Goal: Task Accomplishment & Management: Use online tool/utility

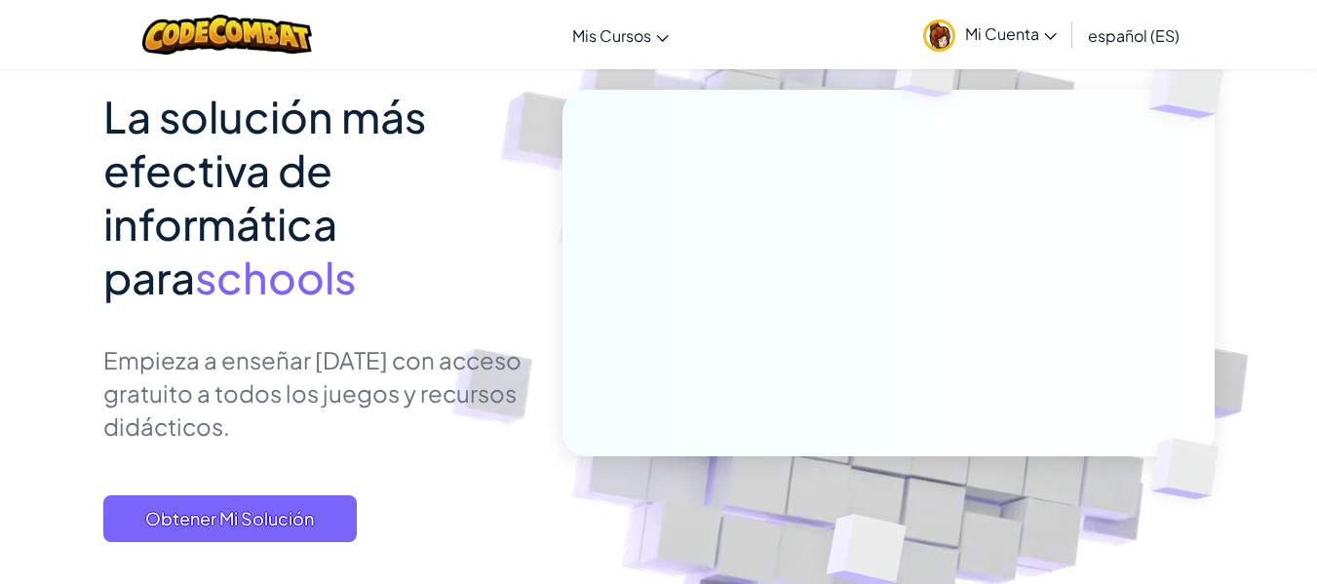
scroll to position [466, 0]
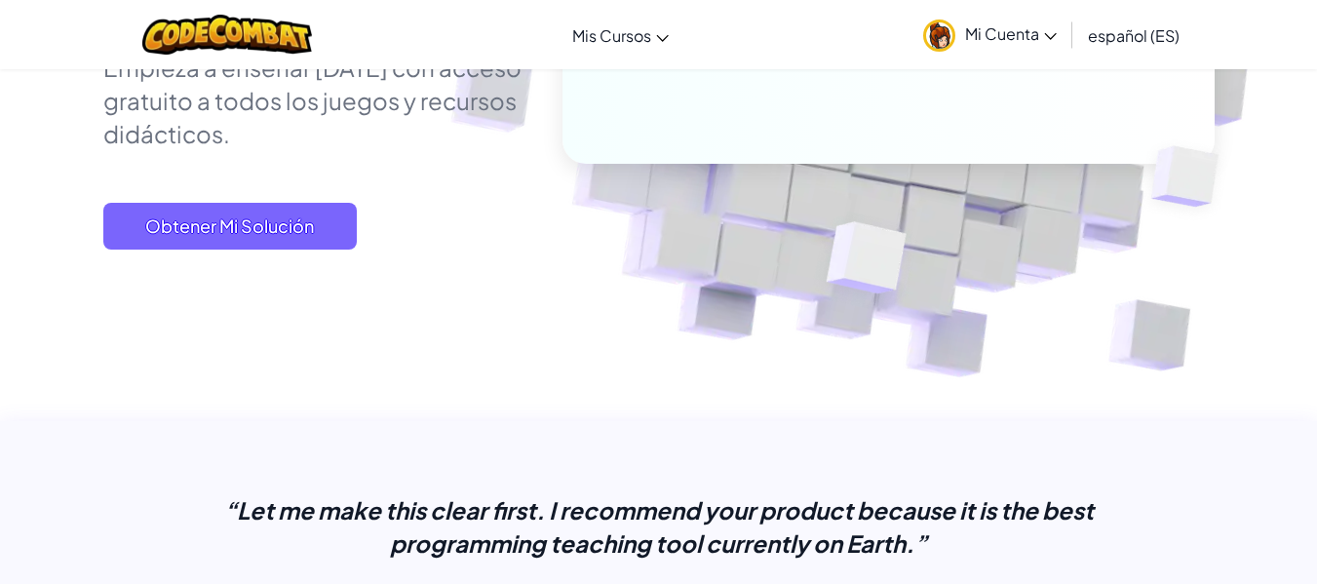
click at [966, 34] on span "Mi Cuenta" at bounding box center [1011, 33] width 92 height 20
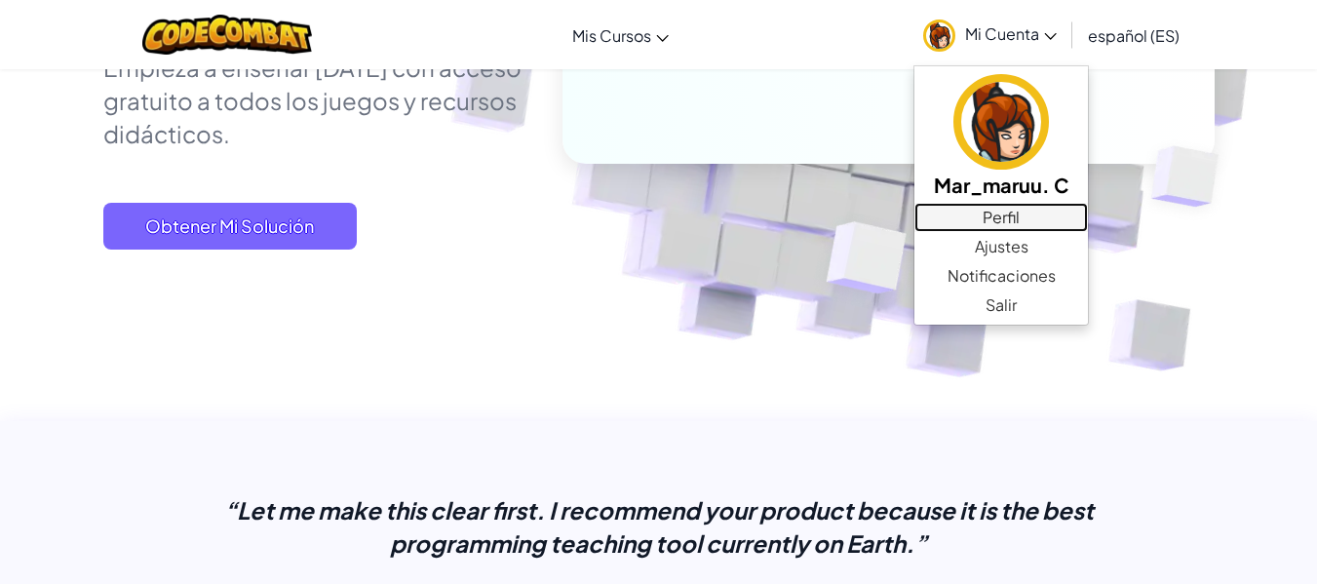
click at [987, 215] on link "Perfil" at bounding box center [1001, 217] width 174 height 29
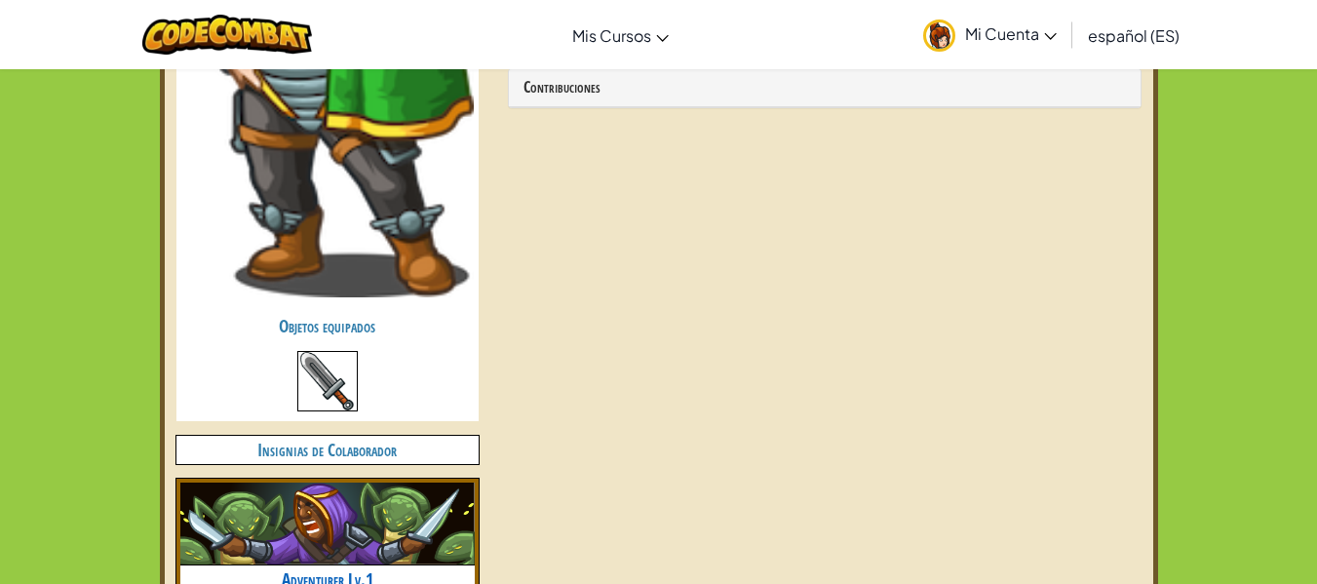
scroll to position [877, 0]
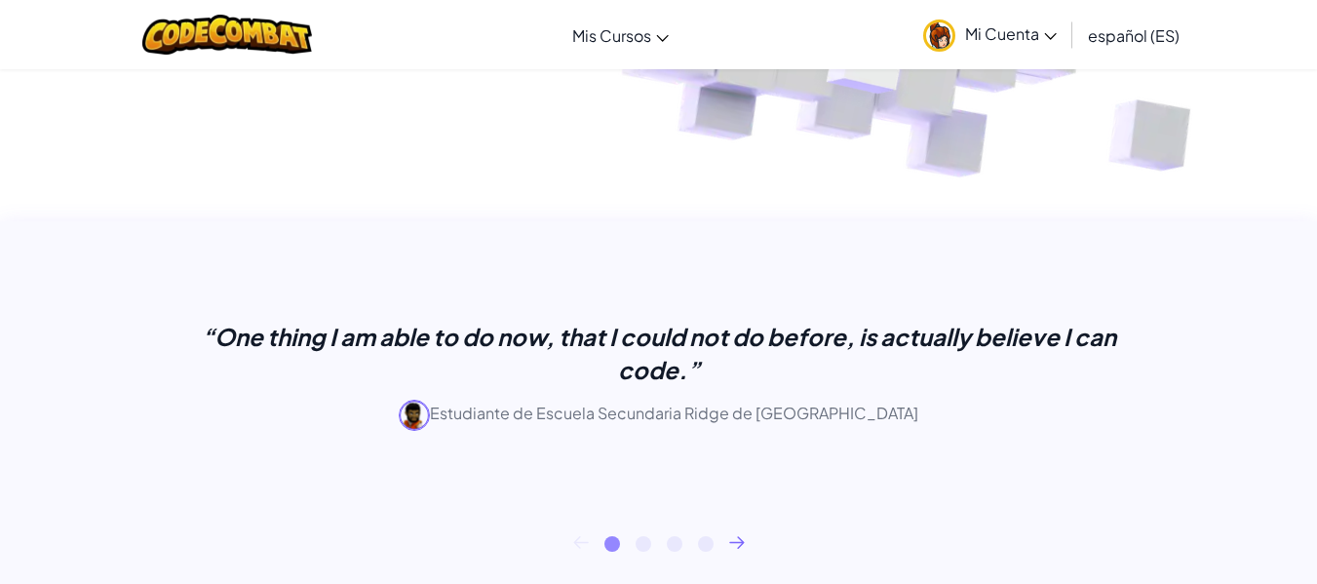
scroll to position [682, 0]
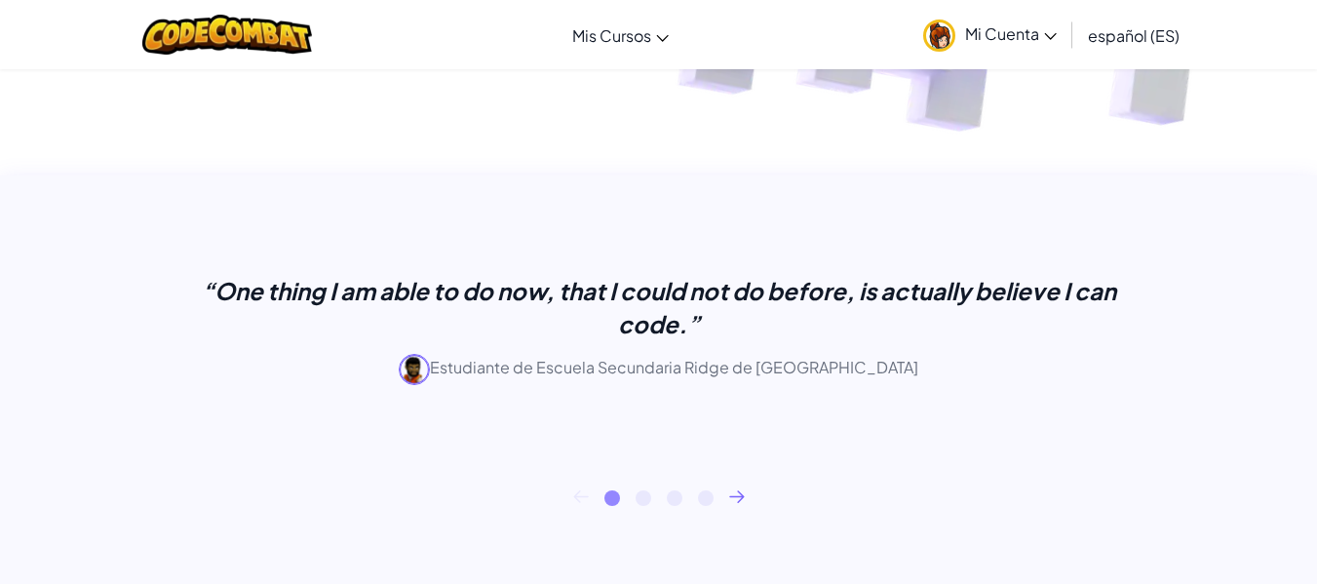
click at [1007, 39] on span "Mi Cuenta" at bounding box center [1011, 33] width 92 height 20
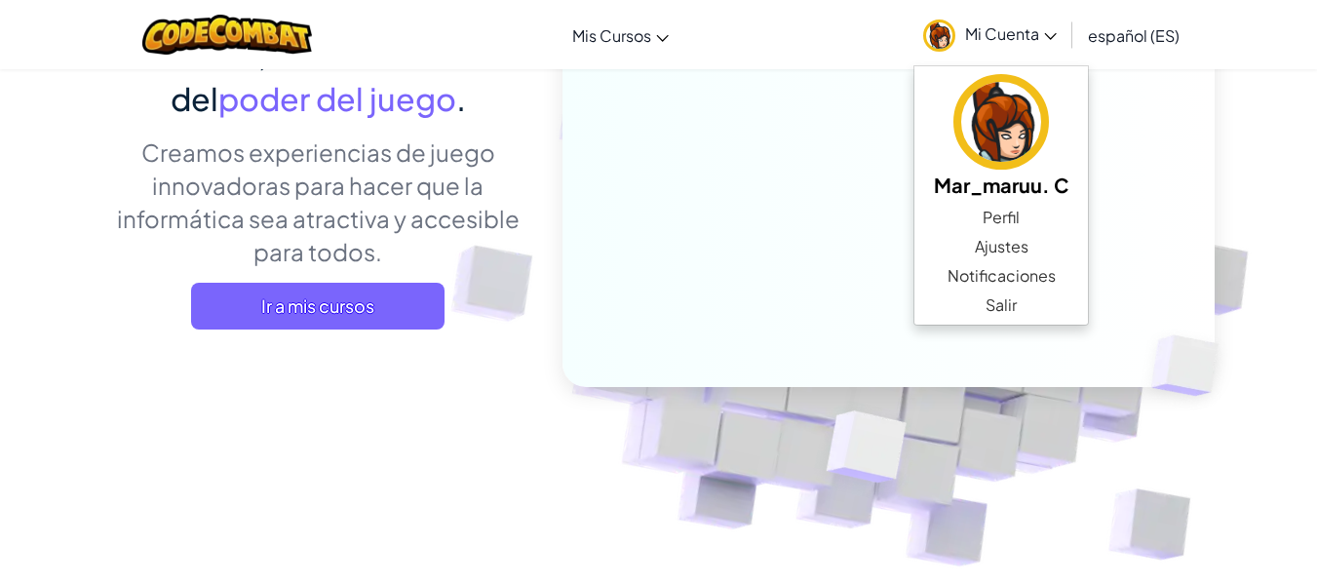
scroll to position [0, 0]
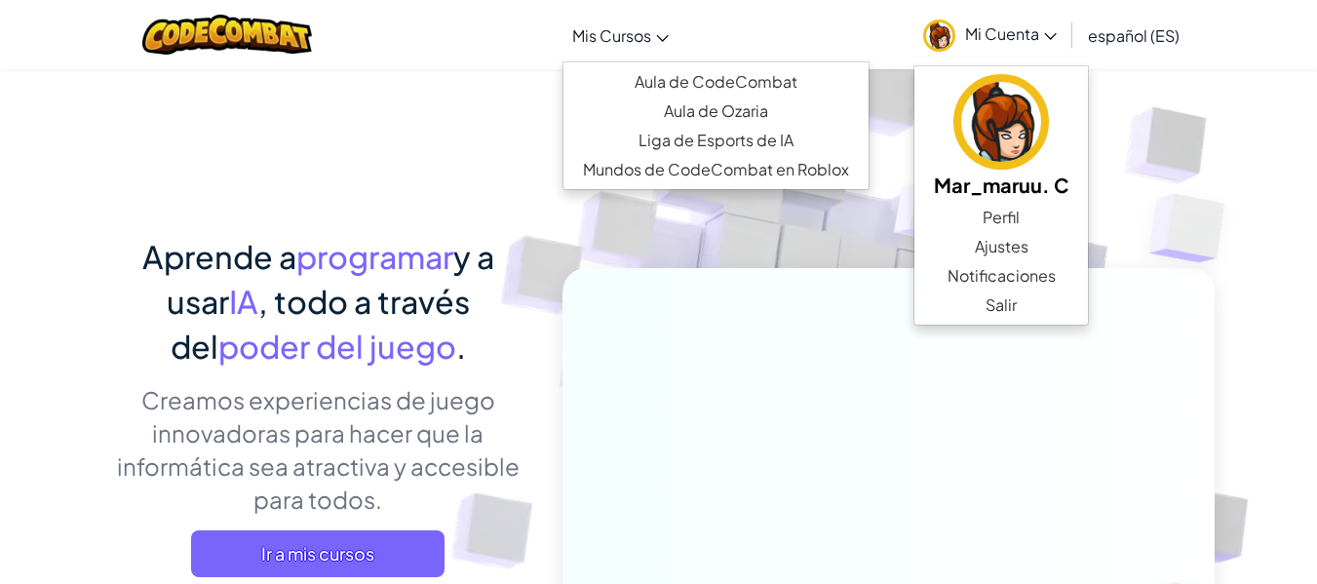
click at [599, 38] on span "Mis Cursos" at bounding box center [611, 35] width 79 height 20
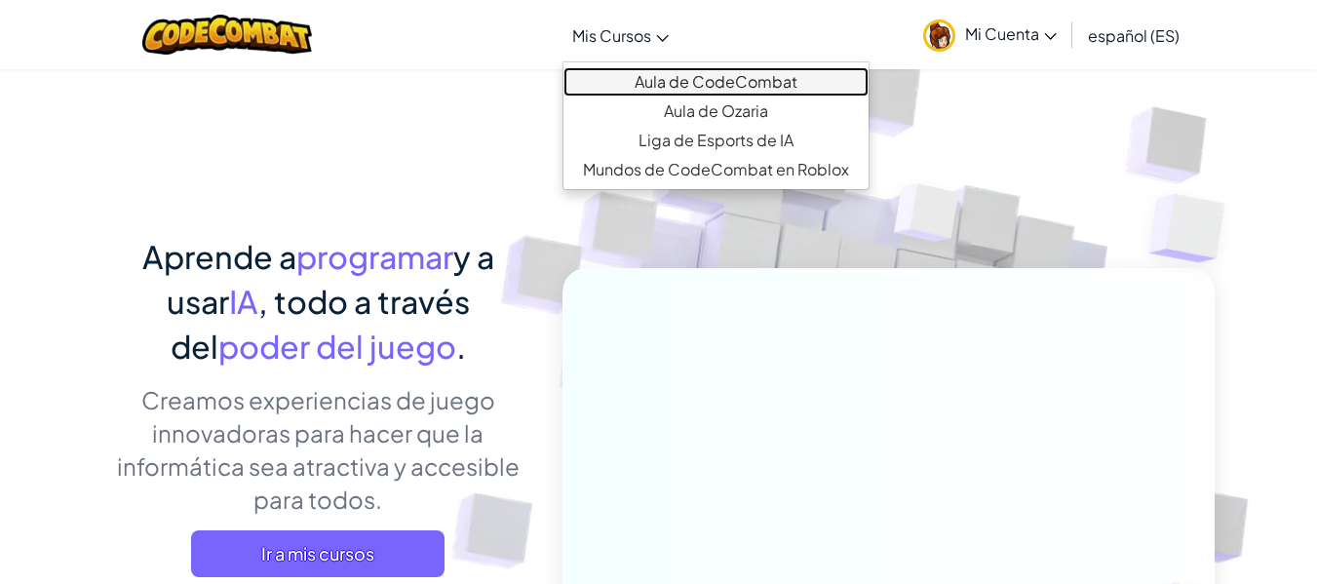
click at [722, 72] on link "Aula de CodeCombat" at bounding box center [715, 81] width 305 height 29
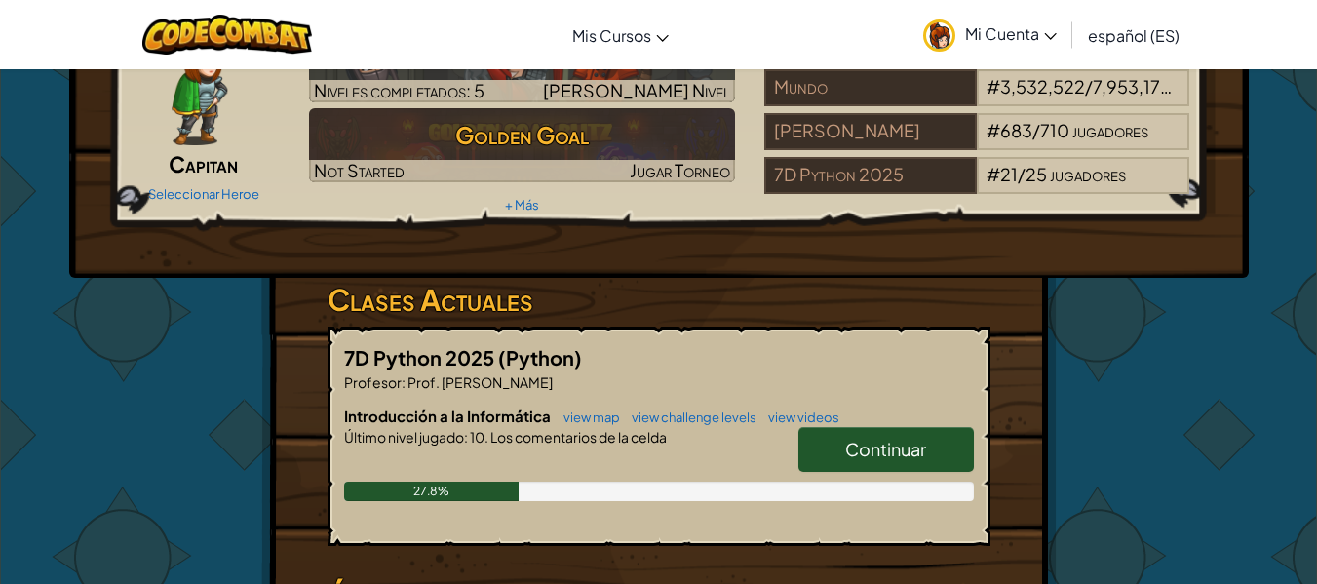
scroll to position [292, 0]
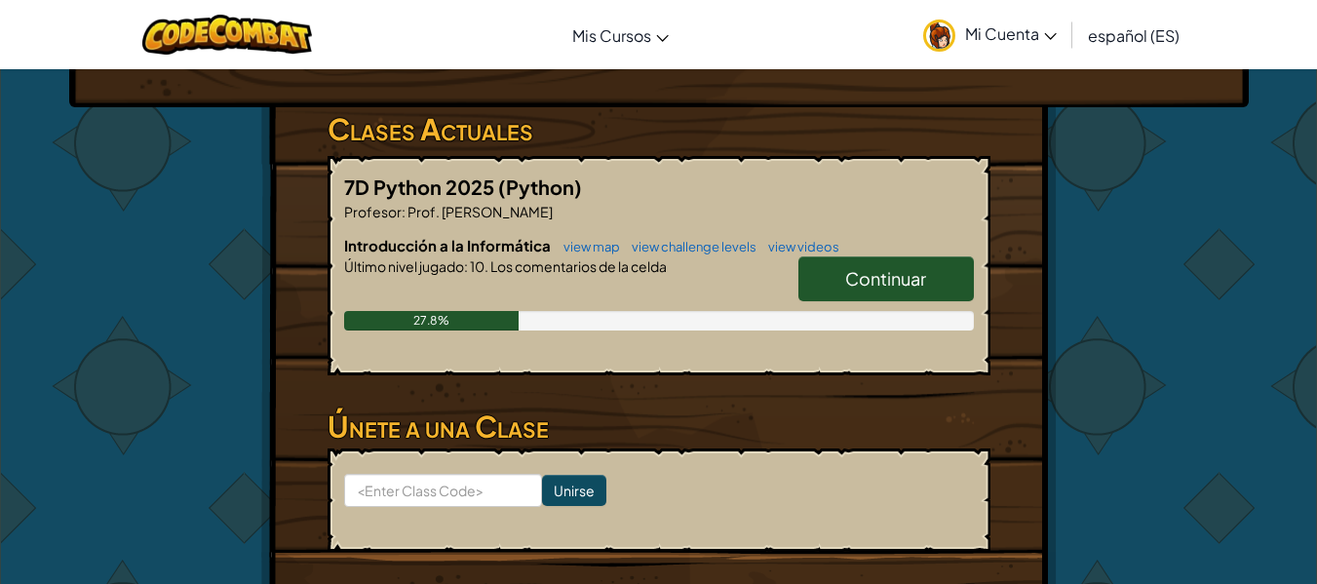
click at [876, 267] on span "Continuar" at bounding box center [885, 278] width 81 height 22
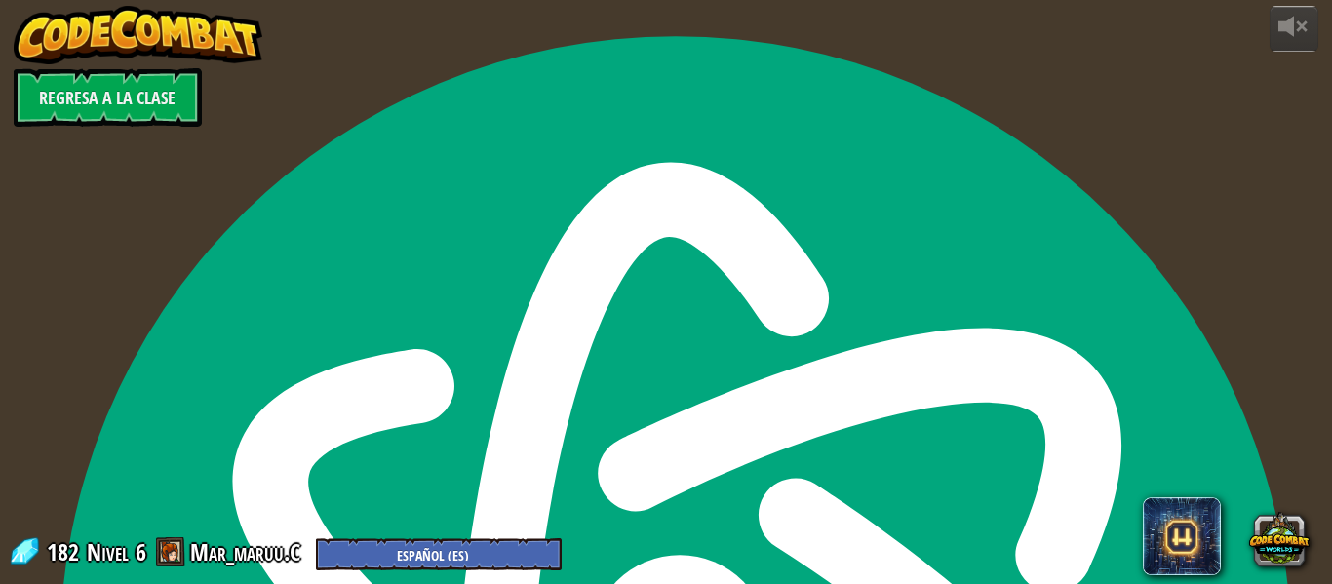
select select "es-ES"
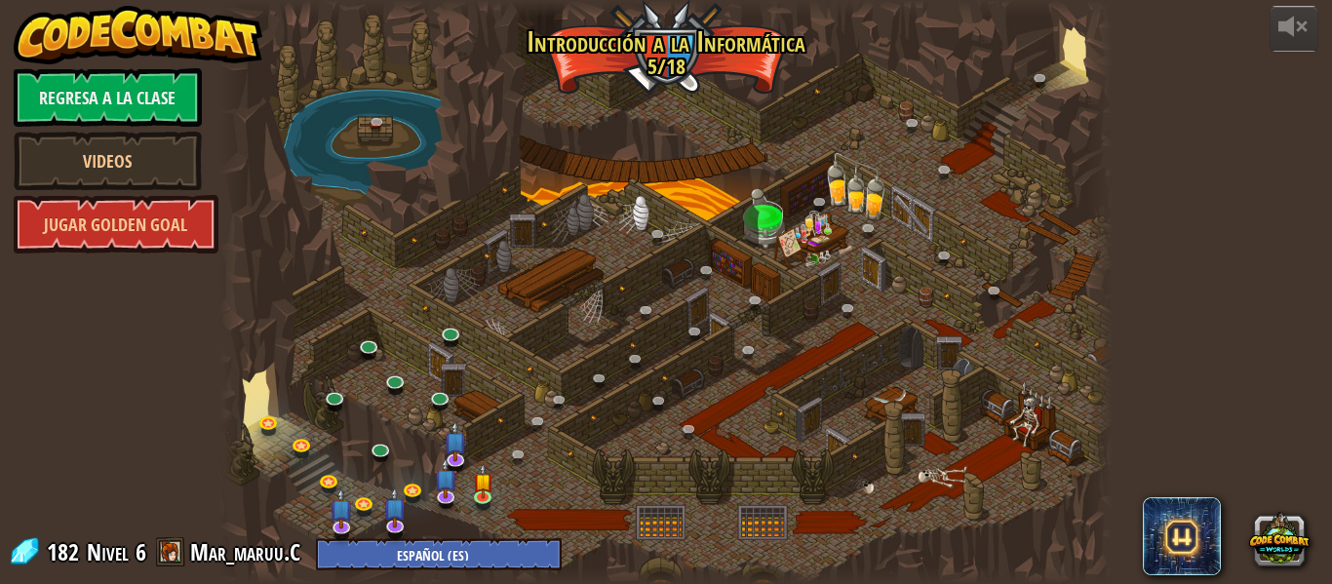
select select "es-ES"
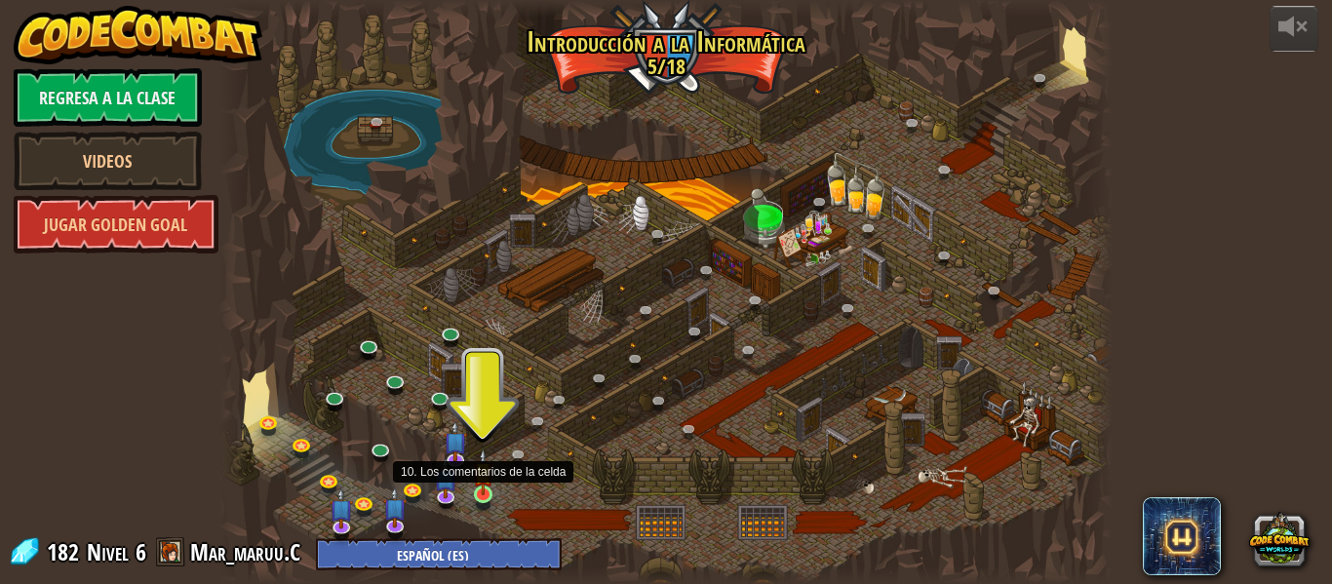
click at [476, 488] on img at bounding box center [483, 471] width 20 height 47
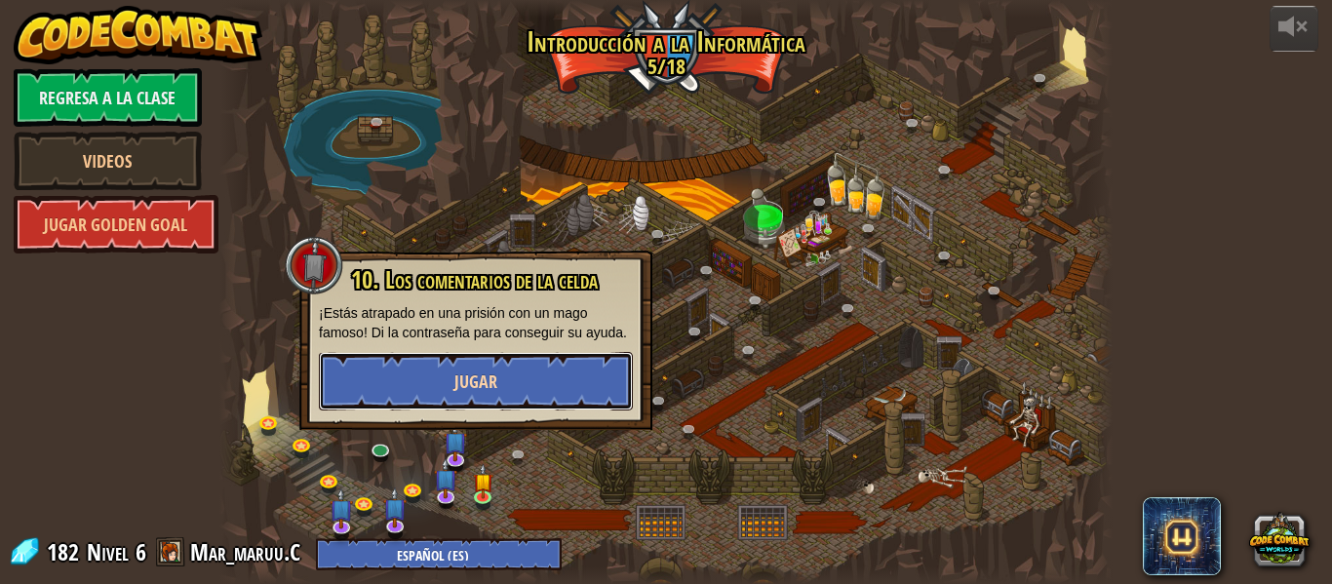
click at [547, 395] on button "Jugar" at bounding box center [476, 381] width 314 height 58
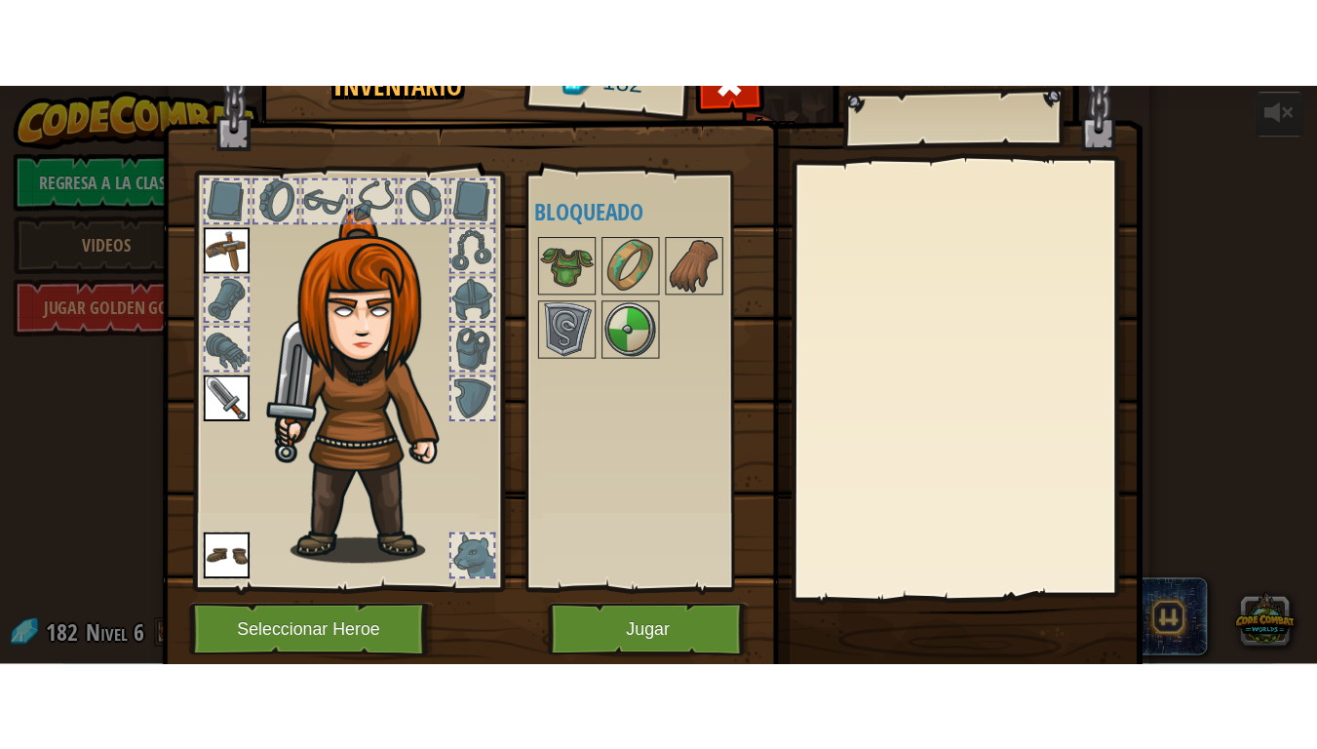
scroll to position [89, 0]
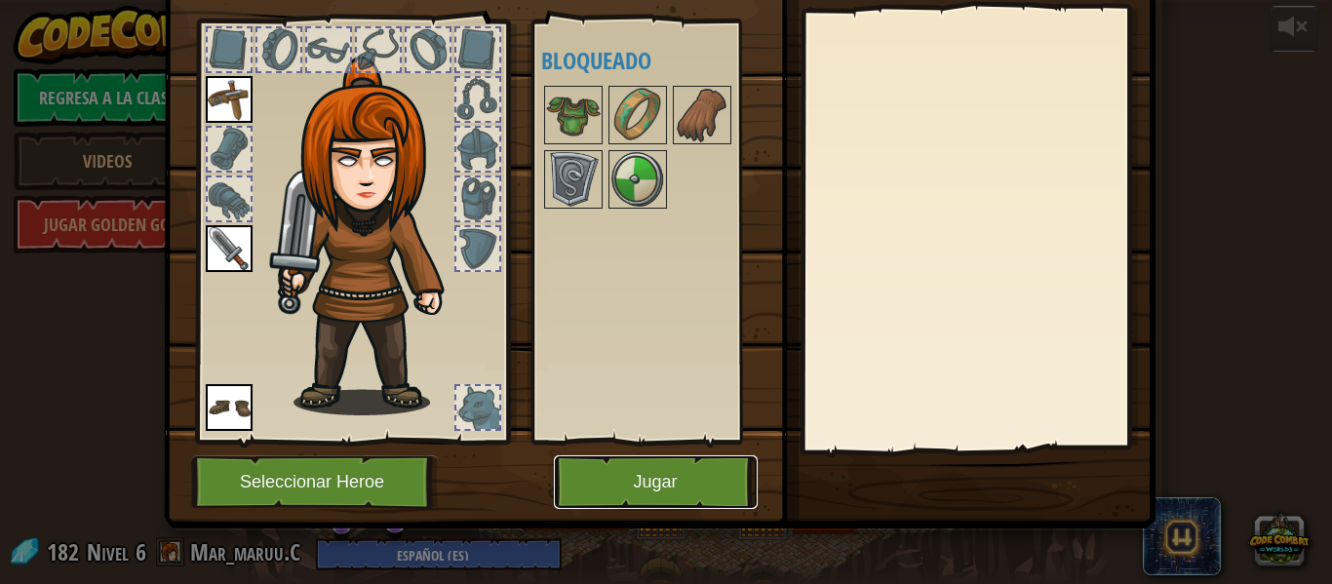
click at [646, 470] on button "Jugar" at bounding box center [656, 482] width 204 height 54
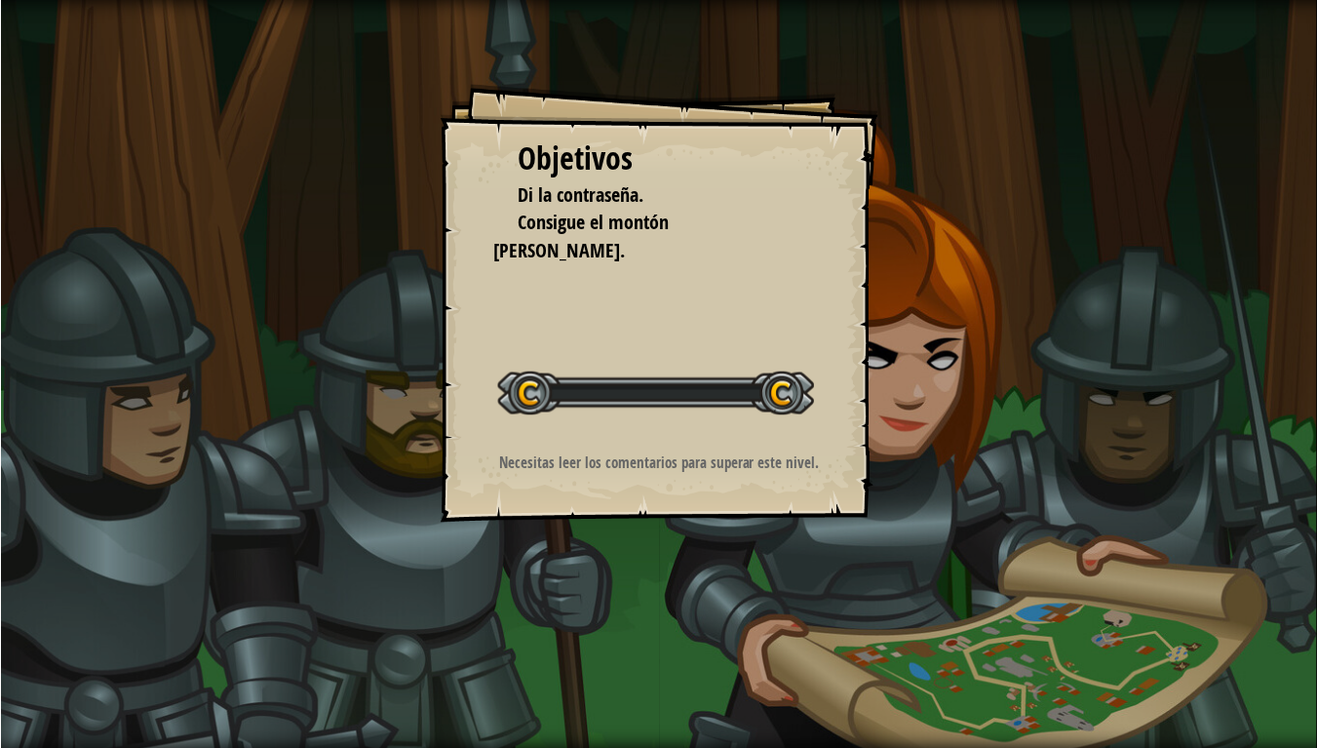
scroll to position [1028, 0]
click at [322, 508] on div "Objetivos Di la contraseña. Consigue el montón [PERSON_NAME]. Iniciar Nivel Err…" at bounding box center [658, 374] width 1317 height 749
click at [295, 463] on div "Objetivos Di la contraseña. Consigue el montón [PERSON_NAME]. Iniciar Nivel Err…" at bounding box center [658, 374] width 1317 height 748
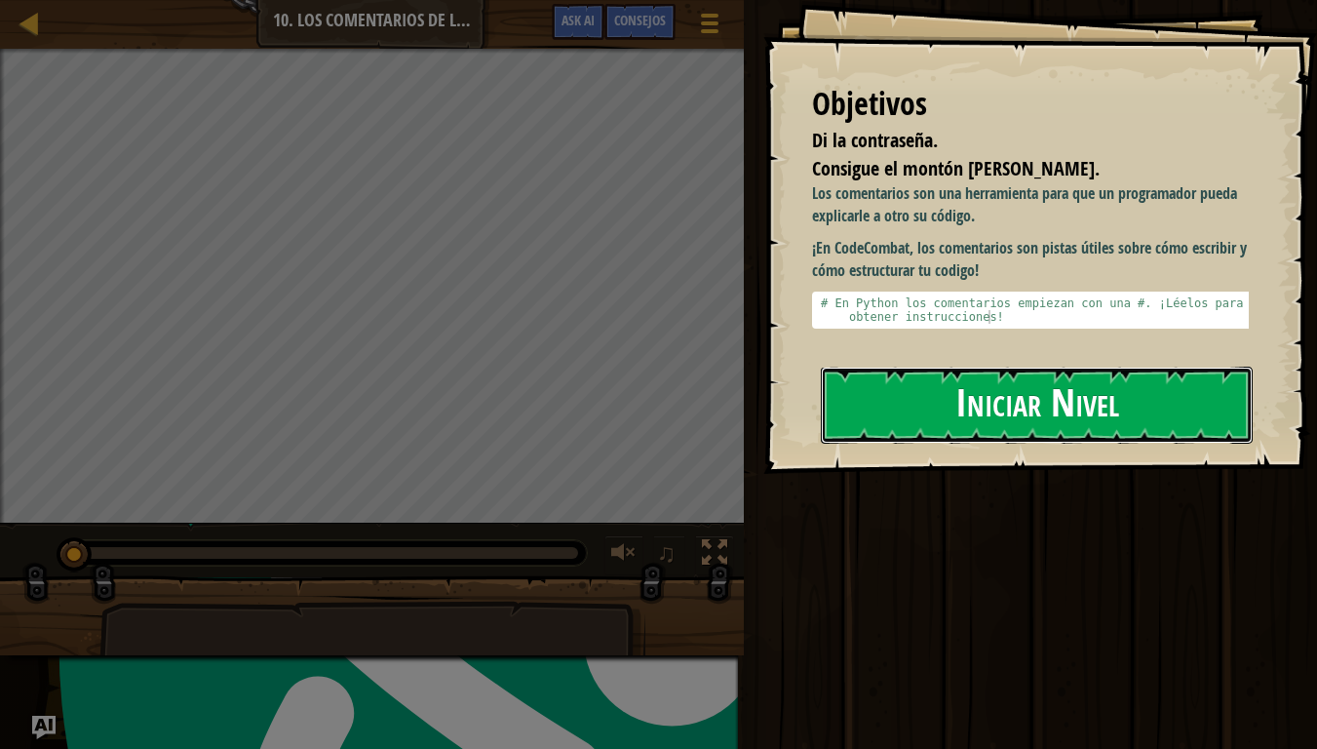
click at [931, 396] on button "Iniciar Nivel" at bounding box center [1037, 405] width 432 height 77
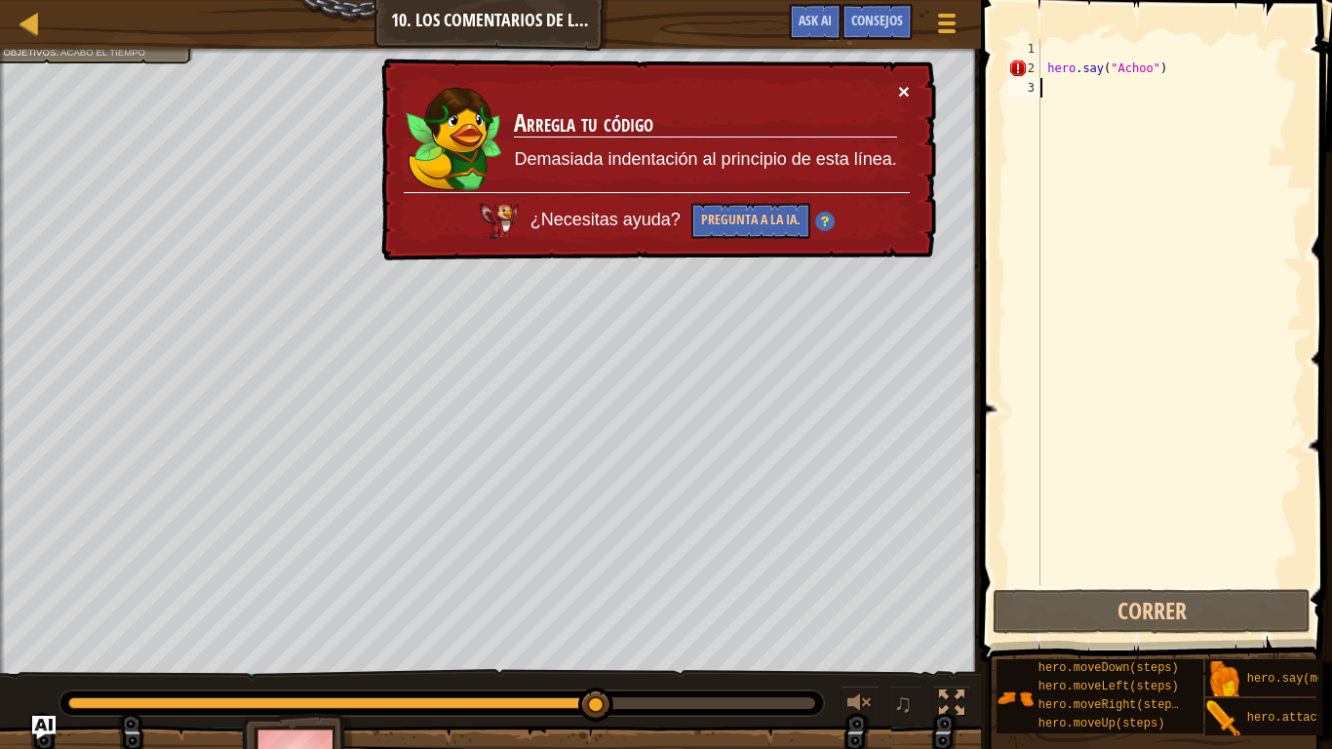
click at [903, 92] on button "×" at bounding box center [904, 91] width 12 height 20
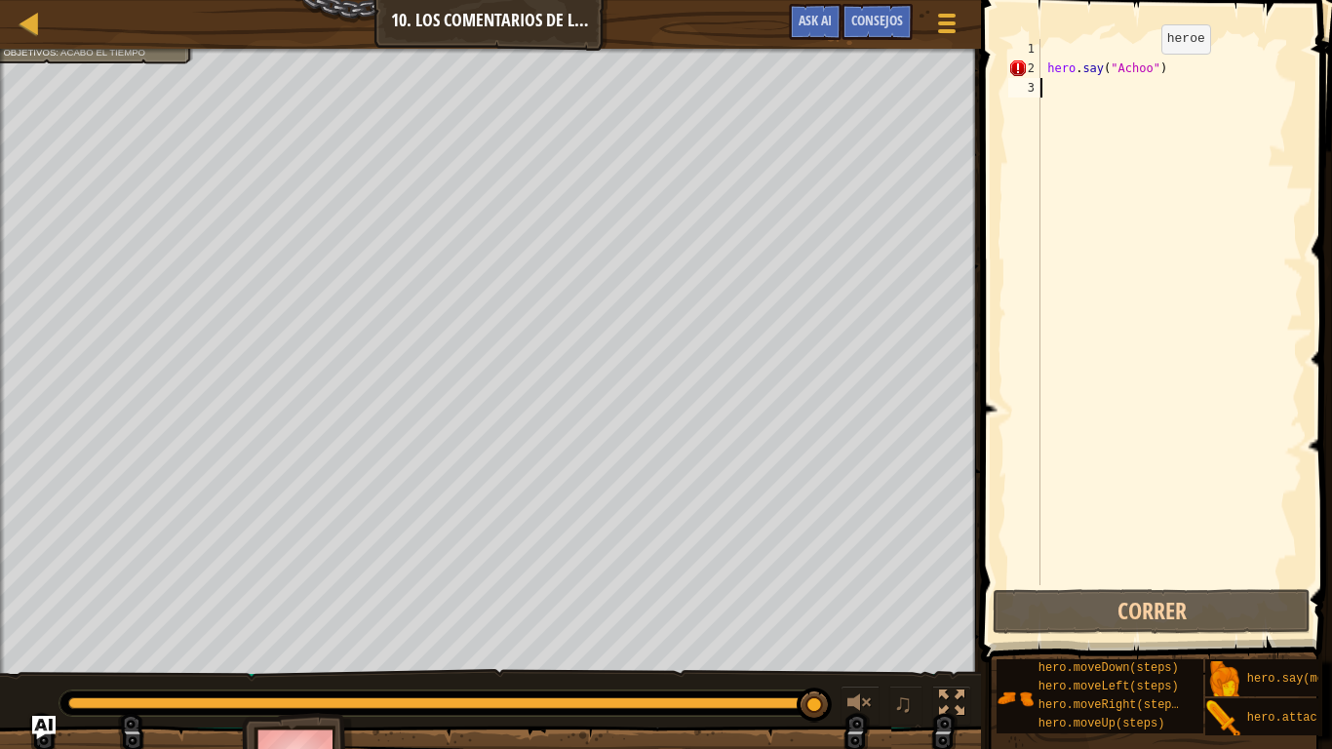
click at [1144, 72] on div "hero . say ( "Achoo" )" at bounding box center [1169, 331] width 266 height 585
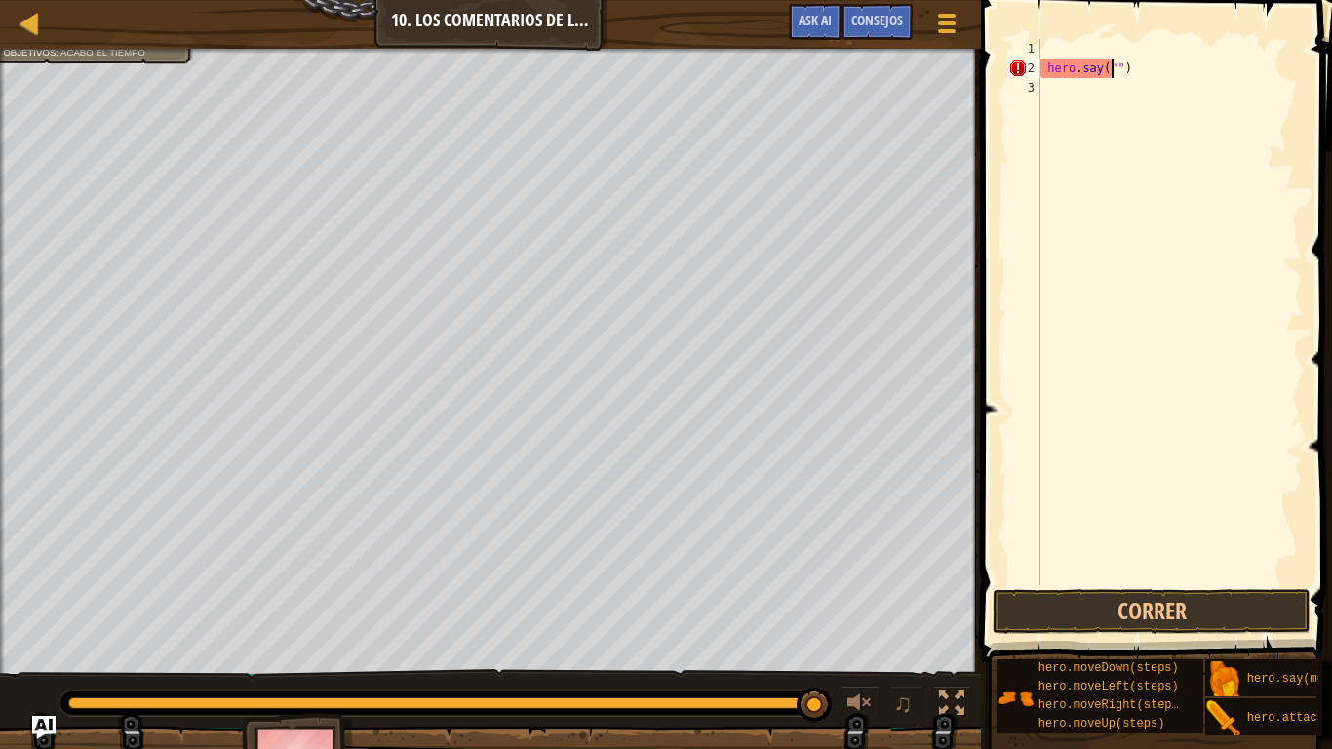
type textarea "hero.say(")"
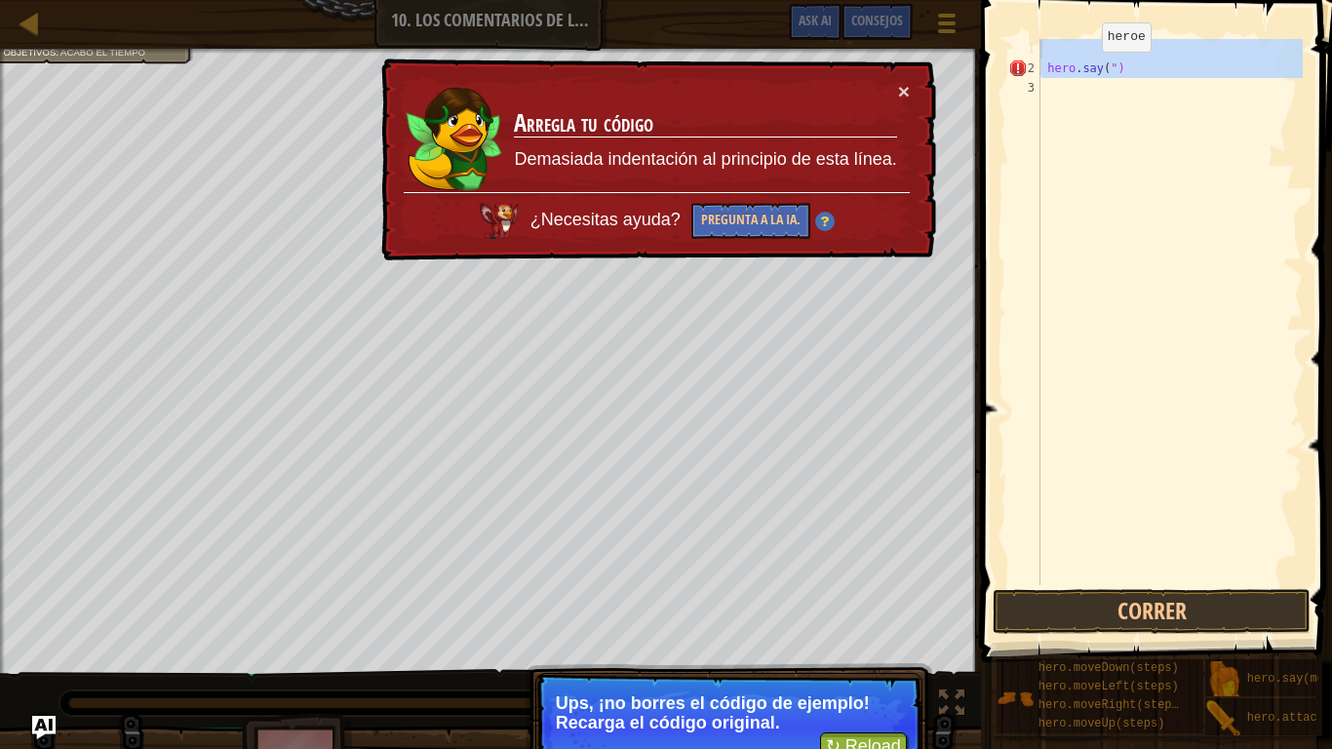
drag, startPoint x: 1131, startPoint y: 78, endPoint x: 890, endPoint y: 49, distance: 242.5
click at [890, 49] on div "Mapa Introducción a la Informática 10. Los comentarios de la celda Menú del Jue…" at bounding box center [666, 374] width 1332 height 749
type textarea "hero.say(")"
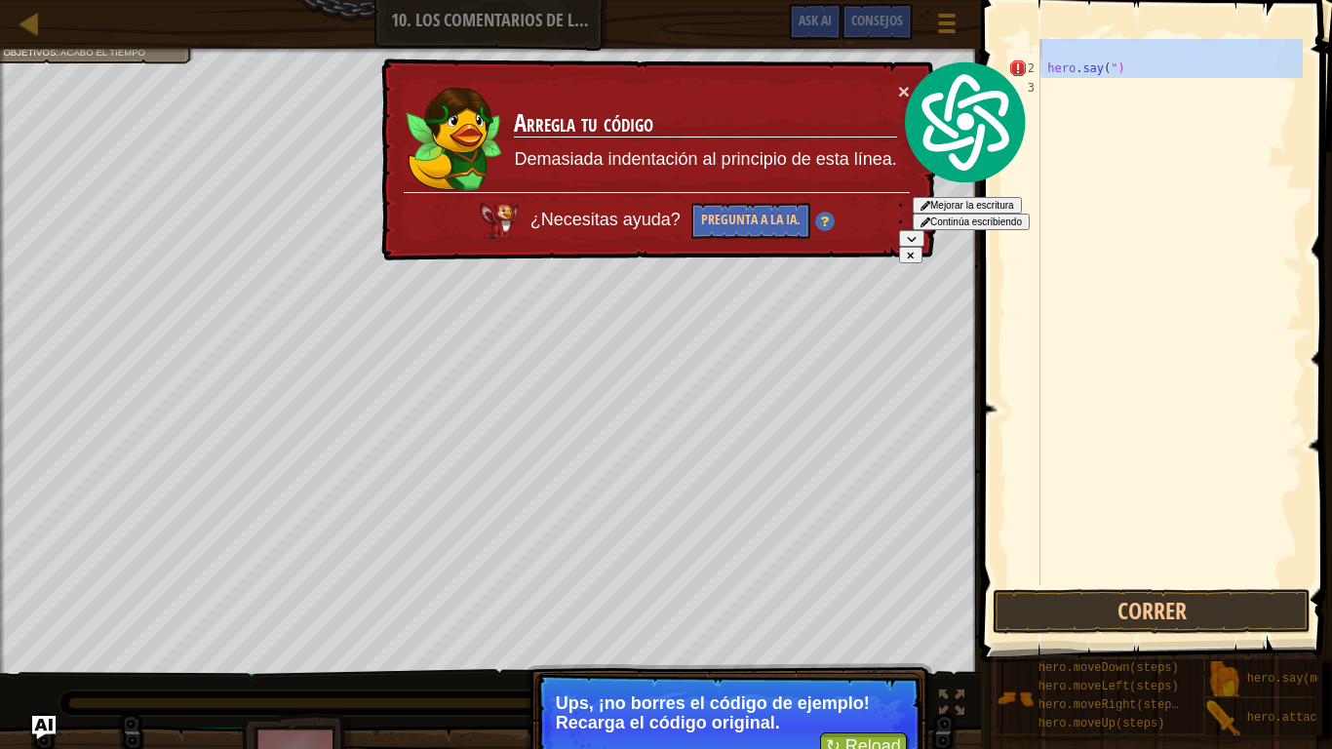
click at [914, 251] on icon "button" at bounding box center [911, 256] width 8 height 10
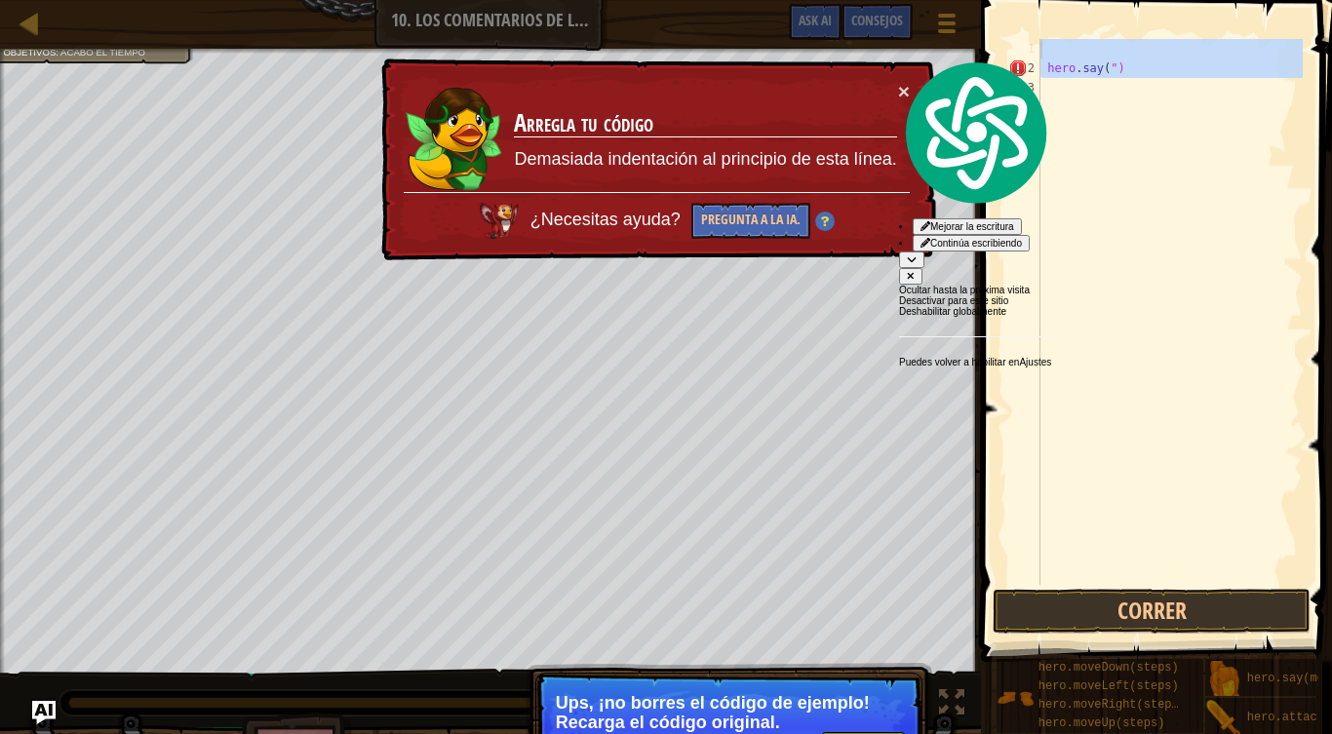
click at [913, 273] on icon "button" at bounding box center [911, 276] width 6 height 6
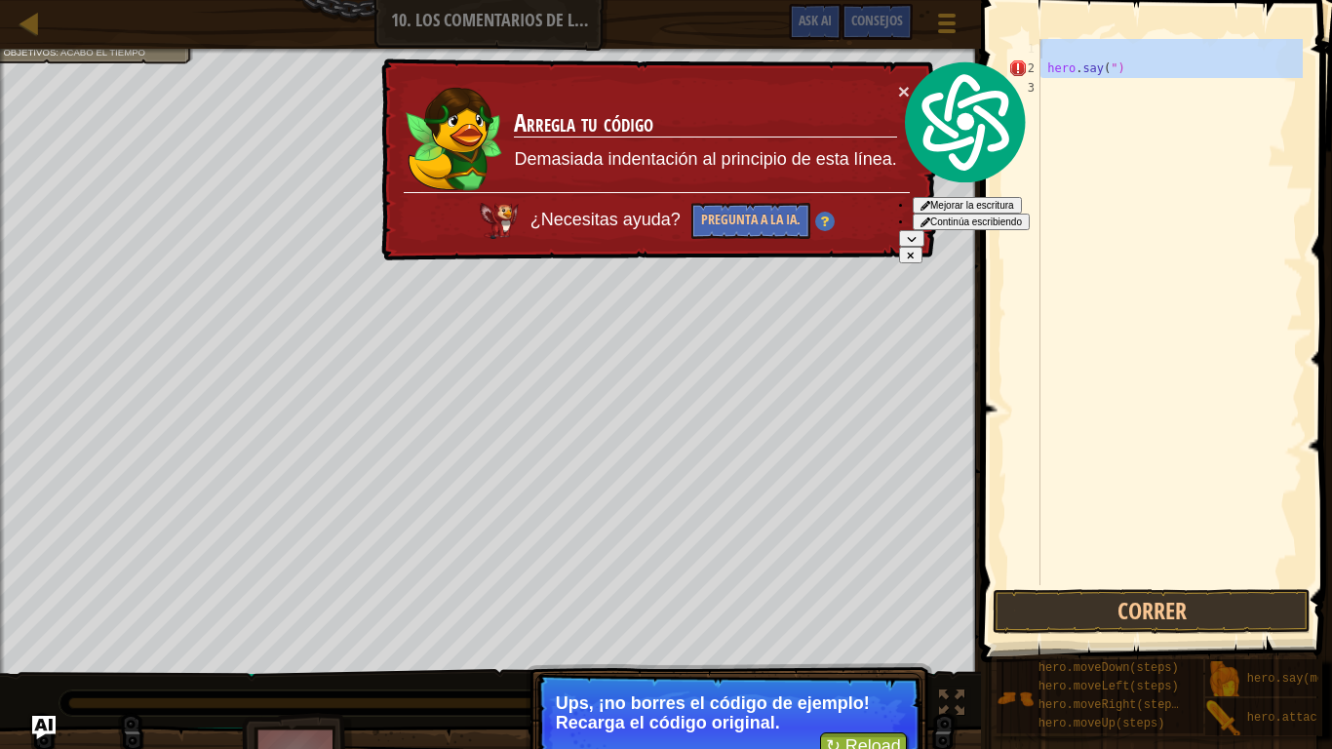
click at [1180, 172] on div "hero . say ( ")" at bounding box center [1169, 312] width 266 height 546
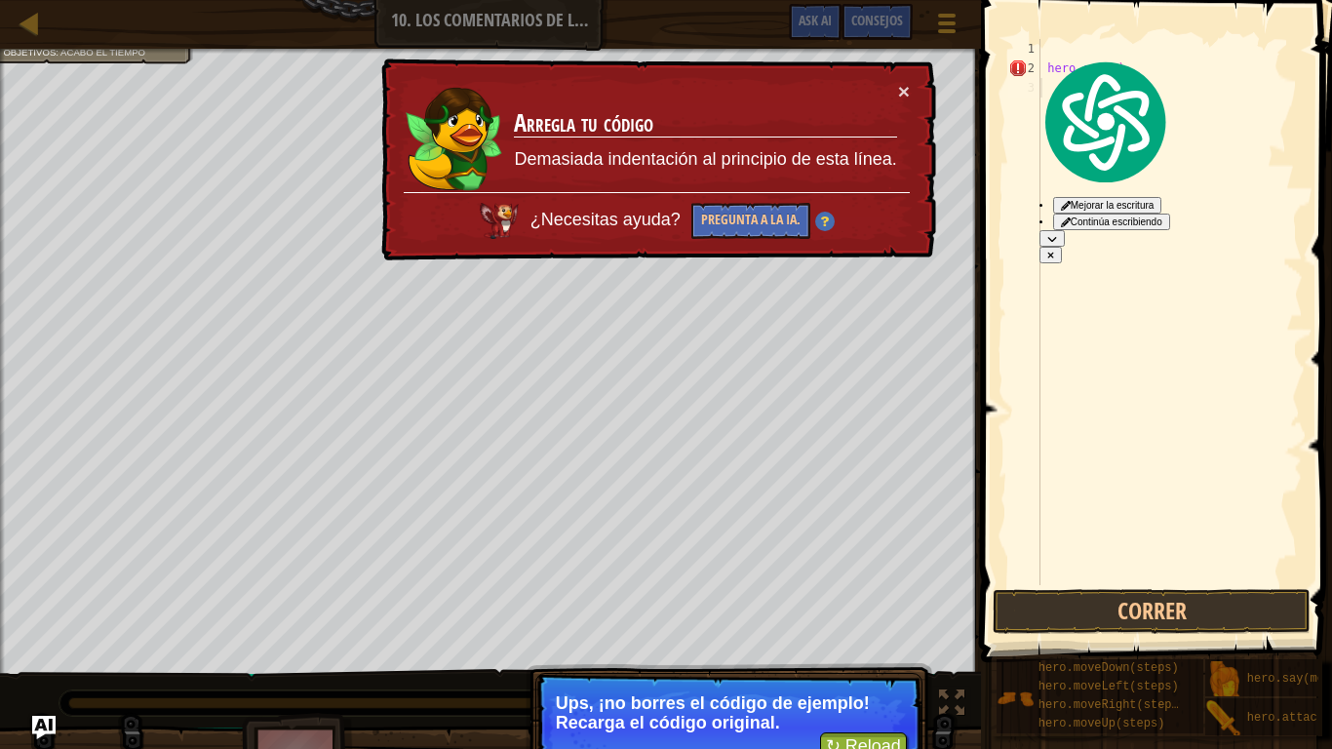
click at [1180, 172] on div "hero . say ( ")" at bounding box center [1169, 331] width 266 height 585
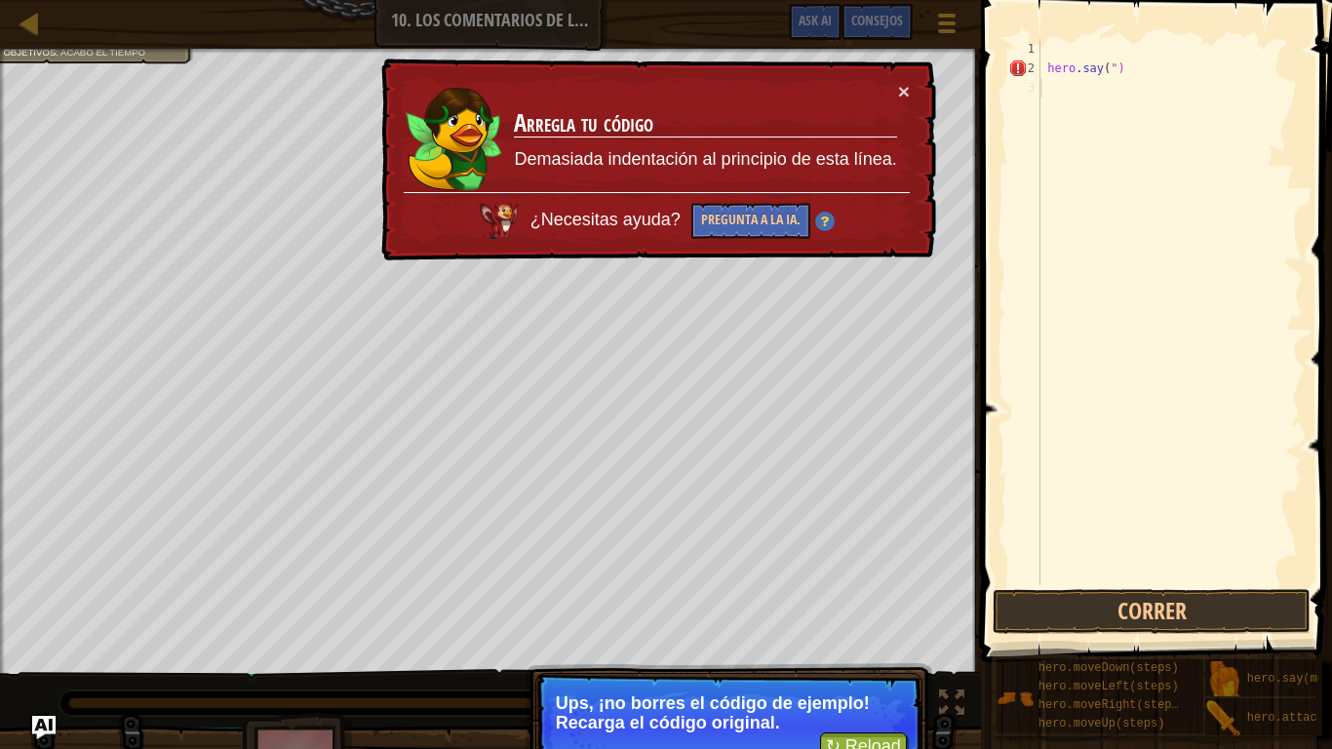
click at [1153, 76] on div "hero . say ( ")" at bounding box center [1169, 331] width 266 height 585
type textarea "hero.say(")"
click at [1108, 74] on div "hero . say ( ")" at bounding box center [1169, 331] width 266 height 585
click at [852, 583] on button "↻ Reload" at bounding box center [863, 746] width 87 height 29
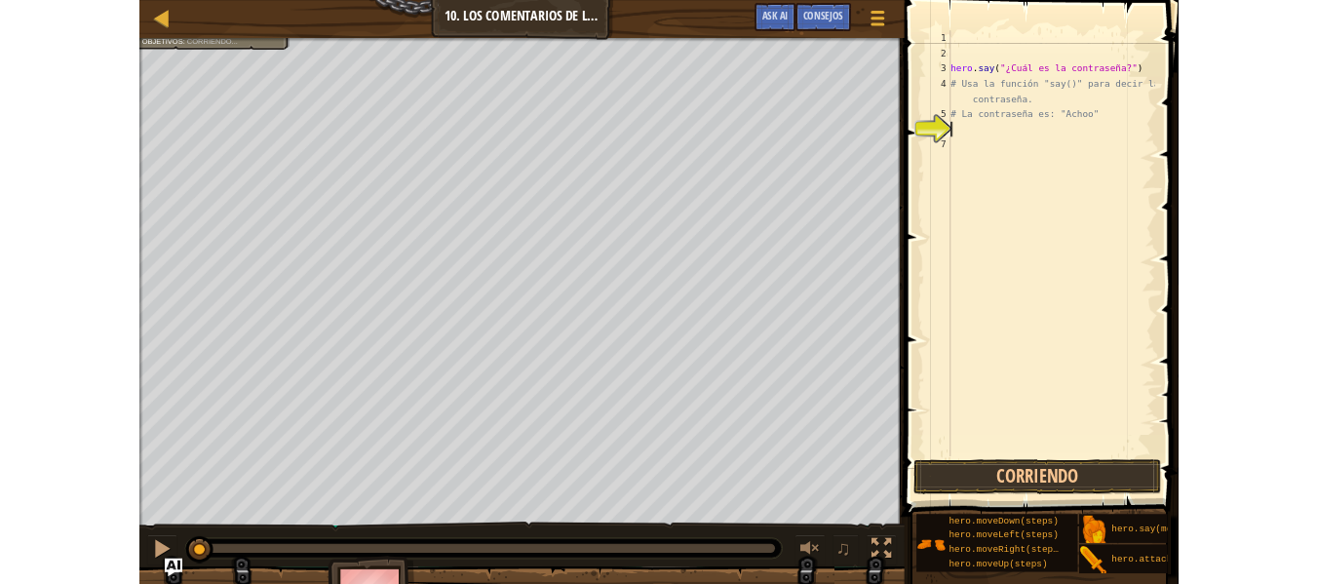
scroll to position [9, 0]
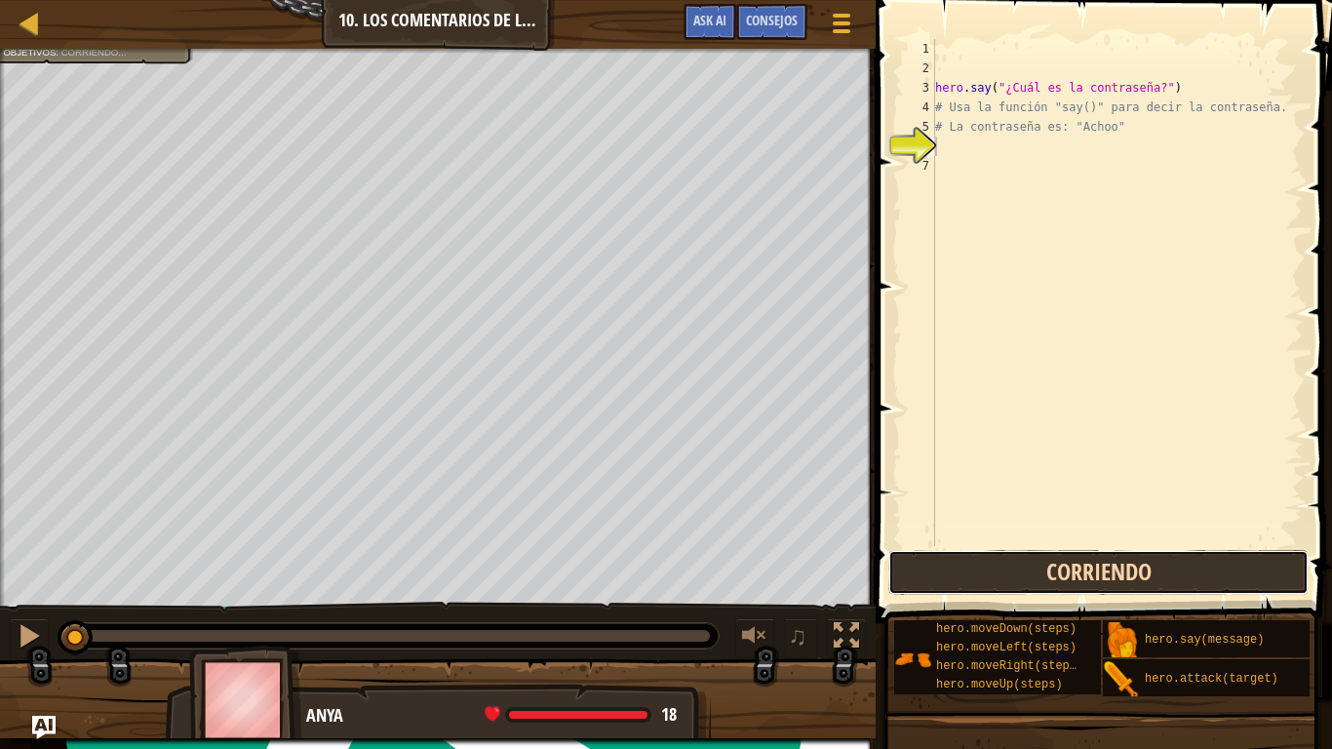
click at [1080, 565] on button "Corriendo" at bounding box center [1098, 572] width 420 height 45
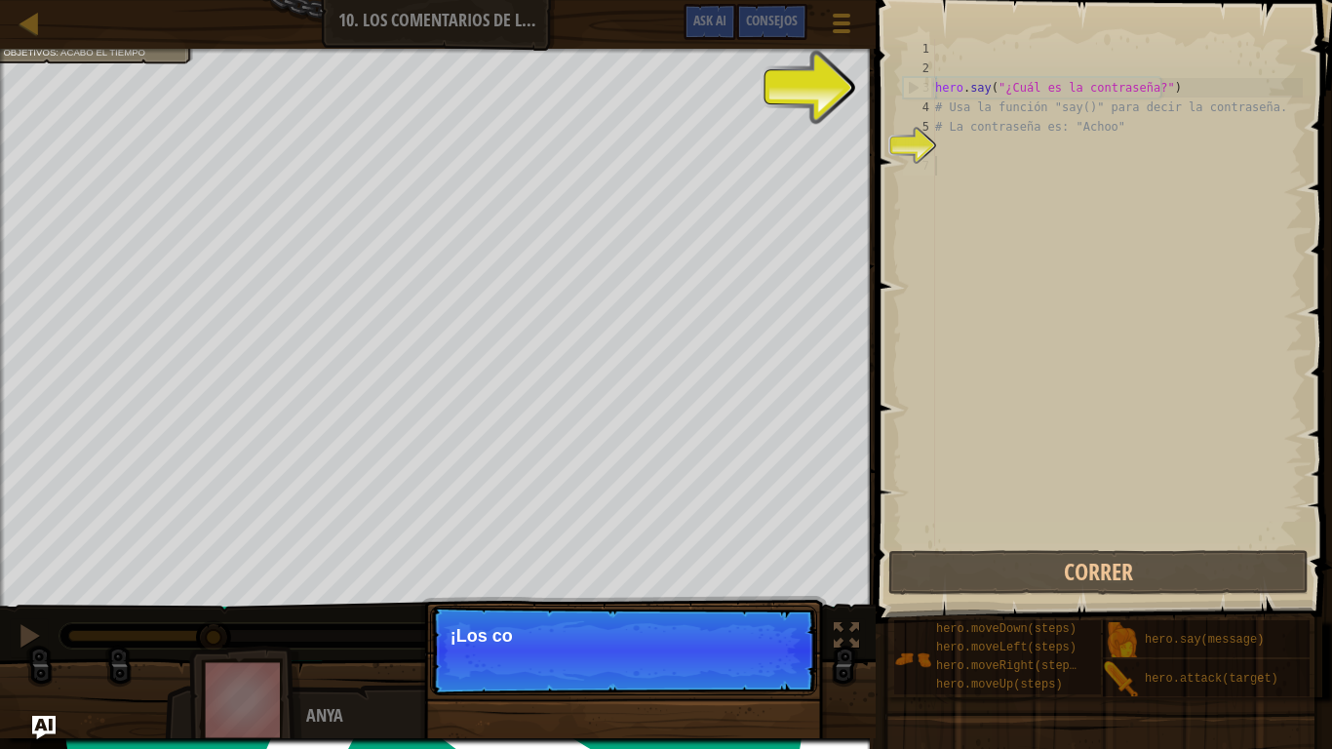
click at [1060, 167] on div "hero . say ( "¿Cuál es la contraseña?" ) # Usa la función "say()" para decir la…" at bounding box center [1116, 312] width 371 height 546
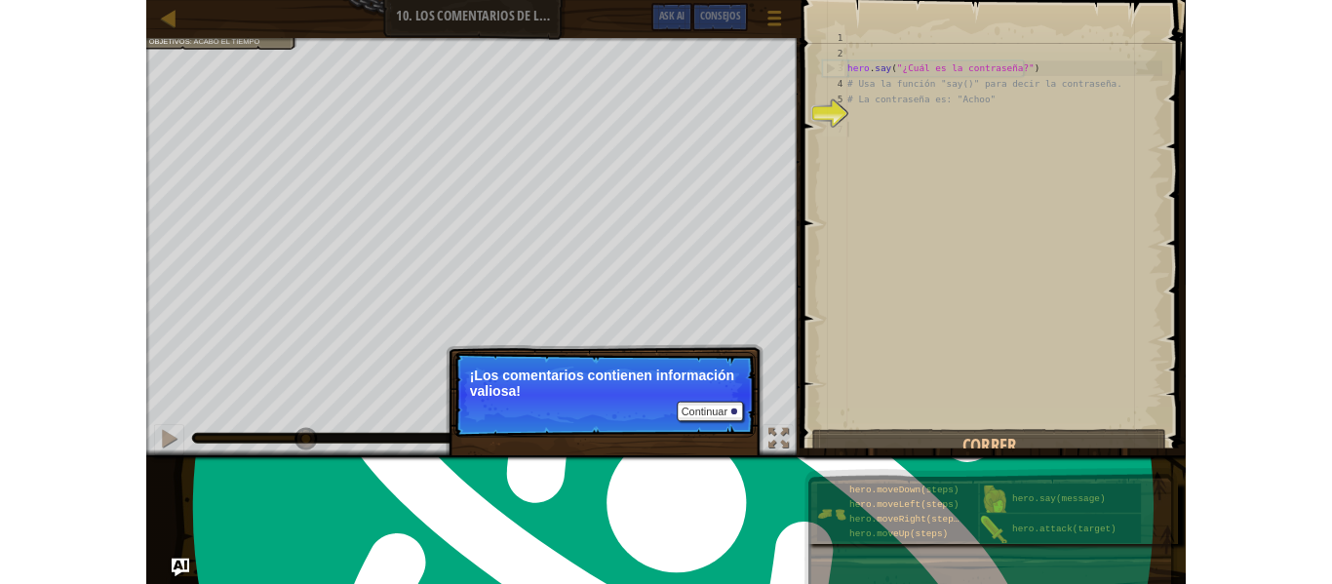
scroll to position [1047, 0]
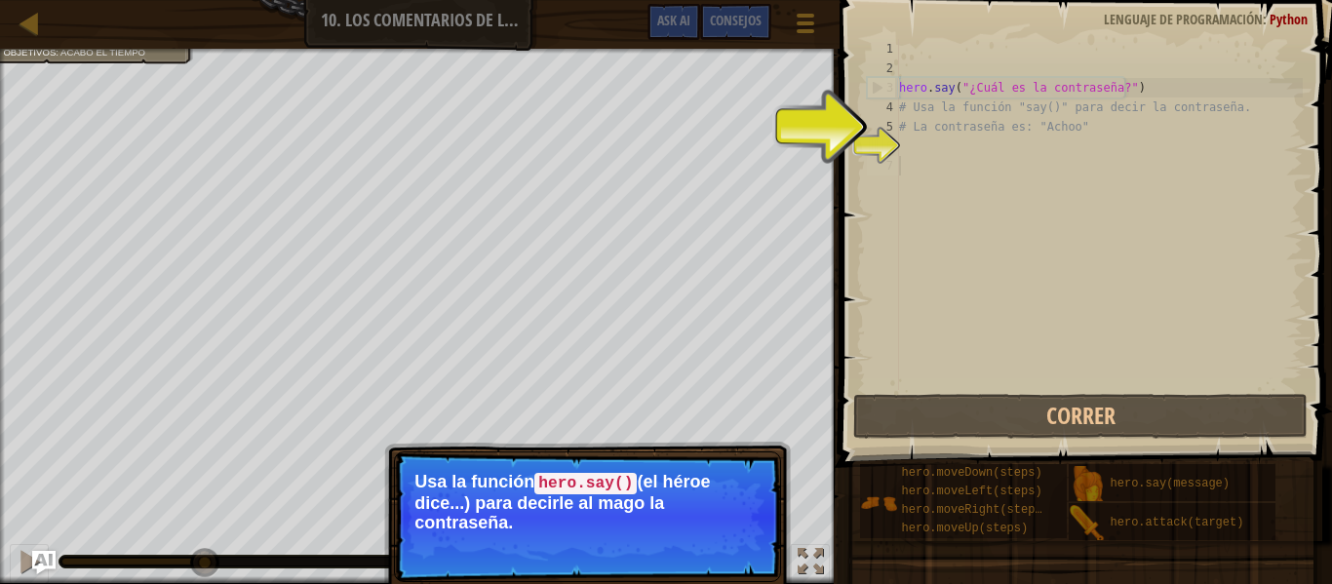
click at [988, 147] on div "hero . say ( "¿Cuál es la contraseña?" ) # Usa la función "say()" para decir la…" at bounding box center [1098, 234] width 407 height 390
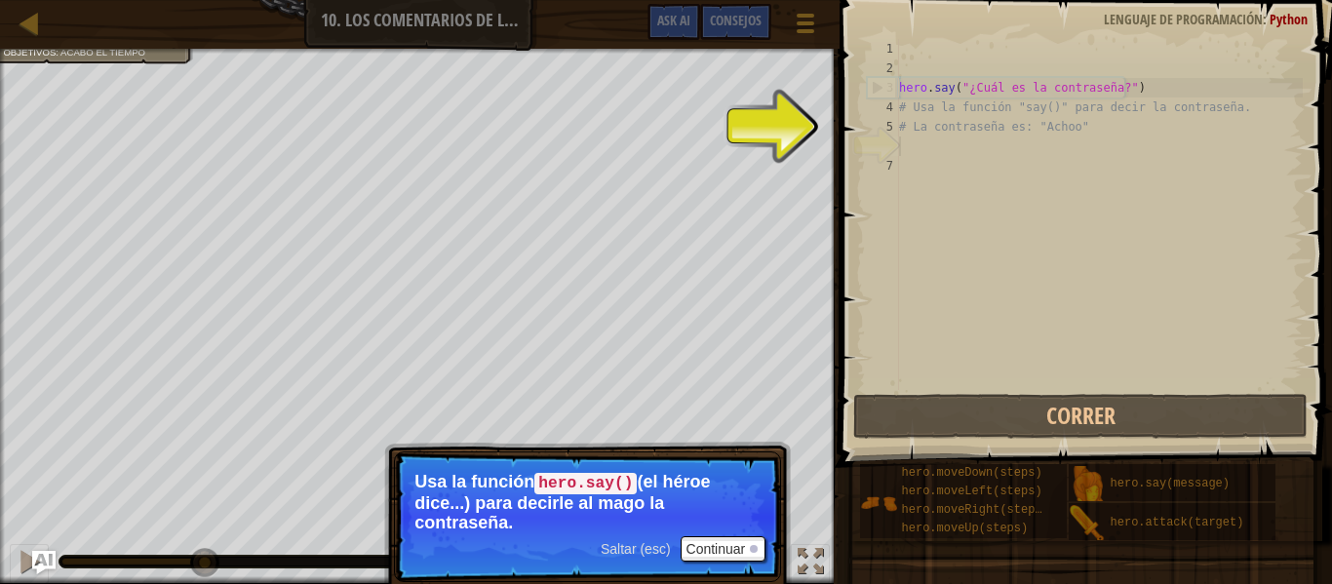
click at [988, 141] on div "hero . say ( "¿Cuál es la contraseña?" ) # Usa la función "say()" para decir la…" at bounding box center [1098, 234] width 407 height 390
click at [718, 542] on button "Continuar" at bounding box center [723, 548] width 86 height 25
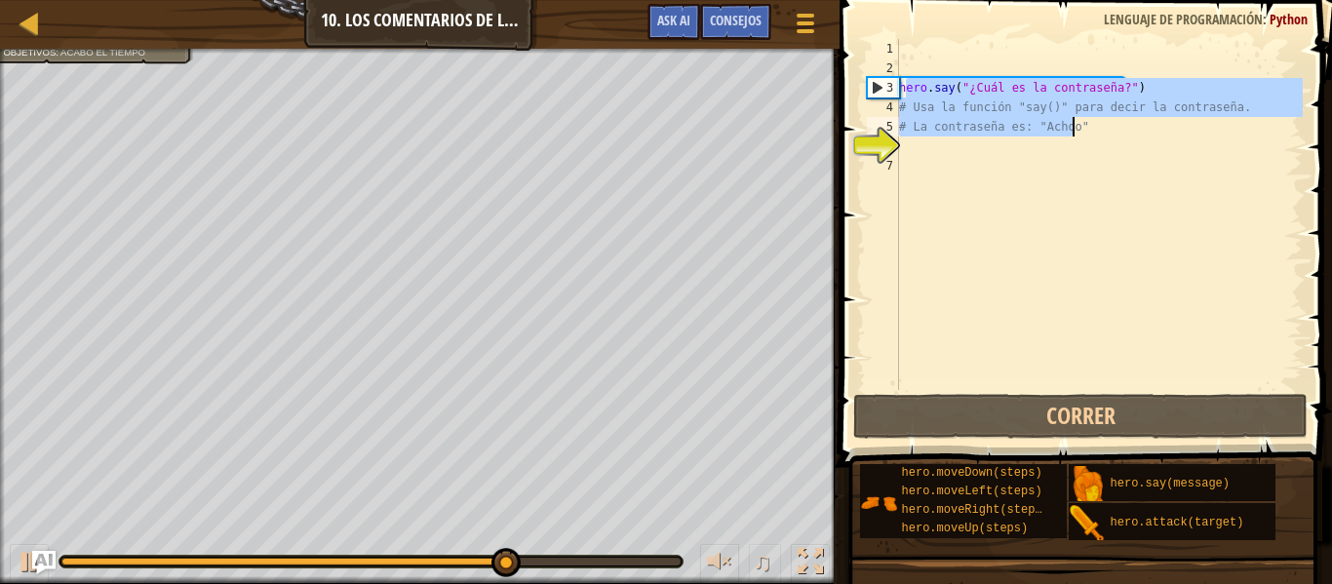
drag, startPoint x: 904, startPoint y: 84, endPoint x: 1229, endPoint y: 129, distance: 328.6
click at [1229, 129] on div "hero . say ( "¿Cuál es la contraseña?" ) # Usa la función "say()" para decir la…" at bounding box center [1098, 234] width 407 height 390
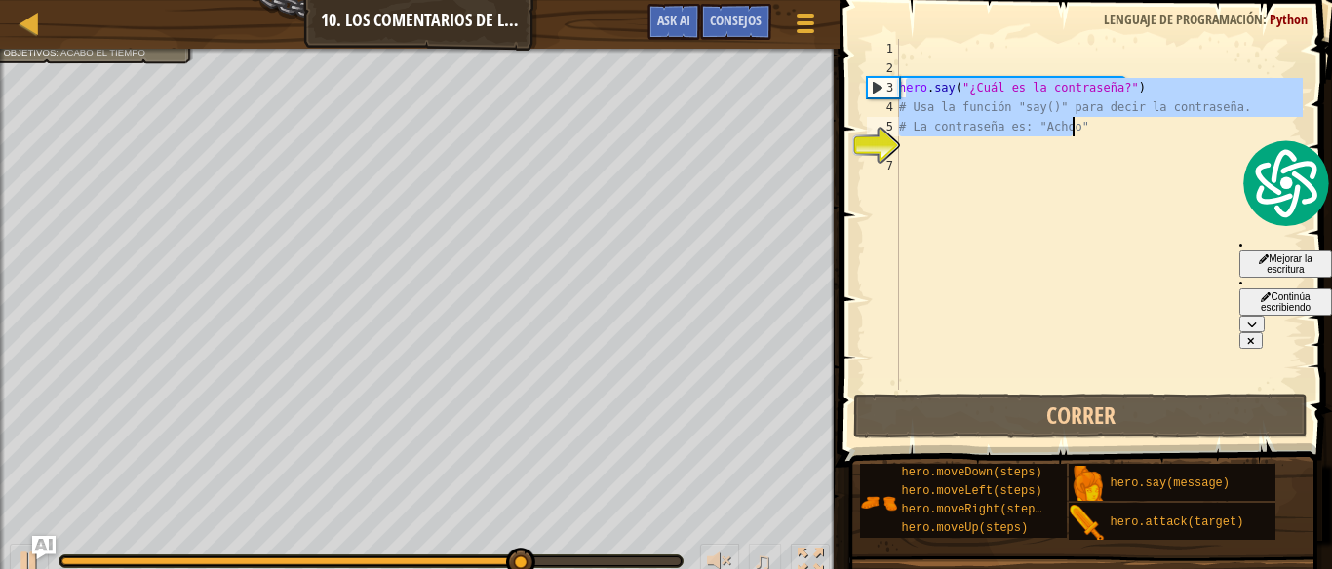
click at [1129, 130] on div "hero . say ( "¿Cuál es la contraseña?" ) # Usa la función "say()" para decir la…" at bounding box center [1098, 214] width 407 height 351
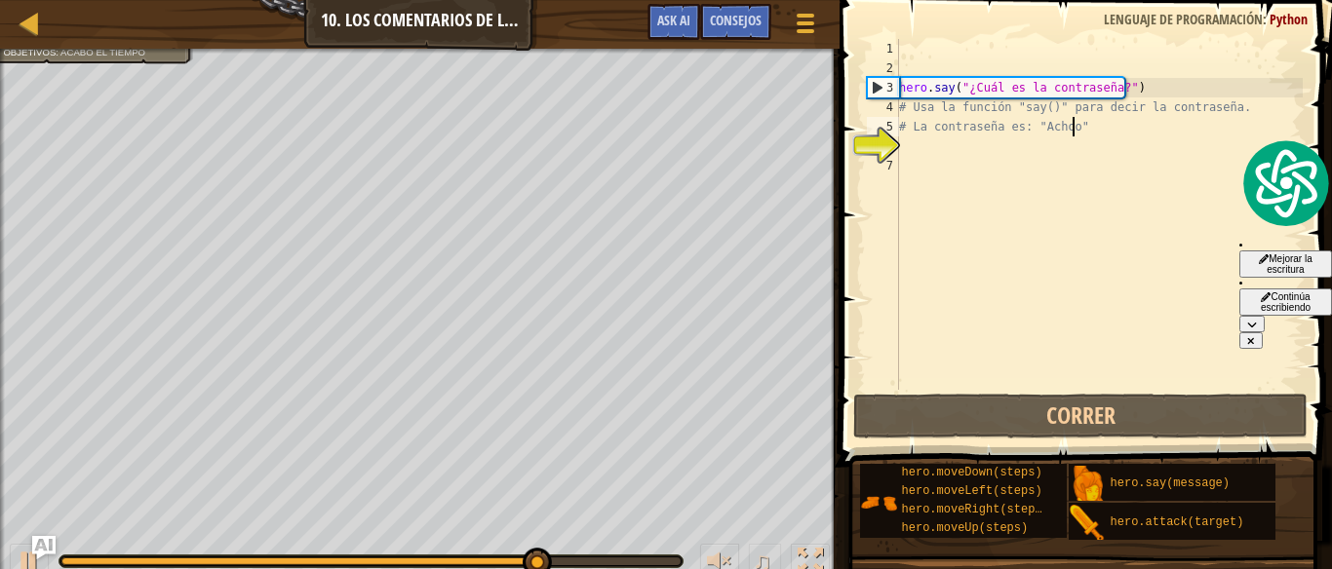
type textarea "# La contraseña es: "Achoo""
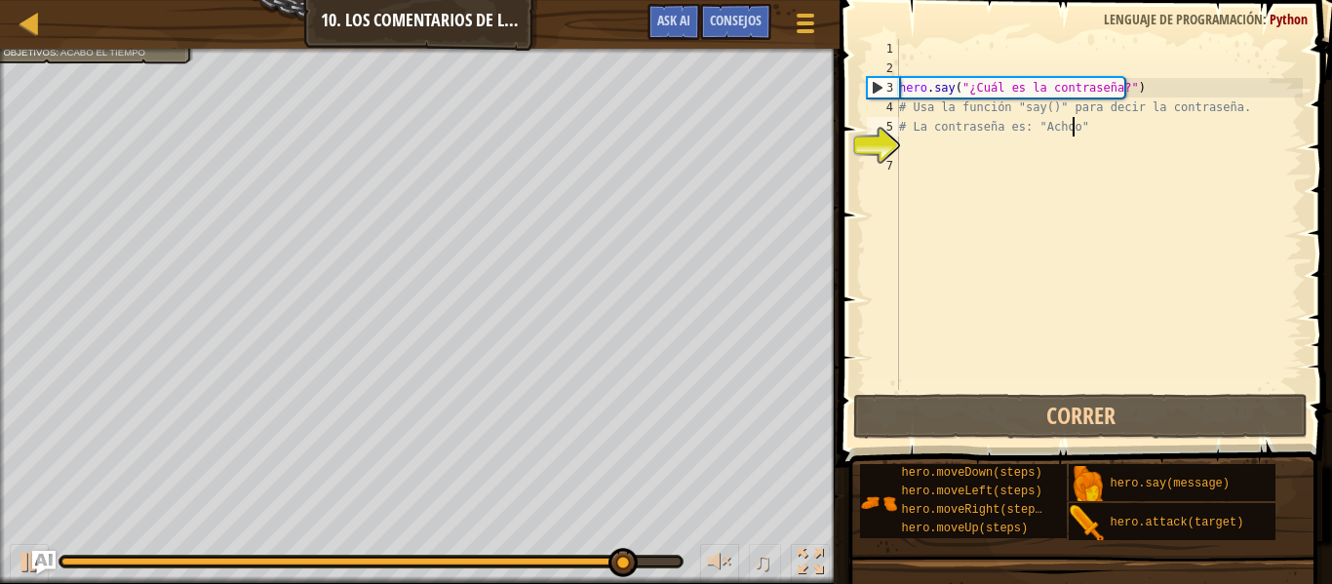
click at [924, 153] on div "hero . say ( "¿Cuál es la contraseña?" ) # Usa la función "say()" para decir la…" at bounding box center [1098, 234] width 407 height 390
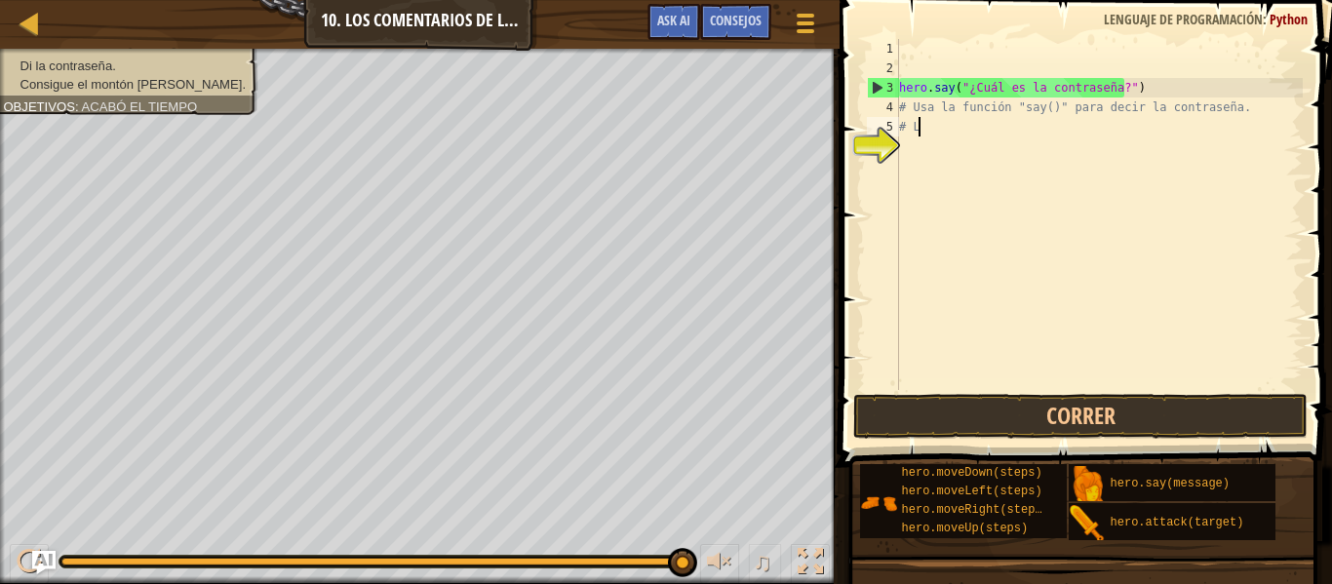
type textarea "#"
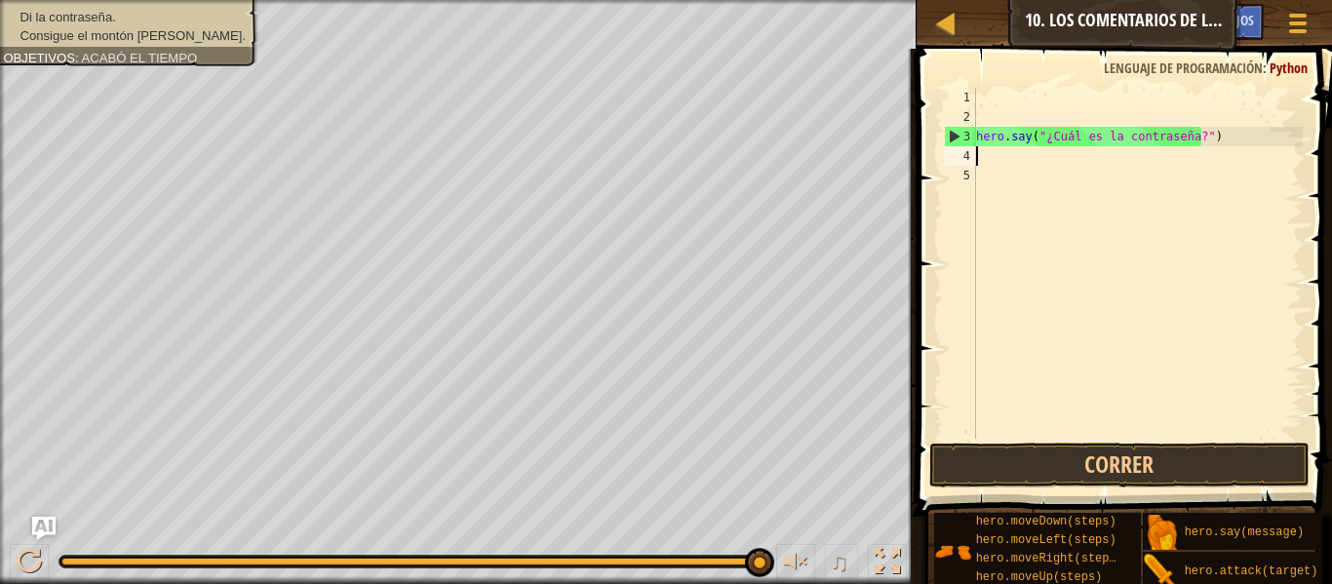
type textarea "hero.say("¿Cuál es la contraseña?")"
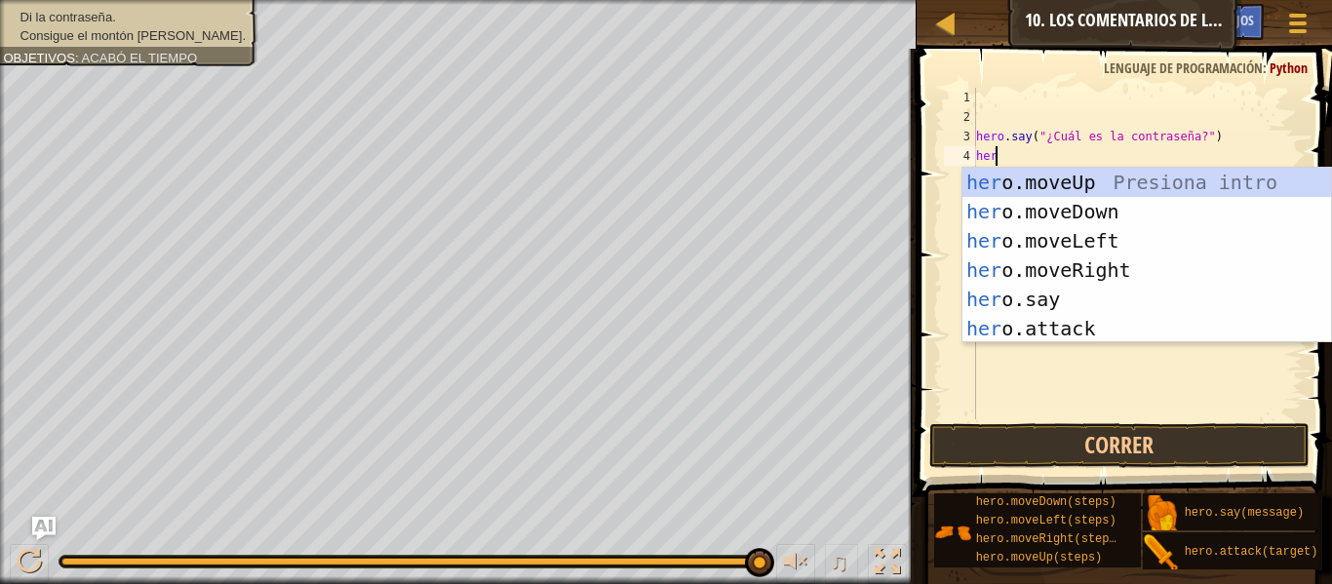
scroll to position [9, 1]
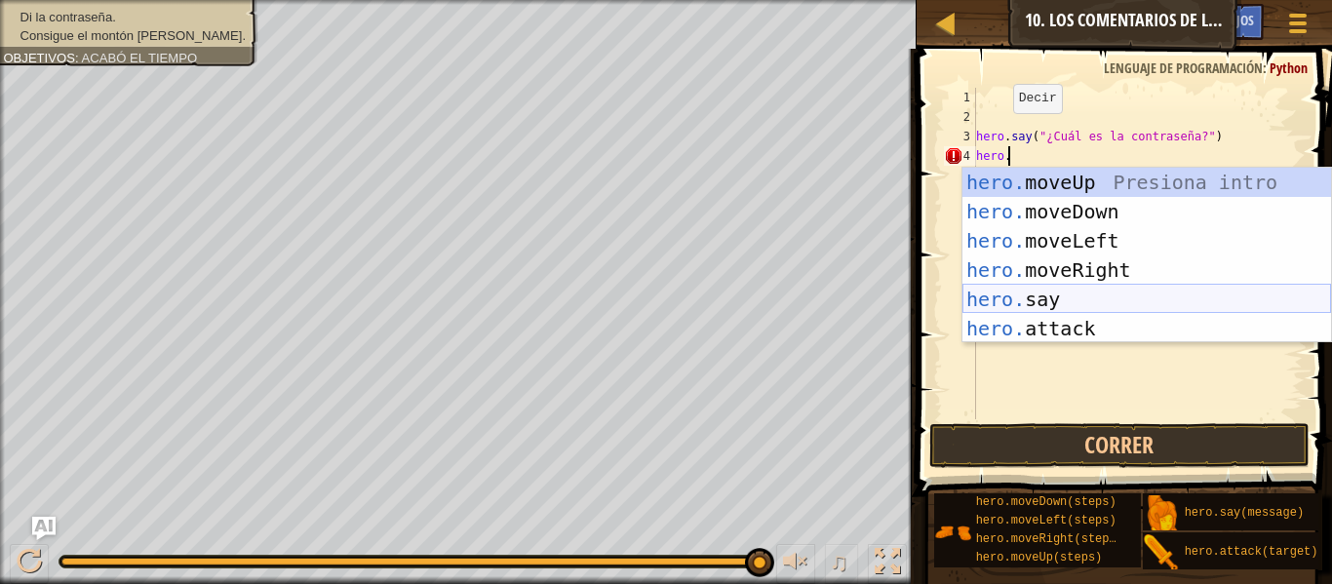
click at [1071, 290] on div "hero. moveUp Presiona intro hero. moveDown Presiona intro hero. moveLeft Presio…" at bounding box center [1146, 285] width 368 height 234
type textarea "hero.say("message")"
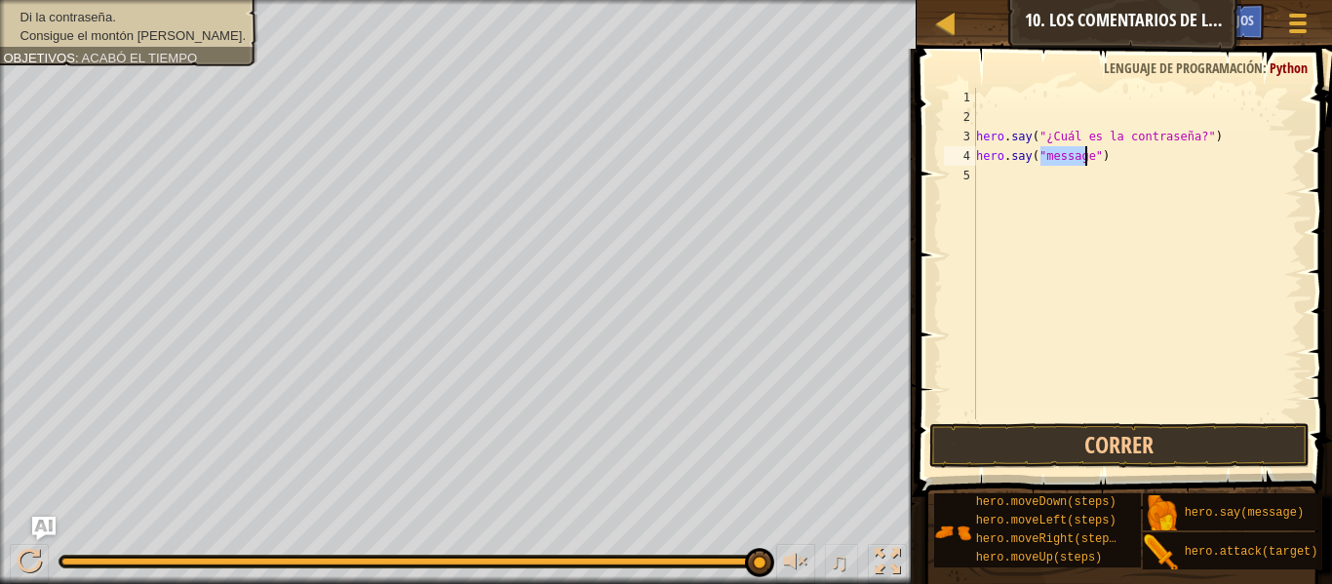
click at [1121, 161] on div "hero . say ( "¿Cuál es la contraseña?" ) hero . say ( "message" )" at bounding box center [1137, 273] width 330 height 370
drag, startPoint x: 1121, startPoint y: 161, endPoint x: 961, endPoint y: 153, distance: 160.1
click at [961, 153] on div "hero.say("message") 1 2 3 4 5 hero . say ( "¿Cuál es la contraseña?" ) hero . s…" at bounding box center [1121, 253] width 363 height 331
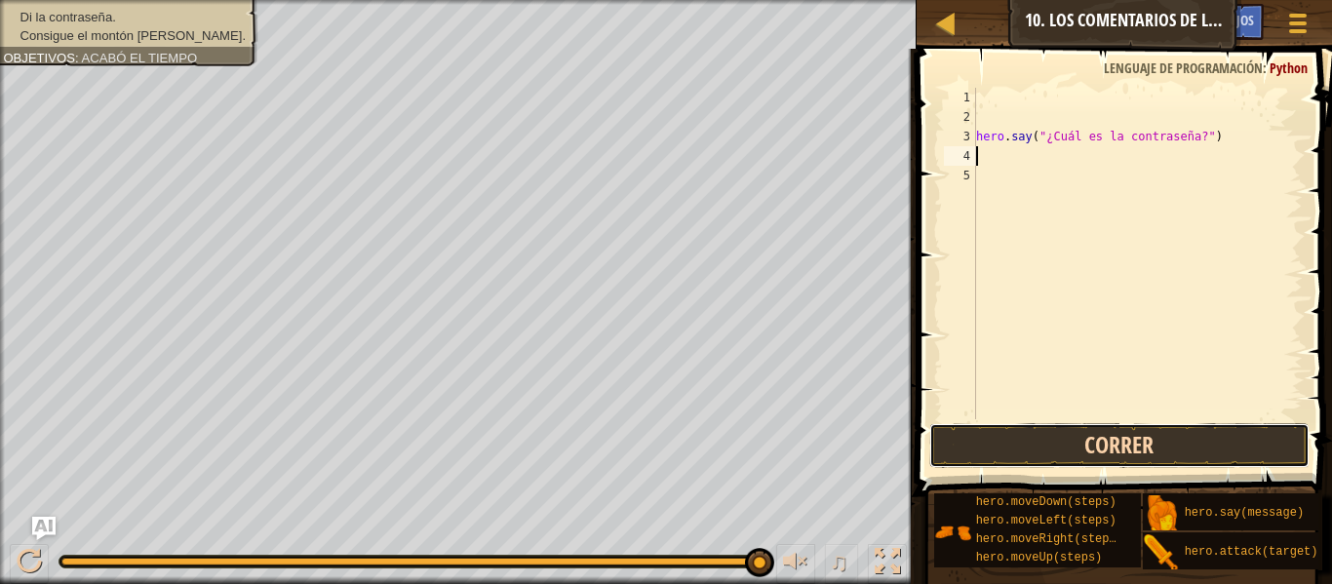
click at [1080, 434] on button "Correr" at bounding box center [1119, 445] width 380 height 45
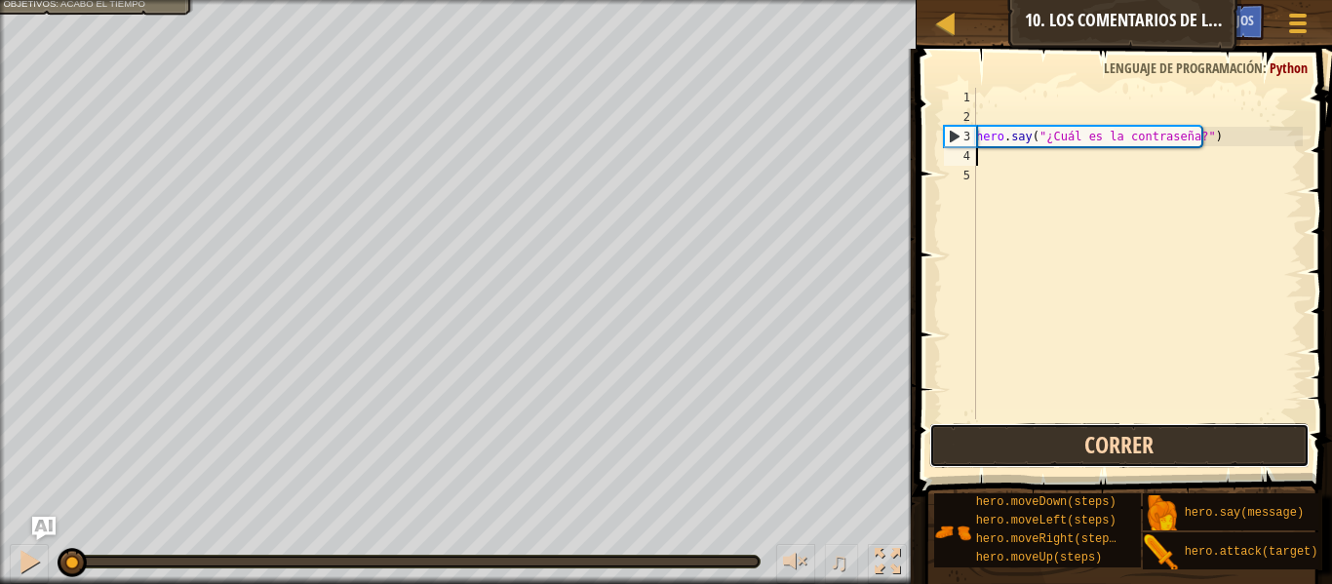
click at [1061, 438] on button "Correr" at bounding box center [1119, 445] width 380 height 45
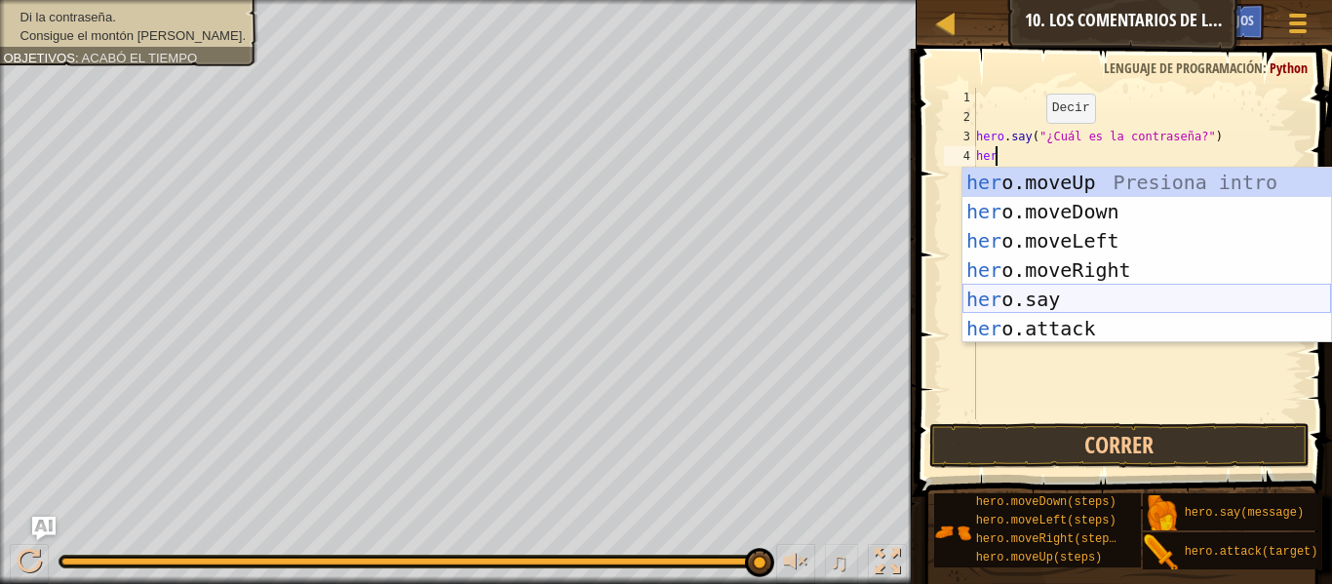
click at [1009, 294] on div "her o.moveUp Presiona intro her o.moveDown Presiona intro her o.moveLeft Presio…" at bounding box center [1146, 285] width 368 height 234
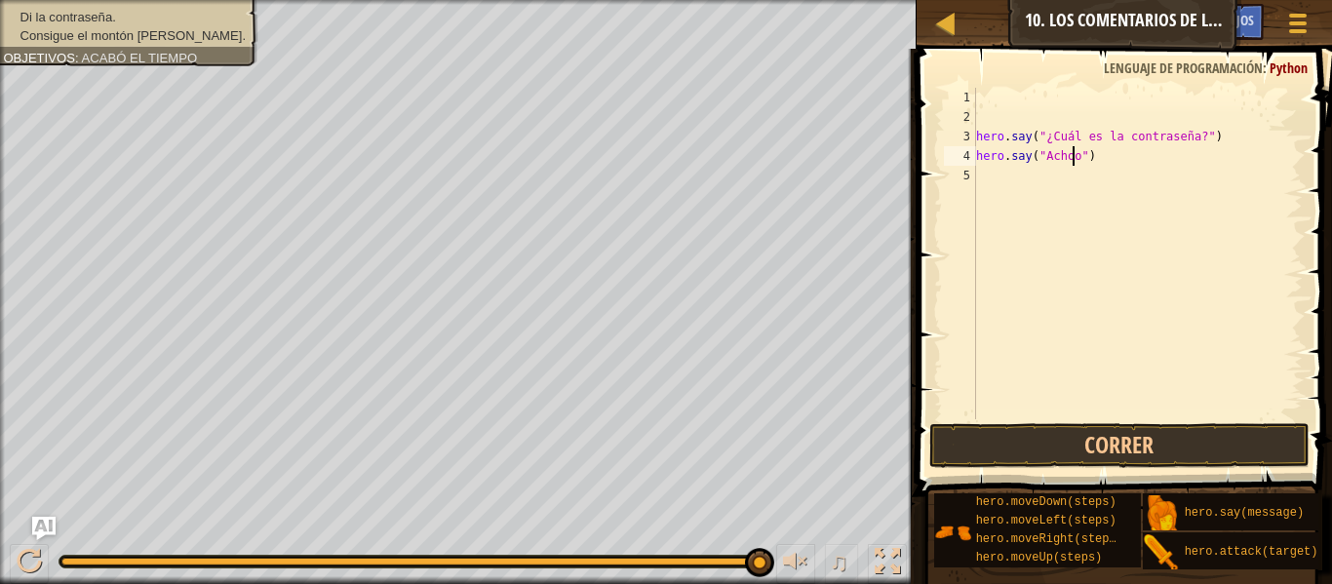
scroll to position [9, 8]
type textarea "hero.say("Achoo")"
click at [1075, 447] on button "Correr" at bounding box center [1119, 445] width 380 height 45
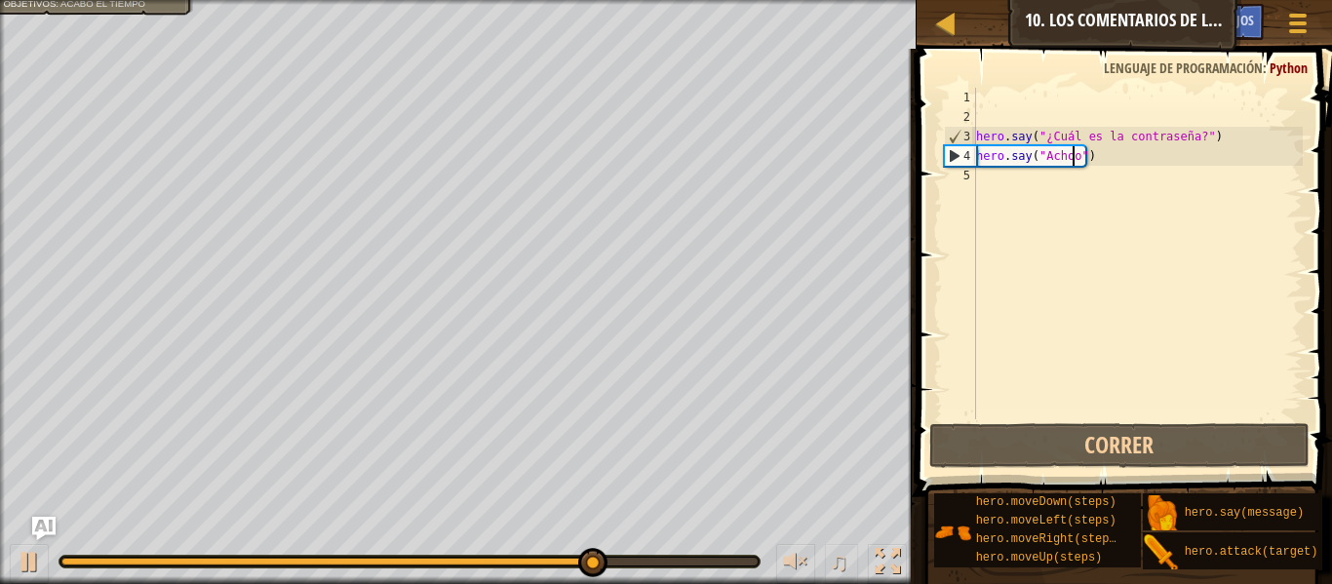
click at [1111, 168] on div "hero . say ( "¿Cuál es la contraseña?" ) hero . say ( "Achoo" )" at bounding box center [1137, 273] width 330 height 370
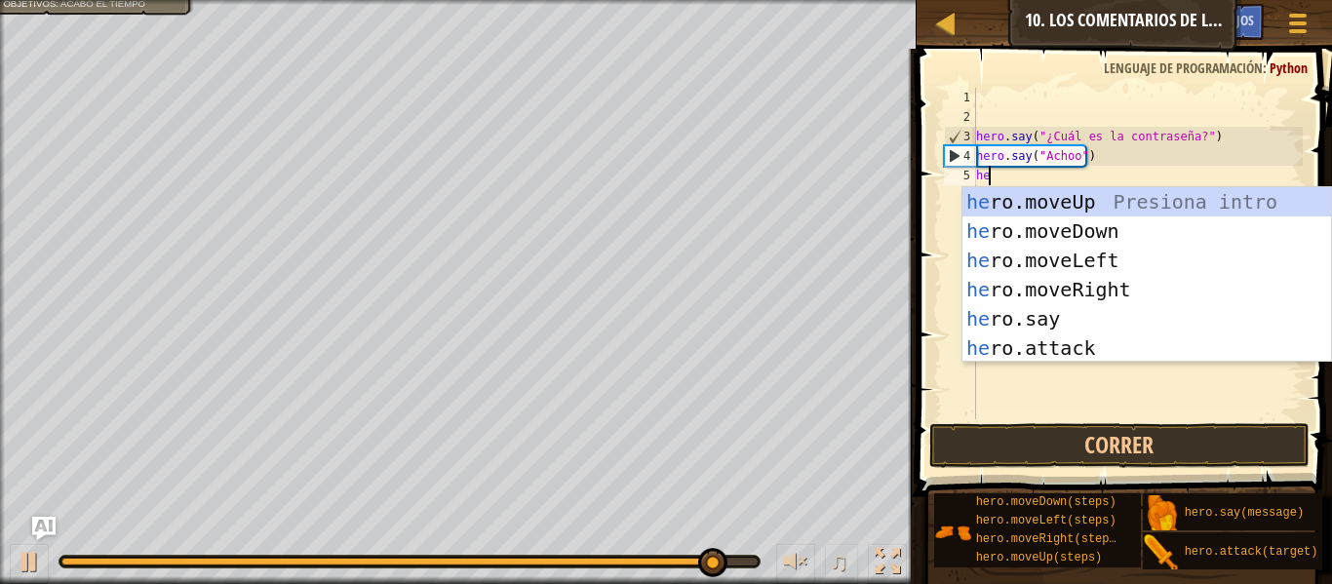
type textarea "her"
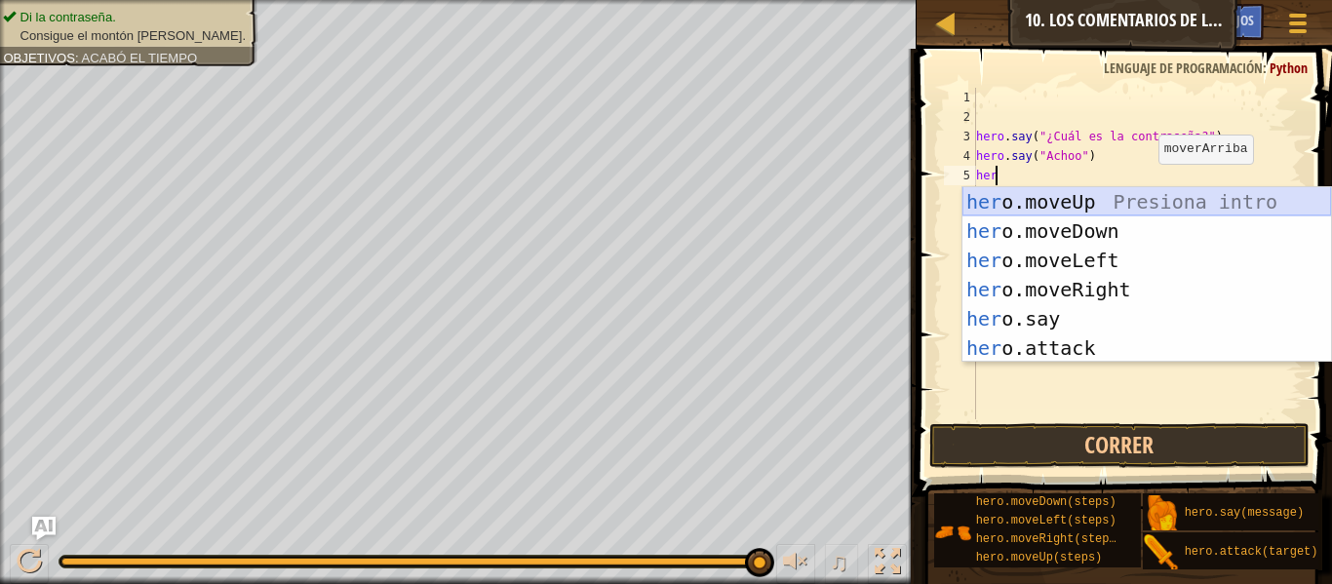
click at [1071, 200] on div "her o.moveUp Presiona intro her o.moveDown Presiona intro her o.moveLeft Presio…" at bounding box center [1146, 304] width 368 height 234
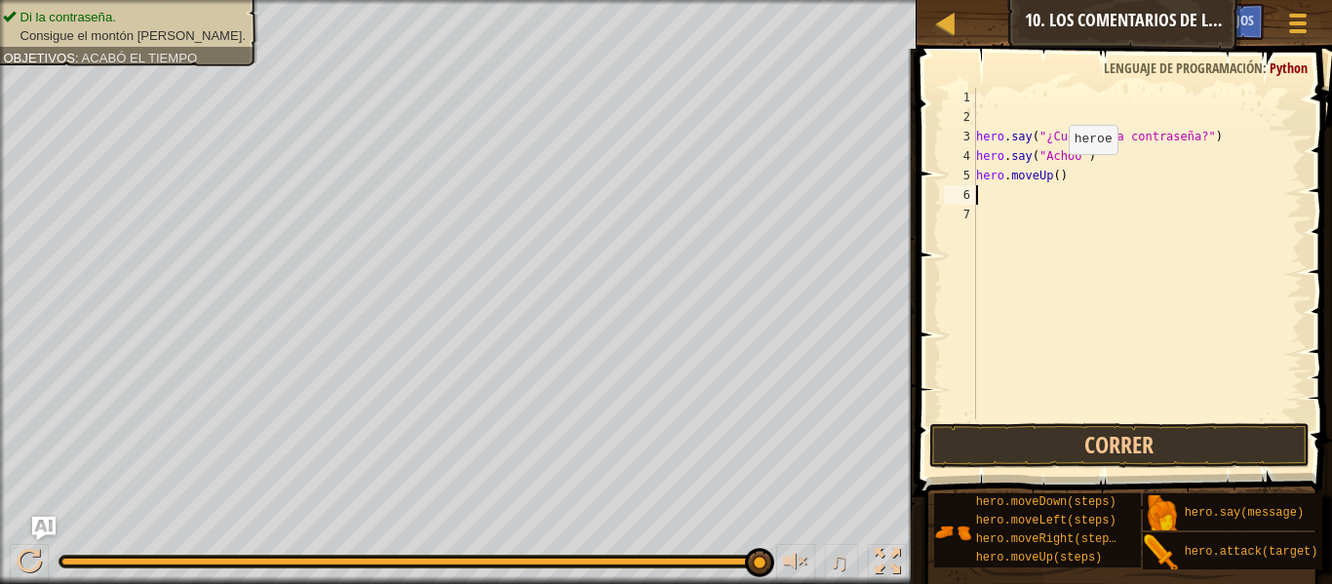
click at [1052, 174] on div "hero . say ( "¿Cuál es la contraseña?" ) hero . say ( "Achoo" ) hero . moveUp (…" at bounding box center [1137, 273] width 330 height 370
type textarea "hero.moveUp(5)"
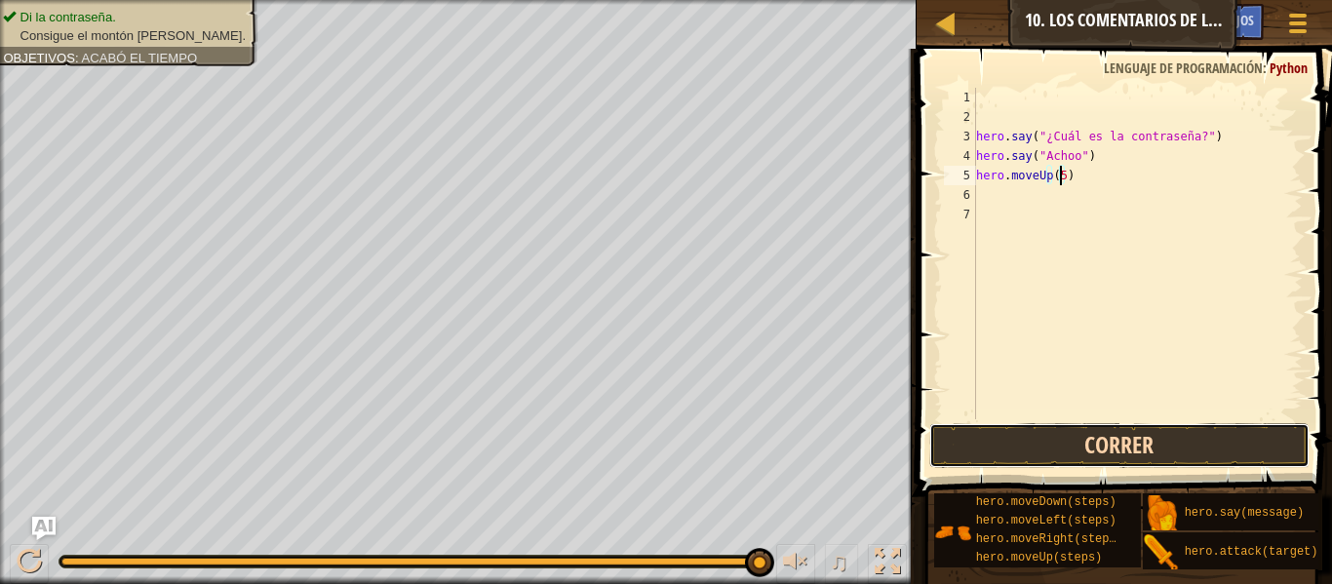
click at [1092, 434] on button "Correr" at bounding box center [1119, 445] width 380 height 45
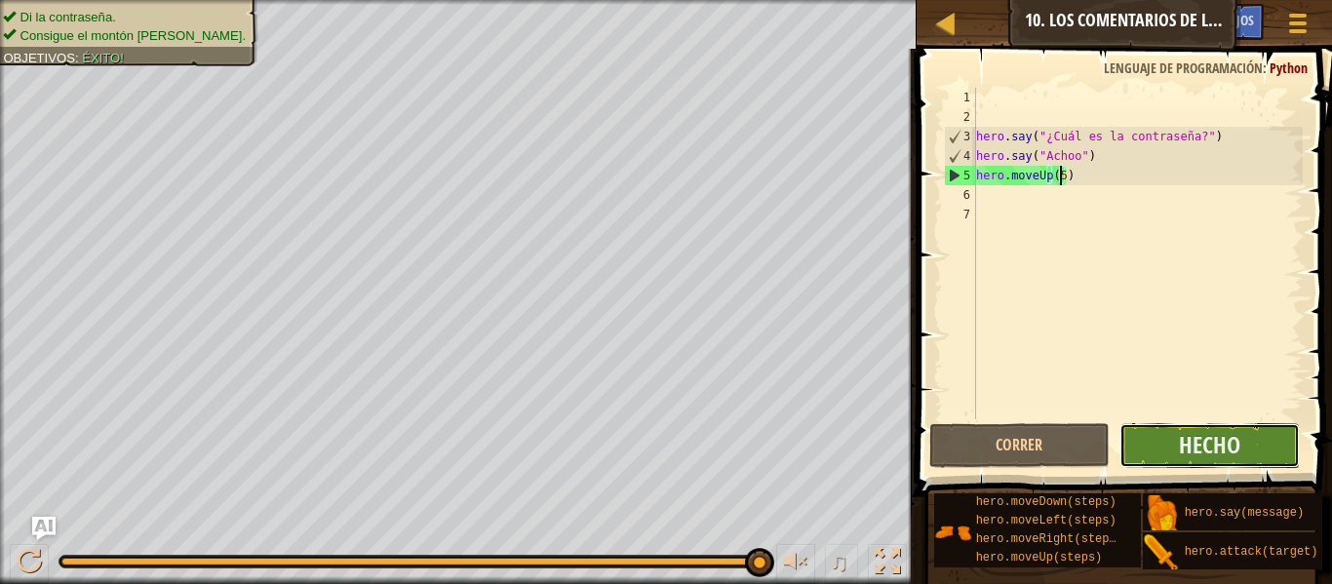
click at [1158, 450] on button "Hecho" at bounding box center [1209, 445] width 180 height 45
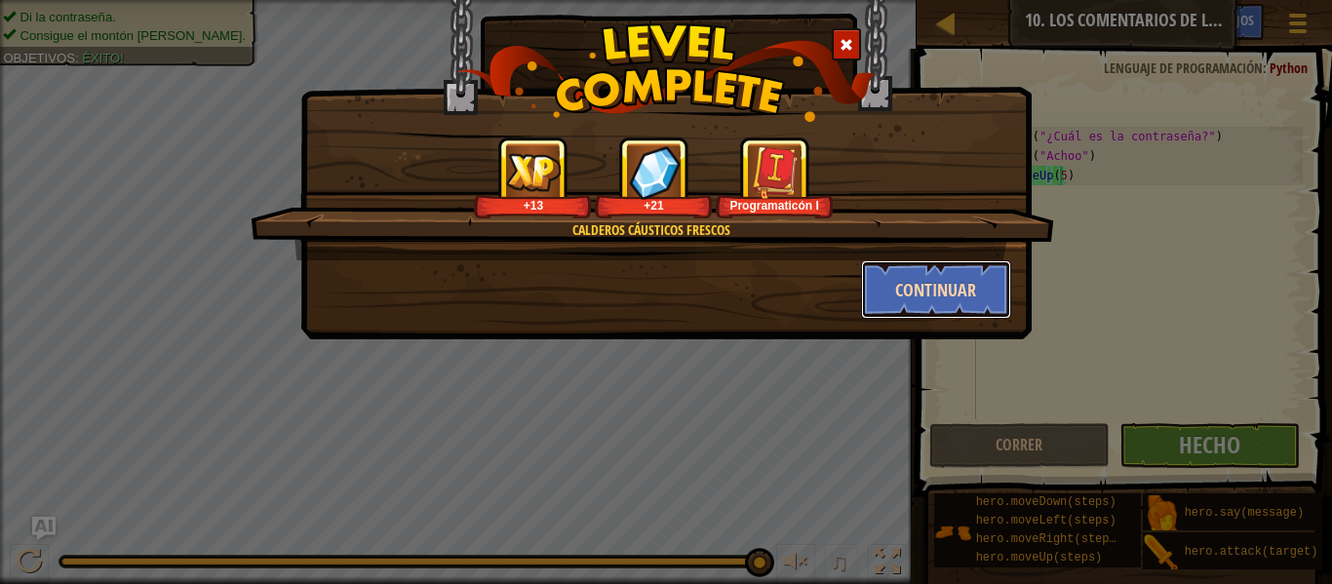
click at [896, 288] on button "Continuar" at bounding box center [936, 289] width 151 height 58
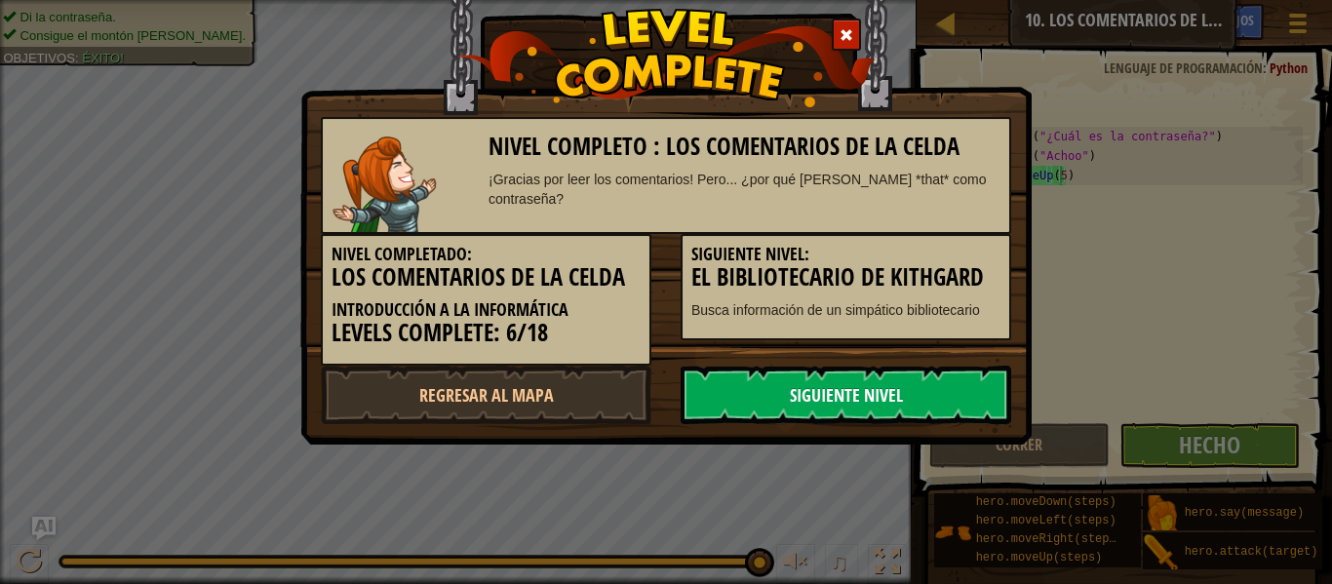
click at [812, 402] on link "Siguiente nivel" at bounding box center [845, 395] width 330 height 58
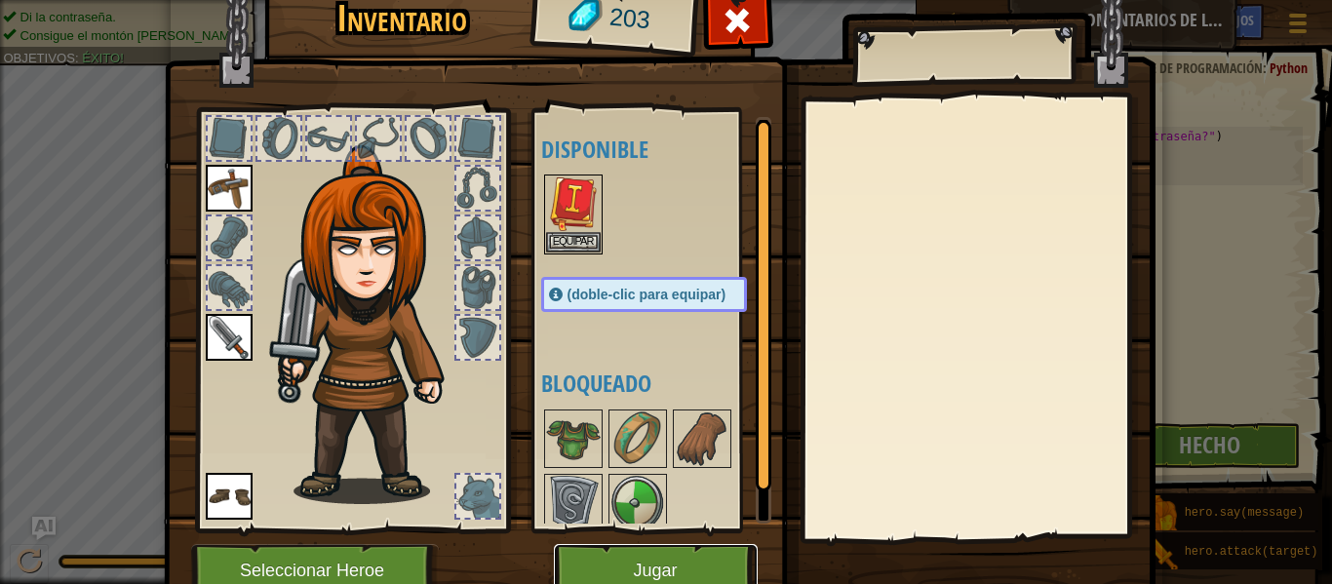
click at [667, 556] on button "Jugar" at bounding box center [656, 571] width 204 height 54
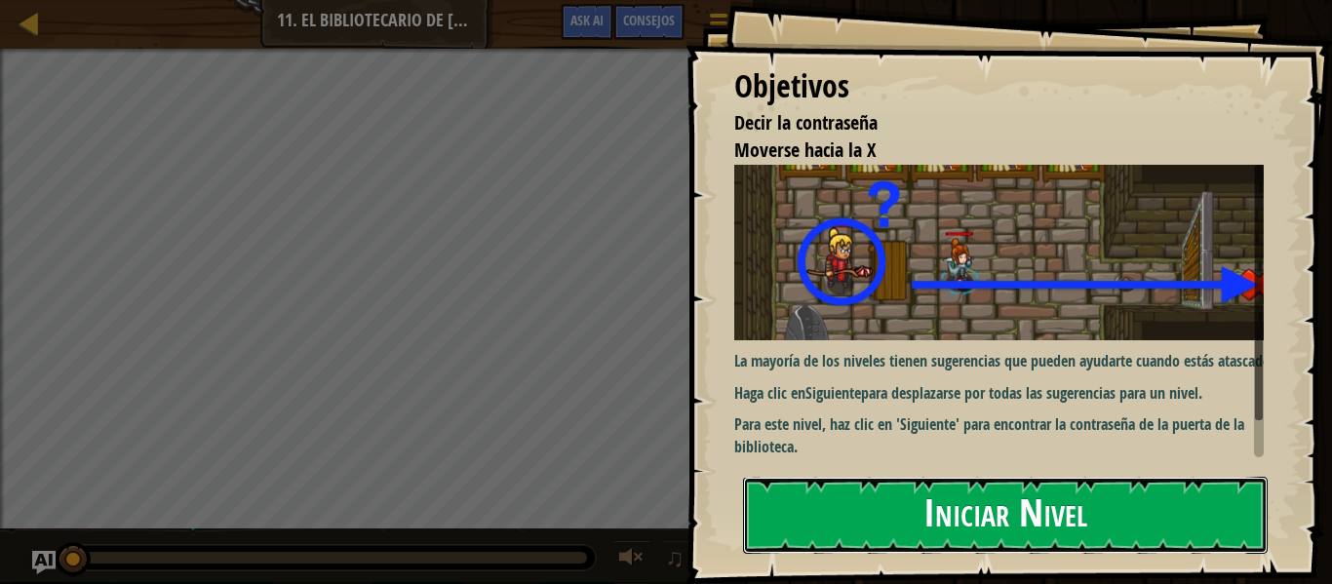
click at [974, 522] on button "Iniciar Nivel" at bounding box center [1005, 515] width 524 height 77
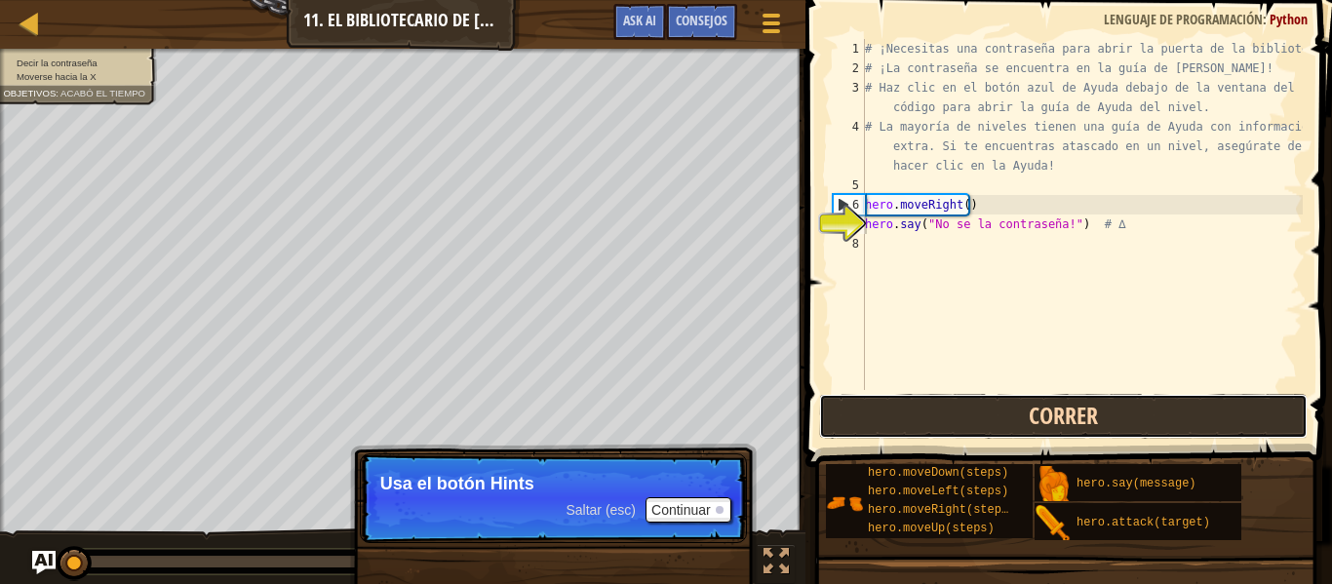
click at [1010, 422] on button "Correr" at bounding box center [1063, 416] width 488 height 45
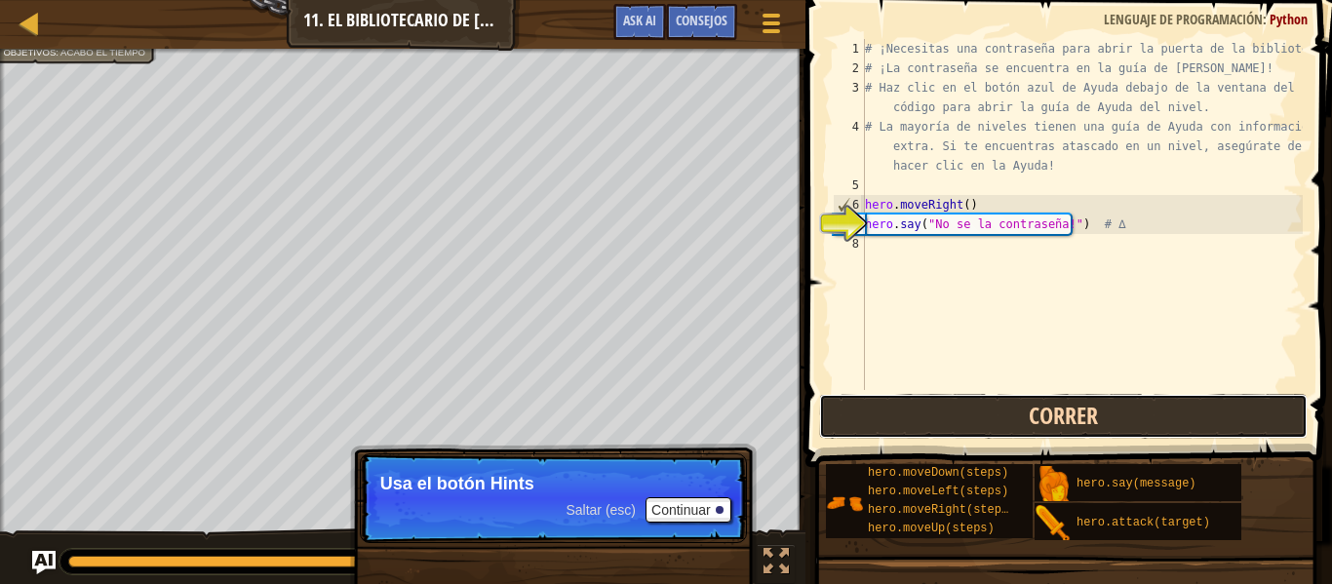
click at [1010, 422] on button "Correr" at bounding box center [1063, 416] width 488 height 45
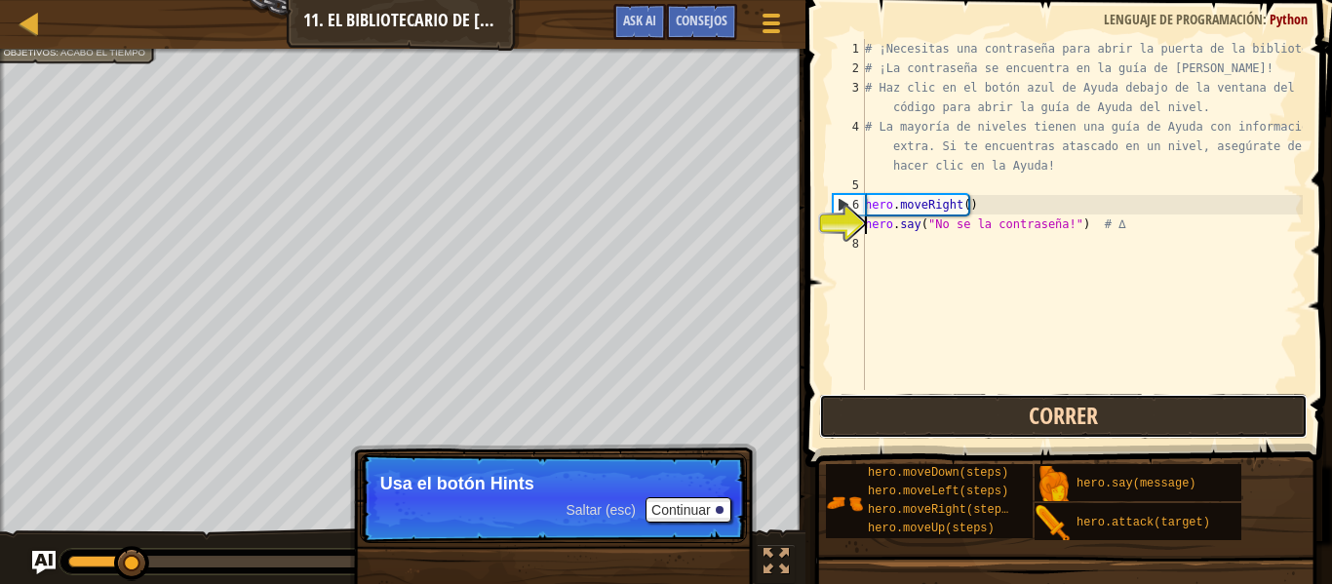
click at [1010, 422] on button "Correr" at bounding box center [1063, 416] width 488 height 45
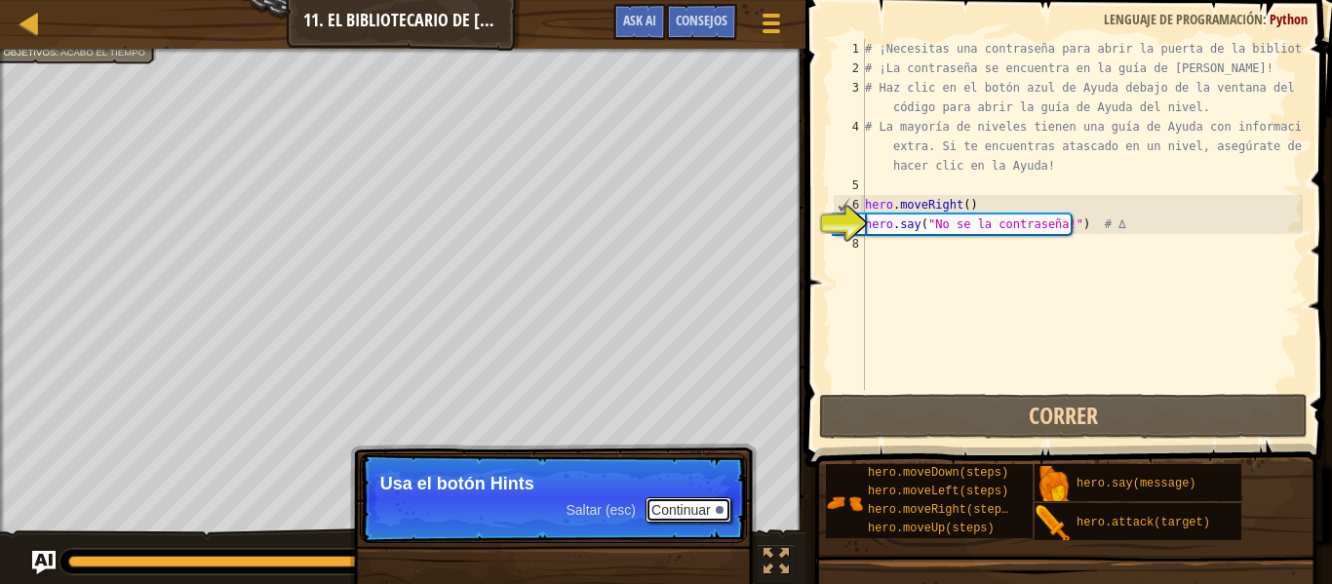
click at [681, 513] on button "Continuar" at bounding box center [688, 509] width 86 height 25
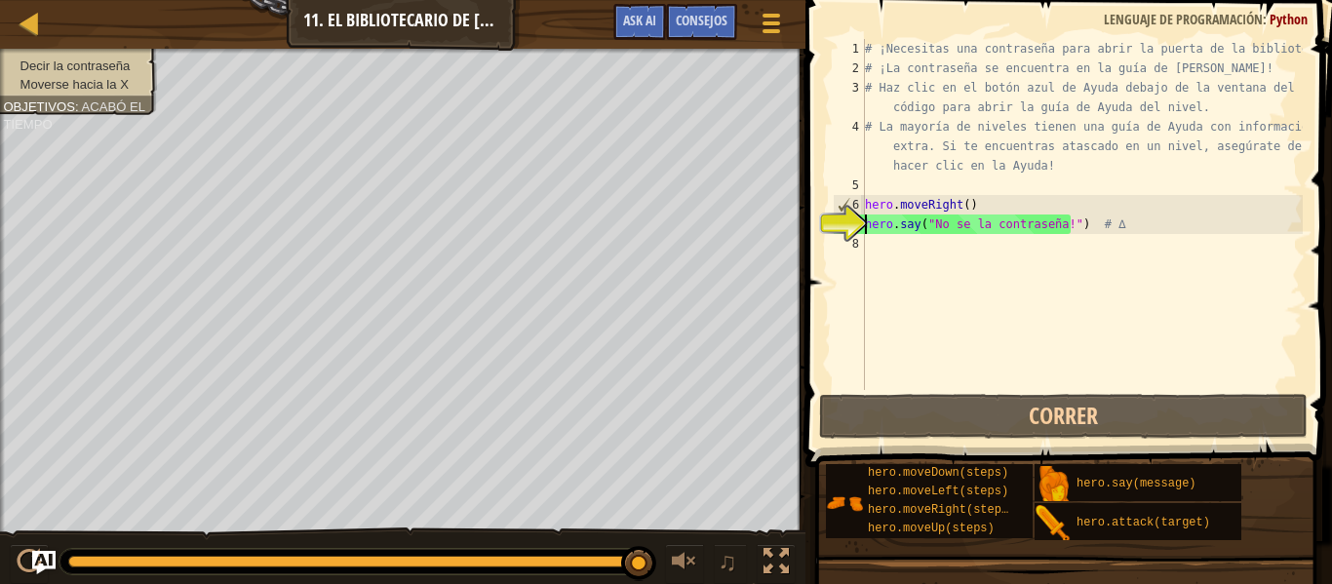
click at [1119, 225] on div "# ¡Necesitas una contraseña para abrir la puerta de la biblioteca! # ¡La contra…" at bounding box center [1082, 234] width 442 height 390
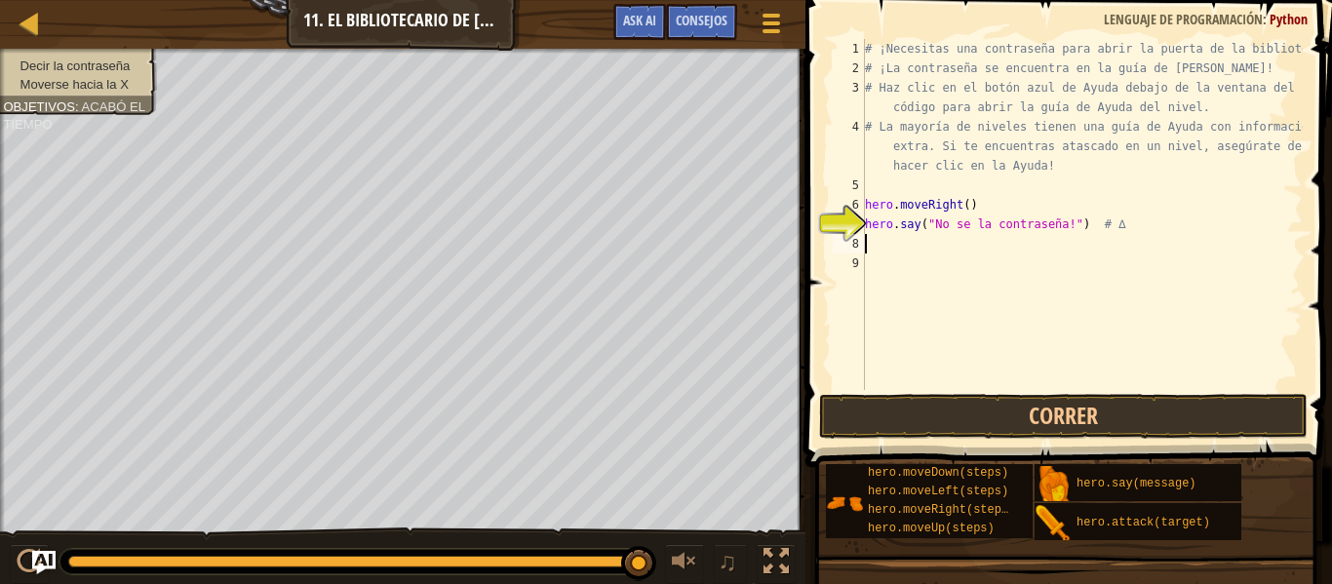
type textarea "h"
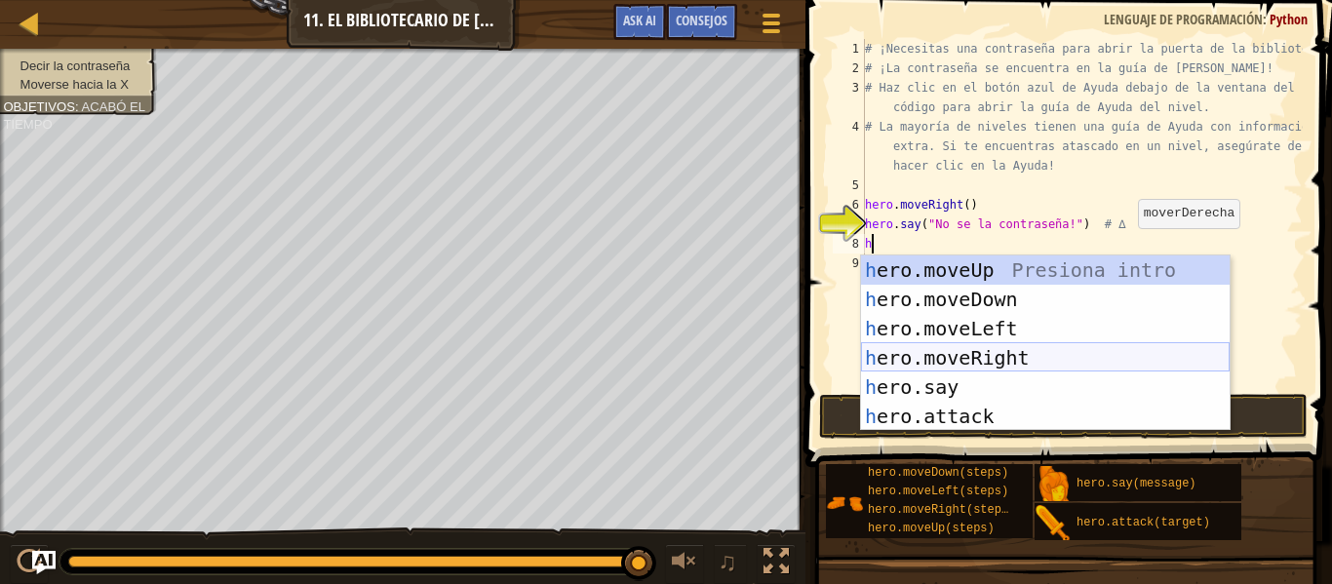
click at [1090, 371] on div "h ero.moveUp Presiona intro h ero.moveDown Presiona intro h ero.moveLeft Presio…" at bounding box center [1045, 372] width 368 height 234
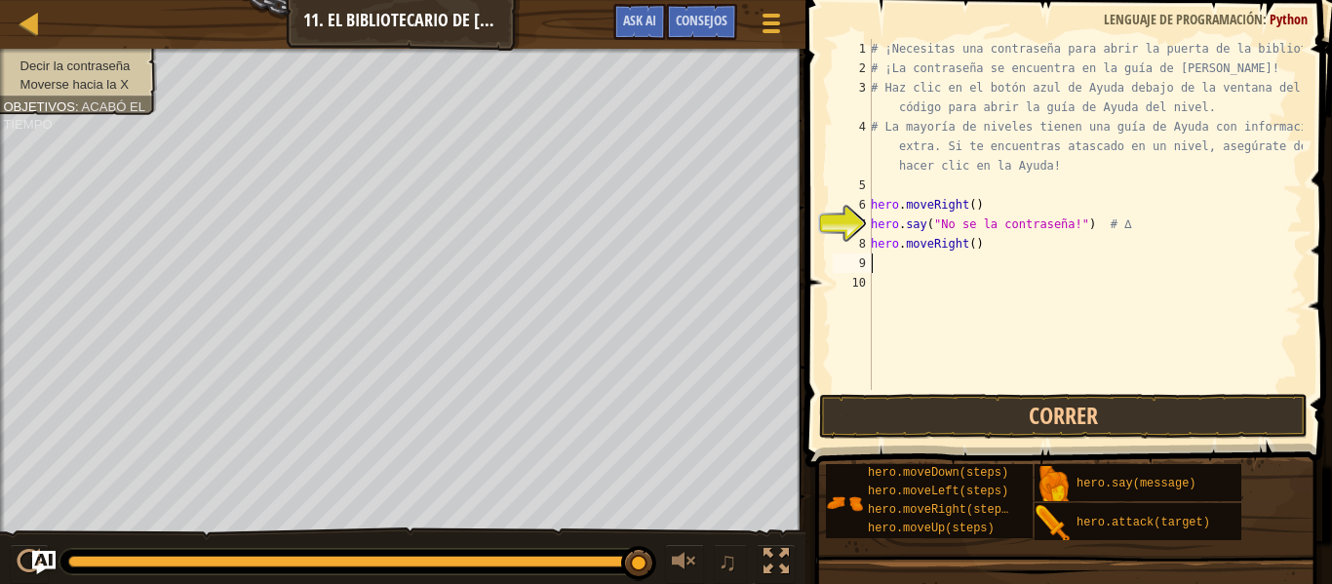
click at [977, 247] on div "# ¡Necesitas una contraseña para abrir la puerta de la biblioteca! # ¡La contra…" at bounding box center [1085, 234] width 436 height 390
type textarea "hero.moveRight()"
drag, startPoint x: 977, startPoint y: 247, endPoint x: 802, endPoint y: 250, distance: 174.5
click at [802, 250] on div "hero.moveRight() 1 2 3 4 5 6 7 8 9 10 # ¡Necesitas una contraseña para abrir la…" at bounding box center [1065, 272] width 532 height 524
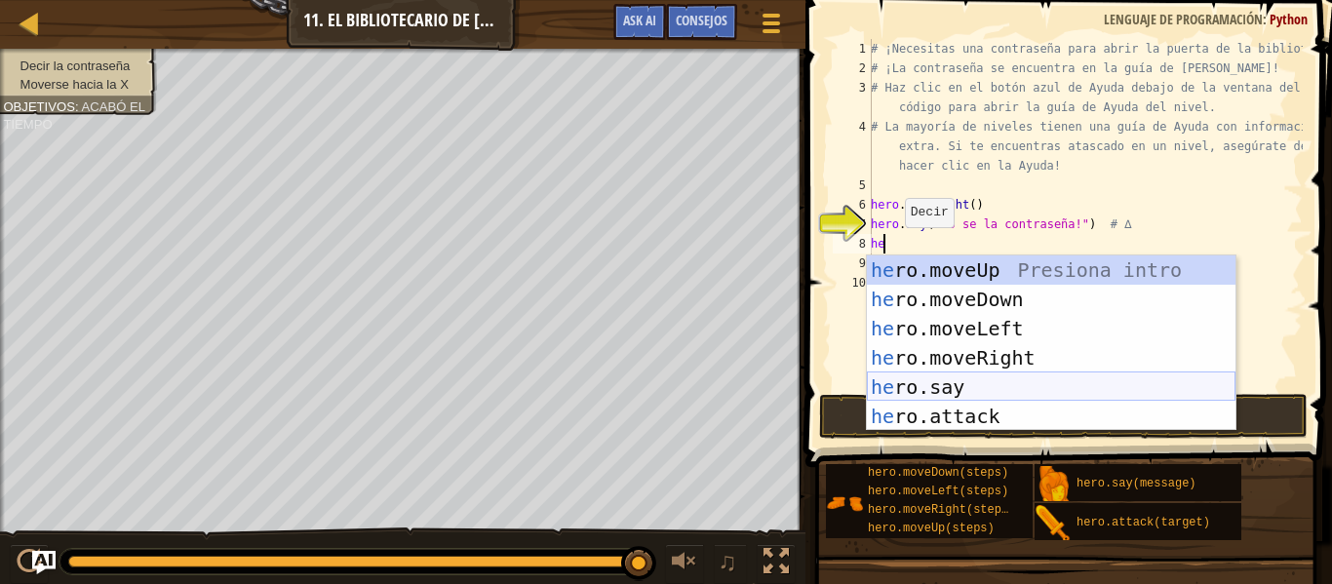
click at [963, 386] on div "he ro.moveUp Presiona intro he ro.moveDown Presiona intro he ro.moveLeft Presio…" at bounding box center [1051, 372] width 368 height 234
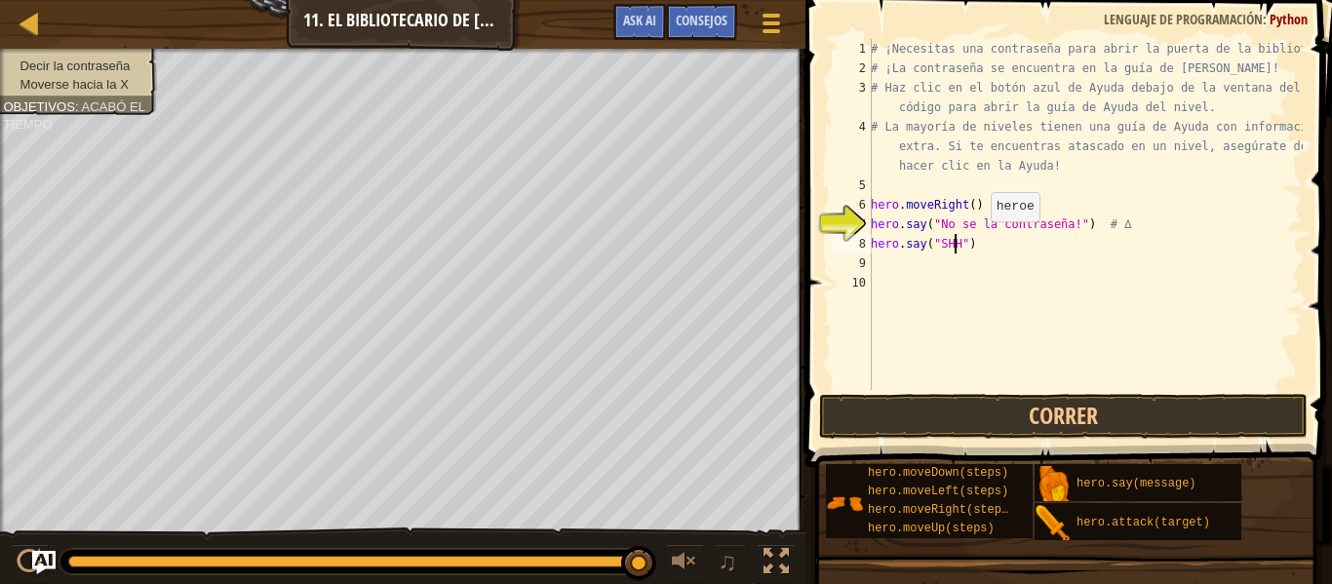
scroll to position [9, 7]
type textarea "hero.say("SHHH")"
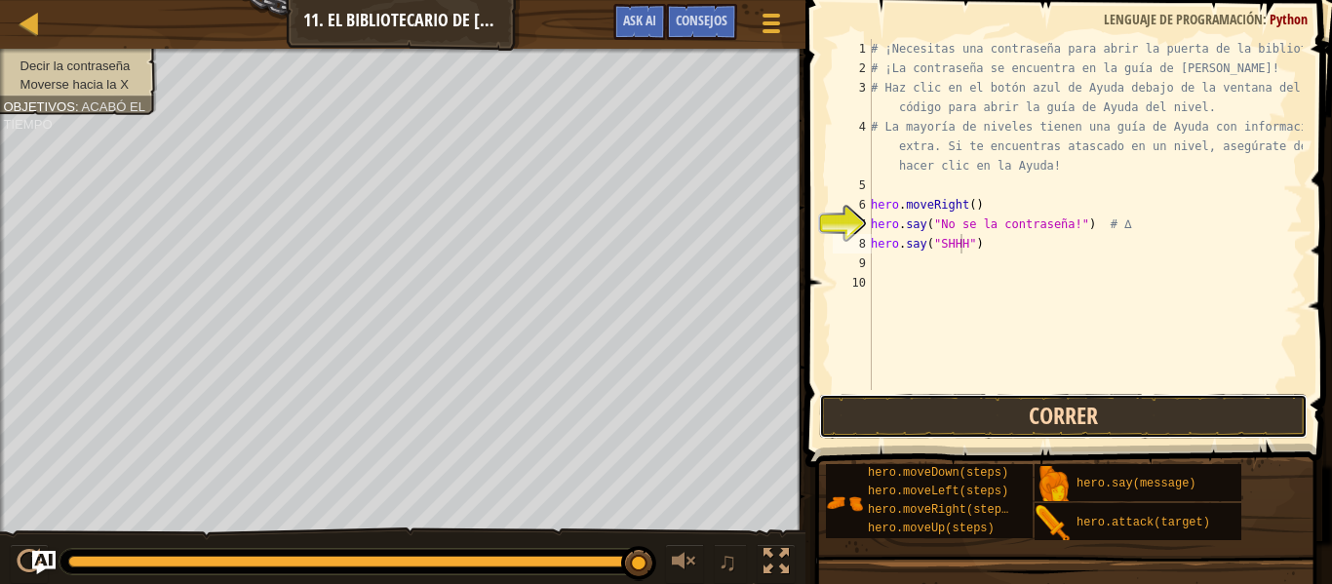
click at [1015, 417] on button "Correr" at bounding box center [1063, 416] width 488 height 45
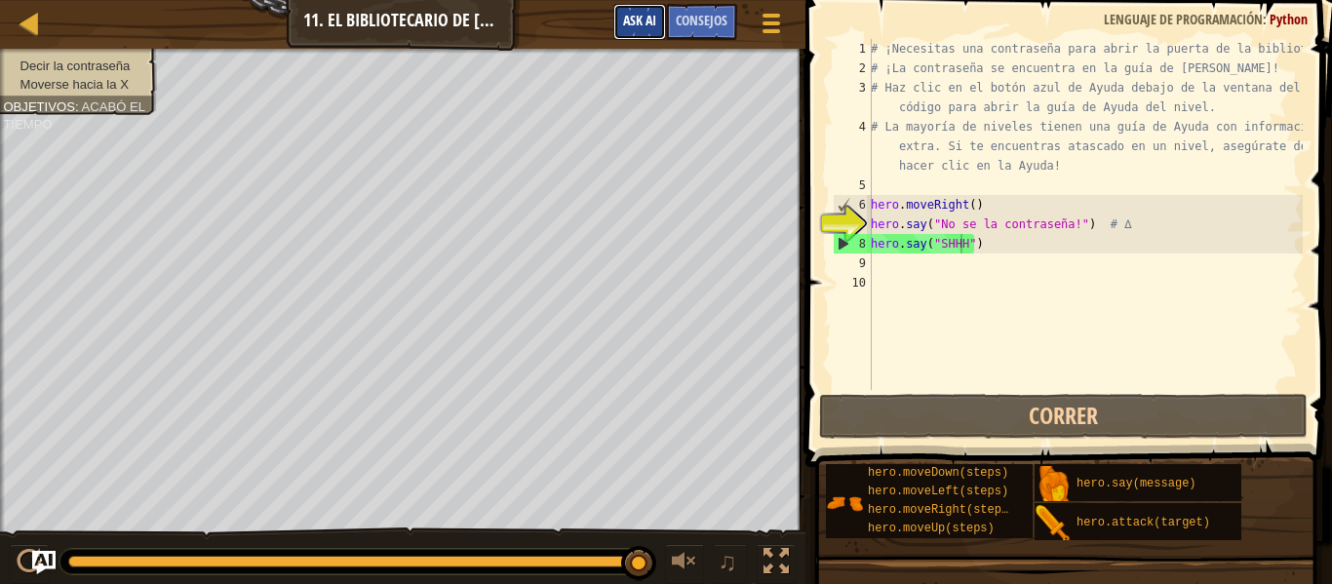
click at [645, 12] on button "Ask AI" at bounding box center [639, 22] width 53 height 36
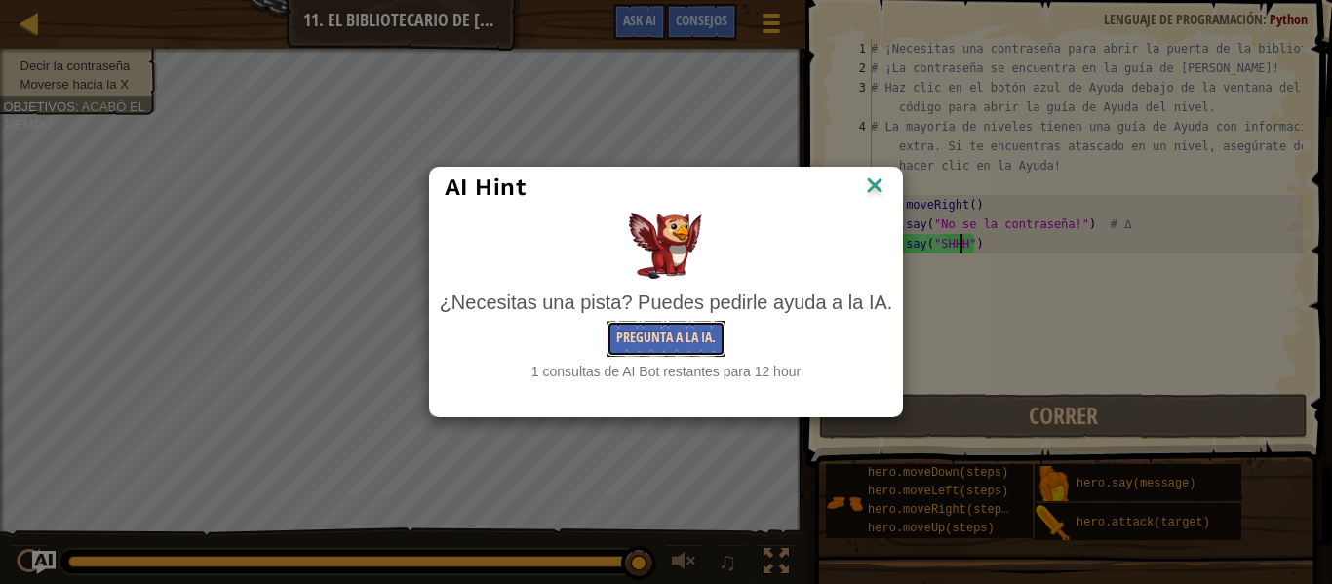
click at [719, 342] on button "Pregunta a la IA." at bounding box center [665, 339] width 119 height 36
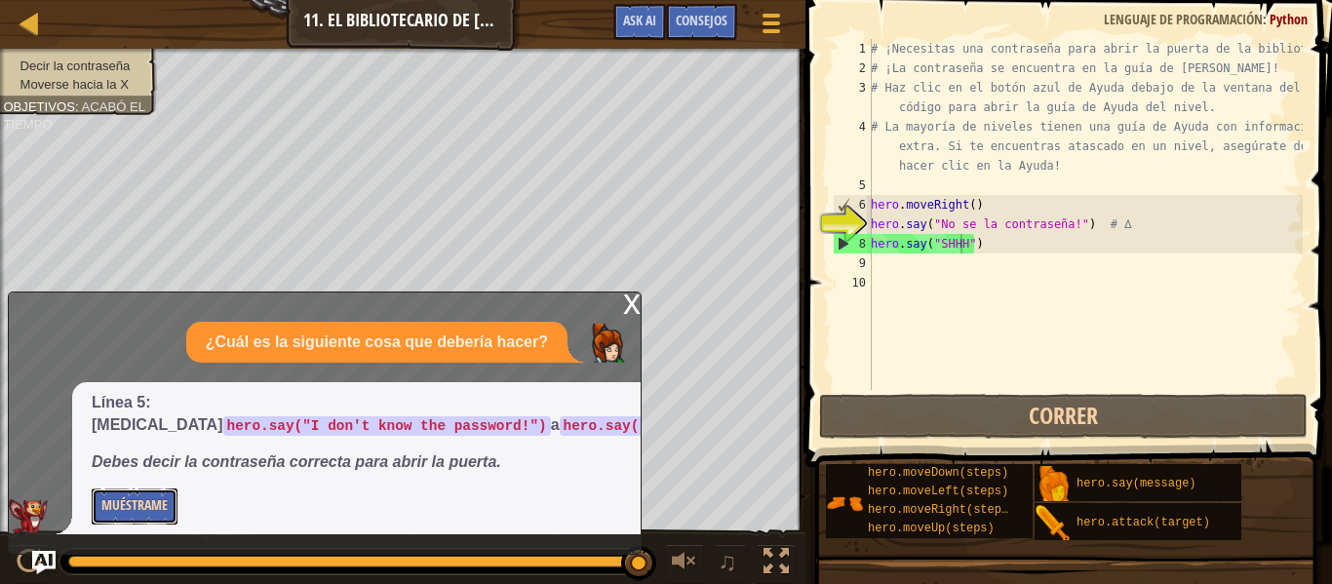
click at [135, 507] on button "Muéstrame" at bounding box center [135, 506] width 86 height 36
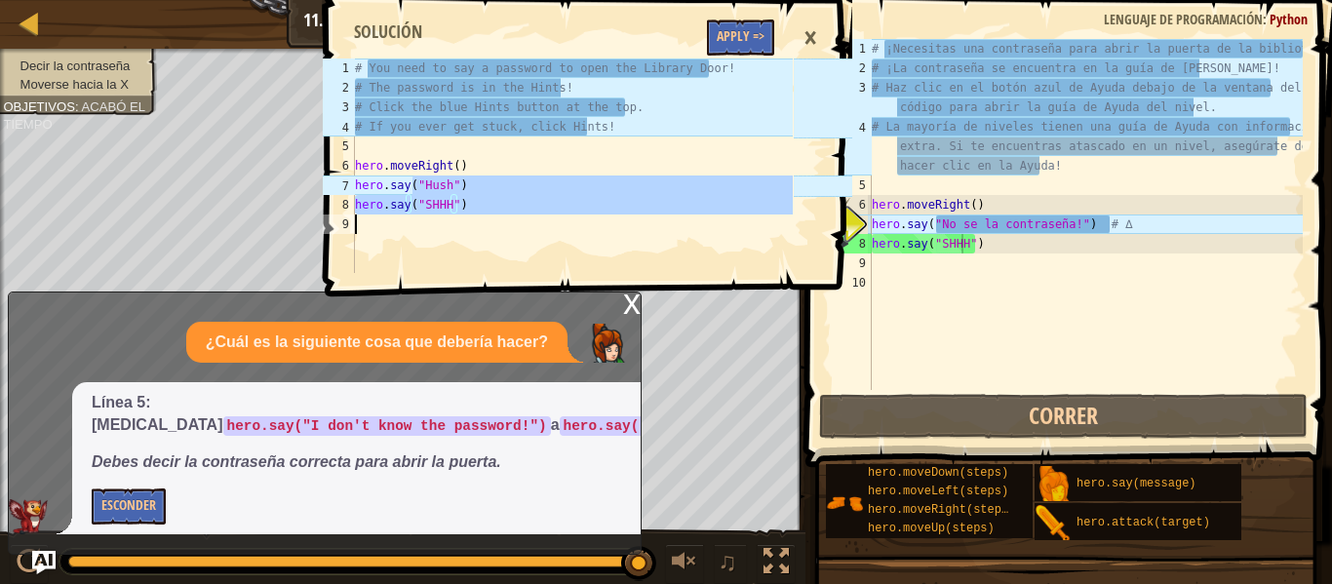
drag, startPoint x: 415, startPoint y: 185, endPoint x: 501, endPoint y: 244, distance: 103.8
click at [501, 244] on div "# You need to say a password to open the Library Door! # The password is in the…" at bounding box center [572, 184] width 442 height 253
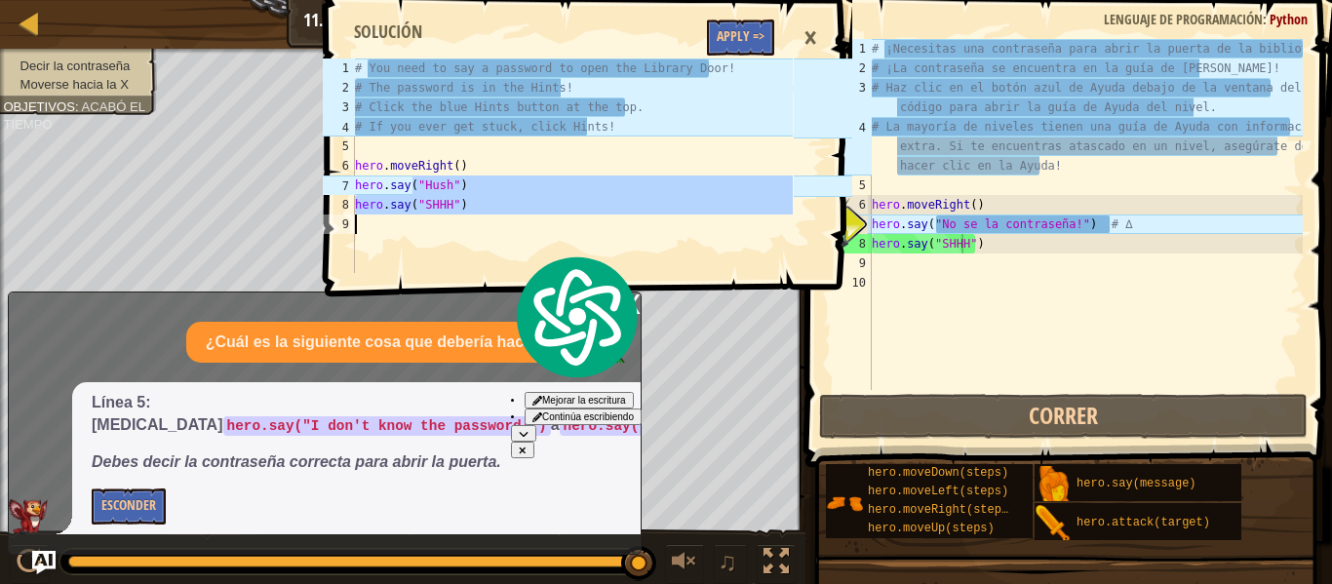
click at [406, 200] on div "# You need to say a password to open the Library Door! # The password is in the…" at bounding box center [572, 165] width 442 height 214
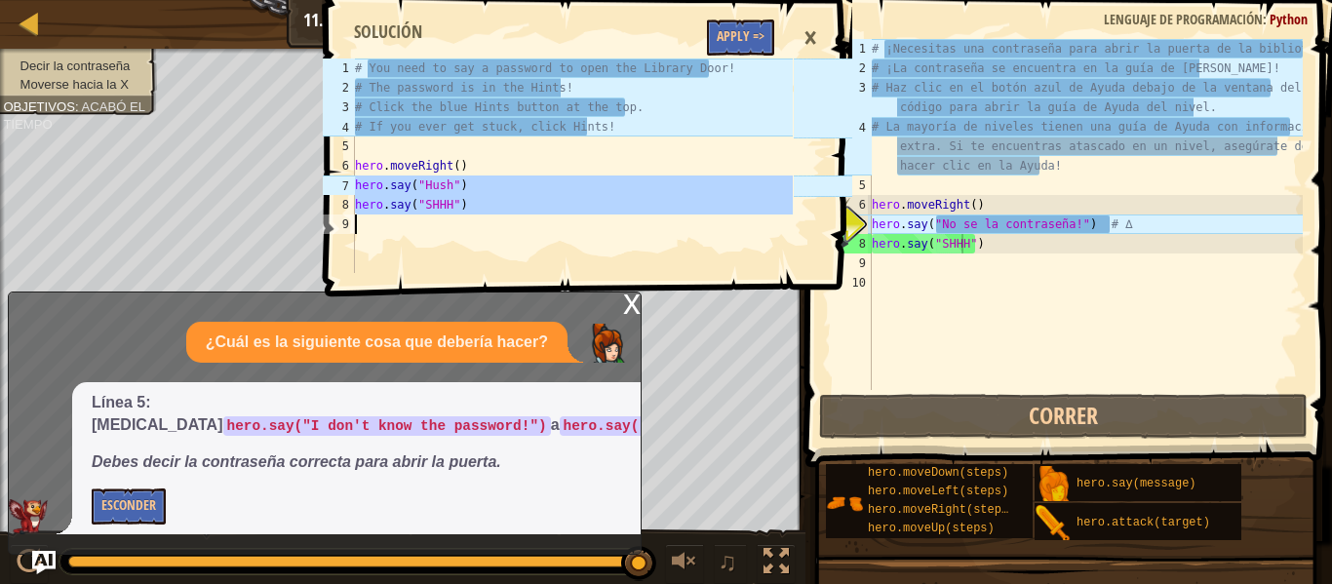
drag, startPoint x: 356, startPoint y: 189, endPoint x: 505, endPoint y: 215, distance: 151.4
click at [505, 215] on div "# You need to say a password to open the Library Door! # The password is in the…" at bounding box center [572, 184] width 442 height 253
type textarea "hero.say("SHHH")"
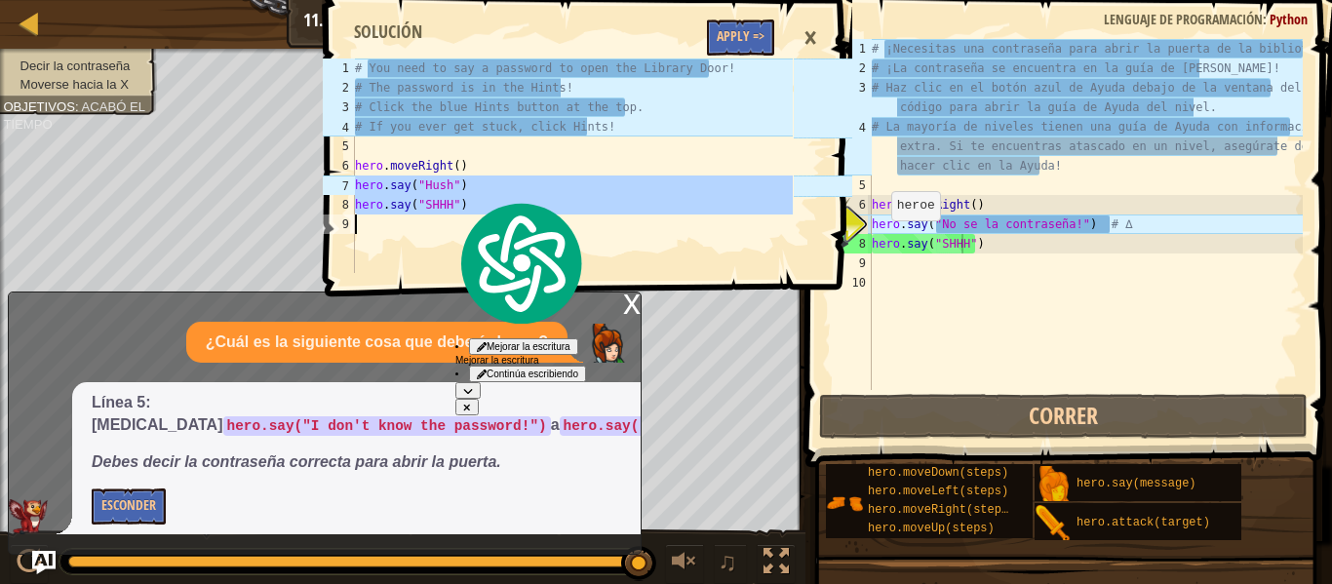
click at [929, 284] on div "# ¡Necesitas una contraseña para abrir la puerta de la biblioteca! # ¡La contra…" at bounding box center [1085, 234] width 435 height 390
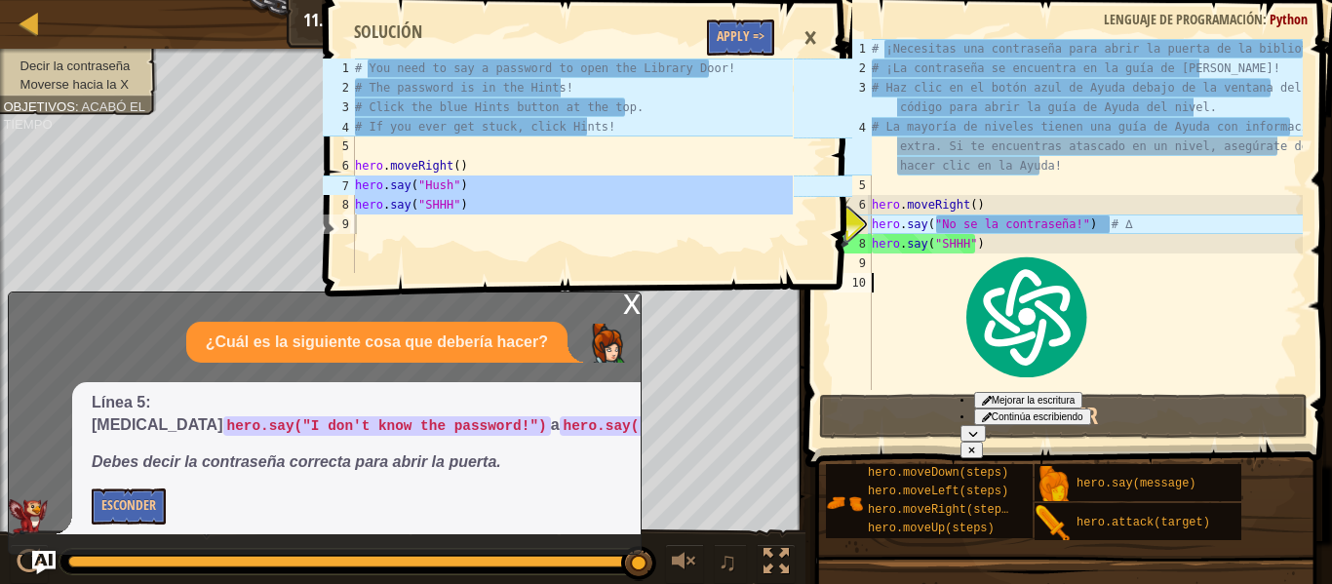
scroll to position [9, 0]
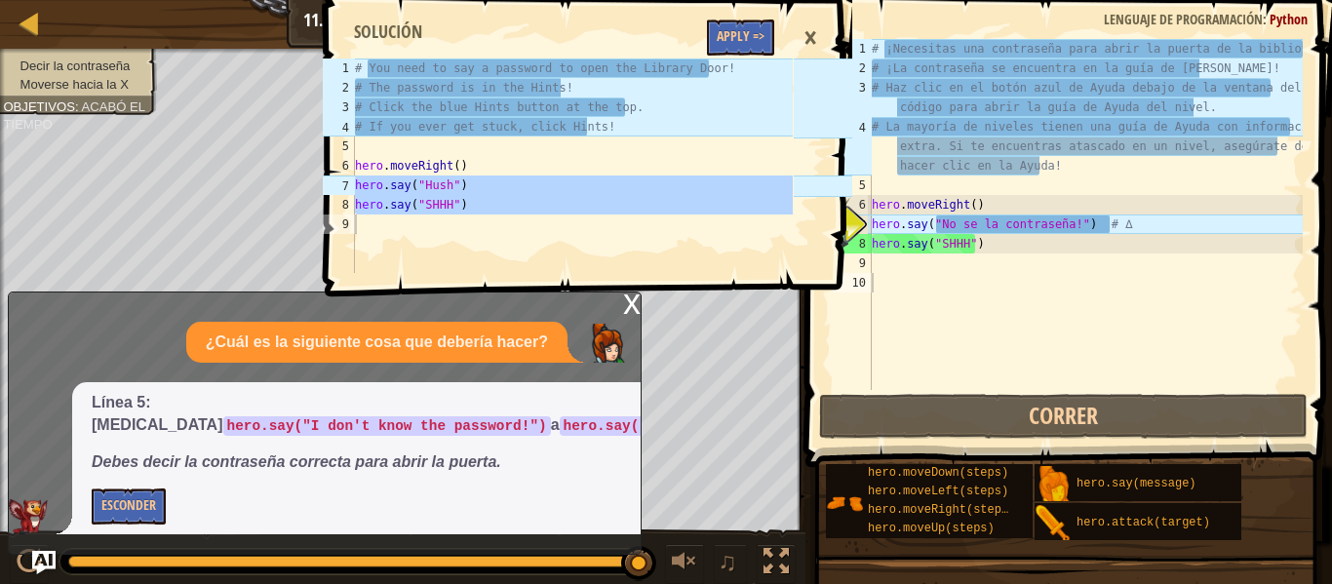
click at [803, 38] on div "×" at bounding box center [809, 38] width 33 height 45
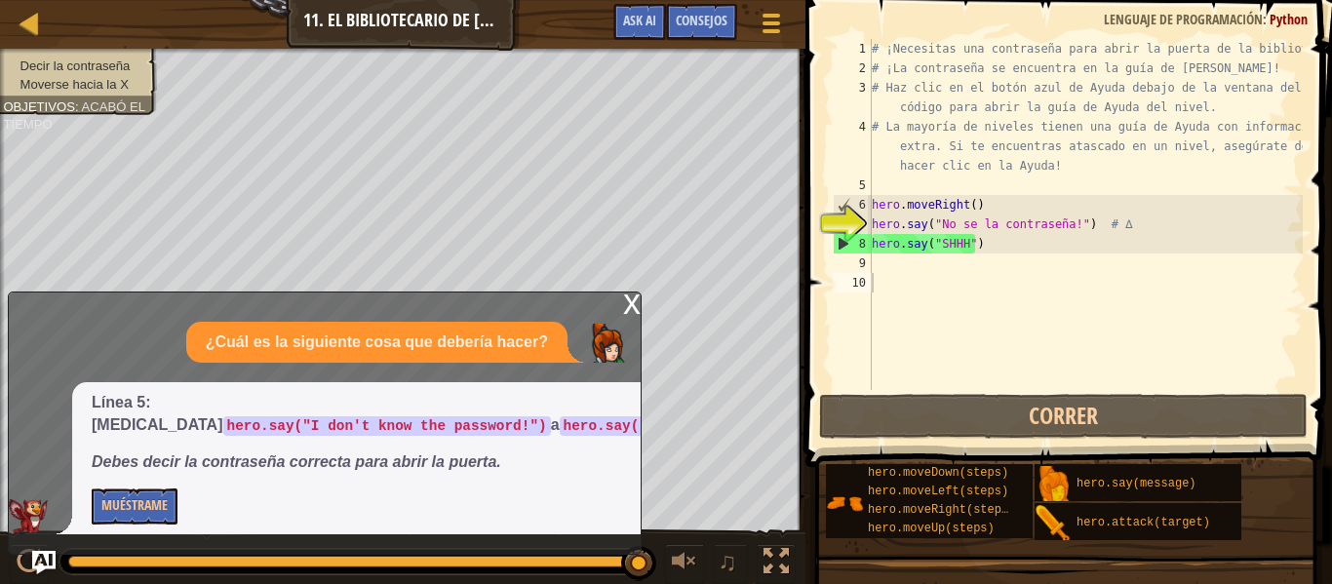
type textarea "hero.say("SHHH")"
click at [998, 252] on div "# ¡Necesitas una contraseña para abrir la puerta de la biblioteca! # ¡La contra…" at bounding box center [1085, 234] width 435 height 390
click at [130, 498] on button "Muéstrame" at bounding box center [135, 506] width 86 height 36
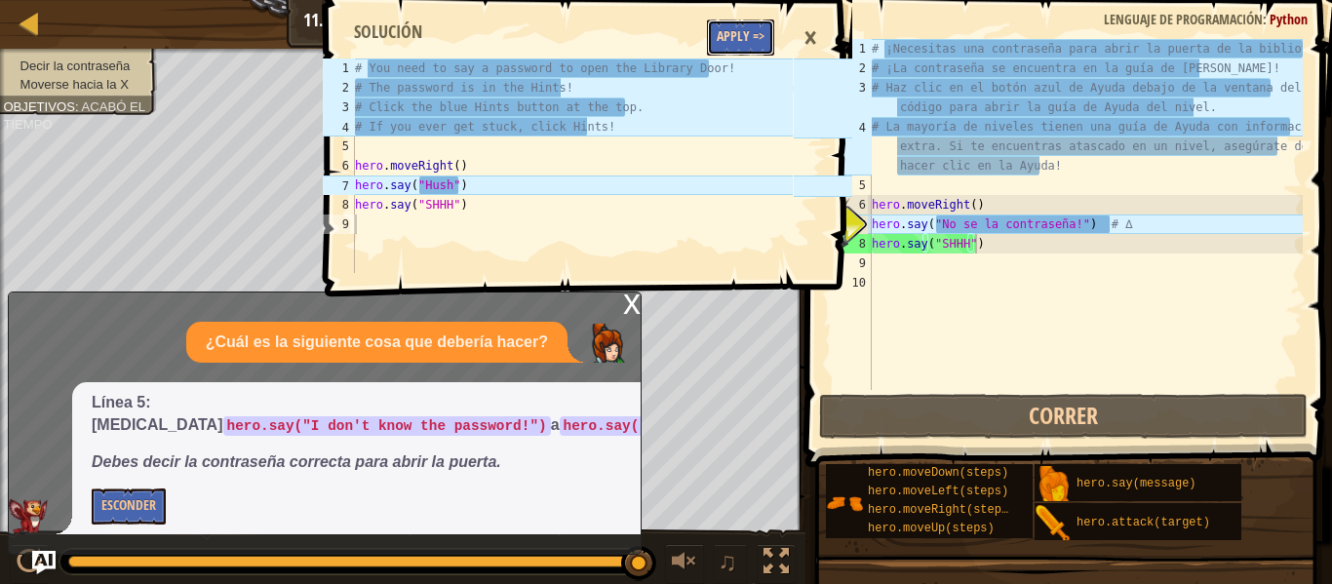
click at [729, 34] on button "Apply =>" at bounding box center [740, 37] width 67 height 36
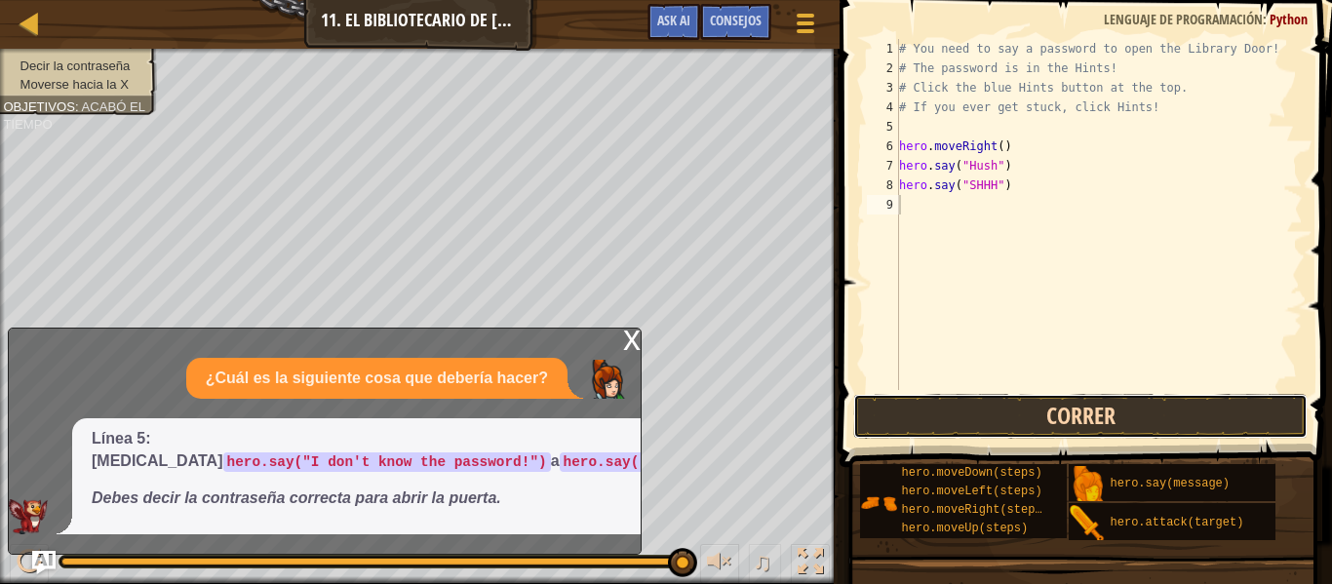
click at [979, 425] on button "Correr" at bounding box center [1080, 416] width 454 height 45
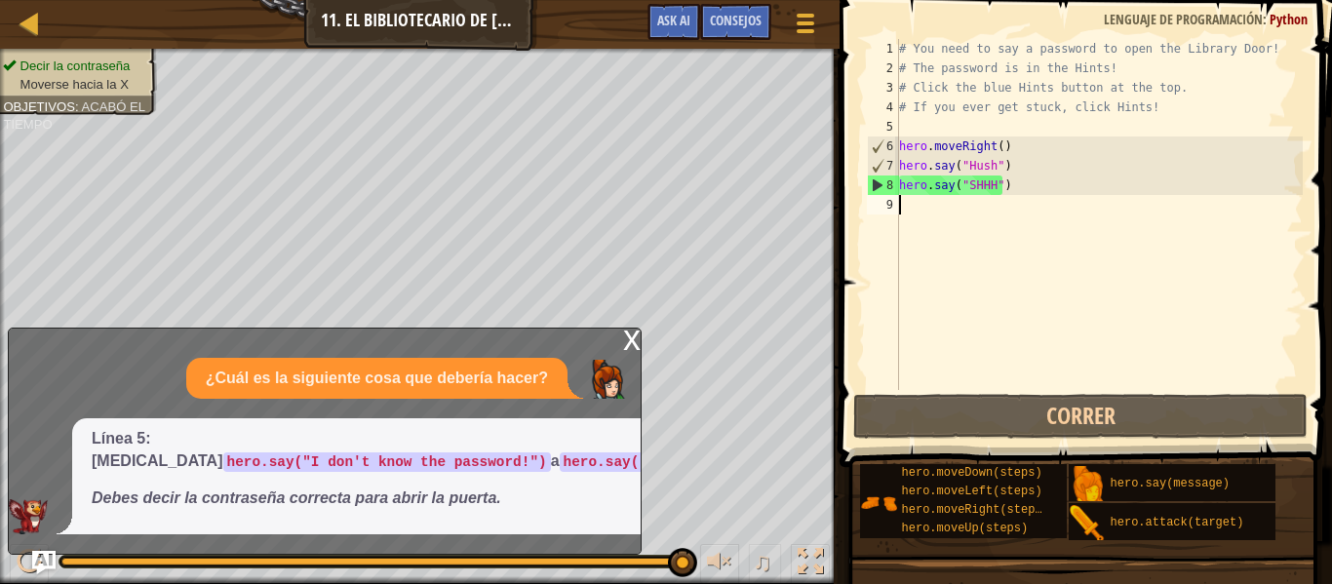
click at [988, 223] on div "# You need to say a password to open the Library Door! # The password is in the…" at bounding box center [1098, 234] width 407 height 390
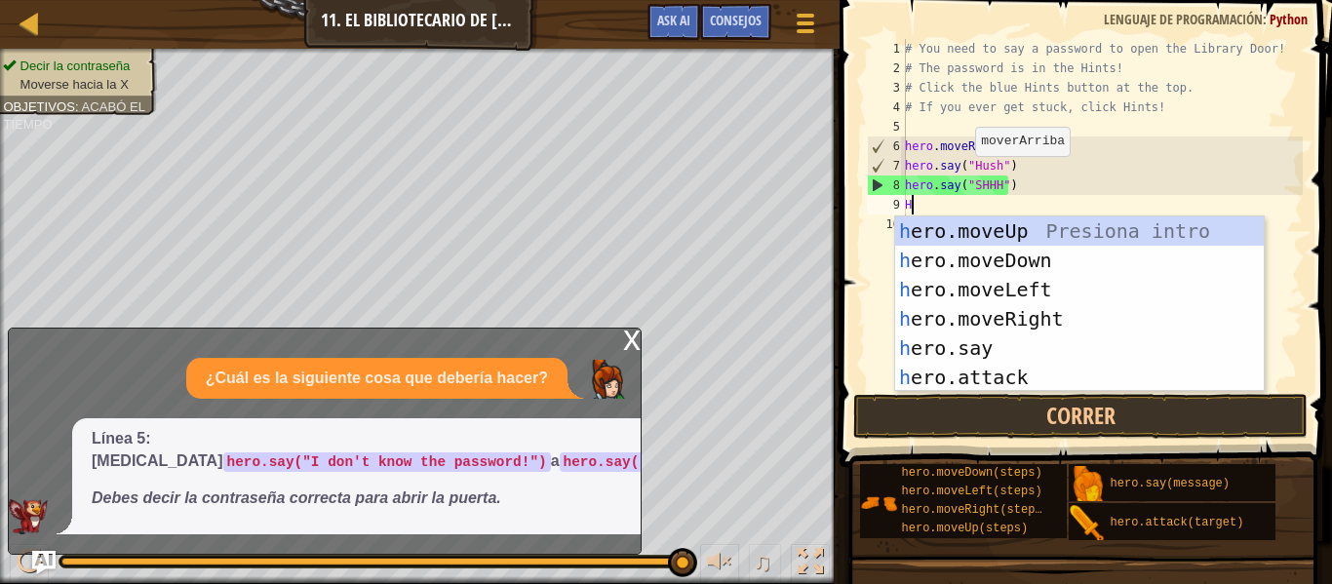
type textarea "HE"
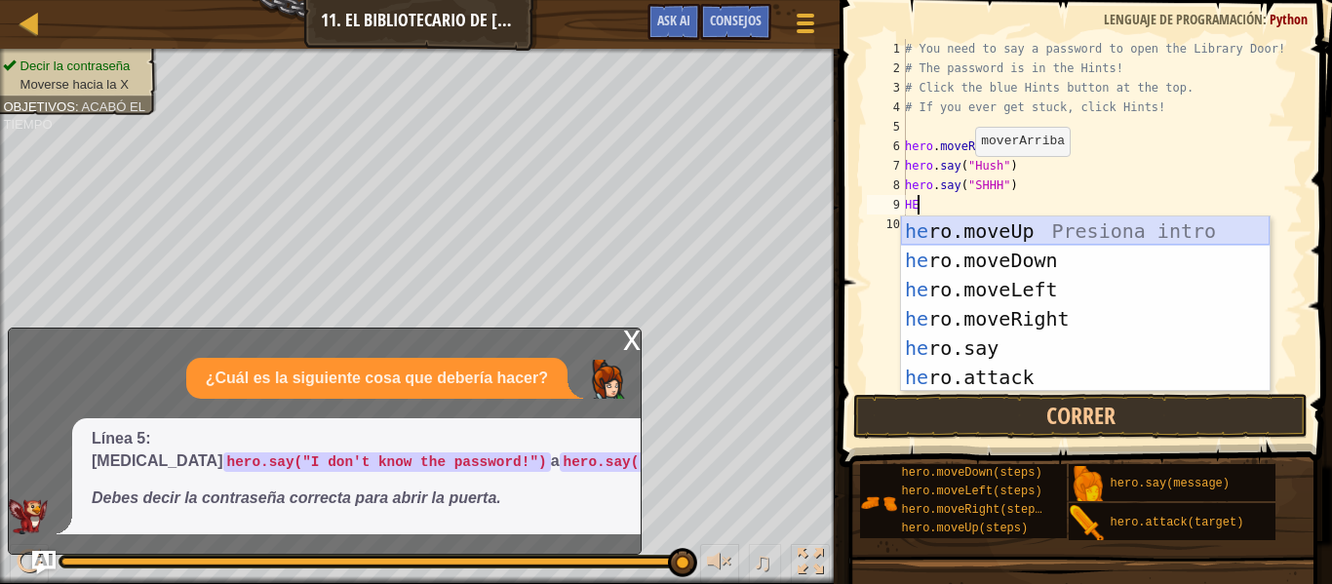
click at [973, 230] on div "he ro.moveUp Presiona intro he ro.moveDown Presiona intro he ro.moveLeft Presio…" at bounding box center [1085, 333] width 368 height 234
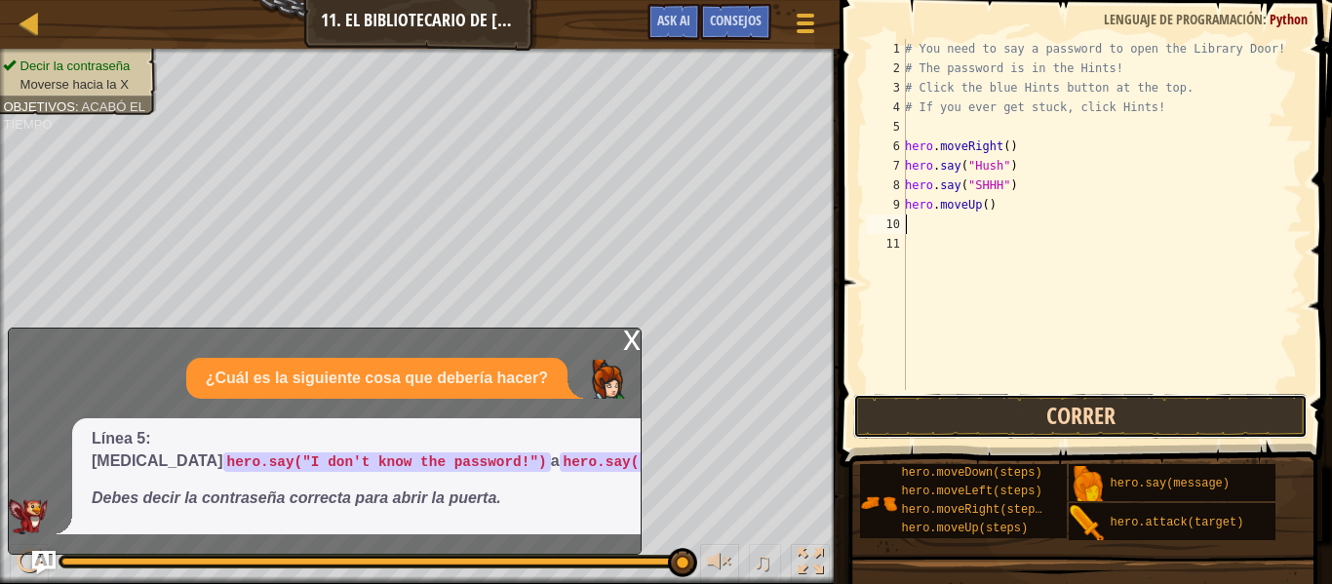
click at [1023, 411] on button "Correr" at bounding box center [1080, 416] width 454 height 45
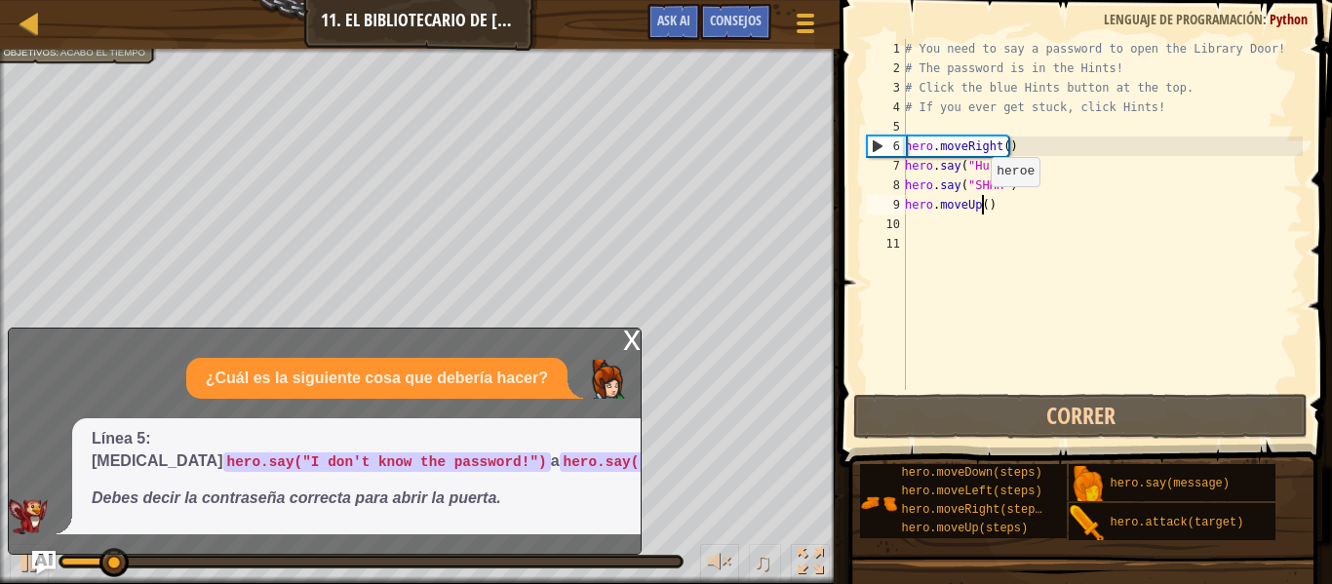
click at [980, 206] on div "# You need to say a password to open the Library Door! # The password is in the…" at bounding box center [1102, 234] width 402 height 390
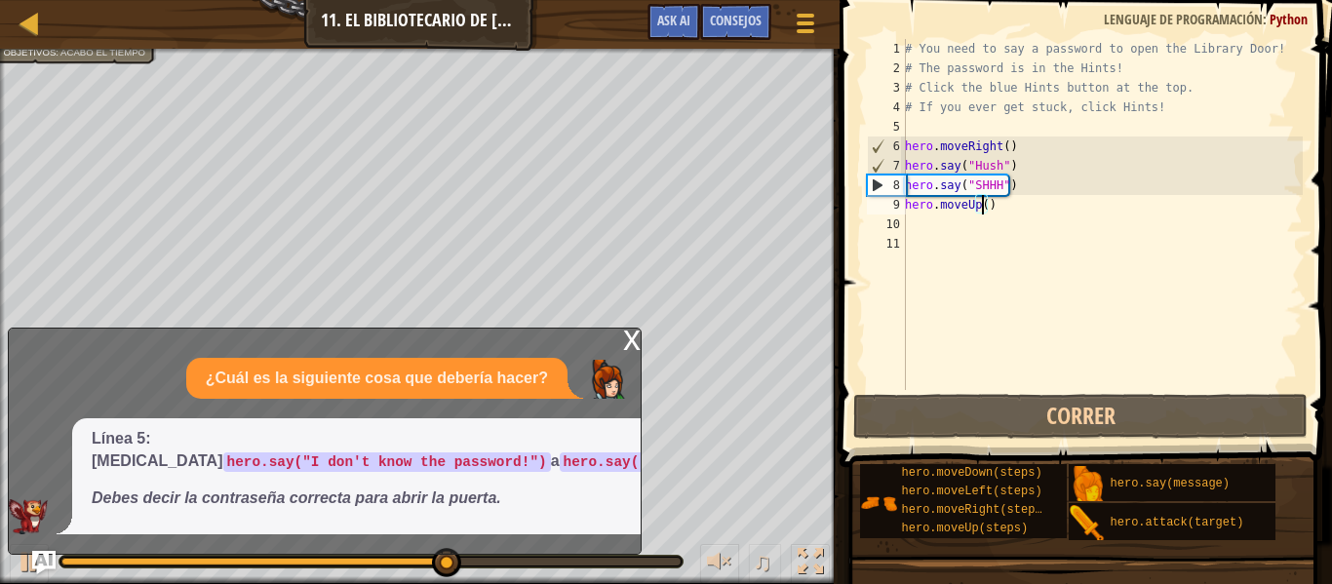
click at [629, 344] on div "x" at bounding box center [632, 338] width 18 height 19
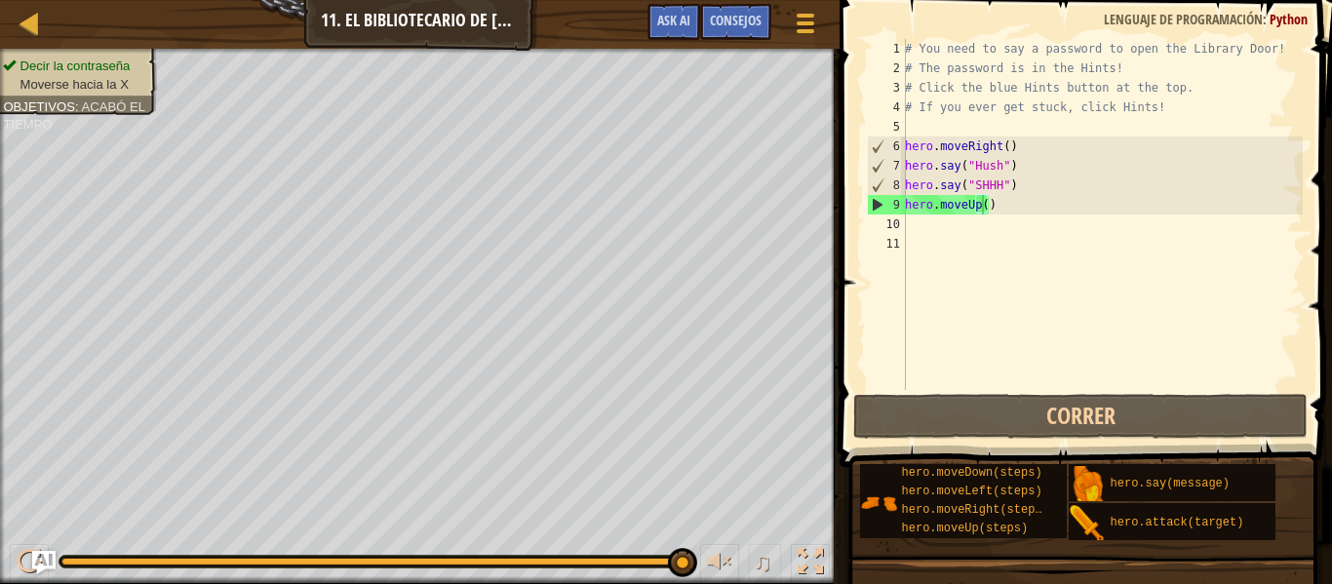
click at [1053, 177] on div "# You need to say a password to open the Library Door! # The password is in the…" at bounding box center [1102, 234] width 402 height 390
click at [985, 206] on div "# You need to say a password to open the Library Door! # The password is in the…" at bounding box center [1102, 234] width 402 height 390
type textarea "hero.moveUp()"
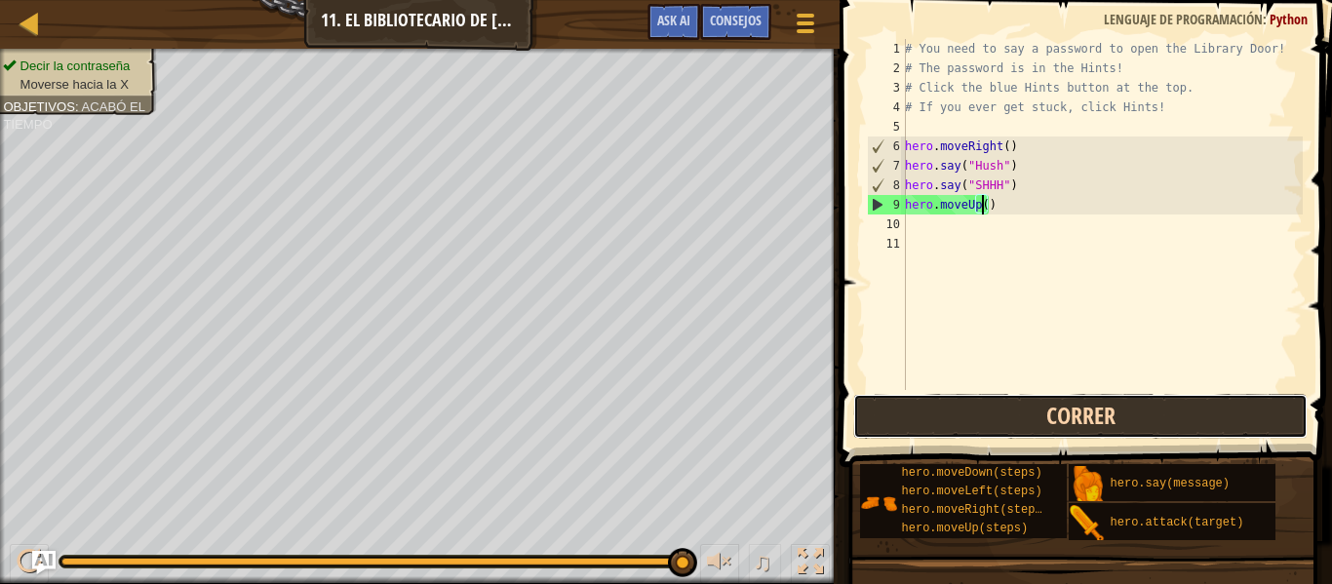
click at [1017, 419] on button "Correr" at bounding box center [1080, 416] width 454 height 45
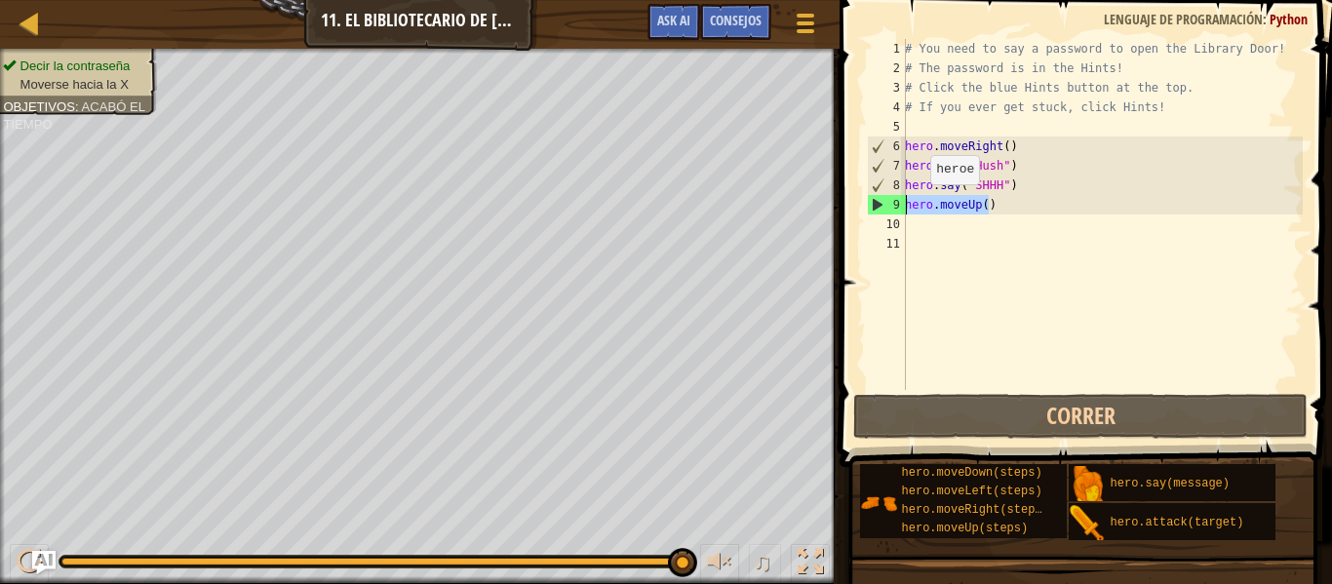
click at [829, 198] on div "Mapa Introducción a la Informática 11. El bibliotecario de Kithgard Menú del Ju…" at bounding box center [666, 292] width 1332 height 584
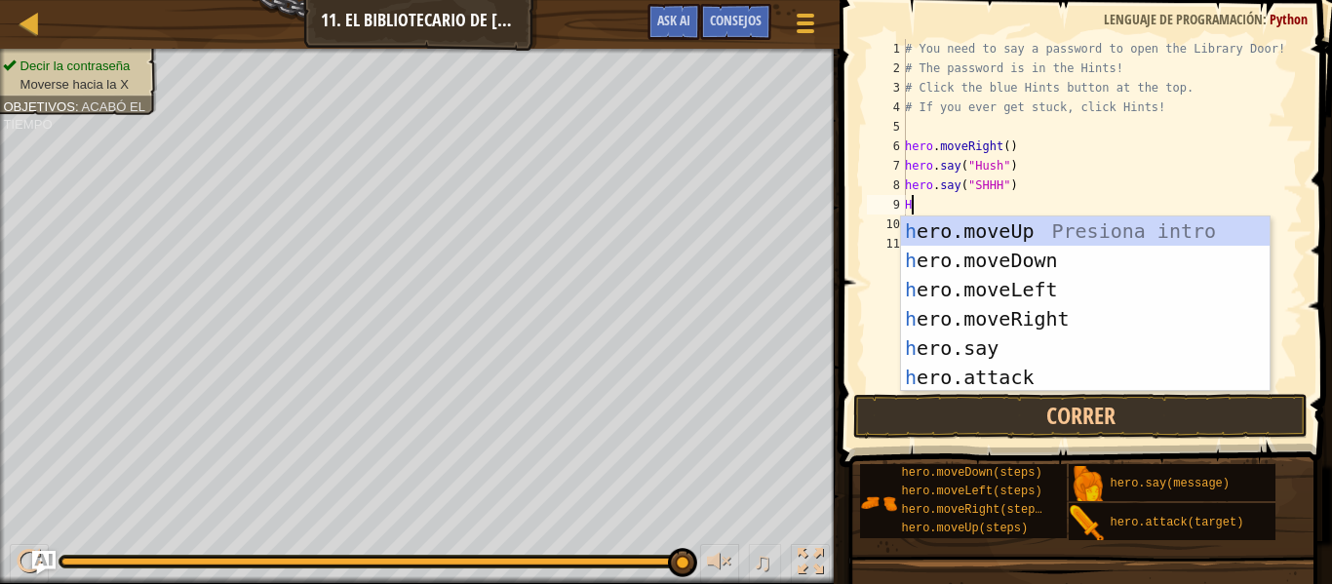
type textarea "HE"
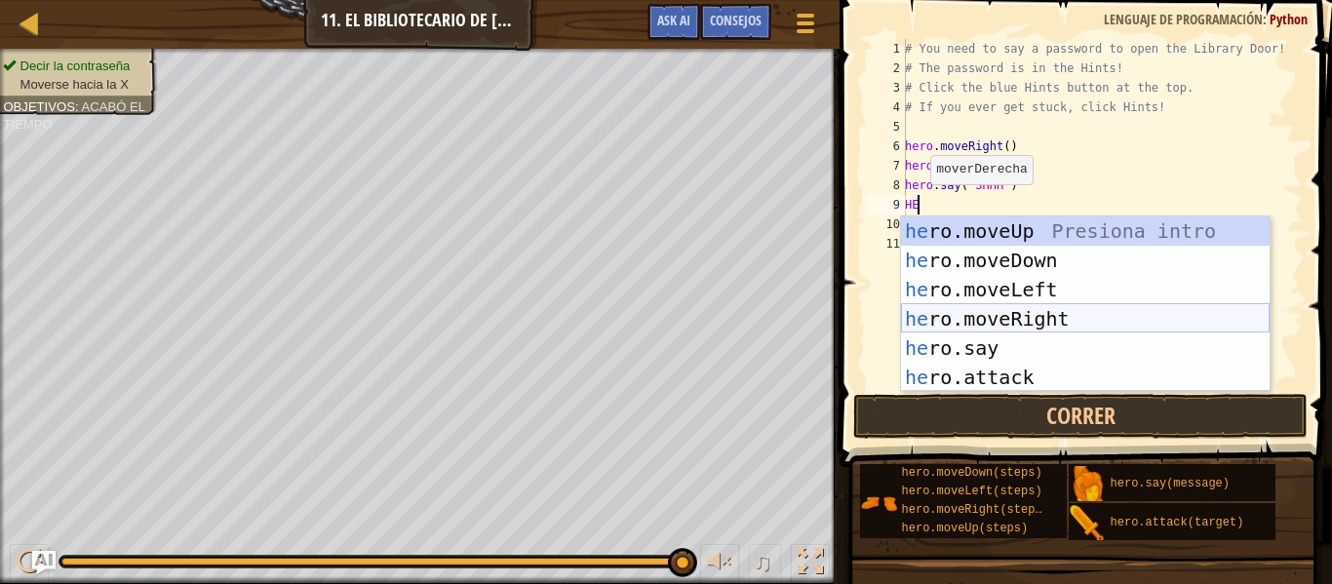
click at [1057, 312] on div "he ro.moveUp Presiona intro he ro.moveDown Presiona intro he ro.moveLeft Presio…" at bounding box center [1085, 333] width 368 height 234
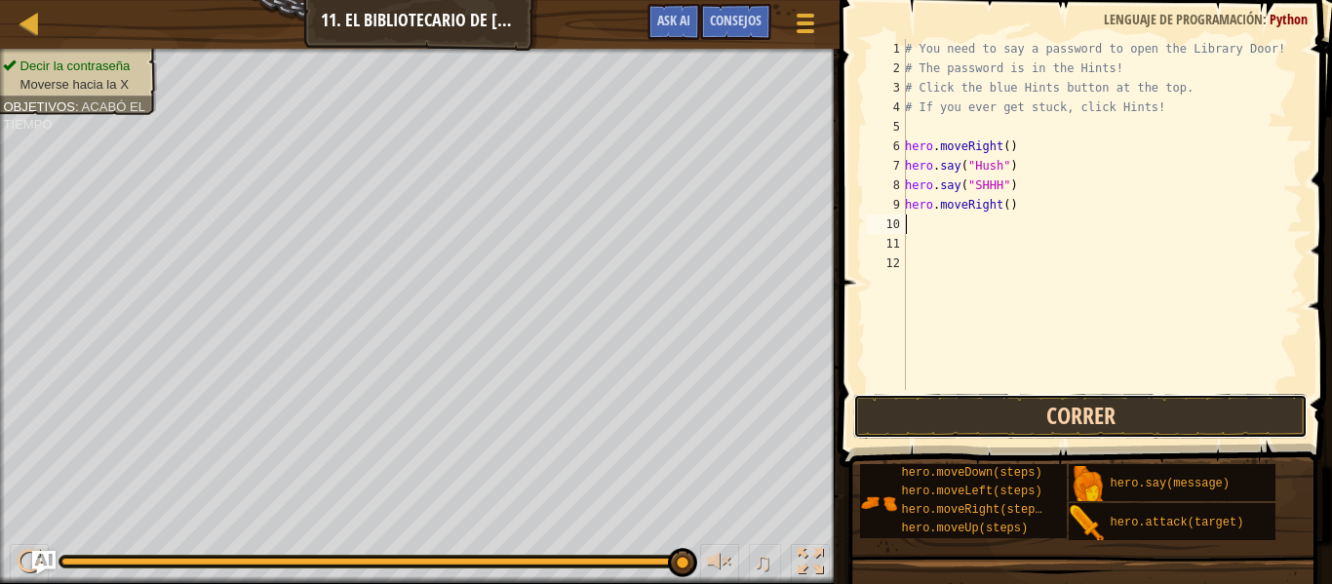
click at [1013, 401] on button "Correr" at bounding box center [1080, 416] width 454 height 45
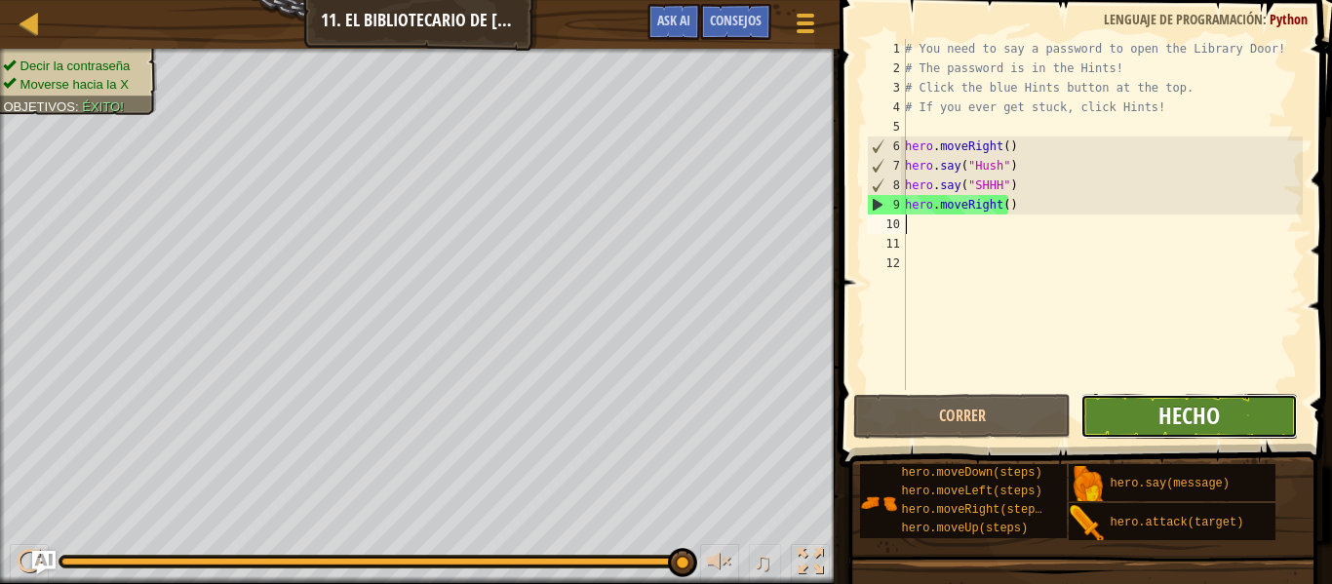
click at [1174, 407] on span "Hecho" at bounding box center [1188, 415] width 61 height 31
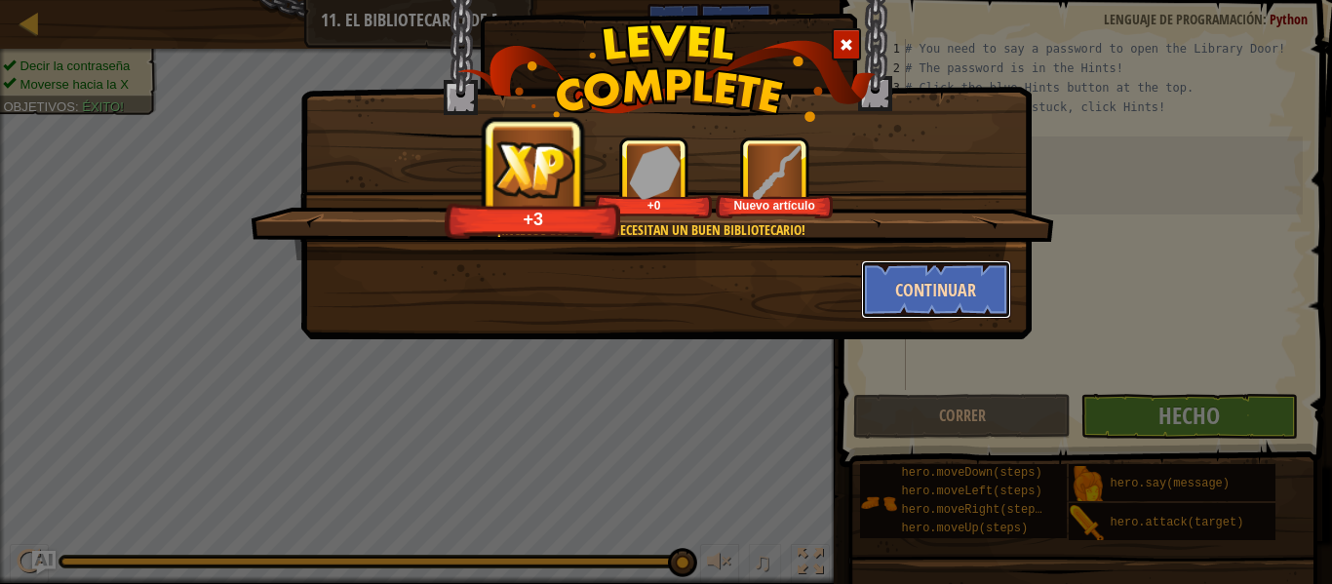
click at [940, 286] on button "Continuar" at bounding box center [936, 289] width 151 height 58
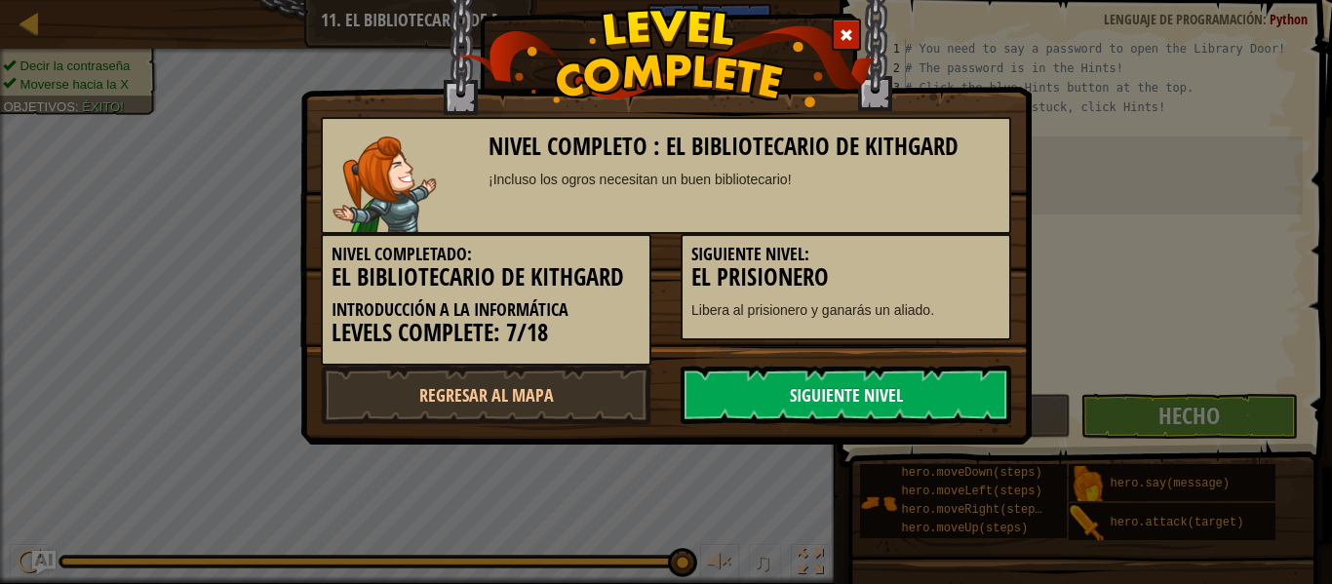
click at [876, 403] on link "Siguiente nivel" at bounding box center [845, 395] width 330 height 58
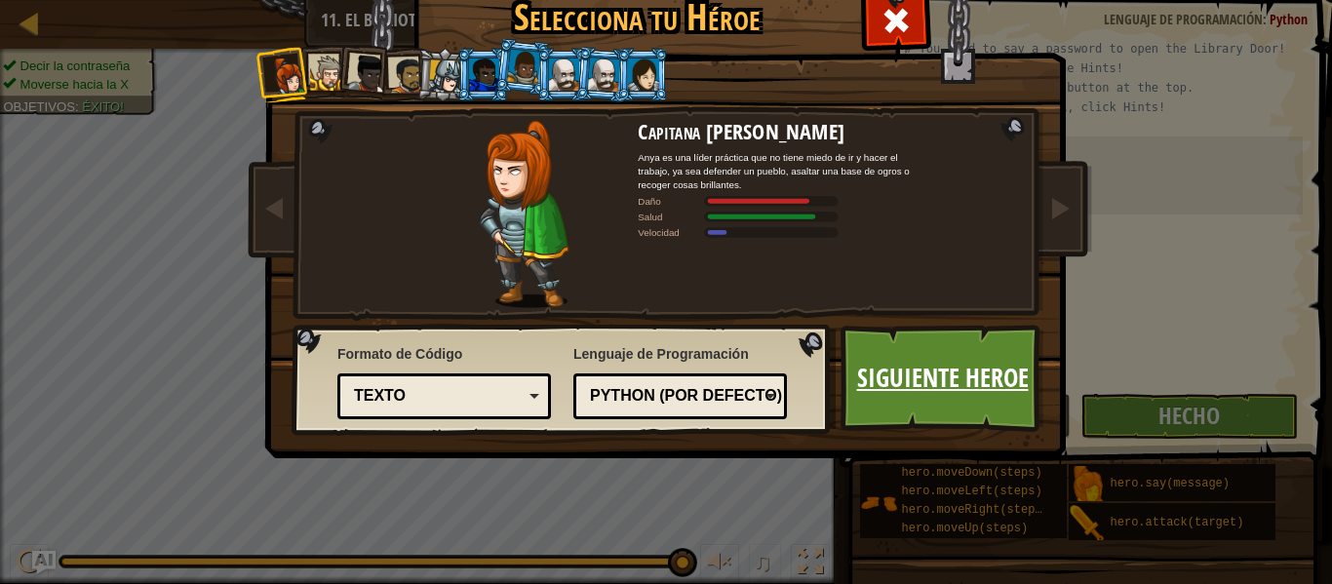
click at [941, 367] on link "Siguiente Heroe" at bounding box center [942, 378] width 204 height 107
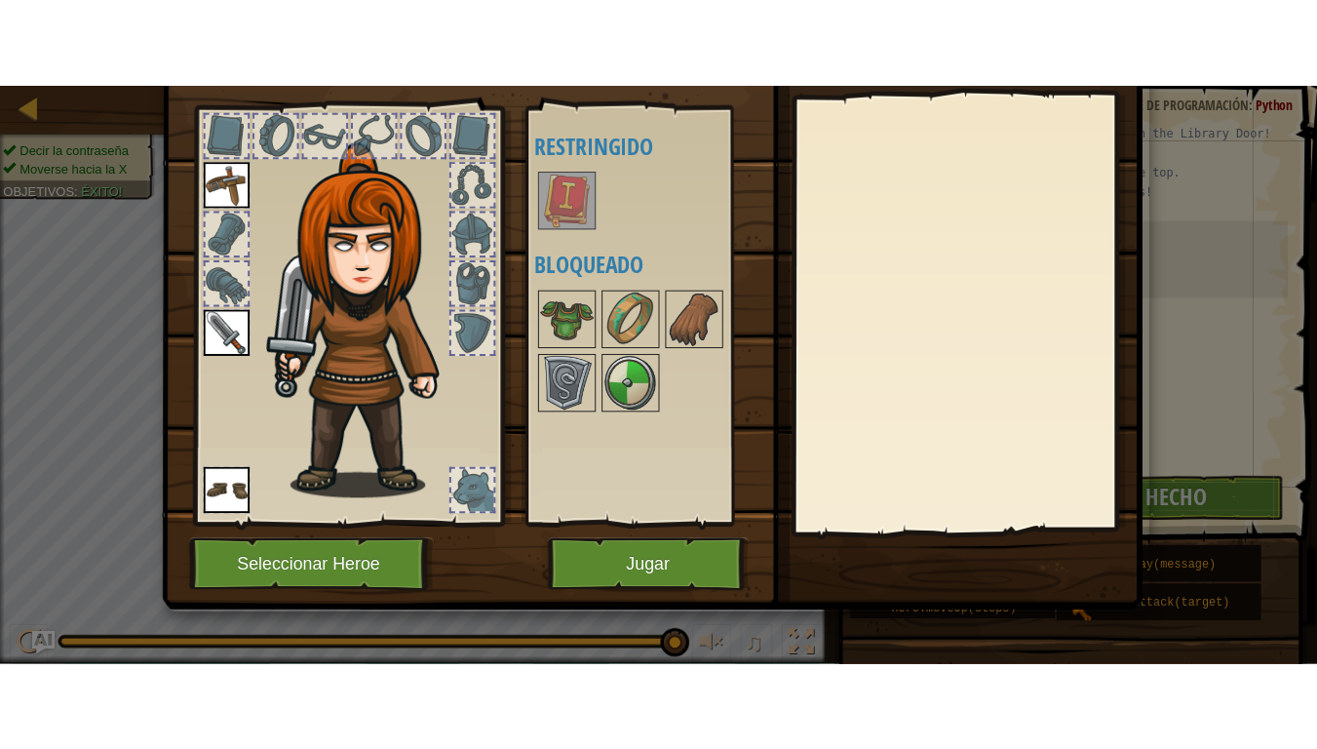
scroll to position [89, 0]
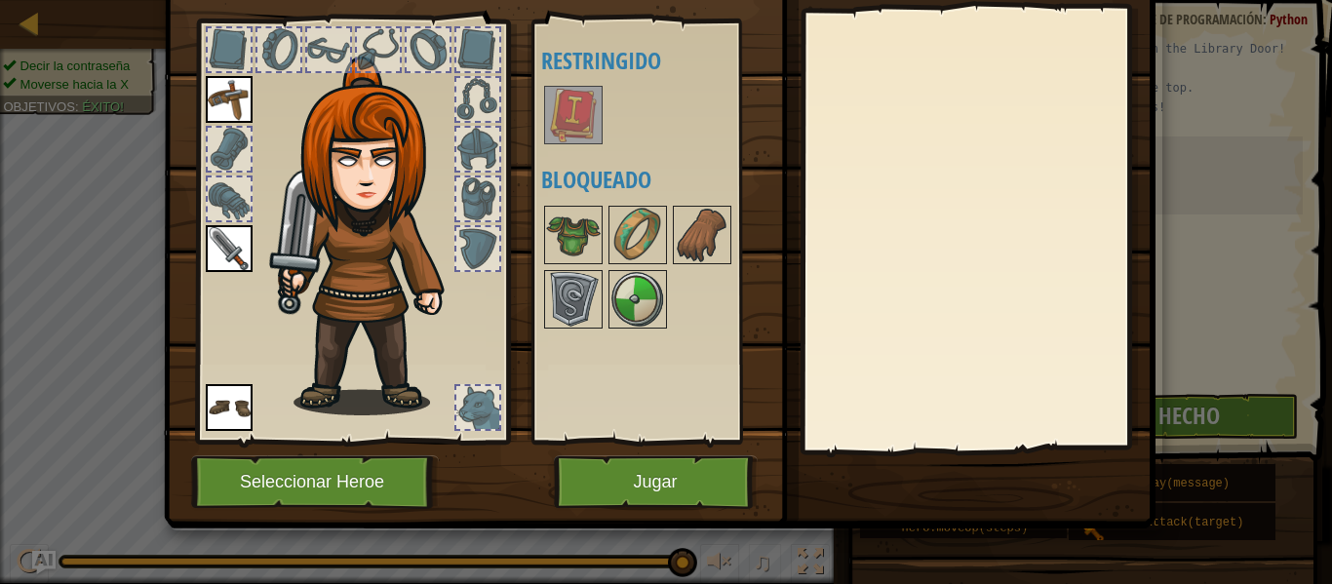
click at [235, 112] on img at bounding box center [229, 99] width 47 height 47
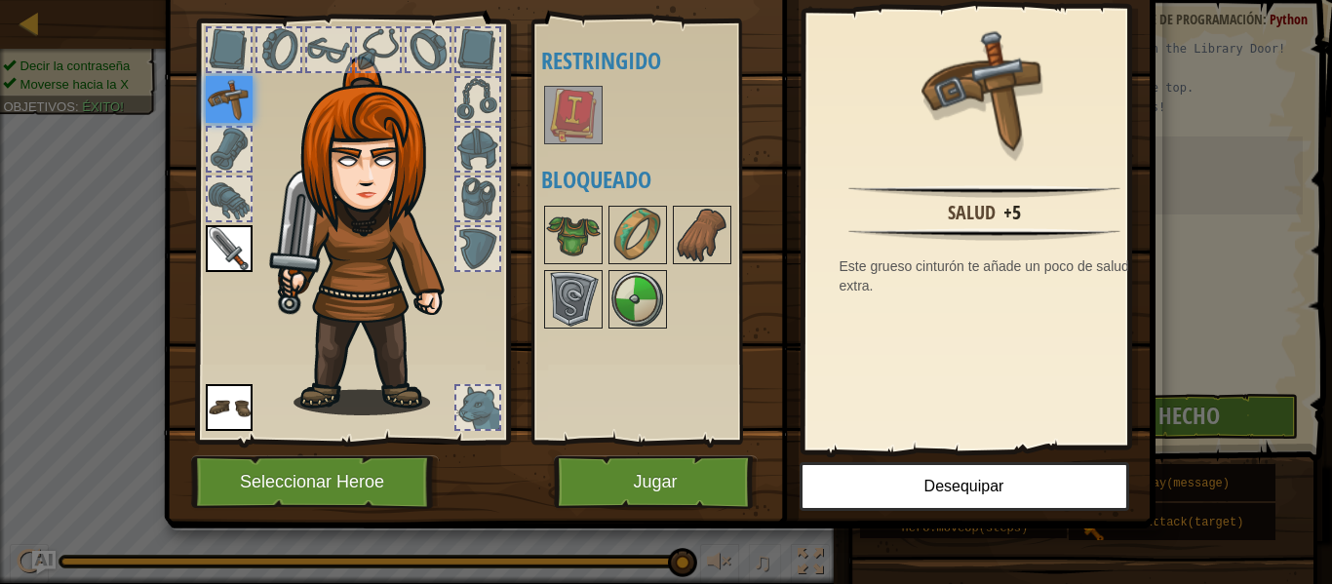
click at [213, 100] on img at bounding box center [229, 99] width 47 height 47
click at [608, 484] on button "Jugar" at bounding box center [656, 482] width 204 height 54
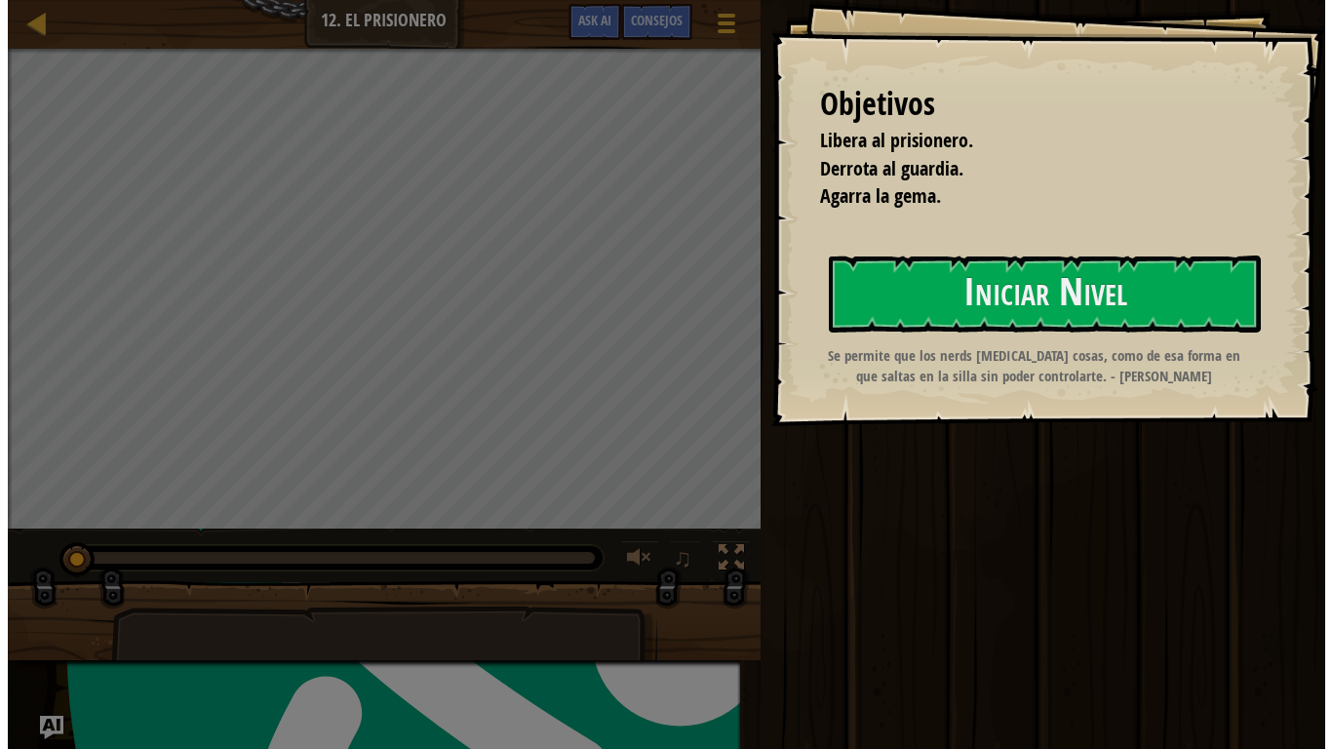
scroll to position [1028, 0]
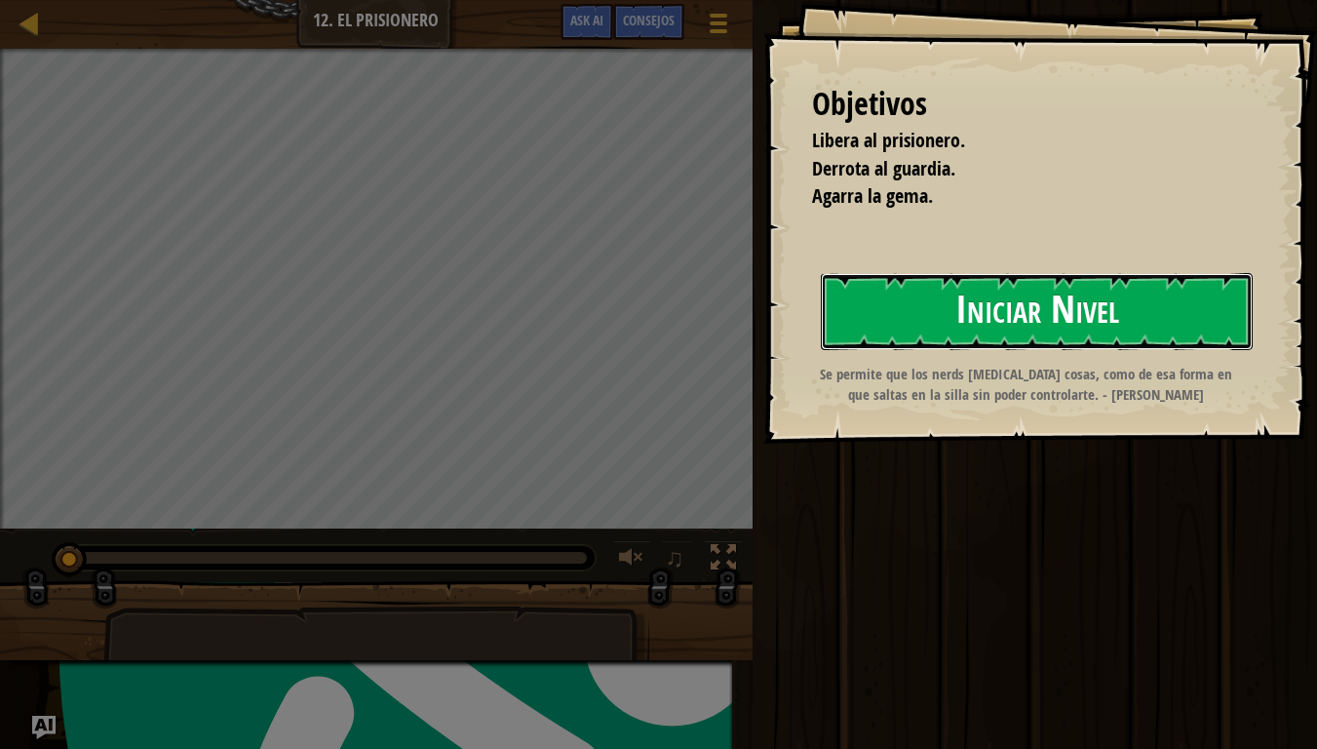
drag, startPoint x: 918, startPoint y: 312, endPoint x: 918, endPoint y: 299, distance: 12.7
click at [918, 312] on button "Iniciar Nivel" at bounding box center [1037, 311] width 432 height 77
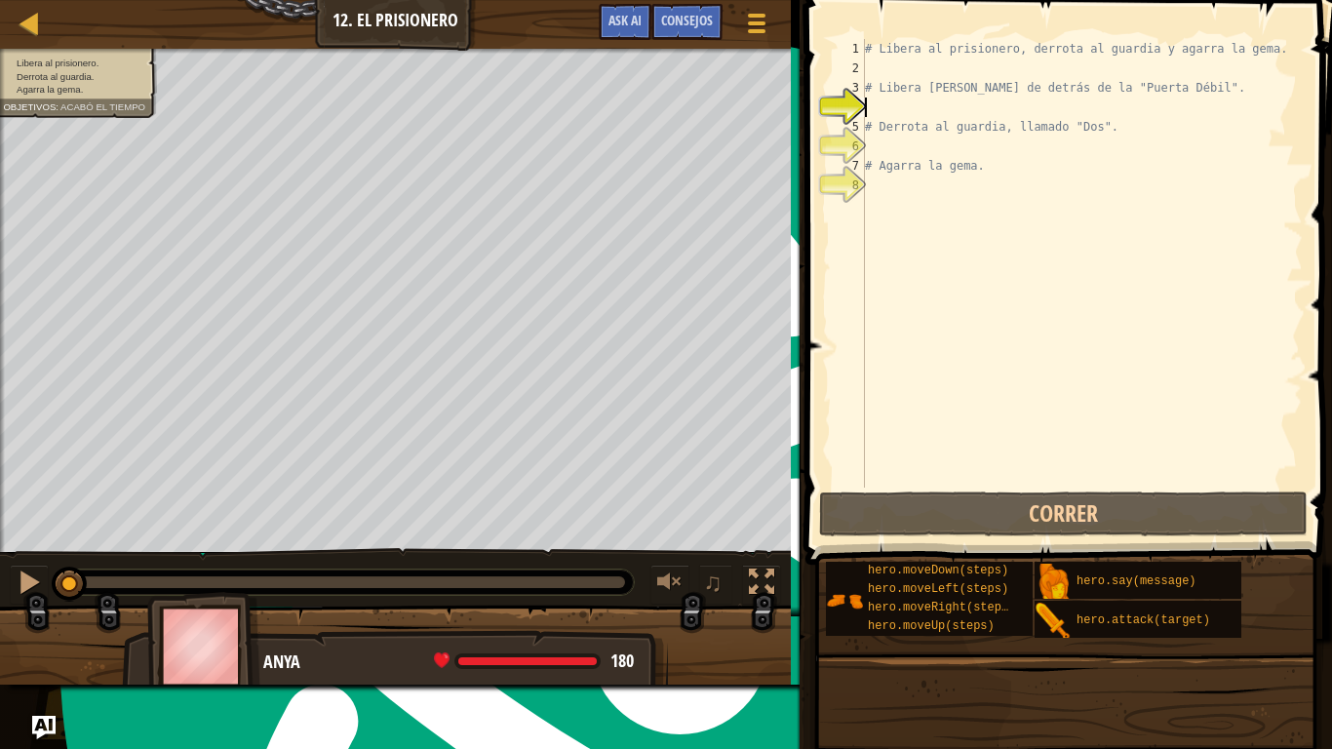
scroll to position [9, 0]
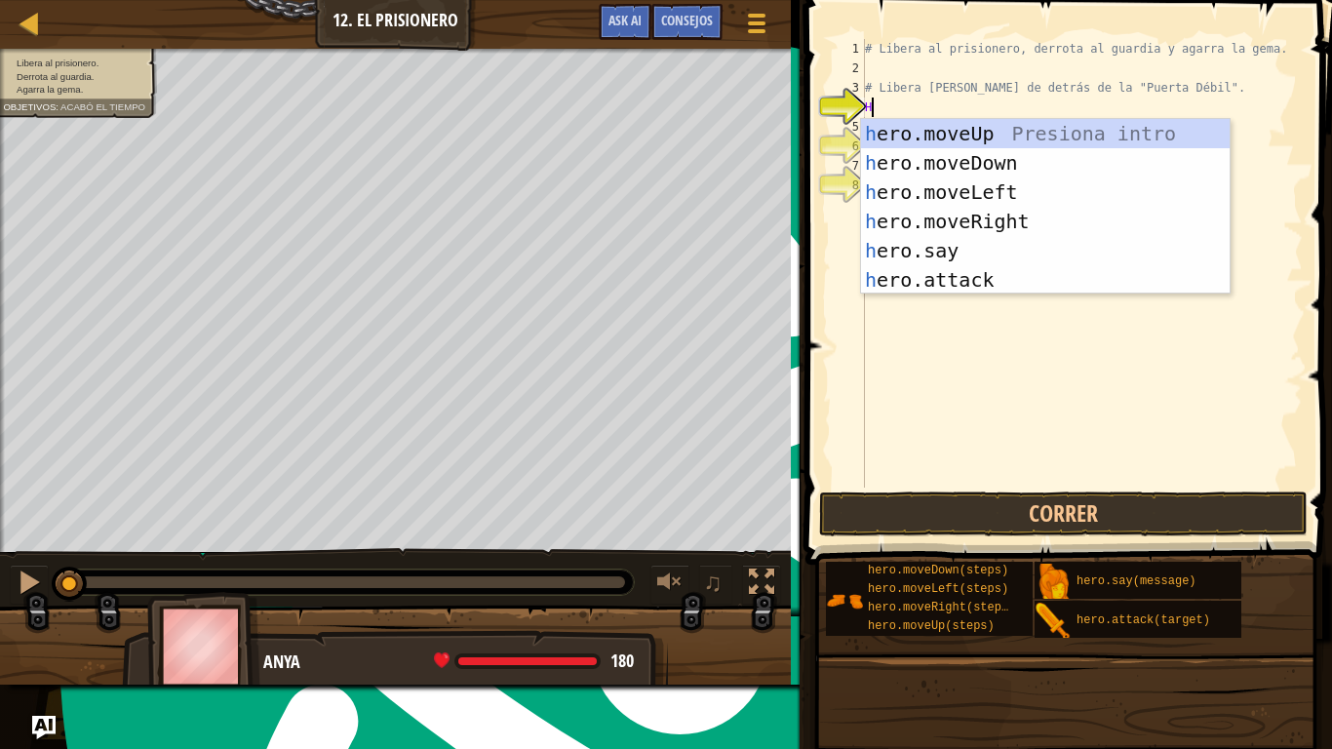
type textarea "HE"
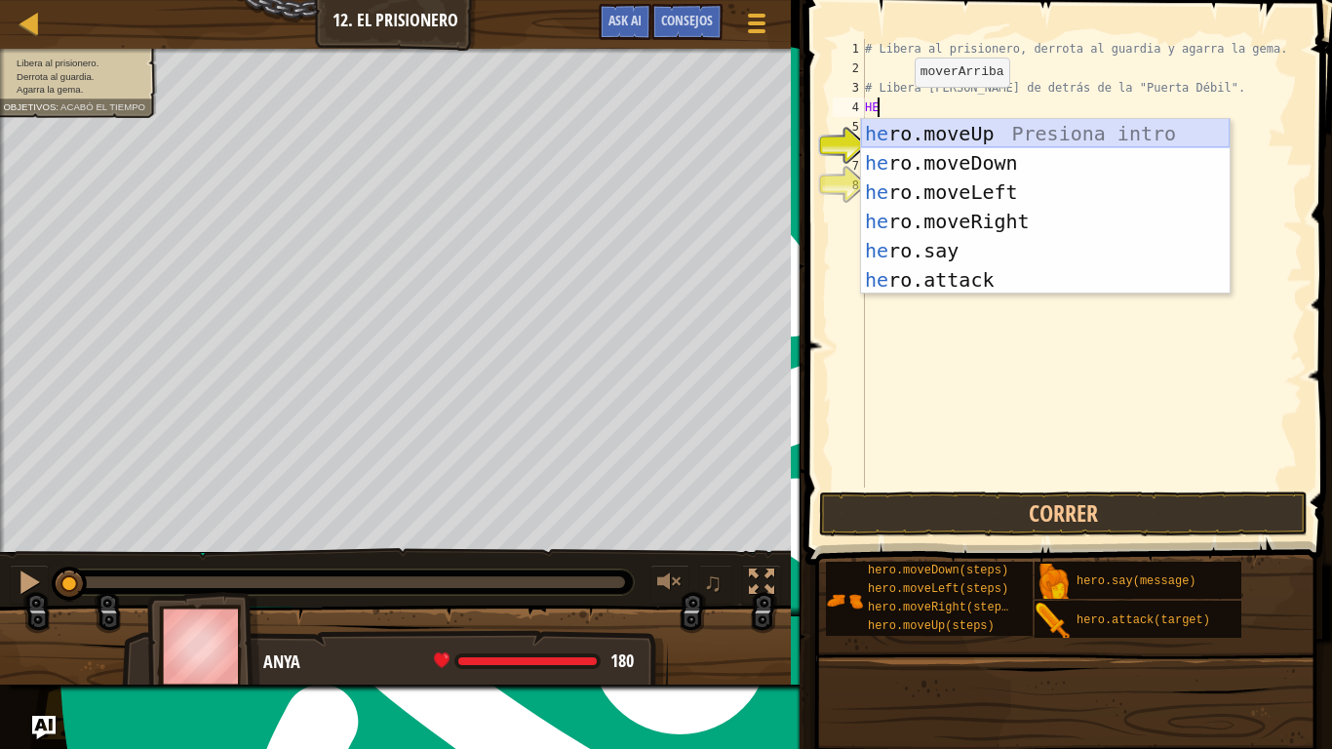
click at [909, 145] on div "he ro.moveUp Presiona intro he ro.moveDown Presiona intro he ro.moveLeft Presio…" at bounding box center [1045, 236] width 368 height 234
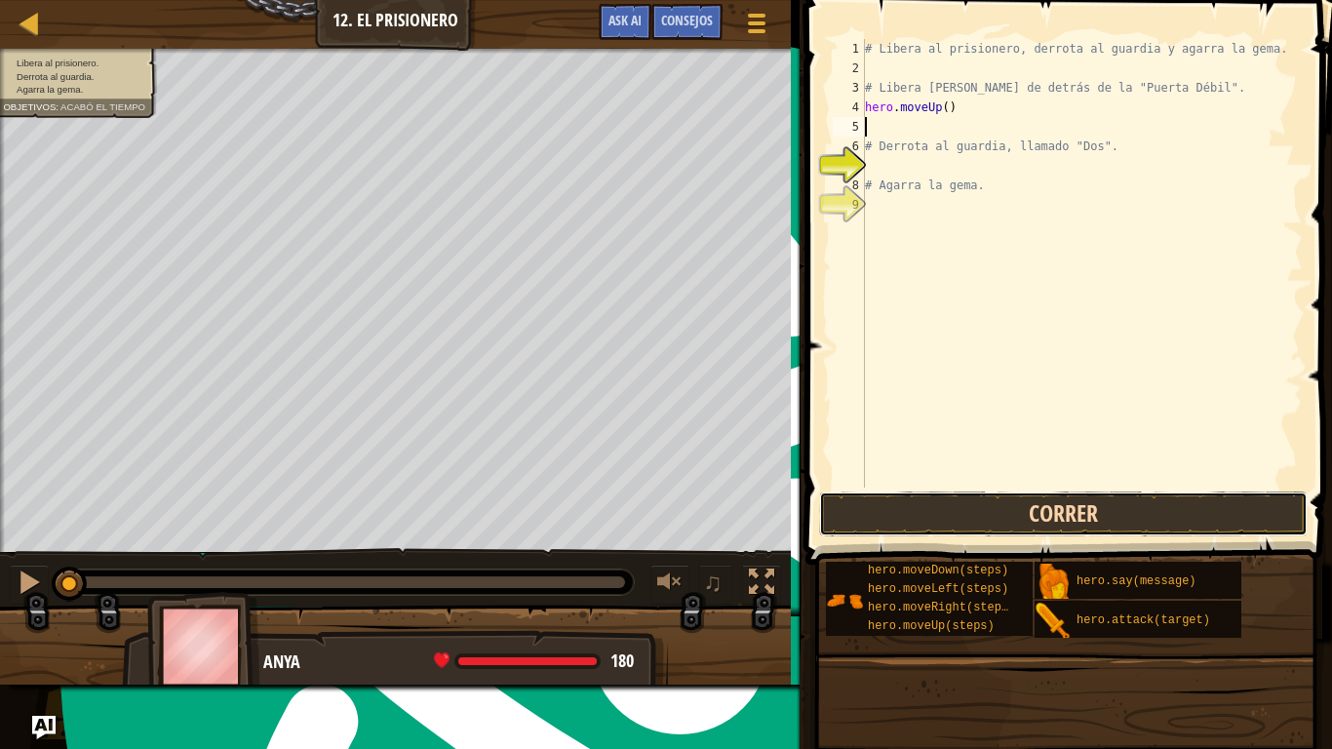
click at [901, 505] on button "Correr" at bounding box center [1063, 513] width 488 height 45
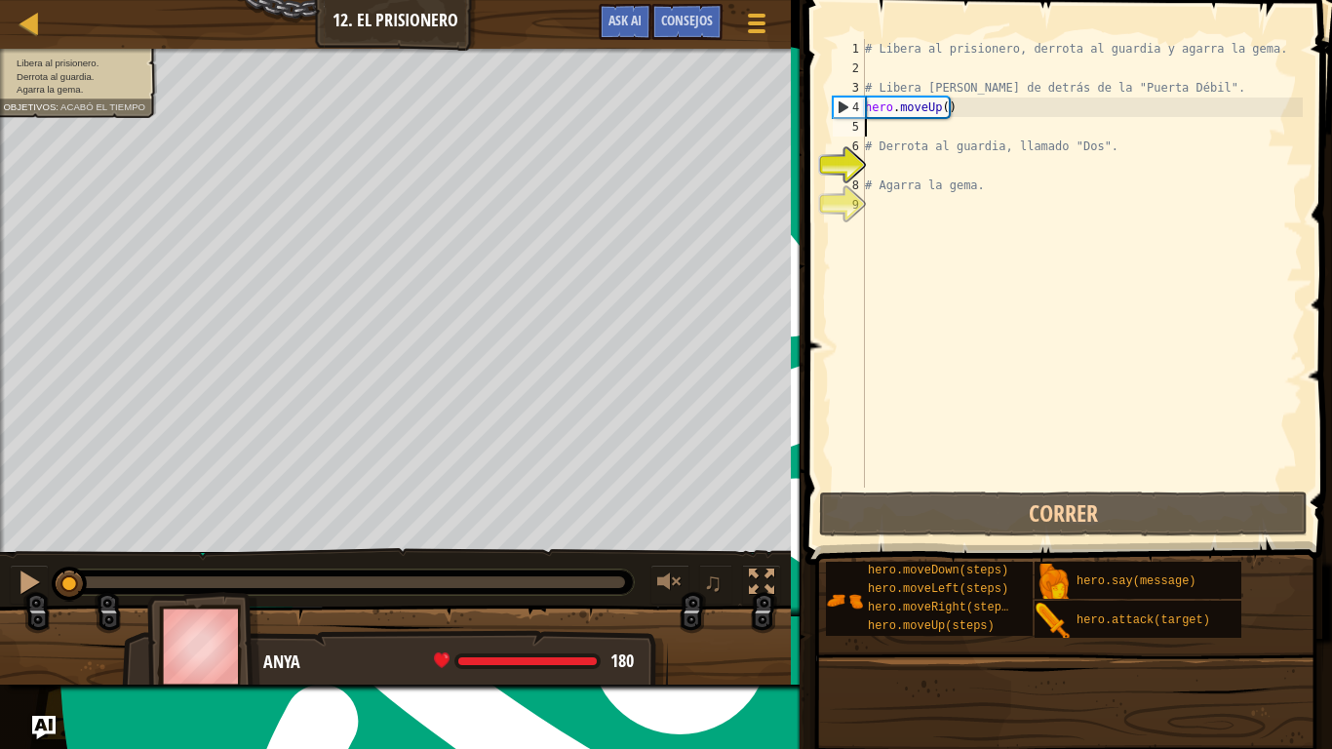
click at [968, 111] on div "# Libera al prisionero, derrota al guardia y agarra la gema. # Libera [PERSON_N…" at bounding box center [1082, 282] width 442 height 487
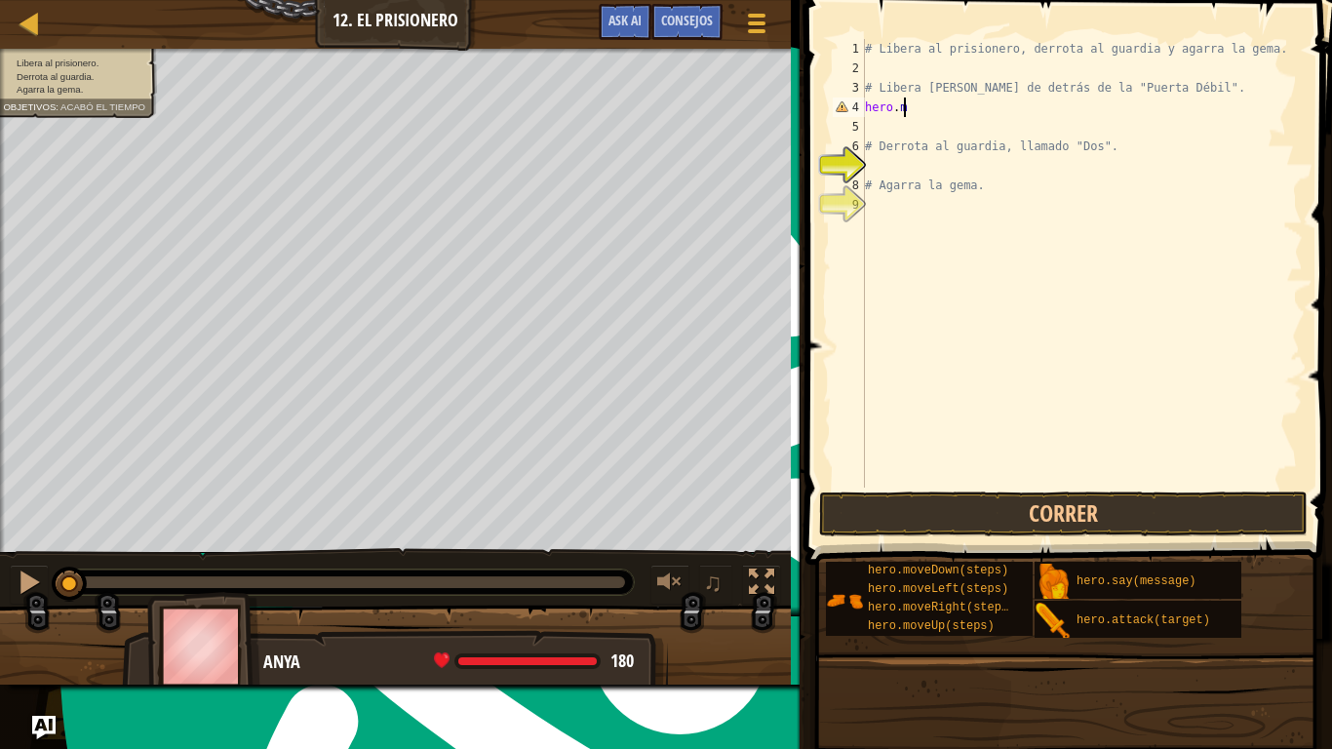
type textarea "[DOMAIN_NAME]"
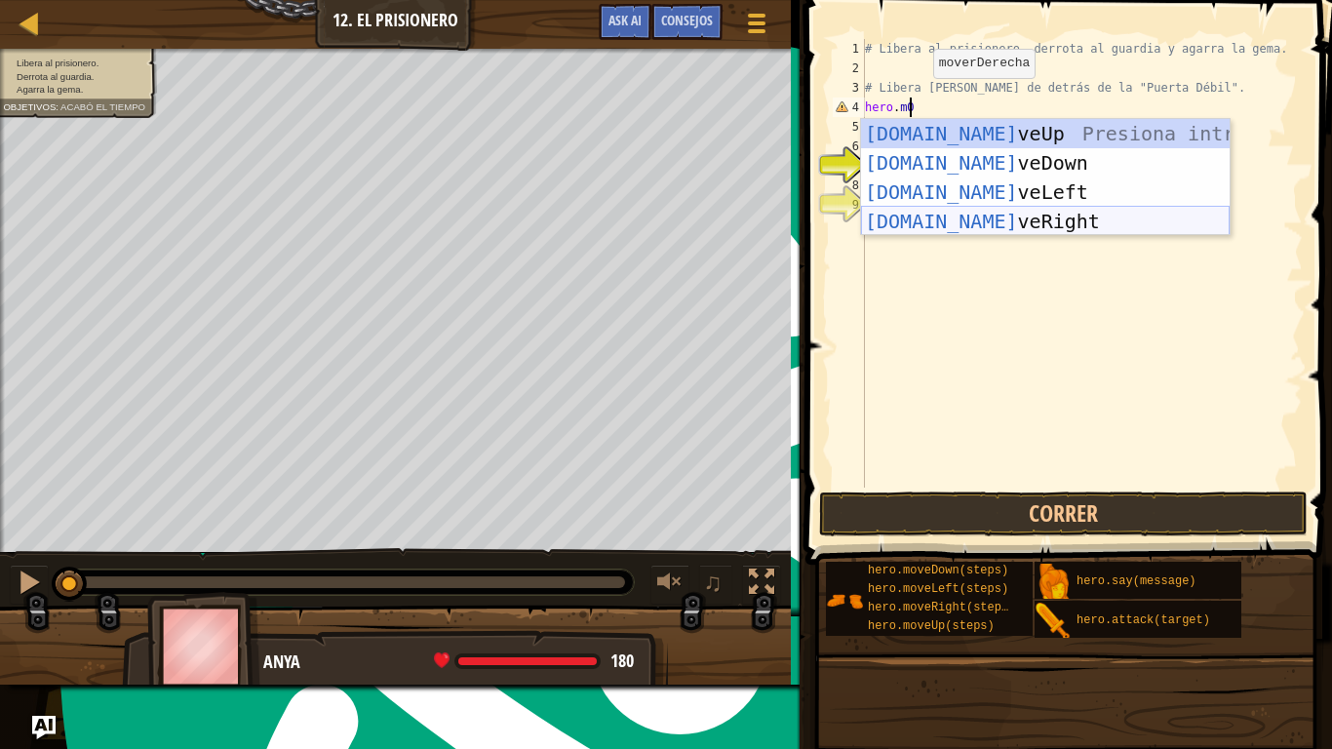
click at [947, 207] on div "[DOMAIN_NAME] veUp Presiona intro [DOMAIN_NAME] veDown Presiona intro [DOMAIN_N…" at bounding box center [1045, 206] width 368 height 175
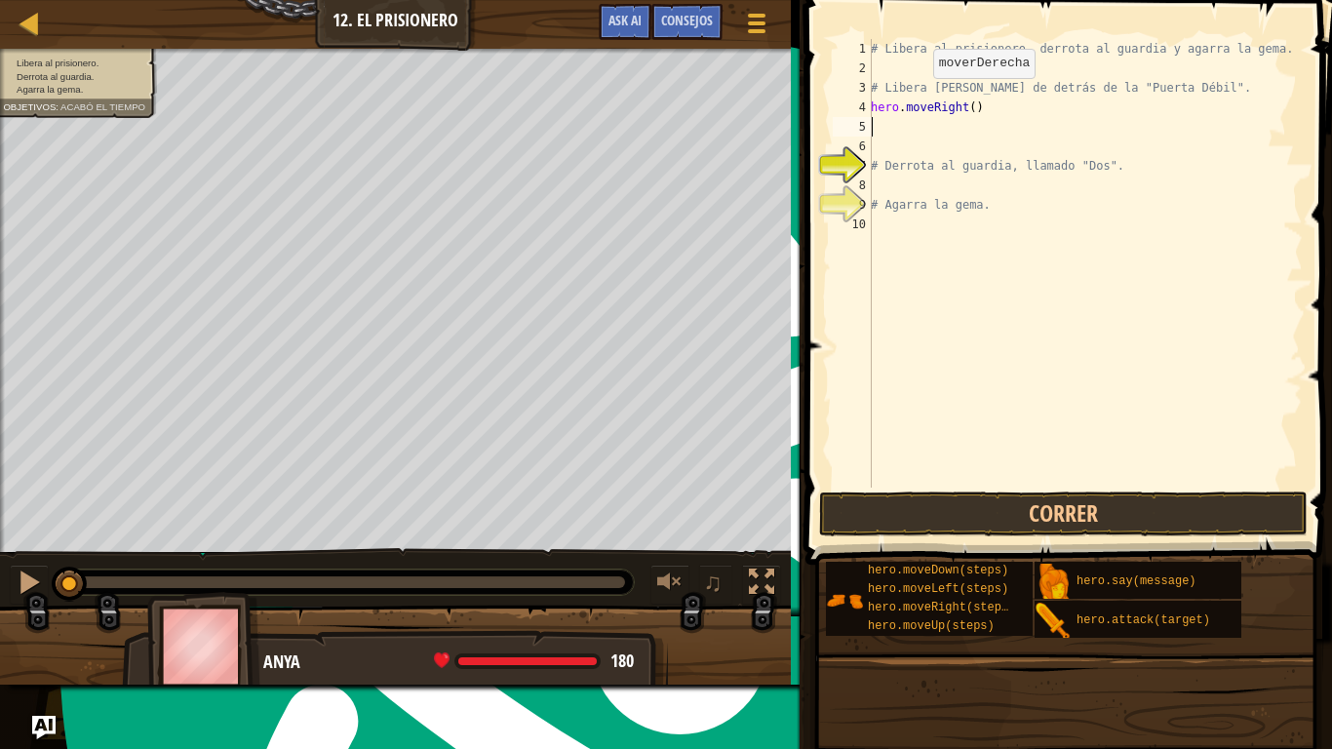
scroll to position [9, 0]
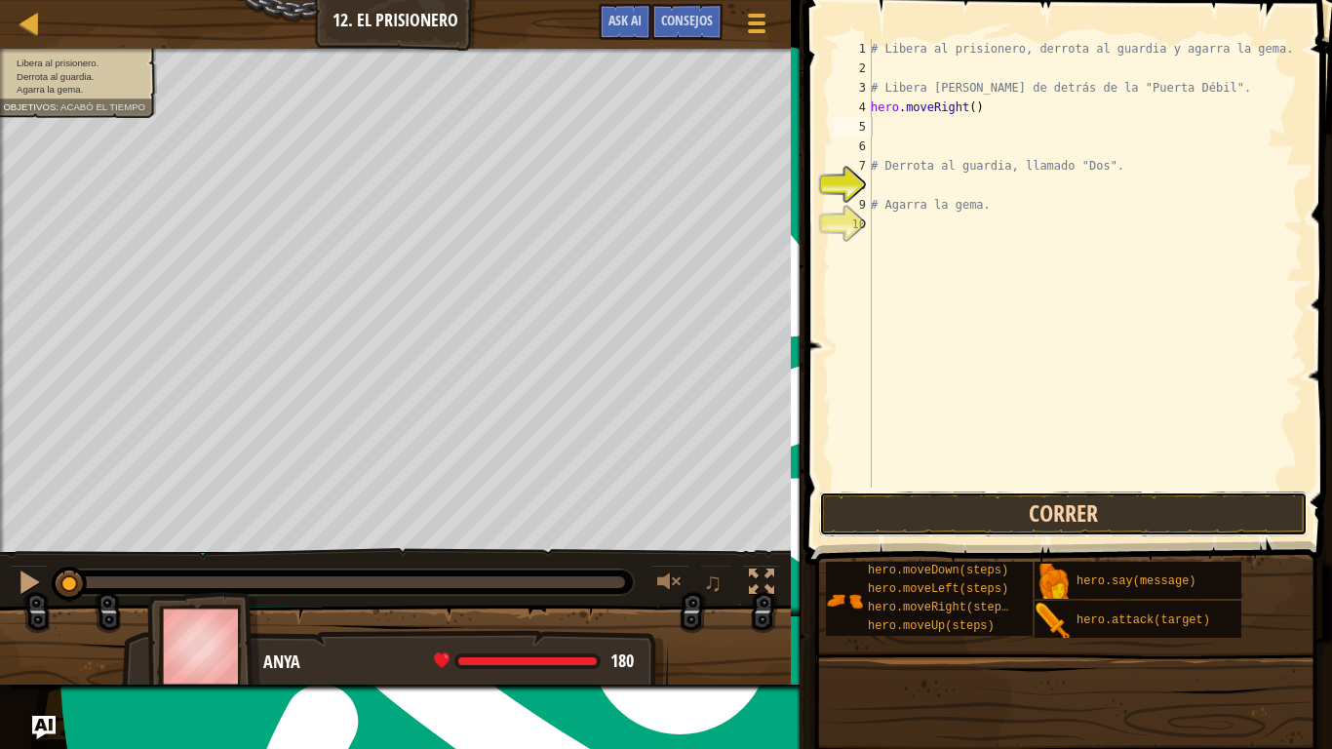
click at [978, 514] on button "Correr" at bounding box center [1063, 513] width 488 height 45
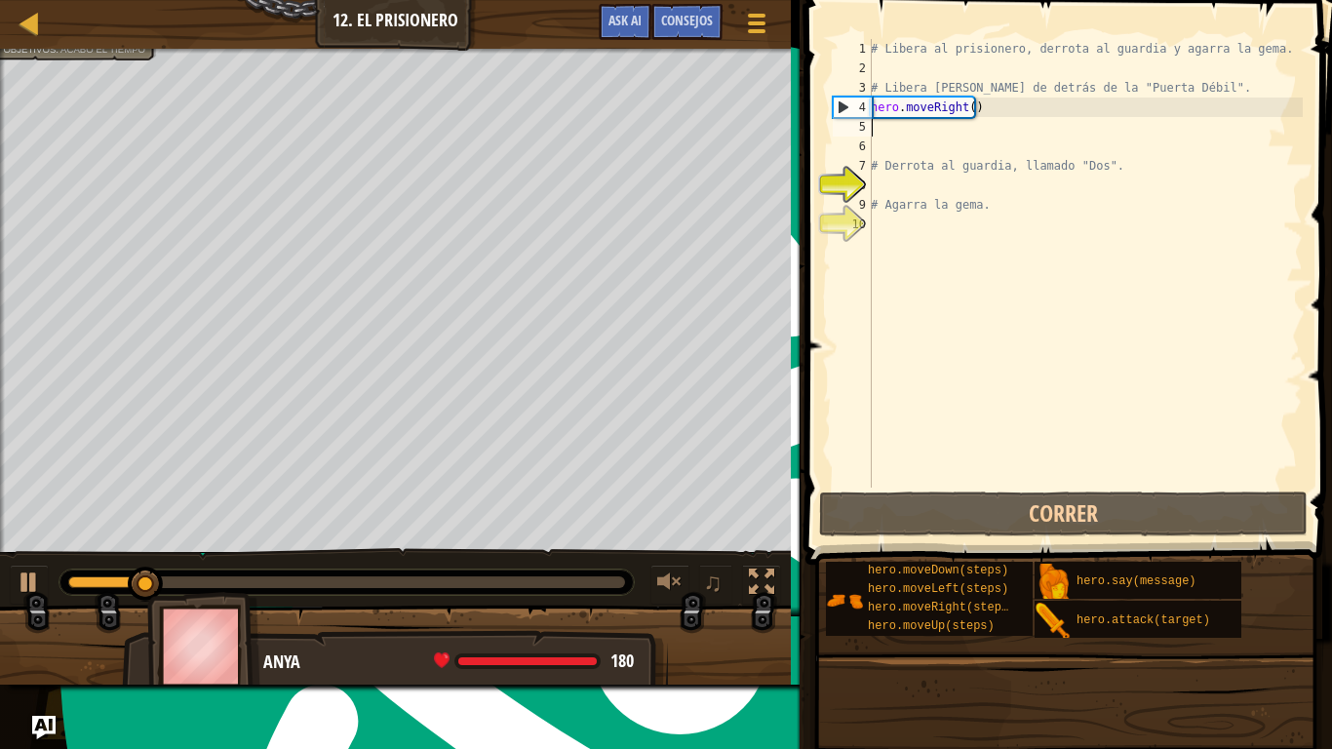
click at [947, 121] on div "# Libera al prisionero, derrota al guardia y agarra la gema. # Libera [PERSON_N…" at bounding box center [1085, 282] width 436 height 487
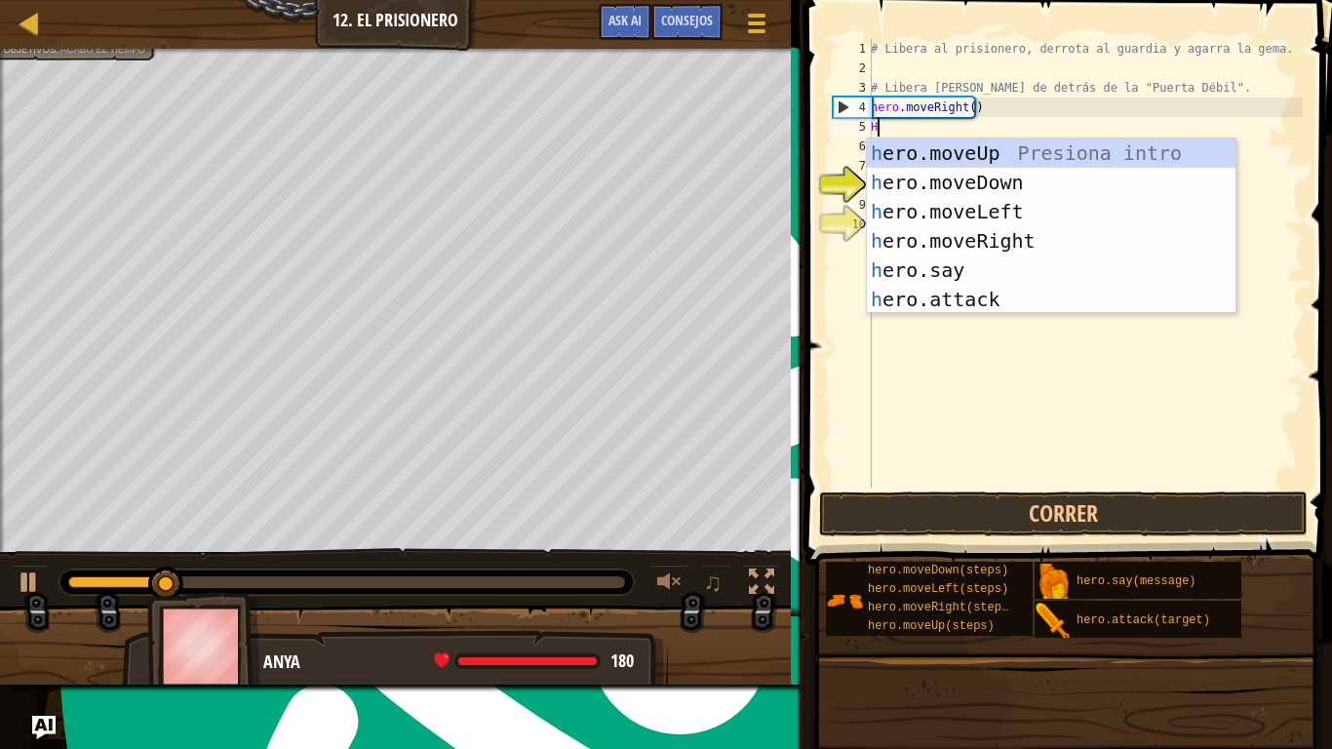
type textarea "HE"
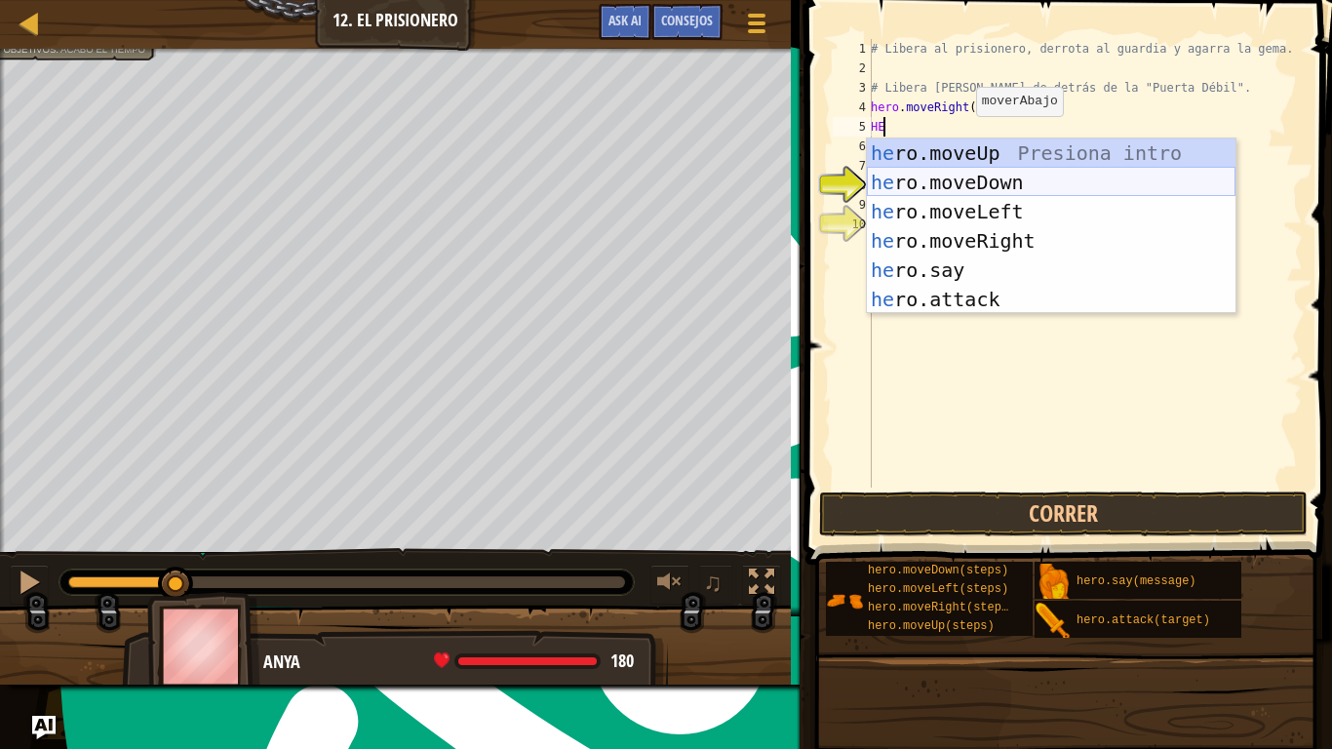
click at [997, 183] on div "he ro.moveUp Presiona intro he ro.moveDown Presiona intro he ro.moveLeft Presio…" at bounding box center [1051, 255] width 368 height 234
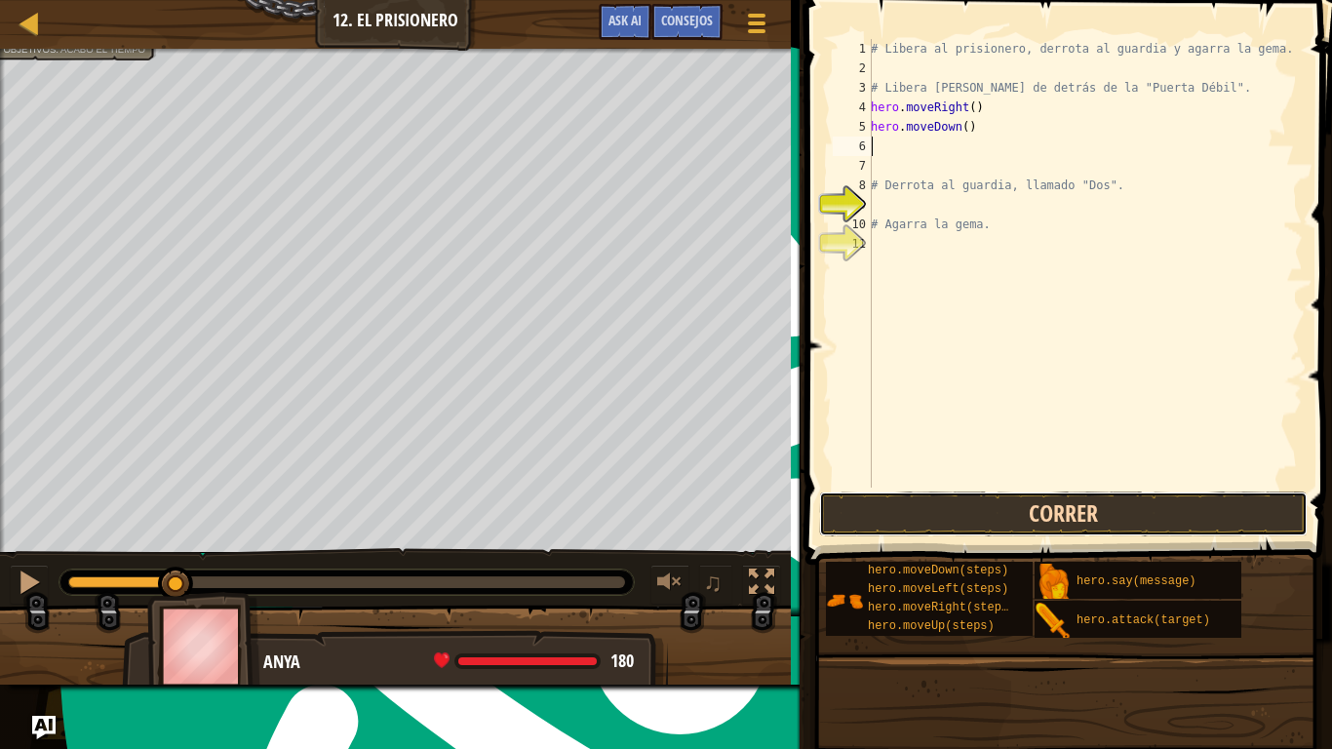
click at [1009, 521] on button "Correr" at bounding box center [1063, 513] width 488 height 45
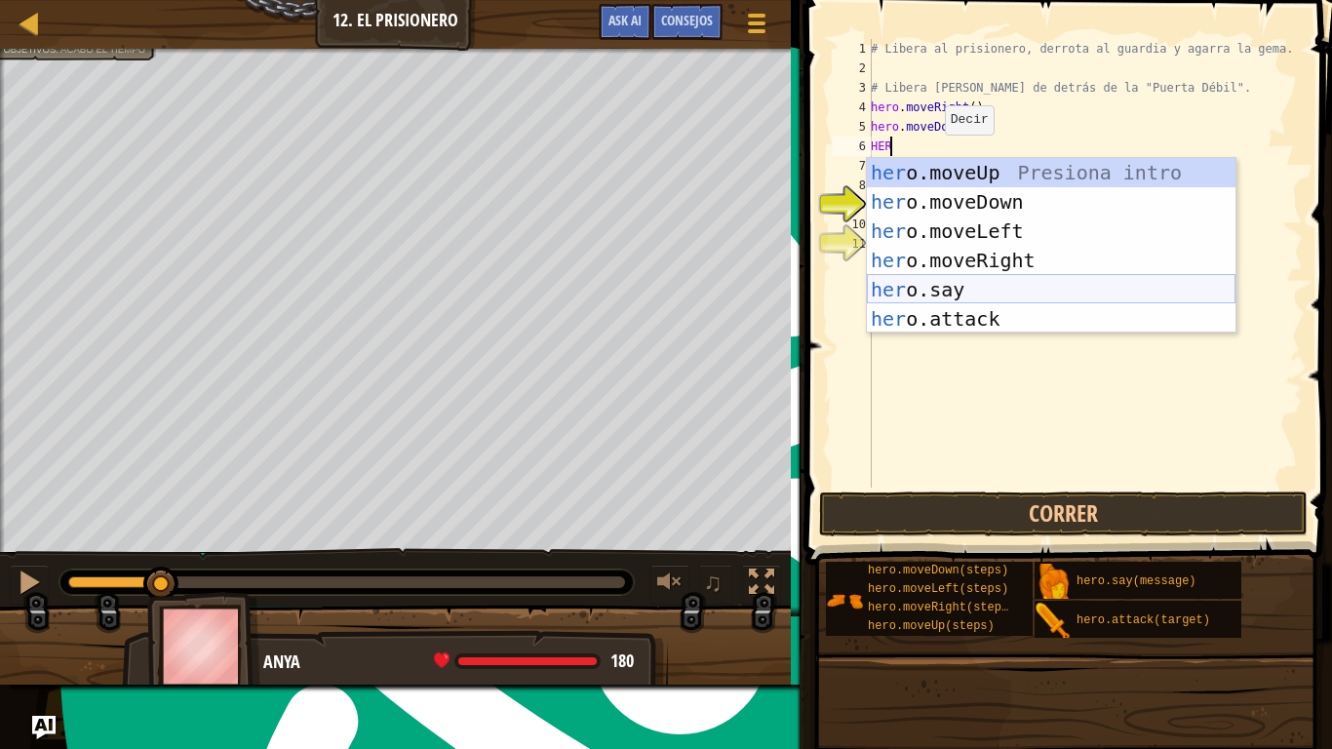
click at [975, 294] on div "her o.moveUp Presiona intro her o.moveDown Presiona intro her o.moveLeft Presio…" at bounding box center [1051, 275] width 368 height 234
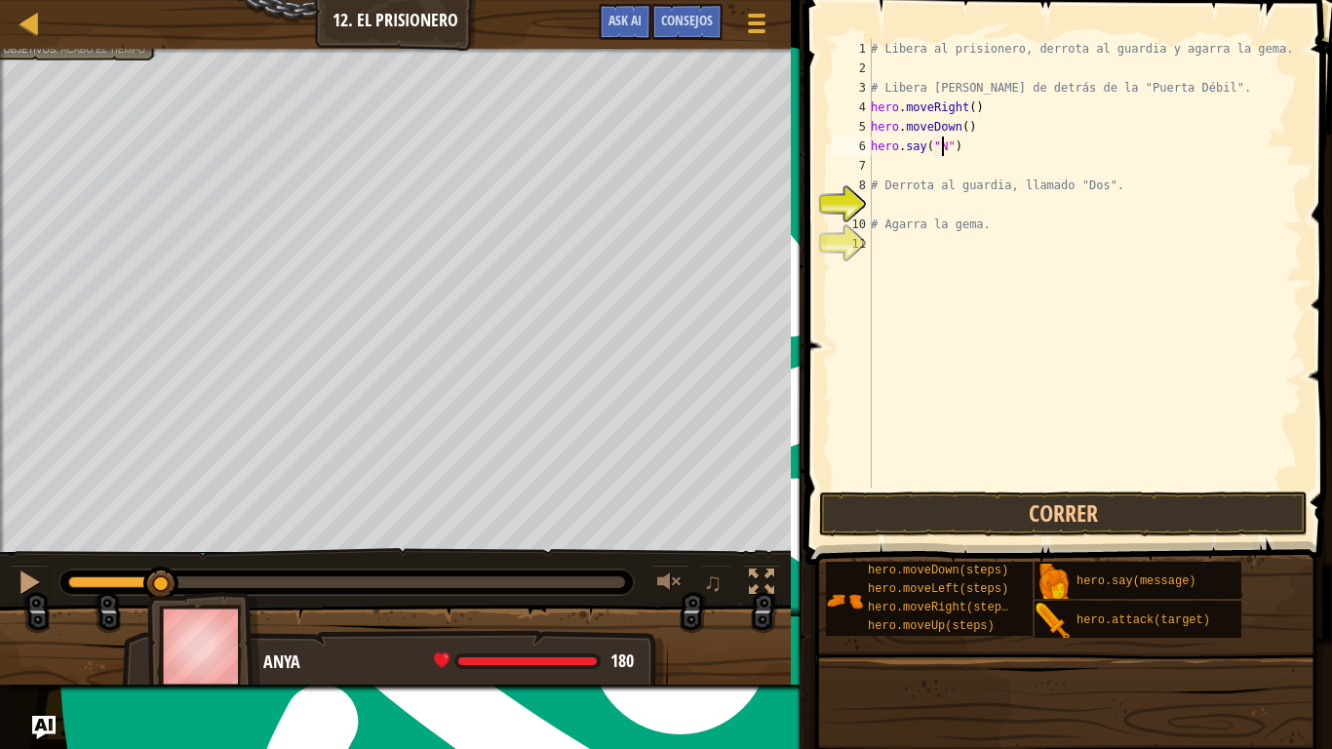
scroll to position [9, 6]
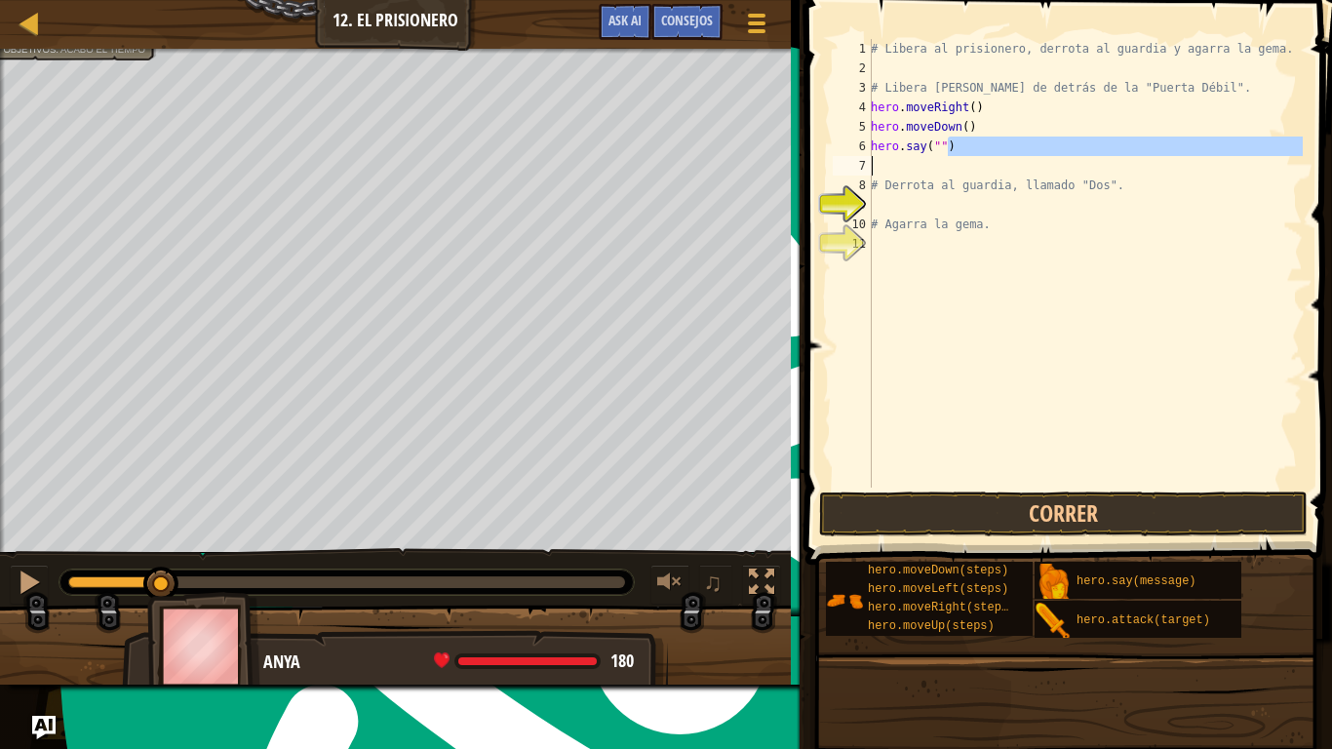
drag, startPoint x: 964, startPoint y: 153, endPoint x: 818, endPoint y: 167, distance: 146.9
click at [818, 167] on div "hero.say("") 1 2 3 4 5 6 7 8 9 10 11 # Libera al prisionero, derrota al guardia…" at bounding box center [1065, 321] width 532 height 622
type textarea "hero.say("")"
drag, startPoint x: 818, startPoint y: 163, endPoint x: 809, endPoint y: 142, distance: 22.3
click at [809, 142] on span at bounding box center [1070, 254] width 542 height 622
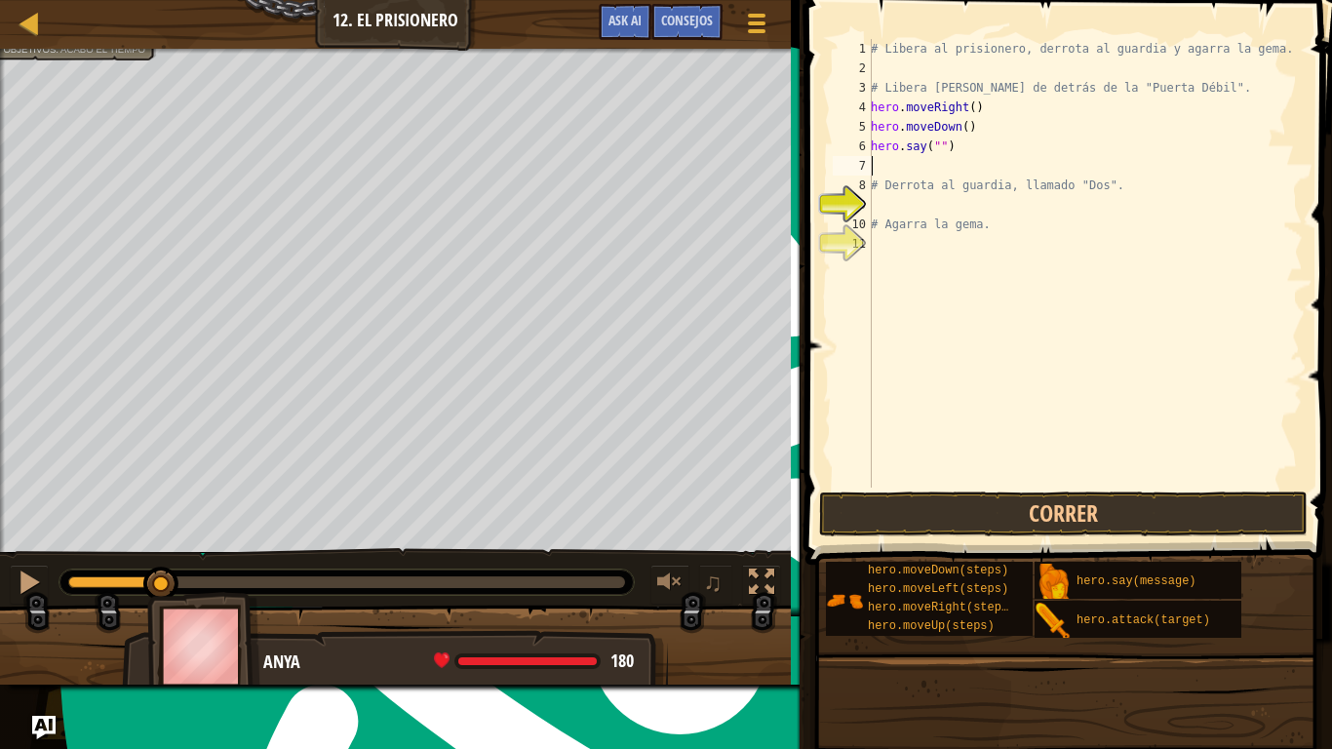
scroll to position [9, 0]
click at [625, 19] on span "Ask AI" at bounding box center [624, 20] width 33 height 19
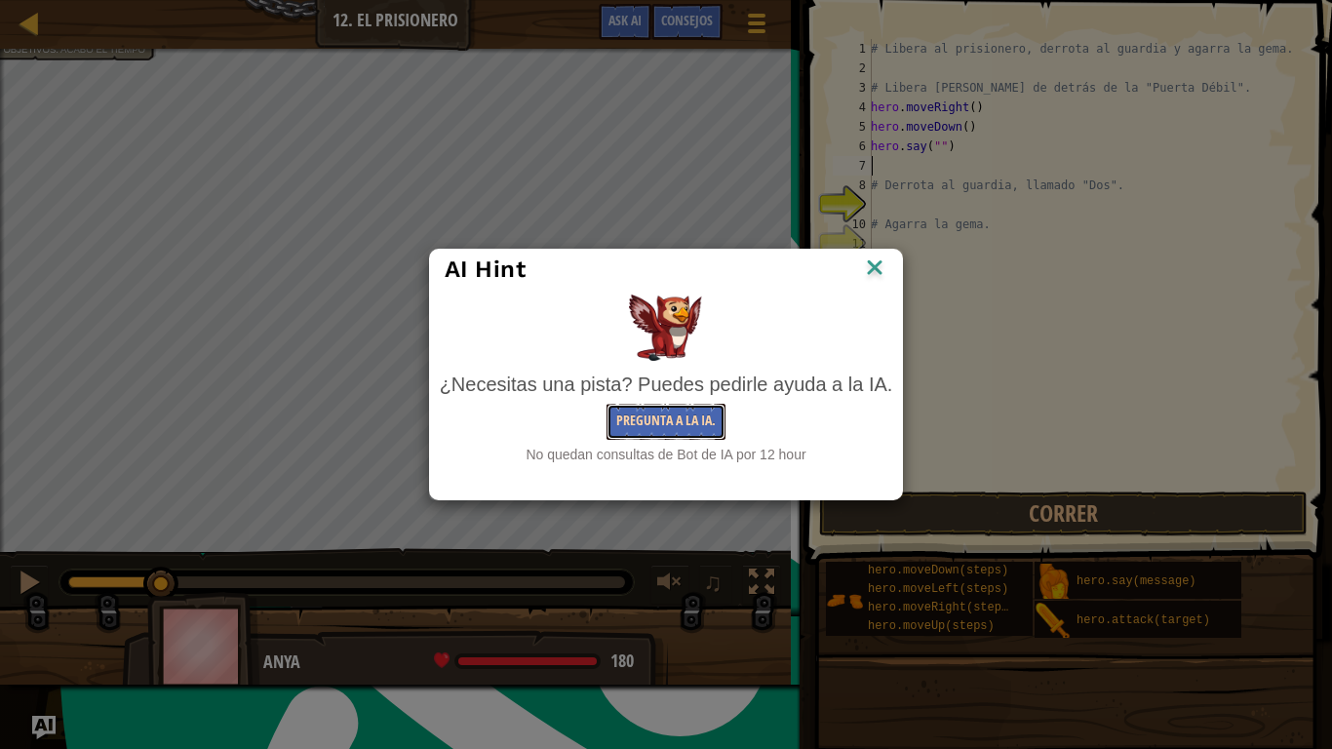
click at [652, 415] on button "Pregunta a la IA." at bounding box center [665, 422] width 119 height 36
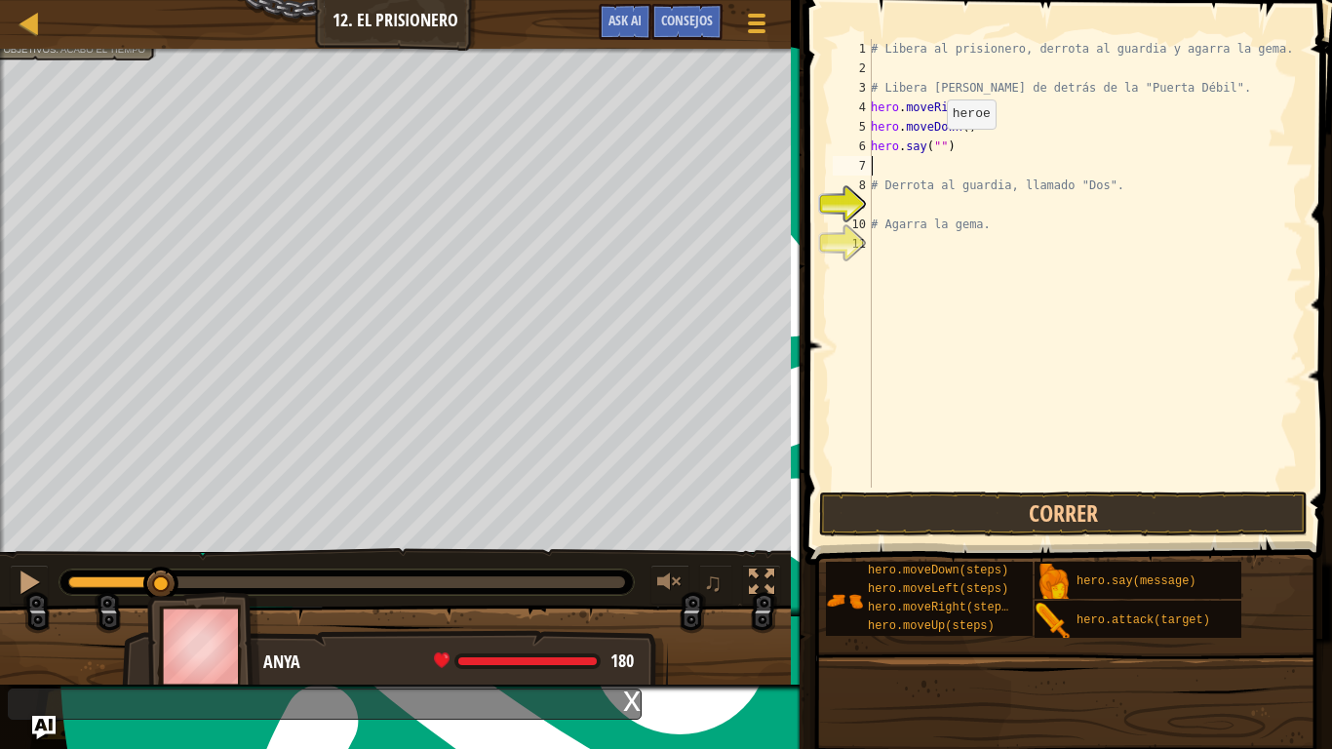
click at [936, 148] on div "# Libera al prisionero, derrota al guardia y agarra la gema. # Libera [PERSON_N…" at bounding box center [1085, 282] width 436 height 487
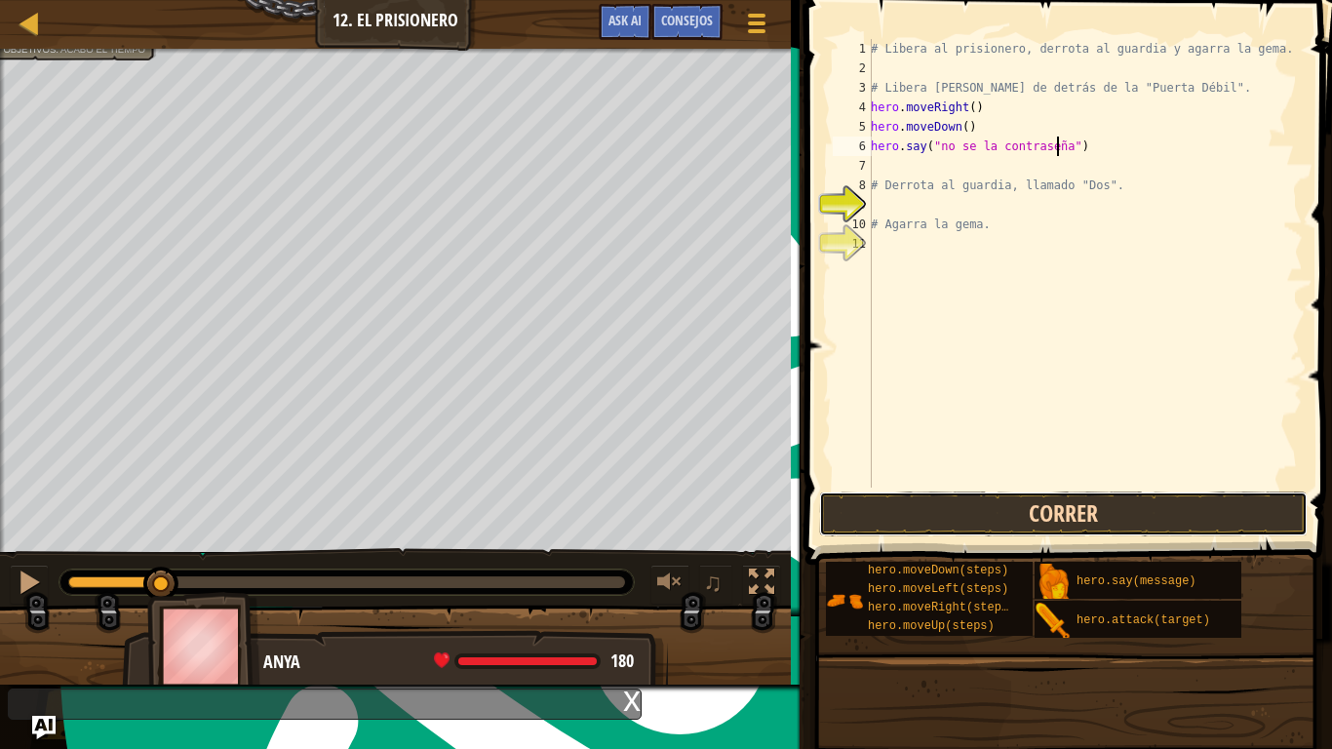
click at [990, 513] on button "Correr" at bounding box center [1063, 513] width 488 height 45
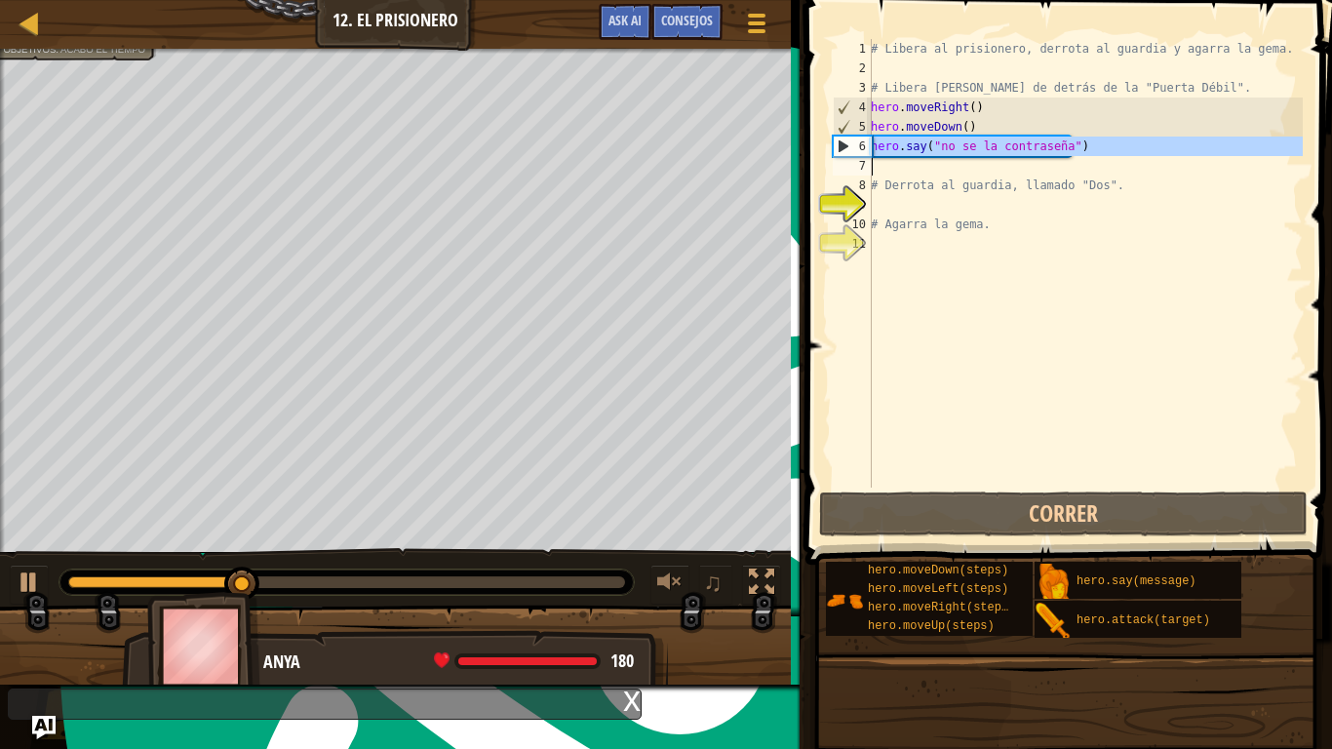
drag, startPoint x: 870, startPoint y: 148, endPoint x: 1086, endPoint y: 153, distance: 215.5
click at [1084, 153] on div "hero.say("no se la contraseña") 1 2 3 4 5 6 7 8 9 10 11 # Libera al prisionero,…" at bounding box center [1066, 263] width 474 height 448
type textarea "hero.say("no se la contraseña")"
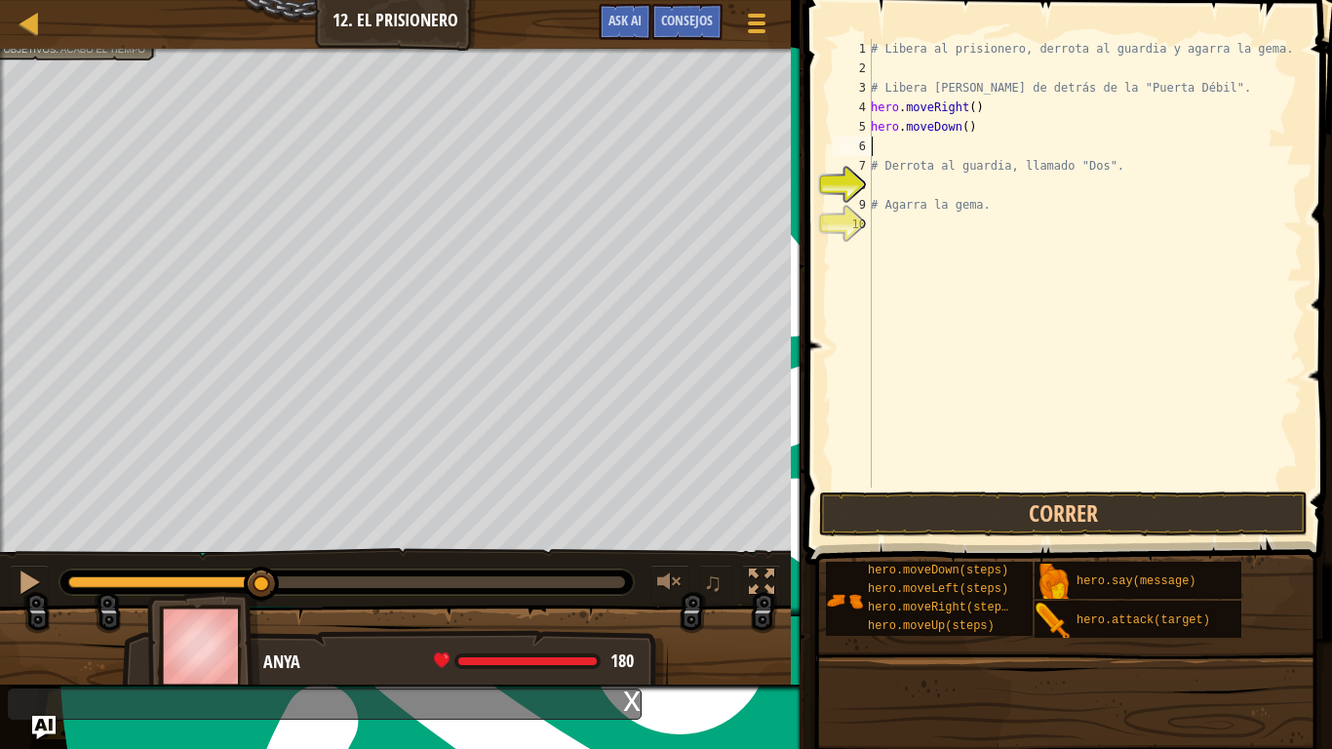
click at [991, 127] on div "# Libera al prisionero, derrota al guardia y agarra la gema. # Libera [PERSON_N…" at bounding box center [1085, 282] width 436 height 487
type textarea "h"
click at [965, 106] on div "# Libera al prisionero, derrota al guardia y agarra la gema. # Libera [PERSON_N…" at bounding box center [1085, 282] width 436 height 487
type textarea "hero.moveRight(5)"
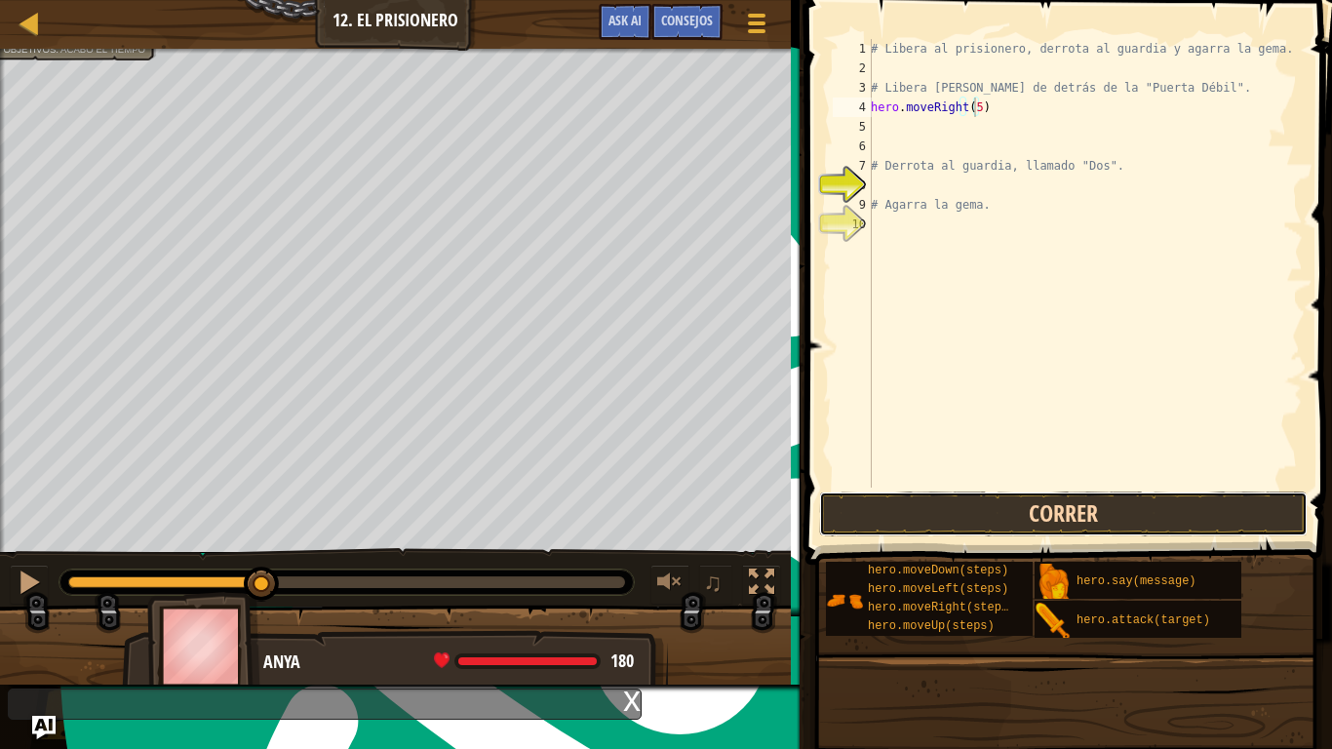
click at [1021, 514] on button "Correr" at bounding box center [1063, 513] width 488 height 45
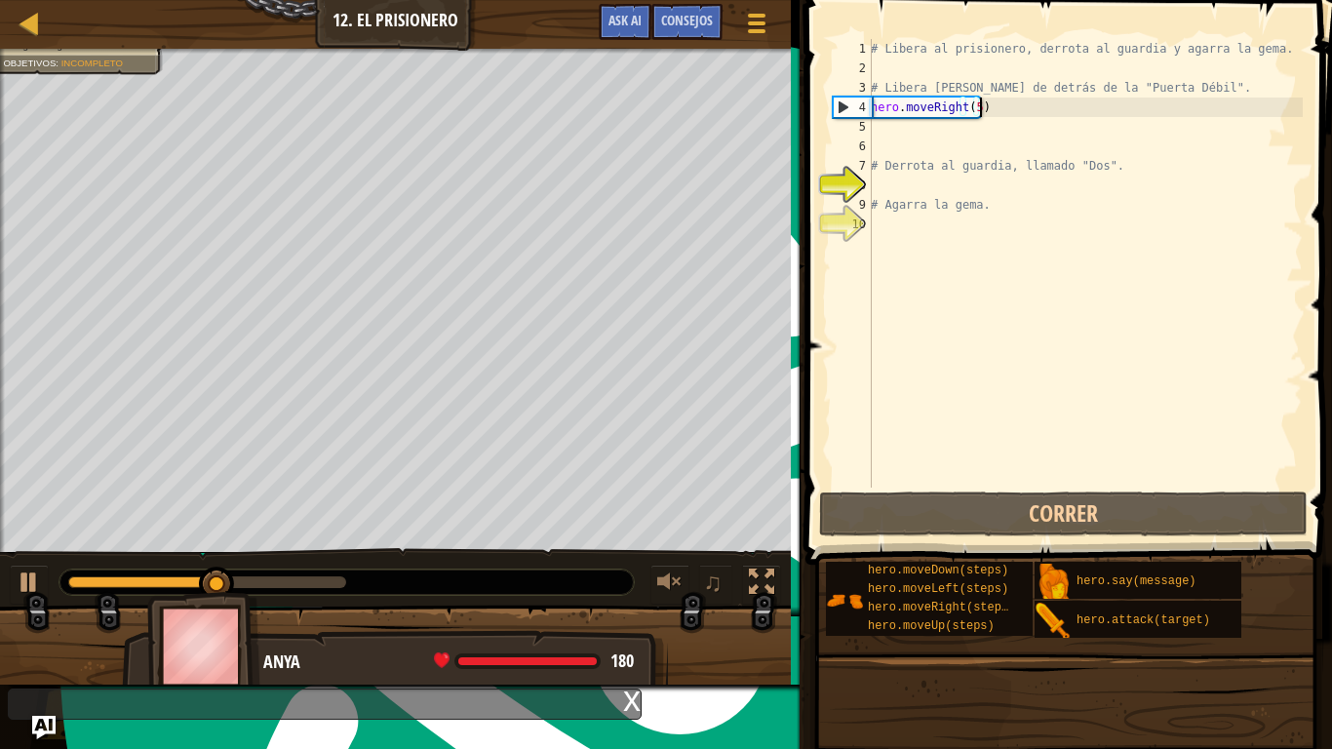
click at [1020, 116] on div "# Libera al prisionero, derrota al guardia y agarra la gema. # Libera [PERSON_N…" at bounding box center [1085, 282] width 436 height 487
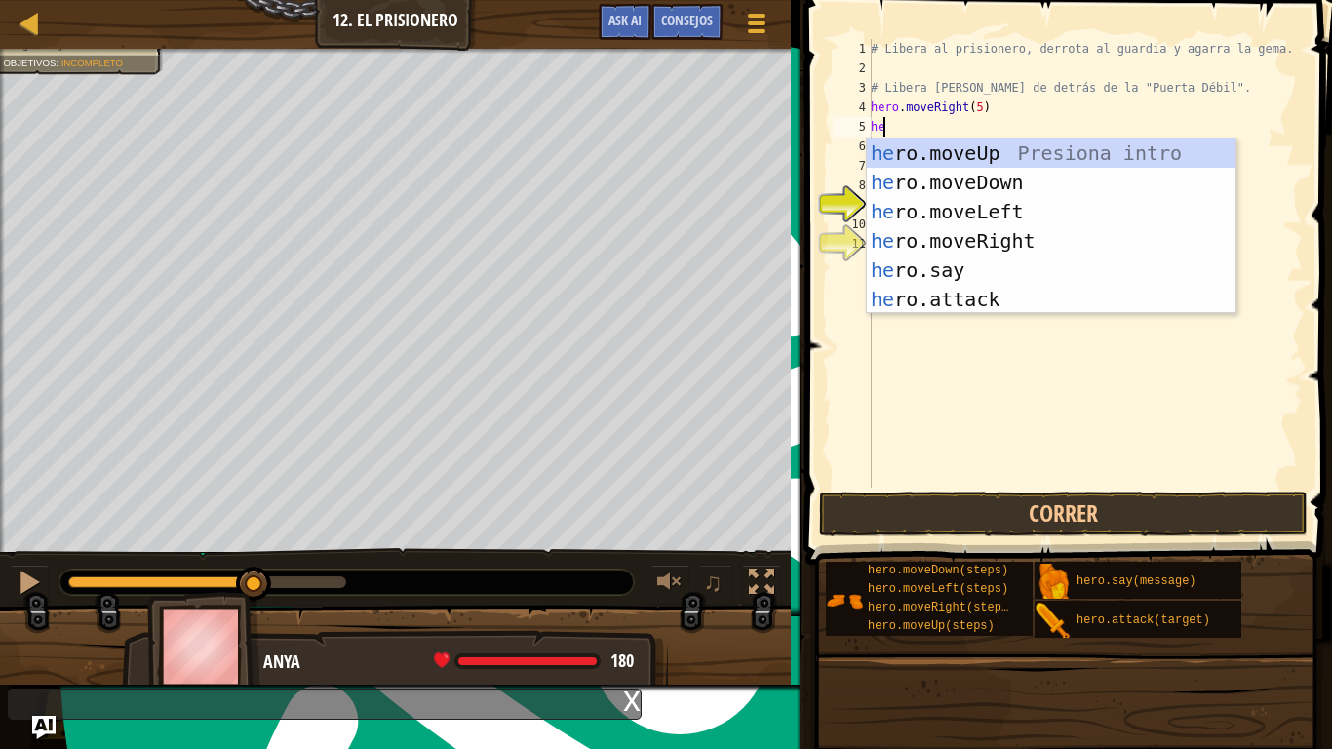
type textarea "her"
click at [1021, 174] on div "her o.moveUp Presiona intro her o.moveDown Presiona intro her o.moveLeft Presio…" at bounding box center [1051, 255] width 368 height 234
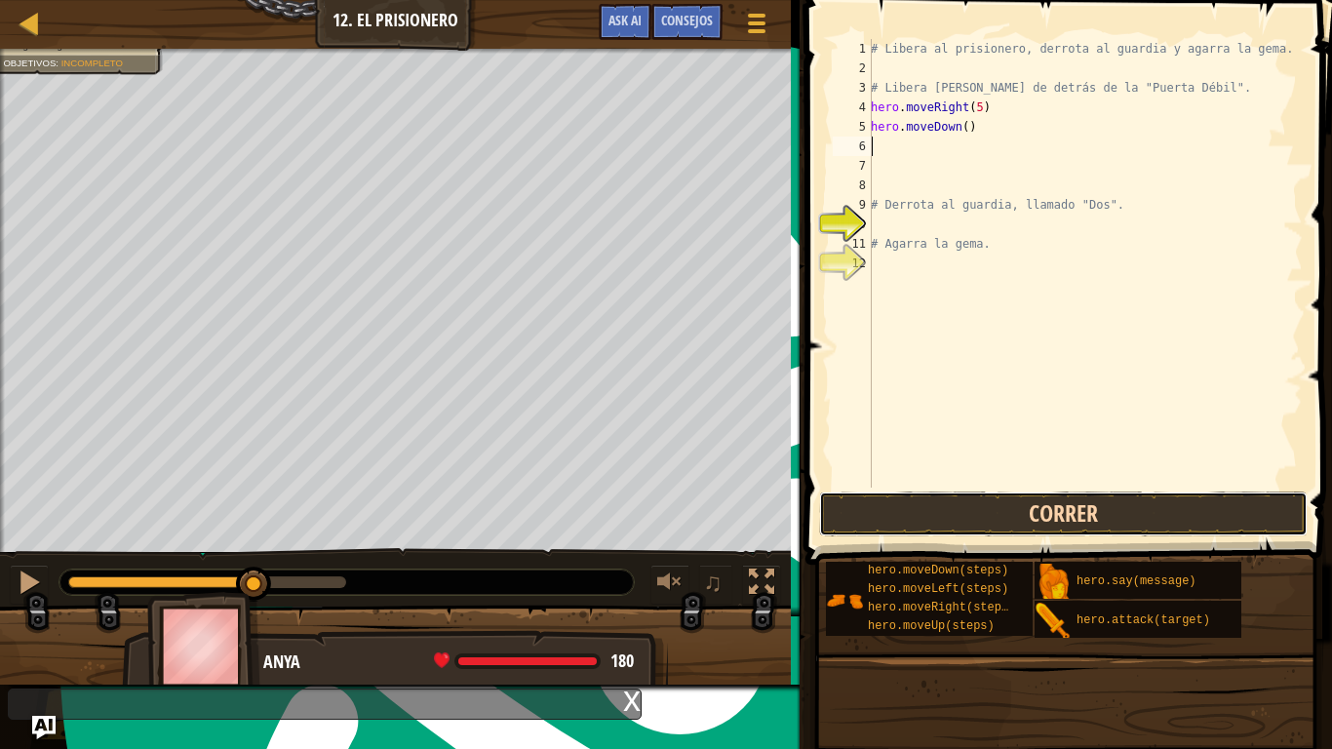
click at [947, 519] on button "Correr" at bounding box center [1063, 513] width 488 height 45
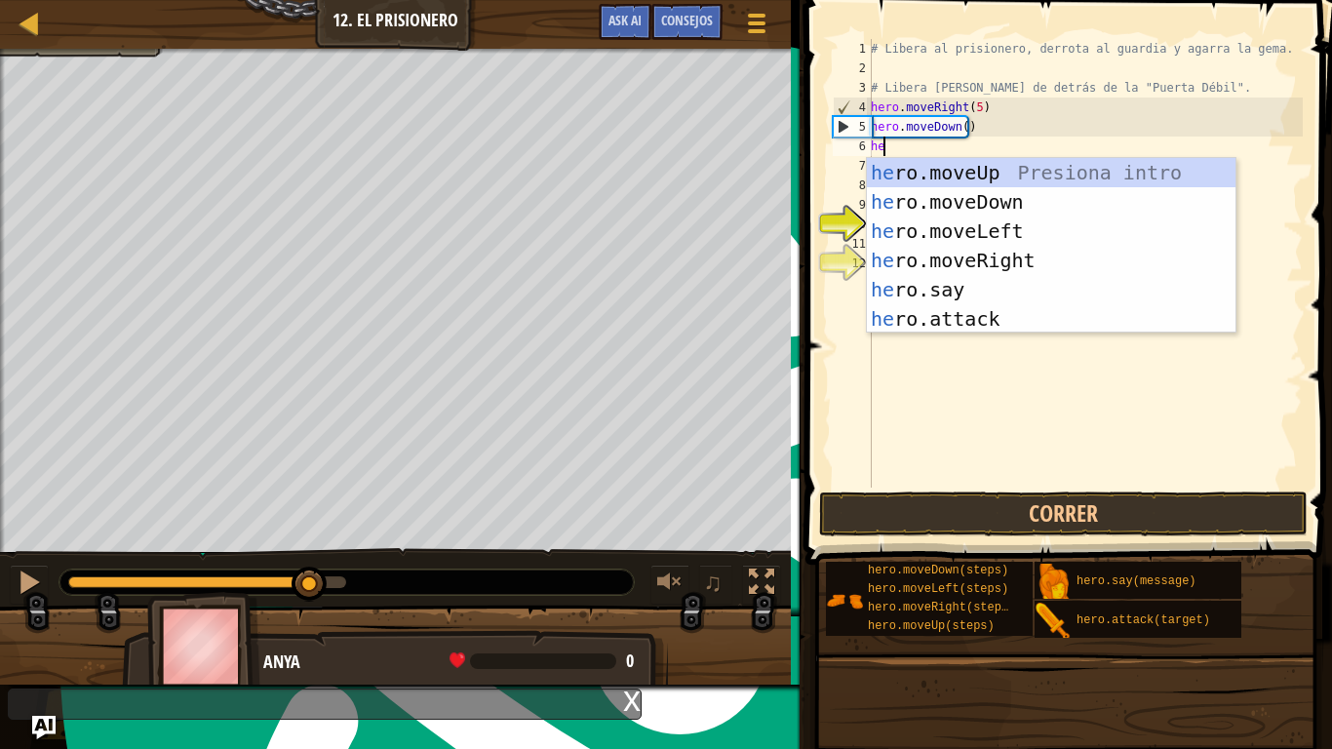
type textarea "hero"
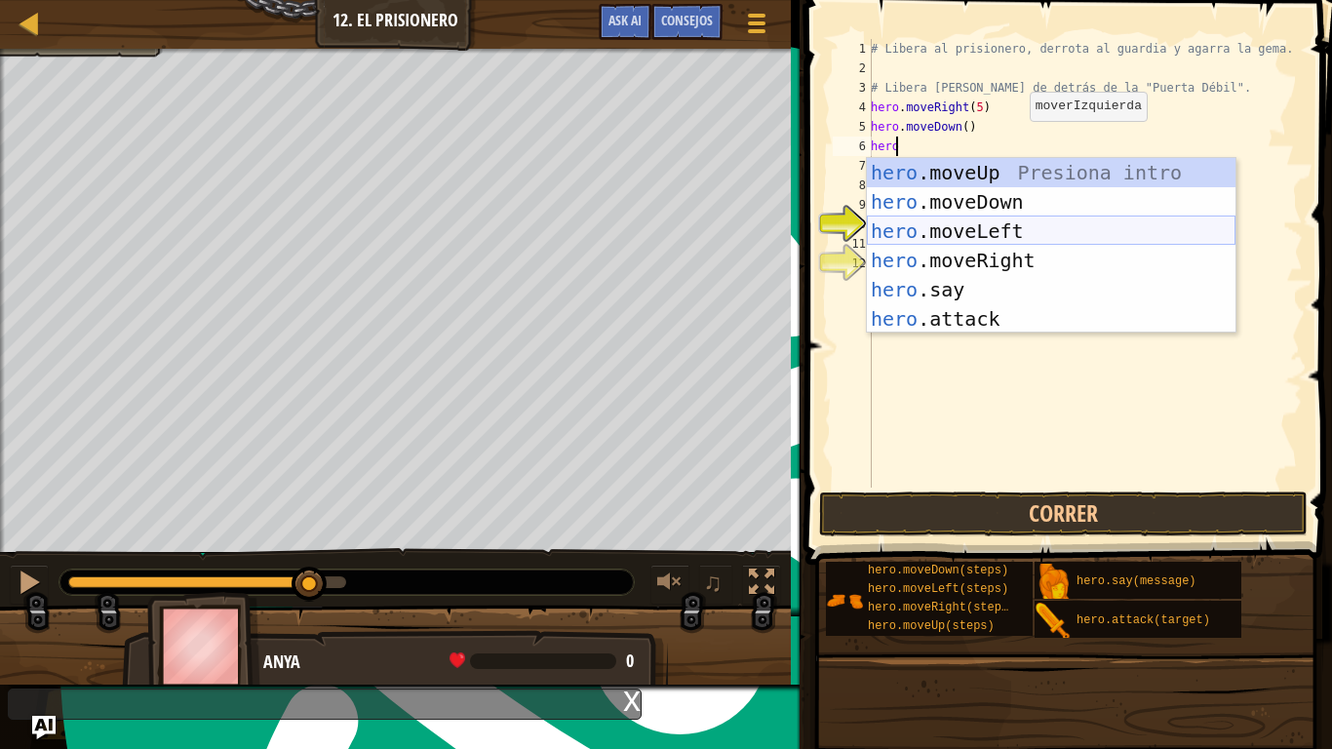
click at [943, 222] on div "hero .moveUp Presiona intro hero .moveDown Presiona intro hero .moveLeft Presio…" at bounding box center [1051, 275] width 368 height 234
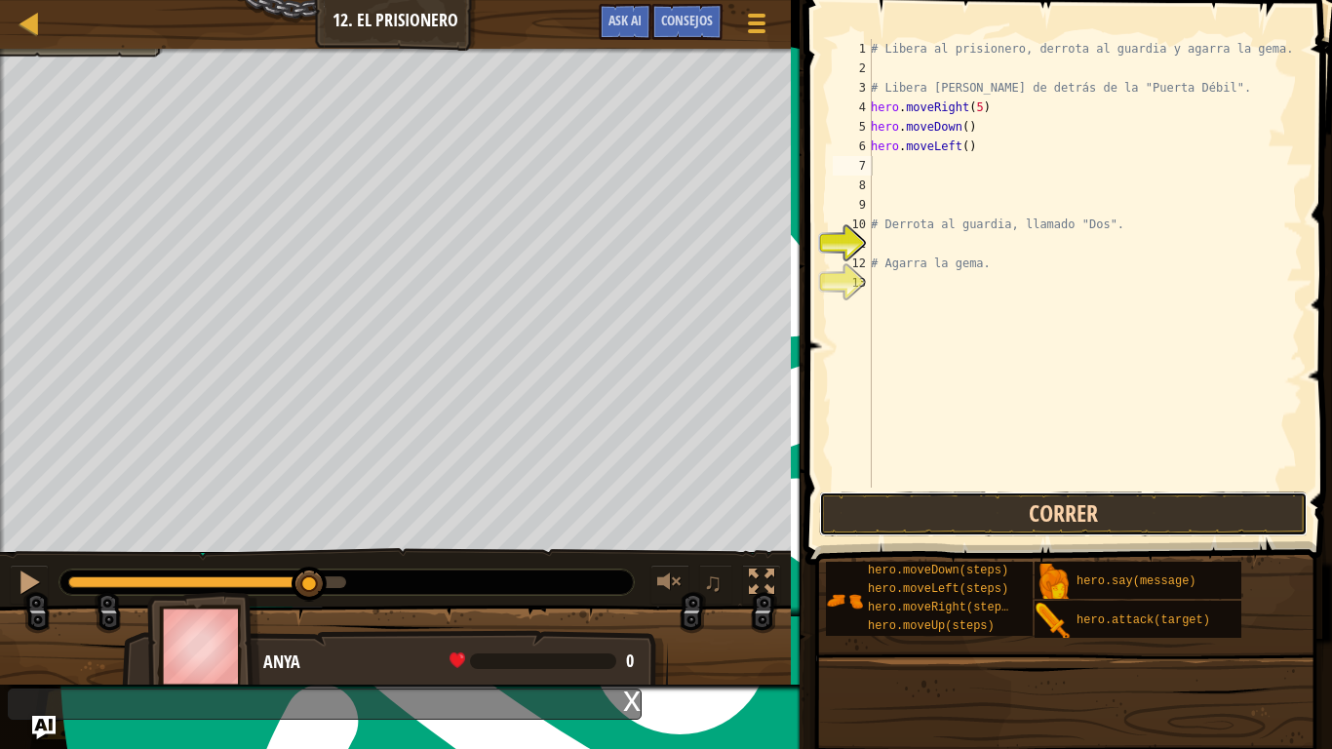
click at [946, 525] on button "Correr" at bounding box center [1063, 513] width 488 height 45
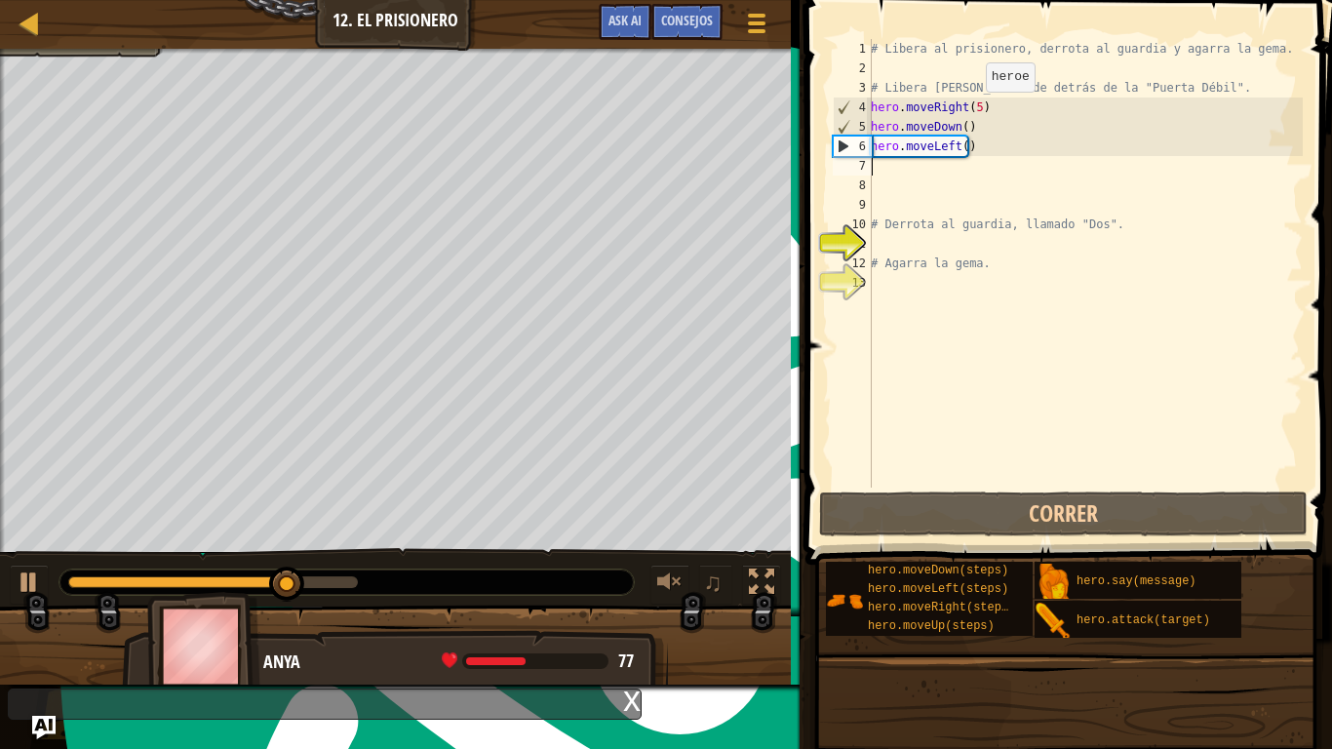
click at [975, 111] on div "# Libera al prisionero, derrota al guardia y agarra la gema. # Libera [PERSON_N…" at bounding box center [1085, 282] width 436 height 487
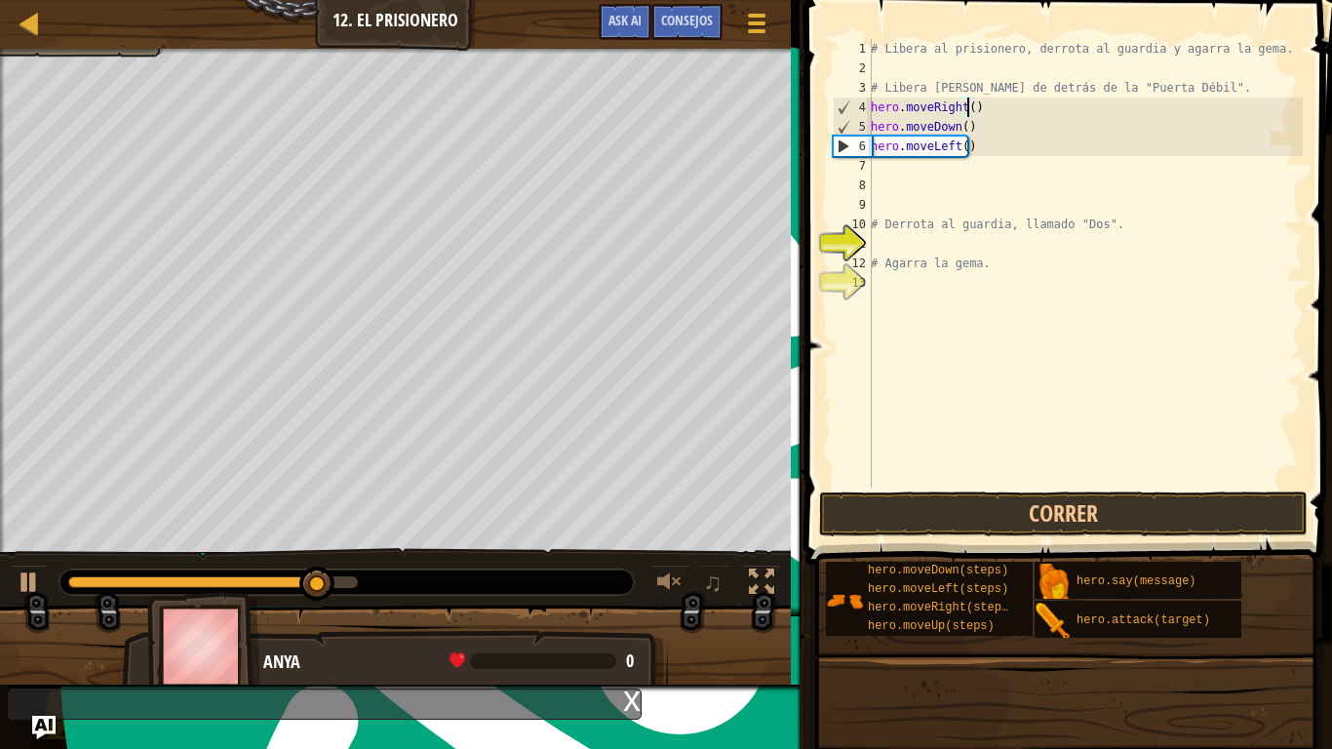
scroll to position [9, 8]
click at [1006, 504] on button "Correr" at bounding box center [1063, 513] width 488 height 45
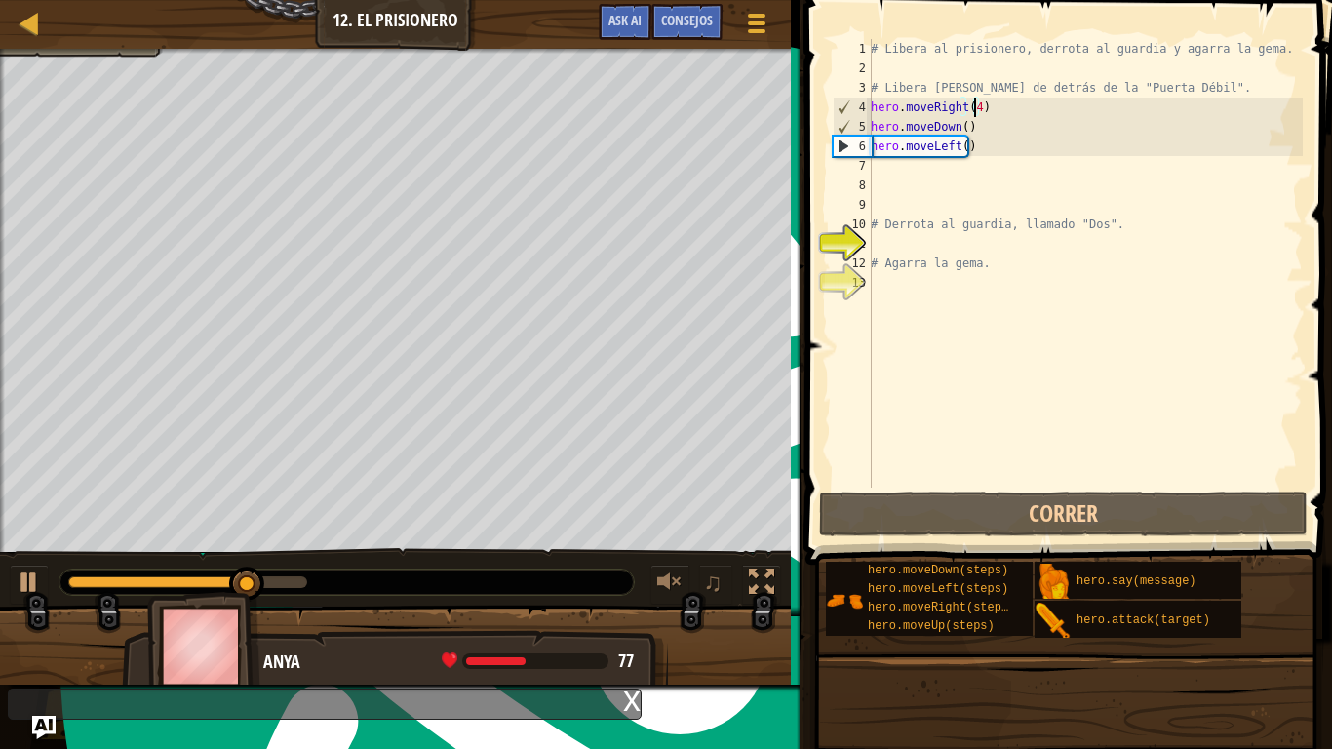
click at [988, 149] on div "# Libera al prisionero, derrota al guardia y agarra la gema. # Libera [PERSON_N…" at bounding box center [1085, 282] width 436 height 487
type textarea "hero.moveLeft()"
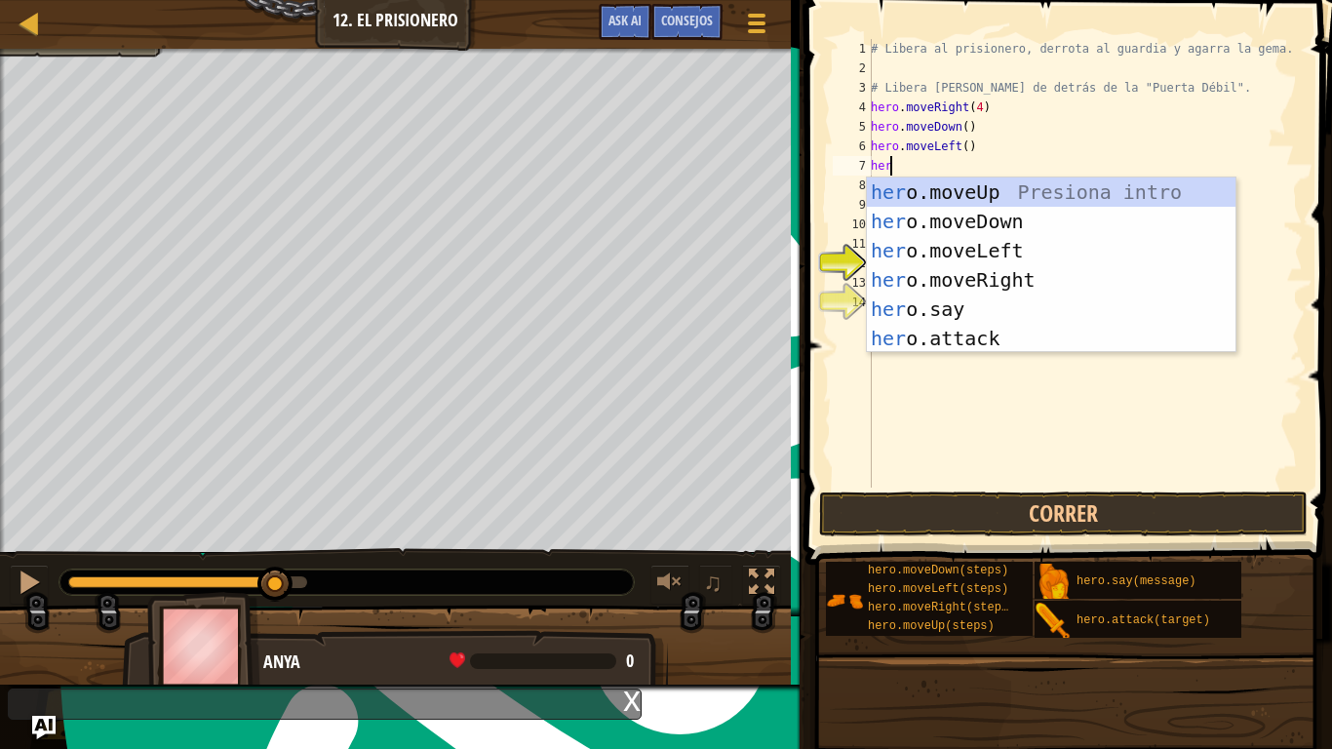
scroll to position [9, 1]
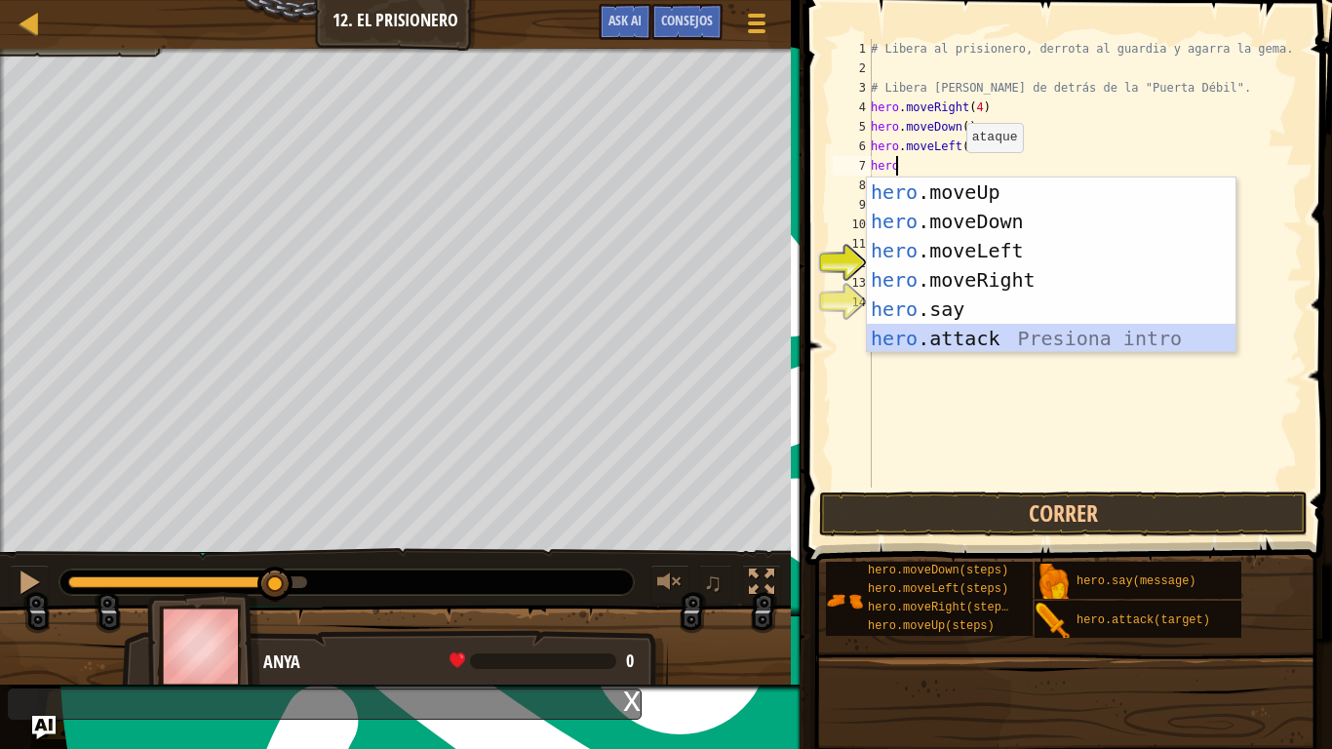
click at [957, 329] on div "hero .moveUp Presiona intro hero .moveDown Presiona intro hero .moveLeft Presio…" at bounding box center [1051, 294] width 368 height 234
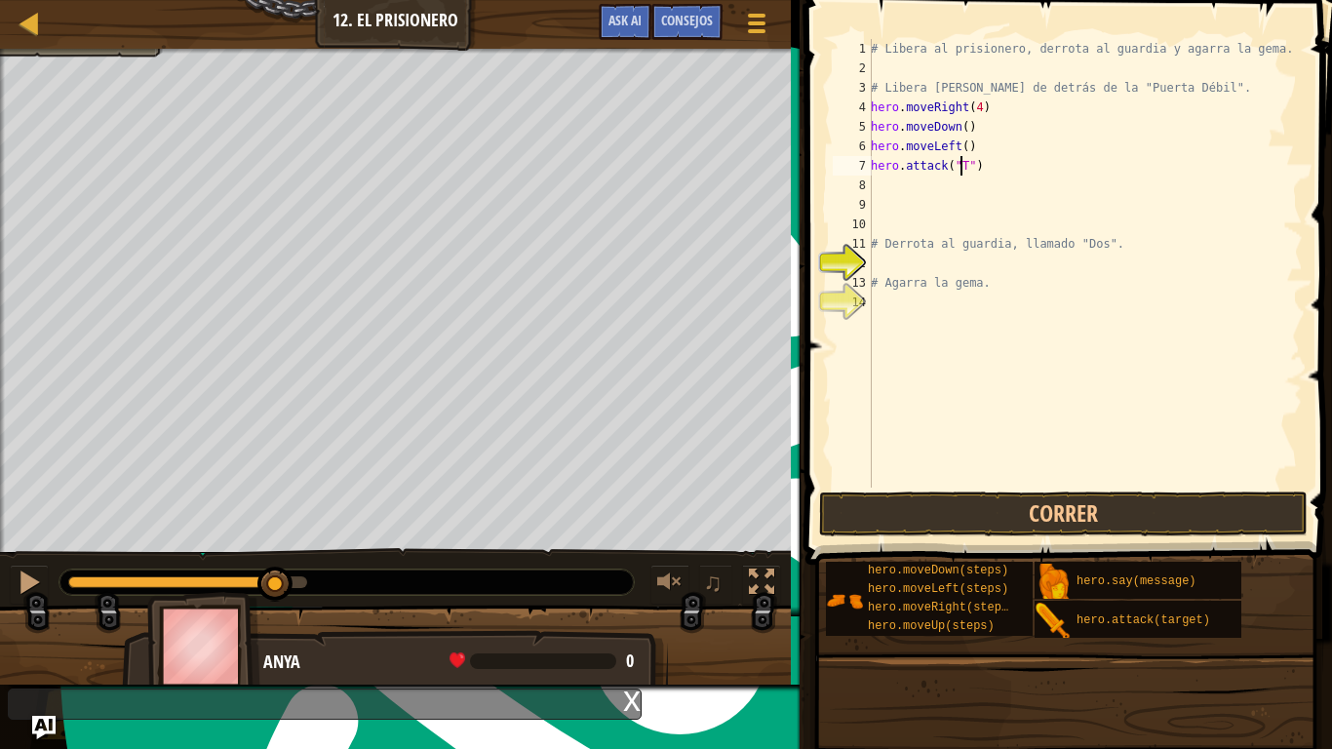
scroll to position [9, 8]
type textarea "hero.attack("Two")"
click at [1008, 517] on button "Correr" at bounding box center [1063, 513] width 488 height 45
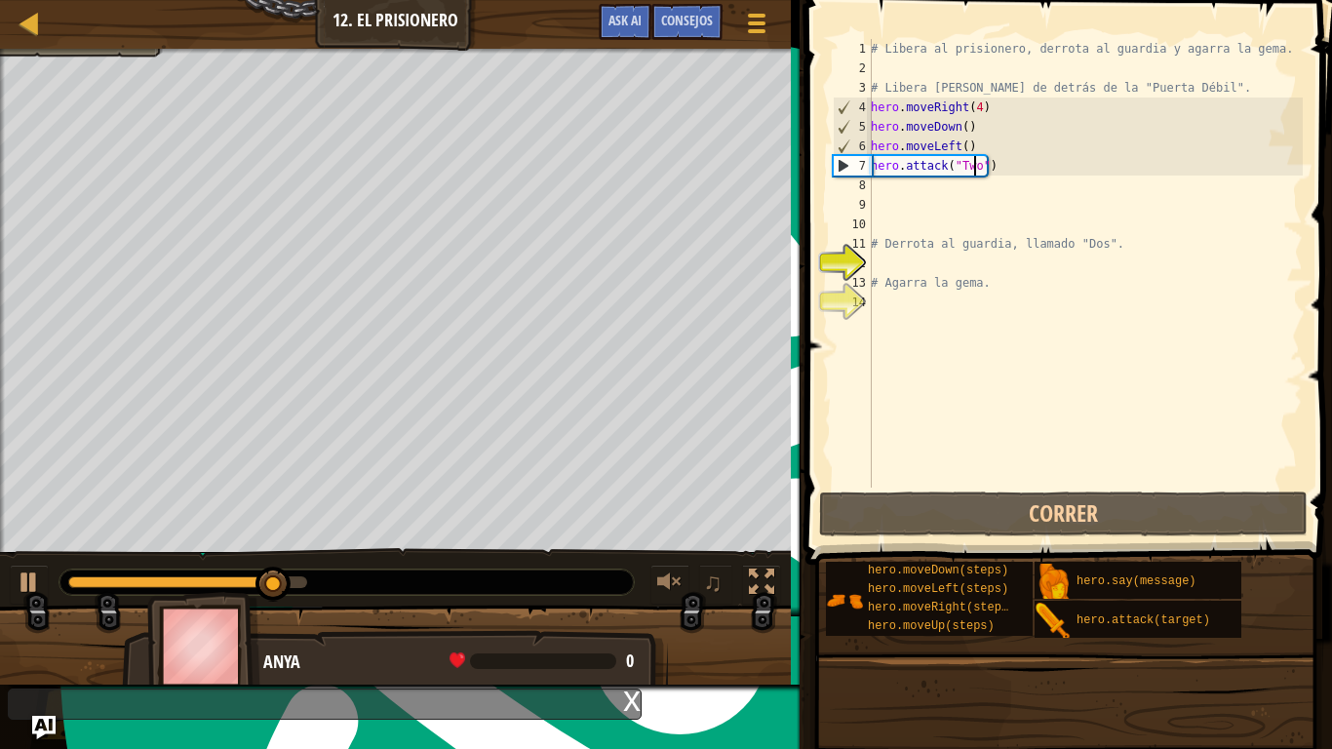
click at [1014, 168] on div "# Libera al prisionero, derrota al guardia y agarra la gema. # Libera [PERSON_N…" at bounding box center [1085, 282] width 436 height 487
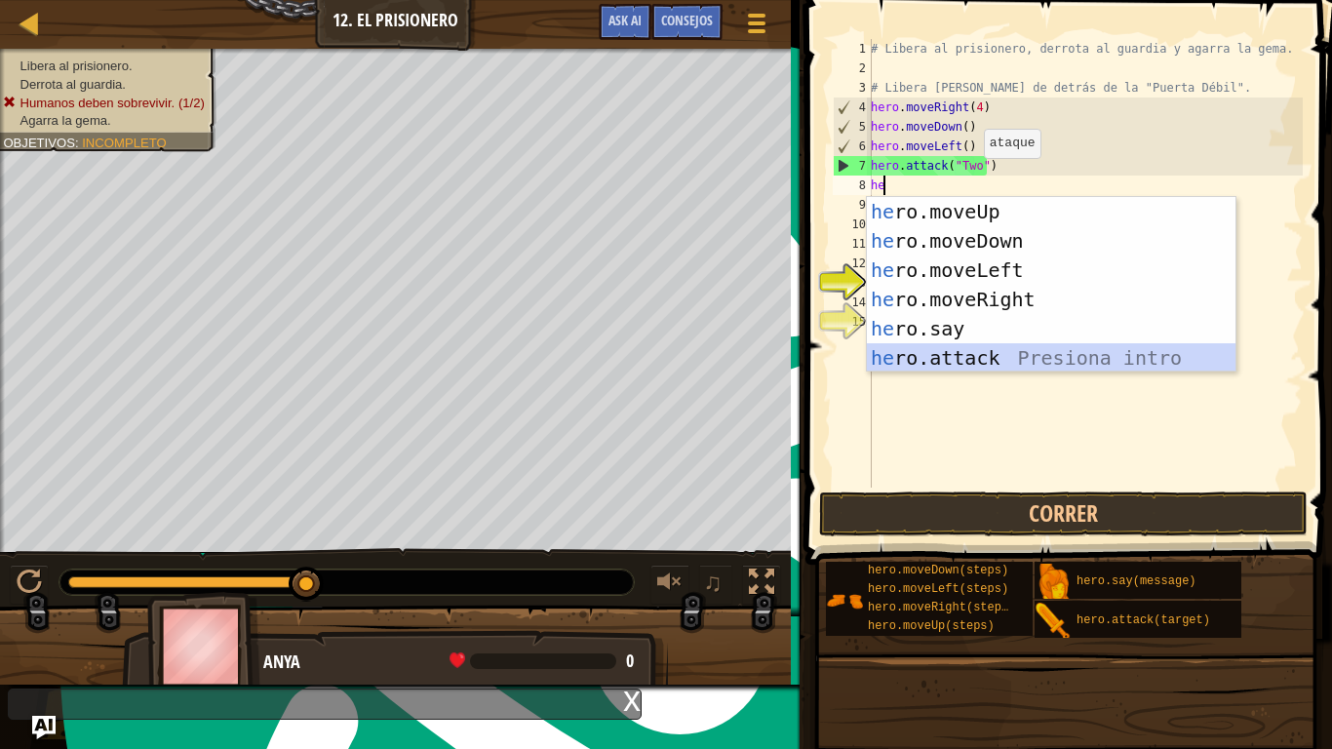
click at [953, 351] on div "he ro.moveUp Presiona intro he ro.moveDown Presiona intro he ro.moveLeft Presio…" at bounding box center [1051, 314] width 368 height 234
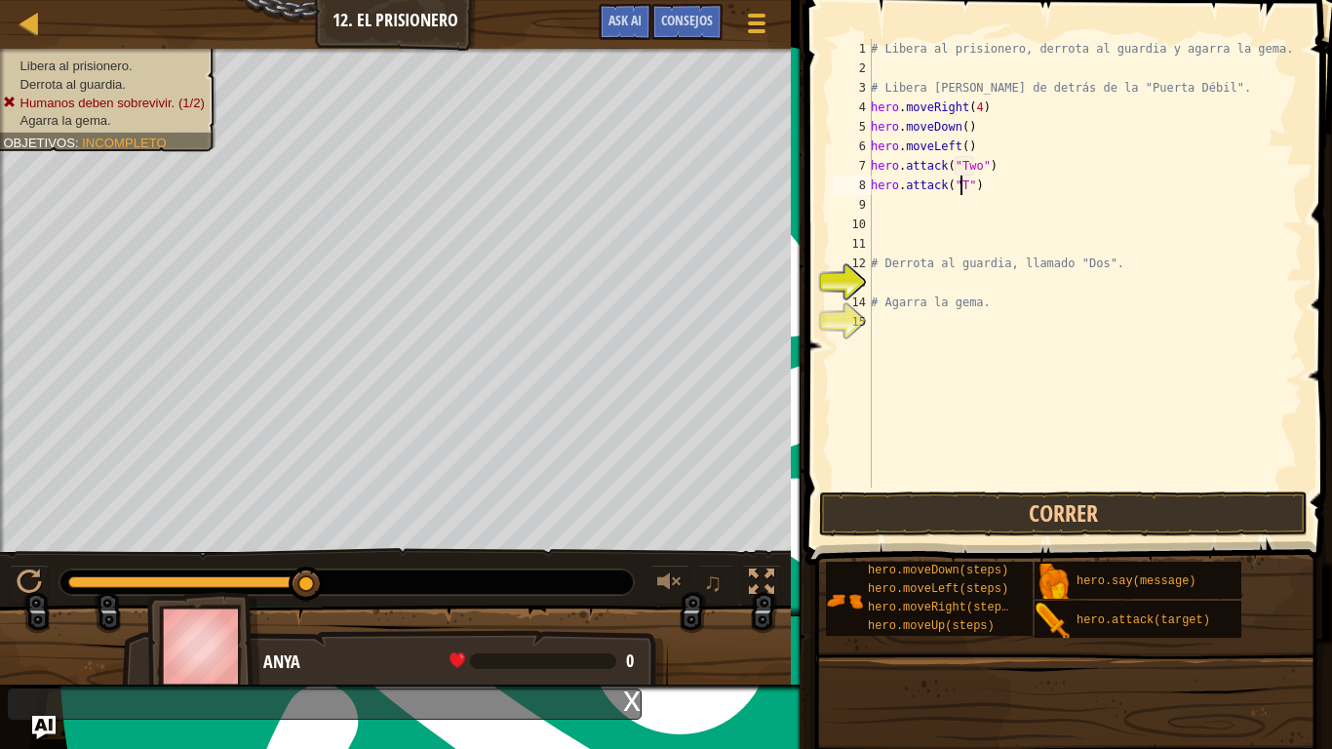
scroll to position [9, 8]
type textarea "hero.attack("Two")"
click at [1081, 510] on button "Correr" at bounding box center [1063, 513] width 488 height 45
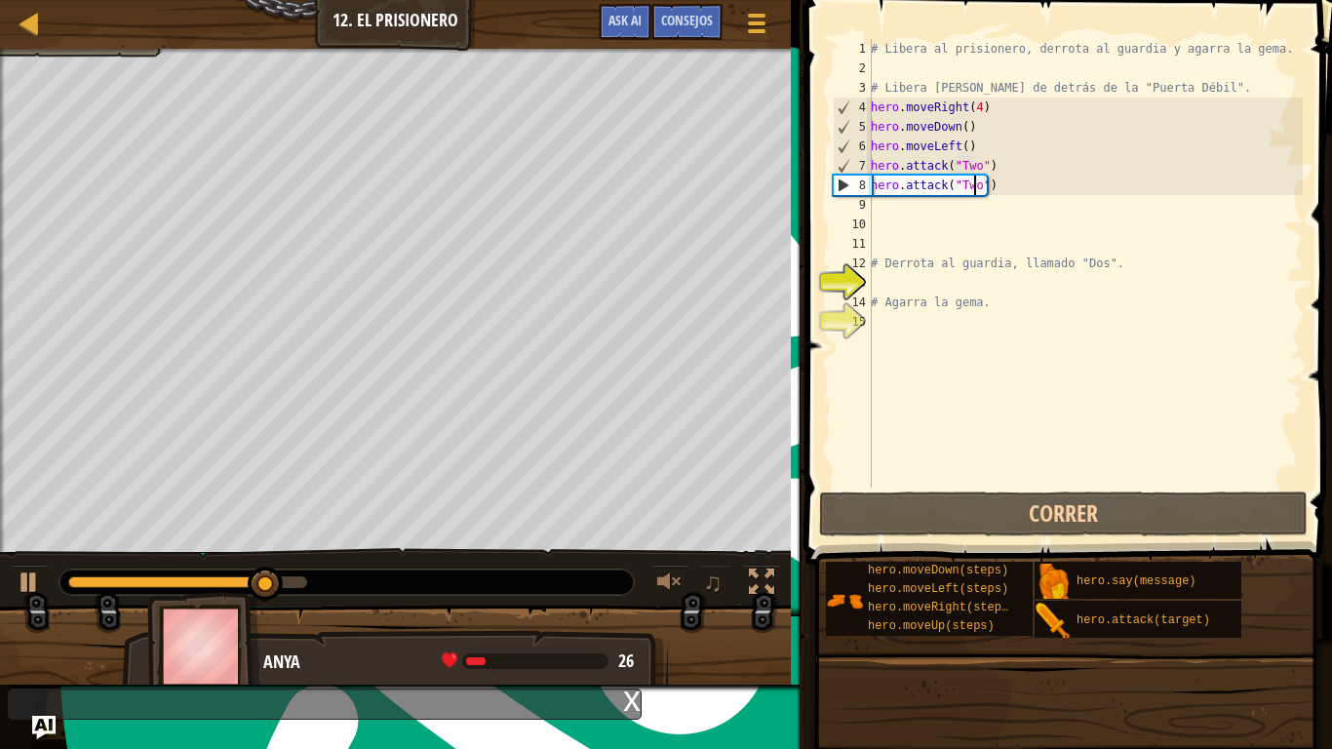
click at [1021, 196] on div "# Libera al prisionero, derrota al guardia y agarra la gema. # Libera [PERSON_N…" at bounding box center [1085, 282] width 436 height 487
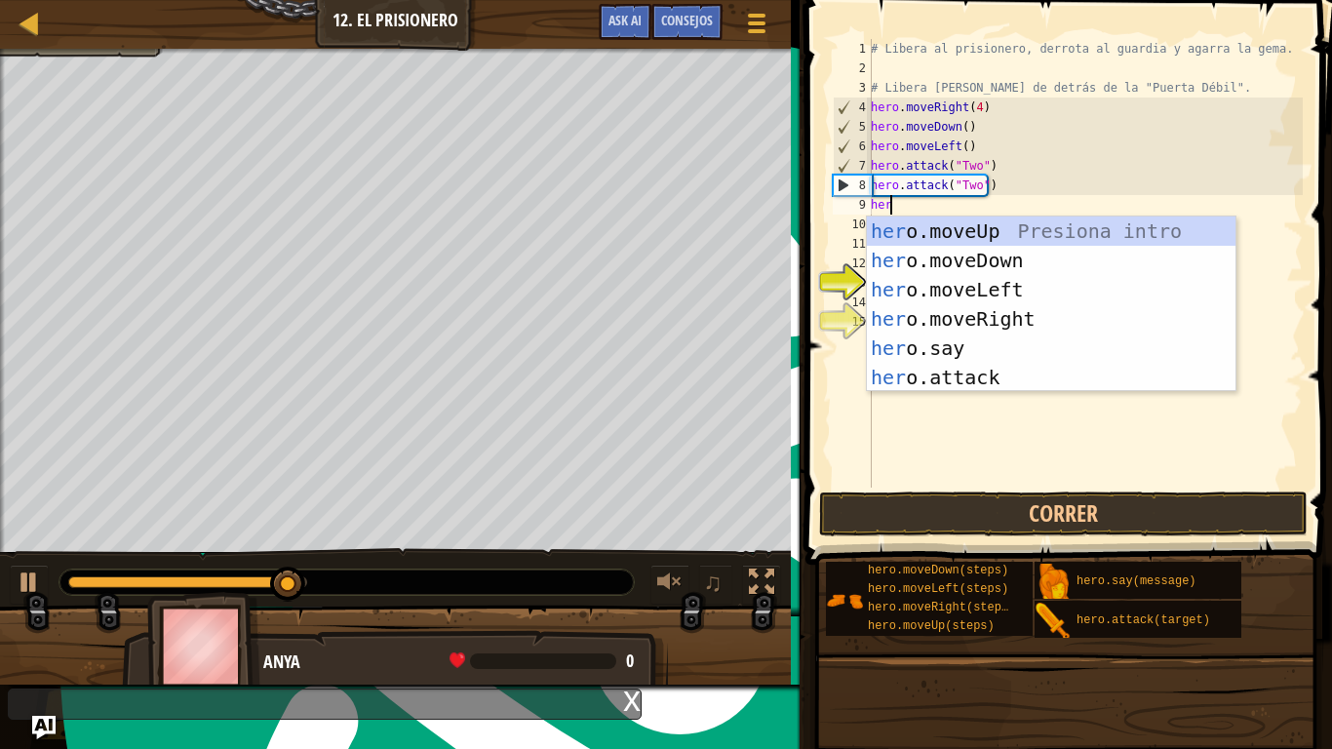
scroll to position [9, 1]
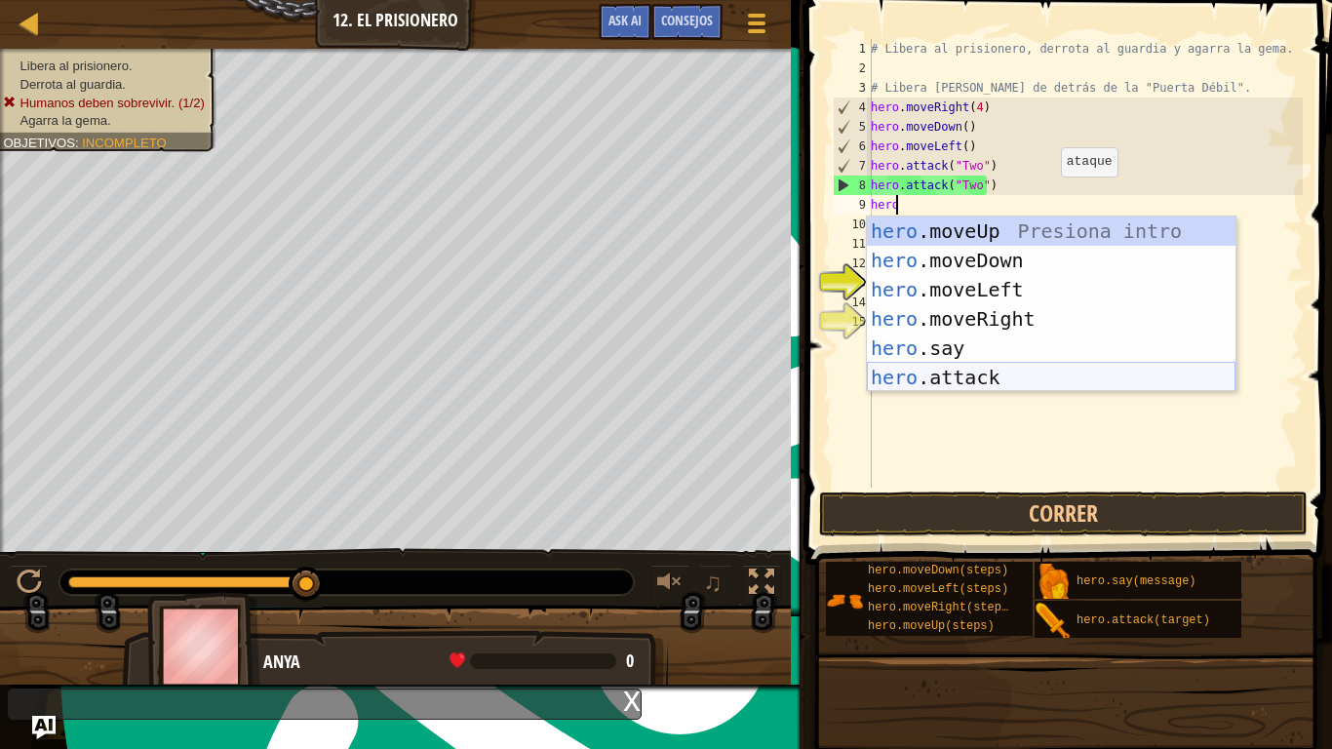
click at [1047, 371] on div "hero .moveUp Presiona intro hero .moveDown Presiona intro hero .moveLeft Presio…" at bounding box center [1051, 333] width 368 height 234
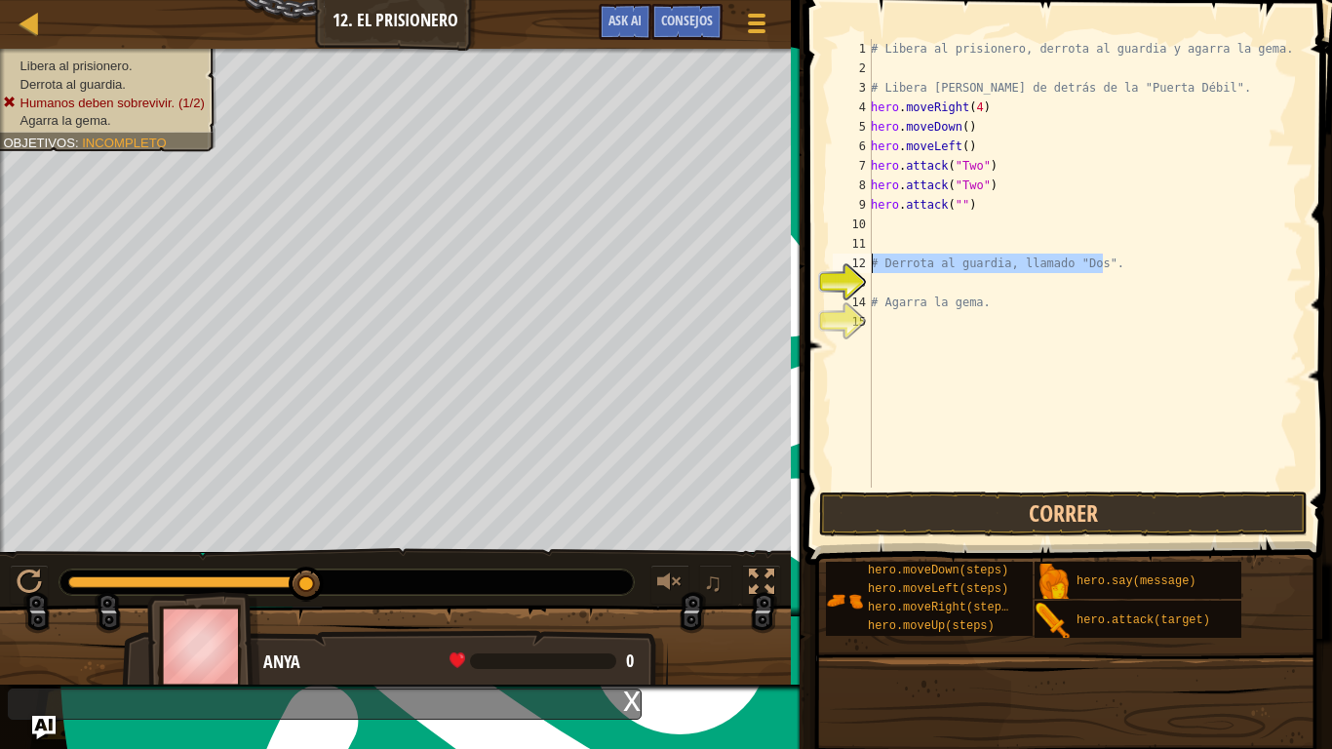
drag, startPoint x: 1120, startPoint y: 270, endPoint x: 796, endPoint y: 258, distance: 323.8
click at [799, 258] on div "Consejos Videos hero.attack("") 1 2 3 4 5 6 7 8 9 10 11 12 13 14 15 # Libera al…" at bounding box center [1065, 374] width 532 height 749
type textarea "# Derrota al guardia, llamado "Dos"."
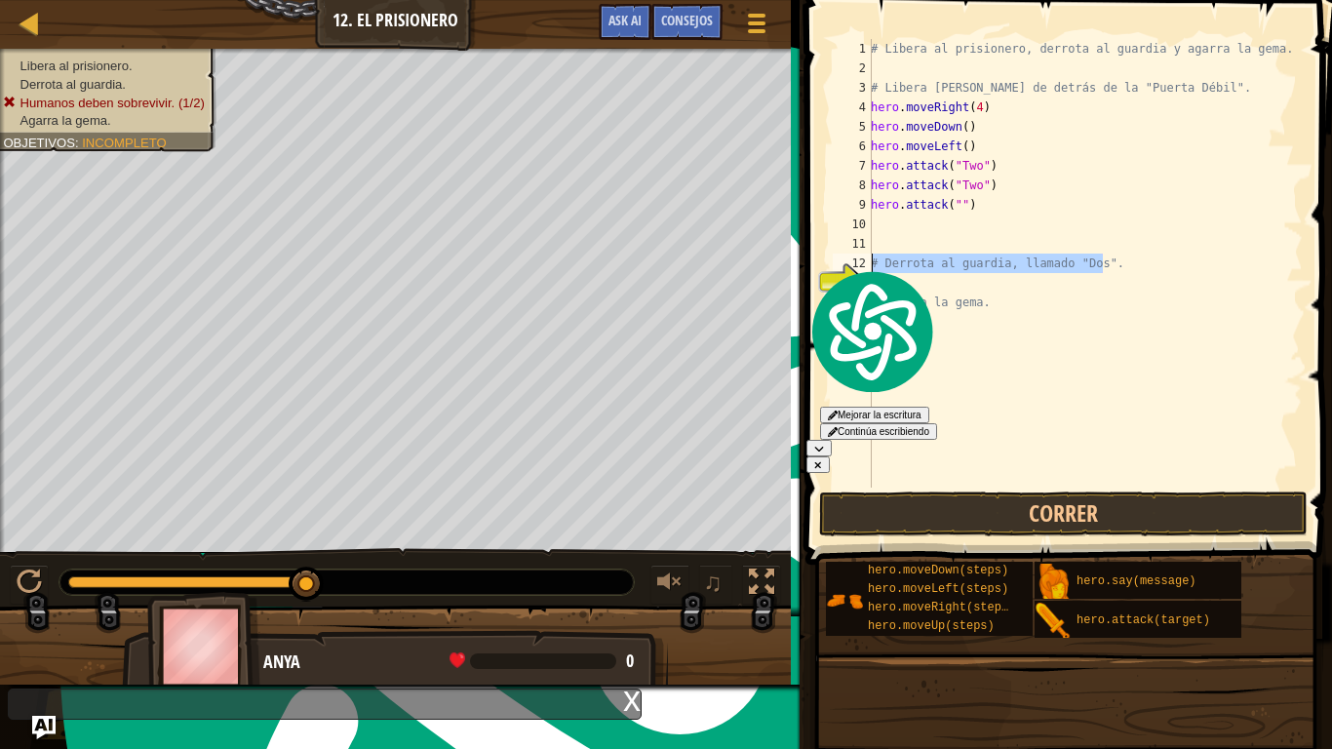
scroll to position [9, 0]
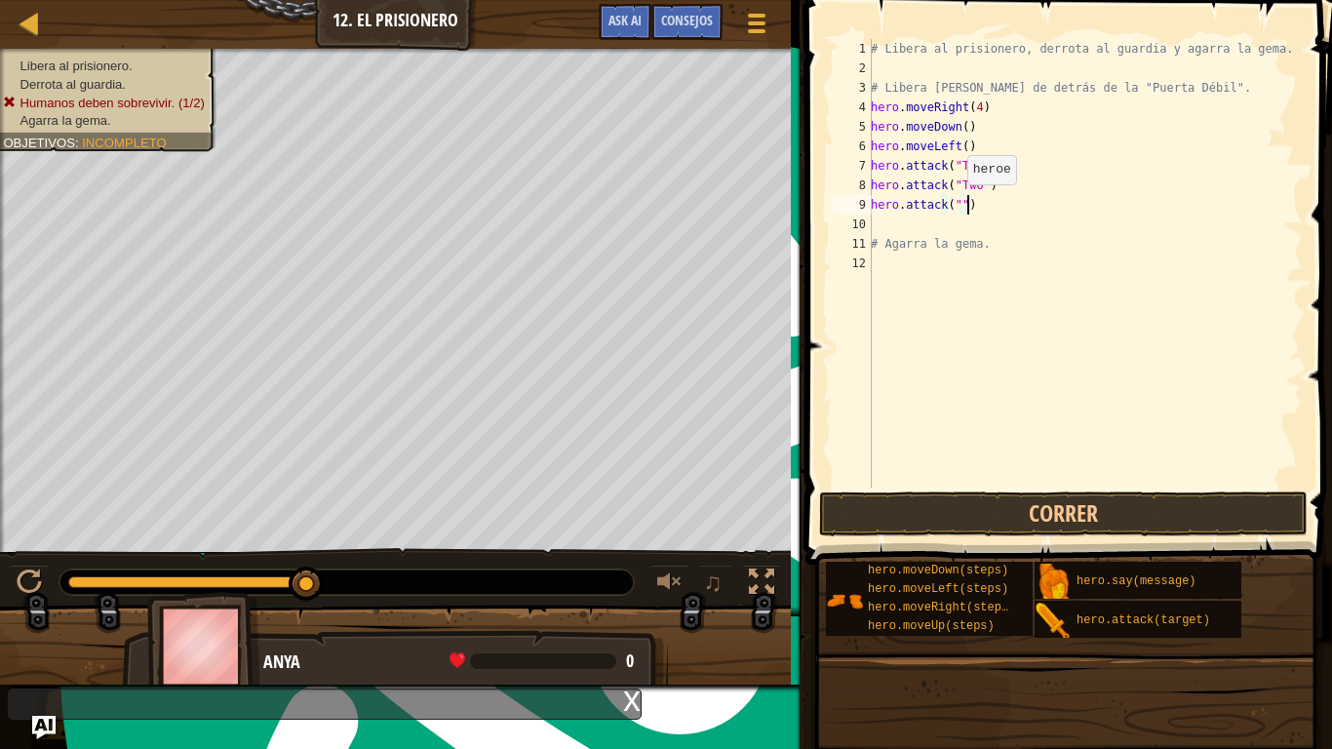
click at [956, 204] on div "# Libera al prisionero, derrota al guardia y agarra la gema. # Libera [PERSON_N…" at bounding box center [1085, 282] width 436 height 487
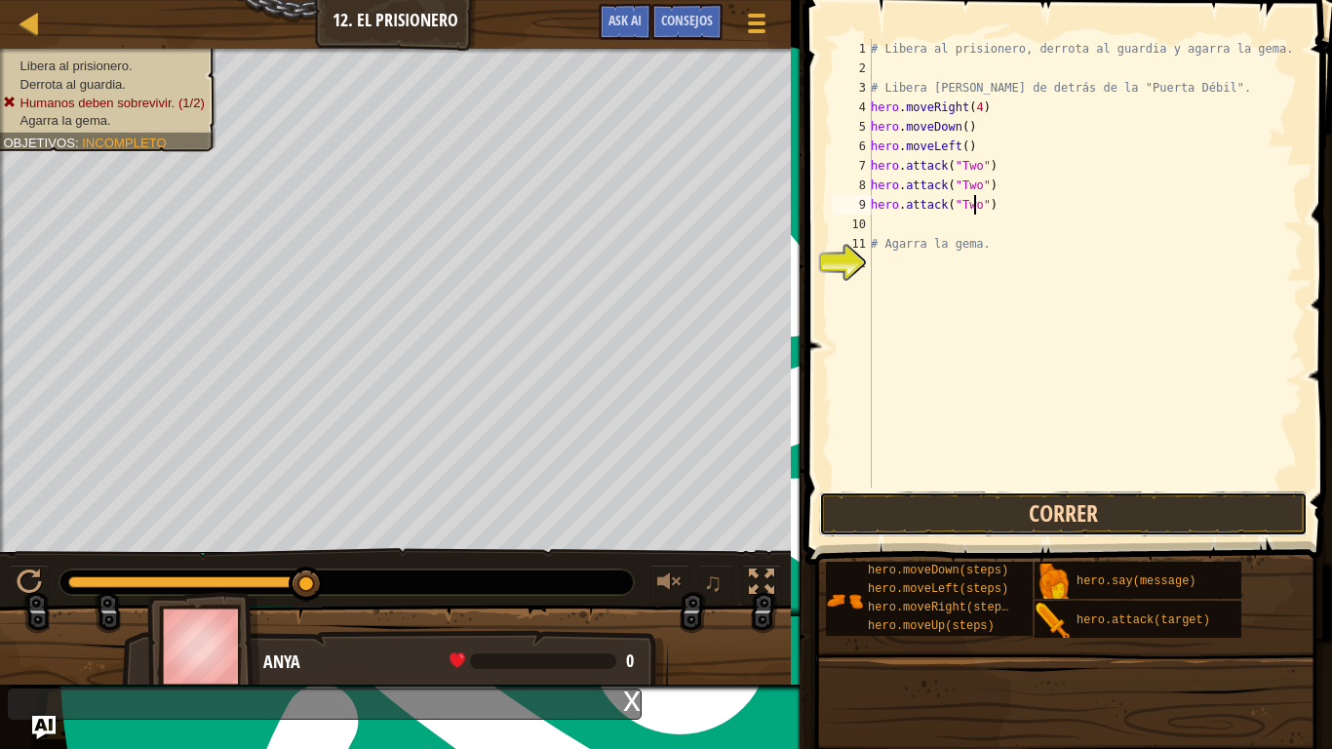
click at [1020, 502] on button "Correr" at bounding box center [1063, 513] width 488 height 45
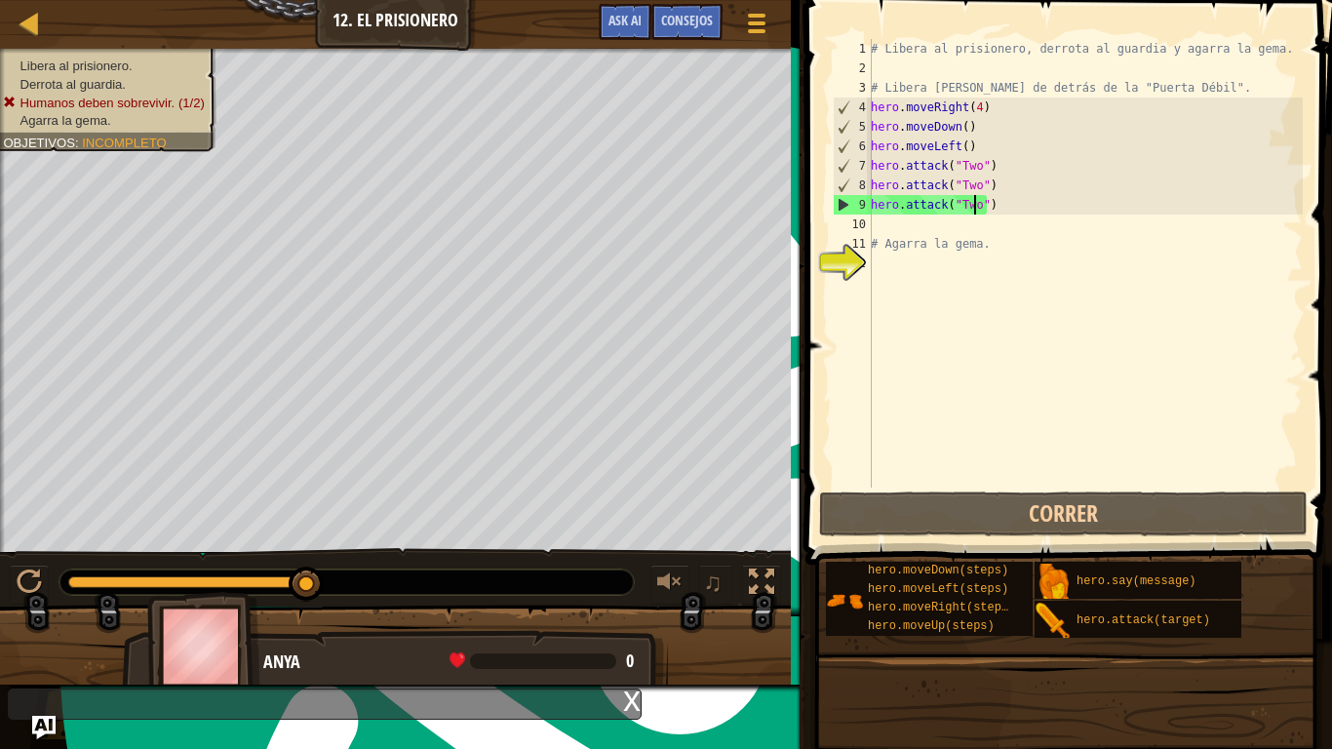
click at [1051, 212] on div "# Libera al prisionero, derrota al guardia y agarra la gema. # Libera [PERSON_N…" at bounding box center [1085, 282] width 436 height 487
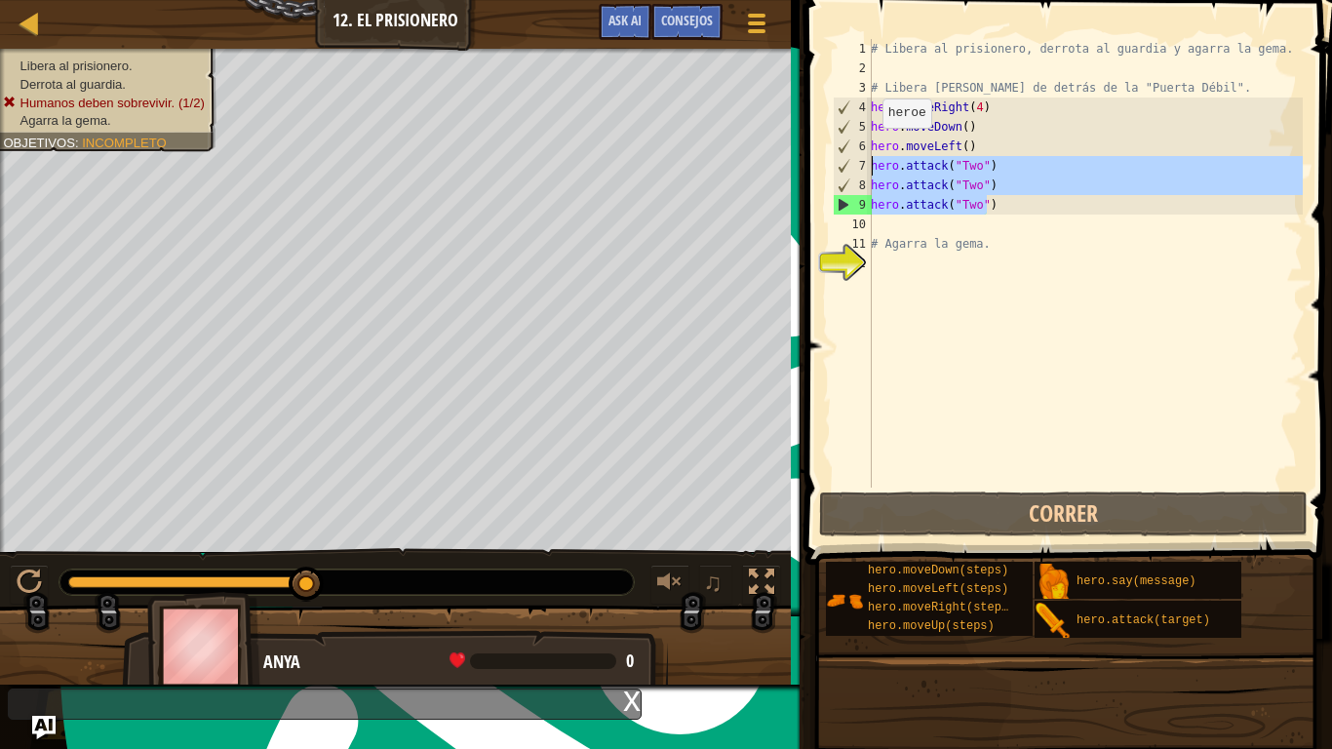
click at [771, 168] on div "Mapa Introducción a la Informática 12. El Prisionero Menú del Juego Hecho Conse…" at bounding box center [666, 374] width 1332 height 749
type textarea "hero.attack("Two") hero.attack("Two")"
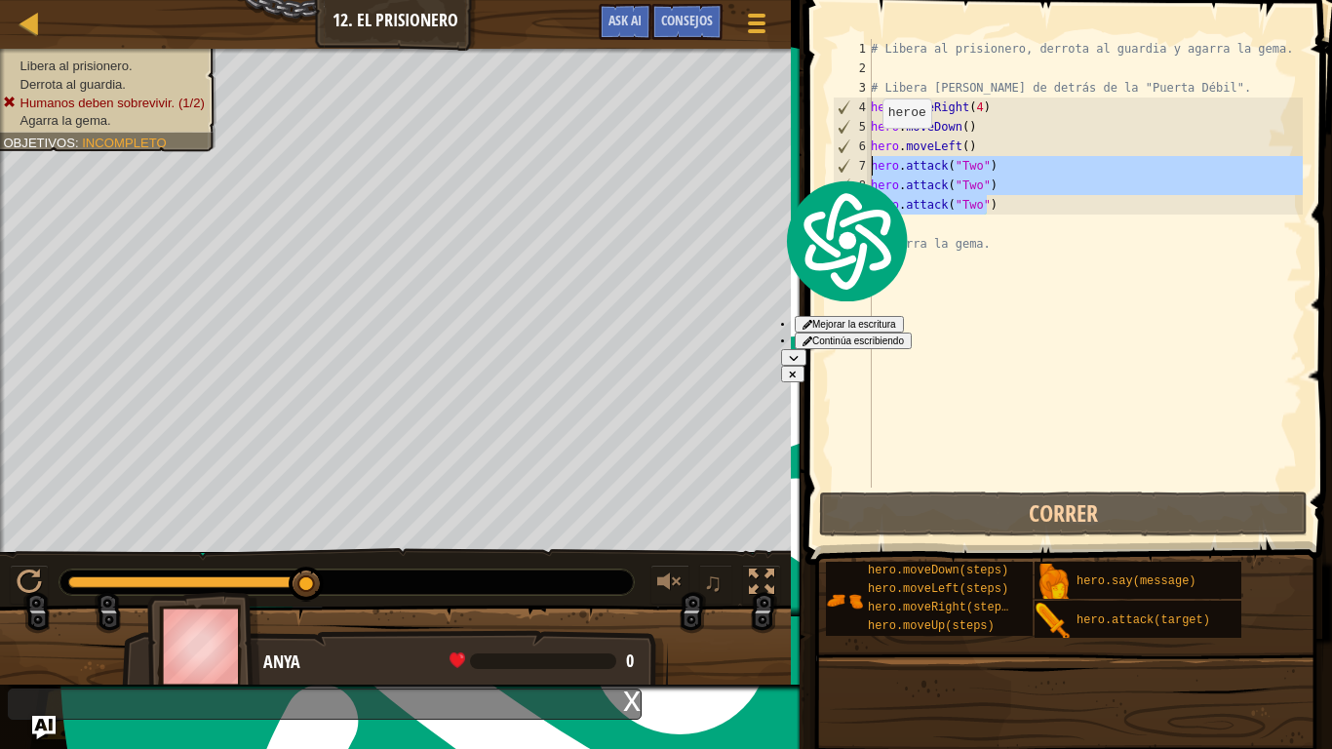
scroll to position [9, 0]
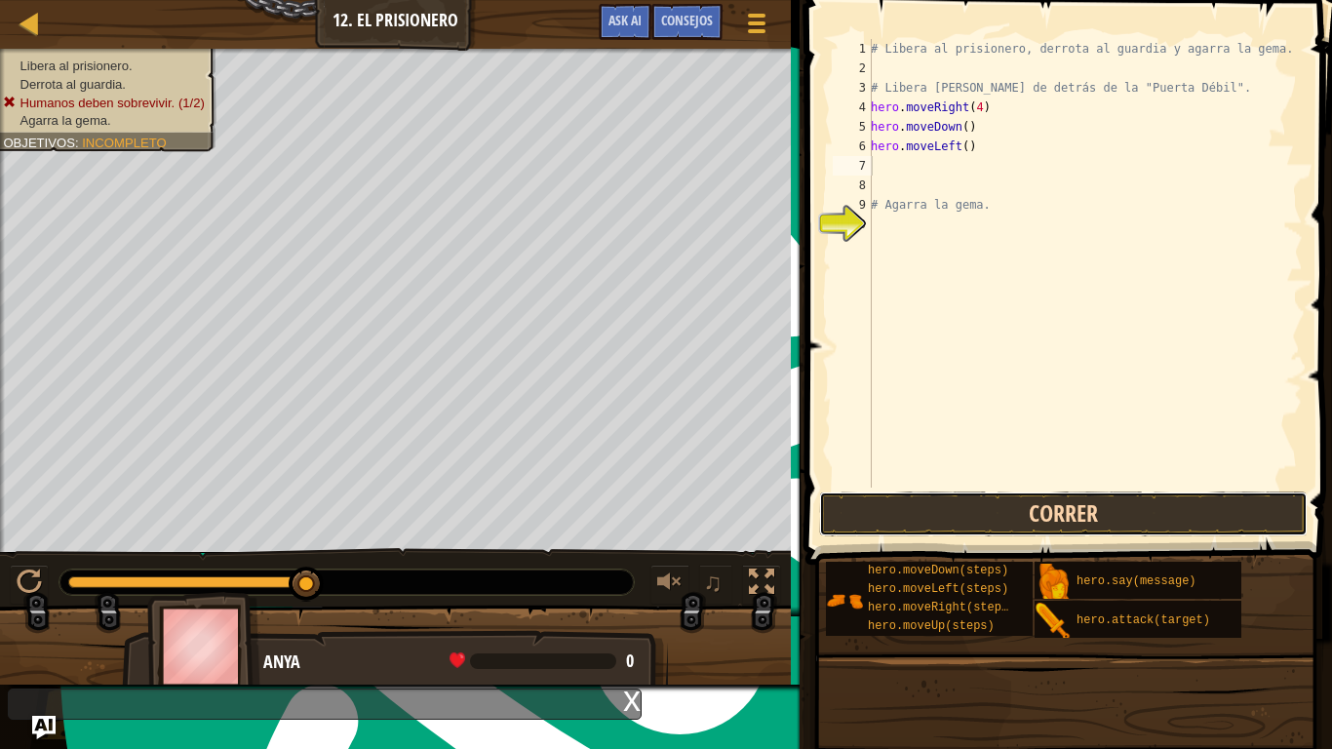
click at [996, 514] on button "Correr" at bounding box center [1063, 513] width 488 height 45
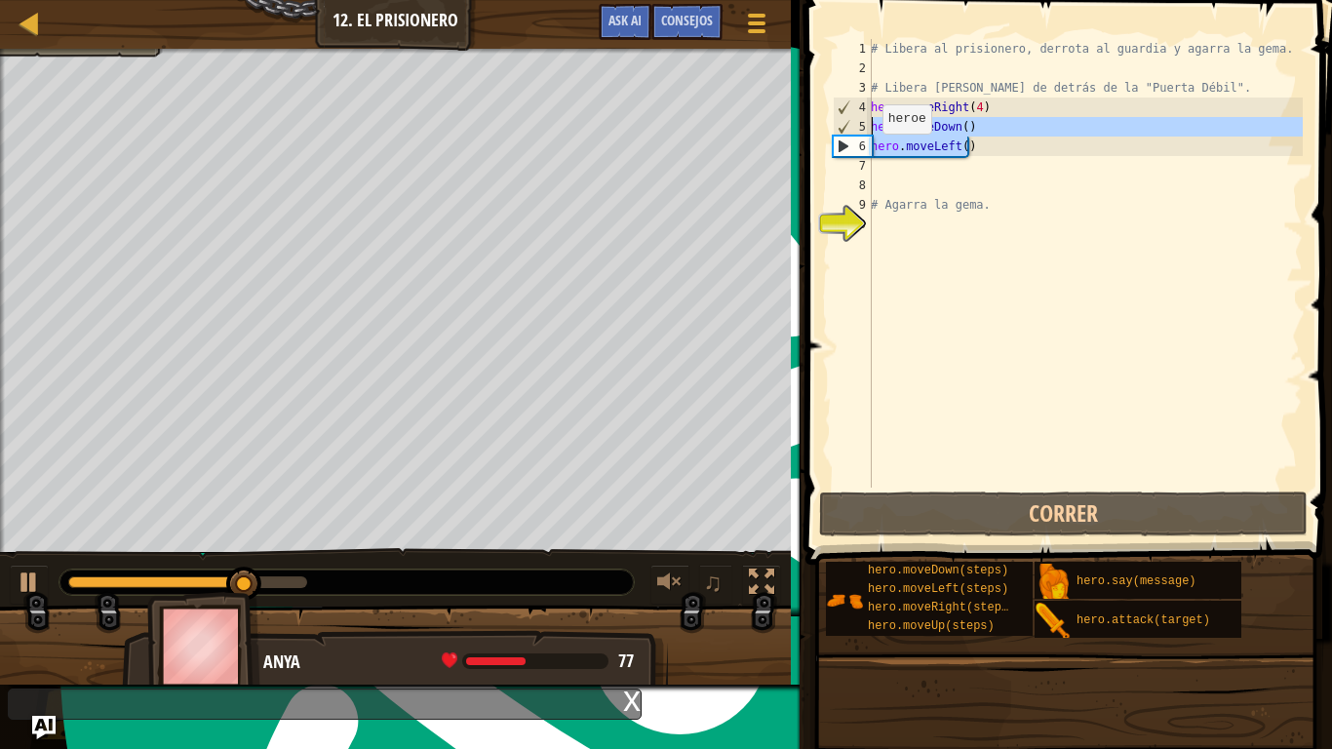
drag, startPoint x: 1006, startPoint y: 144, endPoint x: 824, endPoint y: 118, distance: 184.2
click at [824, 118] on div "1 2 3 4 5 6 7 8 9 10 # Libera al prisionero, derrota al guardia y agarra la gem…" at bounding box center [1065, 321] width 532 height 622
type textarea "hero.moveDown() hero.moveLeft()"
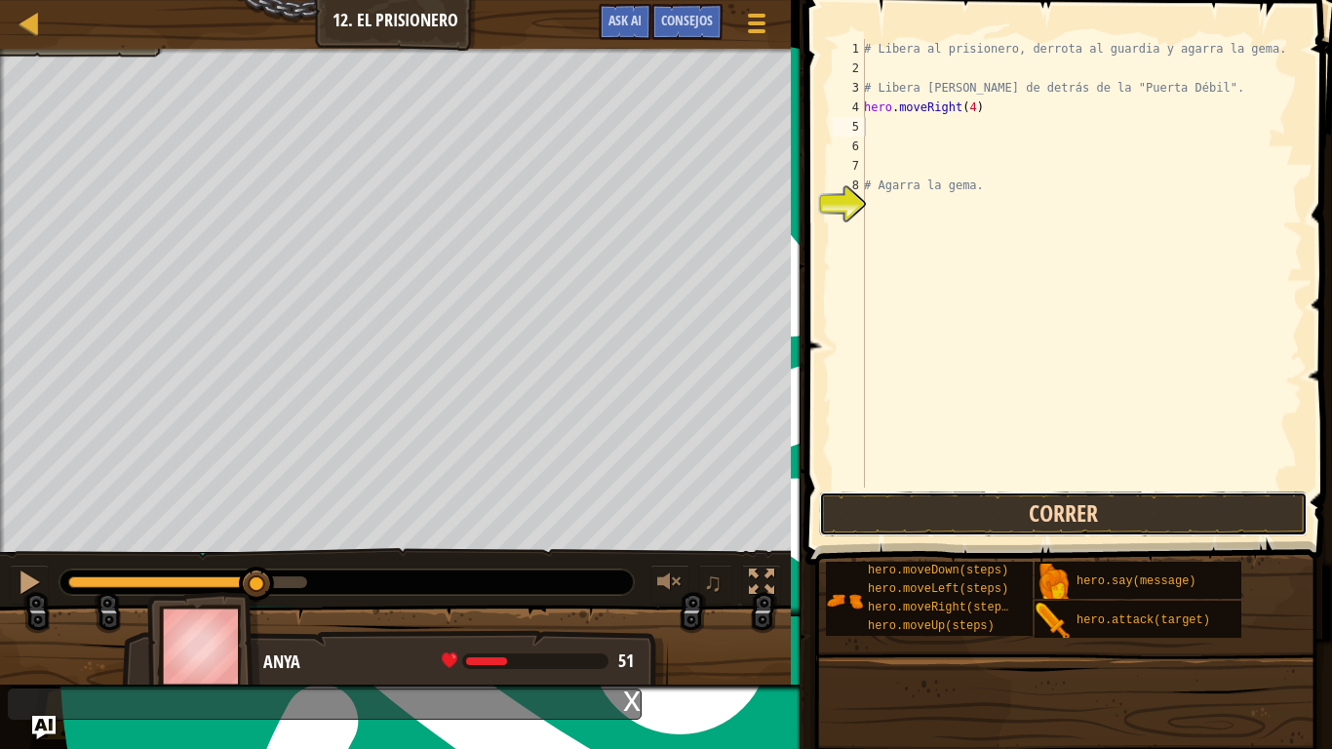
click at [939, 493] on button "Correr" at bounding box center [1063, 513] width 488 height 45
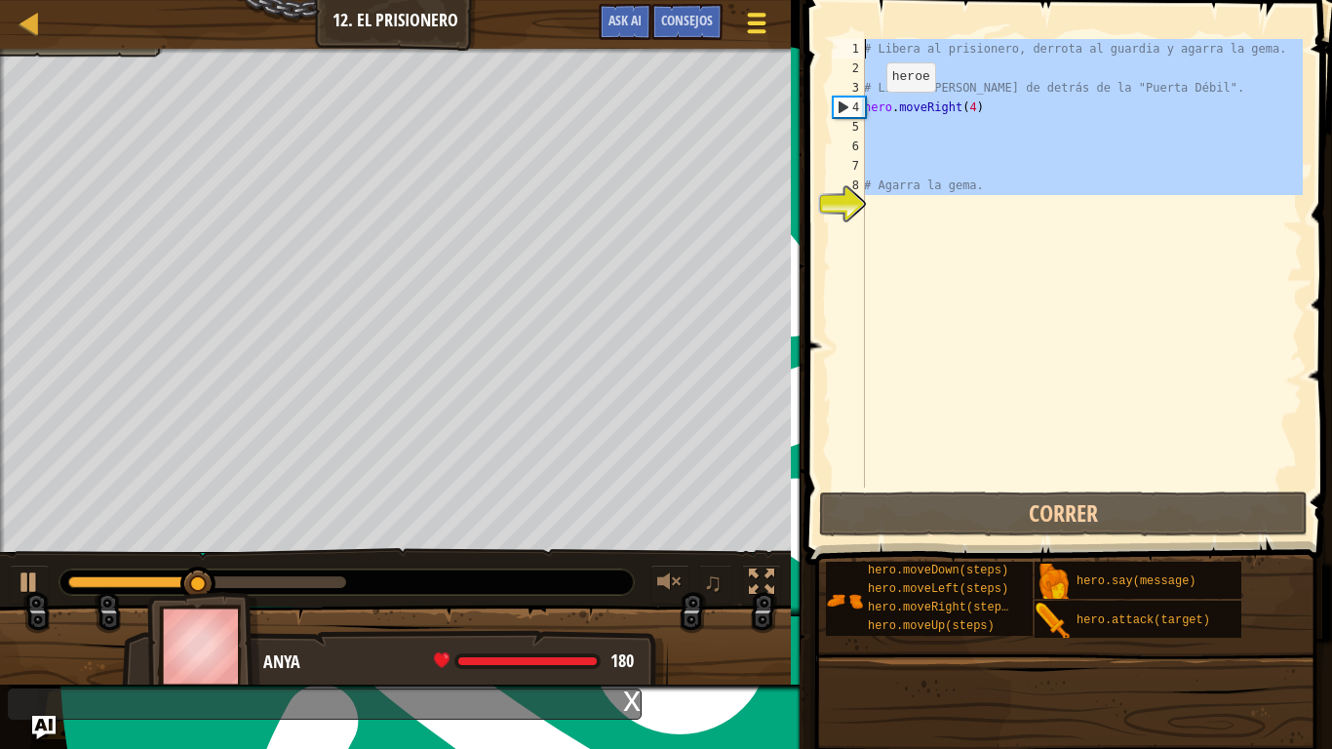
drag, startPoint x: 990, startPoint y: 196, endPoint x: 766, endPoint y: 7, distance: 293.3
click at [766, 7] on div "Mapa Introducción a la Informática 12. El Prisionero Menú del Juego Hecho Conse…" at bounding box center [666, 374] width 1332 height 749
type textarea "# Libera al prisionero, derrota al guardia y agarra la gema."
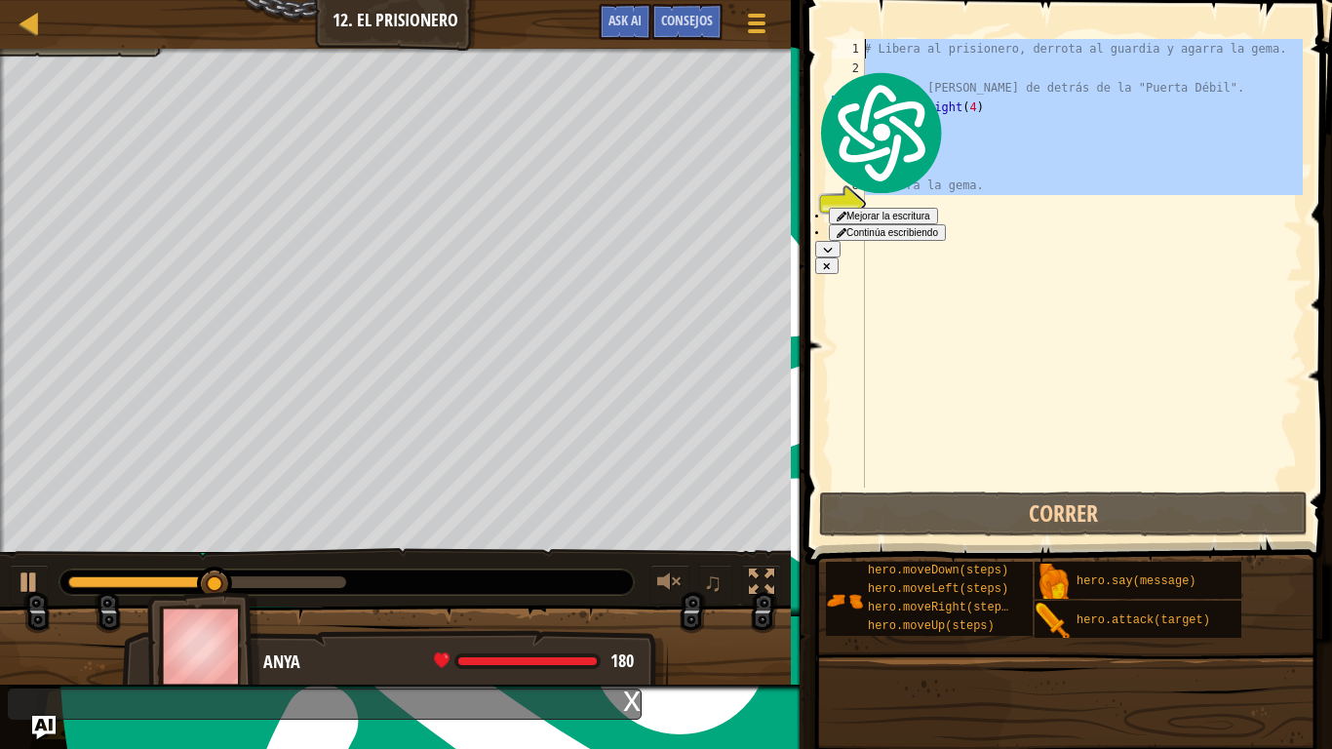
click at [1008, 122] on div "# Libera al prisionero, derrota al guardia y agarra la gema. # Libera [PERSON_N…" at bounding box center [1081, 263] width 443 height 448
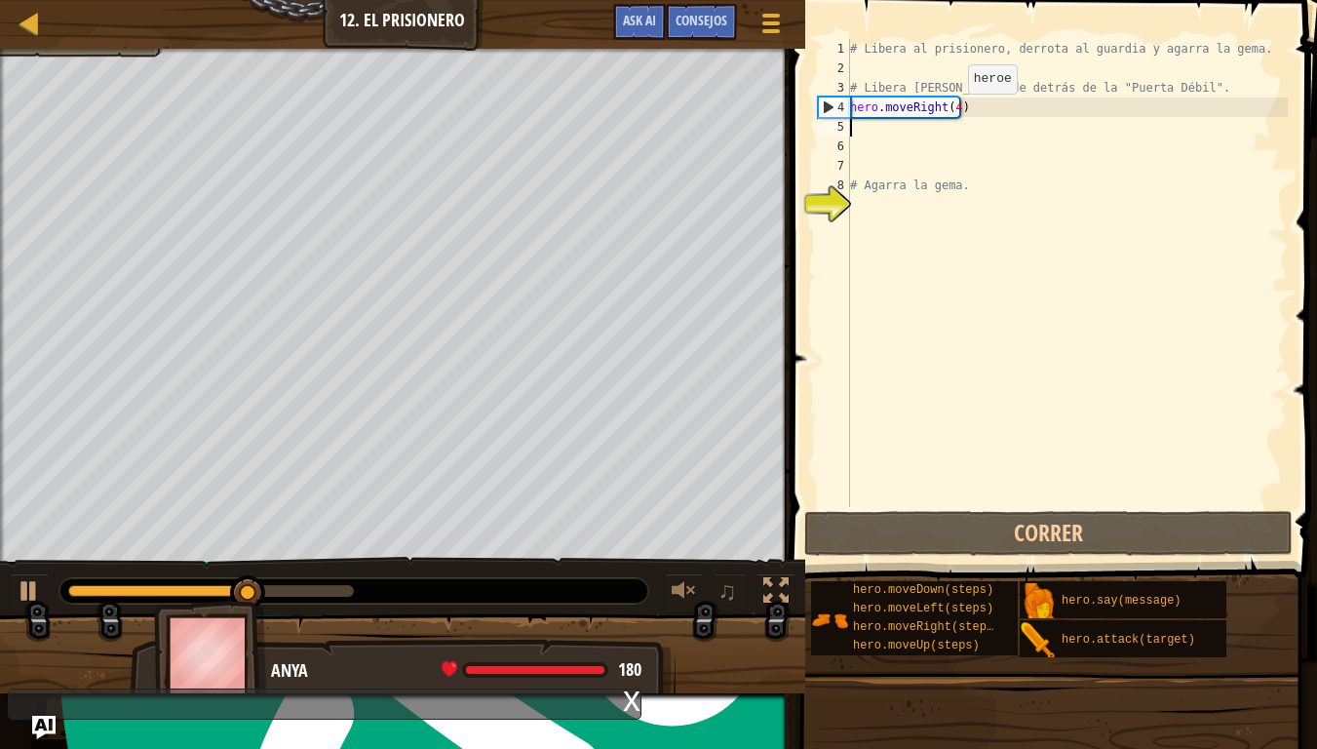
click at [949, 113] on div "# Libera al prisionero, derrota al guardia y agarra la gema. # Libera [PERSON_N…" at bounding box center [1067, 292] width 442 height 507
type textarea "hero.moveRight()"
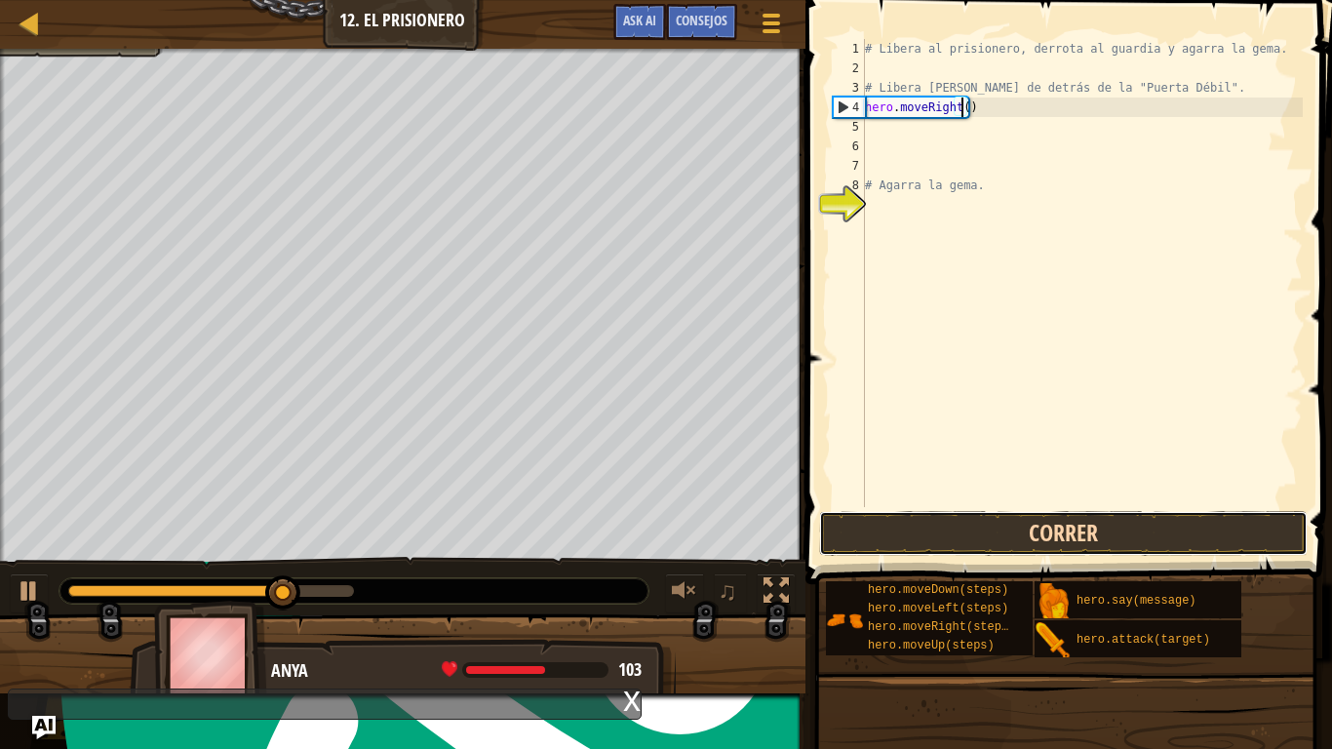
click at [974, 537] on button "Correr" at bounding box center [1063, 533] width 488 height 45
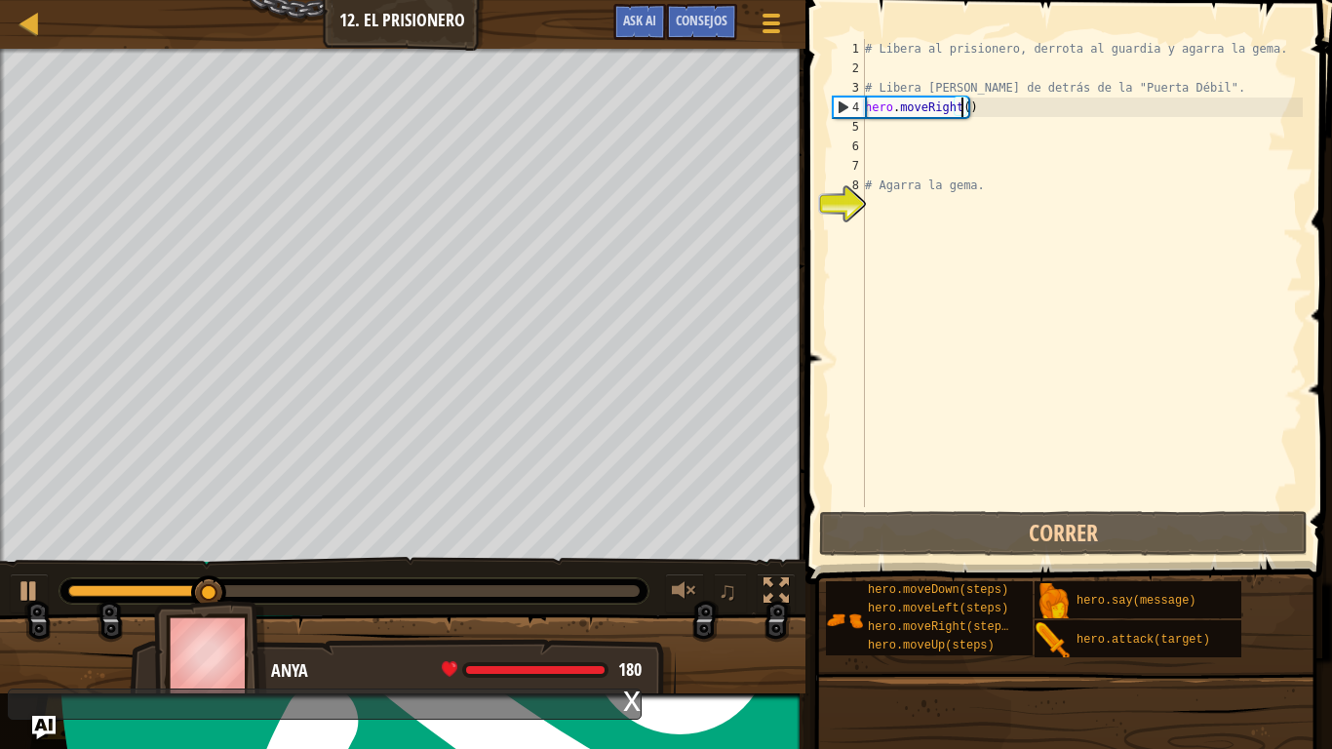
click at [992, 106] on div "# Libera al prisionero, derrota al guardia y agarra la gema. # Libera [PERSON_N…" at bounding box center [1082, 292] width 442 height 507
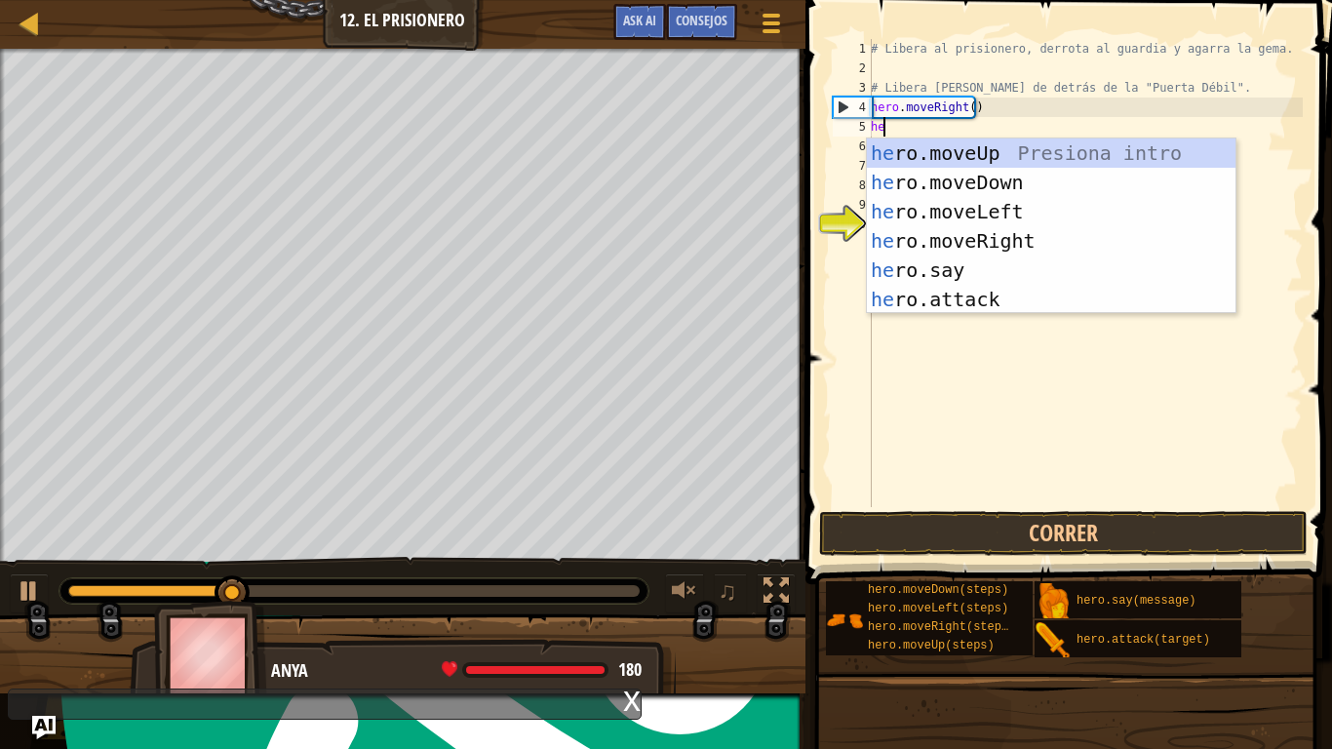
type textarea "her"
click at [918, 181] on div "her o.moveUp Presiona intro her o.moveDown Presiona intro her o.moveLeft Presio…" at bounding box center [1051, 255] width 368 height 234
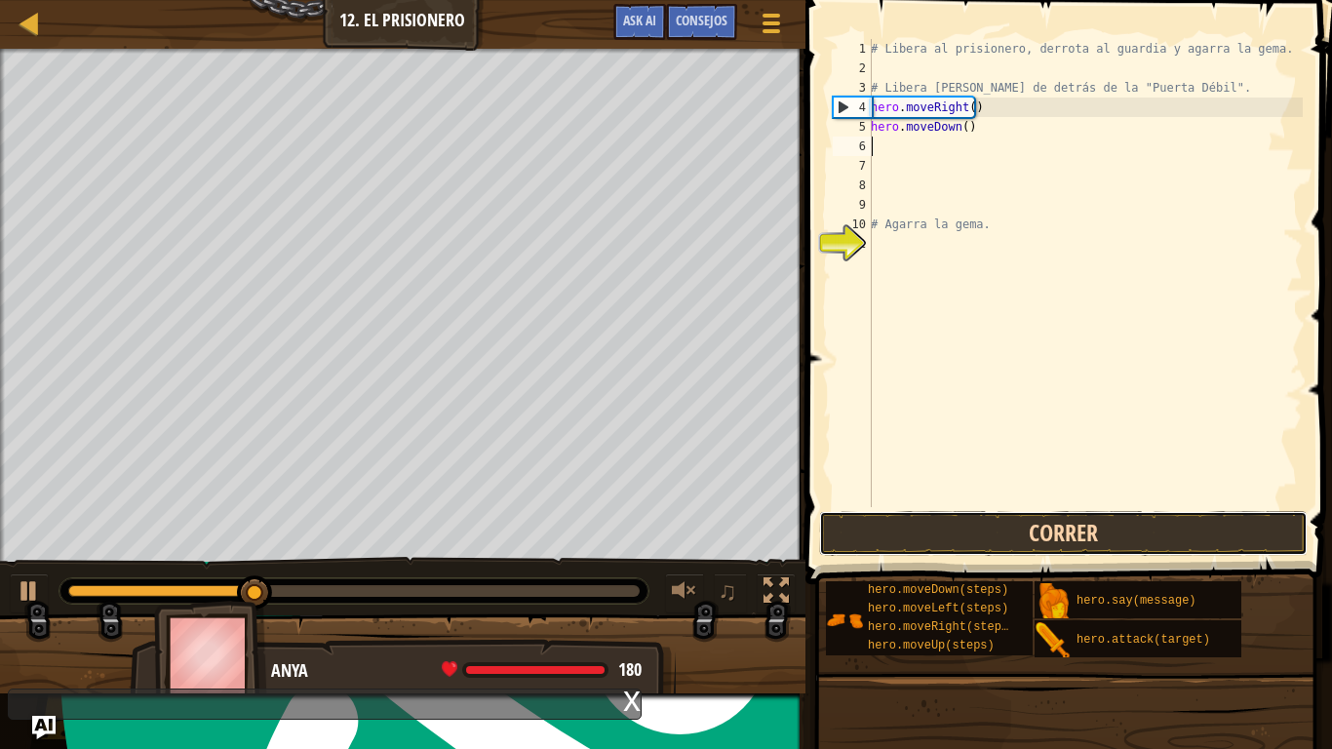
click at [959, 530] on button "Correr" at bounding box center [1063, 533] width 488 height 45
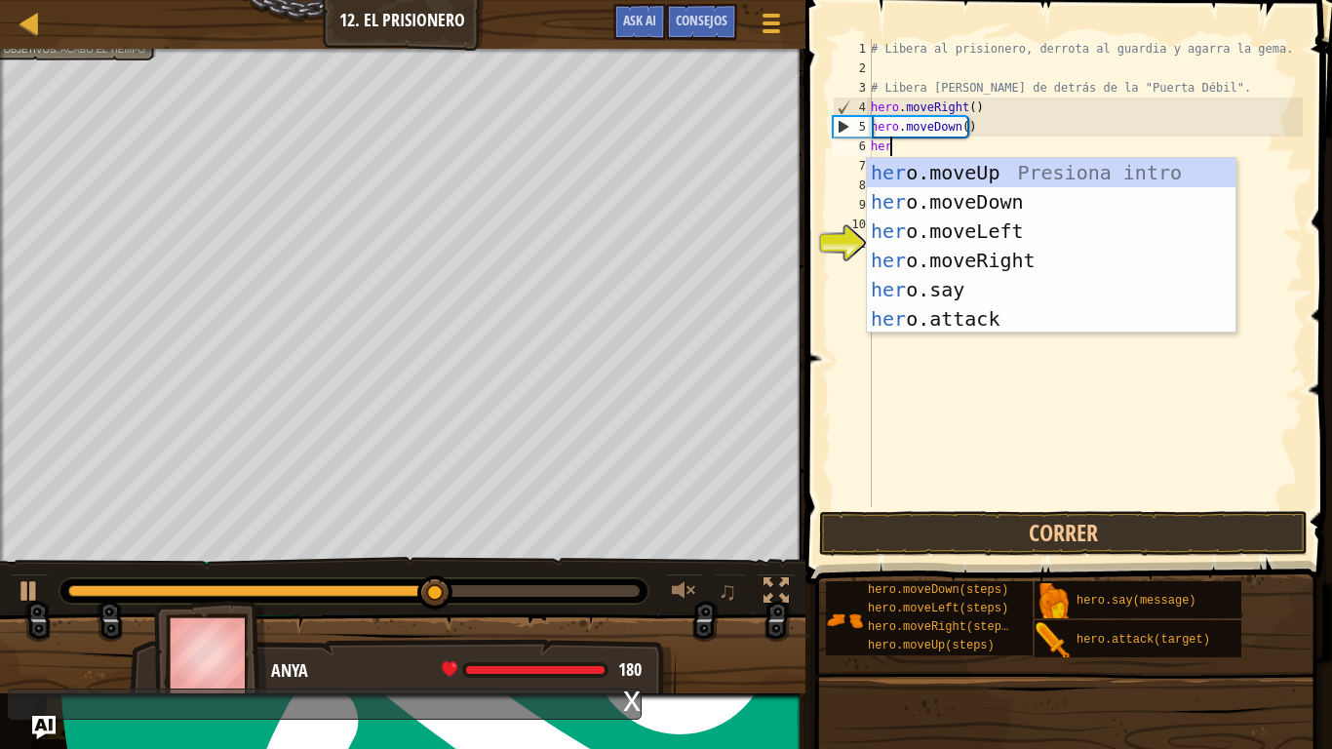
scroll to position [9, 1]
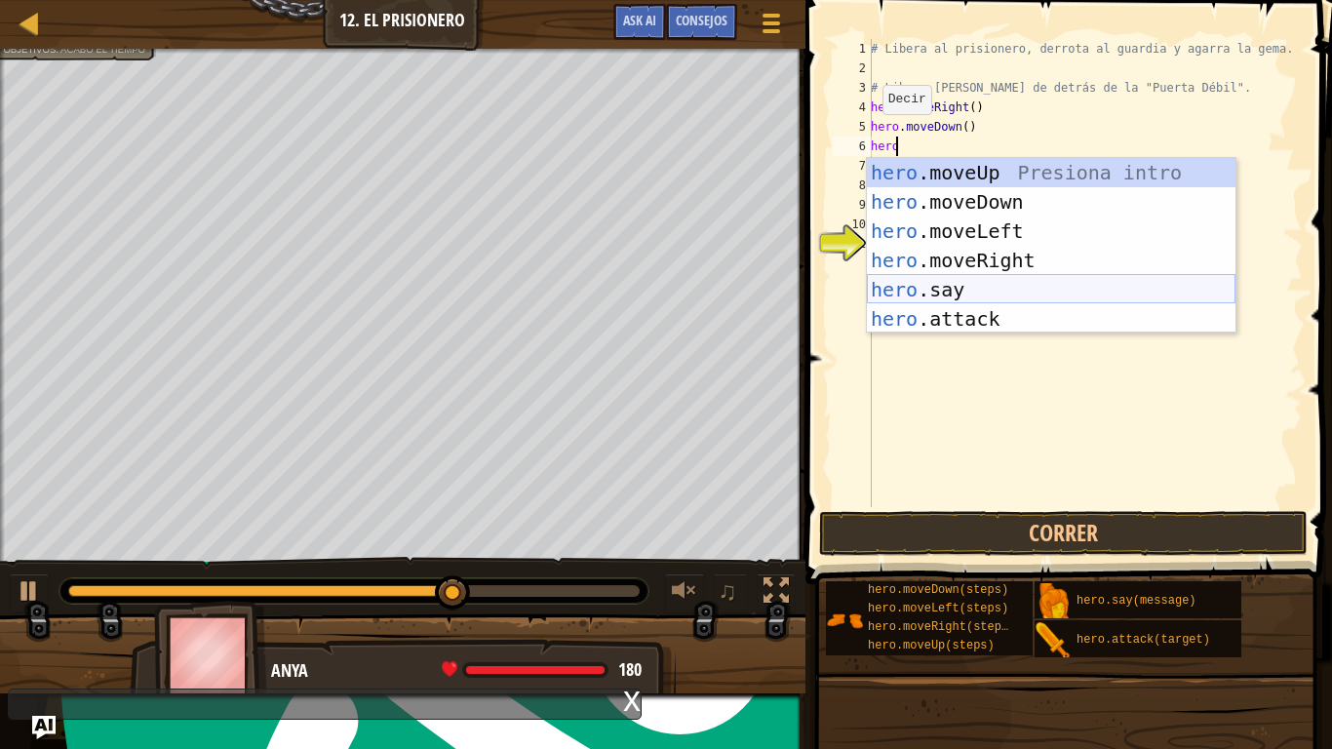
click at [918, 282] on div "hero .moveUp Presiona intro hero .moveDown Presiona intro hero .moveLeft Presio…" at bounding box center [1051, 275] width 368 height 234
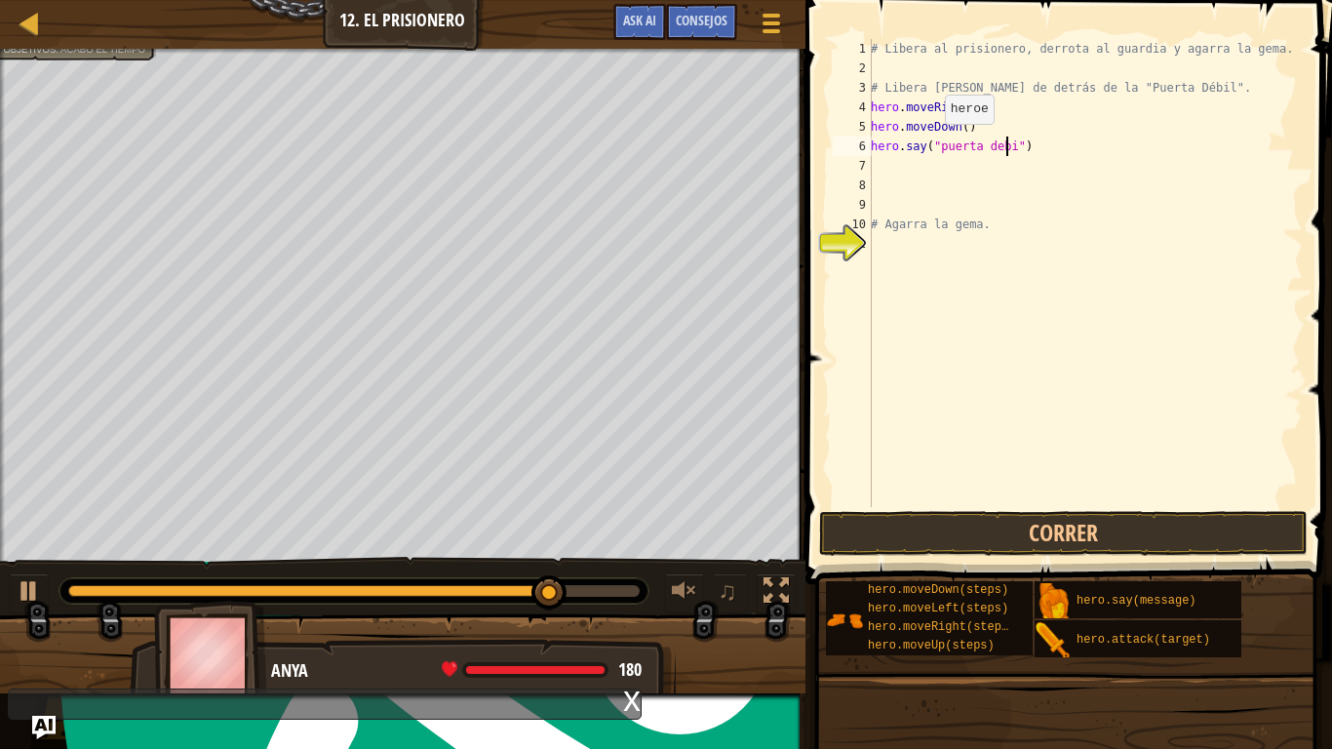
scroll to position [9, 12]
click at [1046, 544] on button "Correr" at bounding box center [1063, 533] width 488 height 45
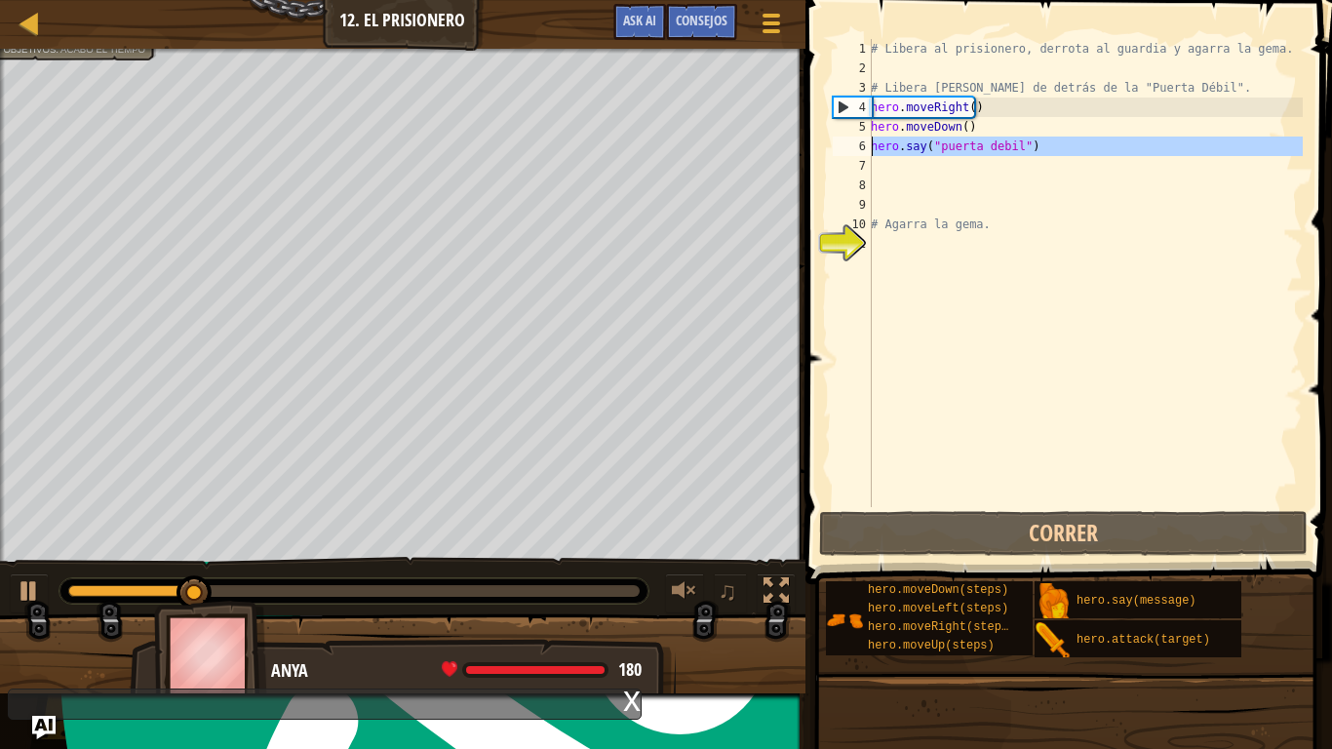
click at [783, 150] on div "Mapa Introducción a la Informática 12. El Prisionero Menú del Juego Hecho Conse…" at bounding box center [666, 374] width 1332 height 749
type textarea "hero.say("puerta debil")"
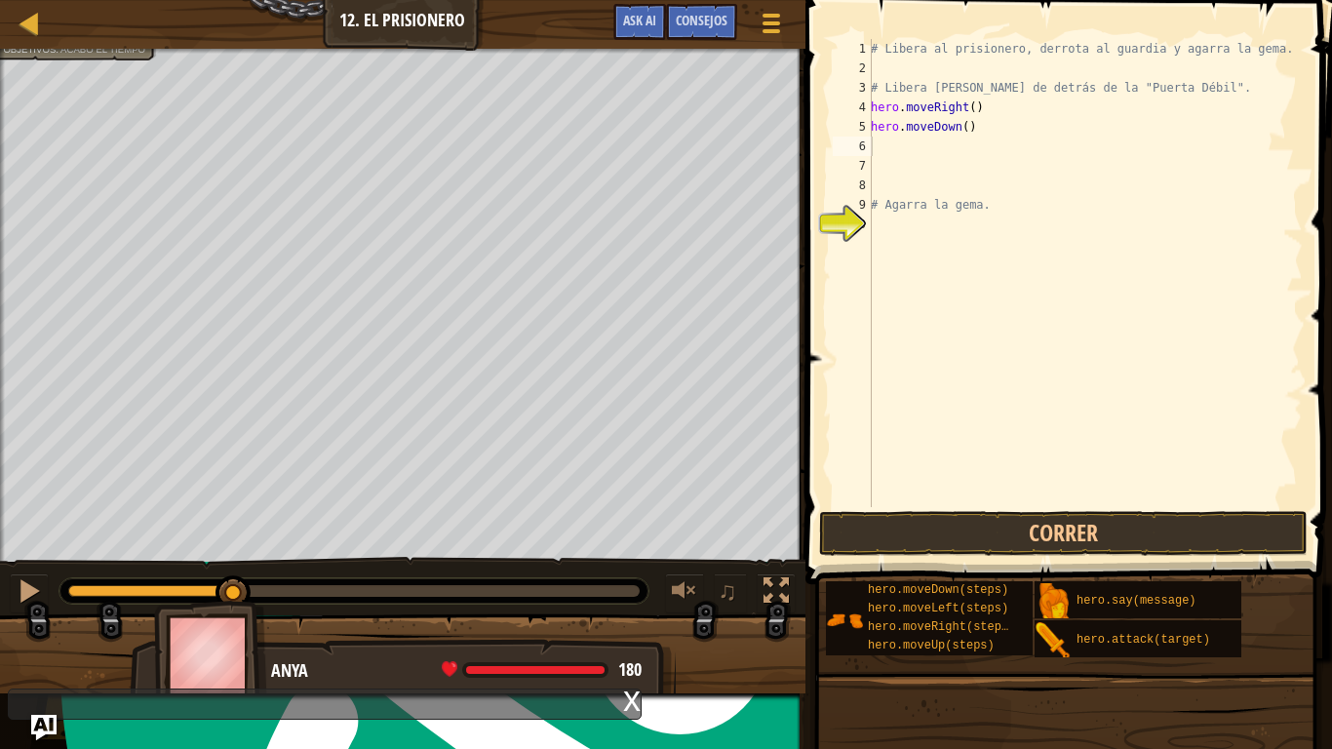
click at [55, 583] on img "Ask AI" at bounding box center [43, 727] width 25 height 25
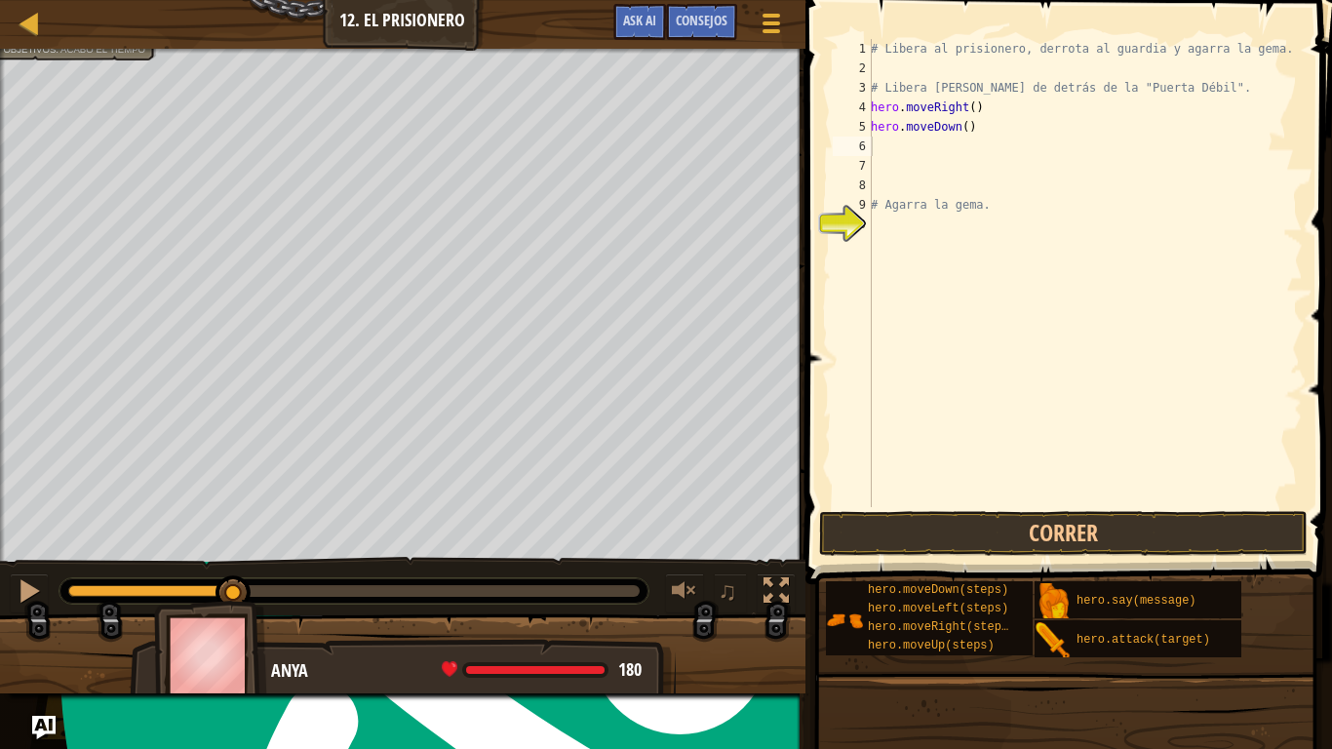
click at [57, 583] on div "Mapa Introducción a la Informática 12. El Prisionero Menú del Juego Hecho Conse…" at bounding box center [666, 374] width 1332 height 749
click at [955, 140] on div "# Libera al prisionero, derrota al guardia y agarra la gema. # Libera [PERSON_N…" at bounding box center [1085, 292] width 436 height 507
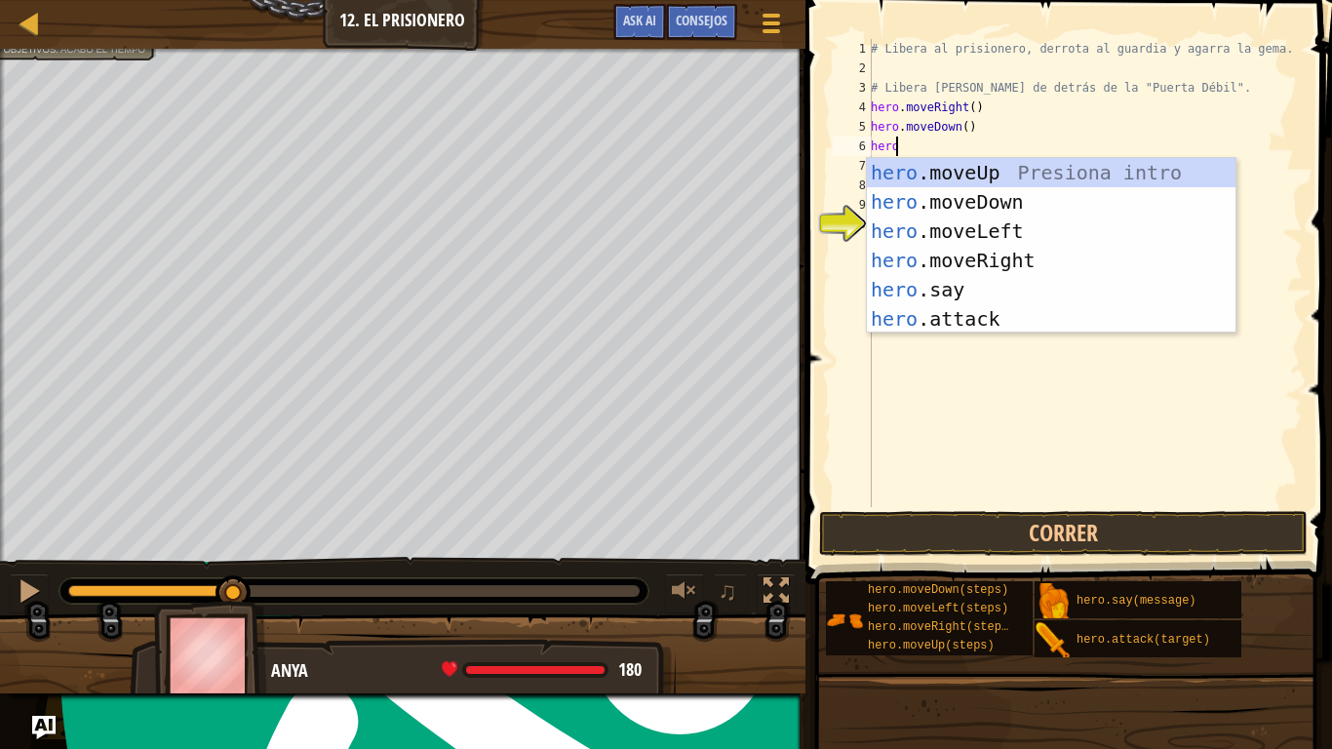
scroll to position [9, 1]
click at [1054, 294] on div "hero .moveUp Presiona intro hero .moveDown Presiona intro hero .moveLeft Presio…" at bounding box center [1051, 275] width 368 height 234
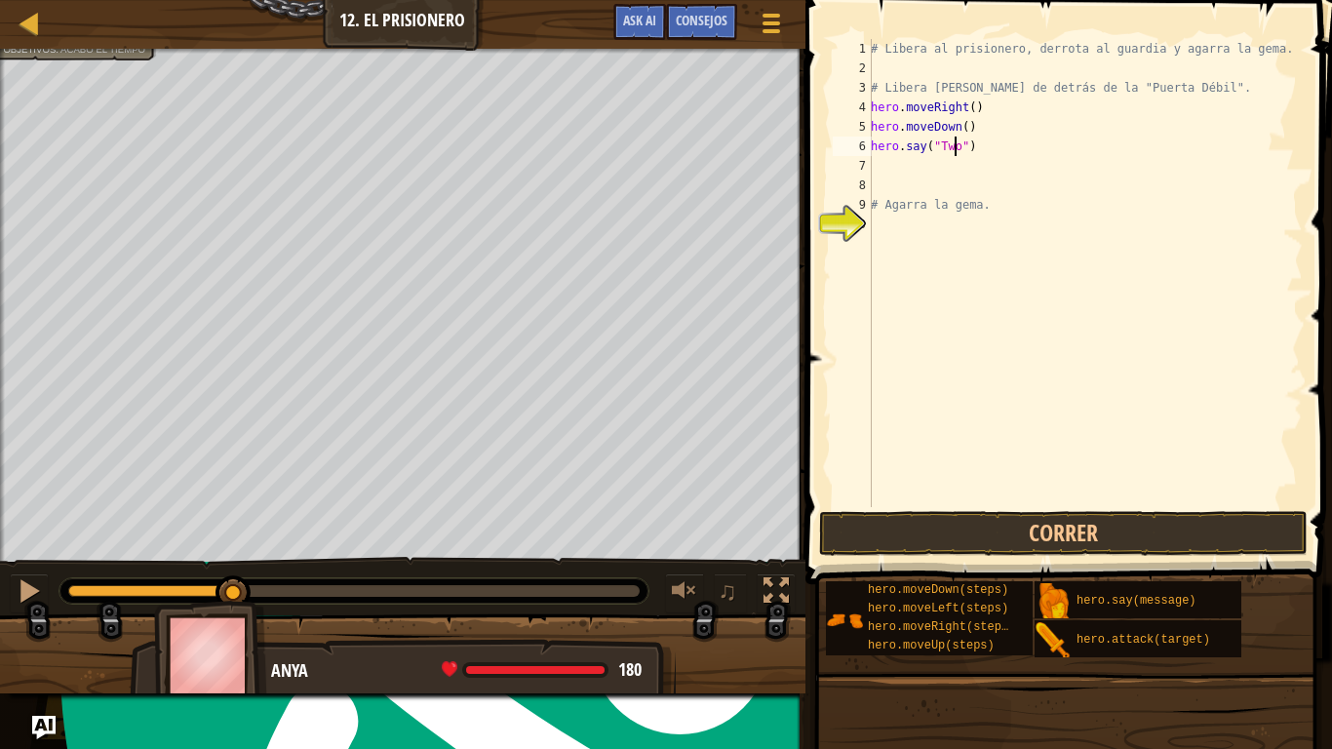
scroll to position [9, 7]
type textarea "hero.say("Two")"
click at [1065, 533] on button "Correr" at bounding box center [1063, 533] width 488 height 45
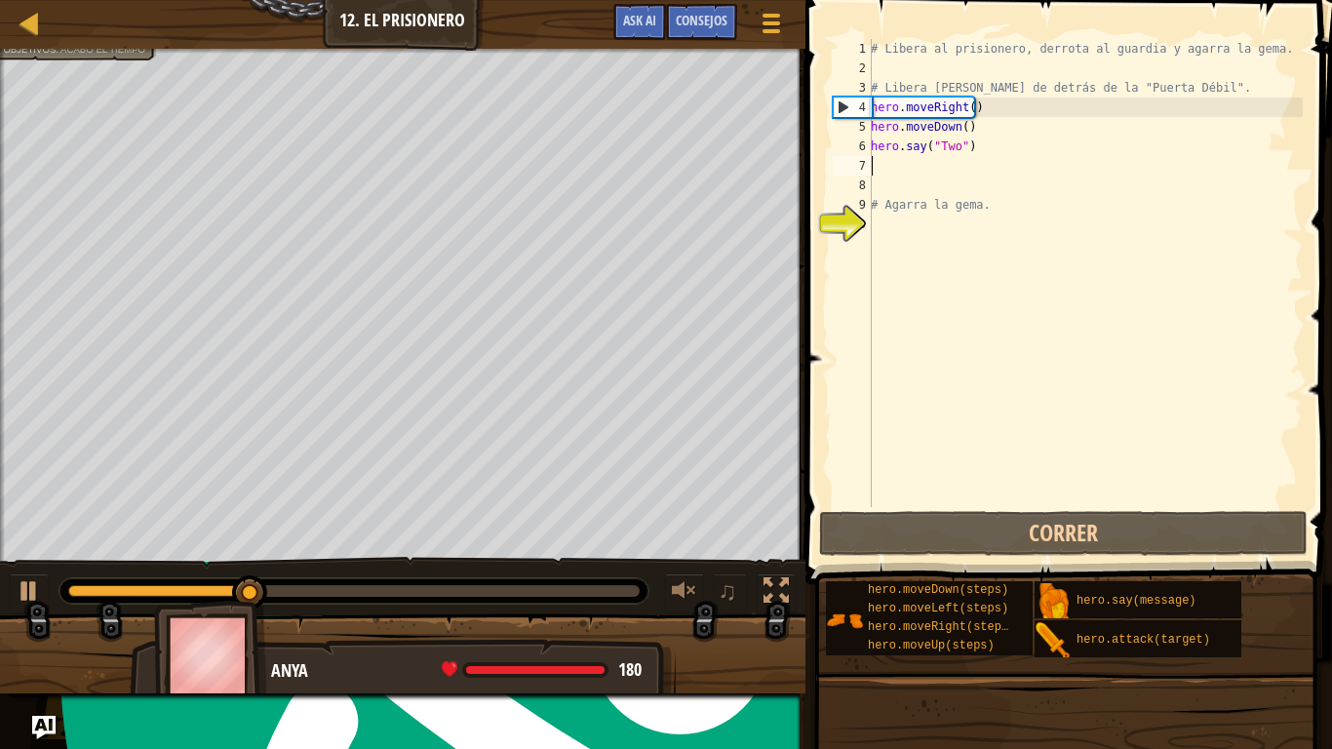
click at [1032, 169] on div "# Libera al prisionero, derrota al guardia y agarra la gema. # Libera [PERSON_N…" at bounding box center [1085, 292] width 436 height 507
click at [954, 152] on div "# Libera al prisionero, derrota al guardia y agarra la gema. # Libera [PERSON_N…" at bounding box center [1085, 292] width 436 height 507
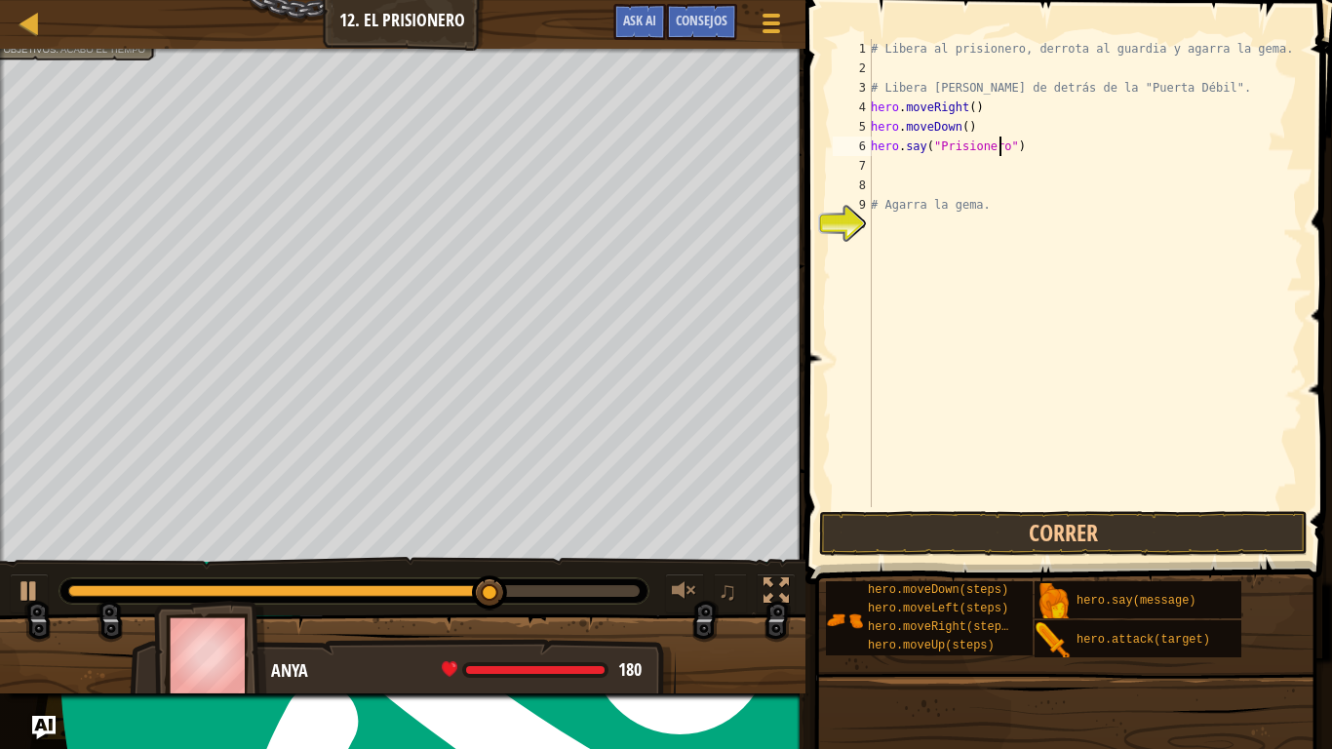
scroll to position [9, 11]
type textarea "hero.say("Prisionero")"
click at [1091, 524] on button "Correr" at bounding box center [1063, 533] width 488 height 45
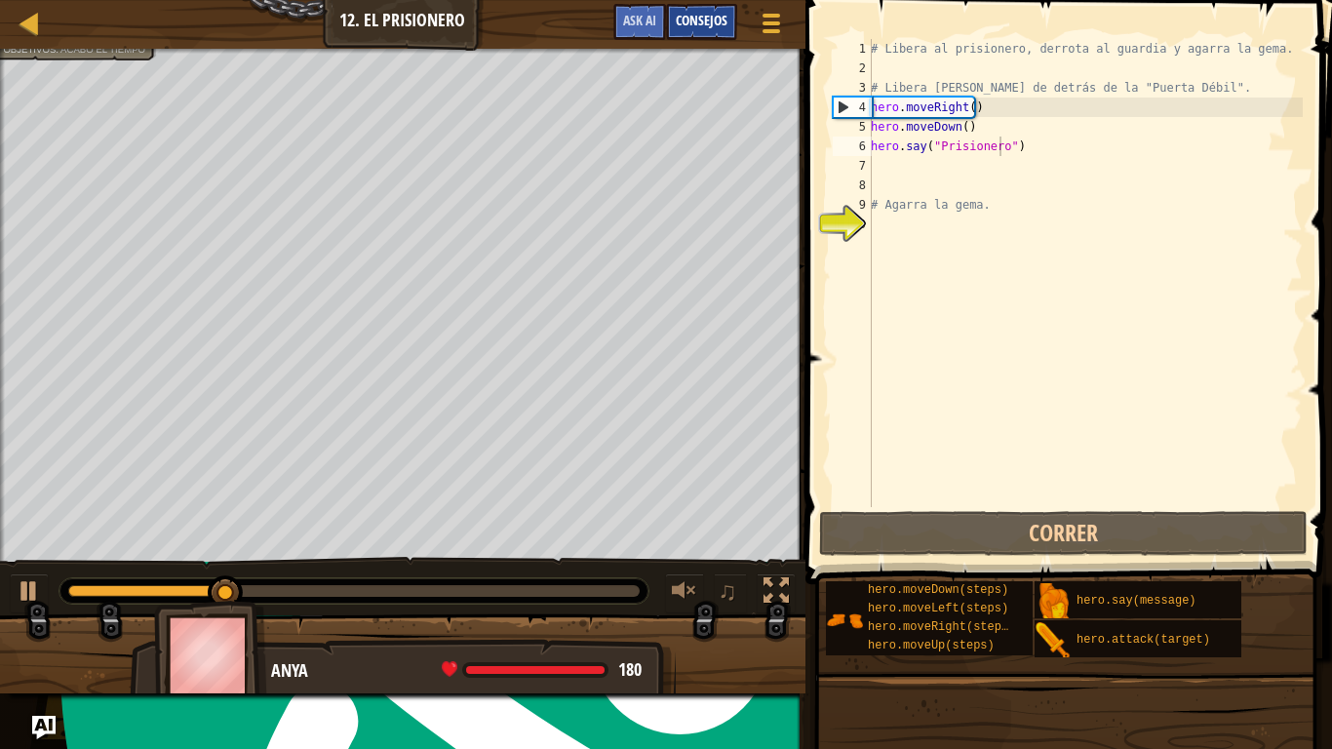
click at [712, 26] on span "Consejos" at bounding box center [702, 20] width 52 height 19
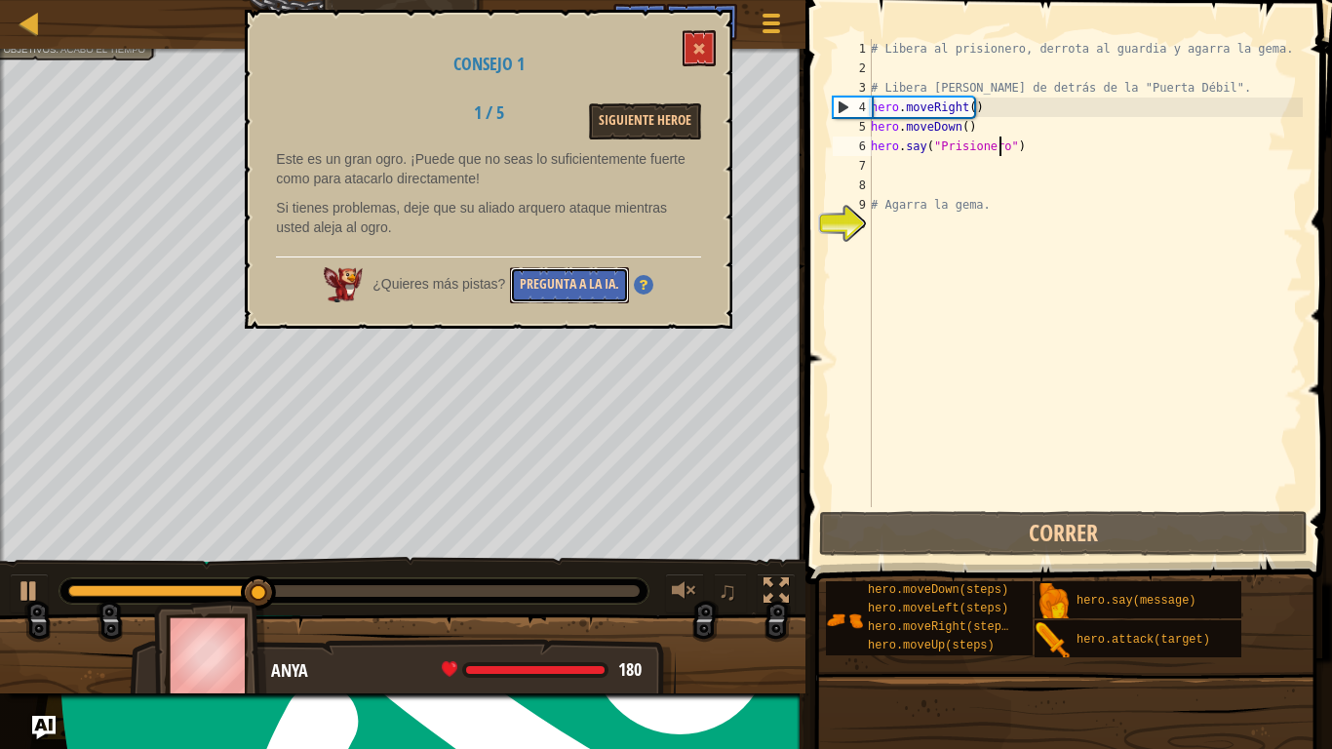
click at [552, 276] on button "Pregunta a la IA." at bounding box center [569, 285] width 119 height 36
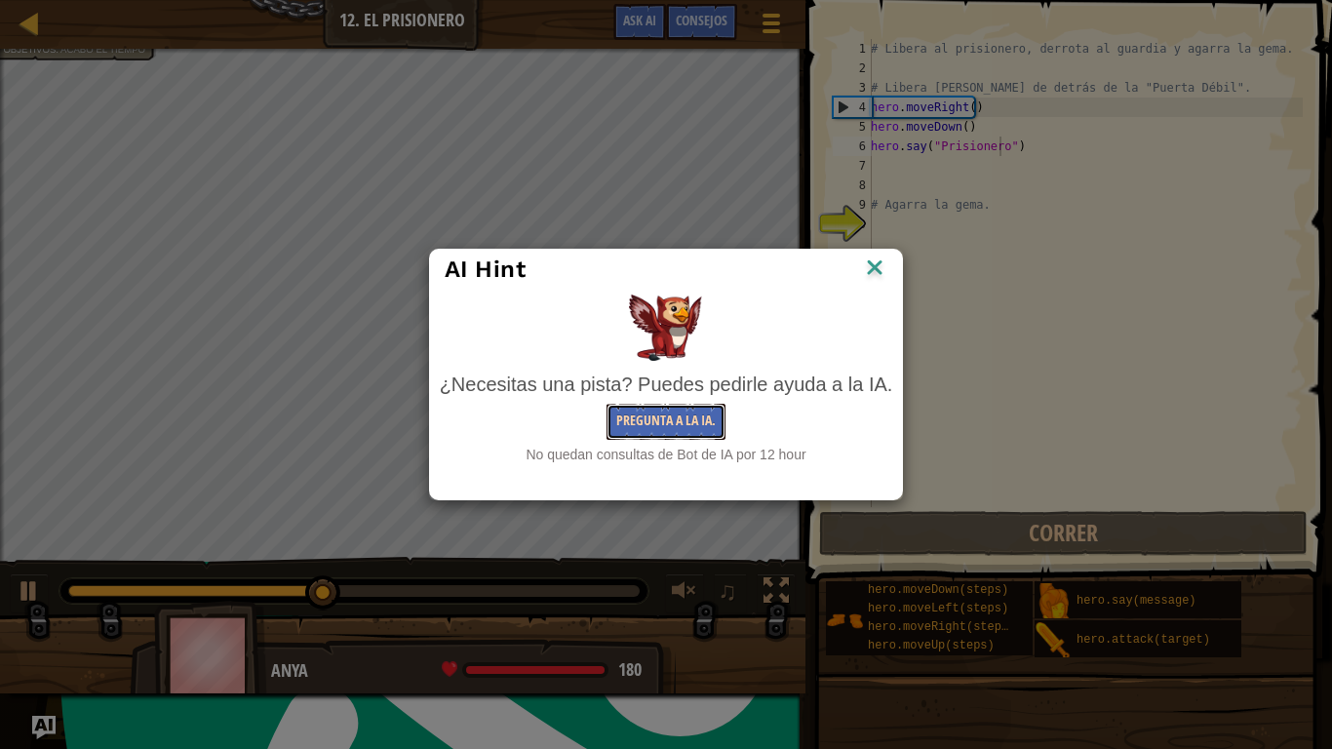
click at [671, 421] on button "Pregunta a la IA." at bounding box center [665, 422] width 119 height 36
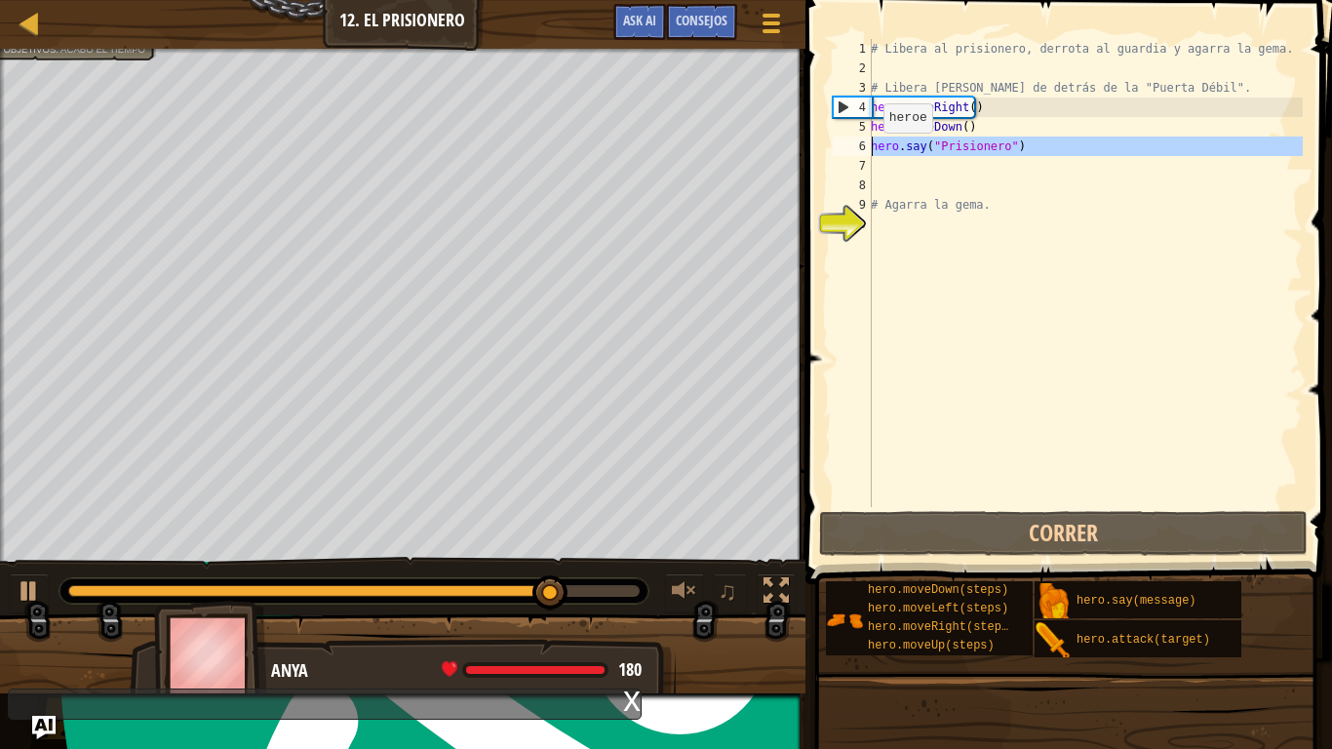
drag, startPoint x: 1044, startPoint y: 158, endPoint x: 892, endPoint y: 159, distance: 152.1
click at [892, 159] on div "# Libera al prisionero, derrota al guardia y agarra la gema. # Libera [PERSON_N…" at bounding box center [1085, 292] width 436 height 507
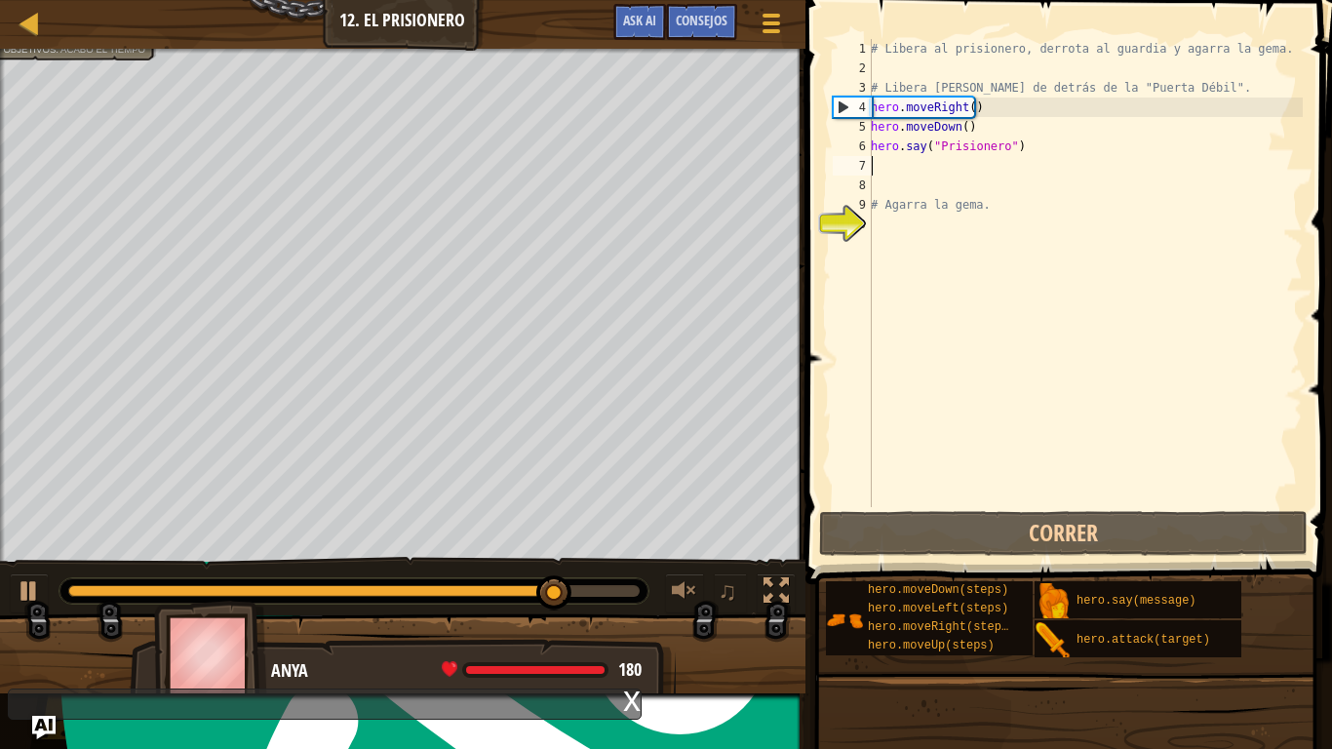
scroll to position [9, 0]
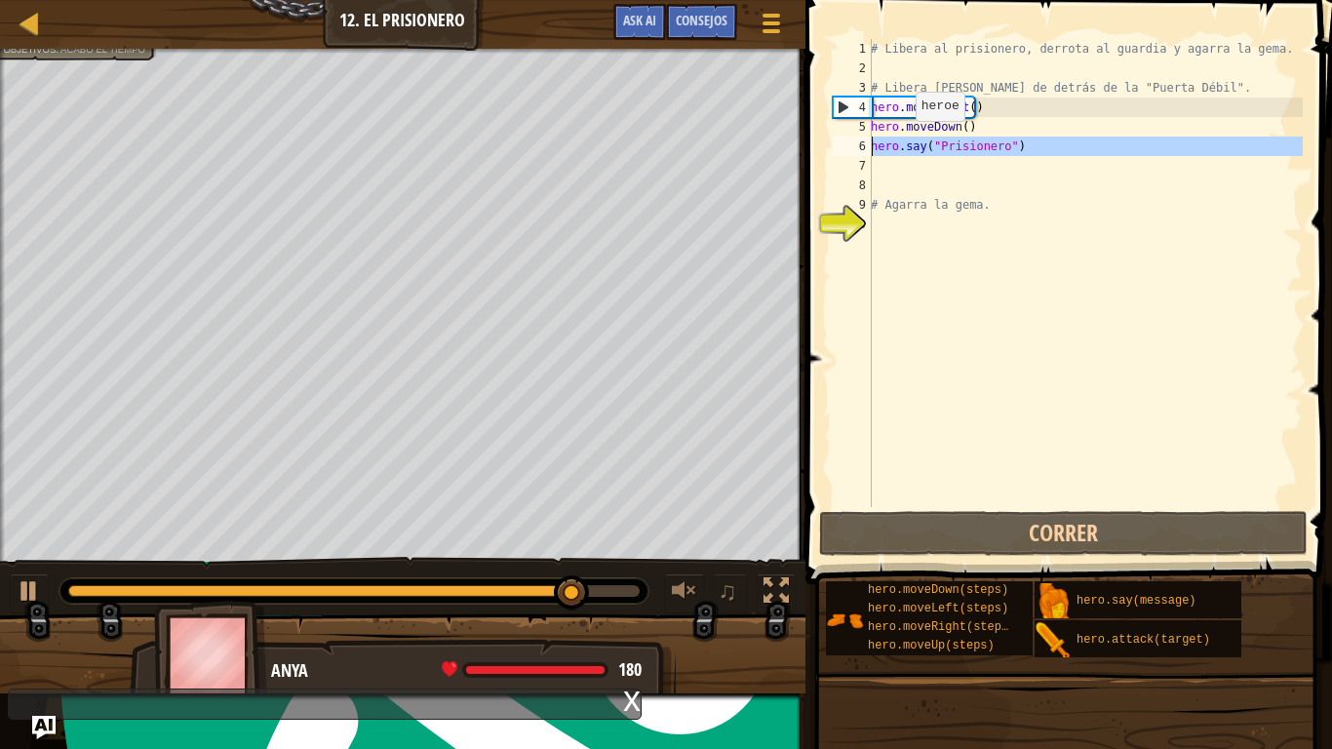
drag, startPoint x: 892, startPoint y: 159, endPoint x: 832, endPoint y: 143, distance: 61.5
click at [832, 143] on div "1 2 3 4 5 6 7 8 9 10 # Libera al prisionero, derrota al guardia y agarra la gem…" at bounding box center [1066, 273] width 474 height 468
type textarea "hero.say("Prisionero")"
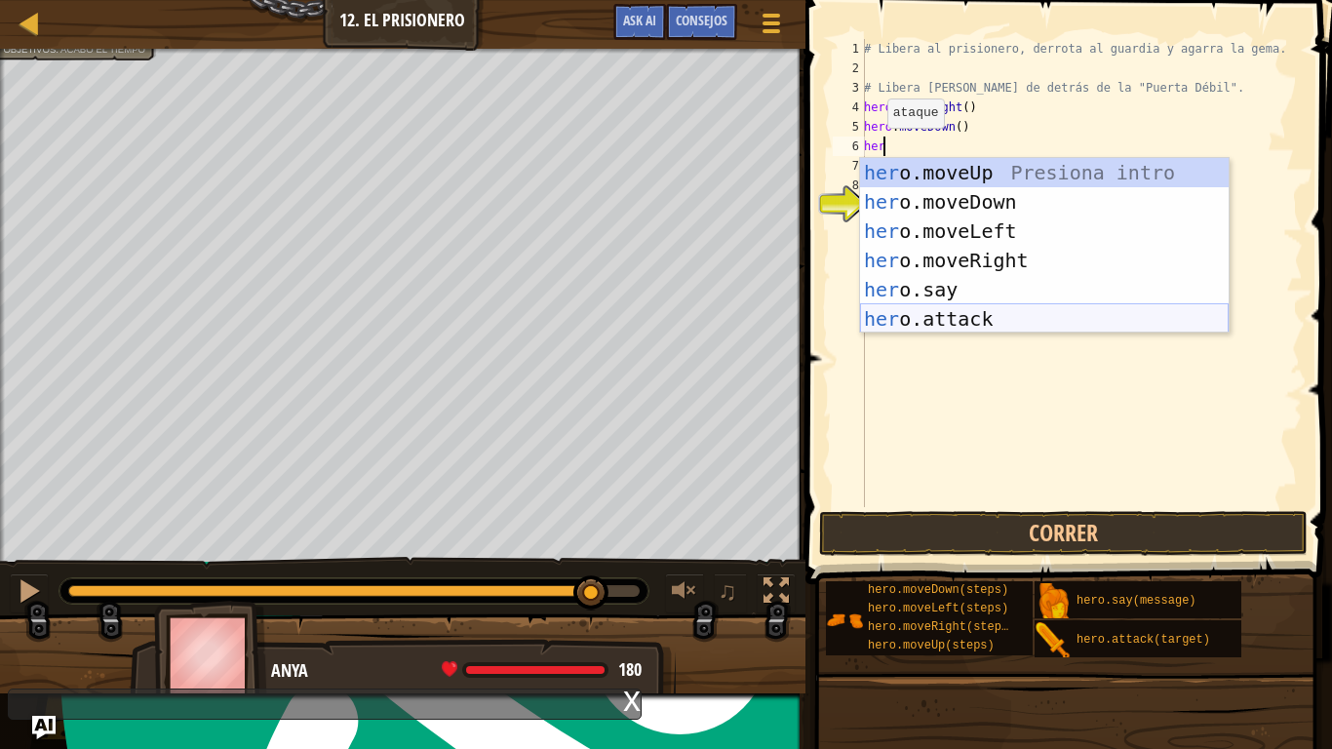
click at [958, 308] on div "her o.moveUp Presiona intro her o.moveDown Presiona intro her o.moveLeft Presio…" at bounding box center [1044, 275] width 368 height 234
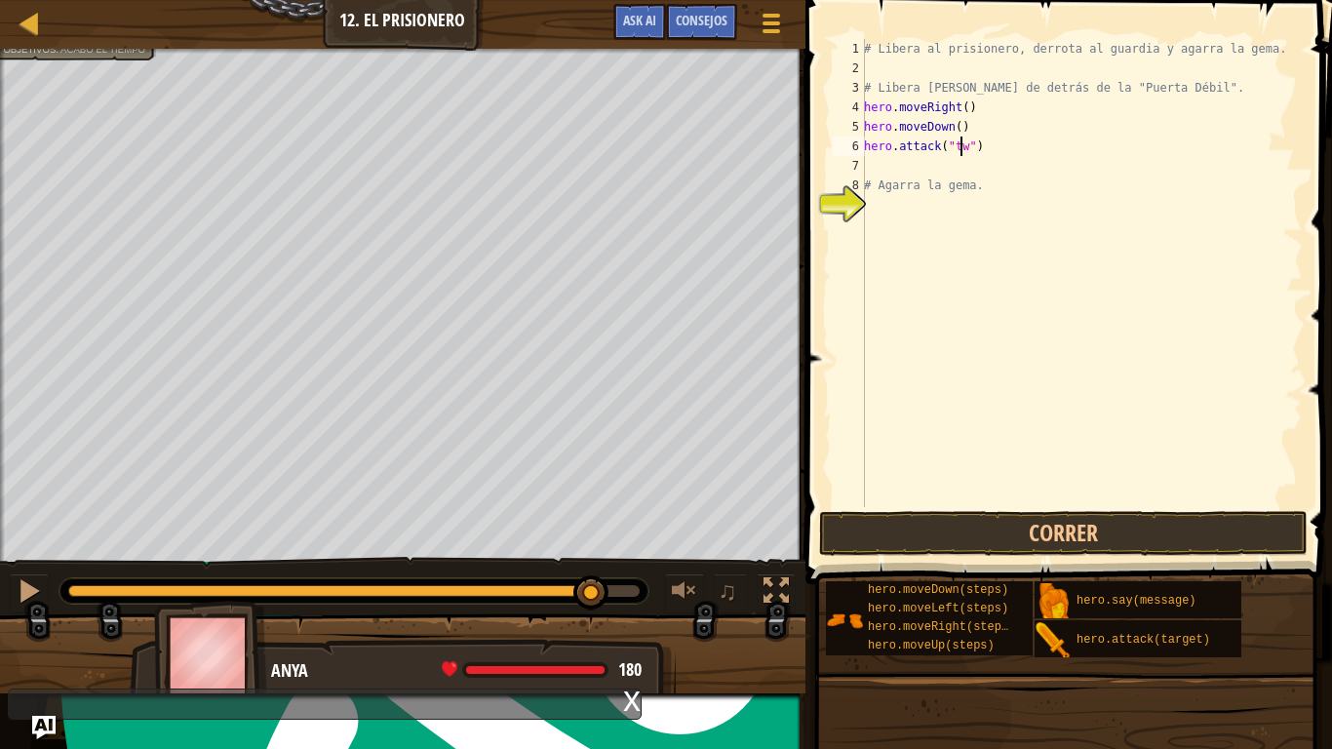
scroll to position [9, 8]
click at [1032, 527] on button "Correr" at bounding box center [1063, 533] width 488 height 45
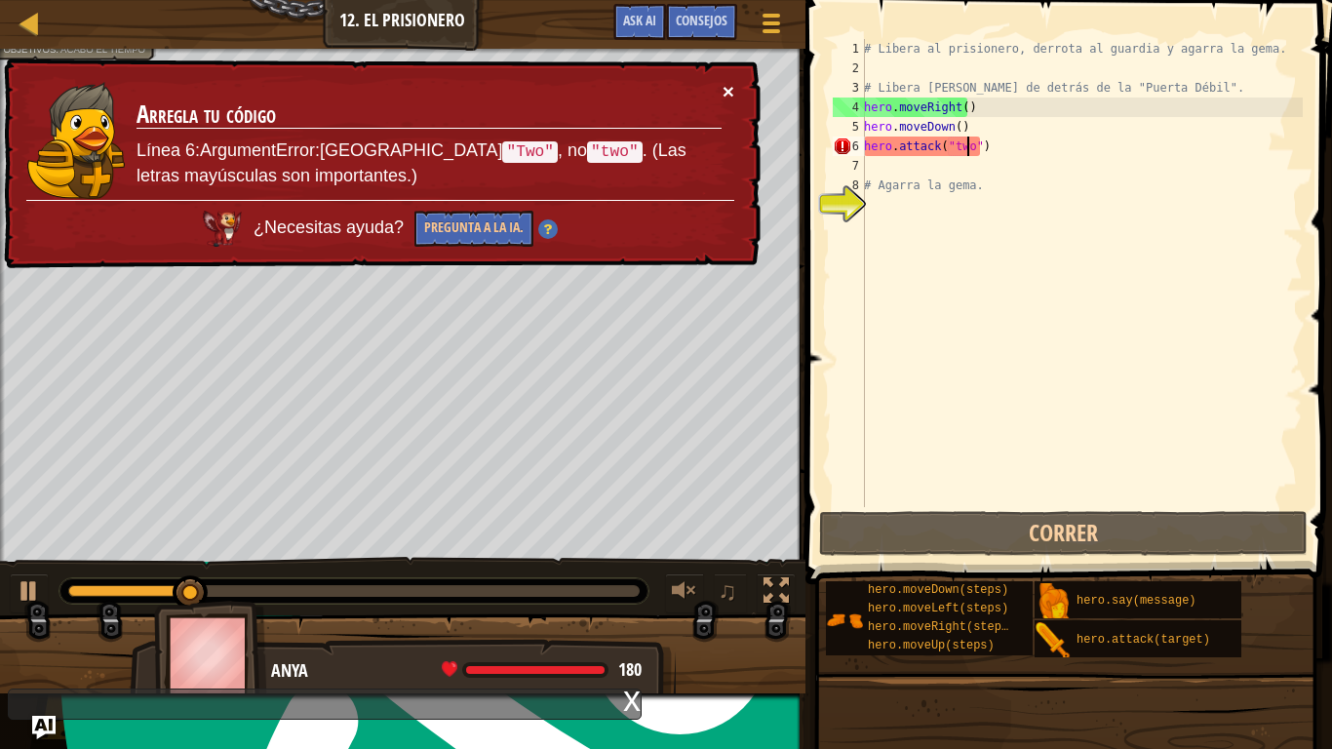
click at [726, 84] on button "×" at bounding box center [728, 91] width 12 height 20
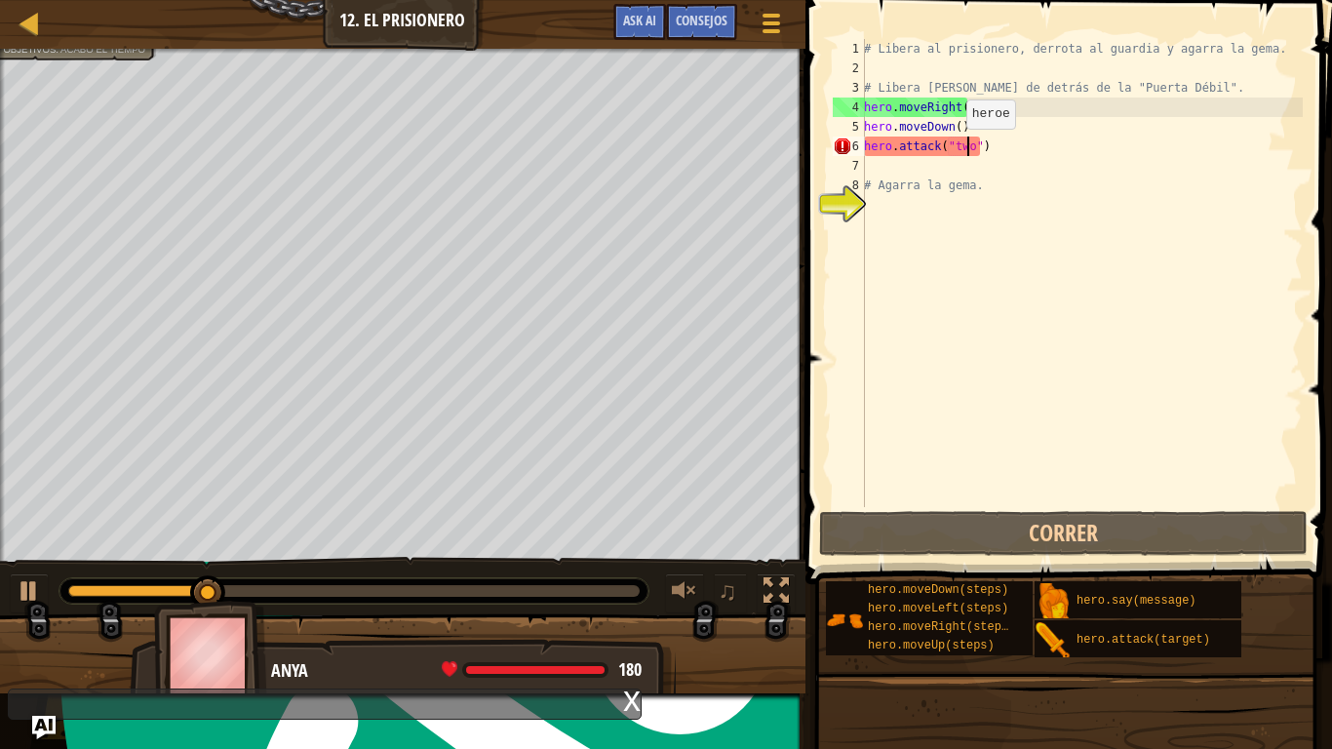
click at [948, 148] on div "# Libera al prisionero, derrota al guardia y agarra la gema. # Libera [PERSON_N…" at bounding box center [1081, 292] width 443 height 507
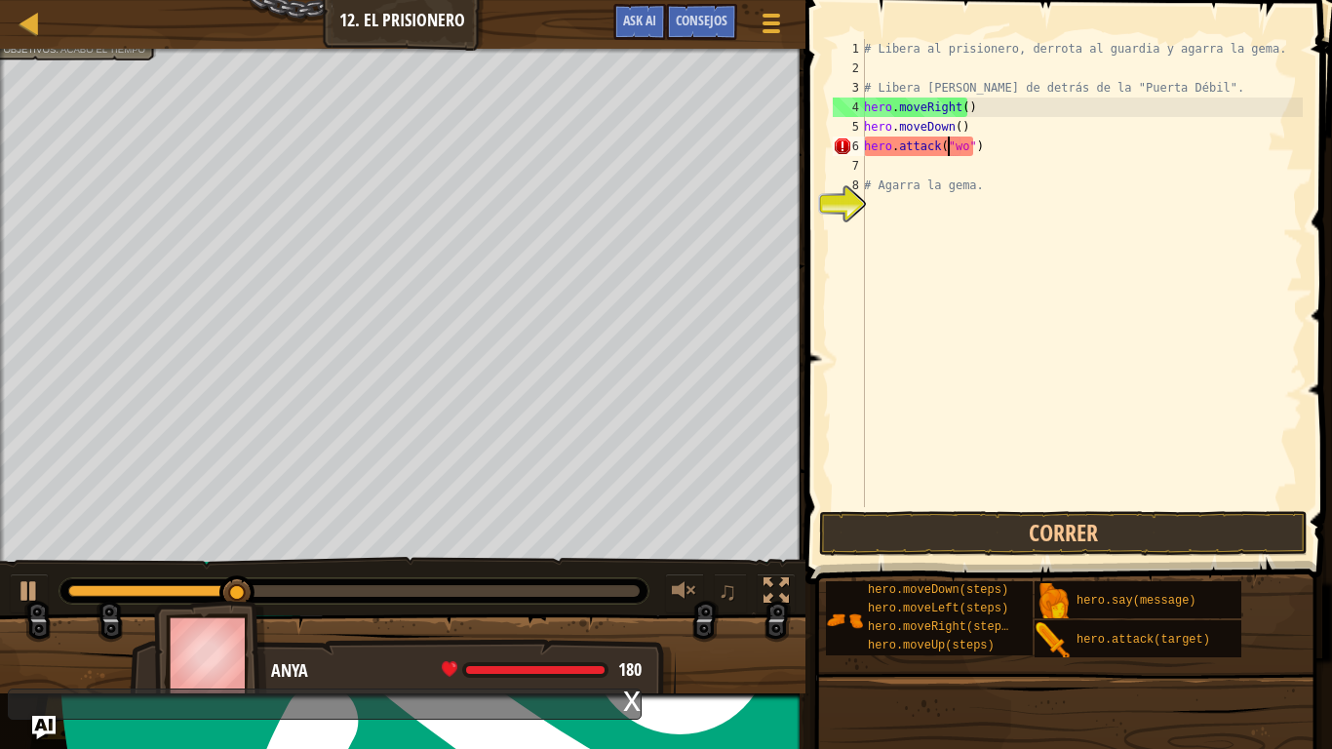
scroll to position [9, 7]
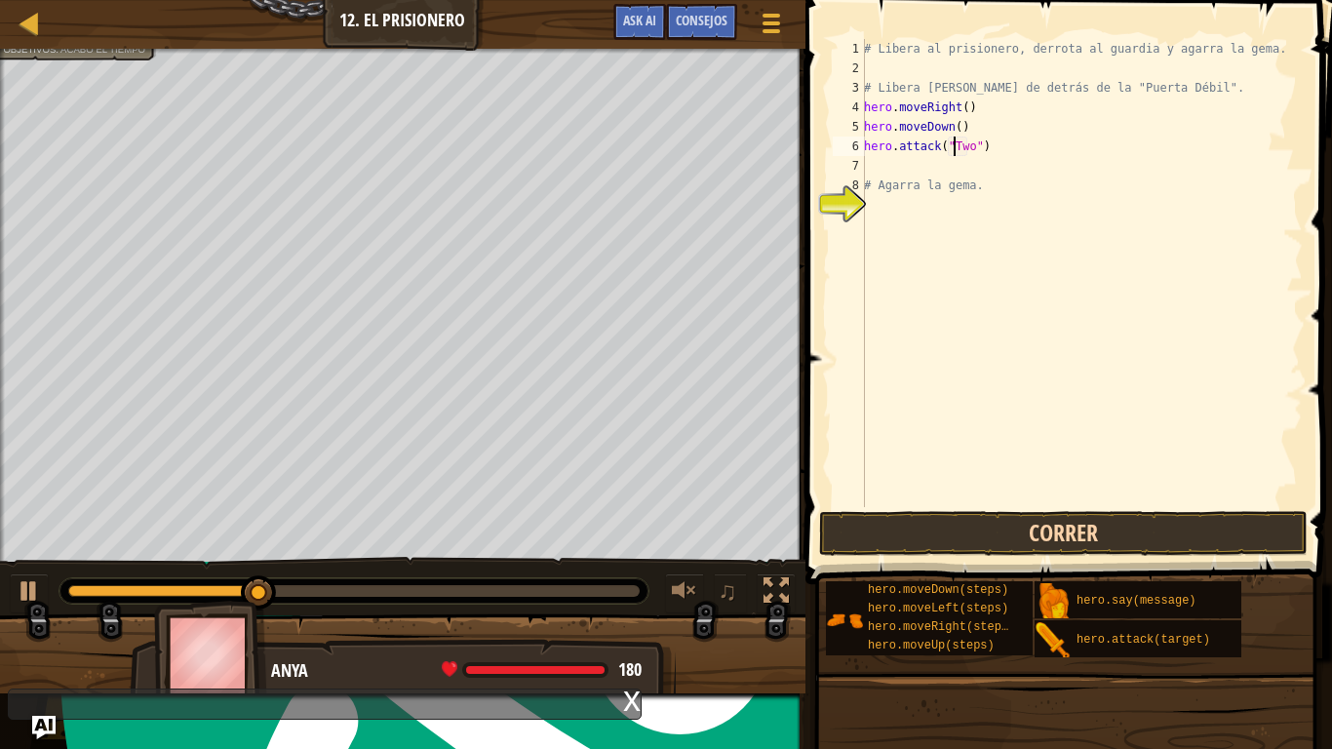
type textarea "hero.attack("Two")"
click at [965, 516] on button "Correr" at bounding box center [1063, 533] width 488 height 45
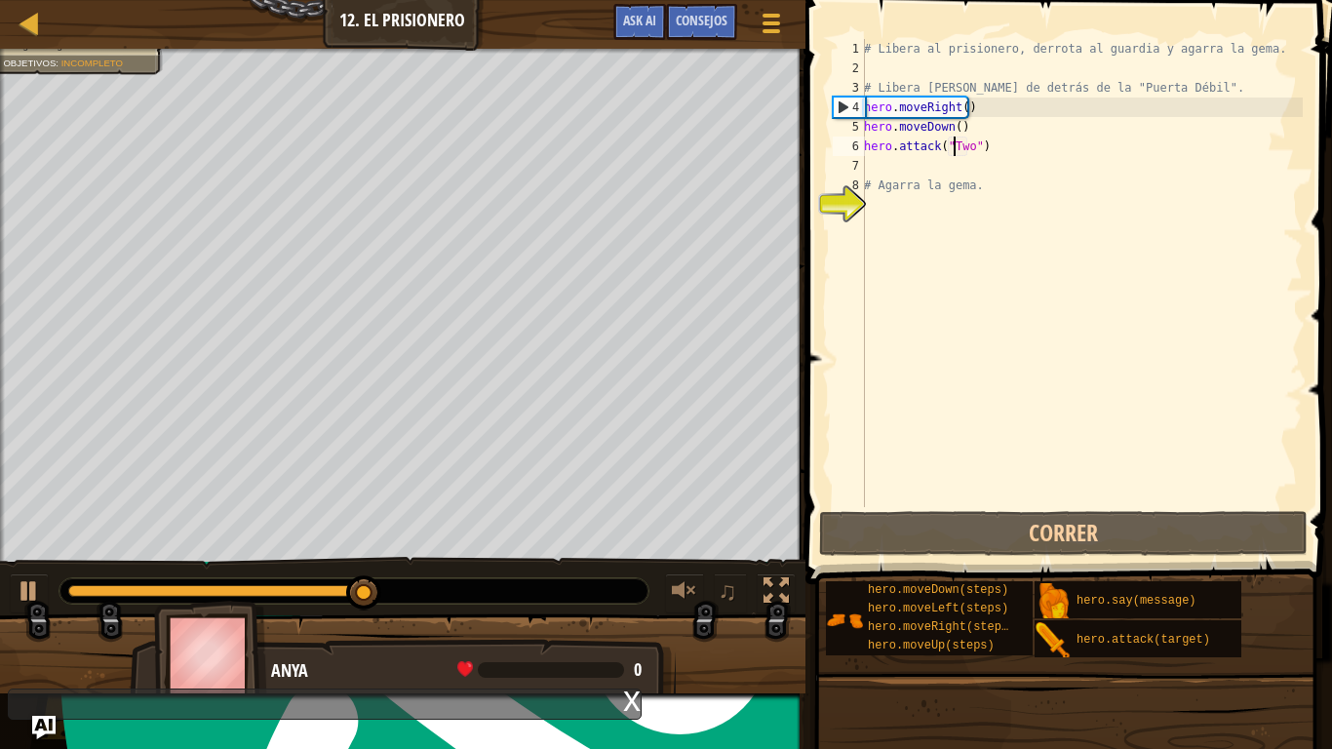
click at [996, 154] on div "# Libera al prisionero, derrota al guardia y agarra la gema. # Libera [PERSON_N…" at bounding box center [1081, 292] width 443 height 507
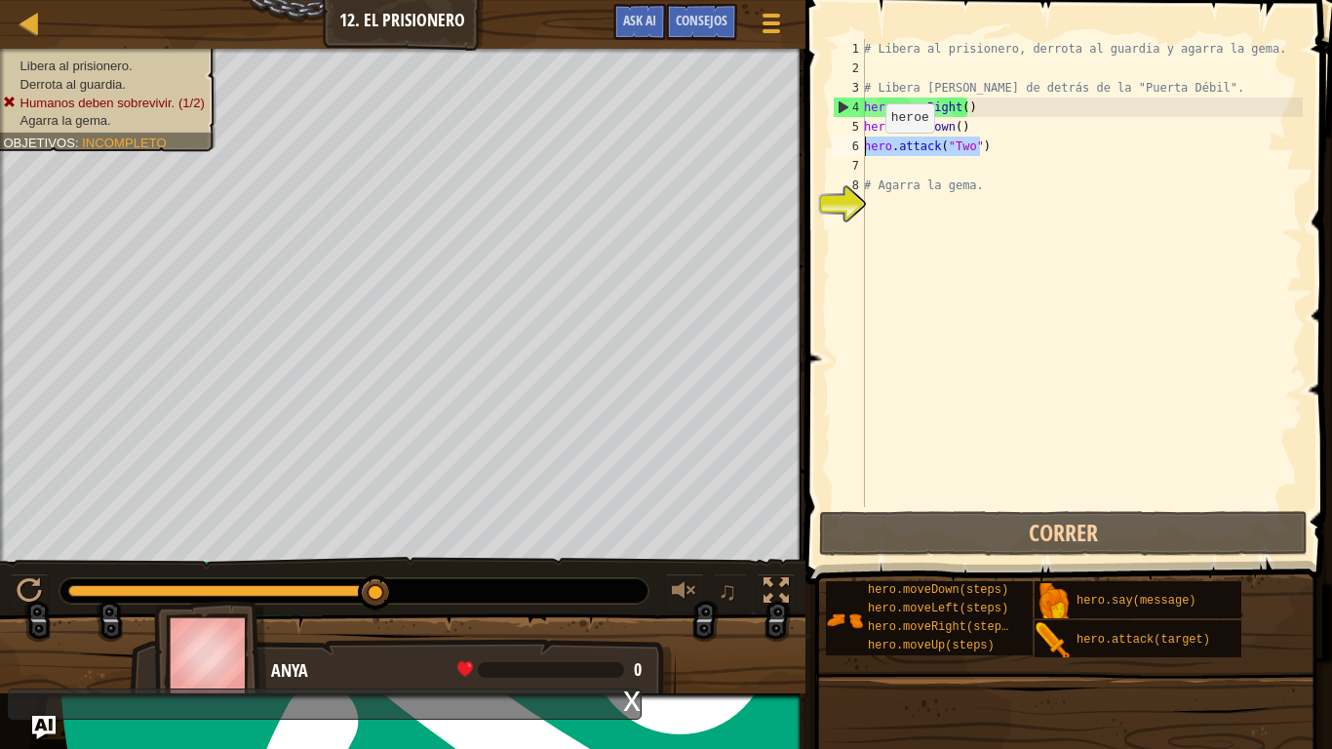
drag, startPoint x: 984, startPoint y: 145, endPoint x: 862, endPoint y: 148, distance: 121.9
click at [856, 150] on div "hero.attack("Two") 1 2 3 4 5 6 7 8 9 # Libera al prisionero, derrota al guardia…" at bounding box center [1066, 273] width 474 height 468
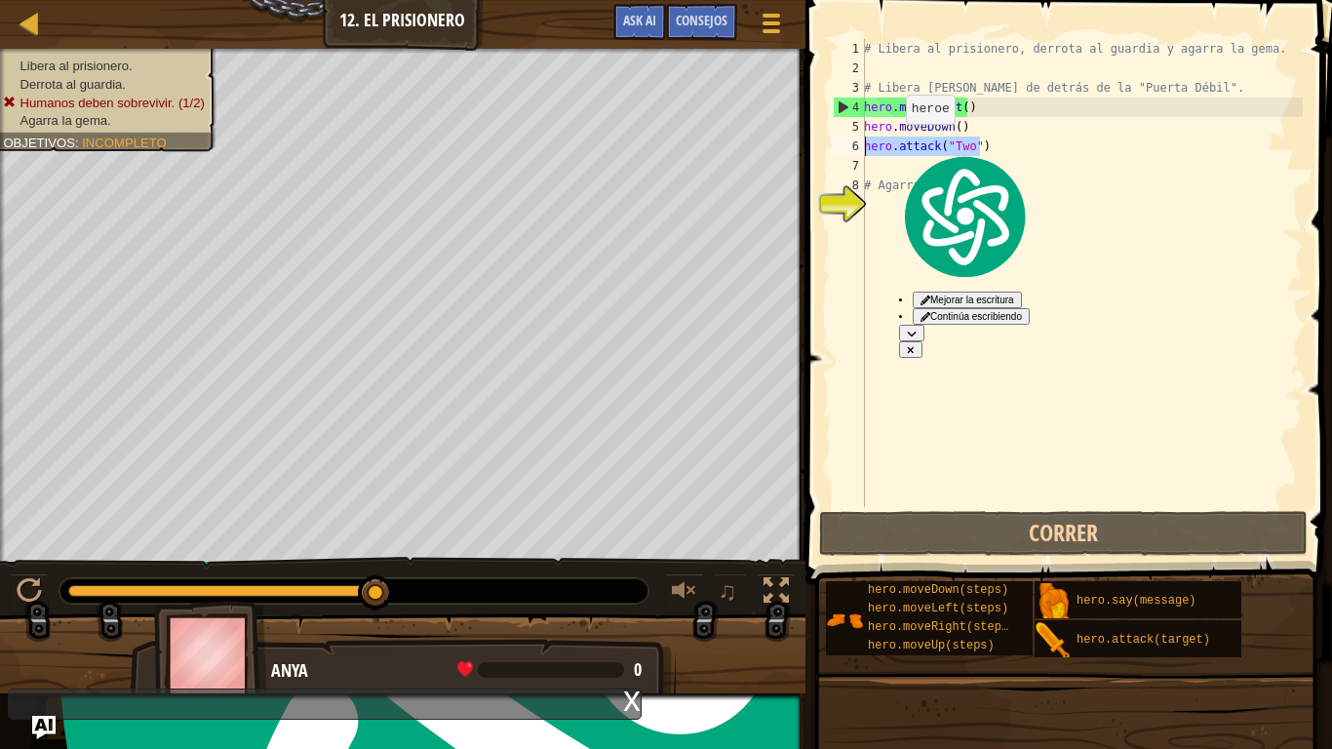
paste textarea
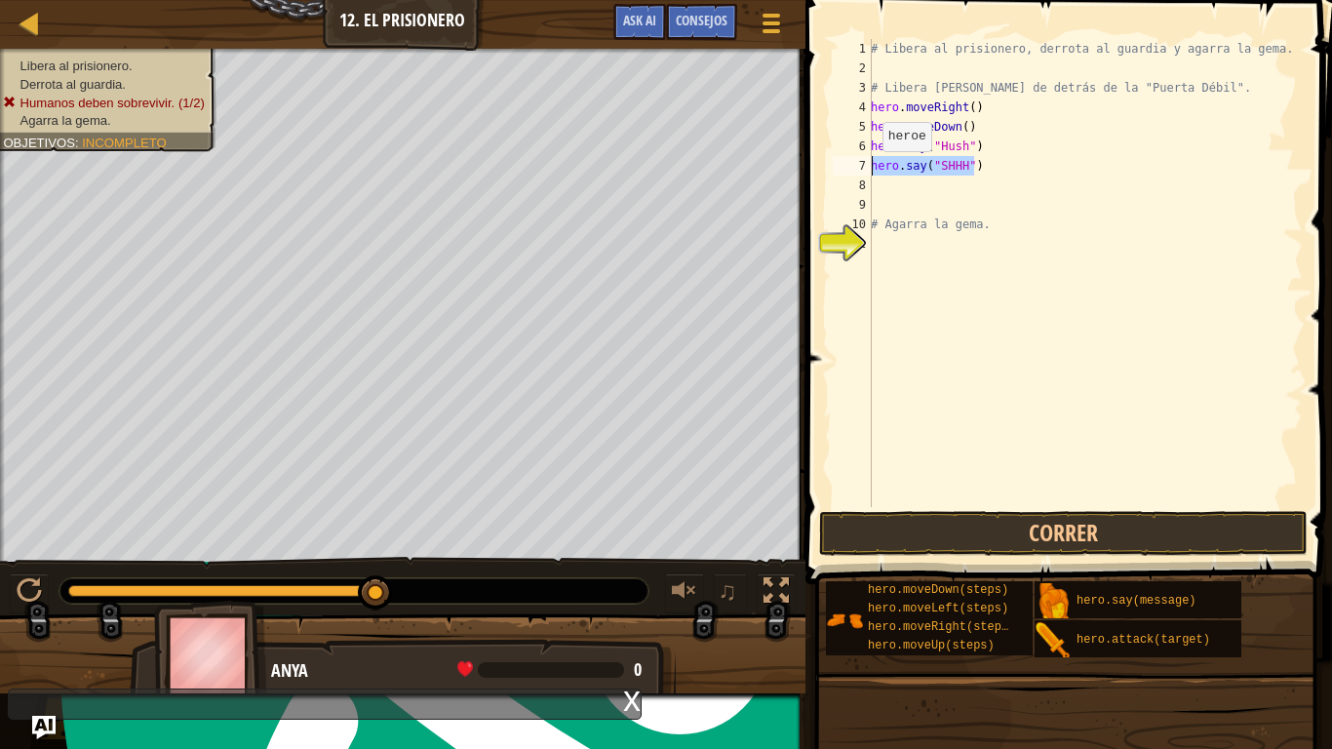
drag, startPoint x: 990, startPoint y: 164, endPoint x: 836, endPoint y: 171, distance: 154.2
click at [836, 171] on div "1 2 3 4 5 6 7 8 9 10 11 # Libera al prisionero, derrota al guardia y agarra la …" at bounding box center [1066, 273] width 474 height 468
type textarea "hero.say("SHHH")"
drag, startPoint x: 985, startPoint y: 138, endPoint x: 798, endPoint y: 152, distance: 186.7
click at [799, 152] on div "Consejos Videos 1 2 3 4 5 6 7 8 9 10 11 # Libera al prisionero, derrota al guar…" at bounding box center [1065, 374] width 532 height 749
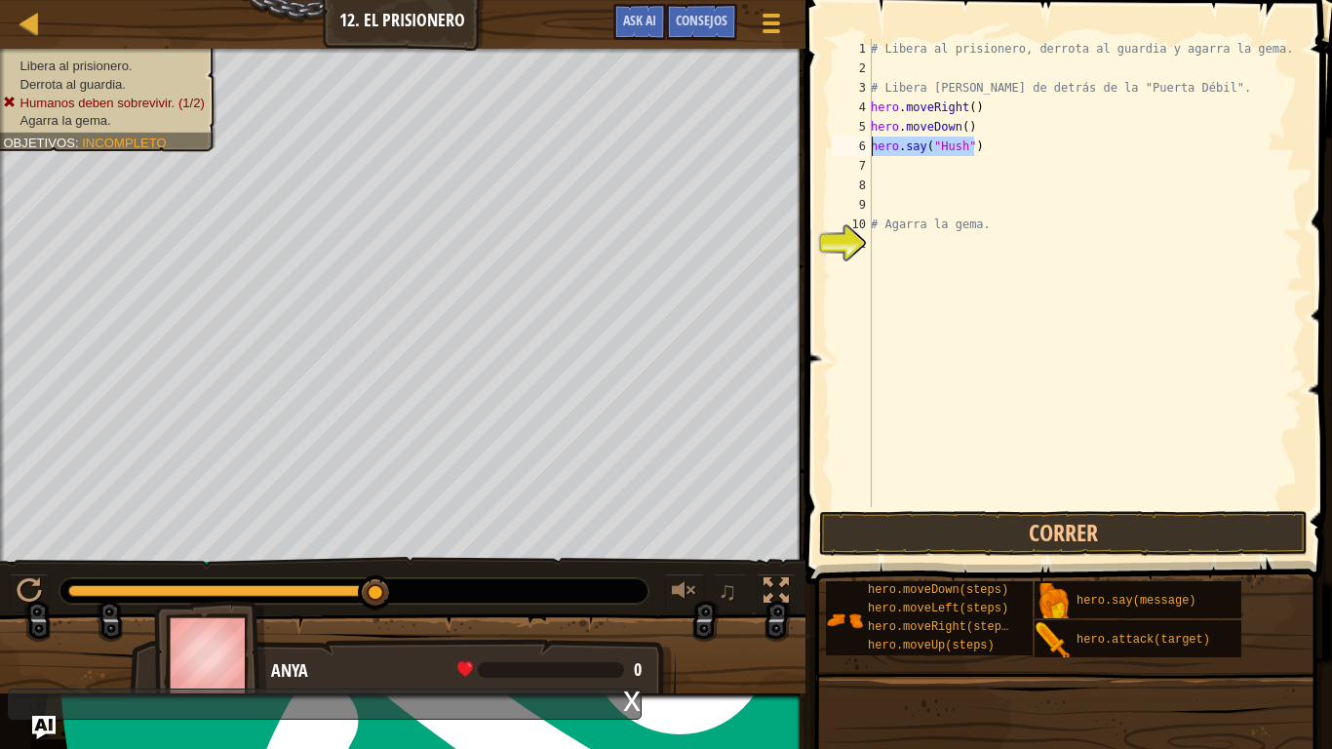
type textarea "hero.say("Hush")"
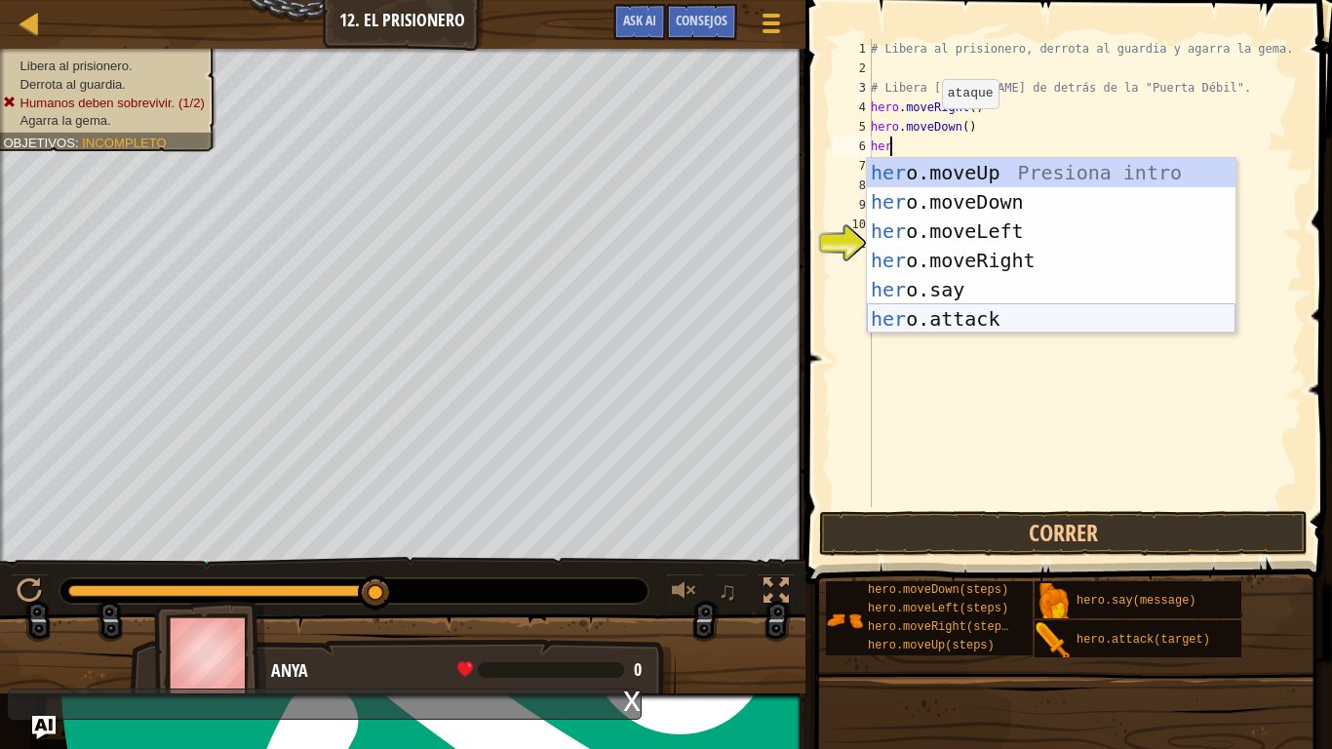
click at [979, 306] on div "her o.moveUp Presiona intro her o.moveDown Presiona intro her o.moveLeft Presio…" at bounding box center [1051, 275] width 368 height 234
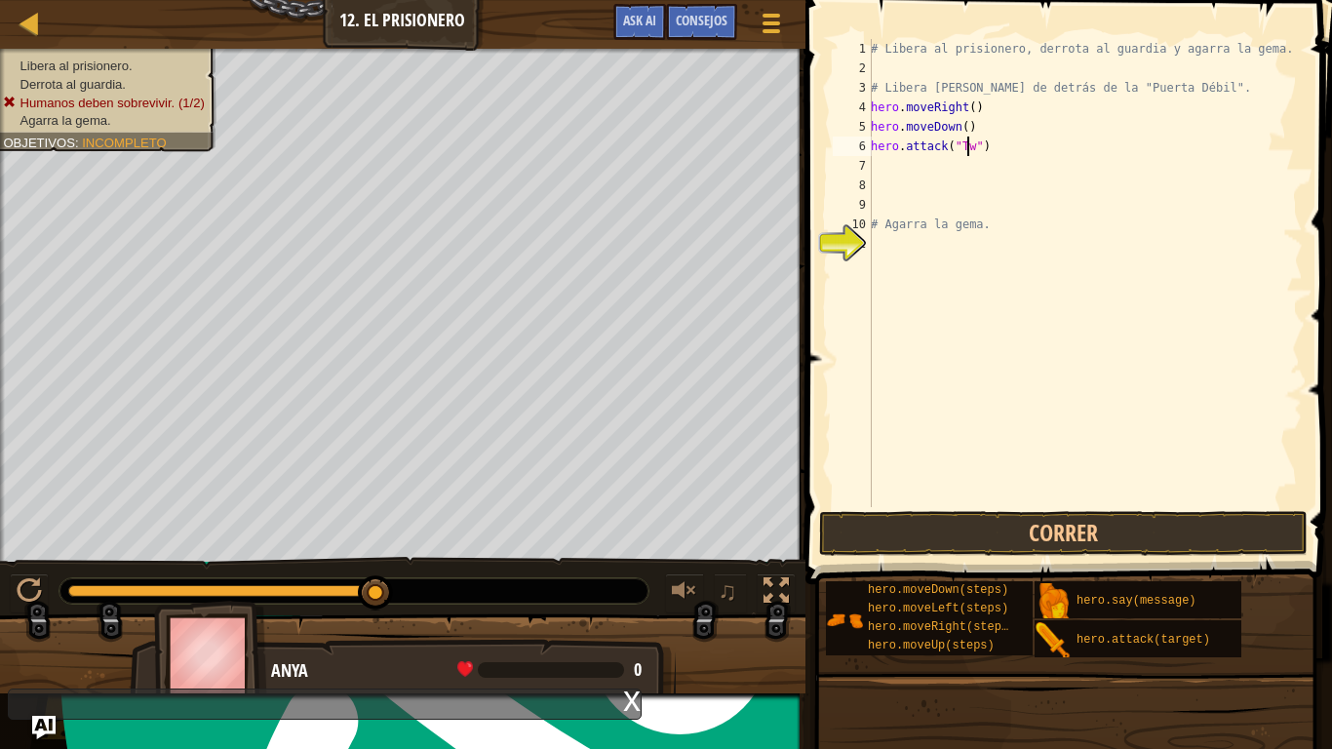
scroll to position [9, 8]
type textarea "hero.attack("Two")"
click at [1046, 138] on div "# Libera al prisionero, derrota al guardia y agarra la gema. # Libera [PERSON_N…" at bounding box center [1085, 292] width 436 height 507
drag, startPoint x: 1046, startPoint y: 138, endPoint x: 861, endPoint y: 150, distance: 185.6
click at [861, 150] on div "hero.attack("Two") 1 2 3 4 5 6 7 8 9 10 11 # Libera al prisionero, derrota al g…" at bounding box center [1066, 273] width 474 height 468
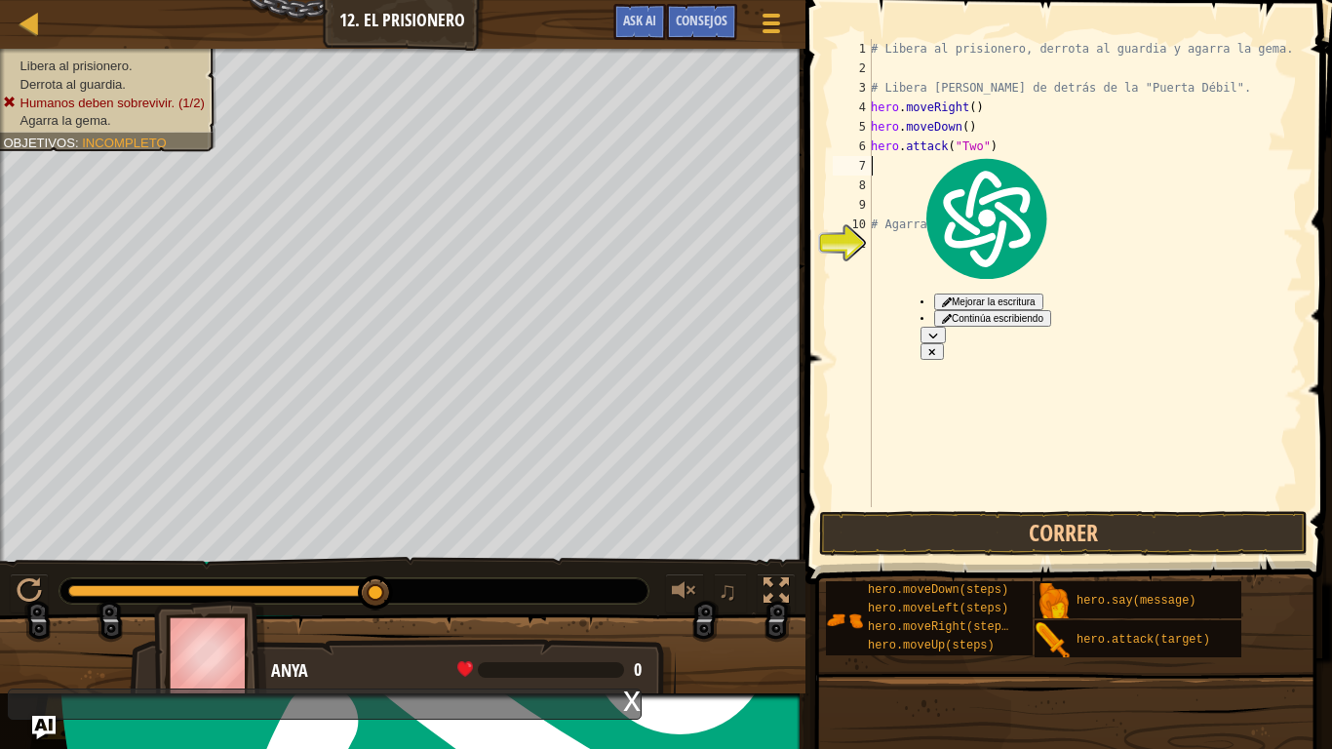
click at [882, 165] on div "# Libera al prisionero, derrota al guardia y agarra la gema. # Libera [PERSON_N…" at bounding box center [1085, 292] width 436 height 507
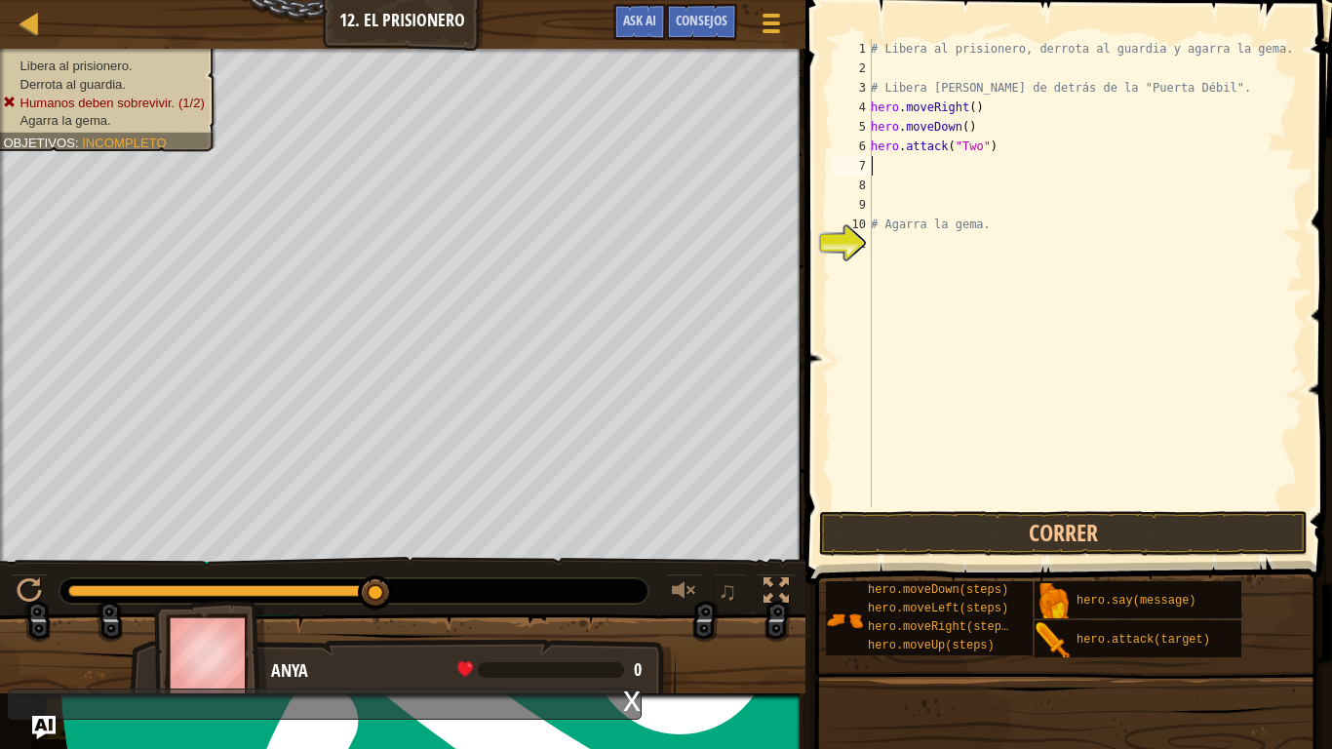
paste textarea "hero.attack("Two")"
type textarea "hero.attack("Two")"
click at [894, 192] on div "# Libera al prisionero, derrota al guardia y agarra la gema. # Libera [PERSON_N…" at bounding box center [1085, 292] width 436 height 507
paste textarea "hero.attack("Two")"
type textarea "hero.attack("Two")"
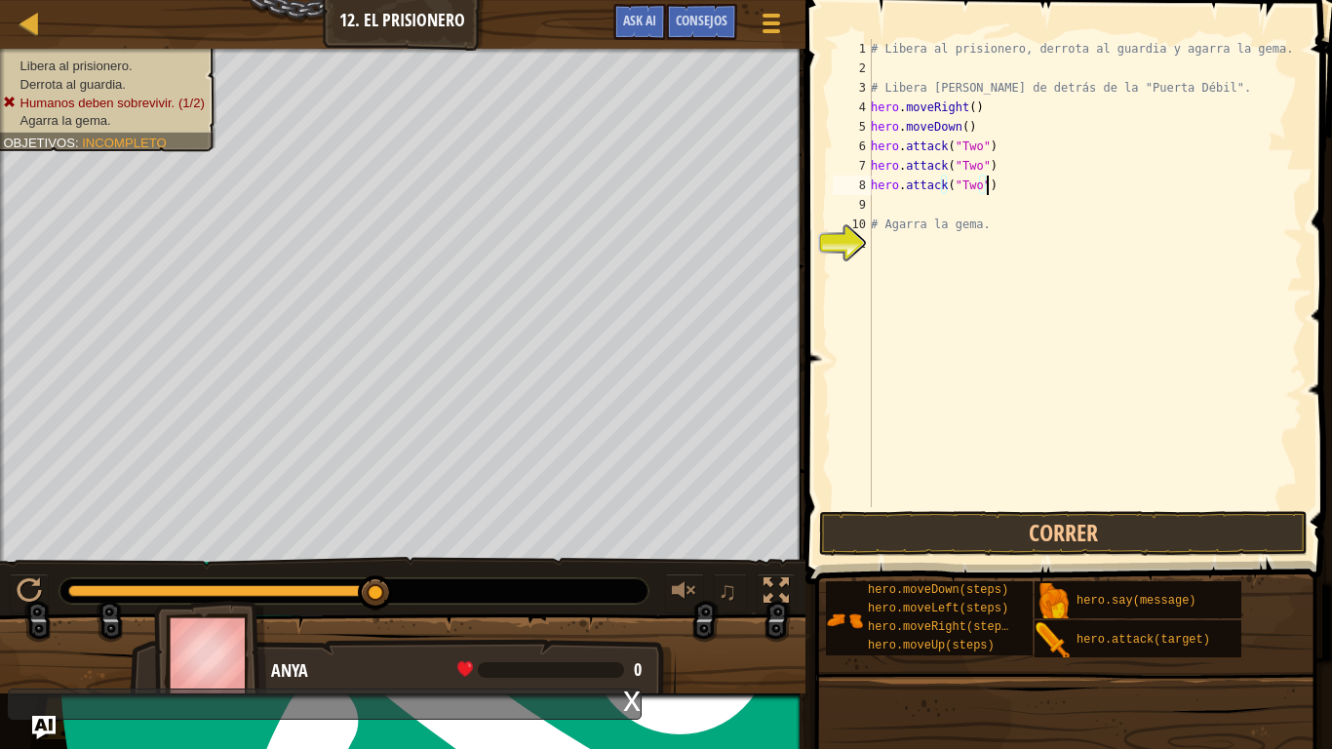
click at [905, 204] on div "# Libera al prisionero, derrota al guardia y agarra la gema. # Libera [PERSON_N…" at bounding box center [1085, 292] width 436 height 507
paste textarea "hero.attack("Two")"
type textarea "hero.attack("Two")"
paste textarea "hero.attack("Two")"
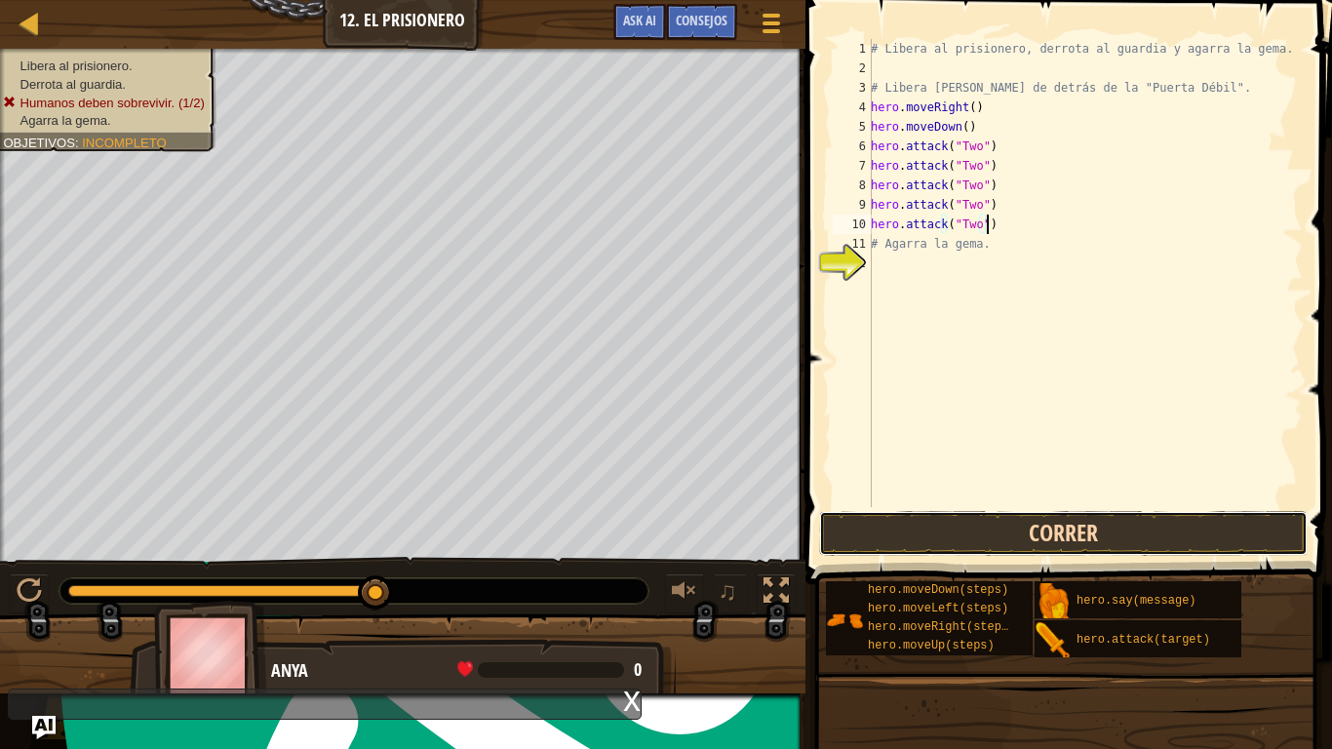
click at [927, 539] on button "Correr" at bounding box center [1063, 533] width 488 height 45
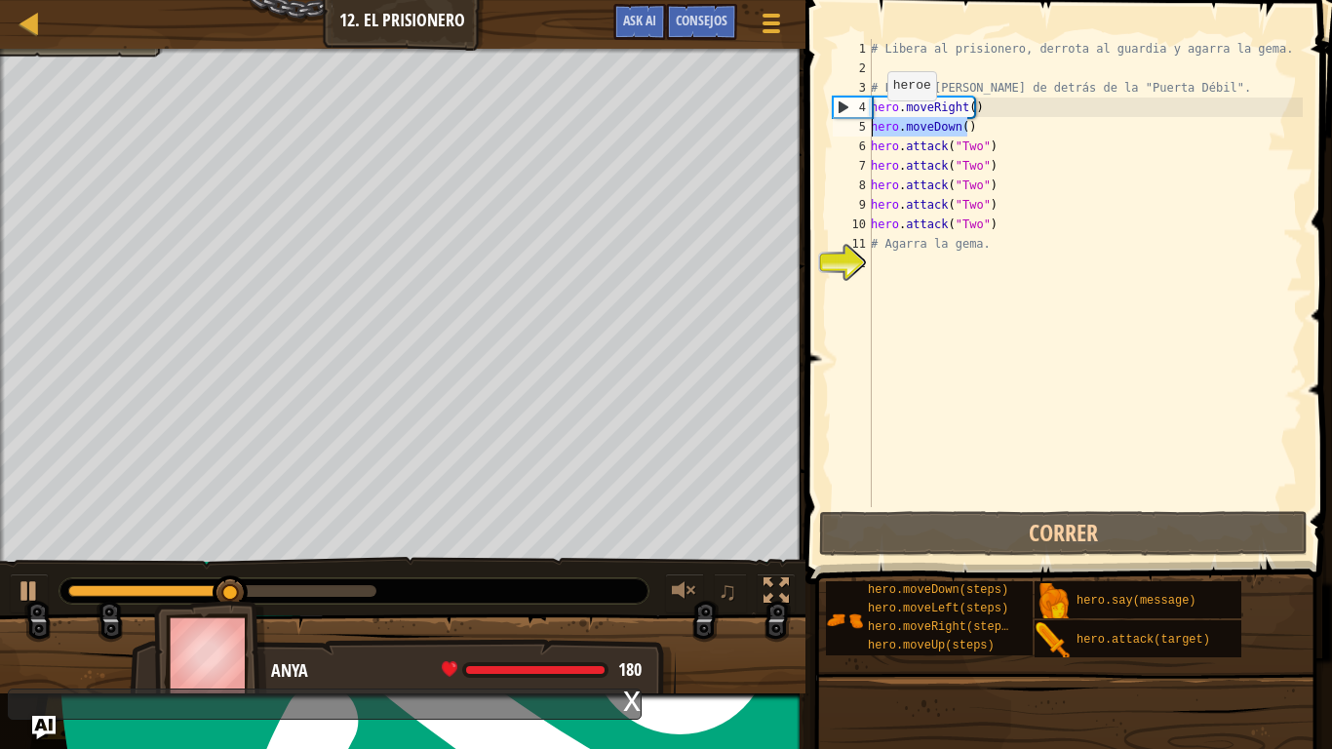
drag, startPoint x: 973, startPoint y: 118, endPoint x: 831, endPoint y: 120, distance: 141.4
click at [831, 120] on div "hero.attack("Two") 1 2 3 4 5 6 7 8 9 10 11 12 # Libera al prisionero, derrota a…" at bounding box center [1066, 273] width 474 height 468
type textarea "hero.moveDown()"
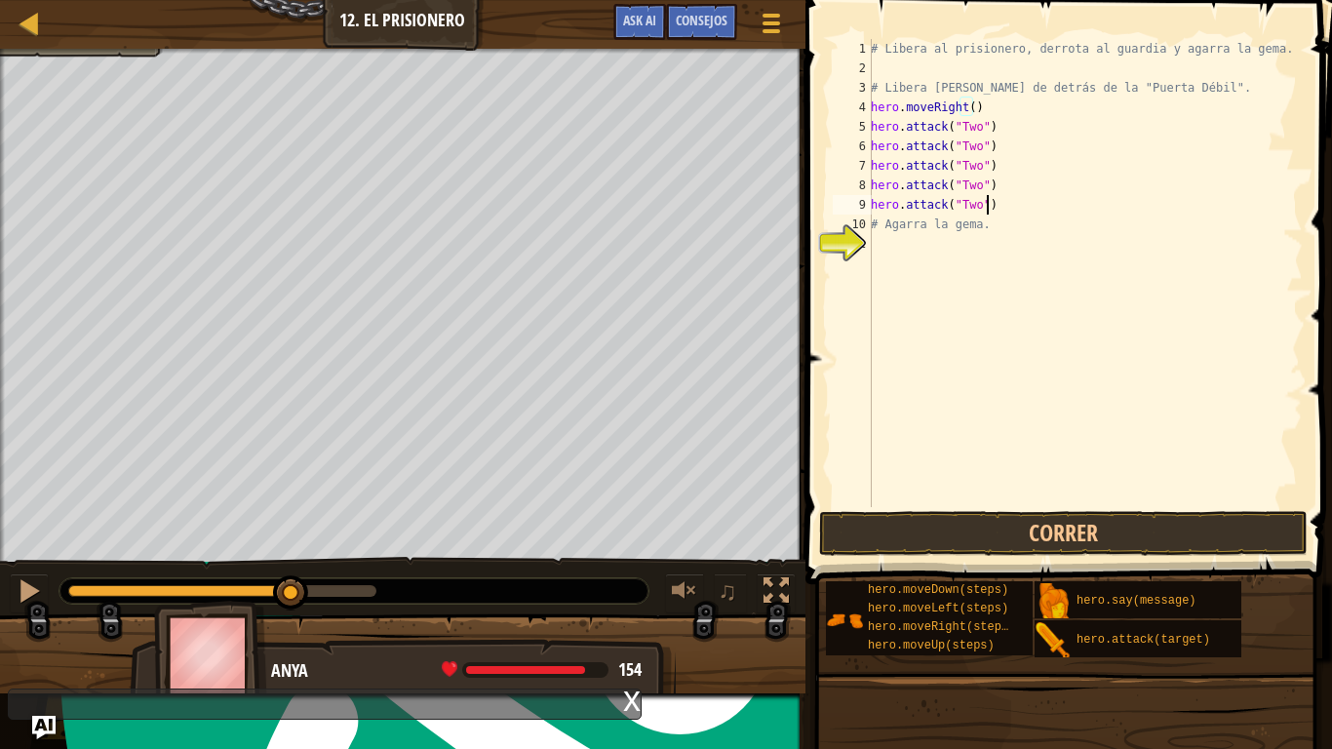
click at [1017, 205] on div "# Libera al prisionero, derrota al guardia y agarra la gema. # Libera [PERSON_N…" at bounding box center [1085, 292] width 436 height 507
type textarea "hero.attack("Two")"
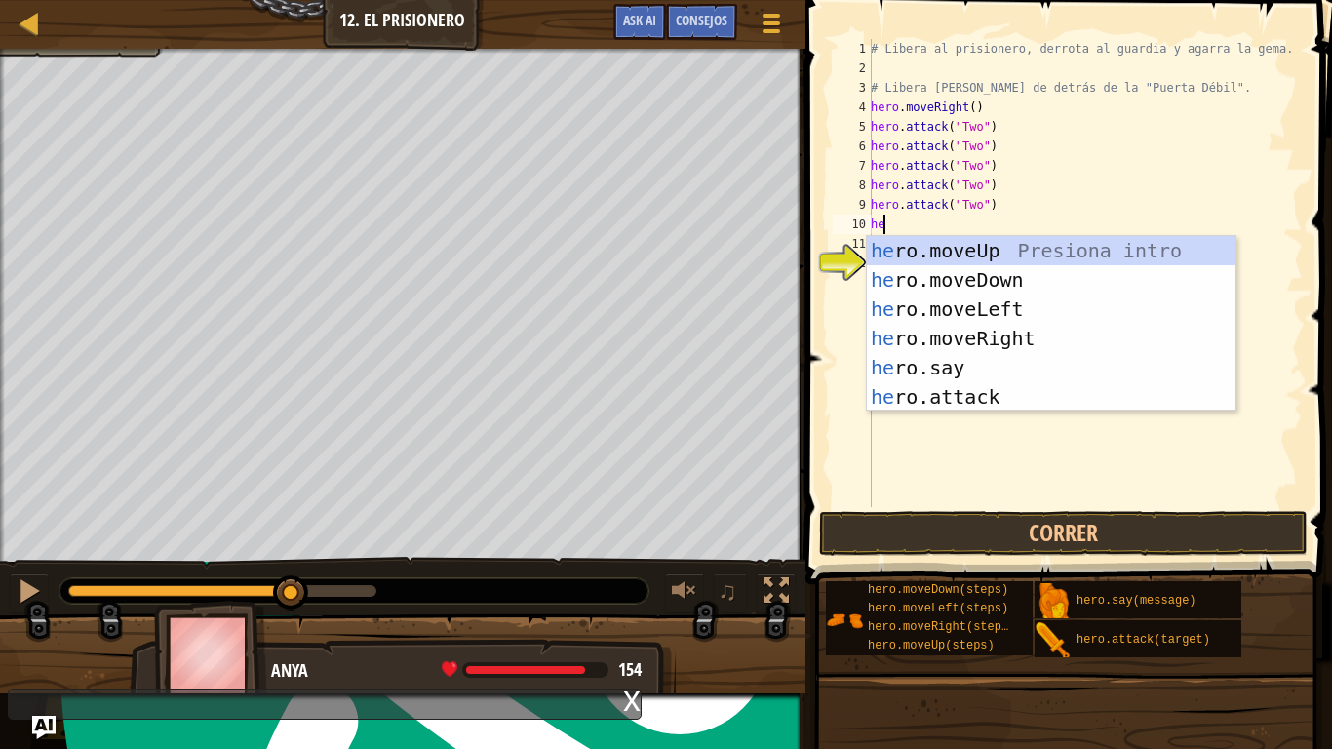
type textarea "her"
click at [993, 329] on div "her o.moveUp Presiona intro her o.moveDown Presiona intro her o.moveLeft Presio…" at bounding box center [1051, 353] width 368 height 234
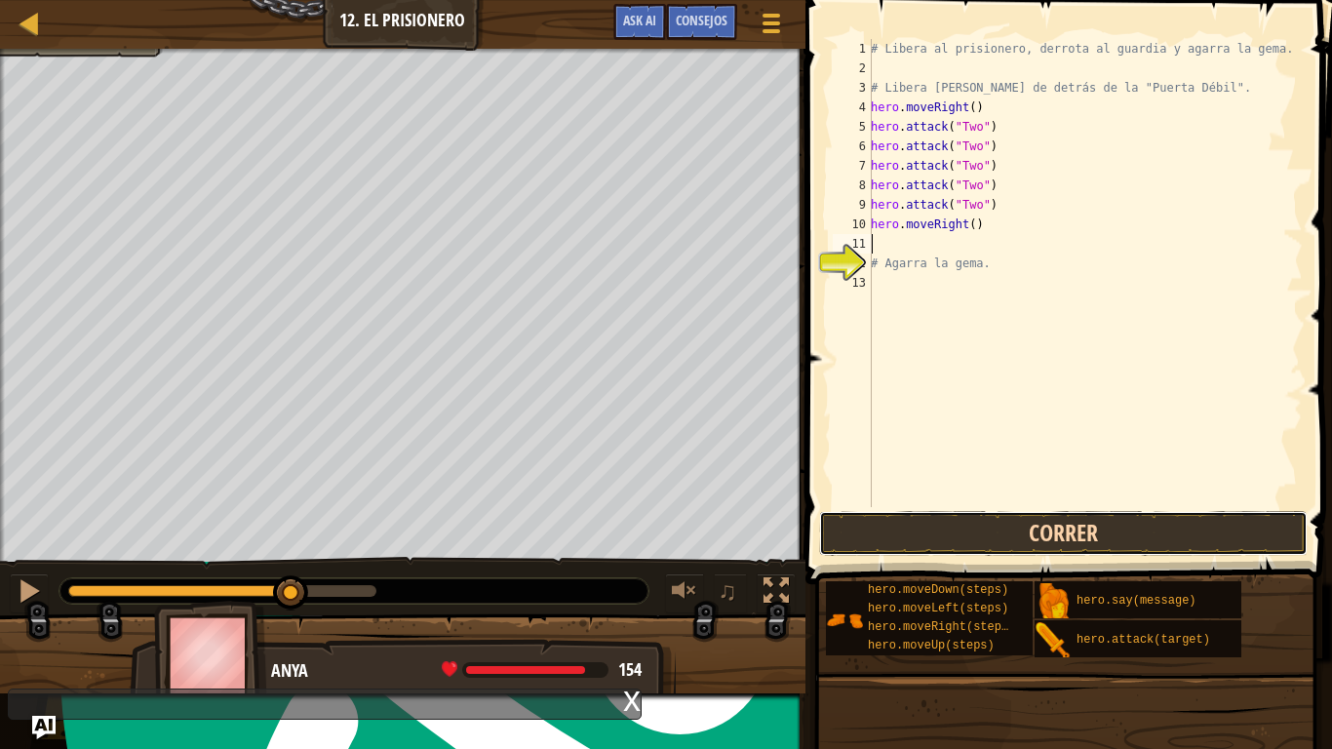
click at [962, 537] on button "Correr" at bounding box center [1063, 533] width 488 height 45
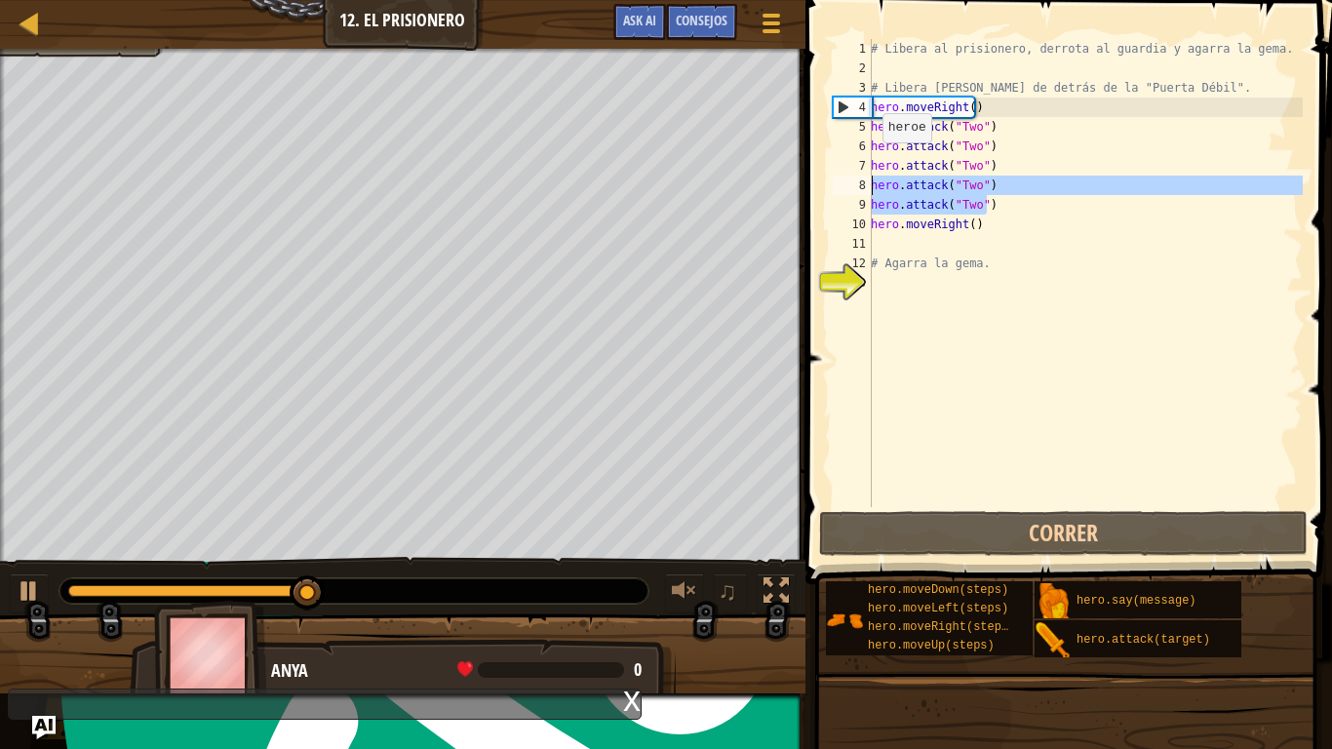
drag, startPoint x: 969, startPoint y: 200, endPoint x: 866, endPoint y: 192, distance: 103.6
click at [866, 192] on div "1 2 3 4 5 6 7 8 9 10 11 12 13 # Libera al prisionero, derrota al guardia y agar…" at bounding box center [1066, 273] width 474 height 468
type textarea "hero.attack("Two") hero.attack("Two")"
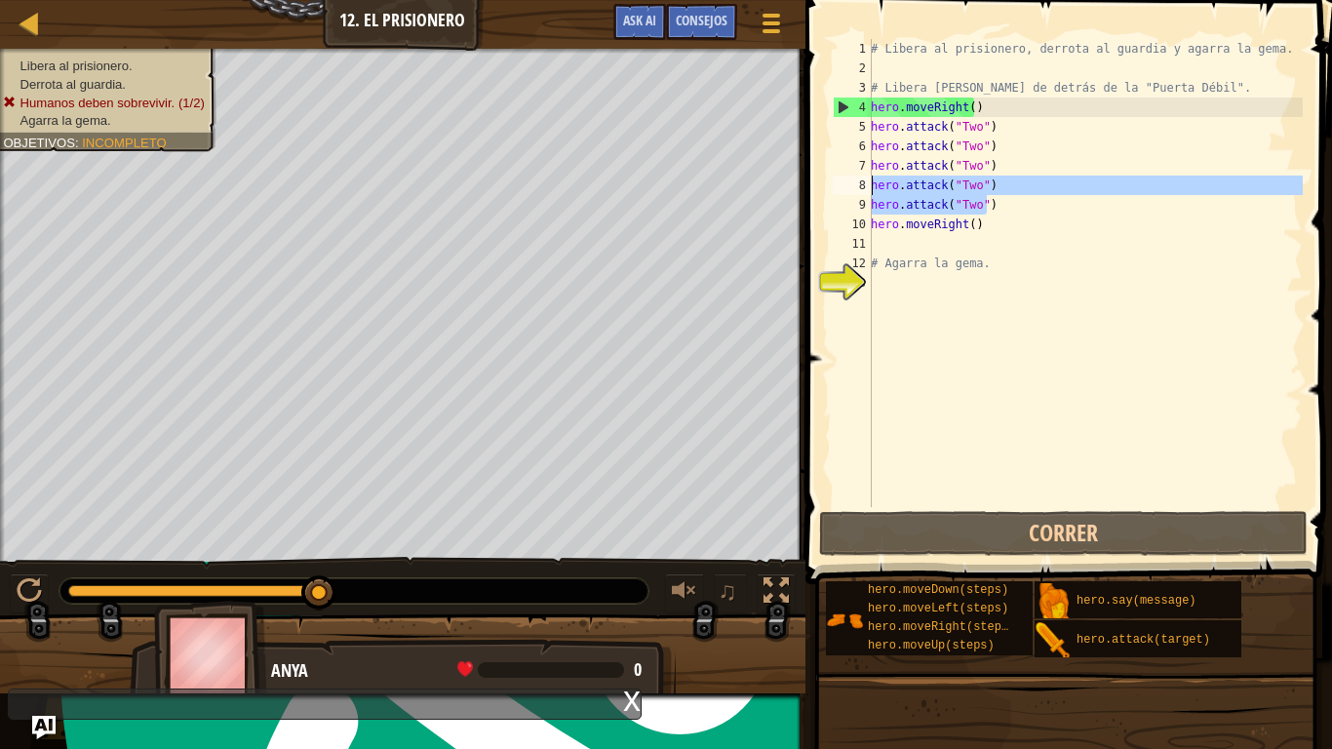
click at [988, 236] on div "# Libera al prisionero, derrota al guardia y agarra la gema. # Libera [PERSON_N…" at bounding box center [1085, 292] width 436 height 507
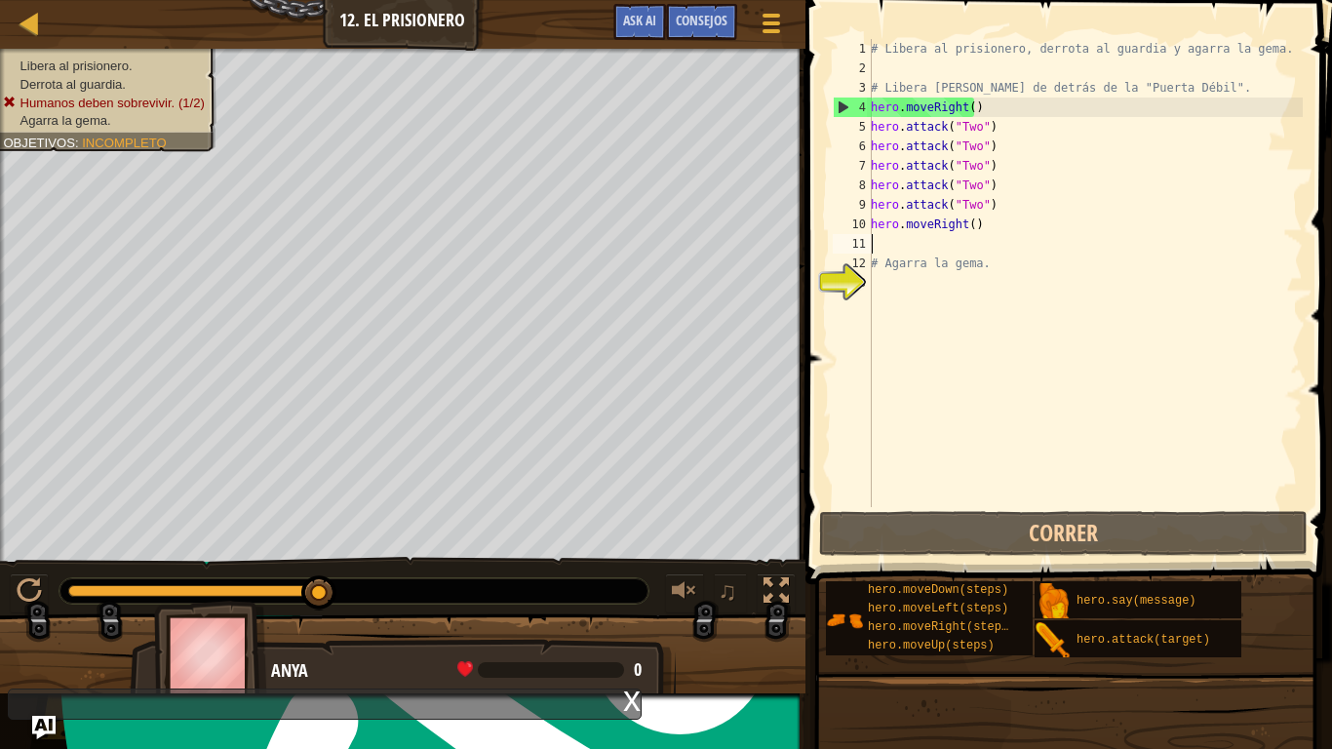
paste textarea "hero.attack("Two")"
type textarea "hero.attack("Two")"
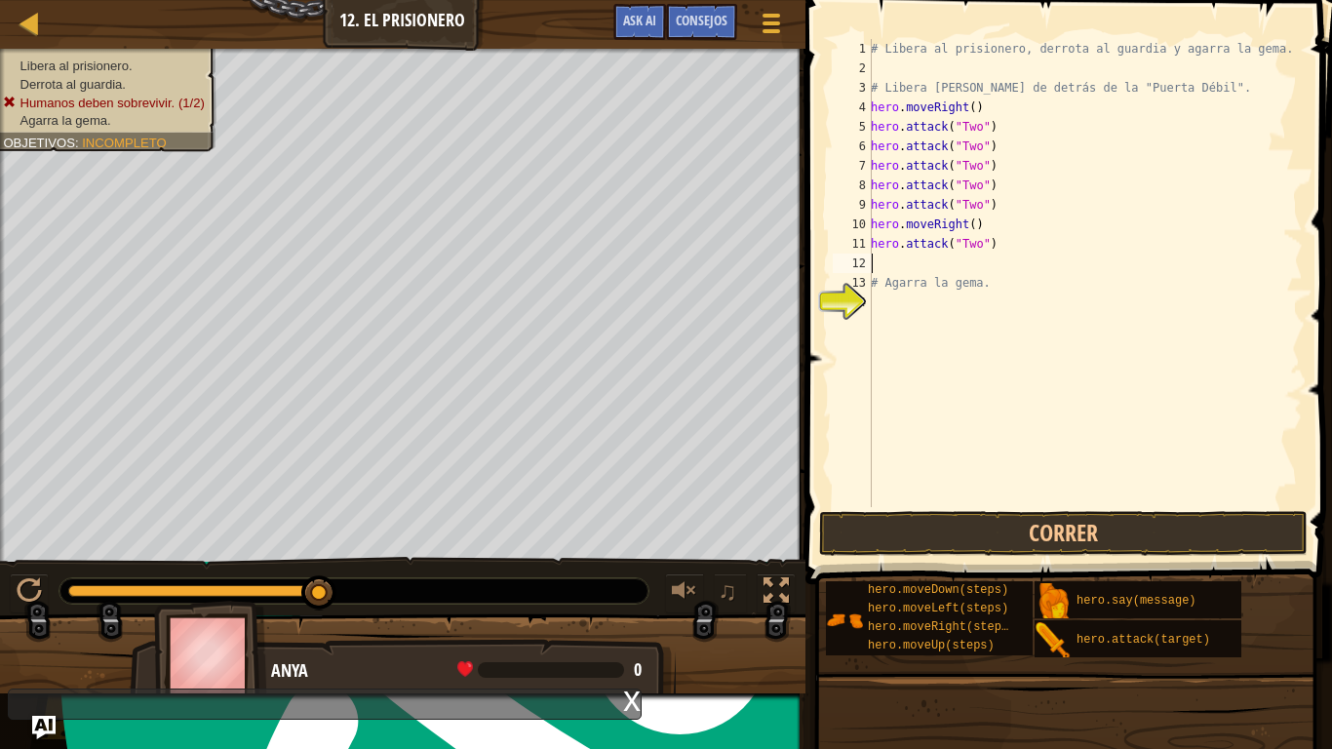
paste textarea "hero.attack("Two")"
type textarea "hero.attack("Two")"
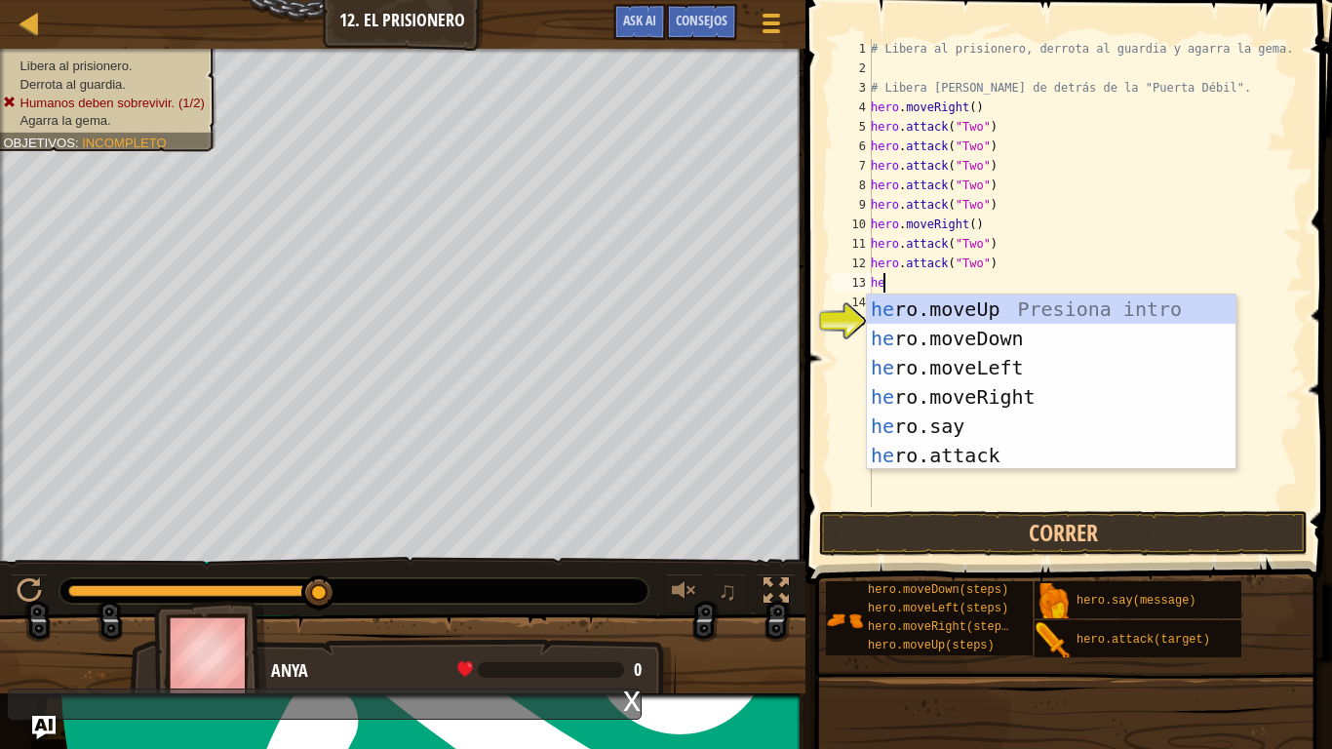
type textarea "her"
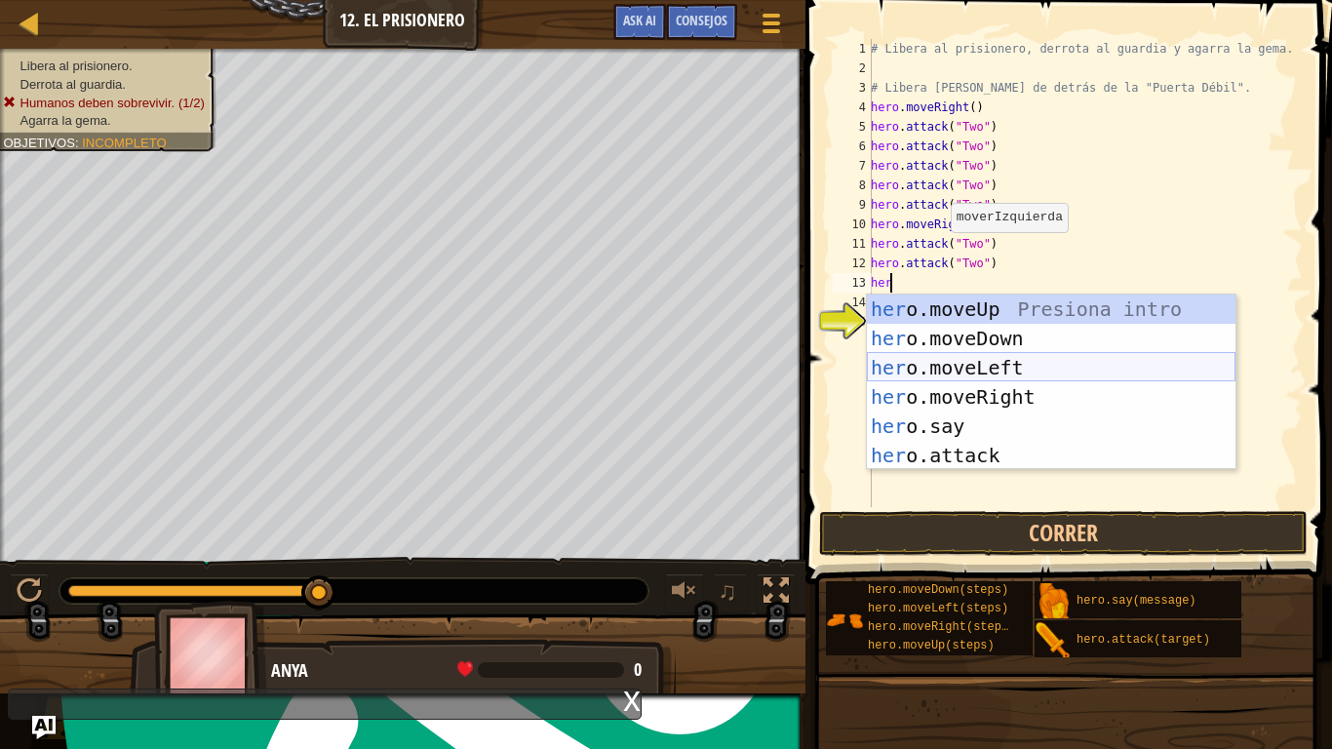
click at [964, 369] on div "her o.moveUp Presiona intro her o.moveDown Presiona intro her o.moveLeft Presio…" at bounding box center [1051, 411] width 368 height 234
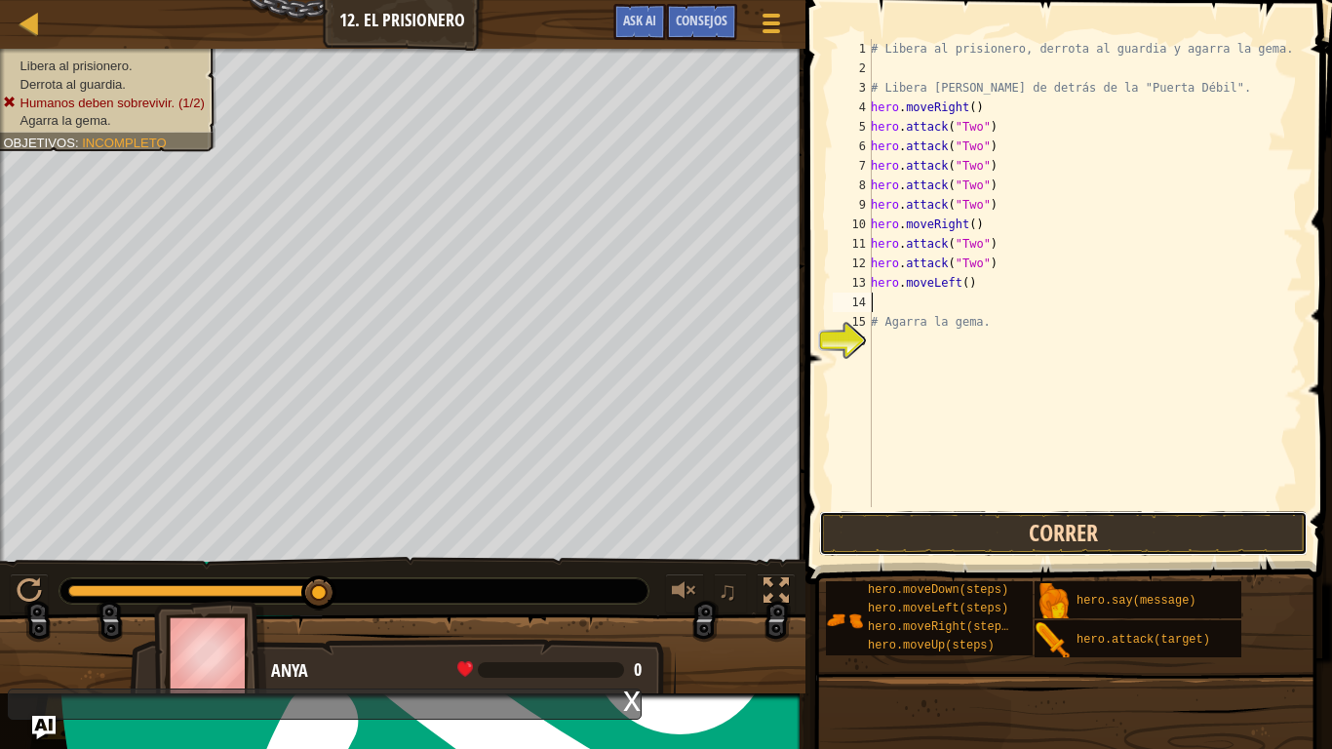
click at [991, 522] on button "Correr" at bounding box center [1063, 533] width 488 height 45
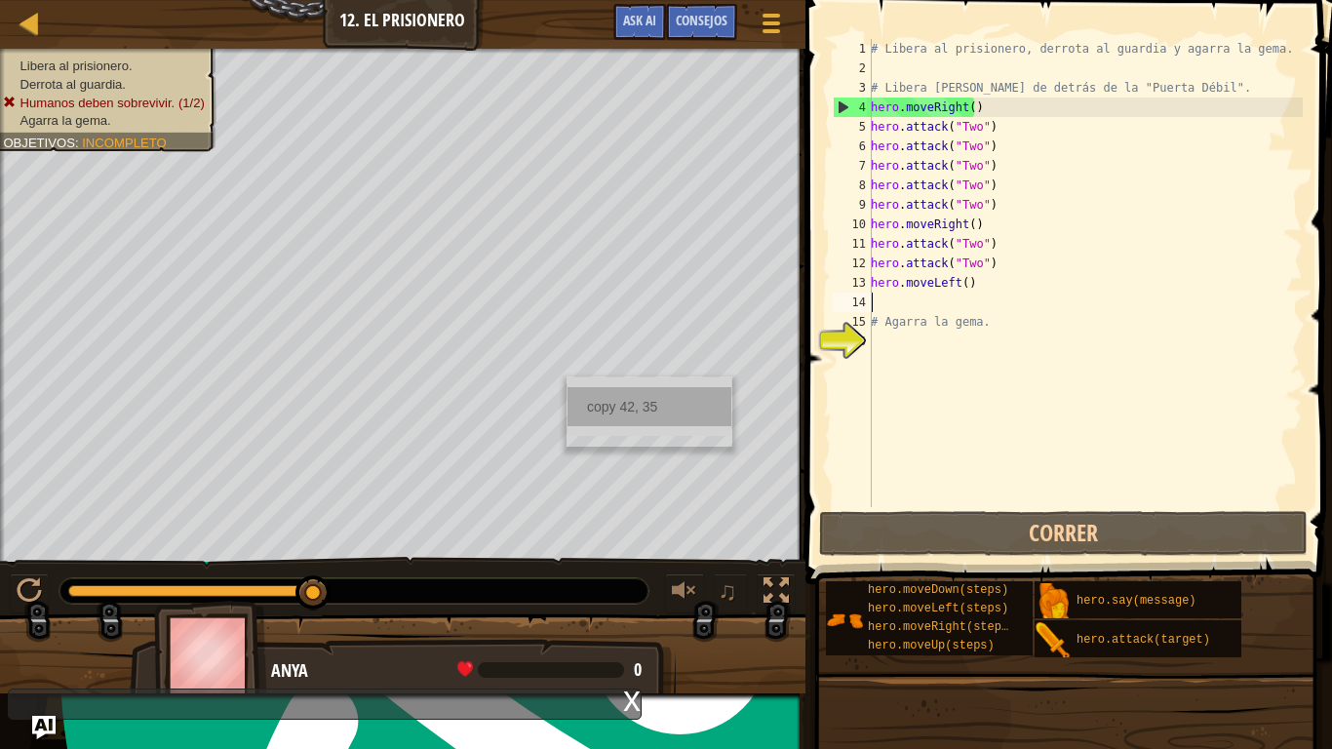
click at [613, 399] on div "copy 42, 35" at bounding box center [649, 406] width 164 height 39
click at [976, 297] on div "# Libera al prisionero, derrota al guardia y agarra la gema. # Libera [PERSON_N…" at bounding box center [1085, 292] width 436 height 507
paste textarea "42, 35"
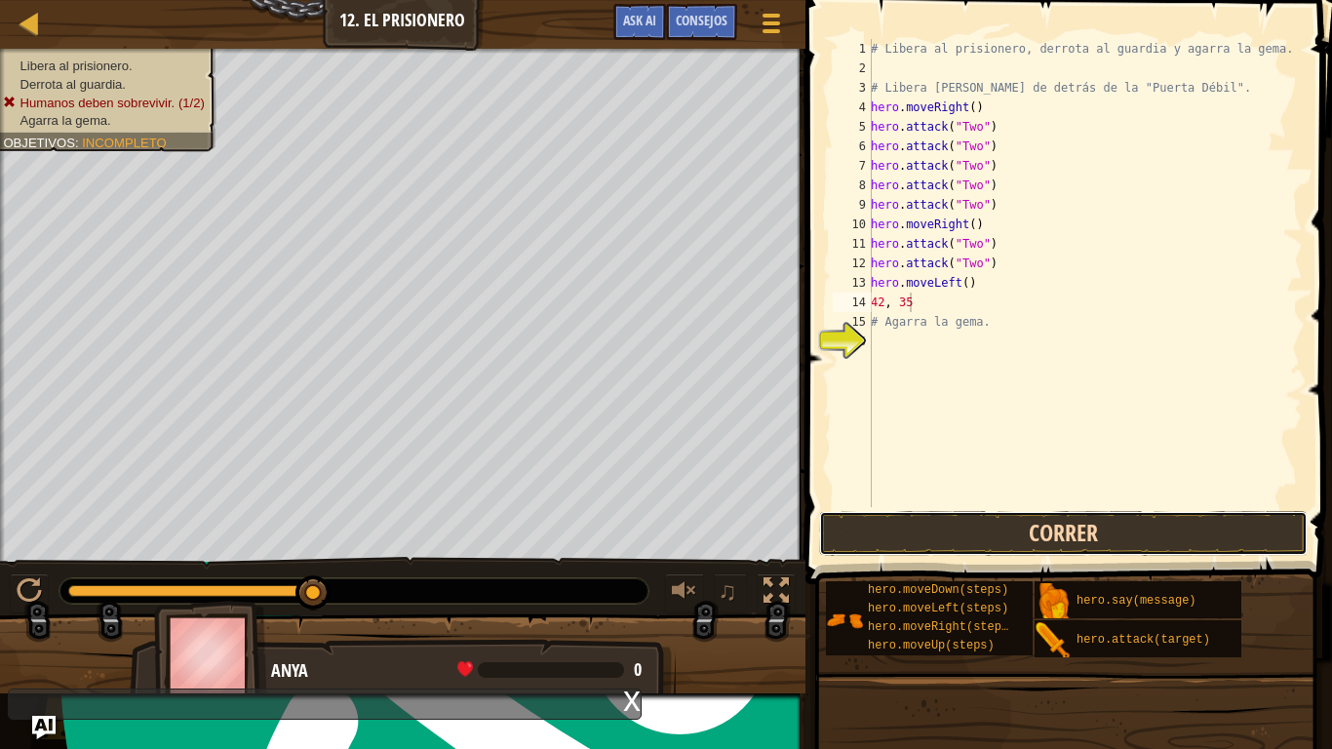
click at [982, 529] on button "Correr" at bounding box center [1063, 533] width 488 height 45
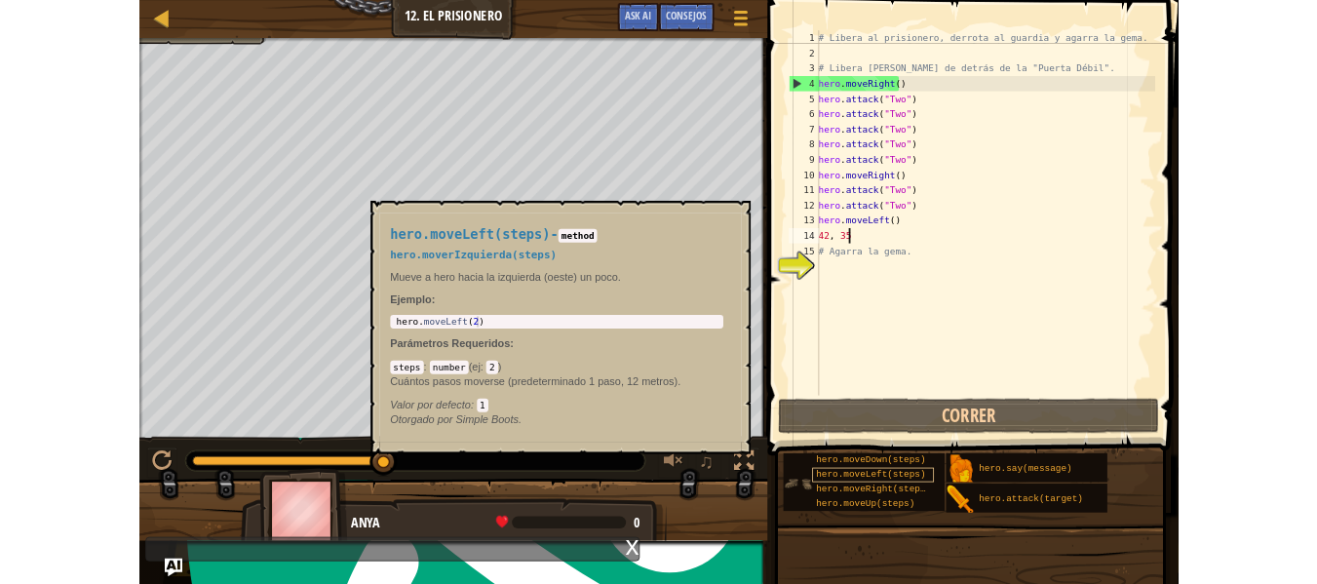
scroll to position [1028, 0]
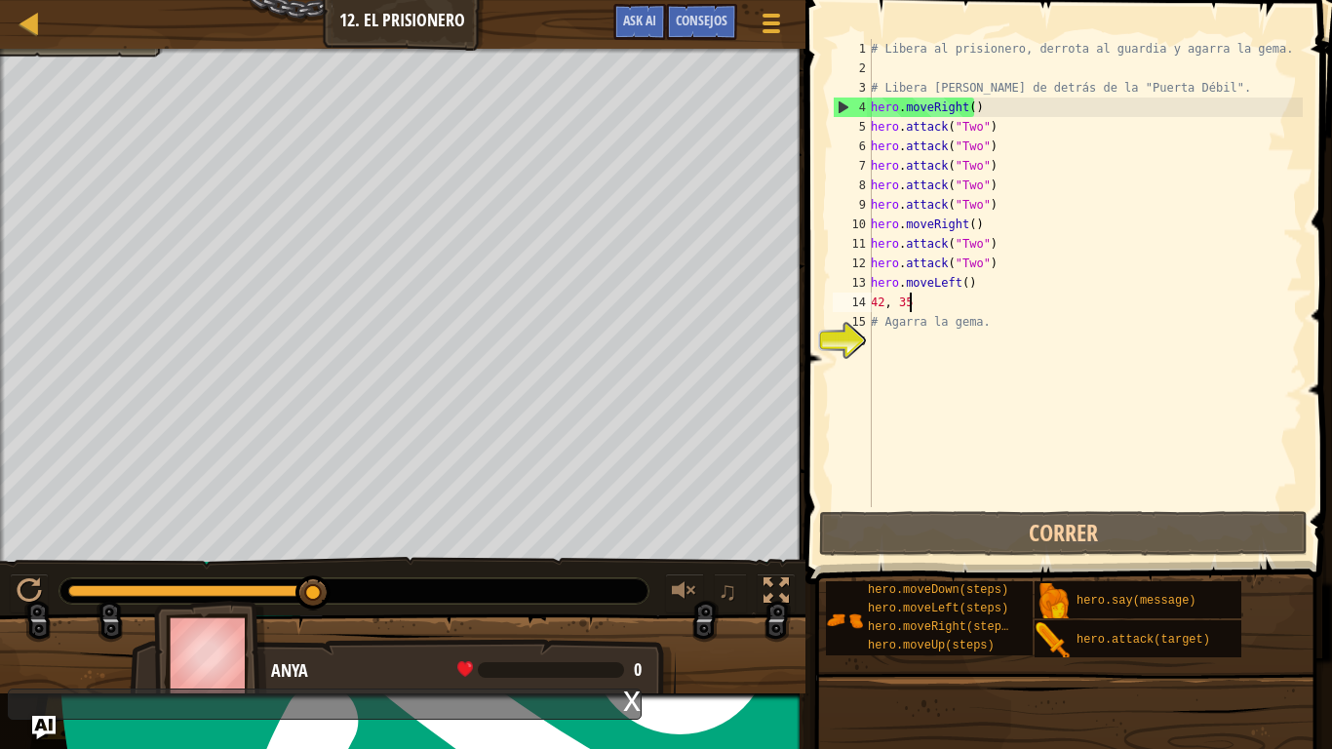
click at [1051, 319] on div "# Libera al prisionero, derrota al guardia y agarra la gema. # Libera [PERSON_N…" at bounding box center [1085, 292] width 436 height 507
click at [1001, 301] on div "# Libera al prisionero, derrota al guardia y agarra la gema. # Libera [PERSON_N…" at bounding box center [1085, 292] width 436 height 507
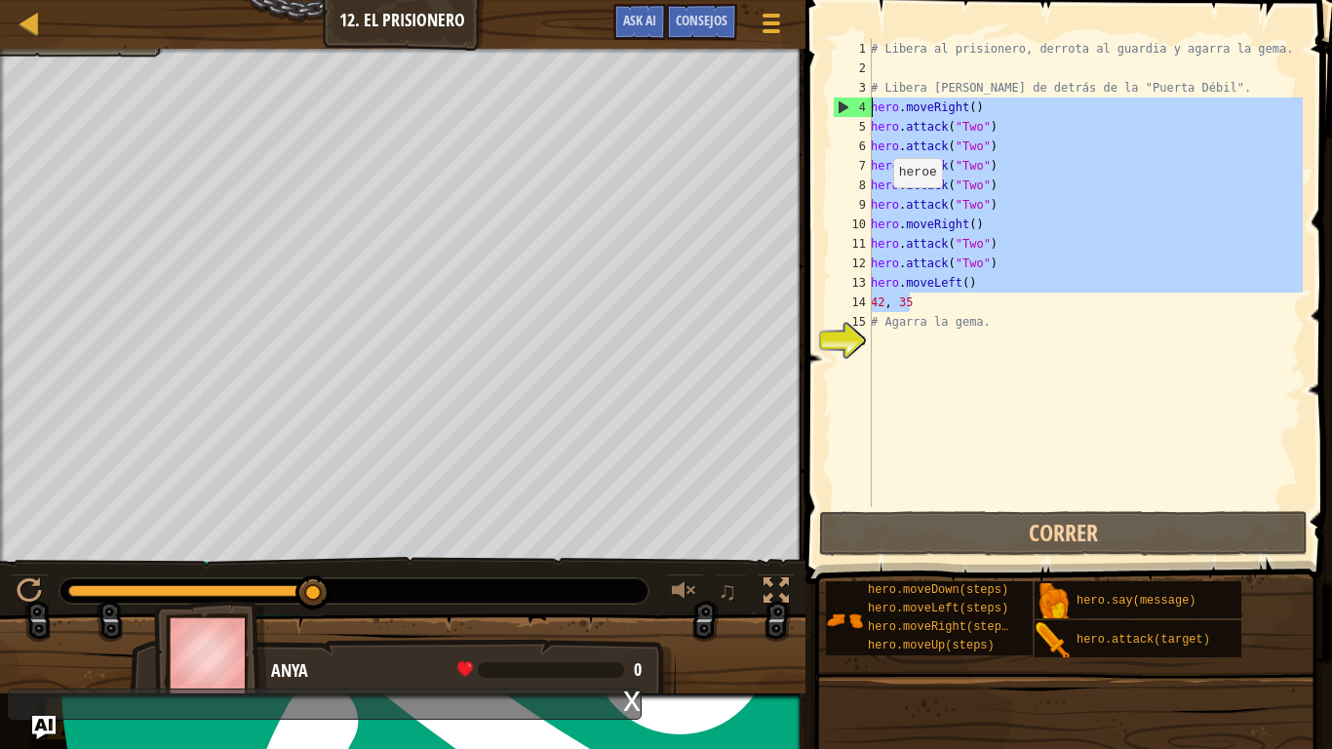
click at [790, 107] on div "Mapa Introducción a la Informática 12. El Prisionero Menú del Juego Hecho Conse…" at bounding box center [666, 374] width 1332 height 749
type textarea "hero.moveRight() hero.attack("Two")"
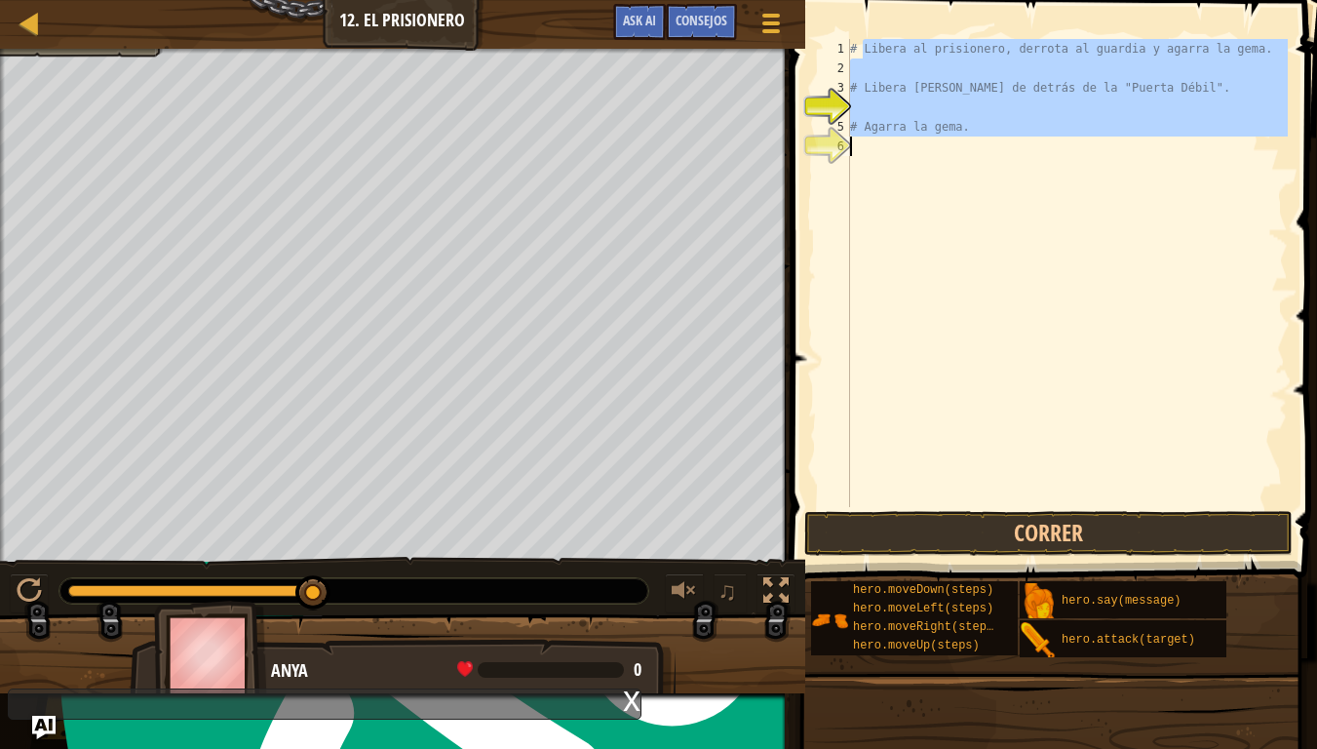
drag, startPoint x: 864, startPoint y: 48, endPoint x: 1170, endPoint y: 169, distance: 329.1
click at [1170, 169] on div "# Libera al prisionero, derrota al guardia y agarra la gema. # Libera [PERSON_N…" at bounding box center [1067, 292] width 442 height 507
type textarea "# Agarra la gema."
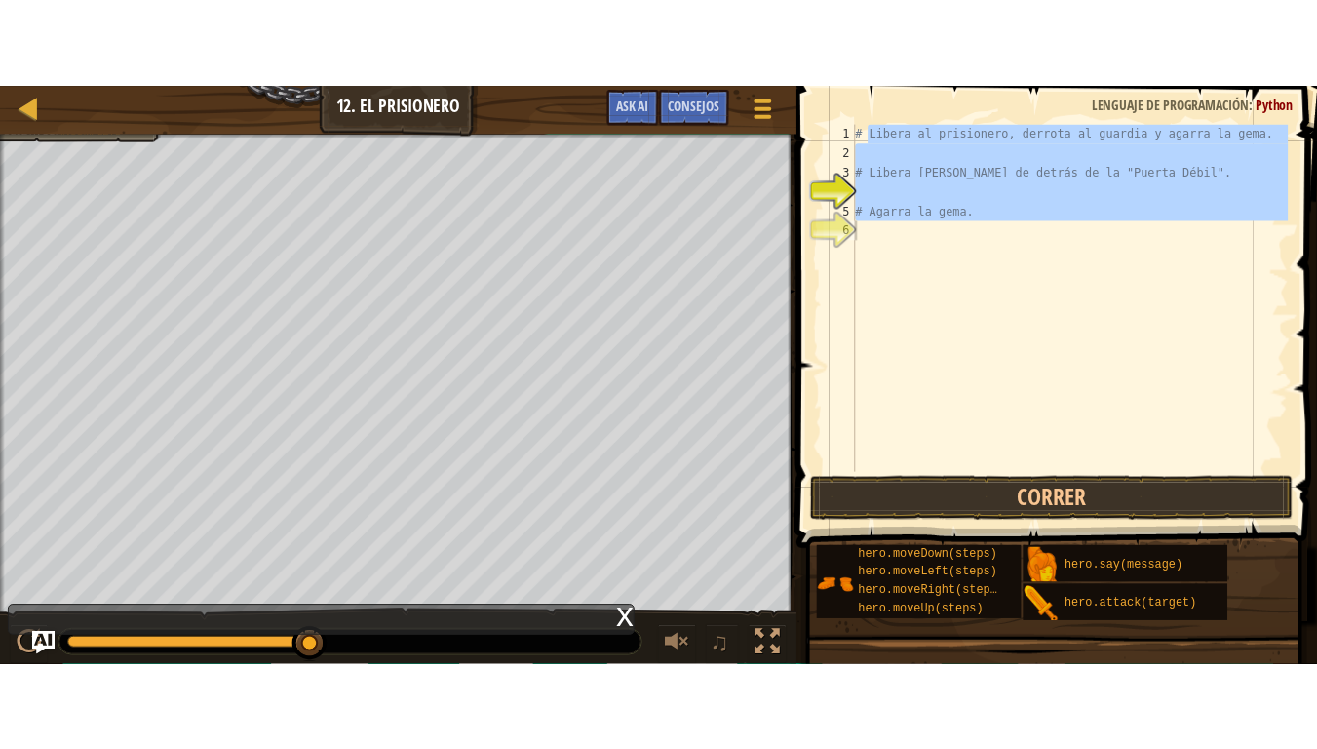
scroll to position [1193, 0]
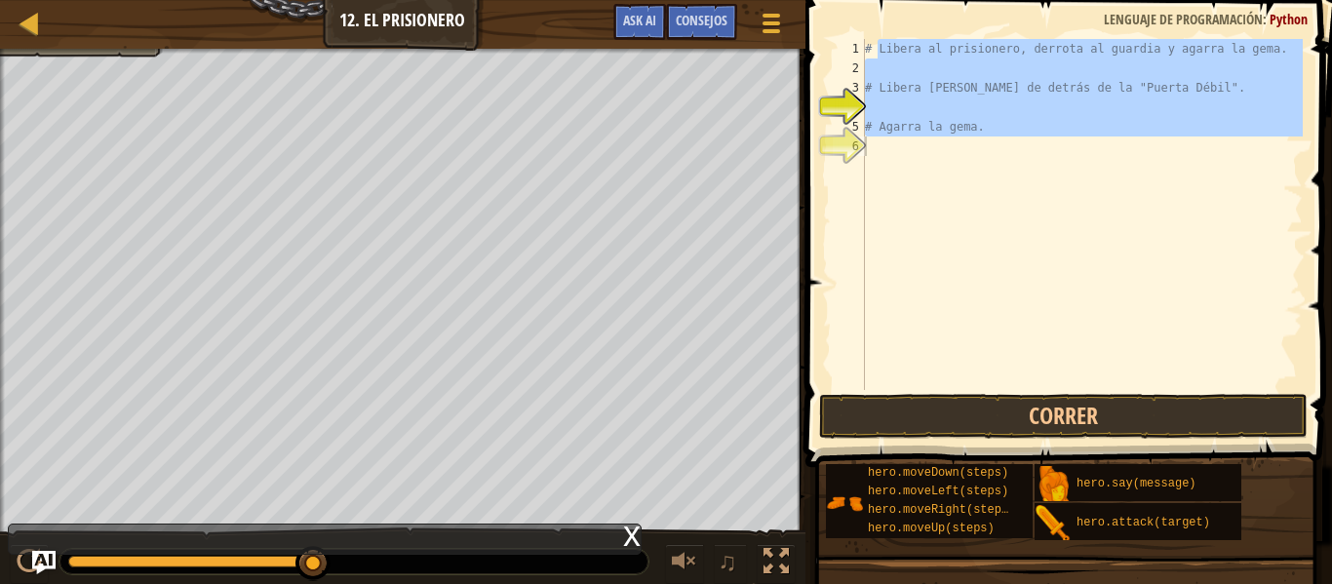
click at [886, 200] on div "# Libera al prisionero, derrota al guardia y agarra la gema. # Libera [PERSON_N…" at bounding box center [1082, 214] width 442 height 351
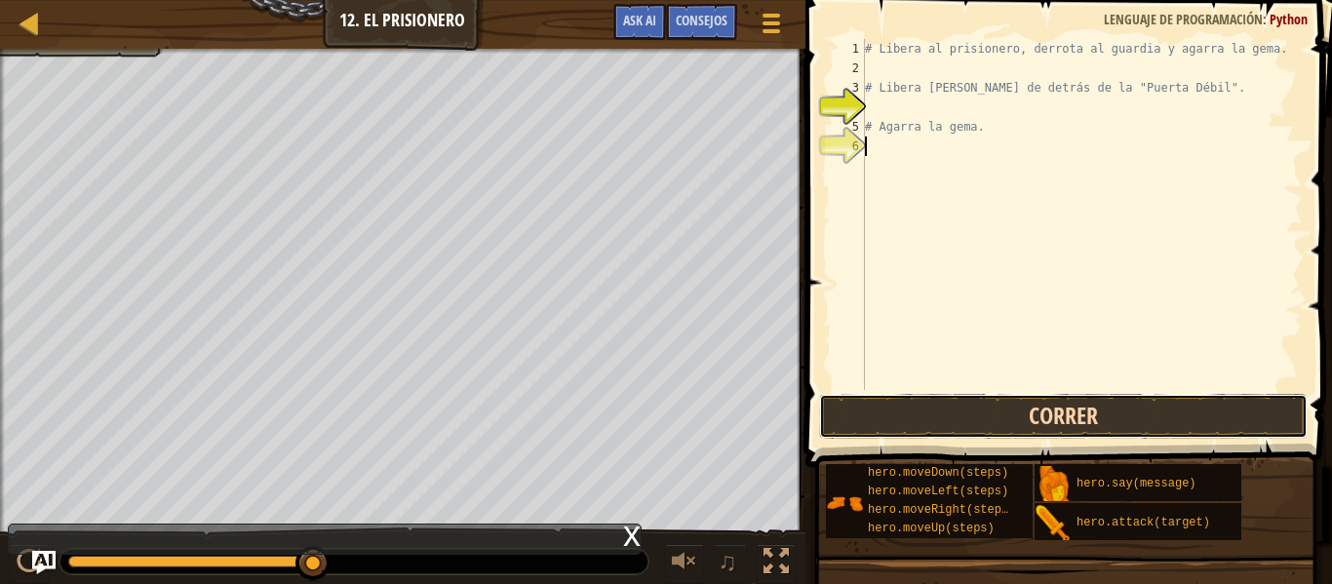
click at [840, 416] on button "Correr" at bounding box center [1063, 416] width 488 height 45
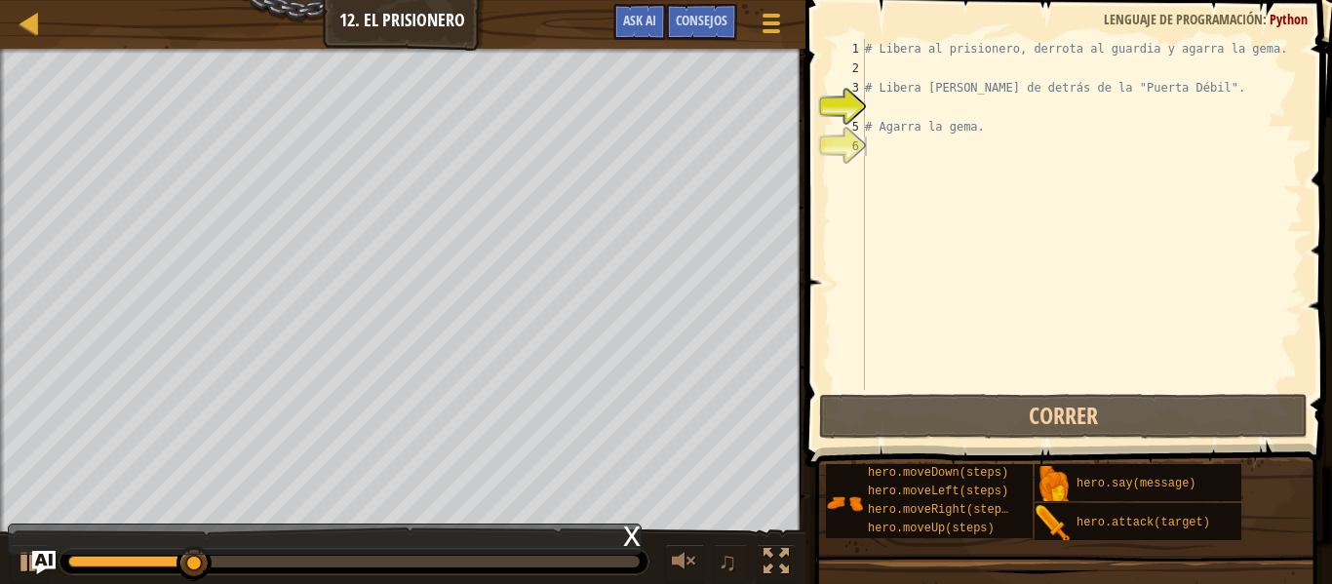
click at [782, 535] on div "♫" at bounding box center [402, 556] width 805 height 58
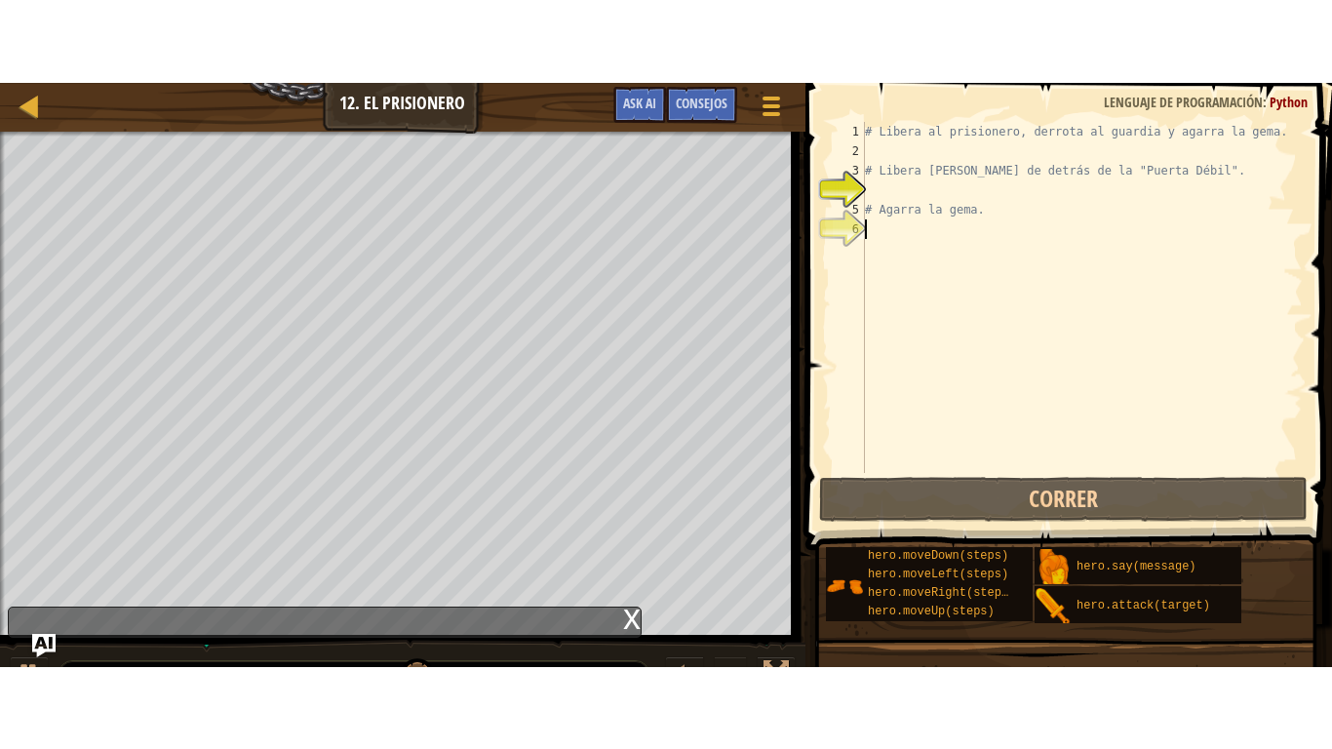
scroll to position [1028, 0]
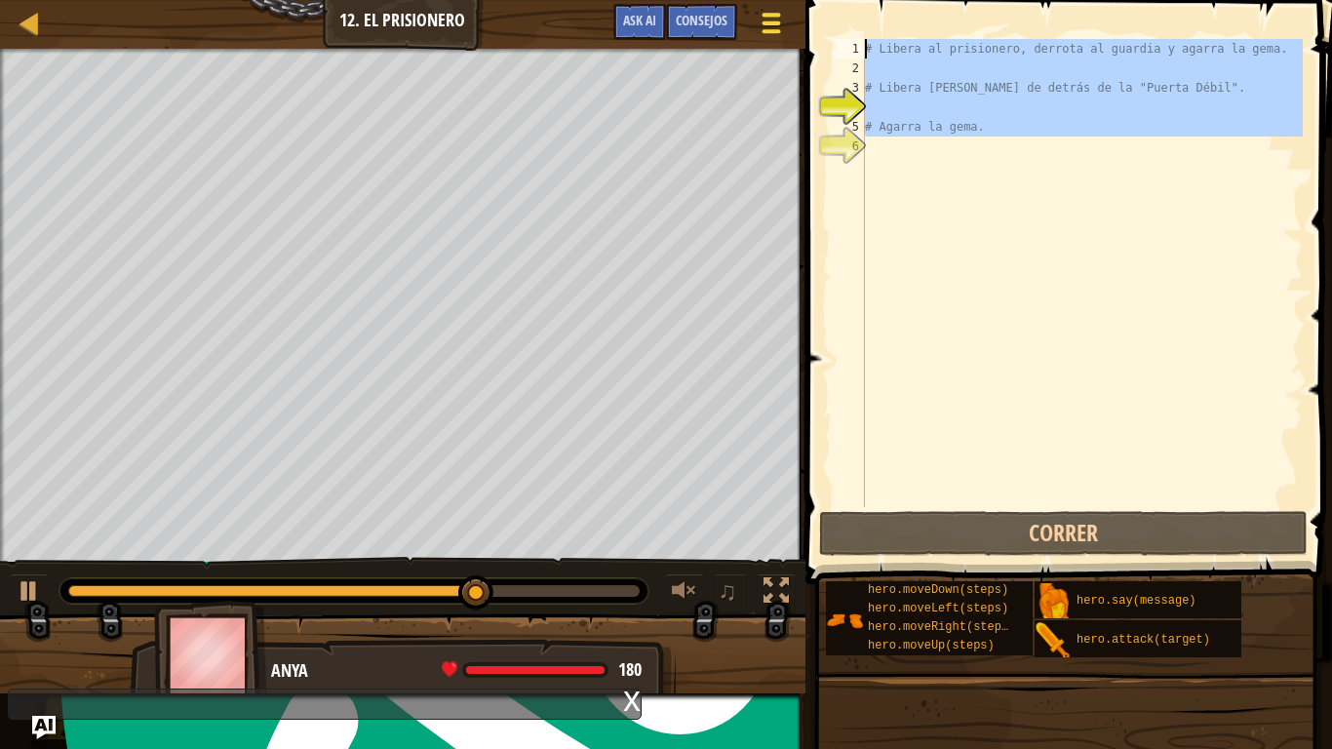
drag, startPoint x: 1015, startPoint y: 149, endPoint x: 794, endPoint y: 21, distance: 254.6
click at [794, 21] on div "Mapa Introducción a la Informática 12. El Prisionero Menú del Juego Hecho Conse…" at bounding box center [666, 374] width 1332 height 749
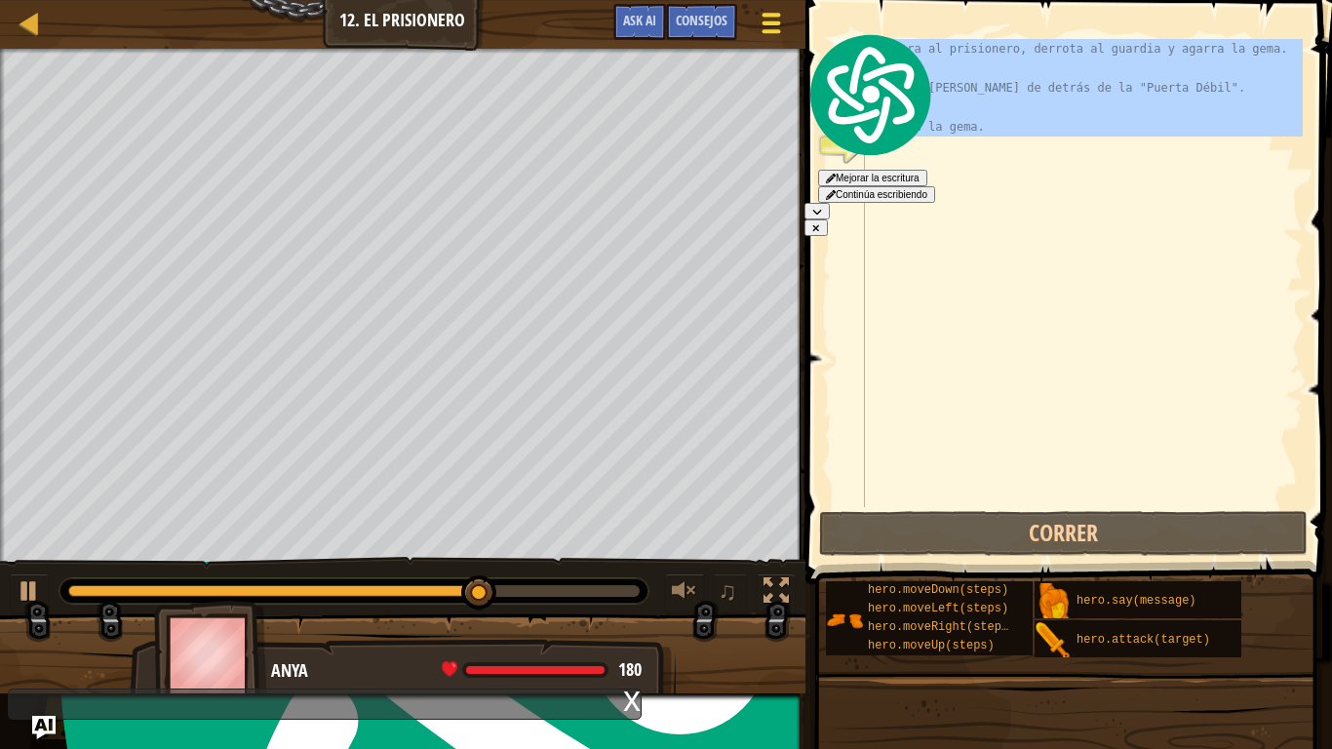
type textarea "# Libera al prisionero, derrota al guardia y agarra la gema."
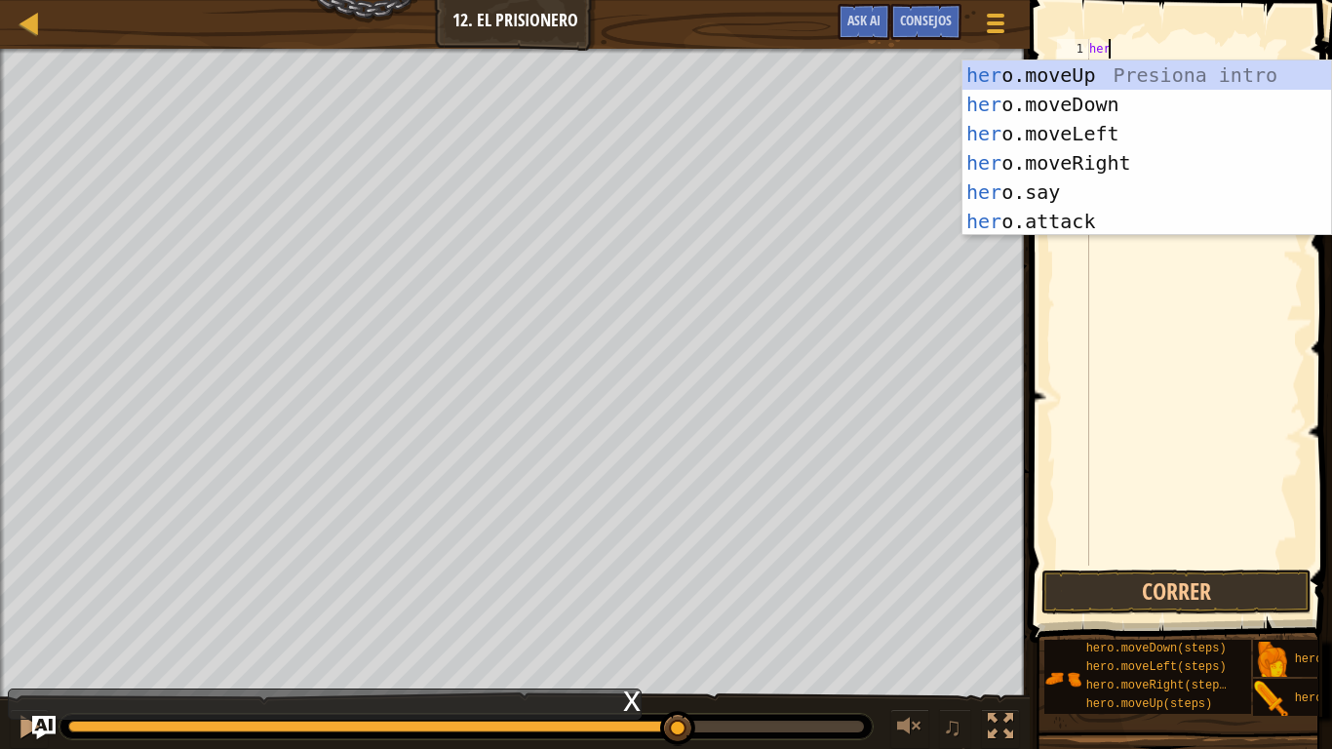
scroll to position [9, 1]
type textarea "hero"
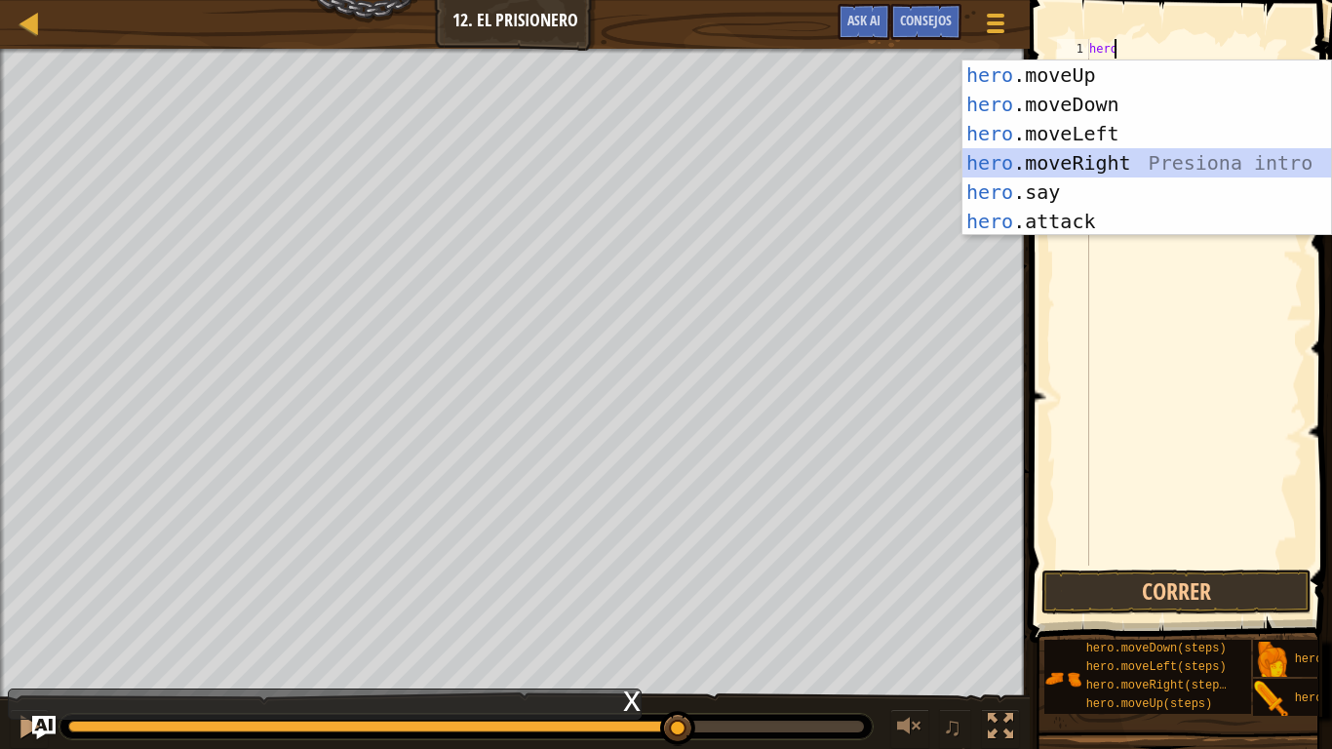
click at [1108, 164] on div "hero .moveUp Presiona intro hero .moveDown Presiona intro hero .moveLeft Presio…" at bounding box center [1146, 177] width 368 height 234
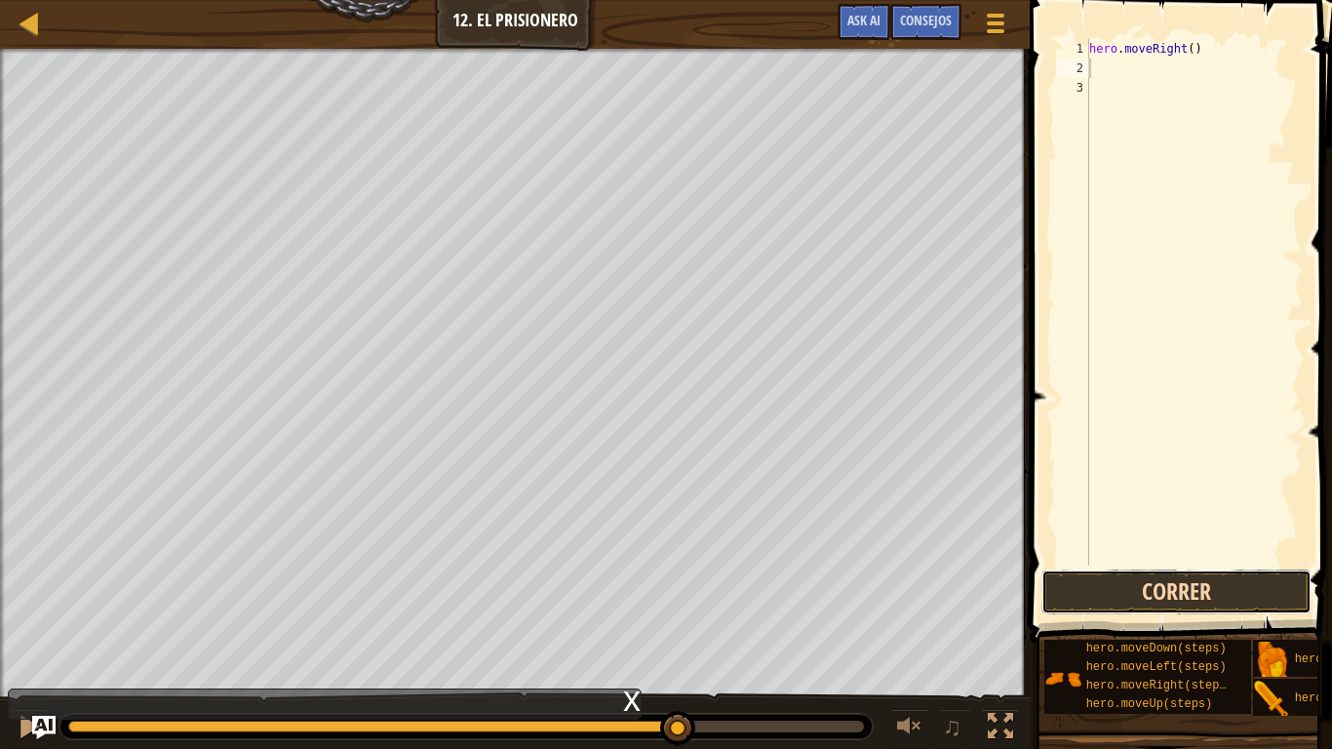
click at [1128, 583] on button "Correr" at bounding box center [1176, 591] width 270 height 45
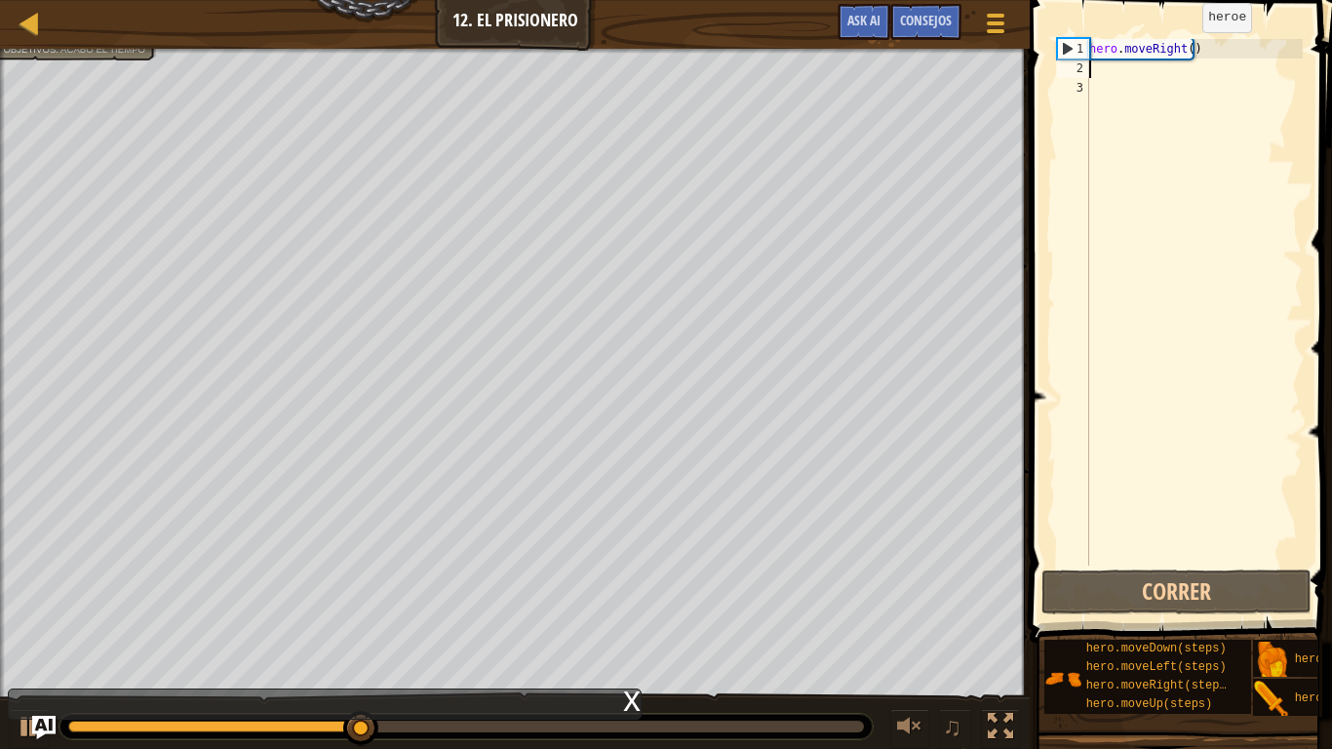
click at [1185, 52] on div "hero . moveRight ( )" at bounding box center [1193, 321] width 217 height 565
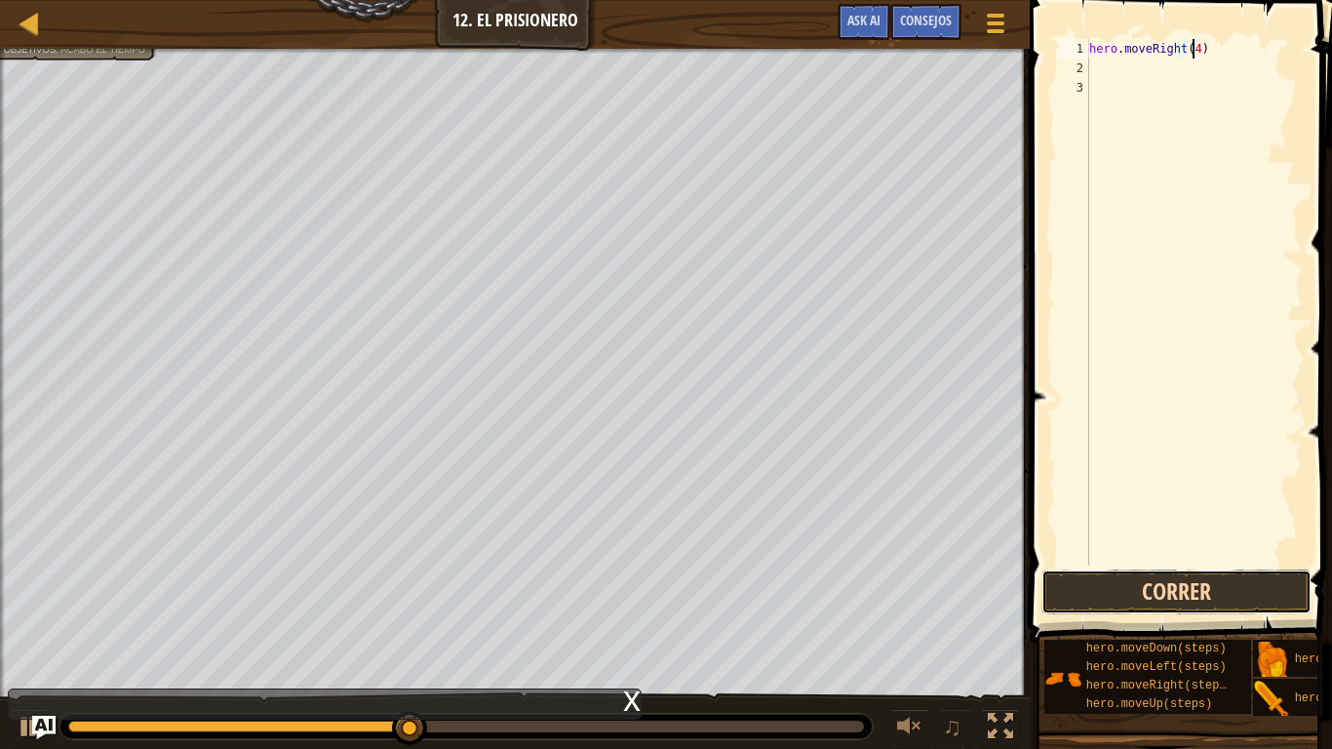
click at [1168, 583] on button "Correr" at bounding box center [1176, 591] width 270 height 45
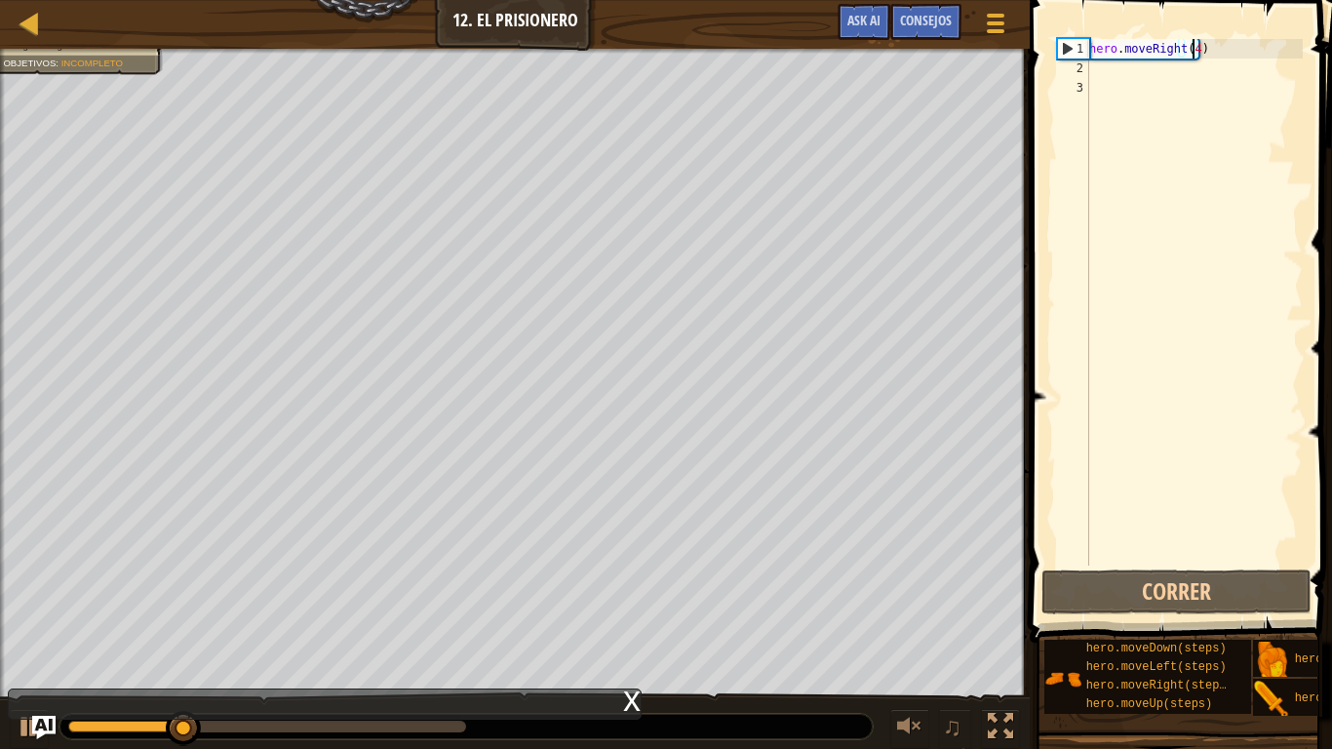
click at [1230, 58] on div "hero . moveRight ( 4 )" at bounding box center [1193, 321] width 217 height 565
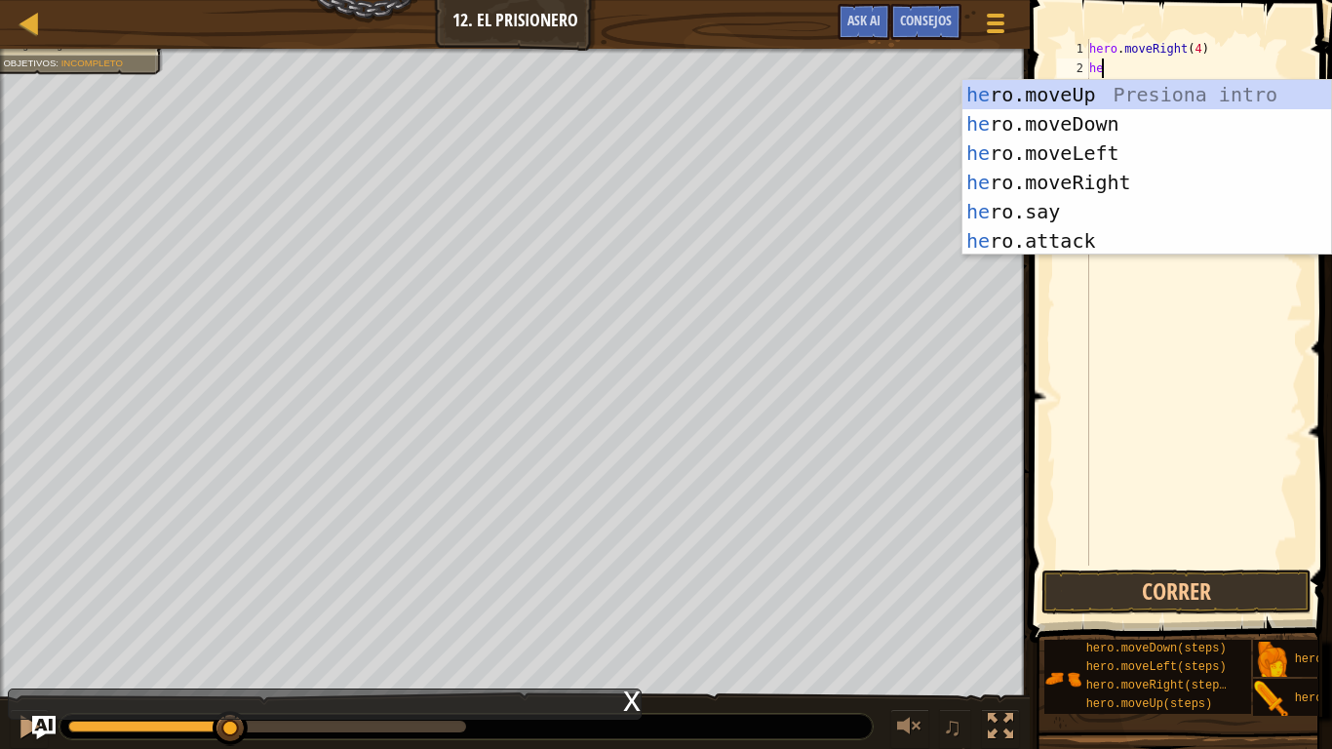
type textarea "hero.moveRight(4)hero"
click at [1201, 118] on div "hero .moveUp Presiona intro hero .moveDown Presiona intro hero .moveLeft Presio…" at bounding box center [1146, 197] width 368 height 234
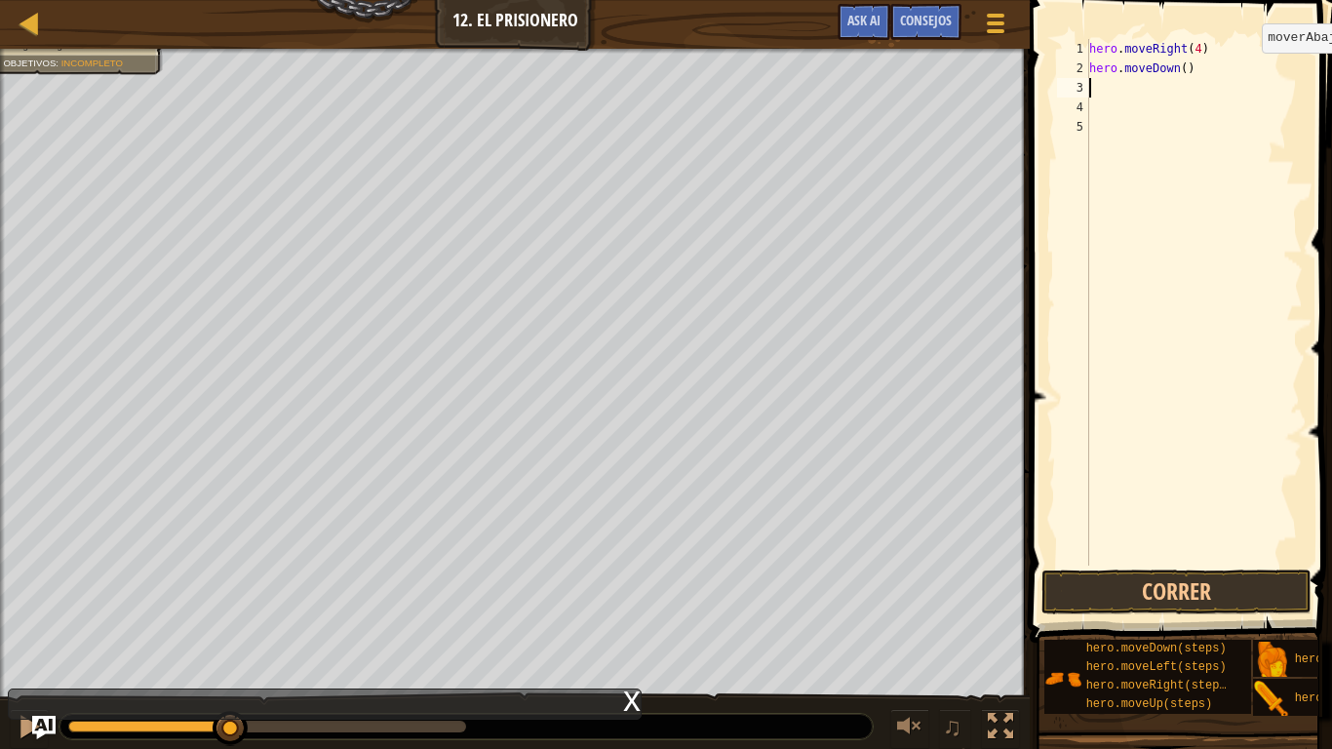
scroll to position [9, 0]
click at [1179, 68] on div "hero . moveRight ( 4 ) hero . moveDown ( )" at bounding box center [1193, 321] width 217 height 565
type textarea "hero.moveDown(4)"
click at [1187, 579] on button "Correr" at bounding box center [1176, 591] width 270 height 45
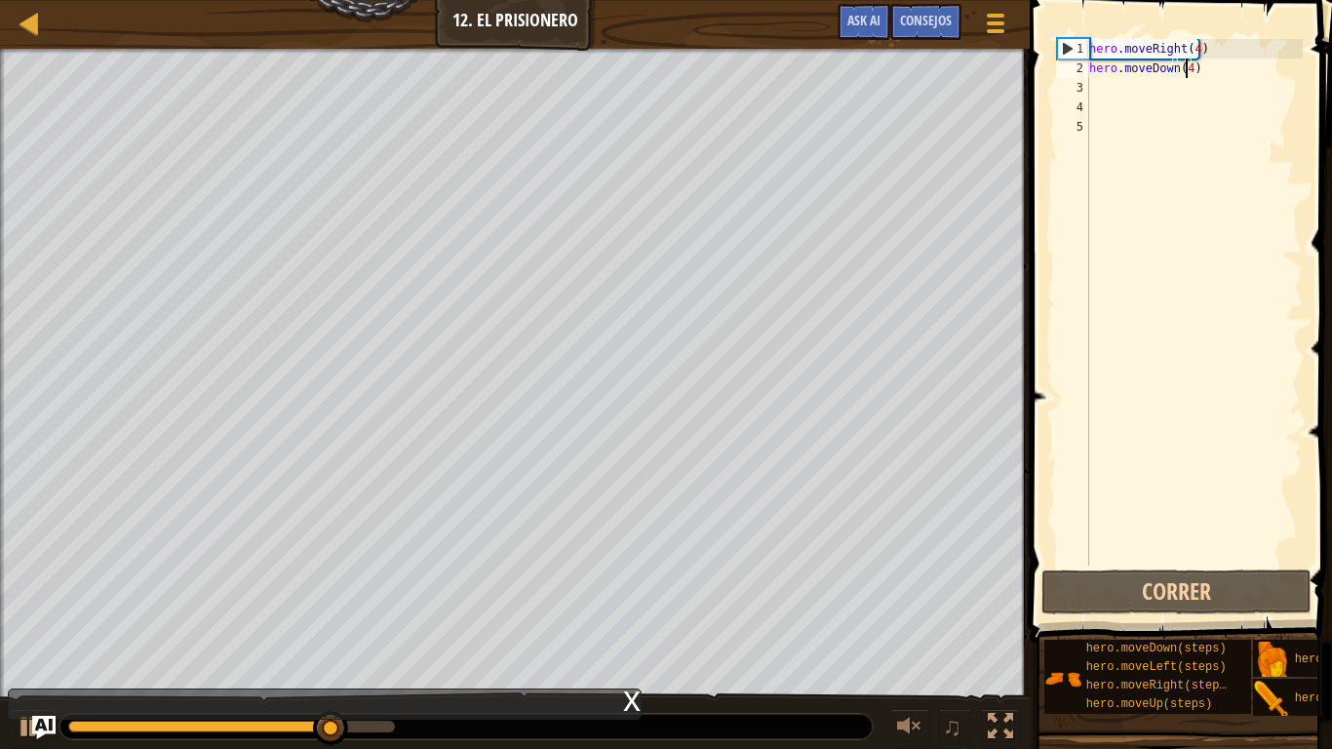
click at [1235, 80] on div "hero . moveRight ( 4 ) hero . moveDown ( 4 )" at bounding box center [1193, 321] width 217 height 565
type textarea "hero.moveDown(4)"
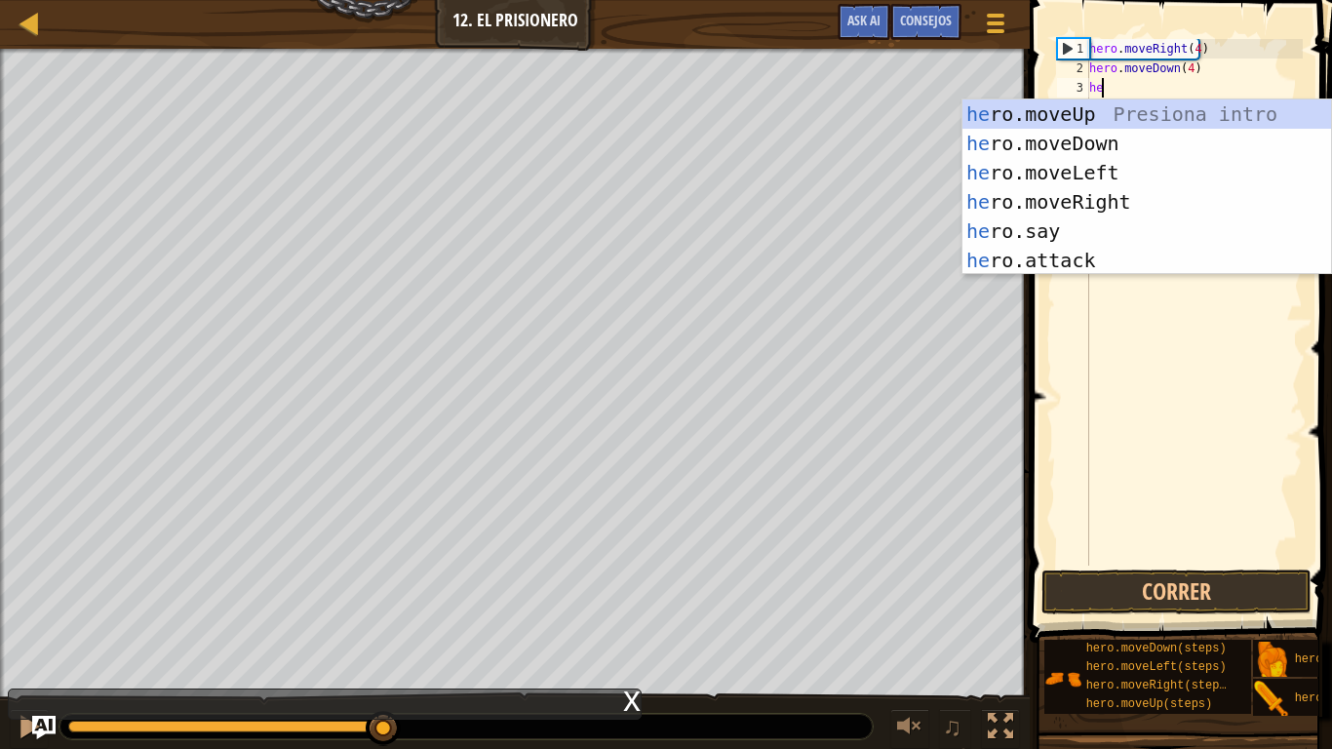
type textarea "hero"
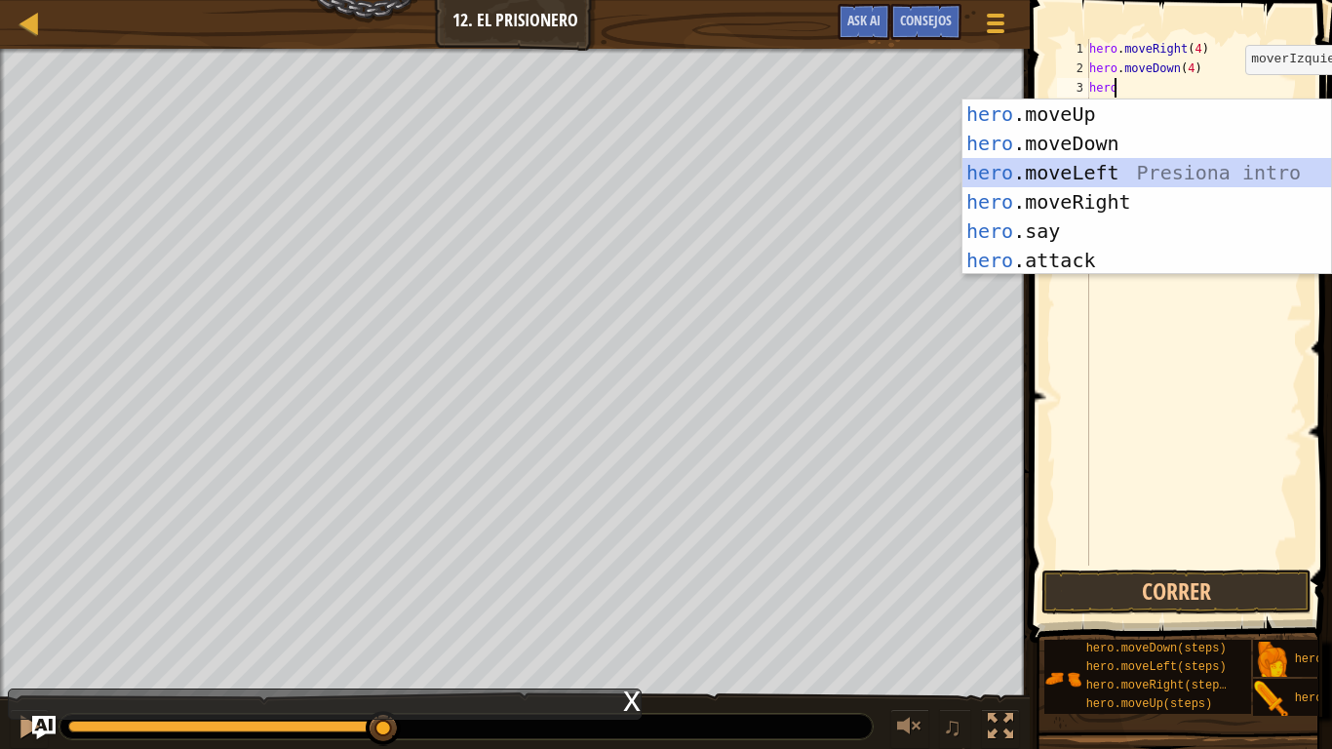
click at [1128, 173] on div "hero .moveUp Presiona intro hero .moveDown Presiona intro hero .moveLeft Presio…" at bounding box center [1146, 216] width 368 height 234
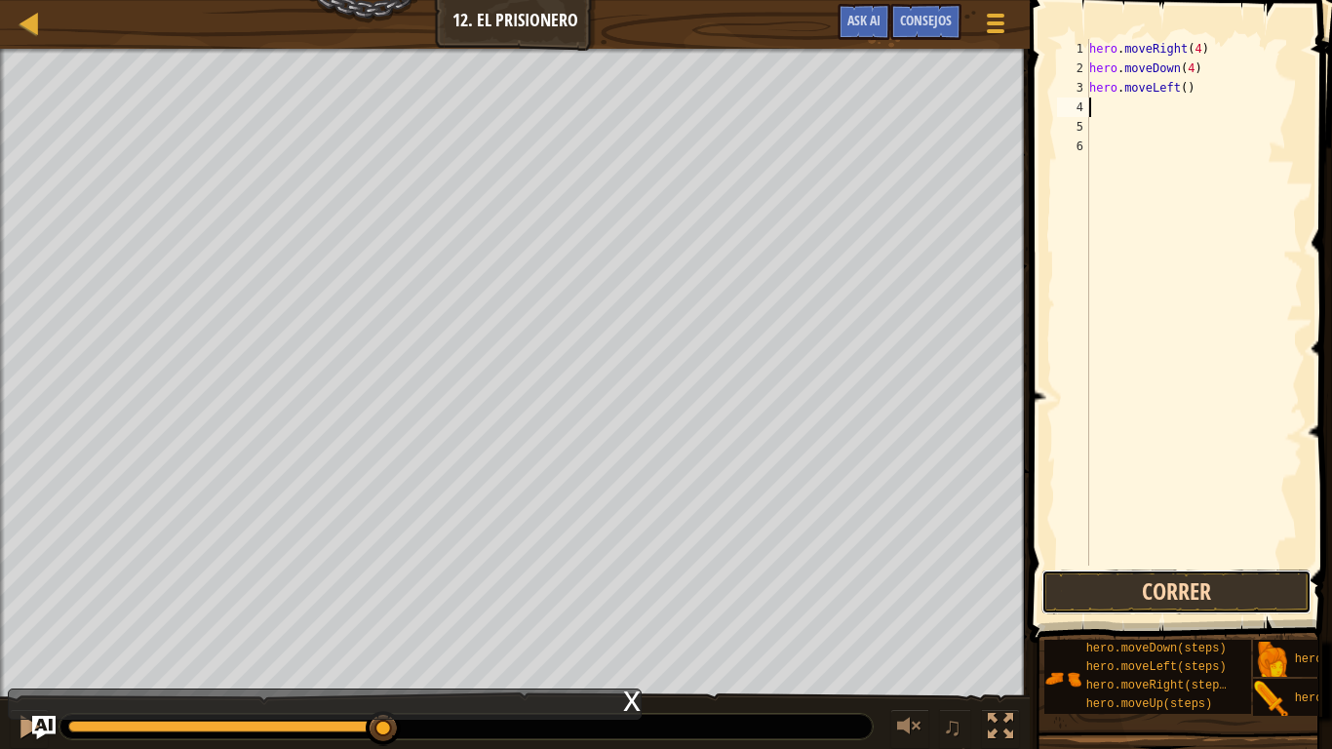
click at [1160, 583] on button "Correr" at bounding box center [1176, 591] width 270 height 45
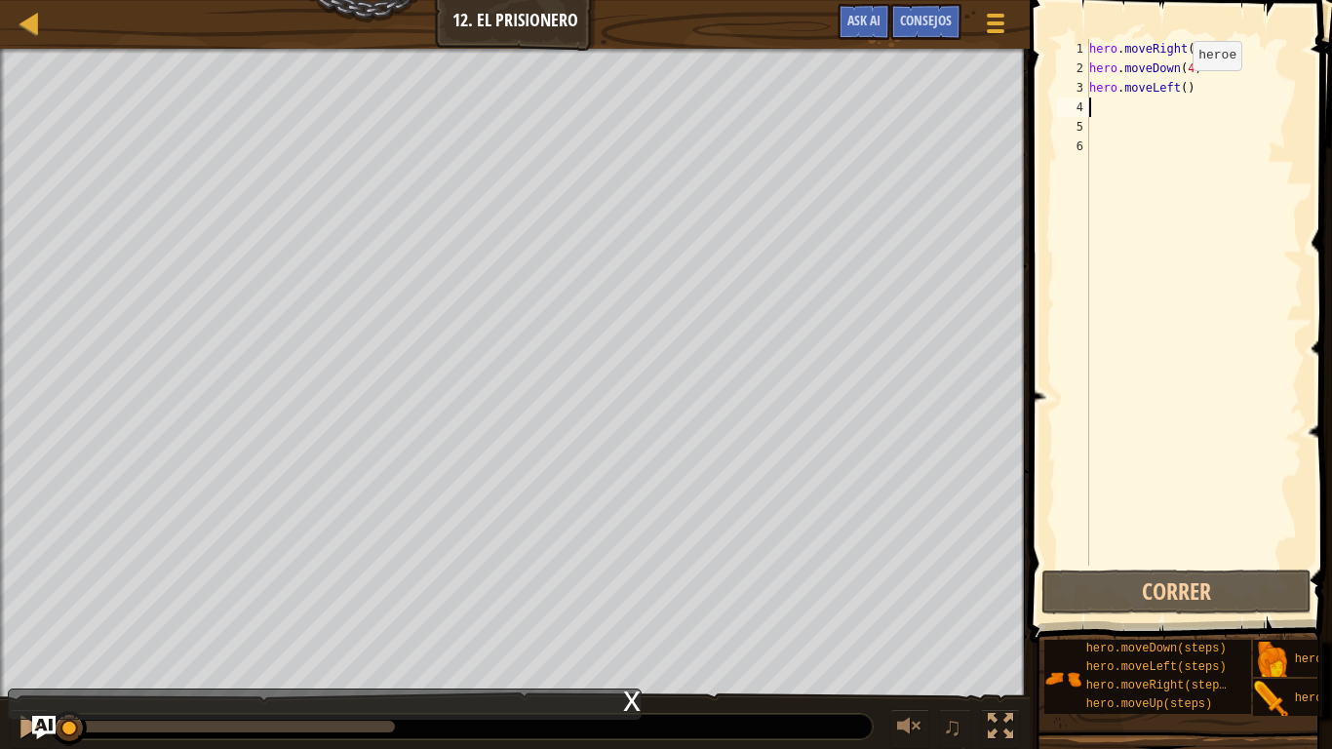
click at [1175, 91] on div "hero . moveRight ( 4 ) hero . moveDown ( 4 ) hero . moveLeft ( )" at bounding box center [1193, 321] width 217 height 565
click at [1180, 95] on div "hero . moveRight ( 4 ) hero . moveDown ( 4 ) hero . moveLeft ( )" at bounding box center [1193, 321] width 217 height 565
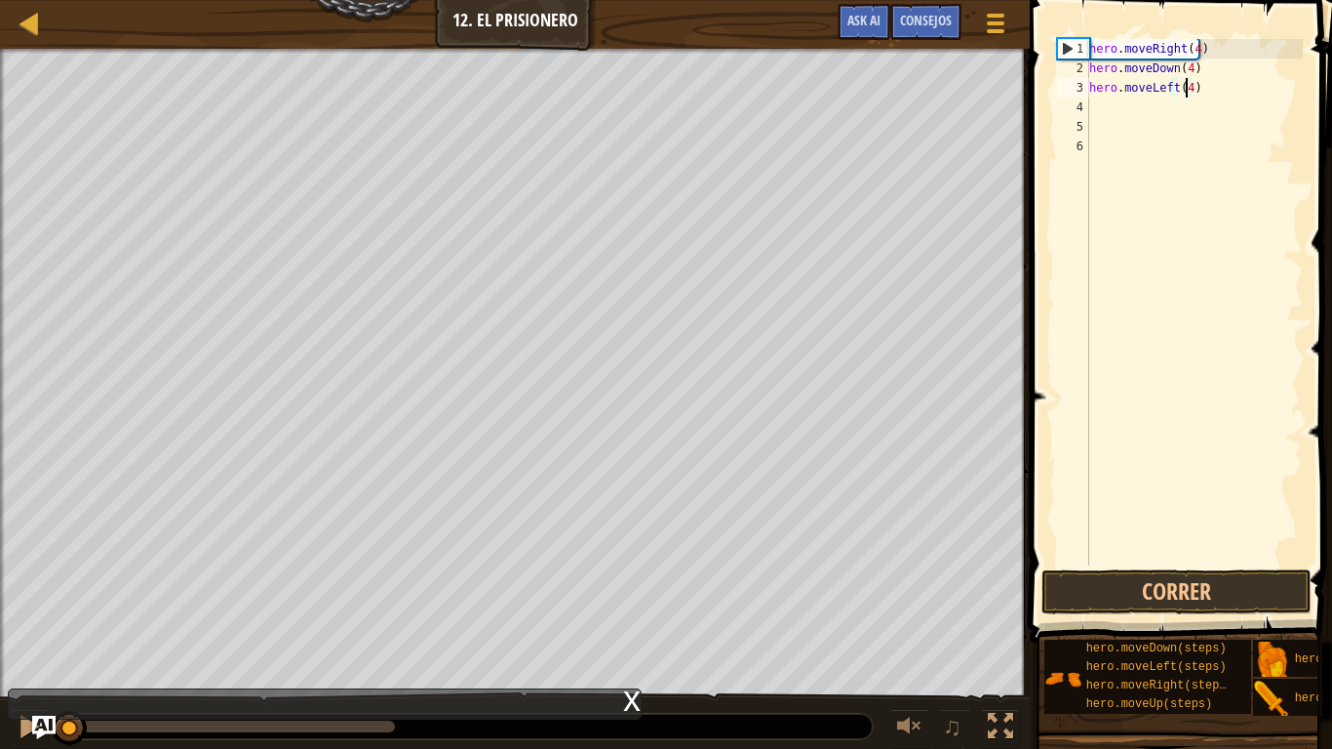
scroll to position [9, 8]
click at [1157, 573] on button "Correr" at bounding box center [1176, 591] width 270 height 45
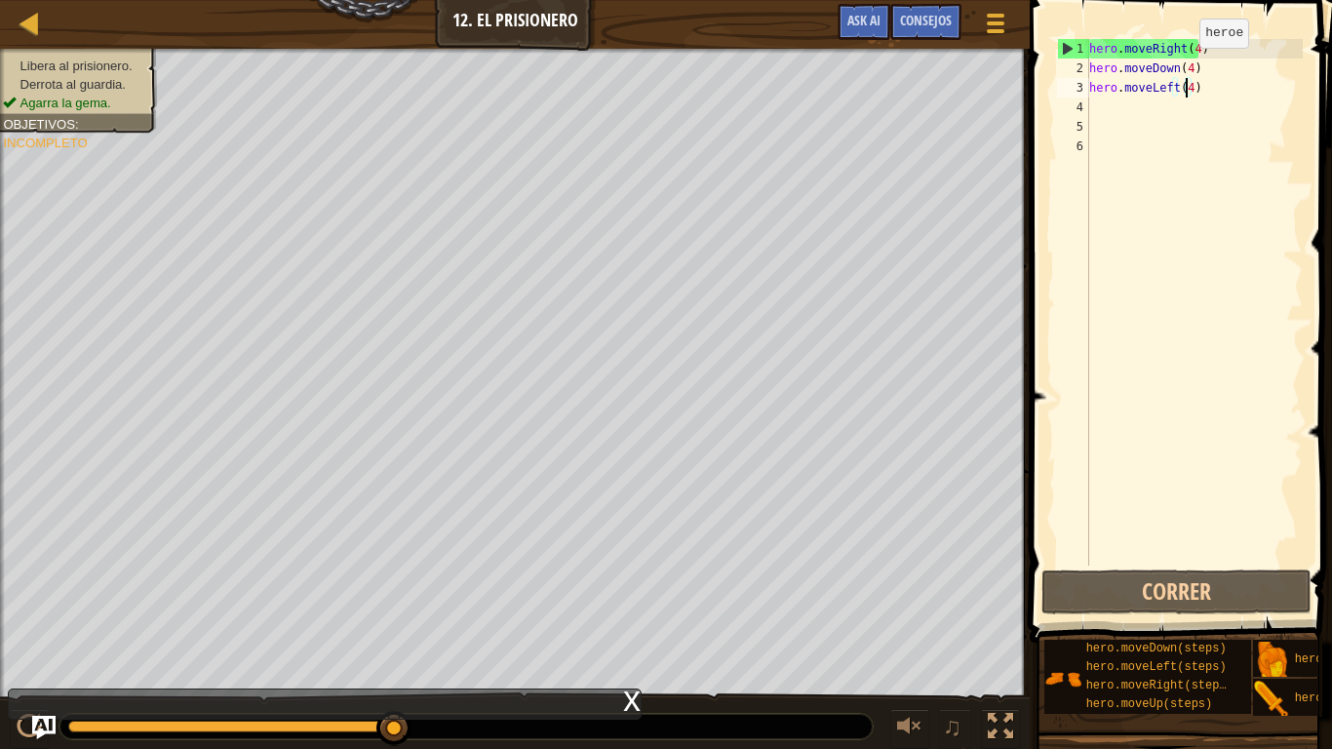
click at [1182, 67] on div "hero . moveRight ( 4 ) hero . moveDown ( 4 ) hero . moveLeft ( 4 )" at bounding box center [1193, 321] width 217 height 565
type textarea "hero.moveDown(4)"
click at [1184, 77] on div "hero . moveRight ( 4 ) hero . moveDown ( 4 ) hero . moveLeft ( 4 )" at bounding box center [1193, 321] width 217 height 565
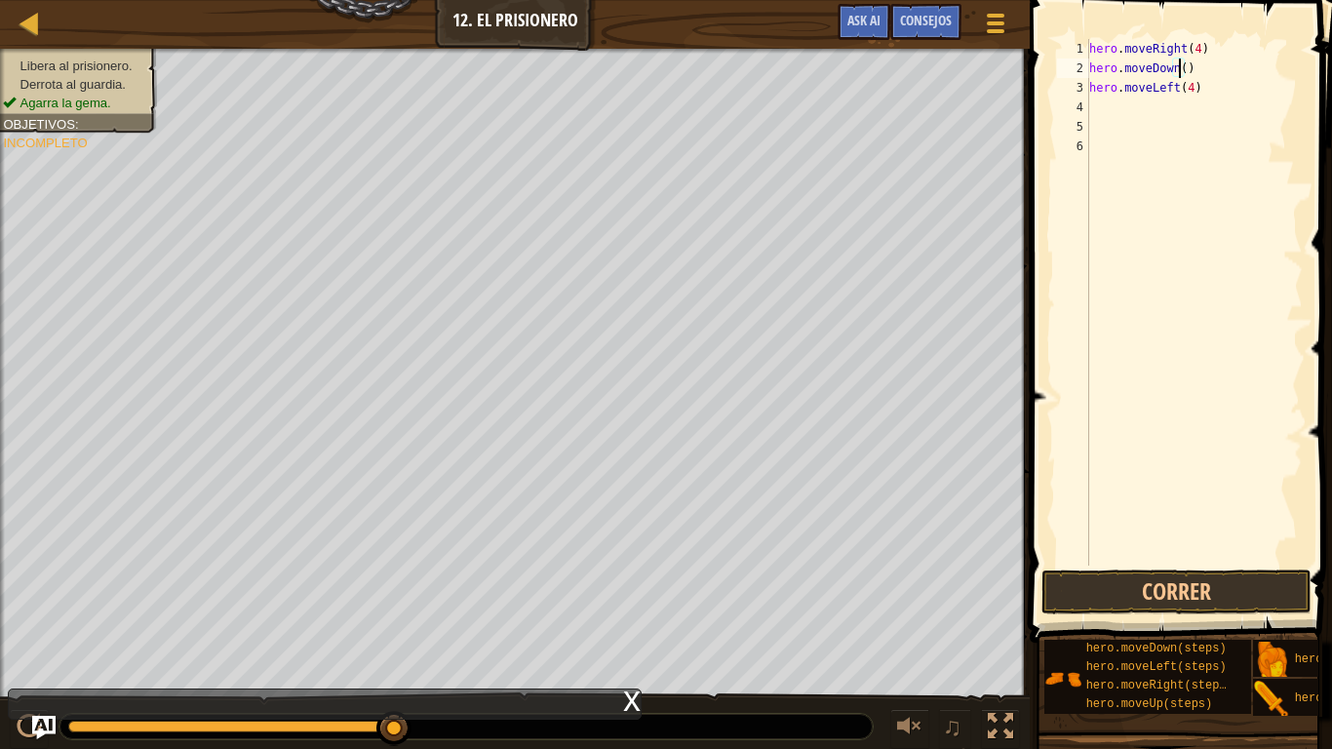
scroll to position [9, 8]
click at [1089, 583] on button "Correr" at bounding box center [1176, 591] width 270 height 45
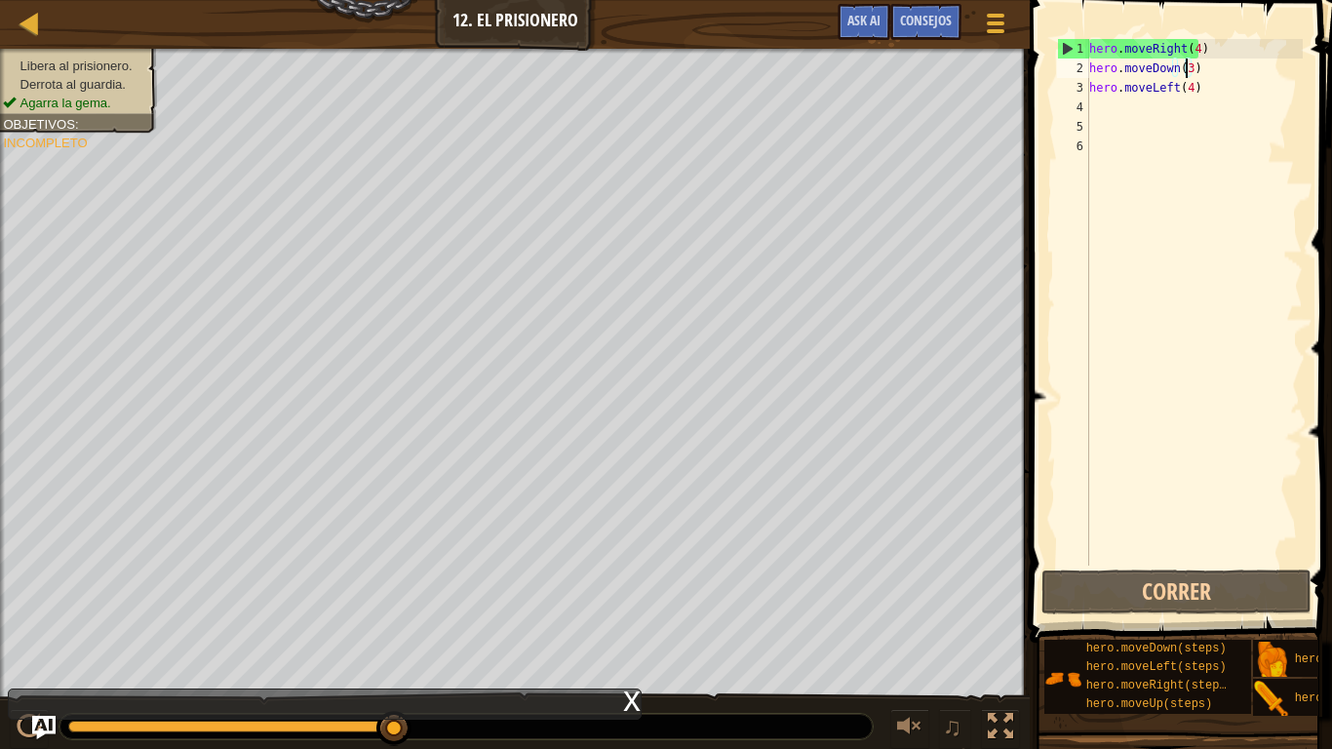
click at [1219, 96] on div "hero . moveRight ( 4 ) hero . moveDown ( 3 ) hero . moveLeft ( 4 )" at bounding box center [1193, 321] width 217 height 565
type textarea "hero.moveLeft(4)"
click at [1148, 583] on button "Correr" at bounding box center [1176, 591] width 270 height 45
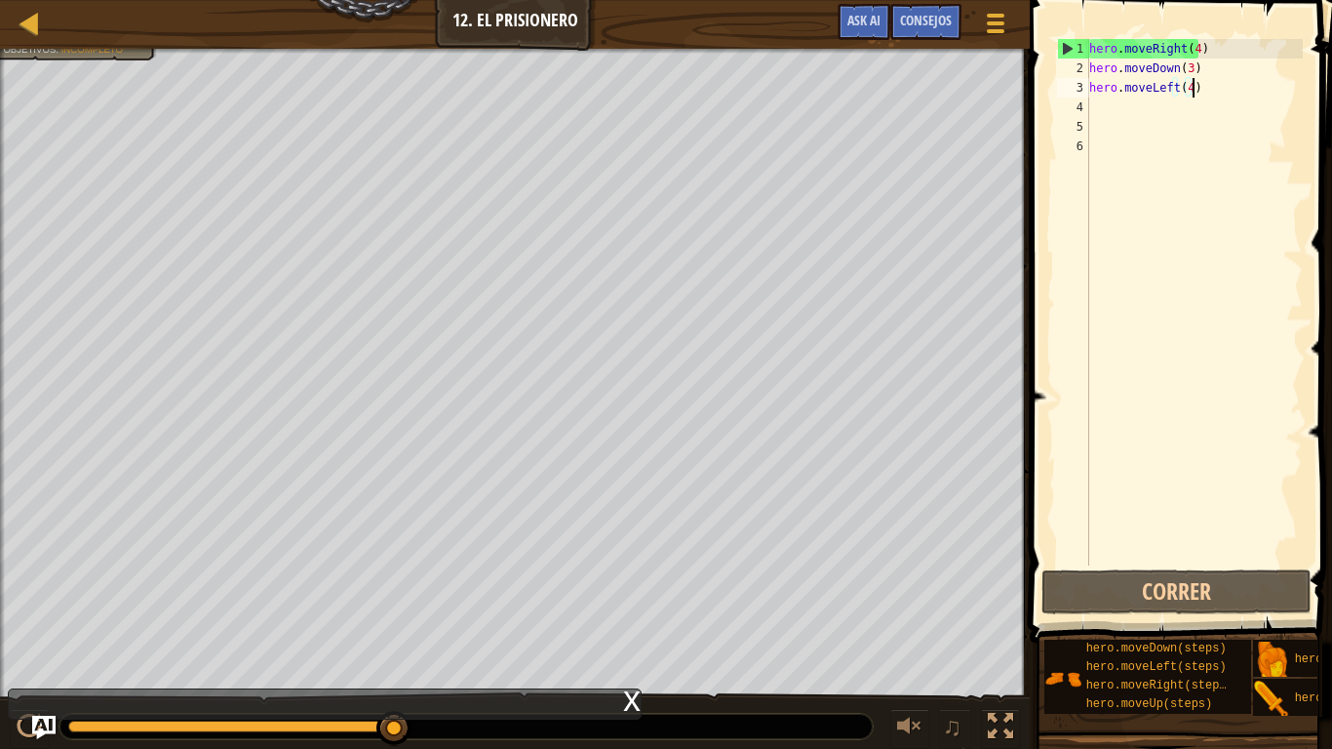
click at [103, 111] on div "Libera al prisionero. Derrota al guardia. Agarra la gema. Objetivos : Incompleto" at bounding box center [514, 377] width 1029 height 656
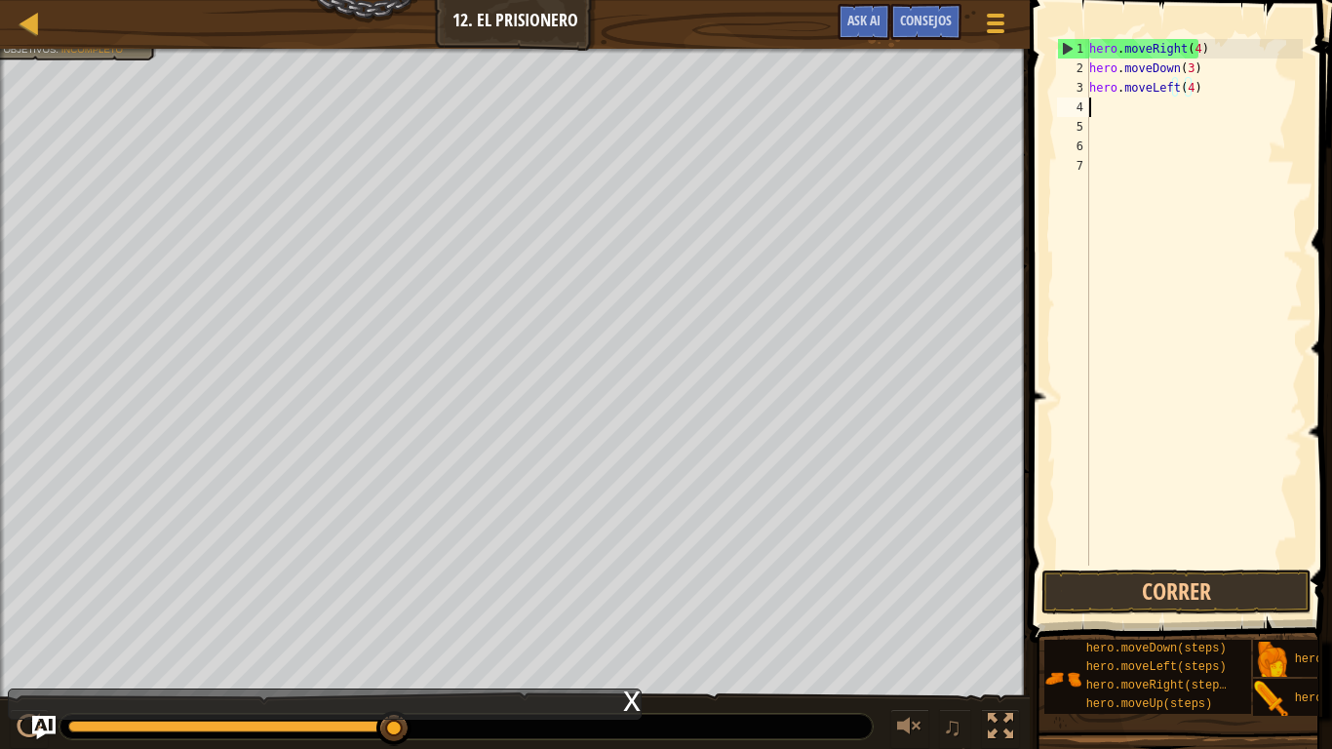
scroll to position [9, 0]
click at [1187, 97] on div "hero . moveRight ( 4 ) hero . moveDown ( 3 ) hero . moveLeft ( 4 )" at bounding box center [1193, 321] width 217 height 565
click at [1129, 576] on button "Correr" at bounding box center [1176, 591] width 270 height 45
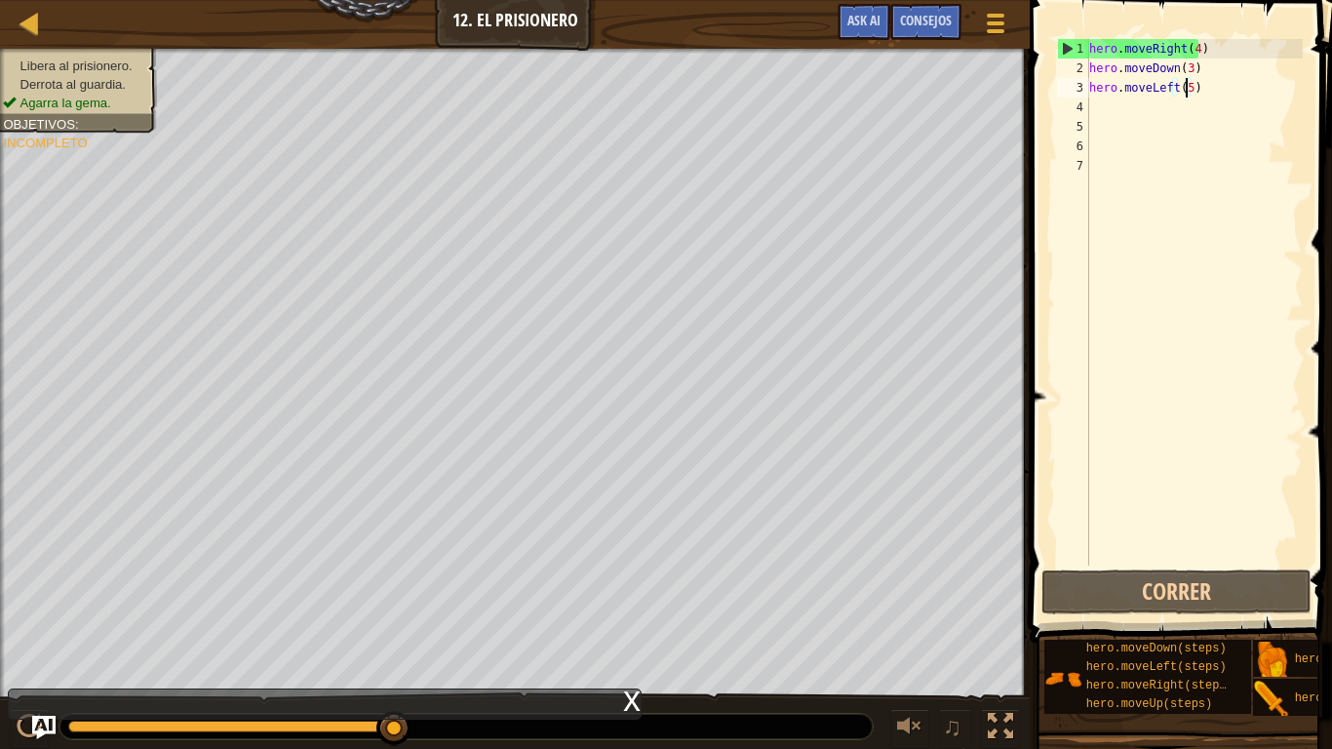
type textarea "hero.moveLeft()"
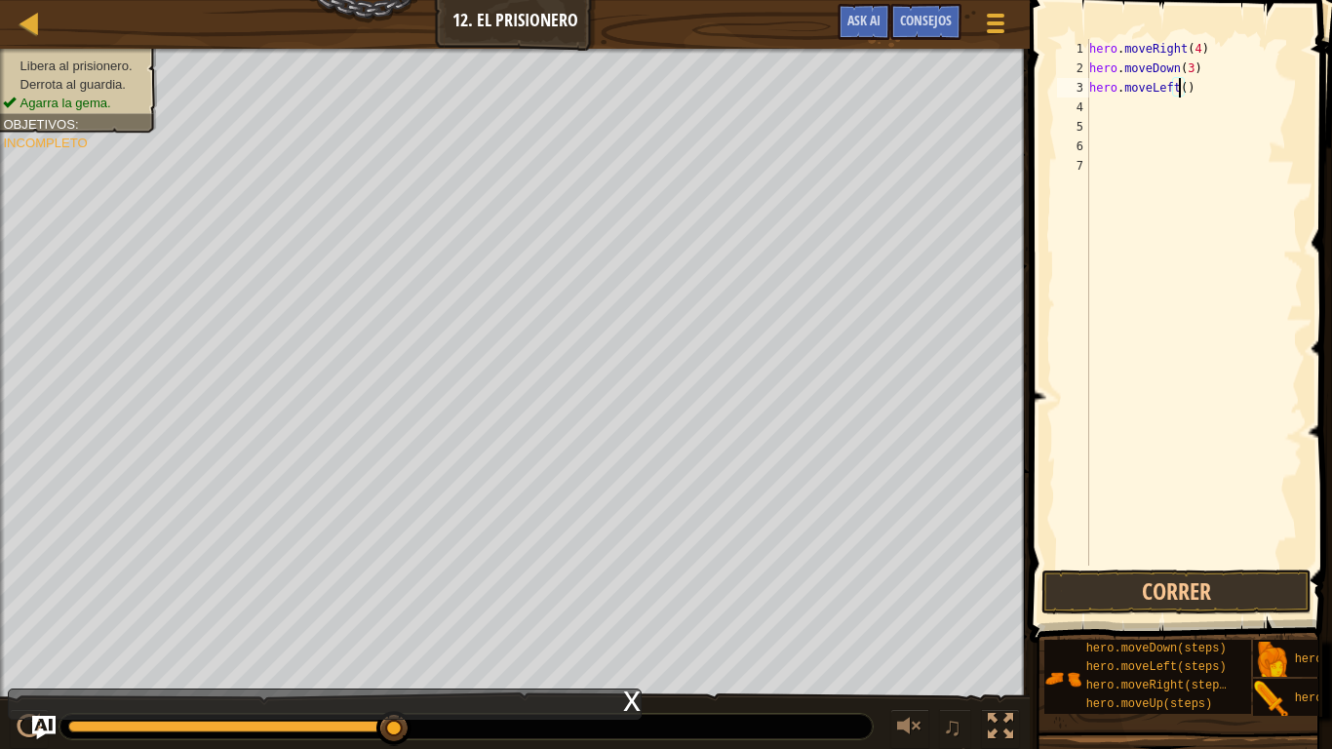
click at [1202, 85] on div "hero . moveRight ( 4 ) hero . moveDown ( 3 ) hero . moveLeft ( )" at bounding box center [1193, 321] width 217 height 565
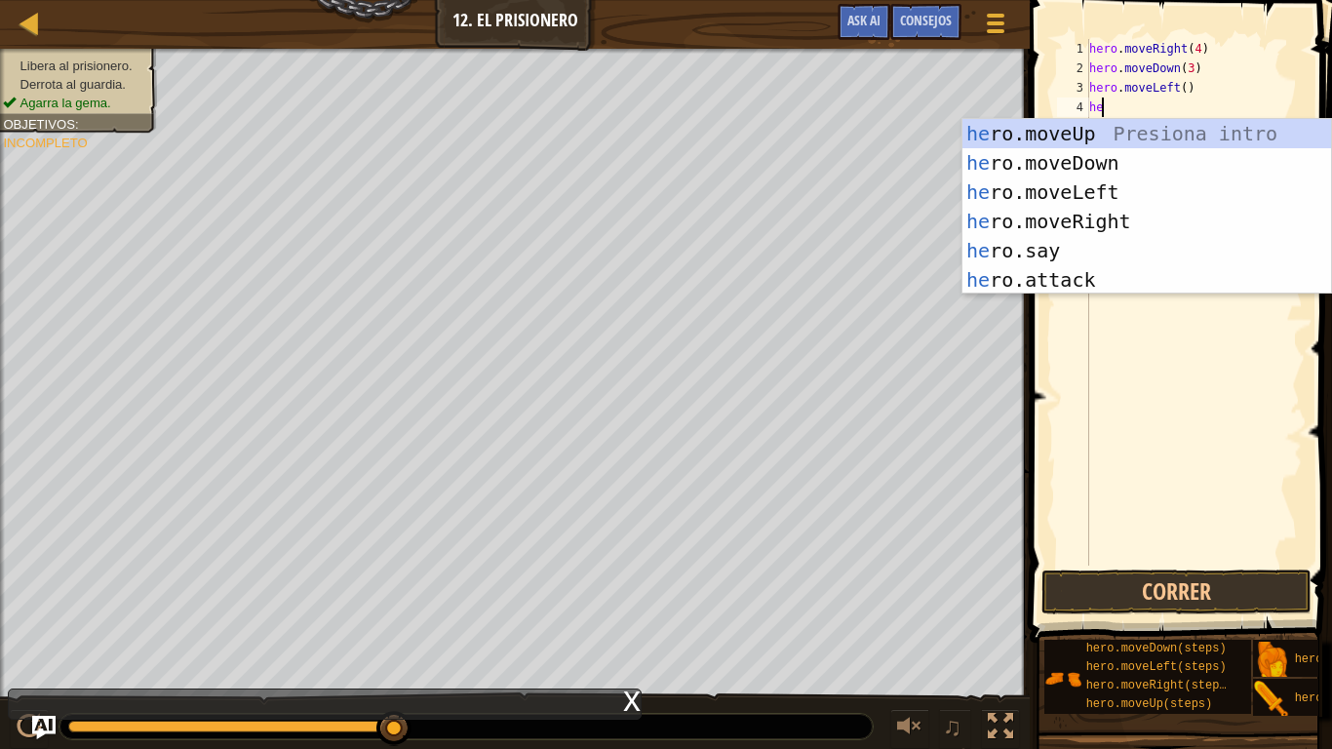
scroll to position [9, 1]
type textarea "hero"
click at [1069, 136] on div "hero .moveUp Presiona intro hero .moveDown Presiona intro hero .moveLeft Presio…" at bounding box center [1146, 236] width 368 height 234
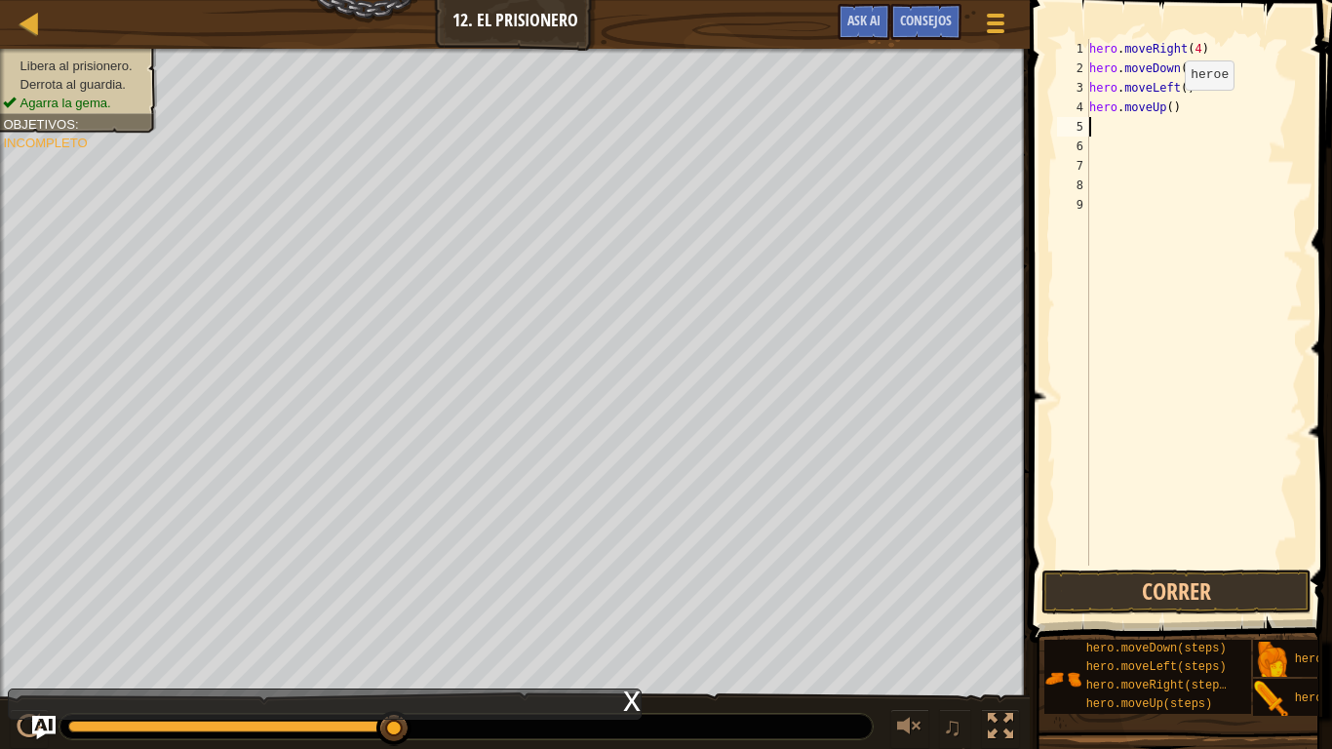
click at [1168, 109] on div "hero . moveRight ( 4 ) hero . moveDown ( 3 ) hero . moveLeft ( ) hero . moveUp …" at bounding box center [1193, 321] width 217 height 565
type textarea "hero.moveUp(3)"
click at [1172, 574] on button "Correr" at bounding box center [1176, 591] width 270 height 45
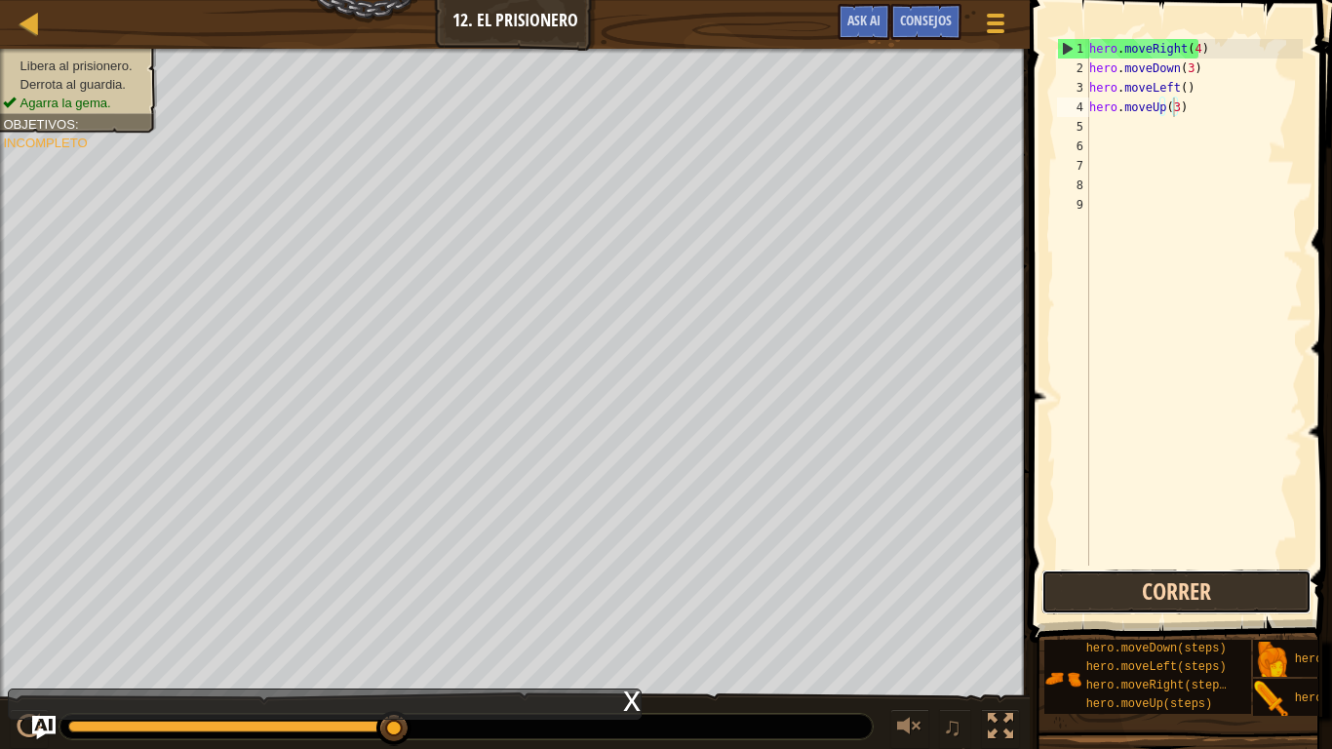
click at [1165, 583] on button "Correr" at bounding box center [1176, 591] width 270 height 45
click at [1142, 583] on button "Correr" at bounding box center [1176, 591] width 270 height 45
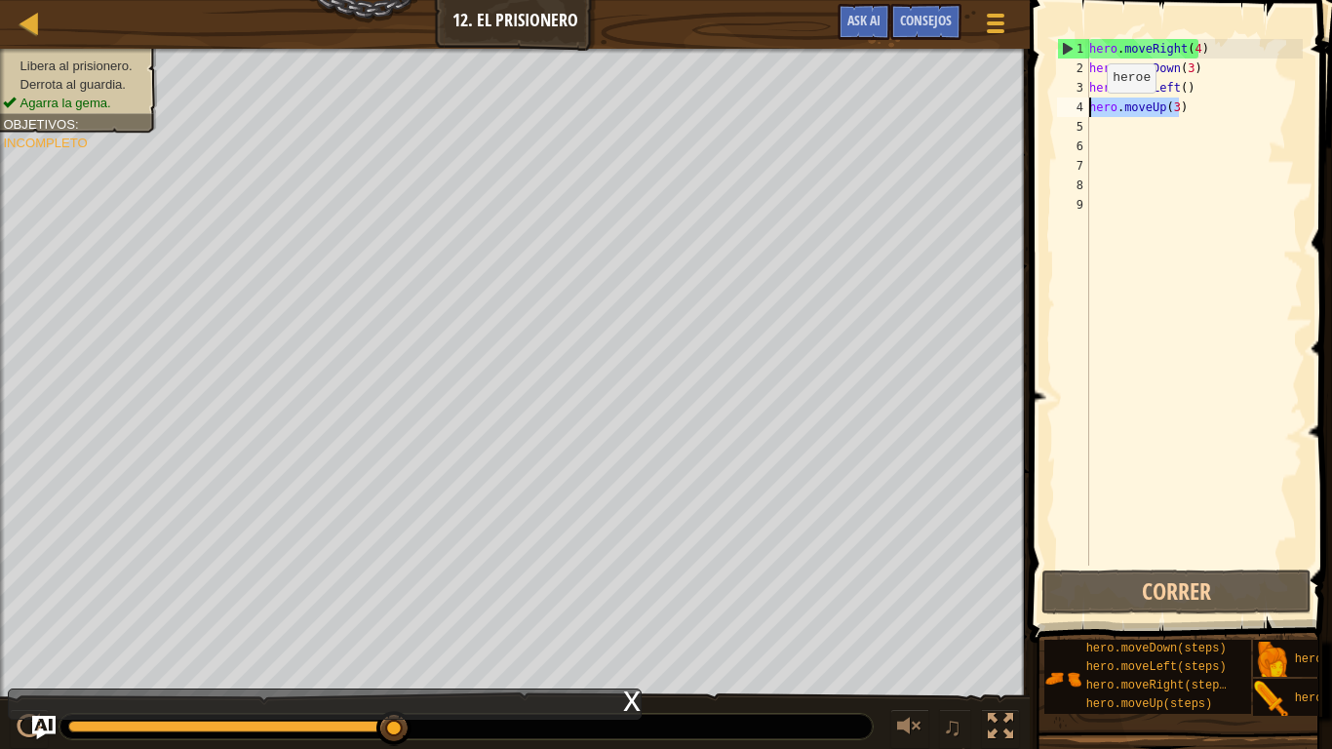
drag, startPoint x: 1188, startPoint y: 100, endPoint x: 1068, endPoint y: 112, distance: 120.5
click at [1068, 112] on div "hero.moveUp(3) 1 2 3 4 5 6 7 8 9 hero . moveRight ( 4 ) hero . moveDown ( 3 ) h…" at bounding box center [1178, 302] width 250 height 526
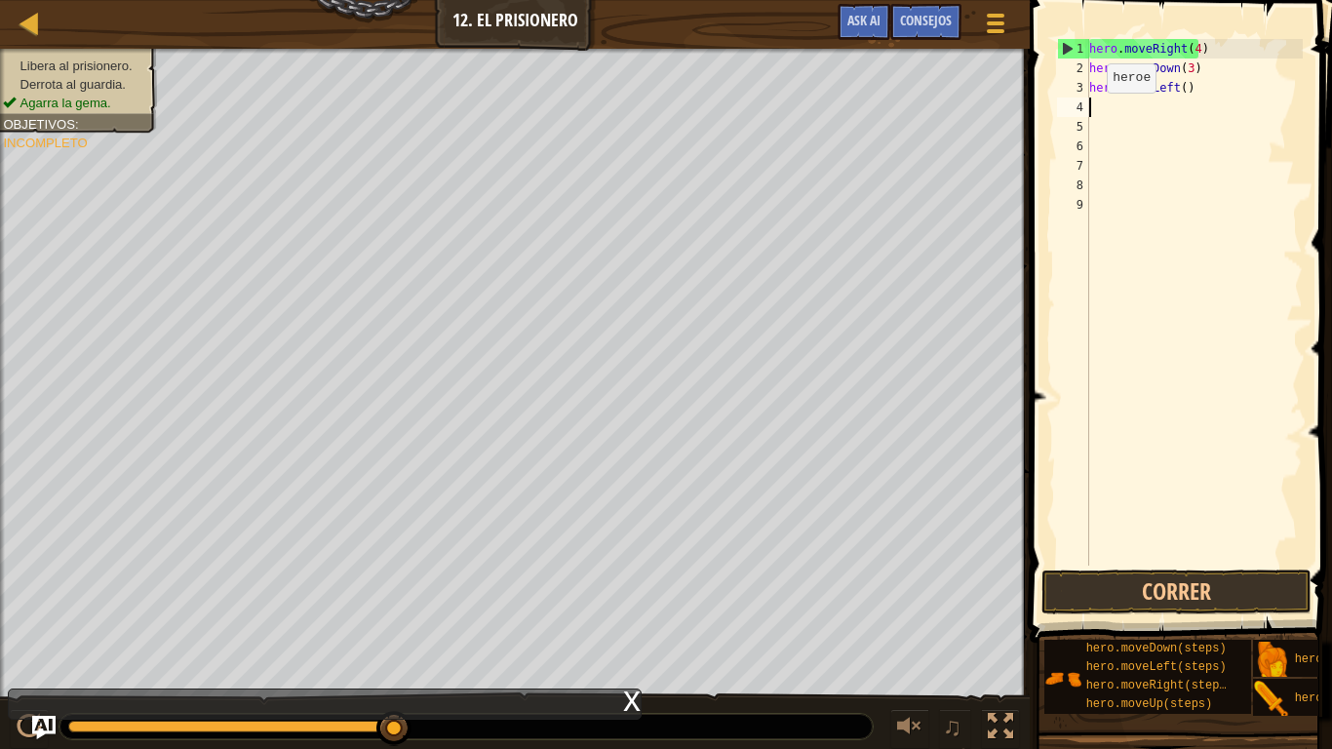
scroll to position [9, 0]
drag, startPoint x: 1191, startPoint y: 90, endPoint x: 1024, endPoint y: 94, distance: 167.7
click at [1025, 95] on div "1 2 3 4 5 6 7 8 9 hero . moveRight ( 4 ) hero . moveDown ( 3 ) hero . moveLeft …" at bounding box center [1178, 360] width 308 height 700
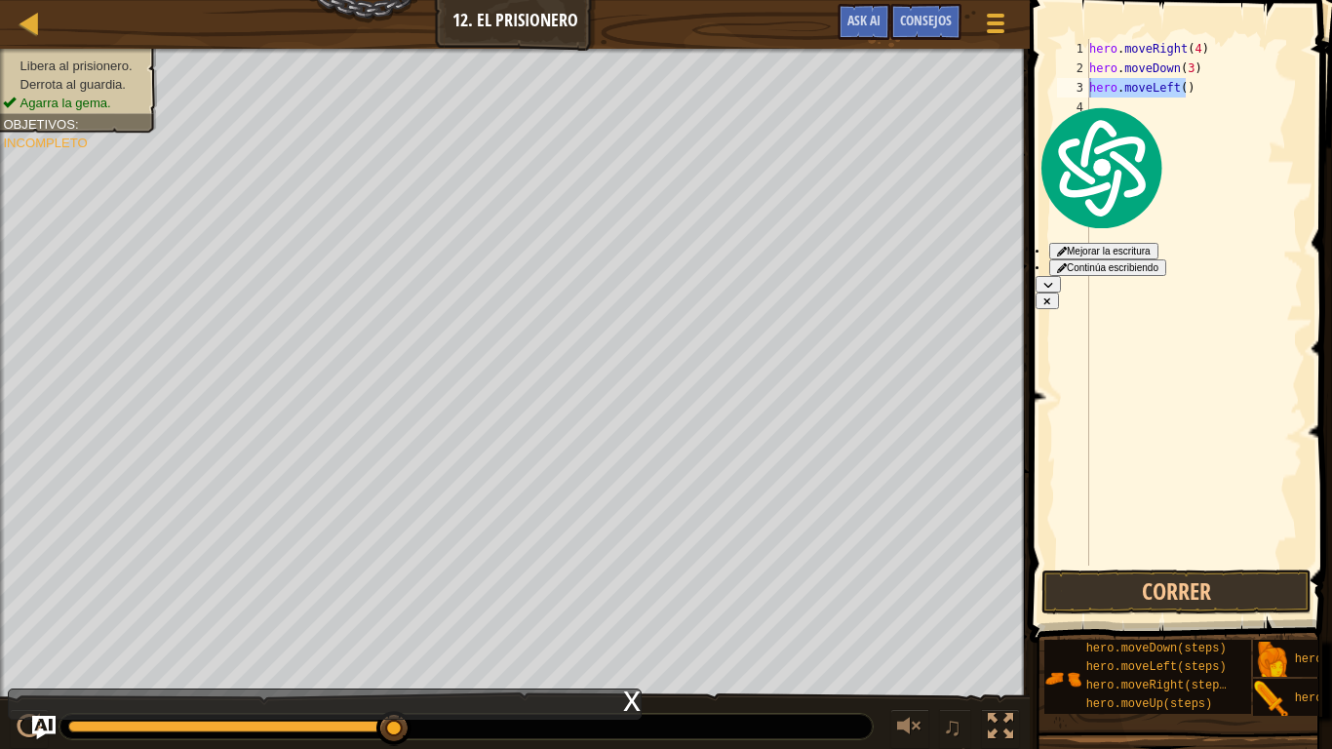
click at [1007, 82] on div "Mapa Introducción a la Informática 12. El Prisionero Menú del Juego Hecho Conse…" at bounding box center [666, 374] width 1332 height 749
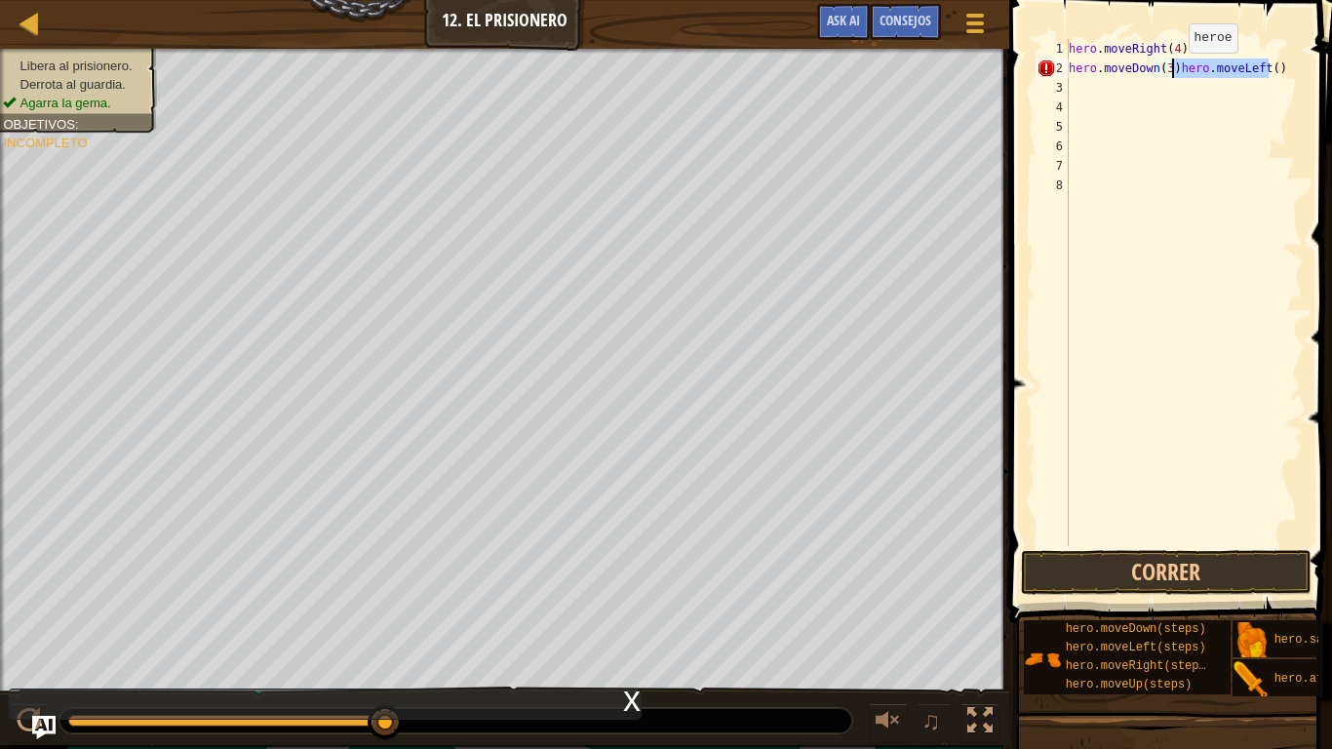
drag, startPoint x: 1269, startPoint y: 75, endPoint x: 1172, endPoint y: 72, distance: 97.5
click at [1172, 72] on div "hero . moveRight ( 4 ) hero . moveDown ( 3 ) hero . moveLeft ( )" at bounding box center [1183, 312] width 238 height 546
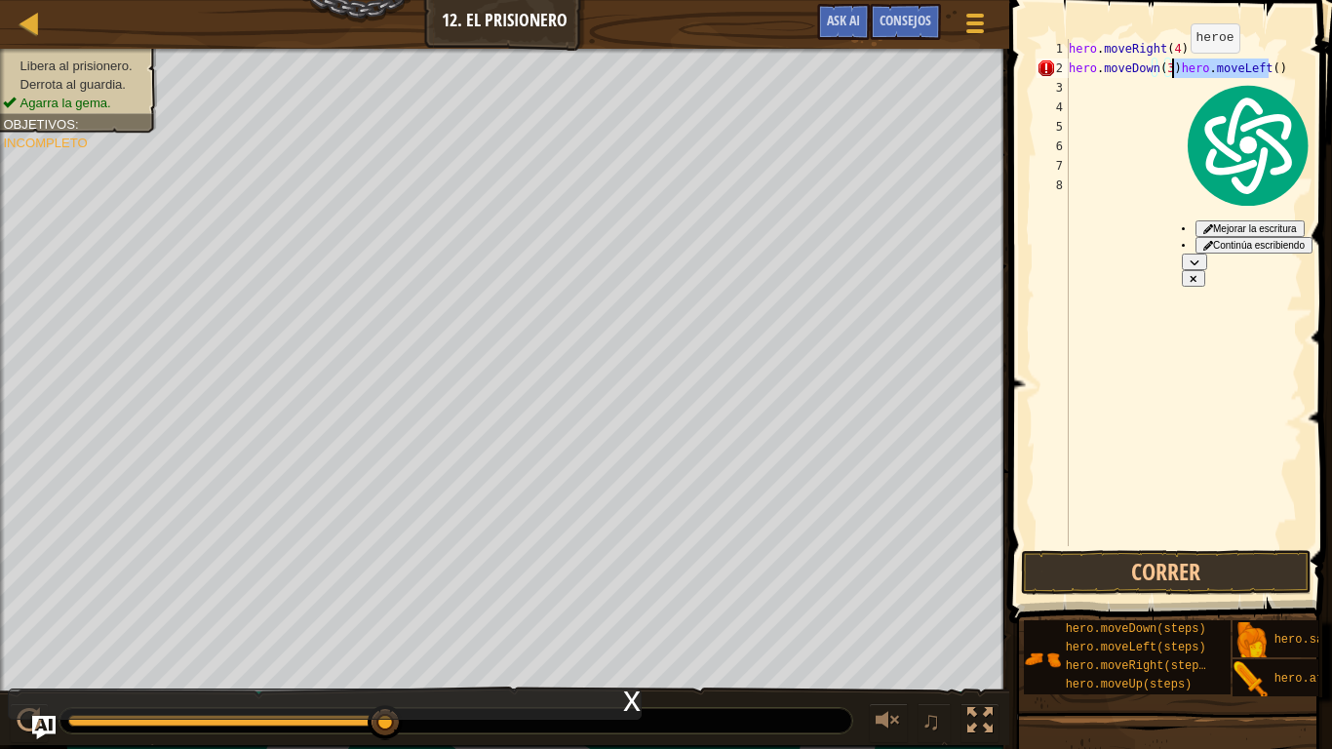
type textarea "hero.moveDown(3)"
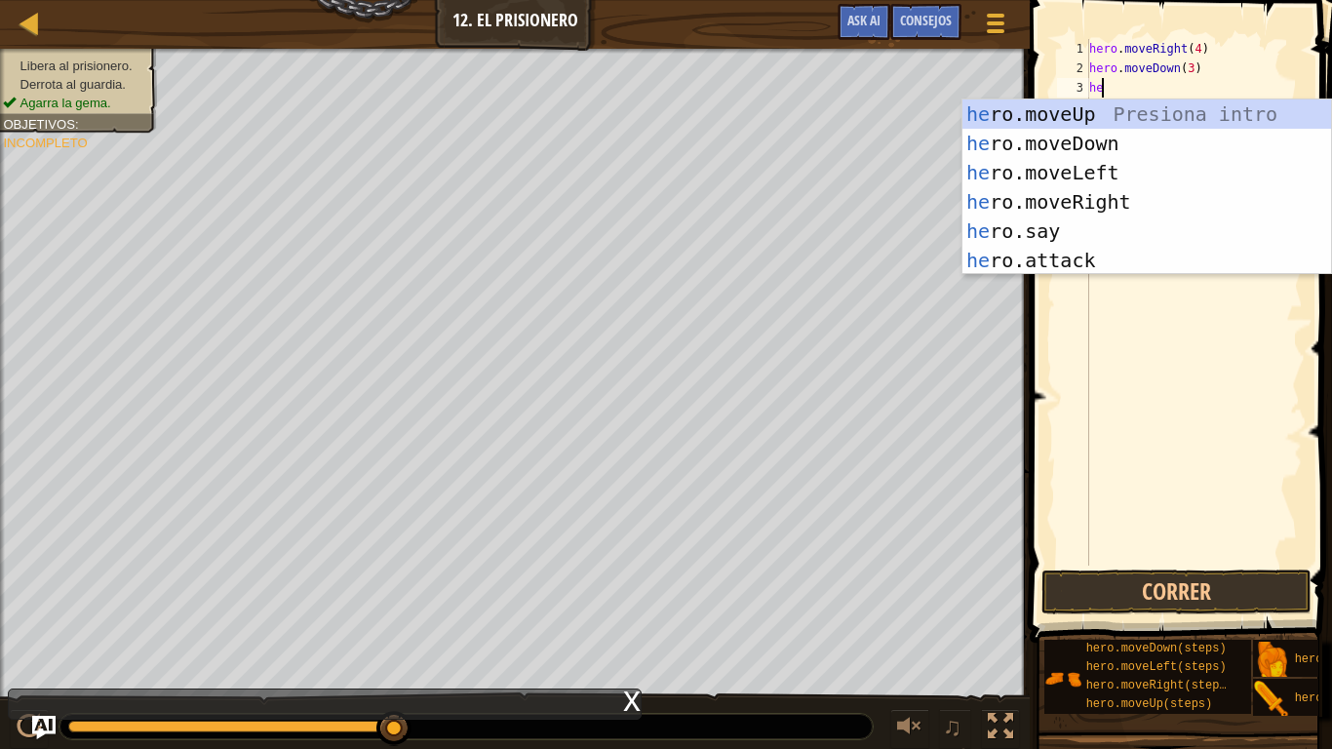
type textarea "her"
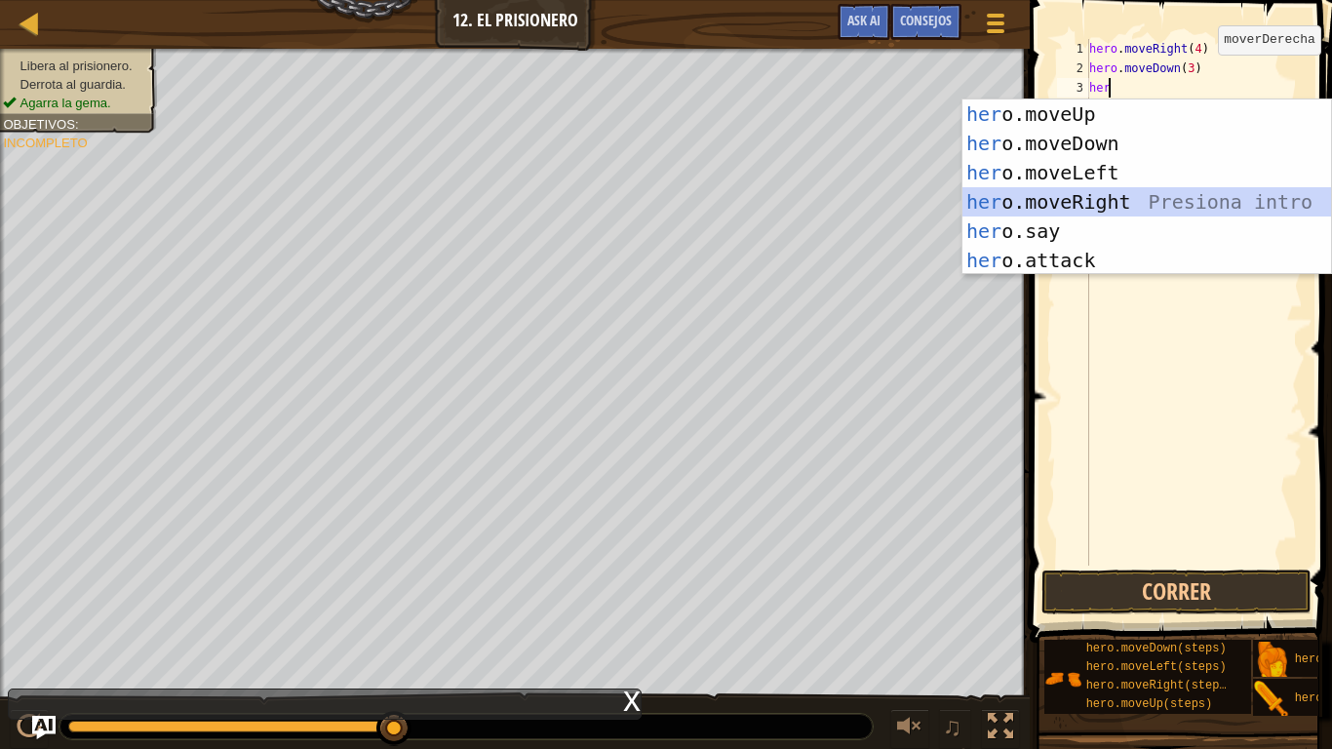
click at [1097, 204] on div "her o.moveUp Presiona intro her o.moveDown Presiona intro her o.moveLeft Presio…" at bounding box center [1146, 216] width 368 height 234
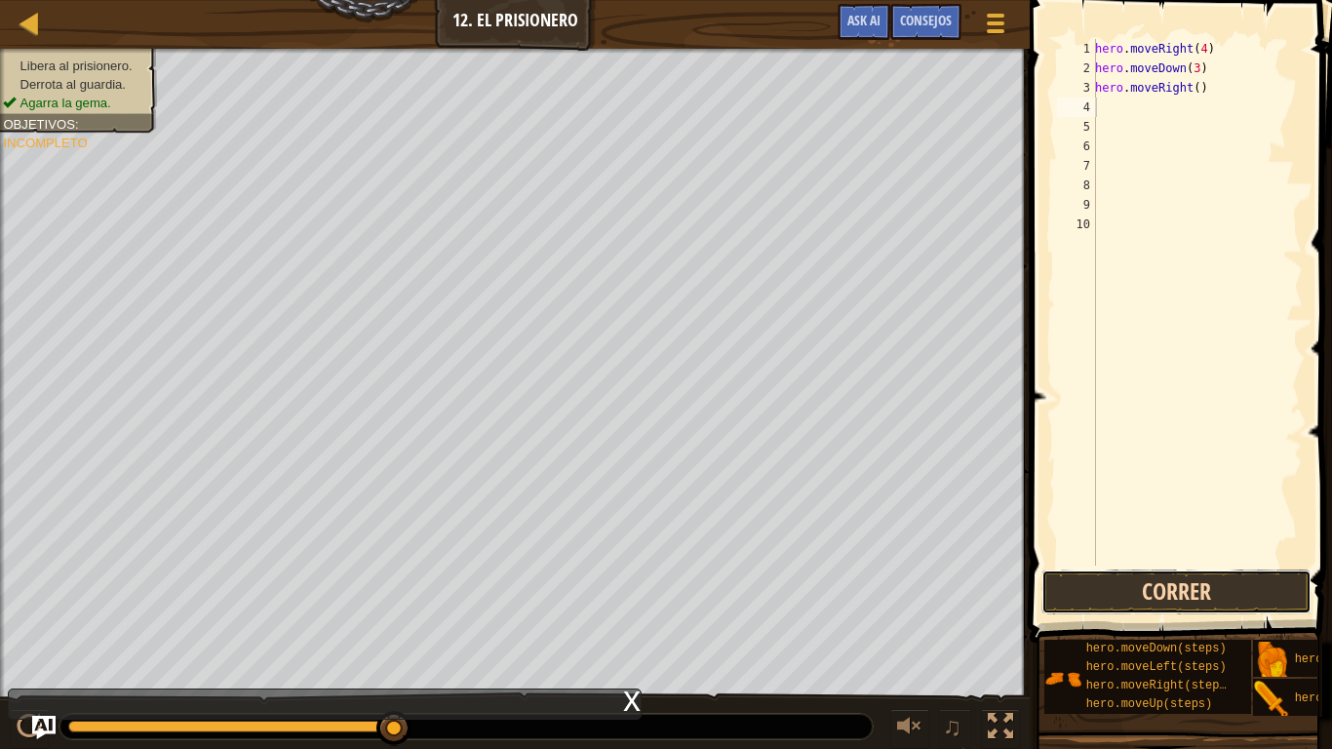
click at [1067, 576] on button "Correr" at bounding box center [1176, 591] width 270 height 45
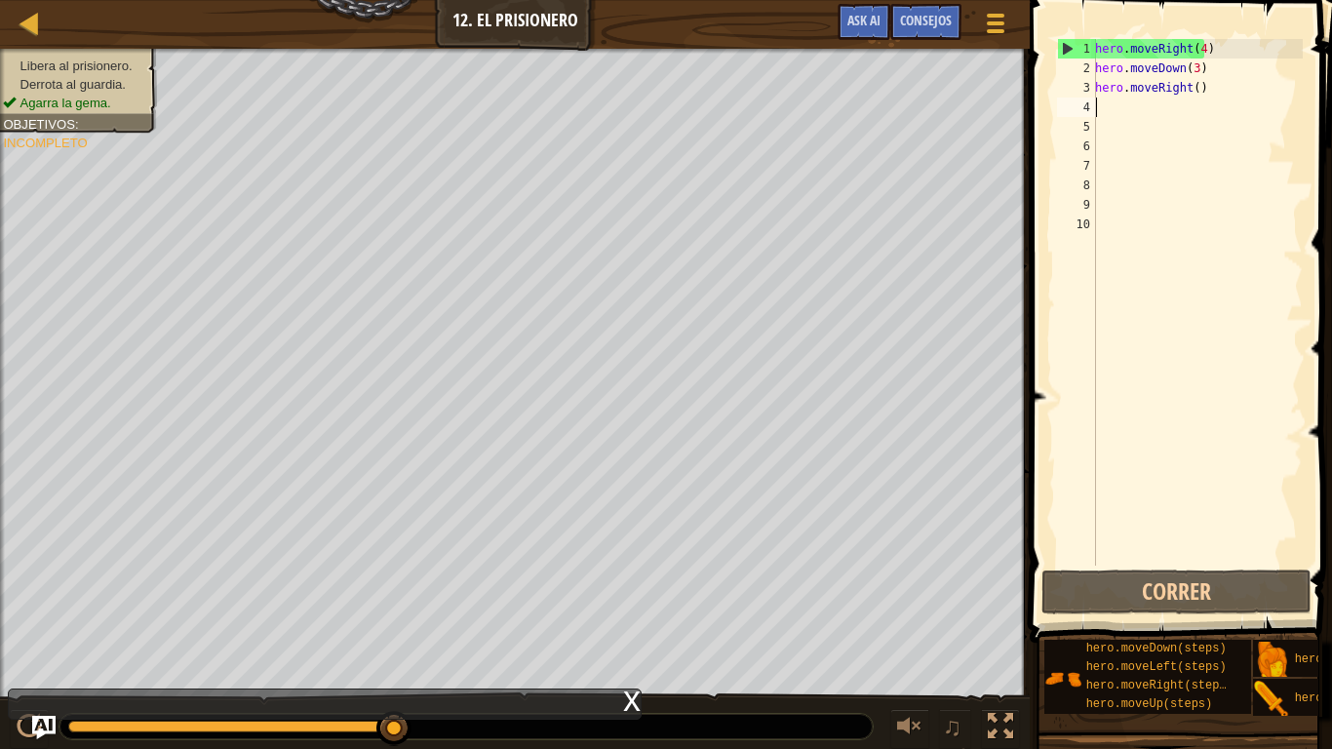
click at [1236, 79] on div "hero . moveRight ( 4 ) hero . moveDown ( 3 ) hero . moveRight ( )" at bounding box center [1197, 321] width 212 height 565
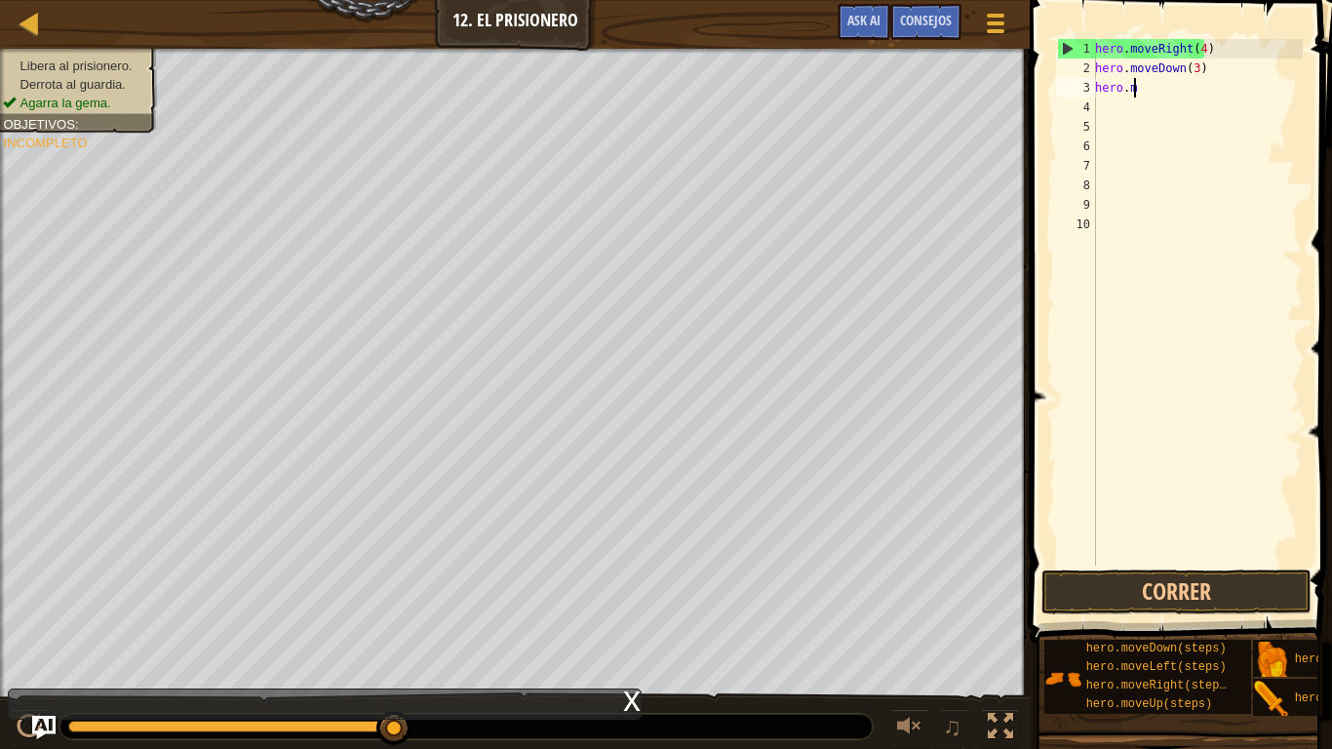
type textarea "h"
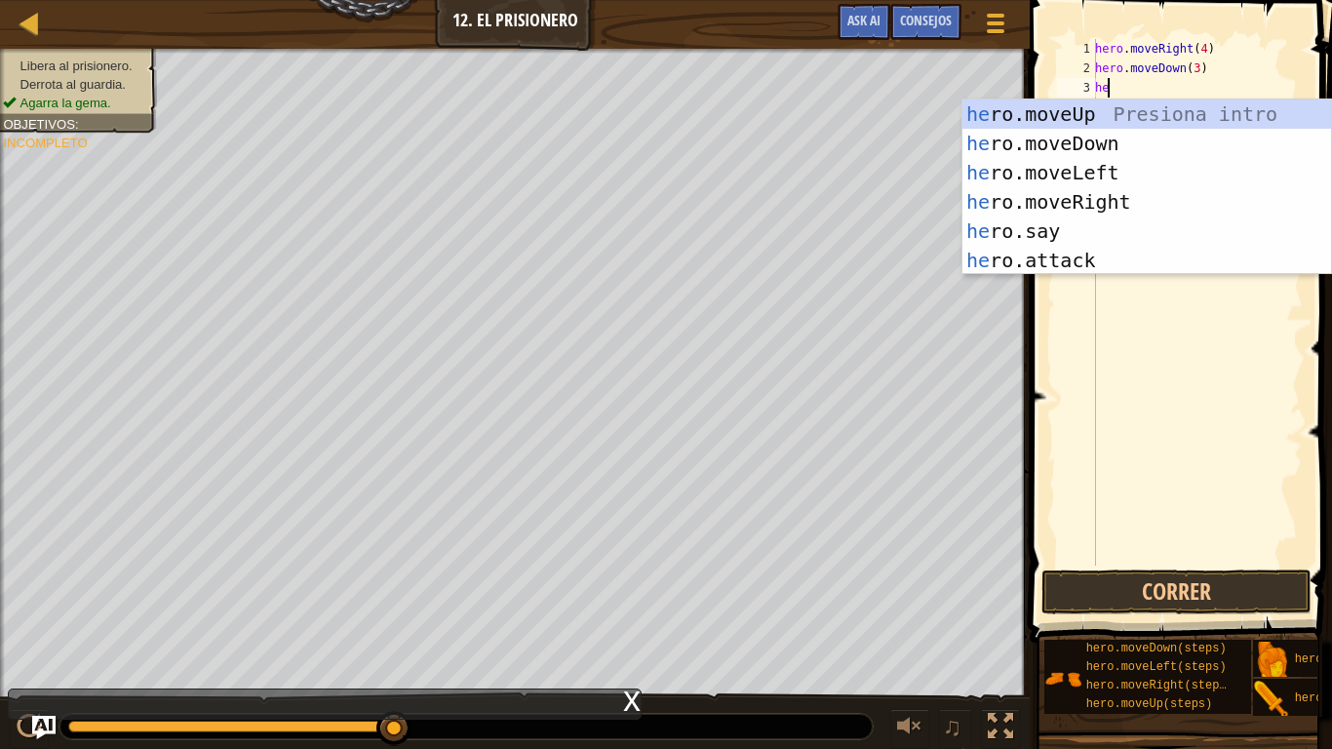
scroll to position [9, 1]
click at [1099, 259] on div "her o.moveUp Presiona intro her o.moveDown Presiona intro her o.moveLeft Presio…" at bounding box center [1146, 216] width 368 height 234
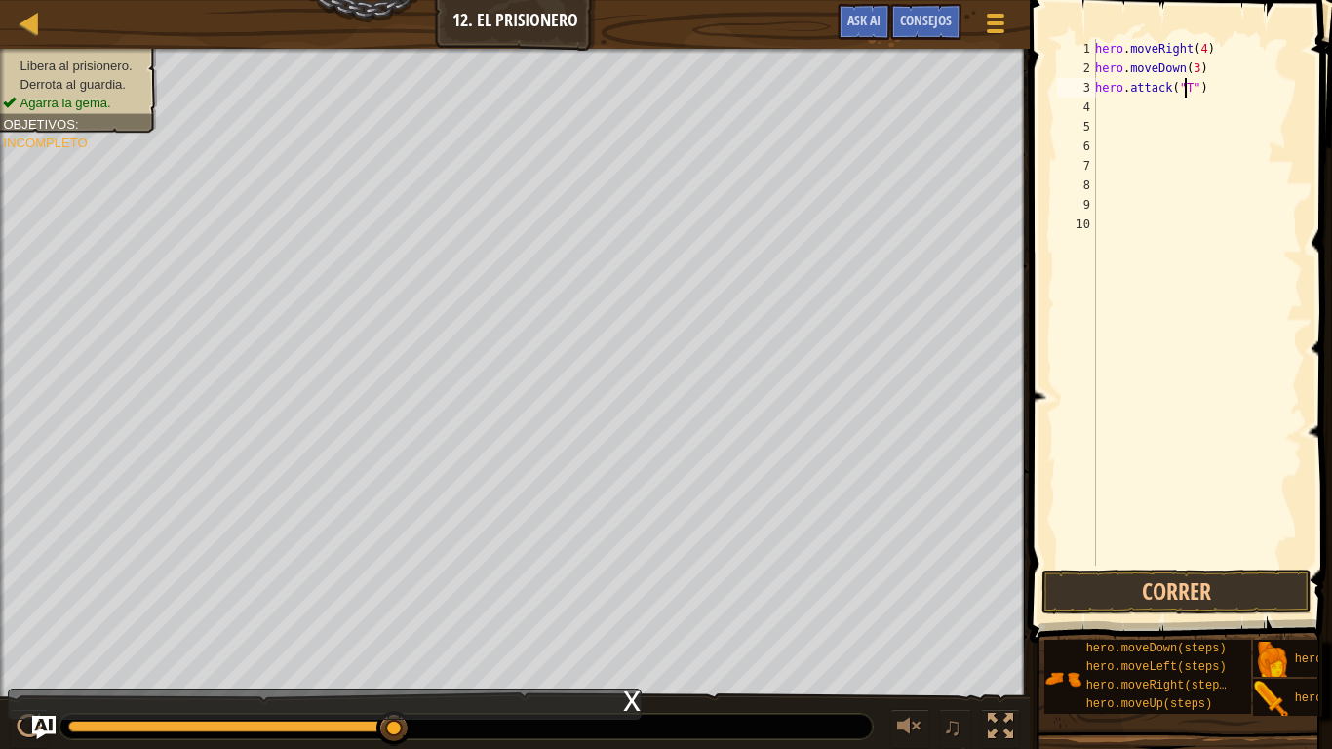
type textarea "hero.attack("Two")"
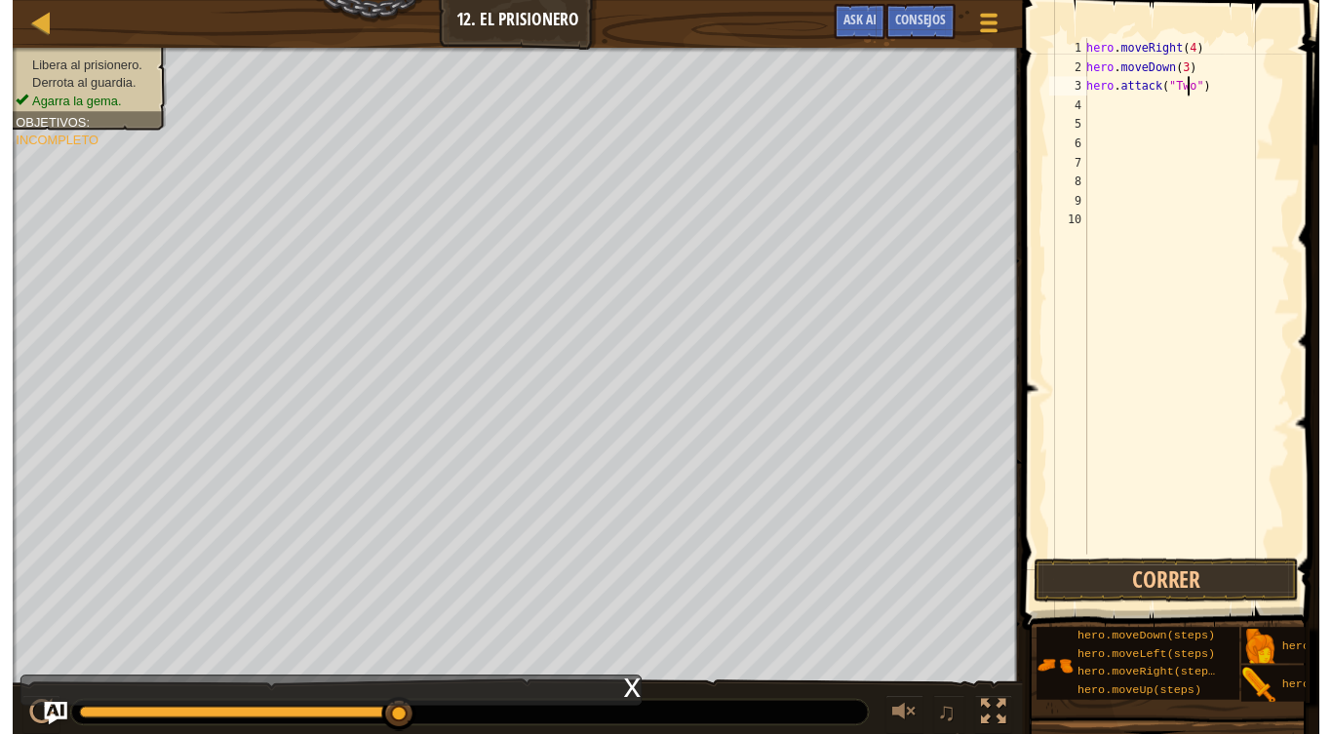
scroll to position [9, 9]
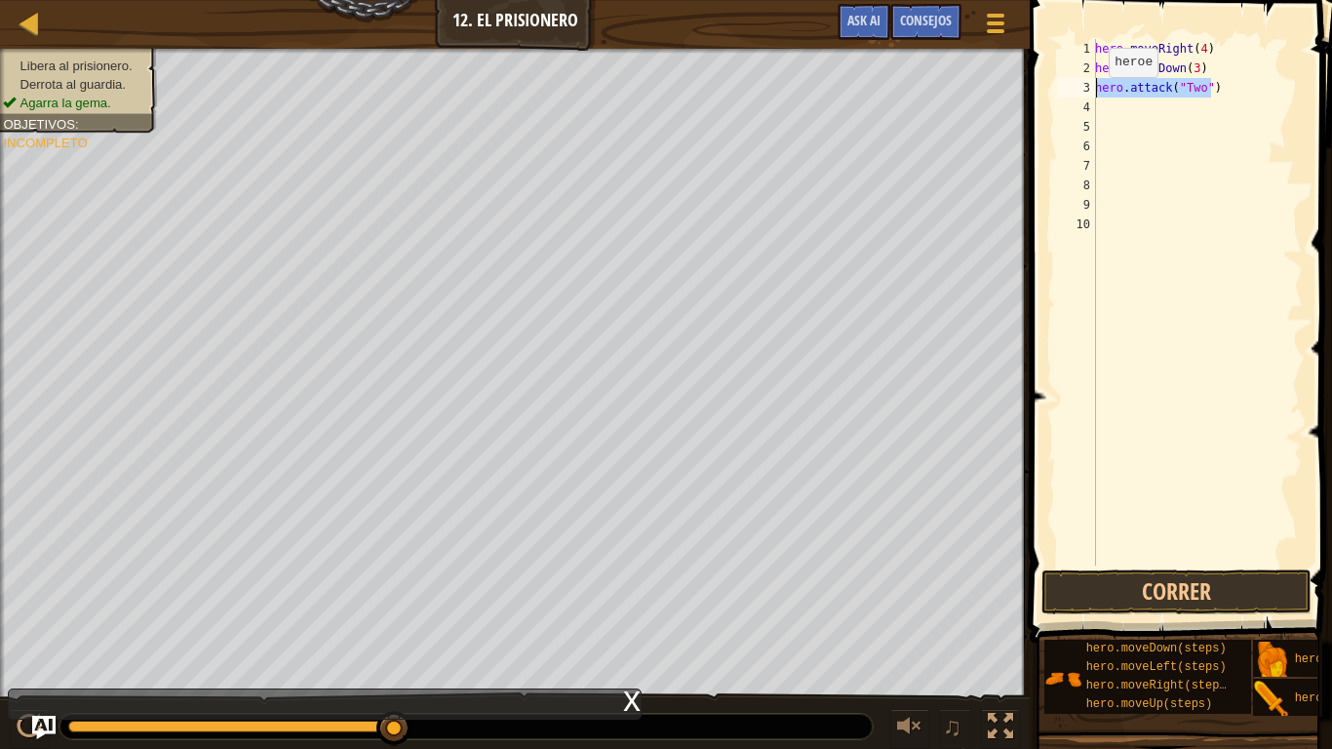
drag, startPoint x: 1223, startPoint y: 89, endPoint x: 1080, endPoint y: 94, distance: 143.4
click at [1074, 97] on div "hero.attack("Two") 1 2 3 4 5 6 7 8 9 10 hero . moveRight ( 4 ) hero . moveDown …" at bounding box center [1178, 302] width 250 height 526
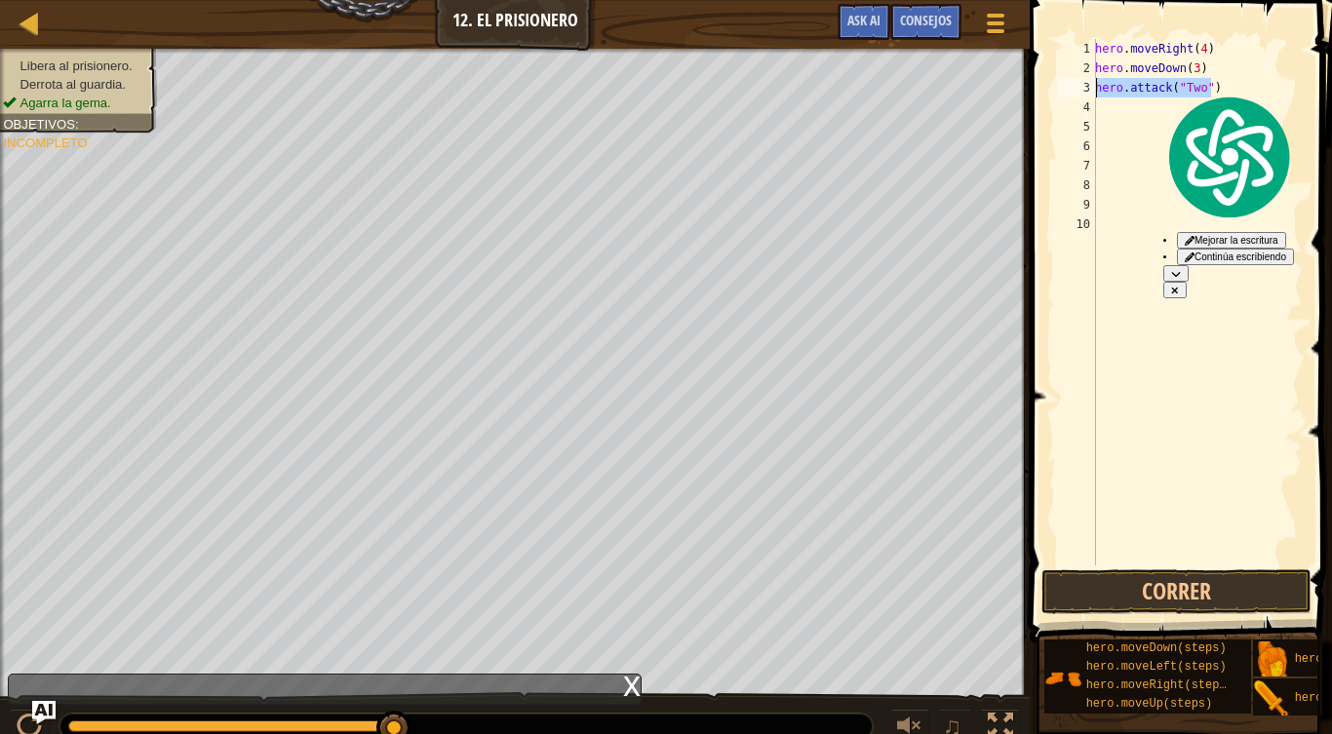
click at [1120, 117] on div "hero . moveRight ( 4 ) hero . moveDown ( 3 ) hero . attack ( "Two" )" at bounding box center [1197, 321] width 212 height 565
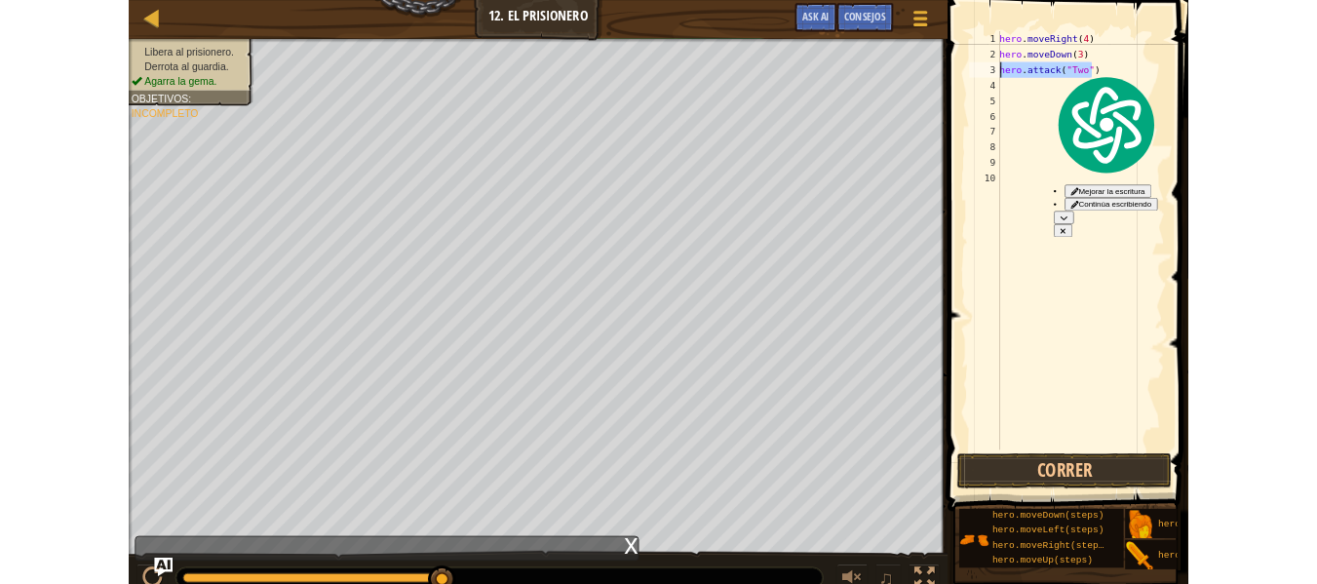
scroll to position [9, 0]
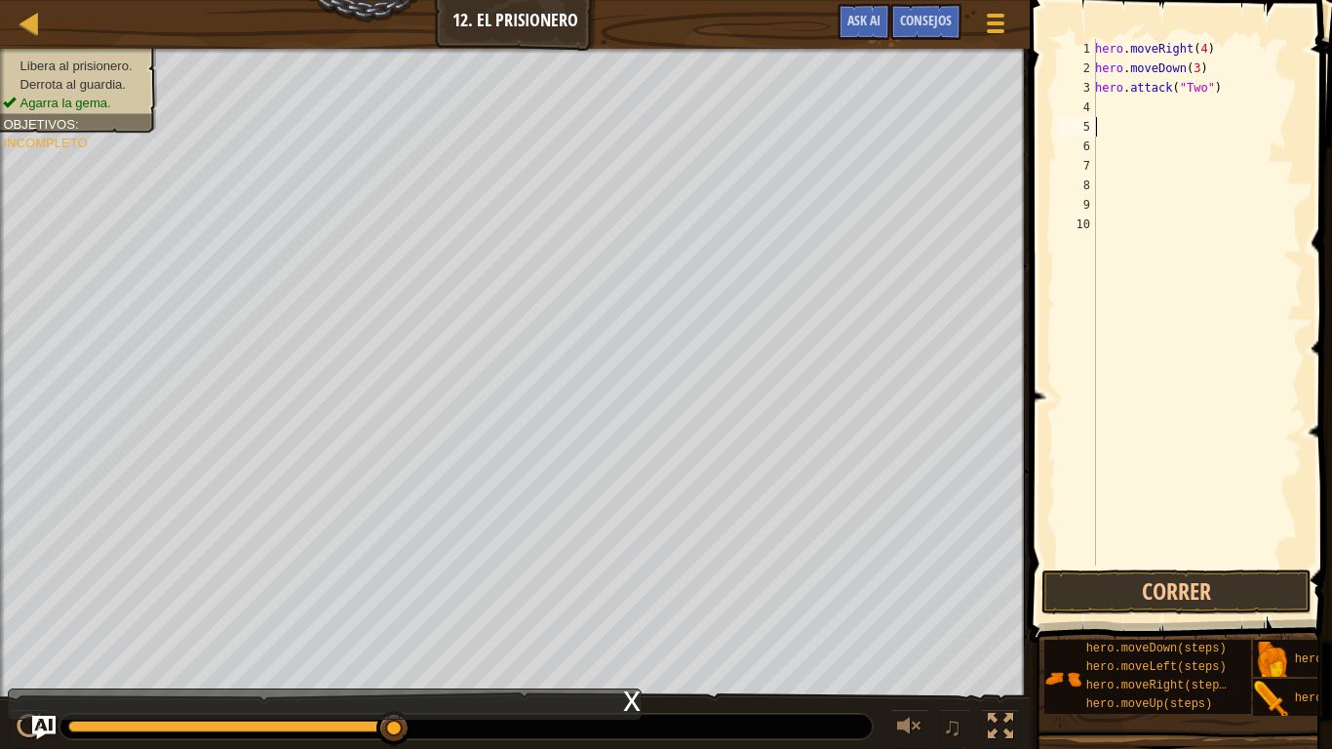
drag, startPoint x: 1120, startPoint y: 117, endPoint x: 1114, endPoint y: 106, distance: 12.2
click at [1114, 106] on div "hero . moveRight ( 4 ) hero . moveDown ( 3 ) hero . attack ( "Two" )" at bounding box center [1197, 321] width 212 height 565
paste textarea "hero.attack("Two")"
type textarea "hero.attack("Two")"
click at [1115, 132] on div "hero . moveRight ( 4 ) hero . moveDown ( 3 ) hero . attack ( "Two" ) hero . att…" at bounding box center [1197, 321] width 212 height 565
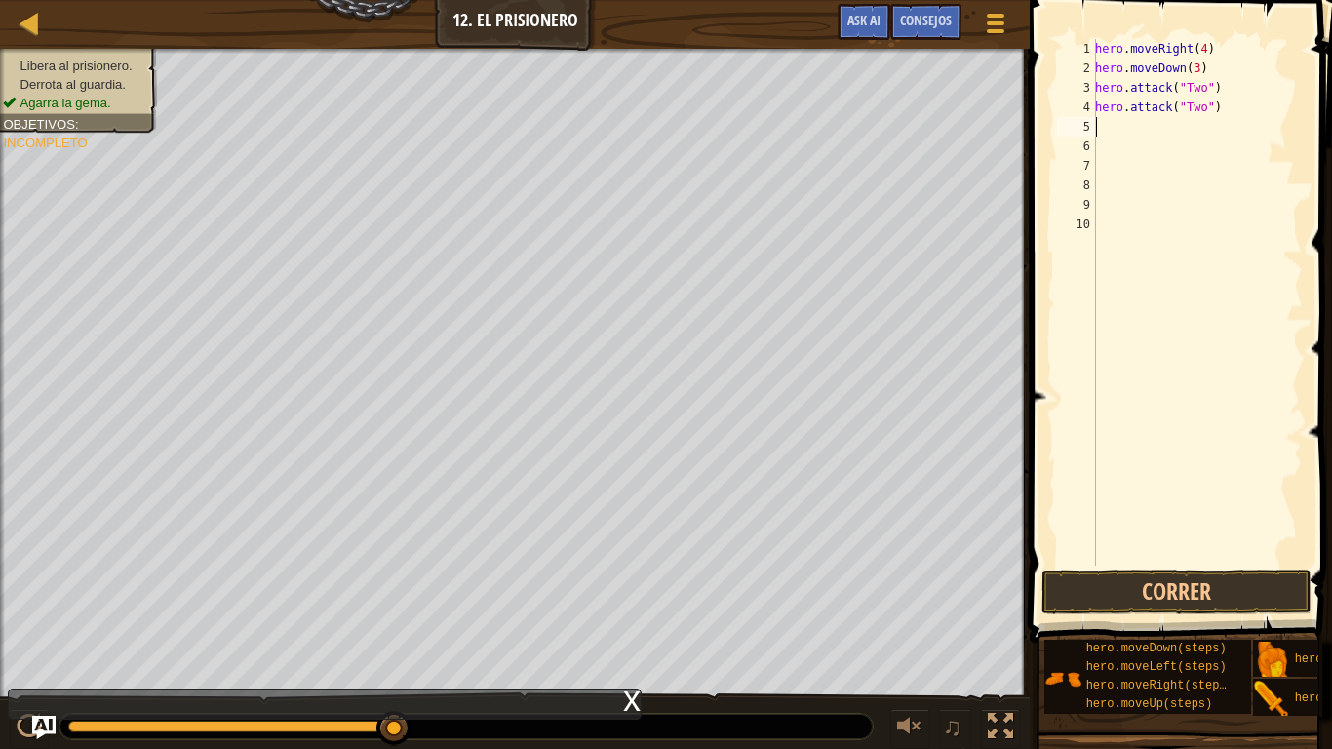
paste textarea "hero.attack("Two")"
type textarea "hero.attack("Two")"
click at [1098, 144] on div "hero . moveRight ( 4 ) hero . moveDown ( 3 ) hero . attack ( "Two" ) hero . att…" at bounding box center [1197, 321] width 212 height 565
paste textarea "hero.attack("Two")"
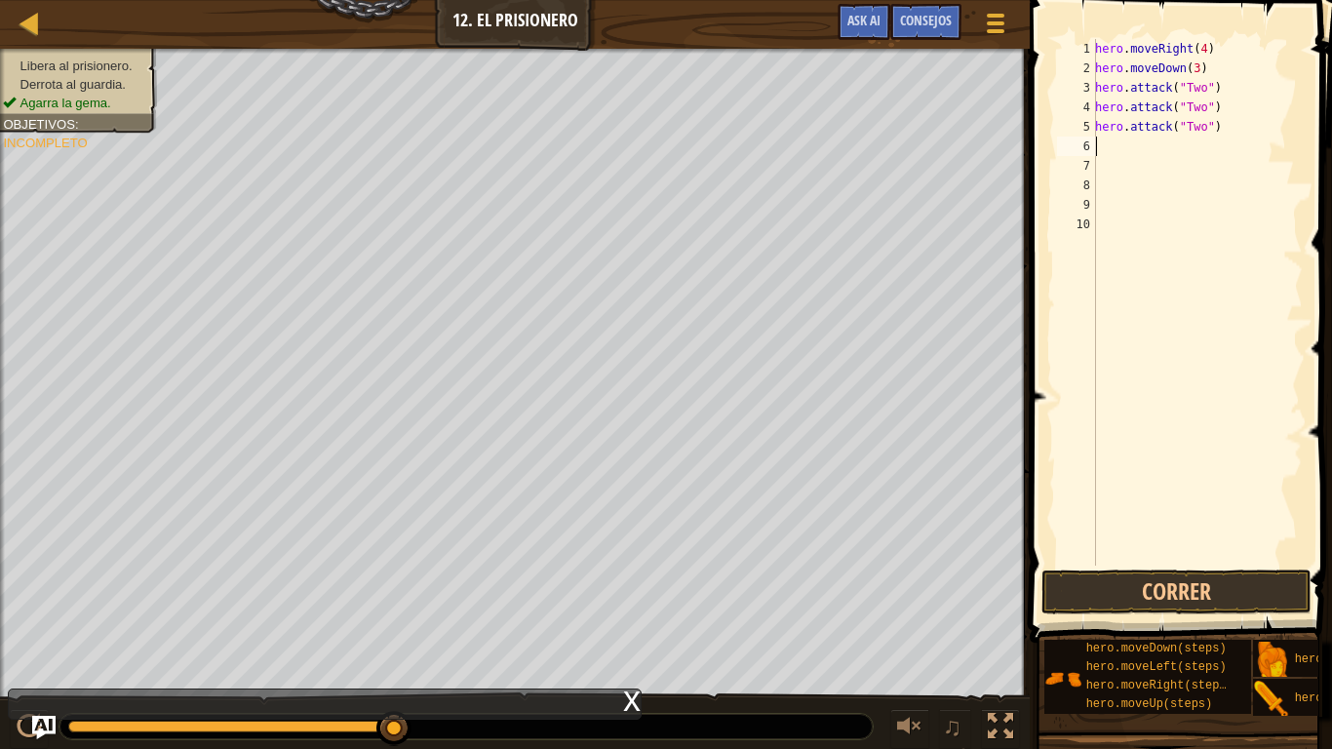
type textarea "hero.attack("Two")"
click at [1112, 162] on div "hero . moveRight ( 4 ) hero . moveDown ( 3 ) hero . attack ( "Two" ) hero . att…" at bounding box center [1197, 321] width 212 height 565
click at [1135, 169] on div "hero . moveRight ( 4 ) hero . moveDown ( 3 ) hero . attack ( "Two" ) hero . att…" at bounding box center [1197, 321] width 212 height 565
paste textarea "hero.attack("Two")"
type textarea "hero.attack("Two")"
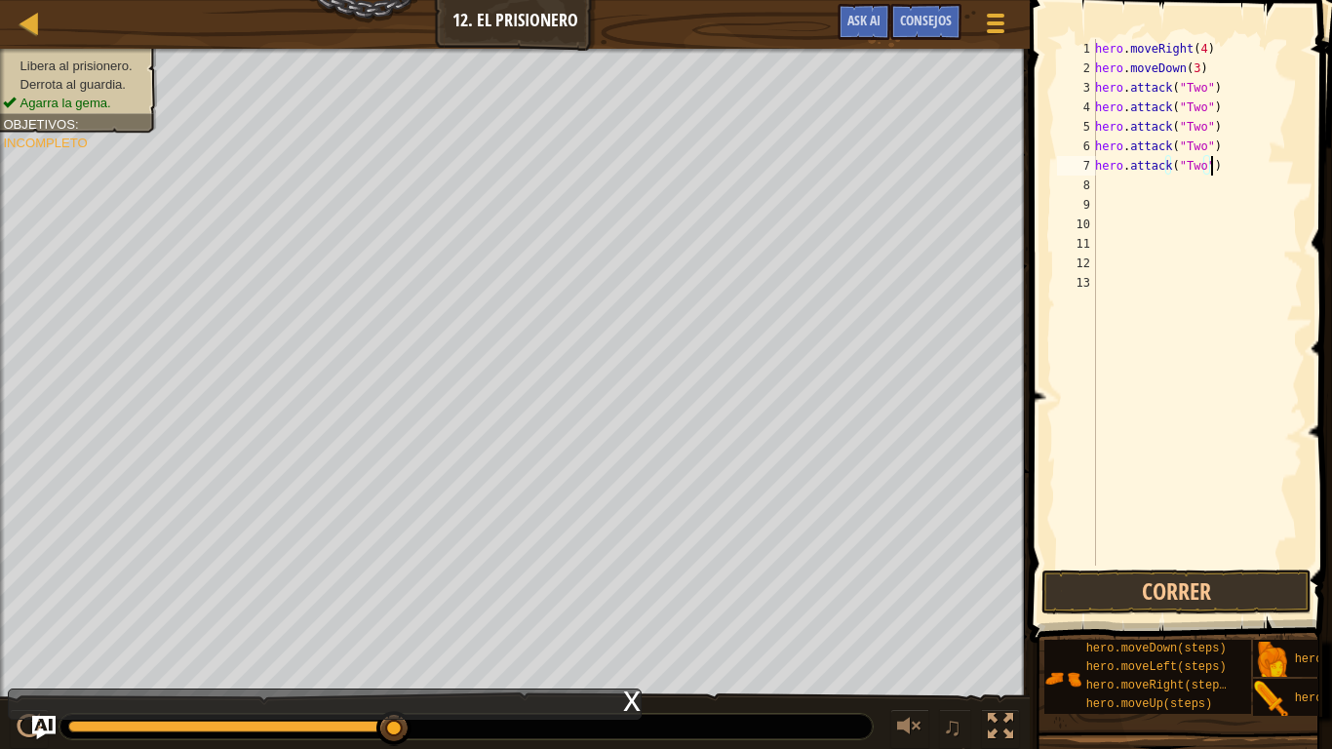
click at [1131, 212] on div "hero . moveRight ( 4 ) hero . moveDown ( 3 ) hero . attack ( "Two" ) hero . att…" at bounding box center [1197, 321] width 212 height 565
click at [1112, 583] on button "Correr" at bounding box center [1176, 591] width 270 height 45
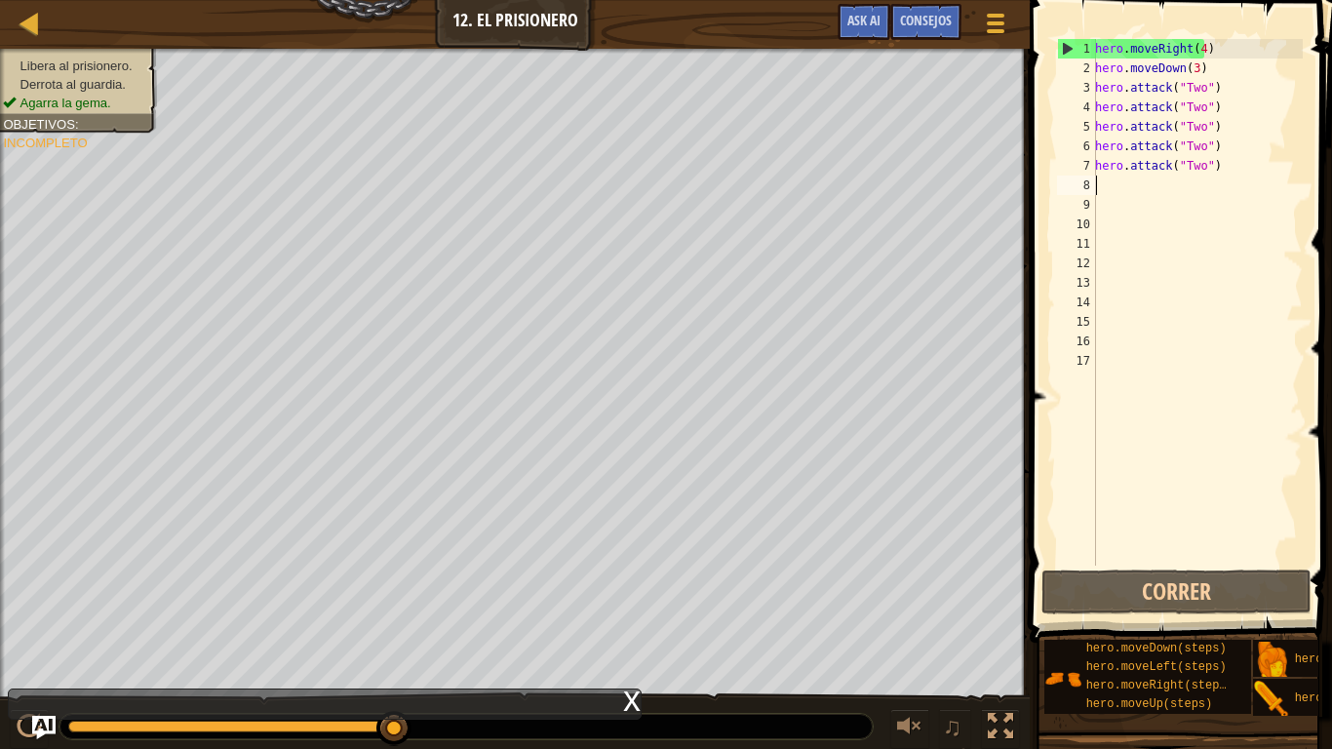
click at [1134, 178] on div "hero . moveRight ( 4 ) hero . moveDown ( 3 ) hero . attack ( "Two" ) hero . att…" at bounding box center [1197, 321] width 212 height 565
paste textarea "hero.attack("Two")"
type textarea "hero.attack("Two")"
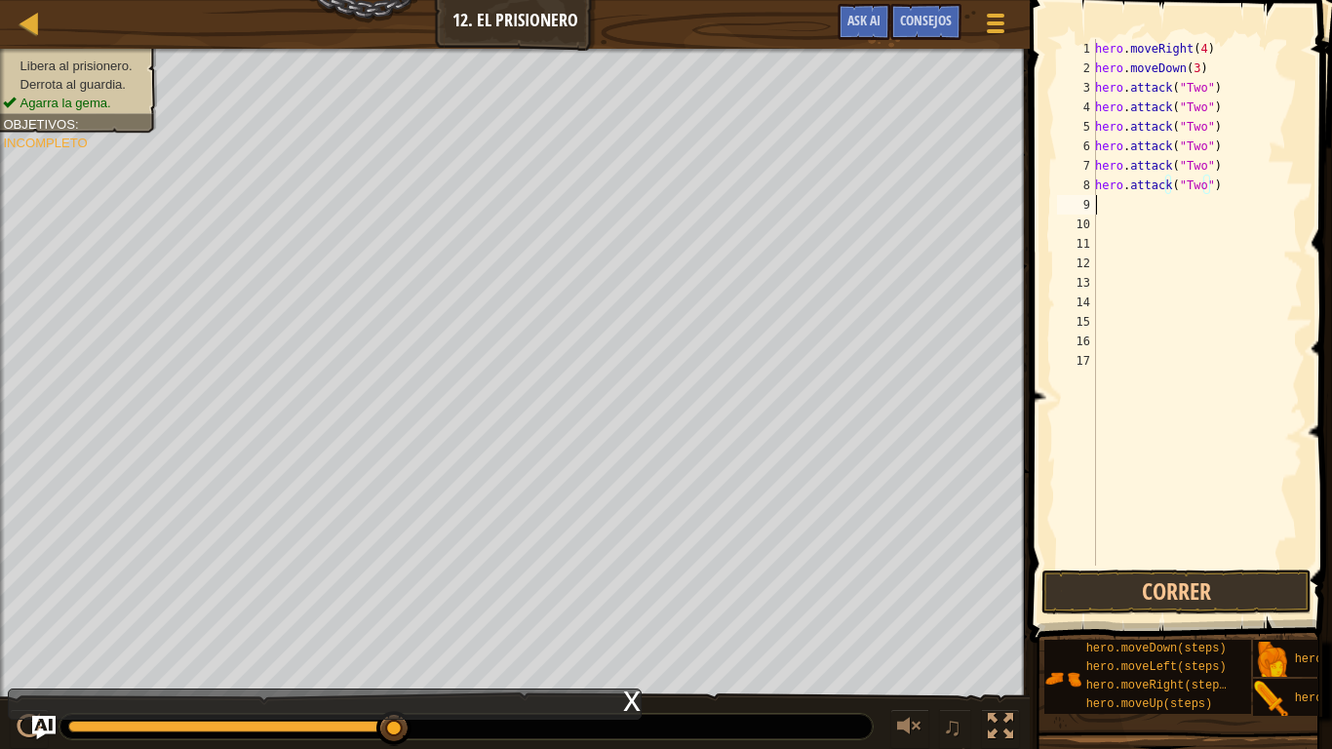
click at [1130, 213] on div "hero . moveRight ( 4 ) hero . moveDown ( 3 ) hero . attack ( "Two" ) hero . att…" at bounding box center [1197, 321] width 212 height 565
paste textarea "hero.attack("Two")"
type textarea "hero.attack("Two")"
click at [1106, 221] on div "hero . moveRight ( 4 ) hero . moveDown ( 3 ) hero . attack ( "Two" ) hero . att…" at bounding box center [1197, 321] width 212 height 565
paste textarea "hero.attack("Two")"
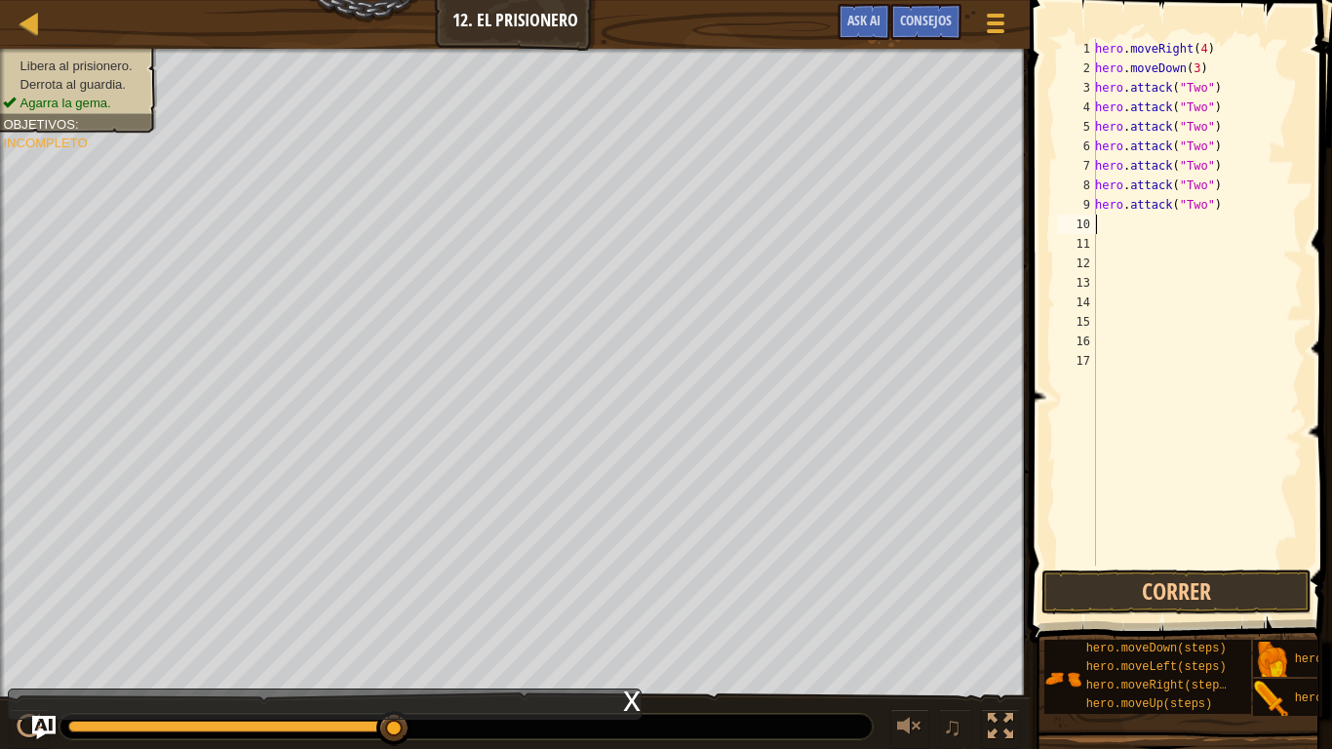
type textarea "hero.attack("Two")"
click at [1131, 253] on div "hero . moveRight ( 4 ) hero . moveDown ( 3 ) hero . attack ( "Two" ) hero . att…" at bounding box center [1197, 321] width 212 height 565
click at [1127, 240] on div "hero . moveRight ( 4 ) hero . moveDown ( 3 ) hero . attack ( "Two" ) hero . att…" at bounding box center [1197, 321] width 212 height 565
paste textarea "hero.attack("Two")"
type textarea "hero.attack("Two")"
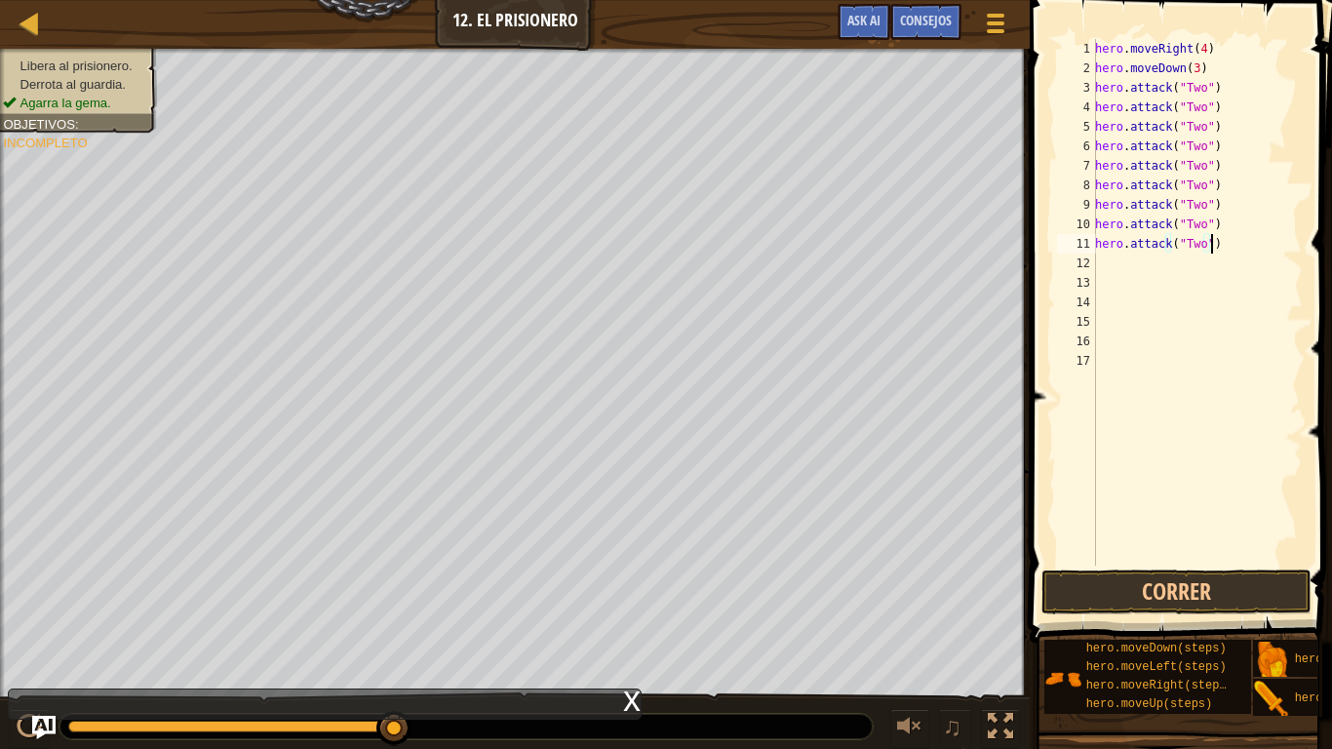
click at [1112, 268] on div "hero . moveRight ( 4 ) hero . moveDown ( 3 ) hero . attack ( "Two" ) hero . att…" at bounding box center [1197, 321] width 212 height 565
paste textarea "hero.attack("Two")"
type textarea "hero.attack("Two")"
click at [1112, 283] on div "hero . moveRight ( 4 ) hero . moveDown ( 3 ) hero . attack ( "Two" ) hero . att…" at bounding box center [1197, 321] width 212 height 565
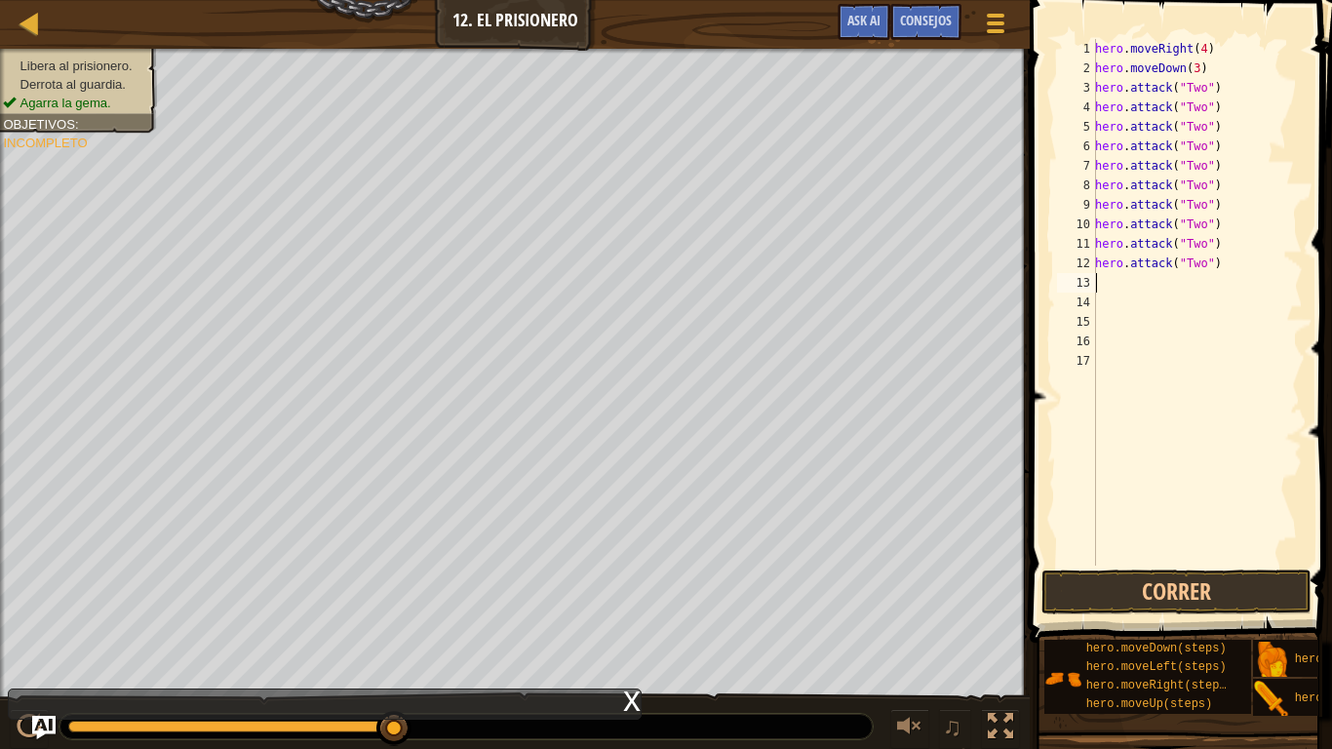
paste textarea "hero.attack("Two")"
type textarea "hero.attack("Two")"
click at [1124, 330] on div "hero . moveRight ( 4 ) hero . moveDown ( 3 ) hero . attack ( "Two" ) hero . att…" at bounding box center [1197, 321] width 212 height 565
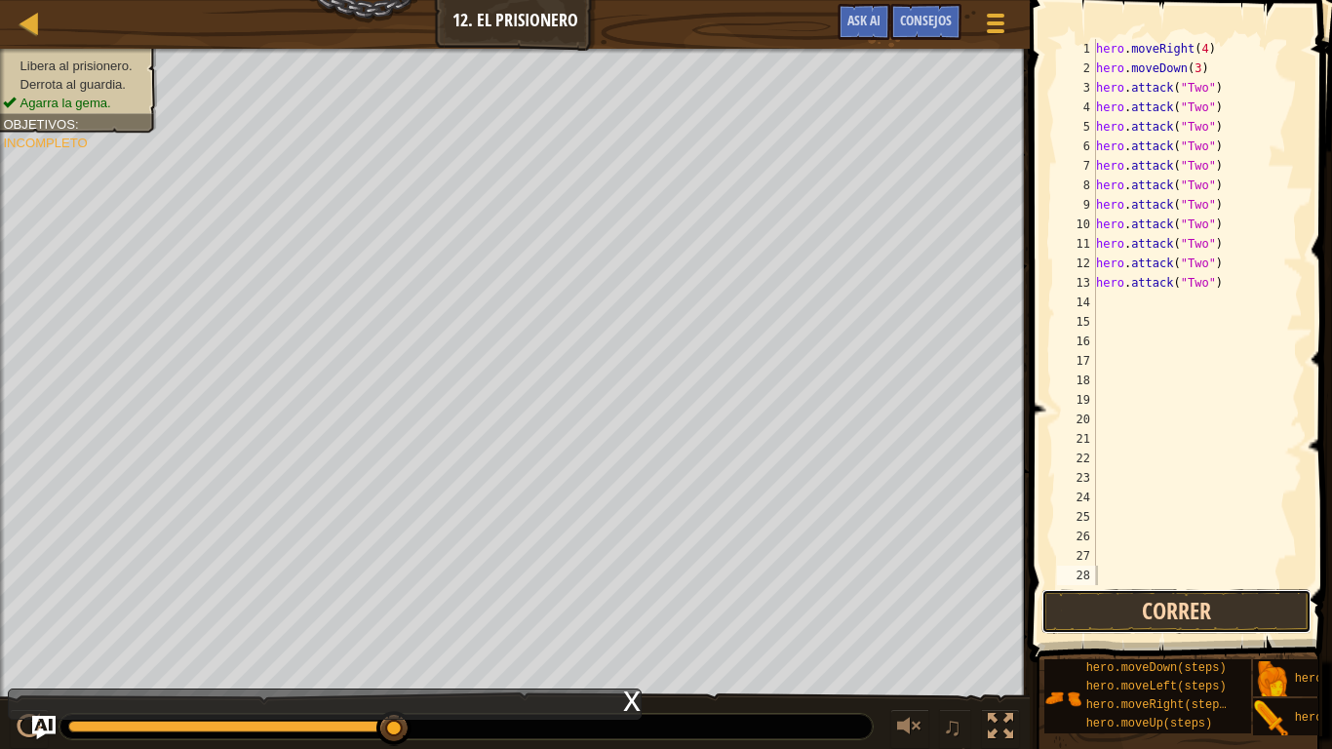
click at [1108, 583] on button "Correr" at bounding box center [1176, 611] width 270 height 45
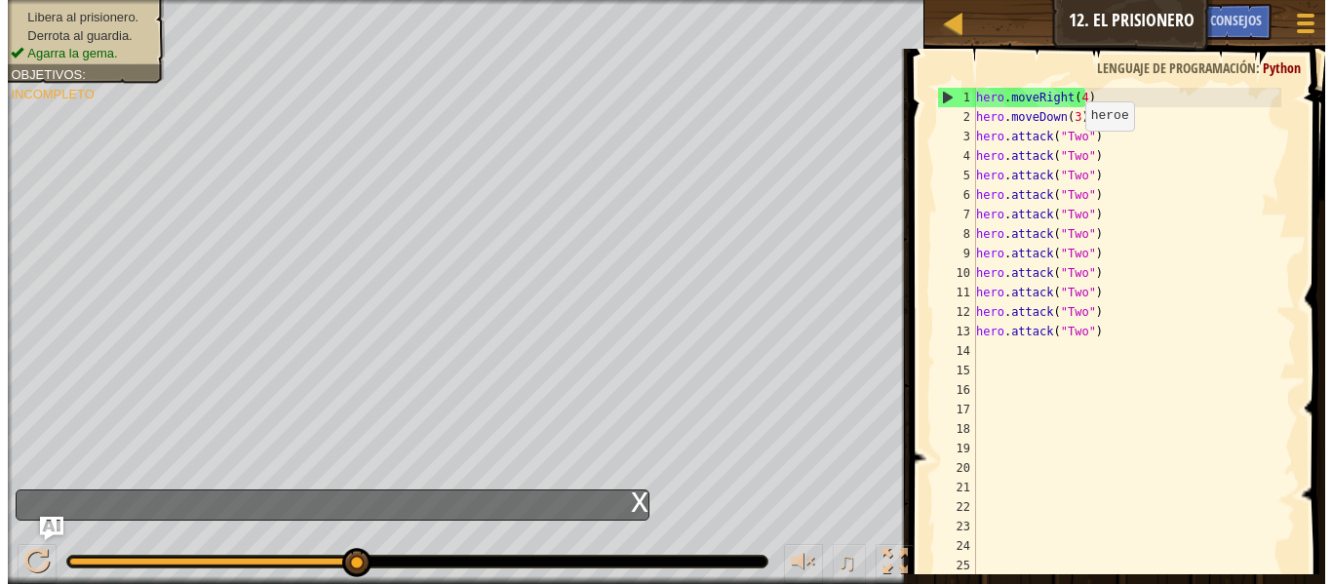
scroll to position [1193, 0]
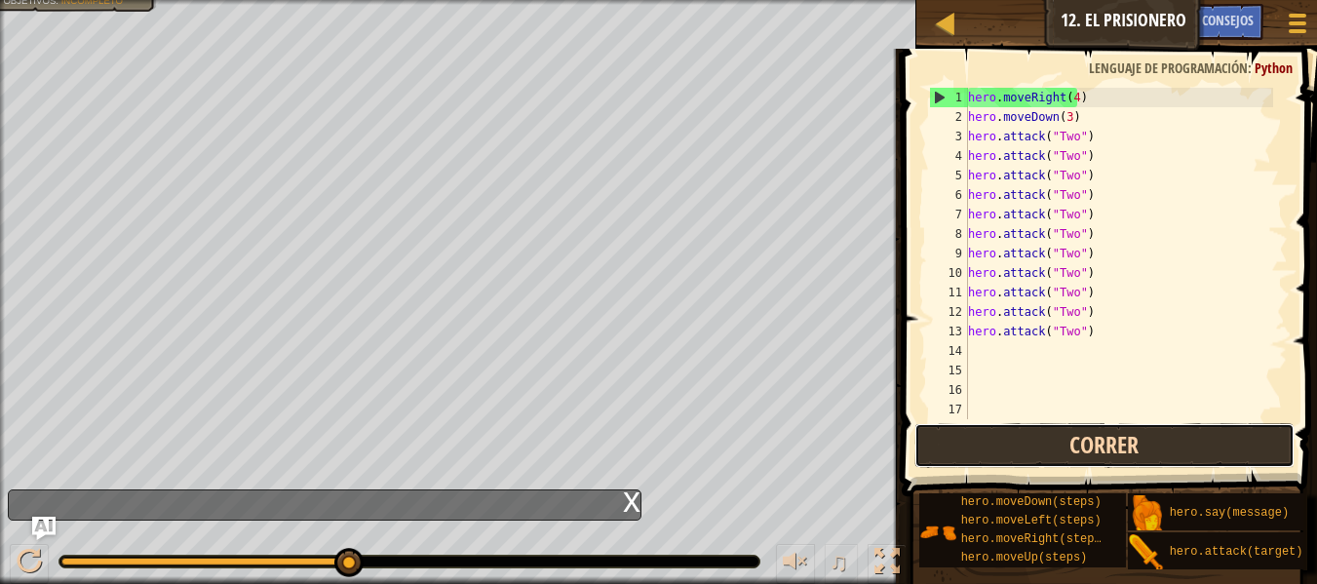
click at [1141, 440] on button "Correr" at bounding box center [1104, 445] width 380 height 45
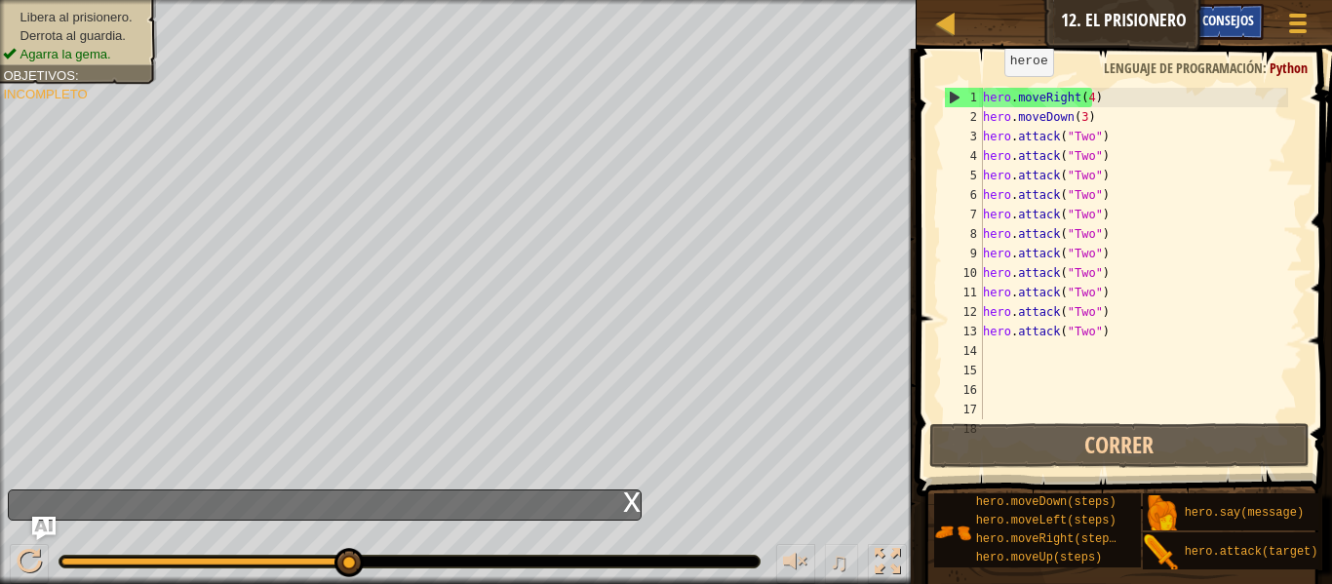
click at [1240, 25] on span "Consejos" at bounding box center [1228, 20] width 52 height 19
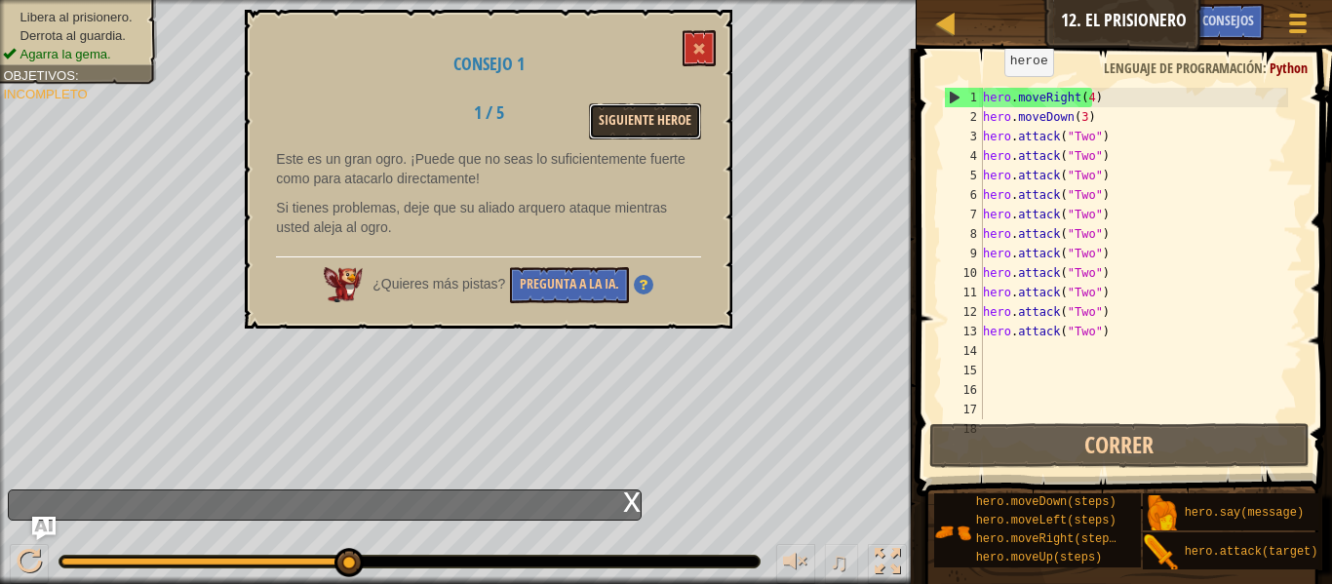
click at [669, 122] on button "Siguiente Heroe" at bounding box center [645, 121] width 112 height 36
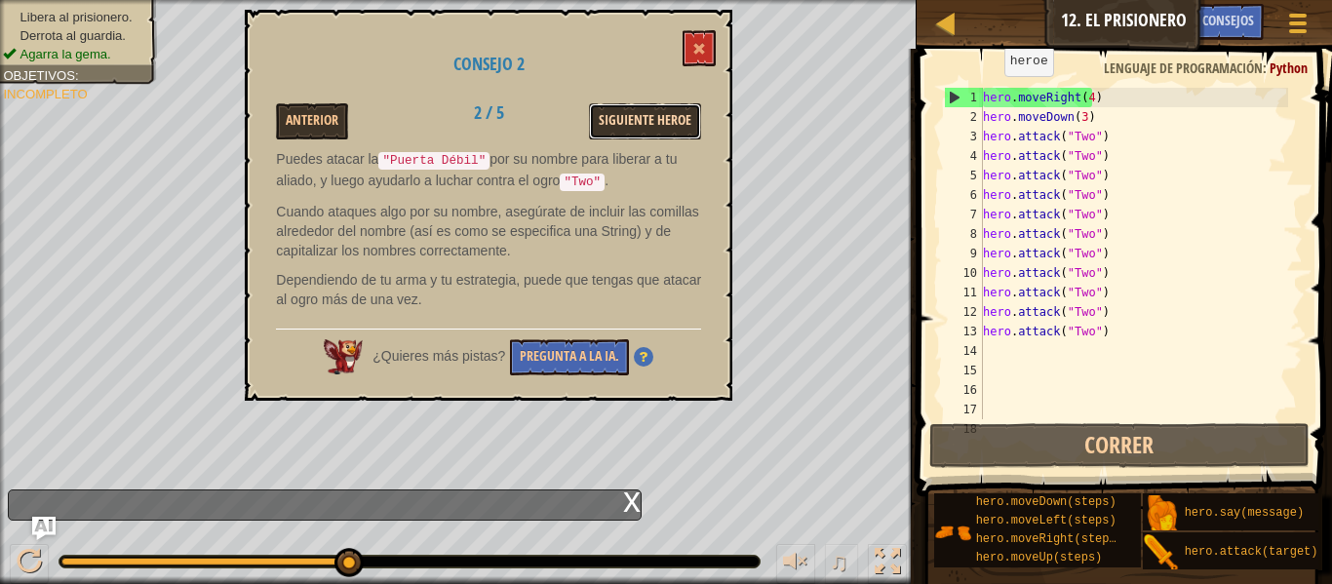
click at [664, 131] on button "Siguiente Heroe" at bounding box center [645, 121] width 112 height 36
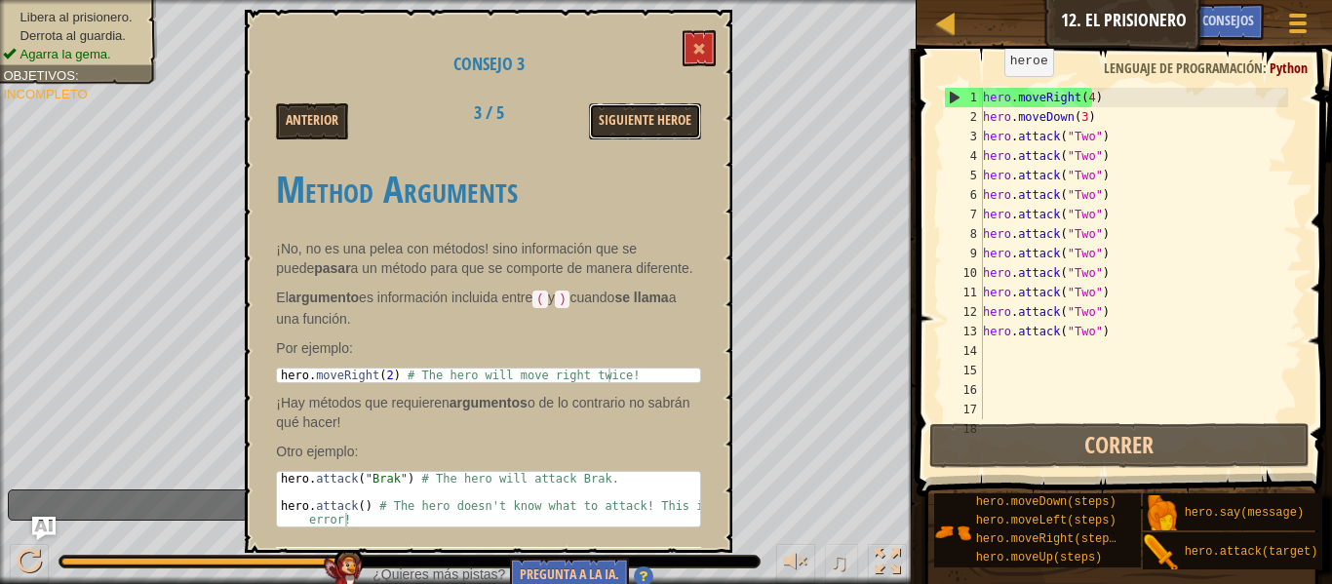
click at [664, 131] on button "Siguiente Heroe" at bounding box center [645, 121] width 112 height 36
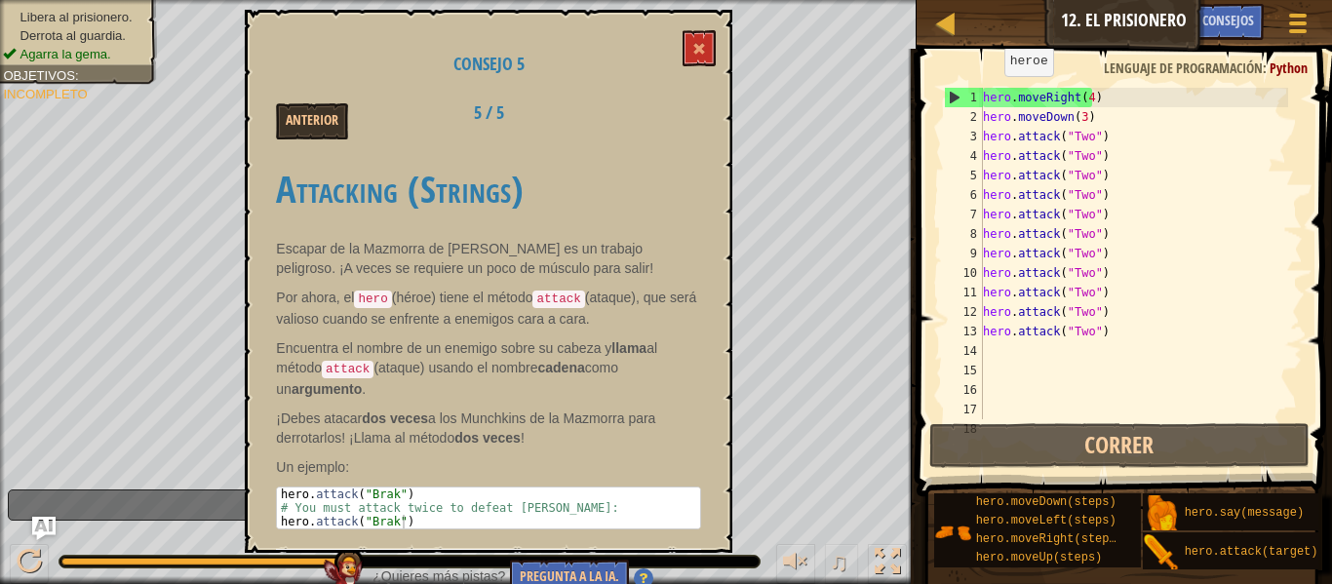
click at [664, 131] on div "Anterior 5 / 5" at bounding box center [488, 121] width 454 height 36
click at [699, 61] on button at bounding box center [698, 48] width 33 height 36
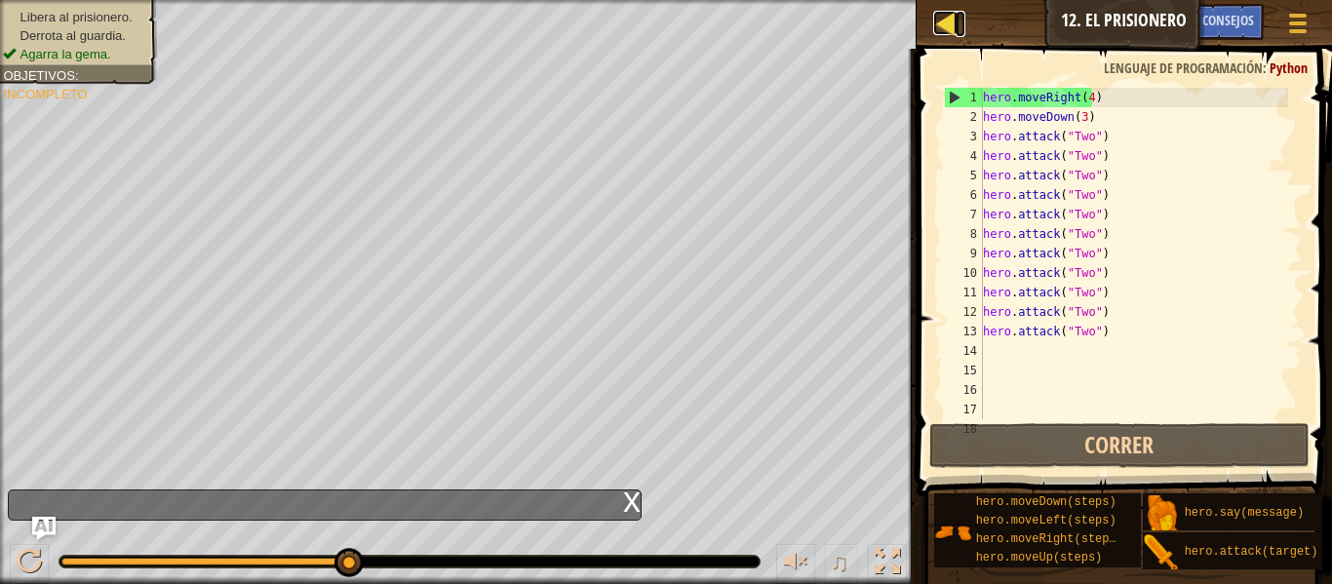
click at [940, 19] on div at bounding box center [945, 23] width 24 height 24
select select "es-ES"
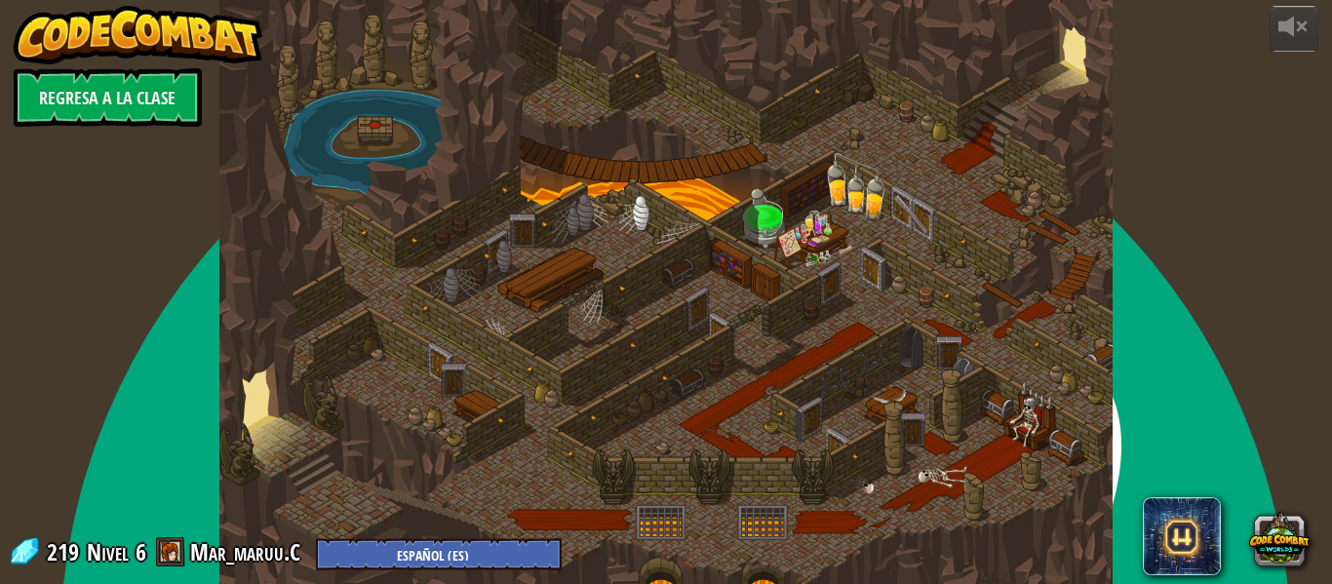
select select "es-ES"
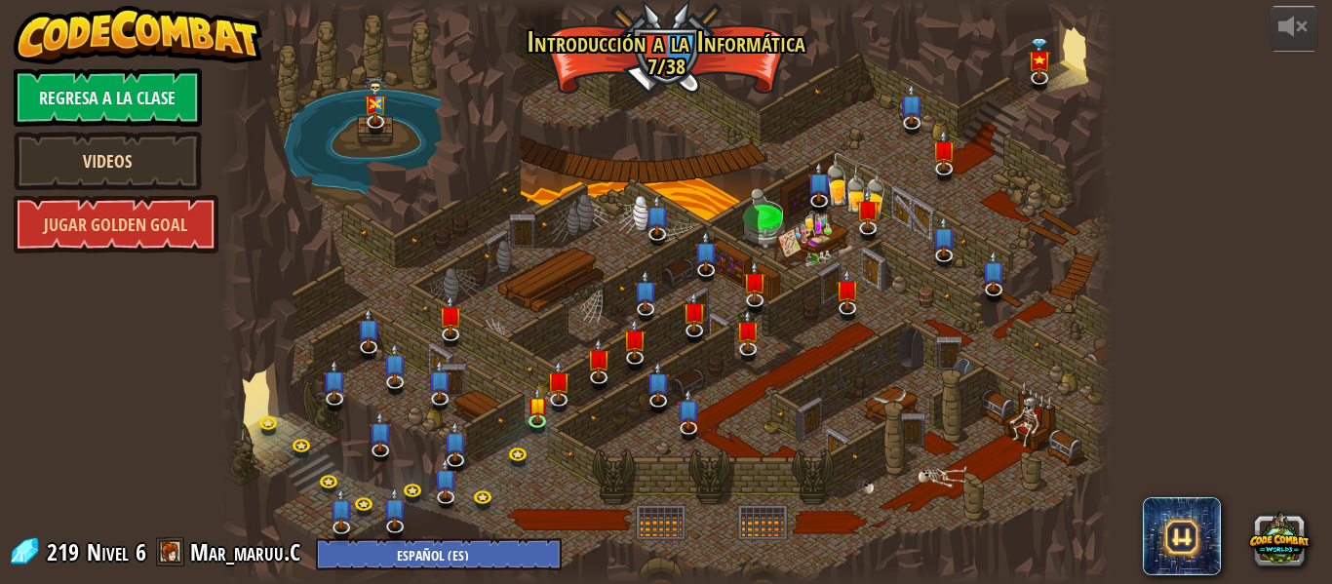
select select "es-ES"
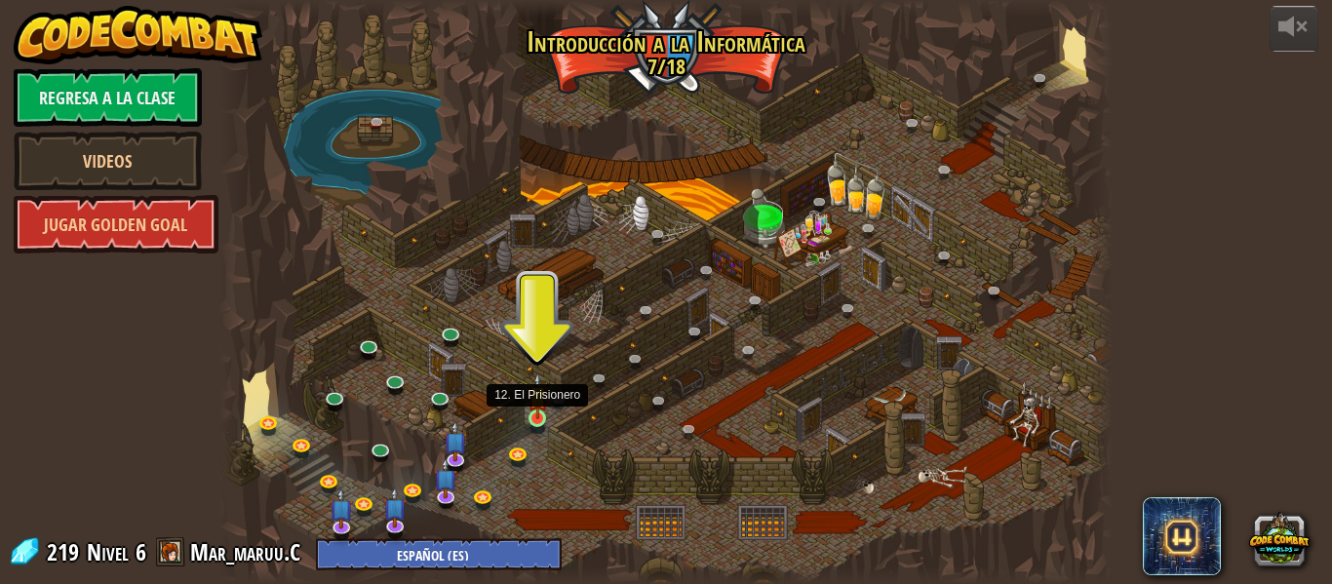
click at [531, 410] on img at bounding box center [537, 395] width 20 height 47
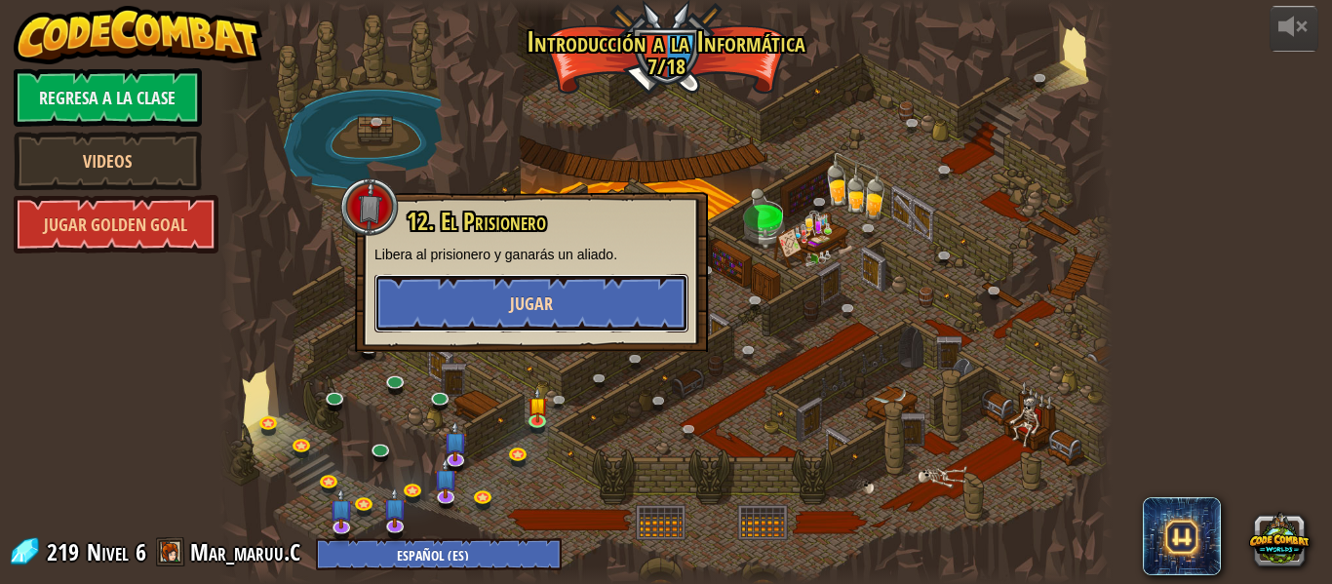
click at [497, 305] on button "Jugar" at bounding box center [531, 303] width 314 height 58
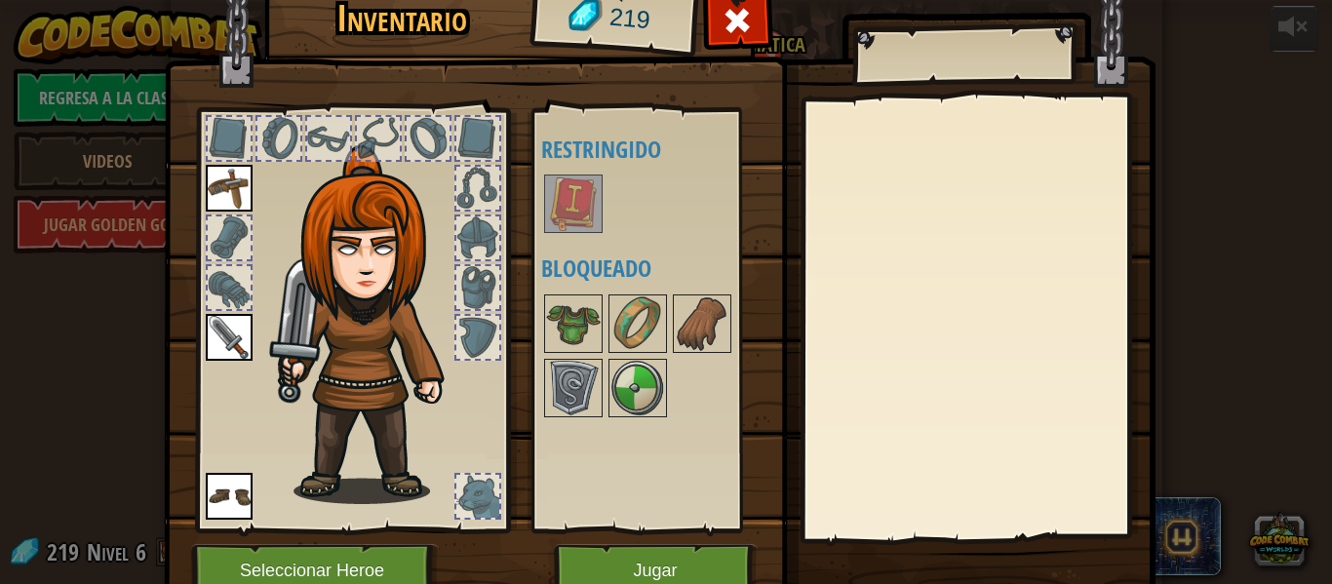
click at [379, 290] on img at bounding box center [374, 324] width 210 height 359
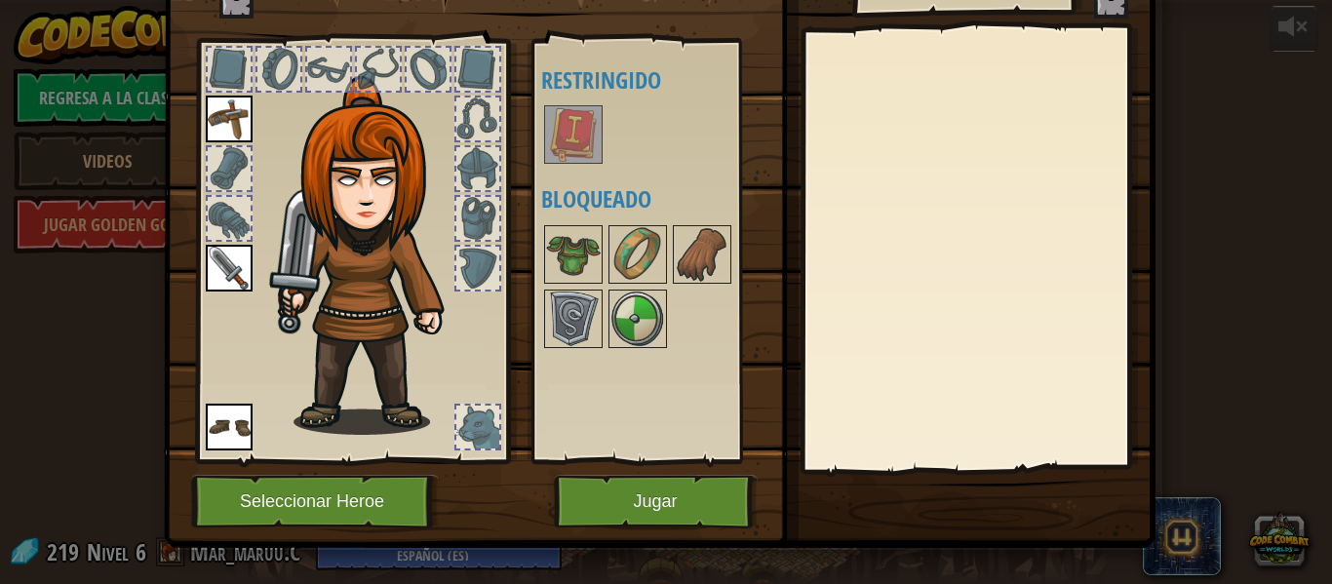
scroll to position [89, 0]
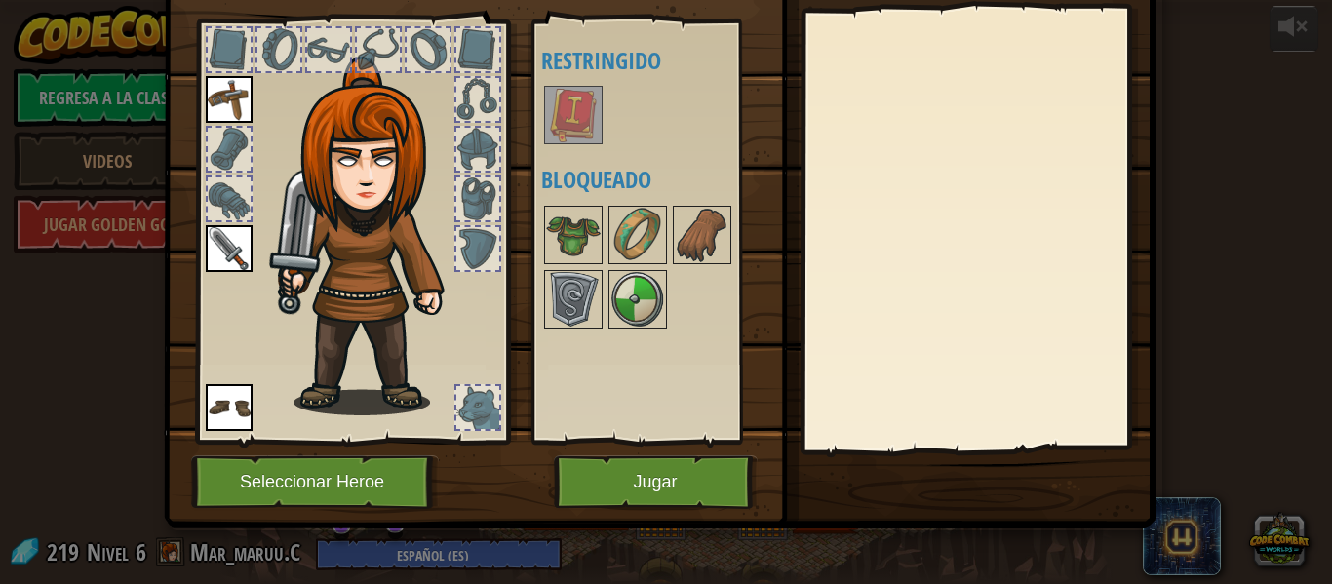
click at [483, 410] on div at bounding box center [477, 407] width 43 height 43
click at [489, 390] on div at bounding box center [477, 407] width 43 height 43
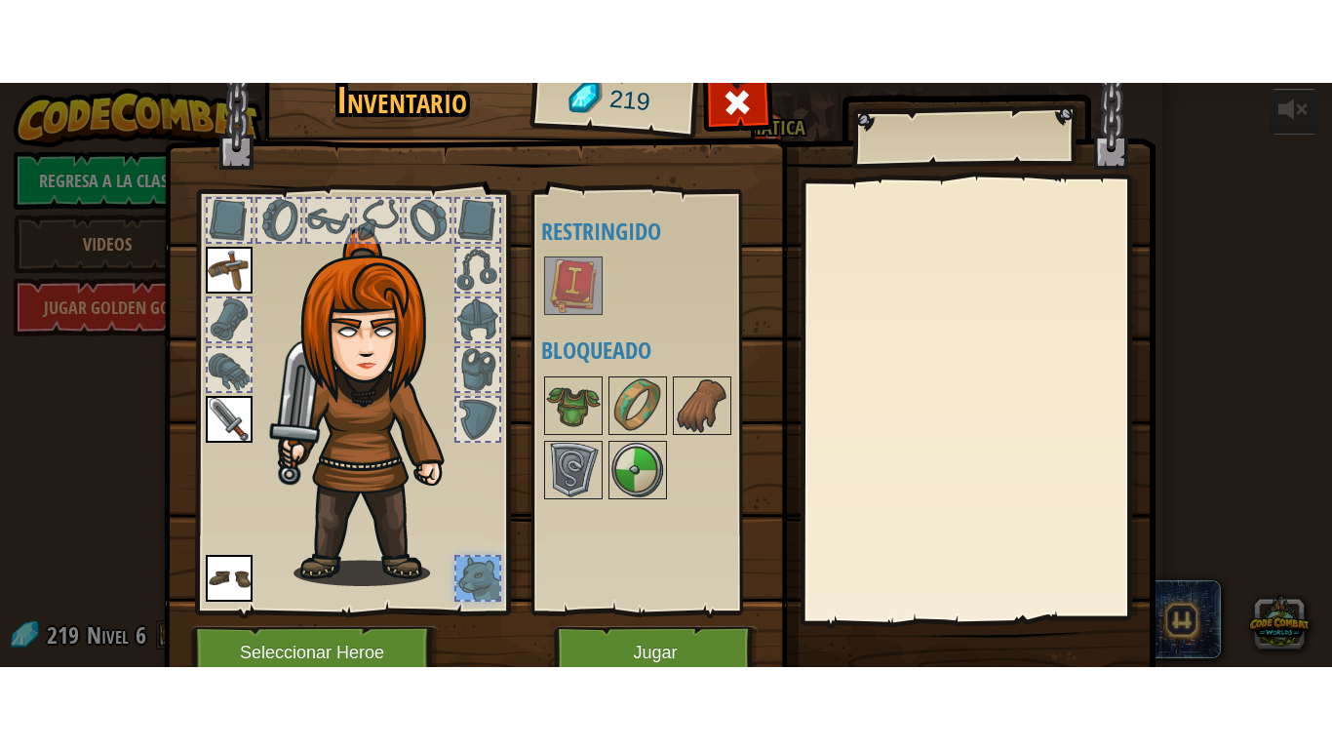
scroll to position [0, 0]
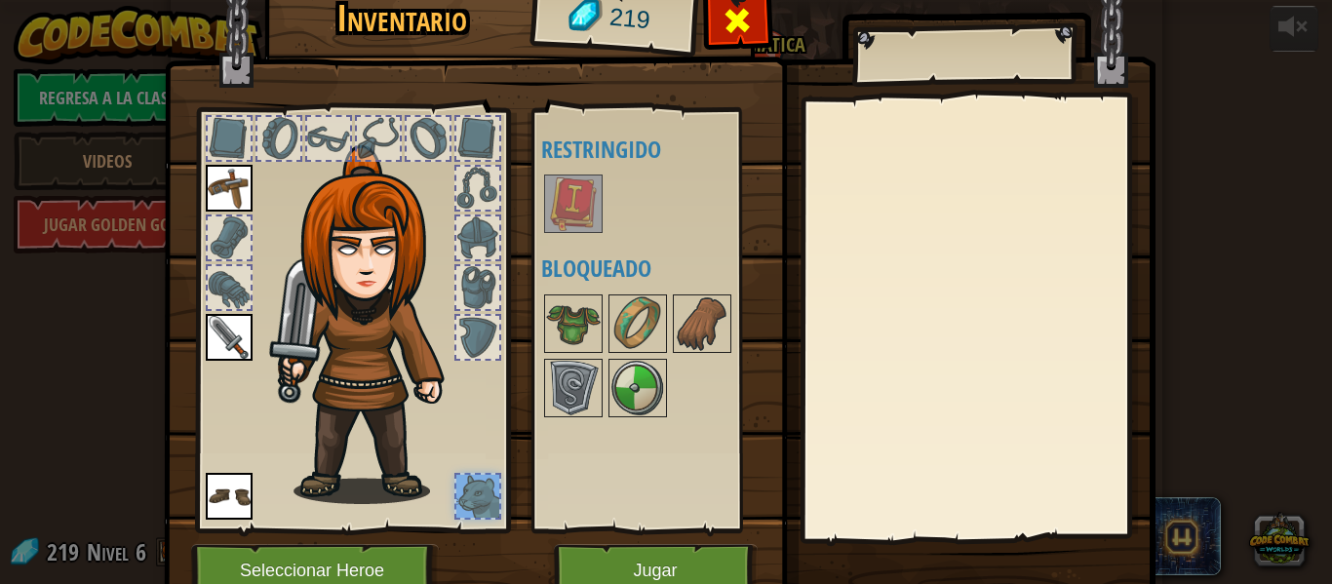
click at [728, 19] on span at bounding box center [736, 20] width 31 height 31
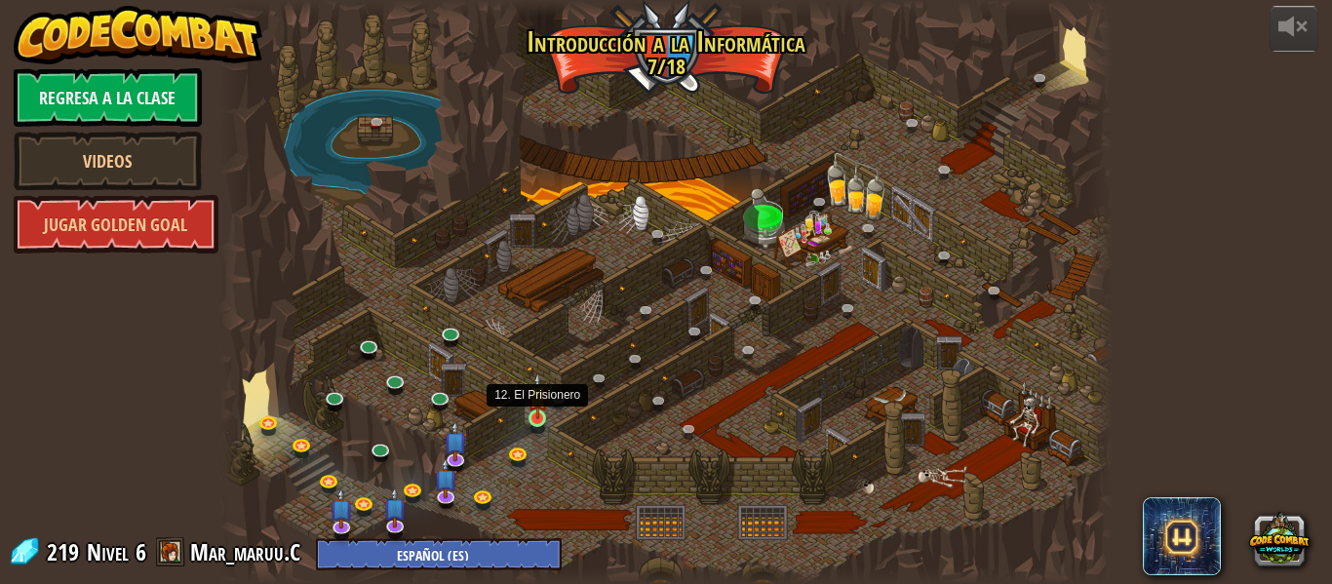
click at [547, 406] on img at bounding box center [537, 395] width 20 height 47
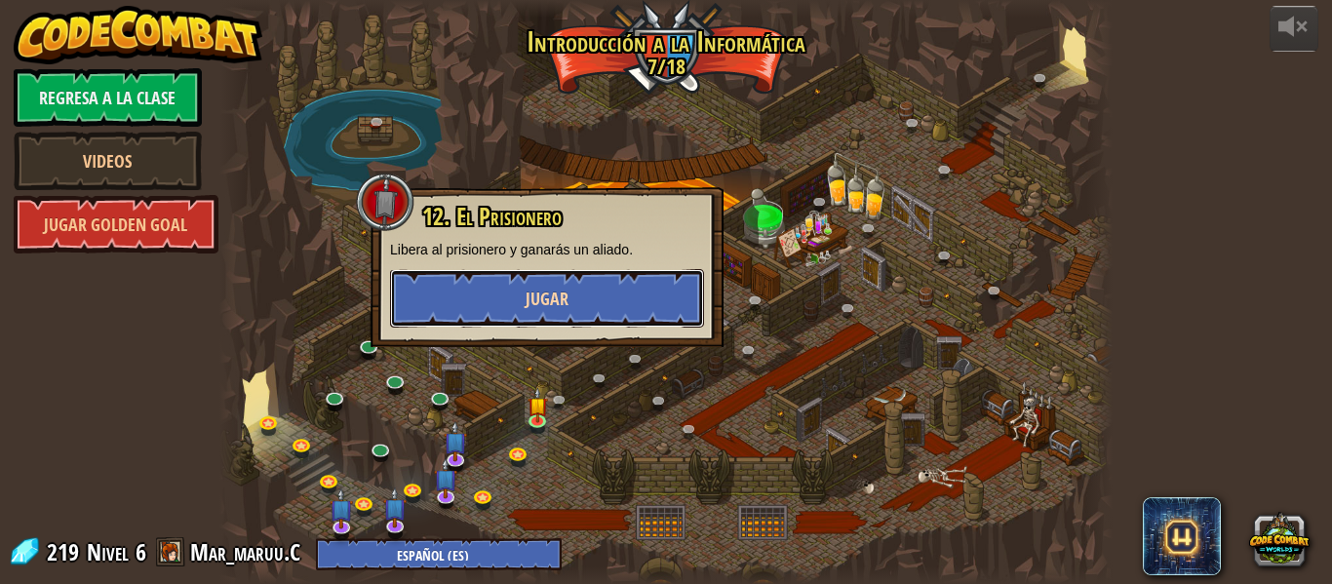
click at [575, 290] on button "Jugar" at bounding box center [547, 298] width 314 height 58
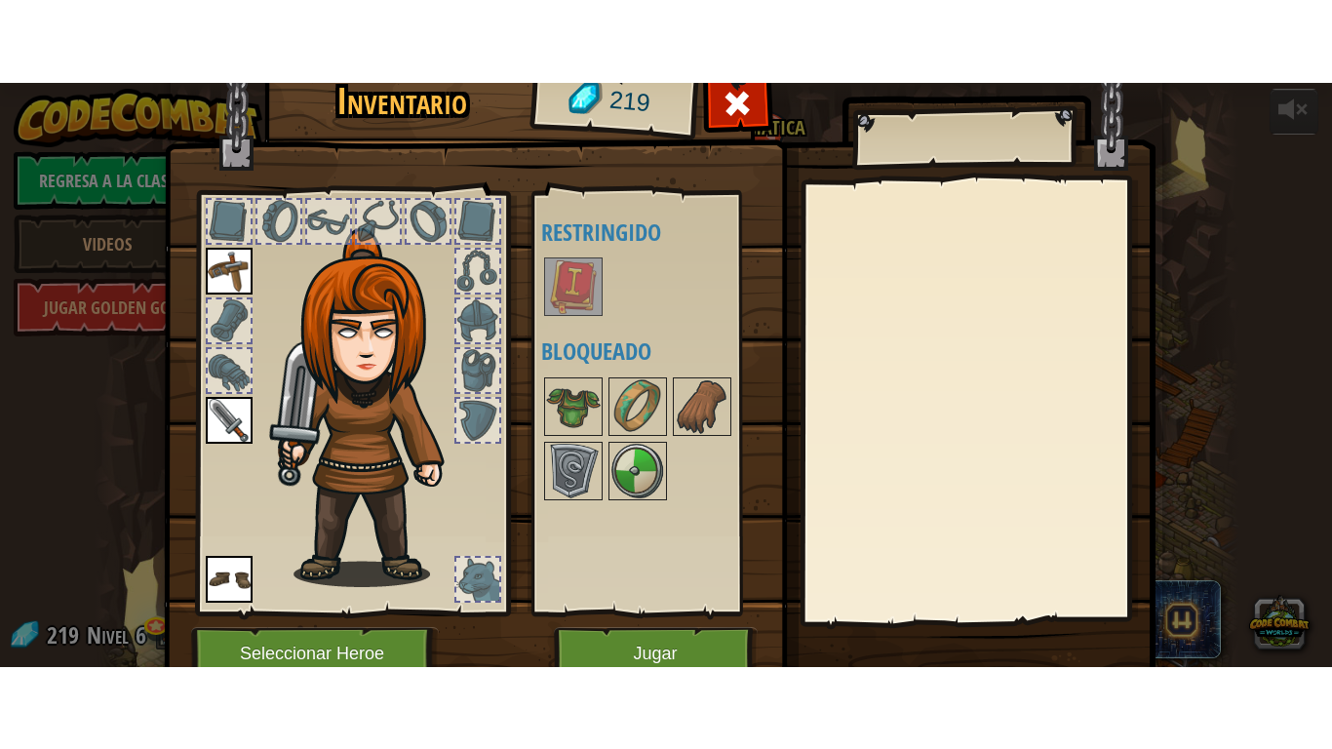
scroll to position [1028, 0]
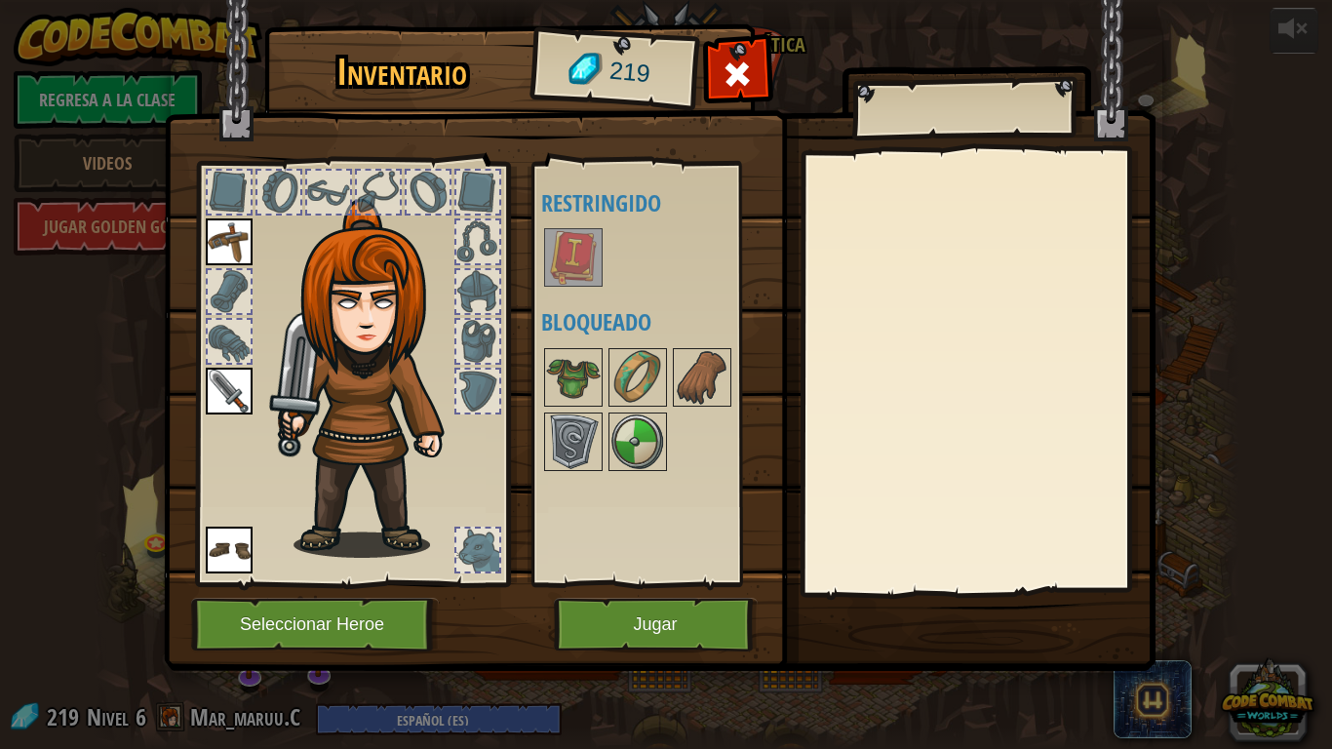
click at [772, 53] on img at bounding box center [659, 317] width 991 height 708
click at [758, 85] on div at bounding box center [737, 79] width 61 height 61
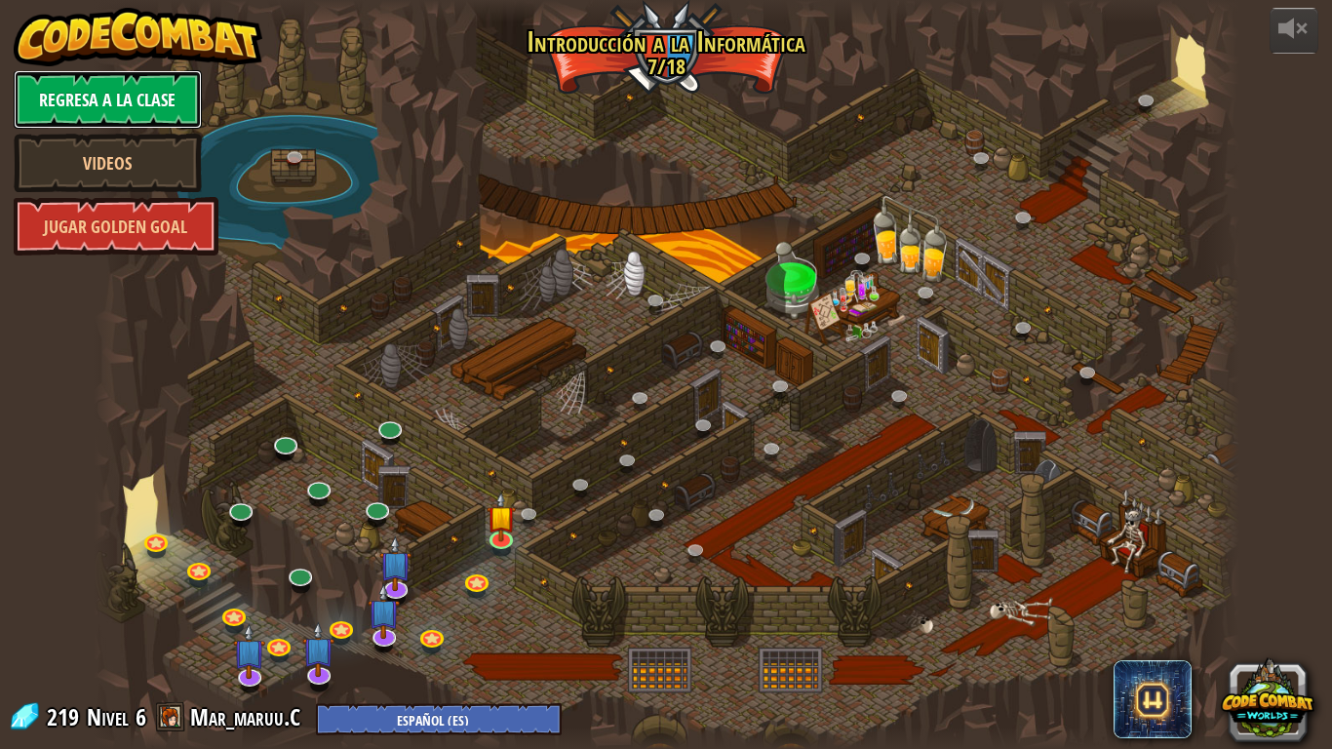
click at [135, 114] on link "Regresa a la clase" at bounding box center [108, 99] width 188 height 58
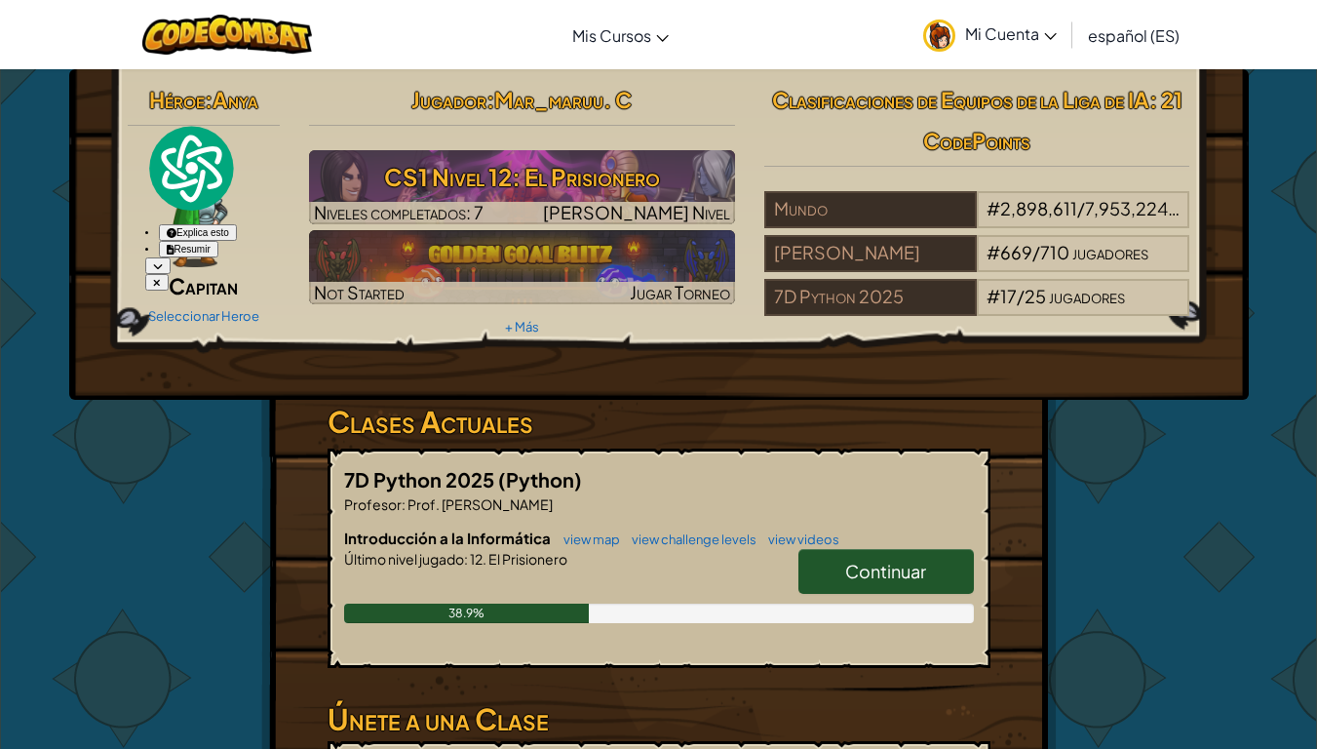
click at [213, 233] on img at bounding box center [200, 208] width 56 height 117
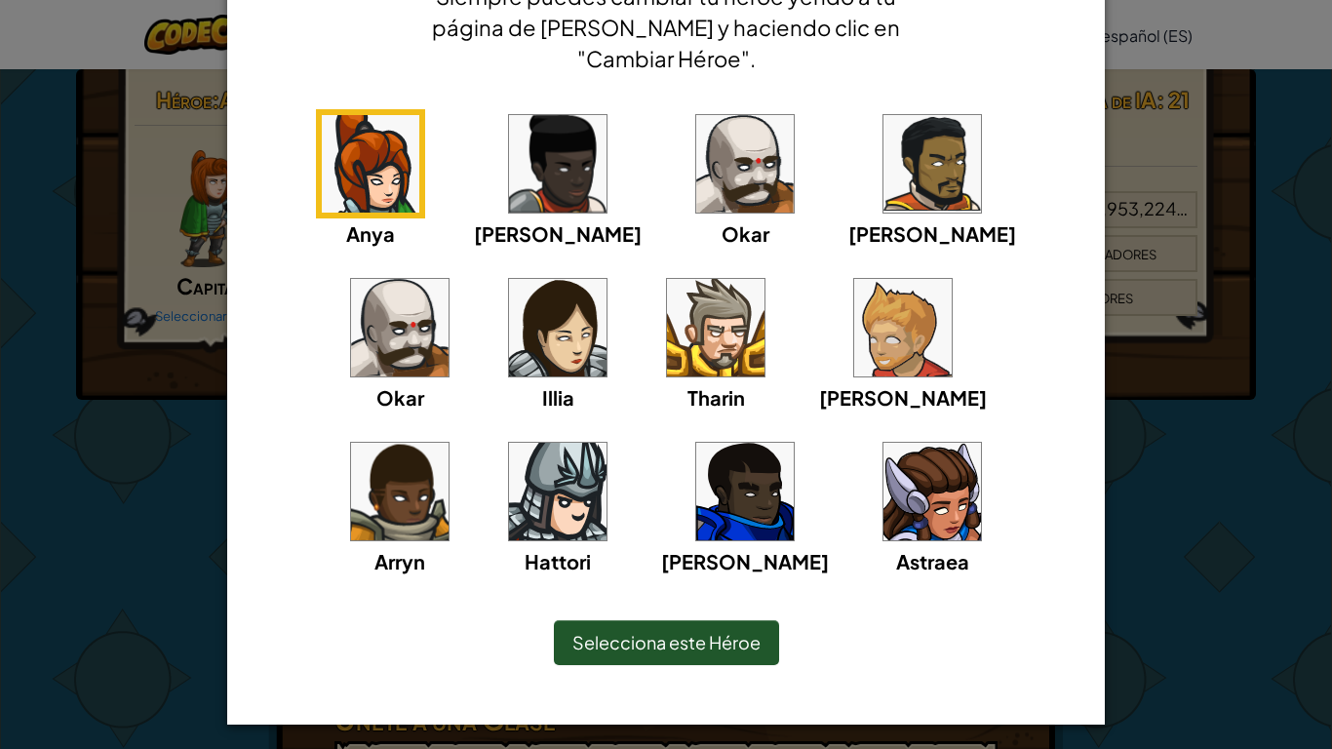
scroll to position [123, 0]
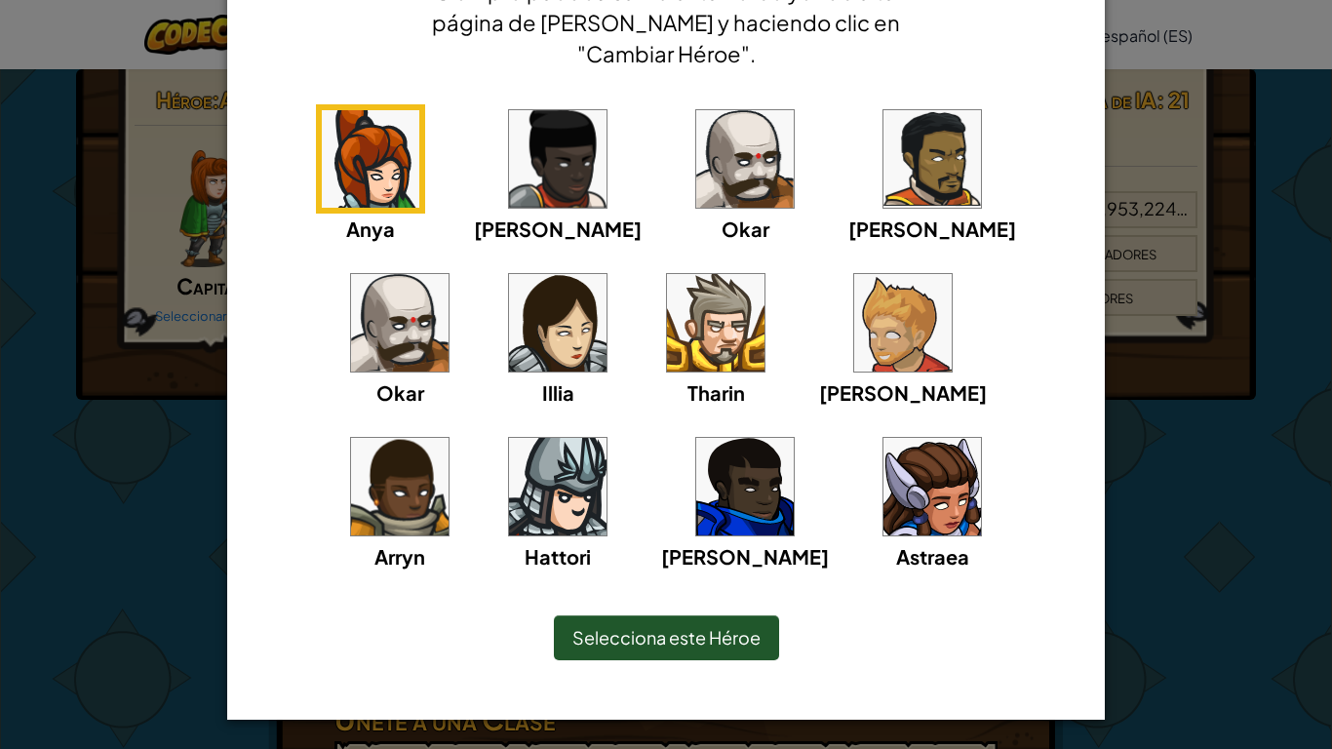
click at [883, 476] on img at bounding box center [931, 486] width 97 height 97
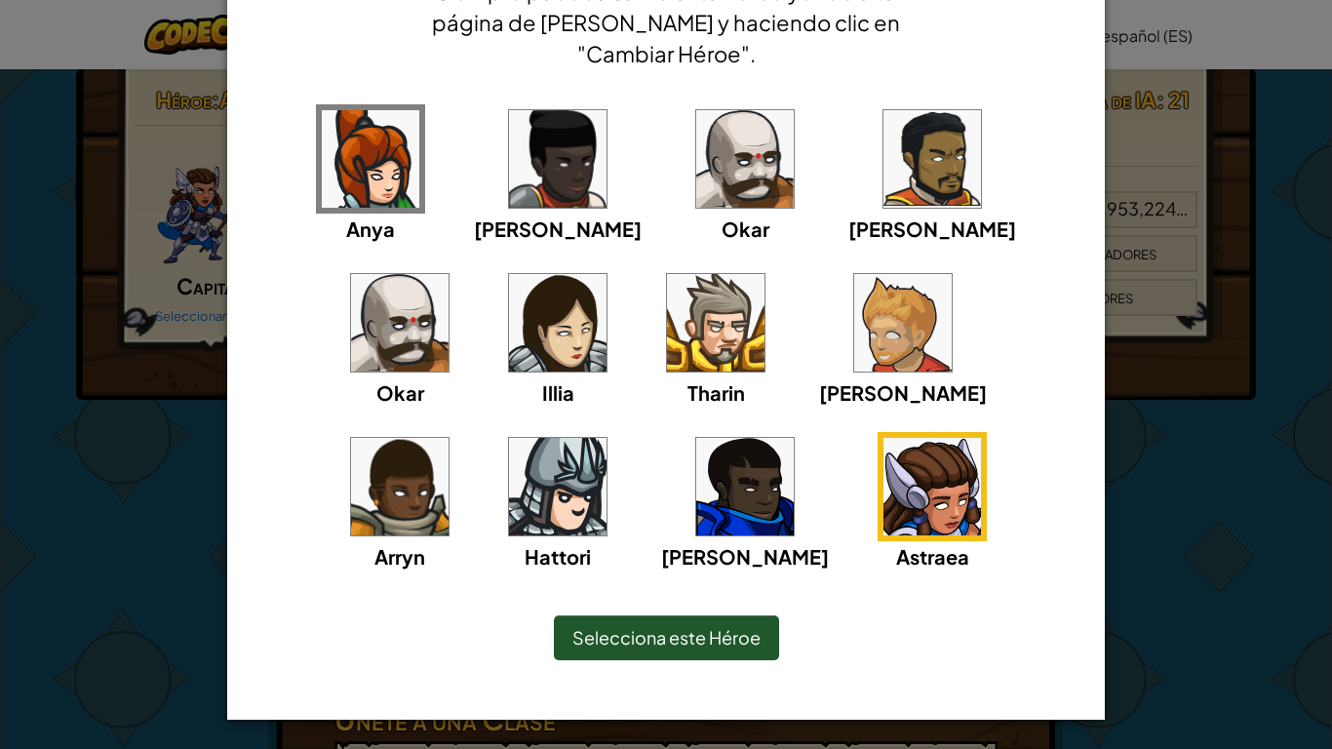
click at [448, 274] on img at bounding box center [399, 322] width 97 height 97
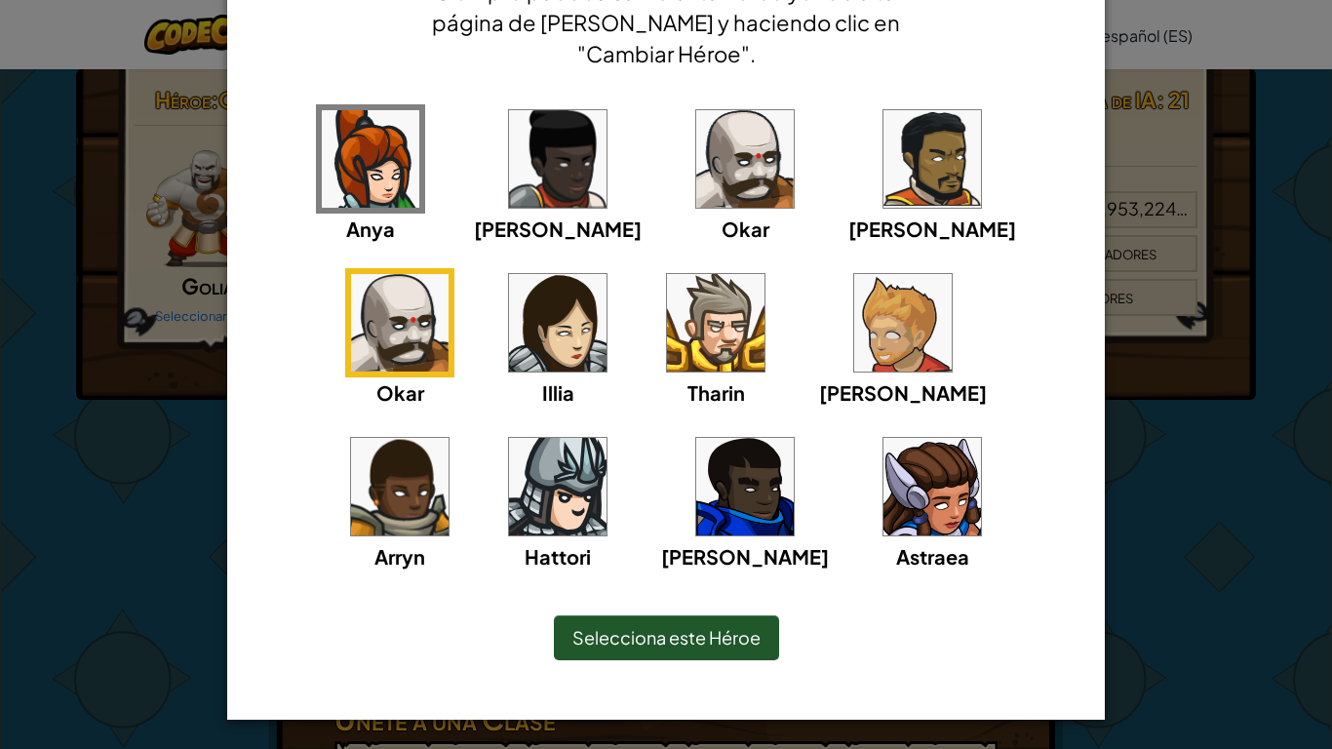
click at [606, 438] on img at bounding box center [557, 486] width 97 height 97
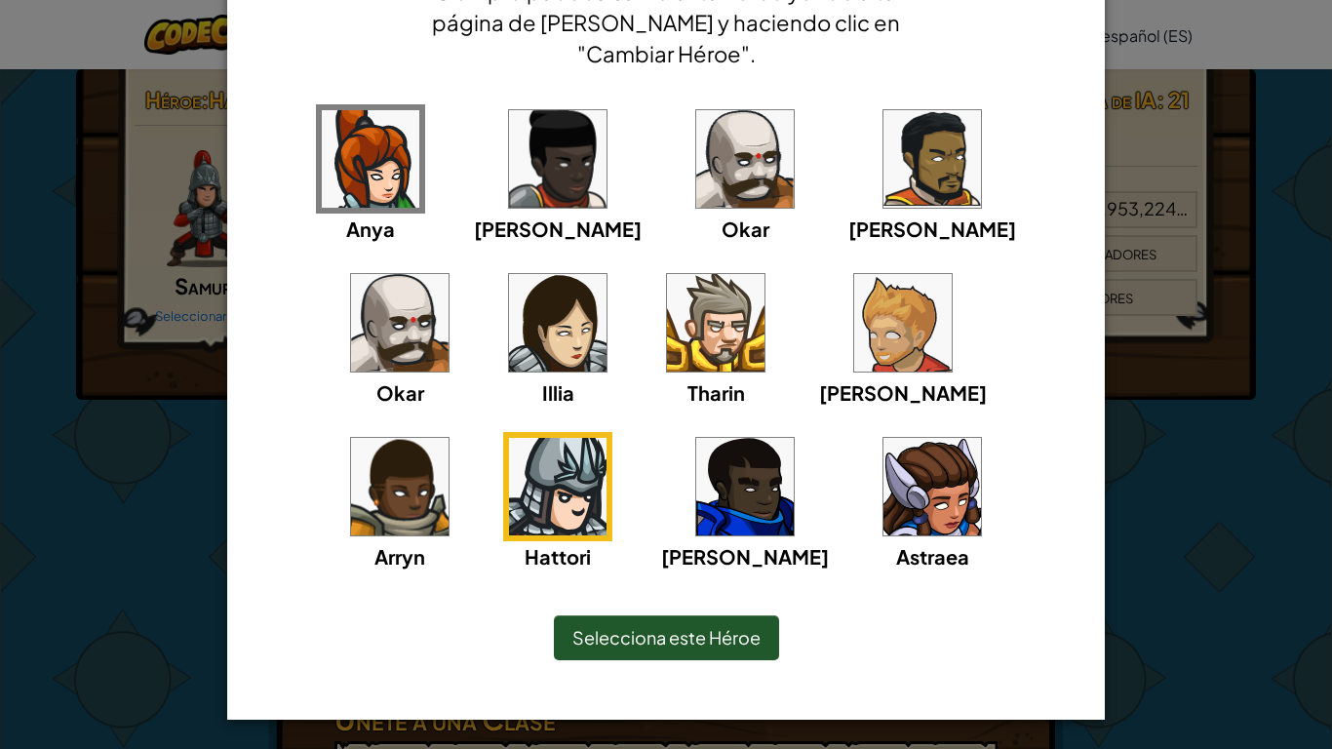
click at [620, 583] on div "Selecciona este Héroe" at bounding box center [666, 637] width 225 height 45
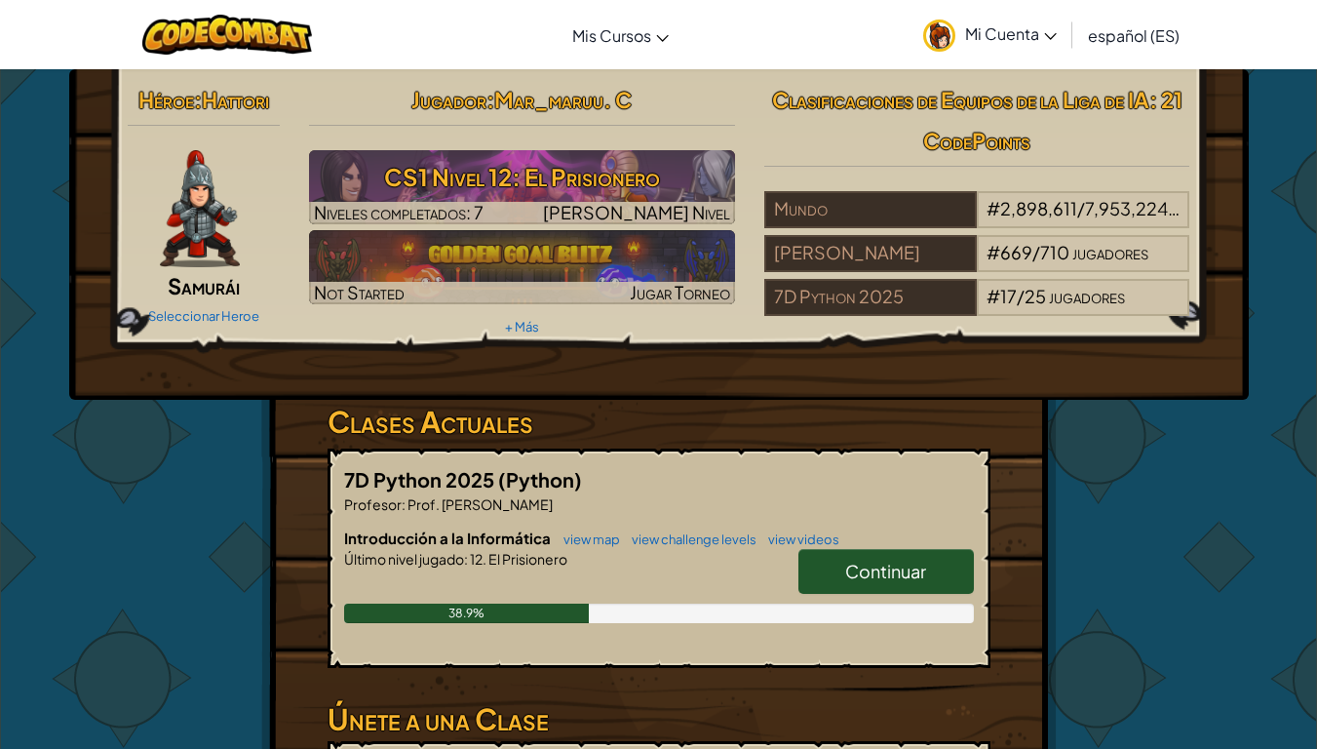
click at [841, 568] on link "Continuar" at bounding box center [885, 571] width 175 height 45
select select "es-ES"
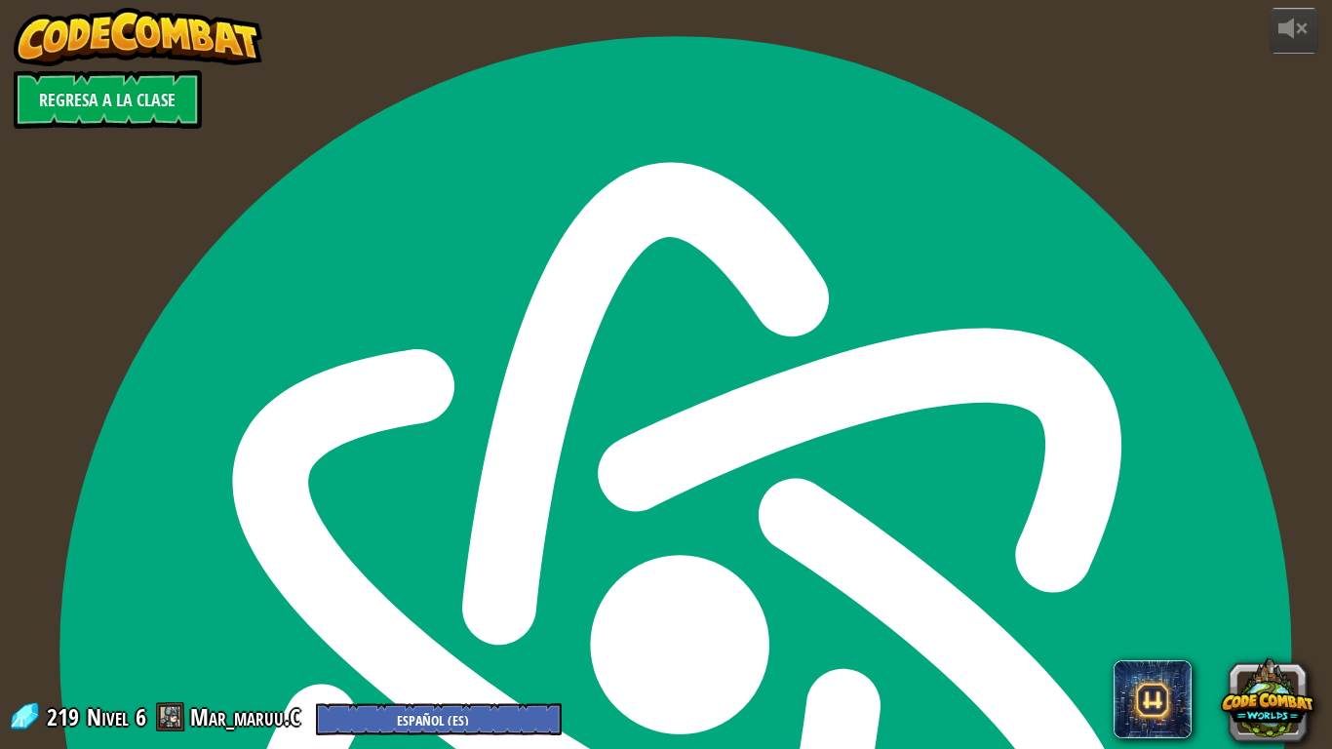
select select "es-ES"
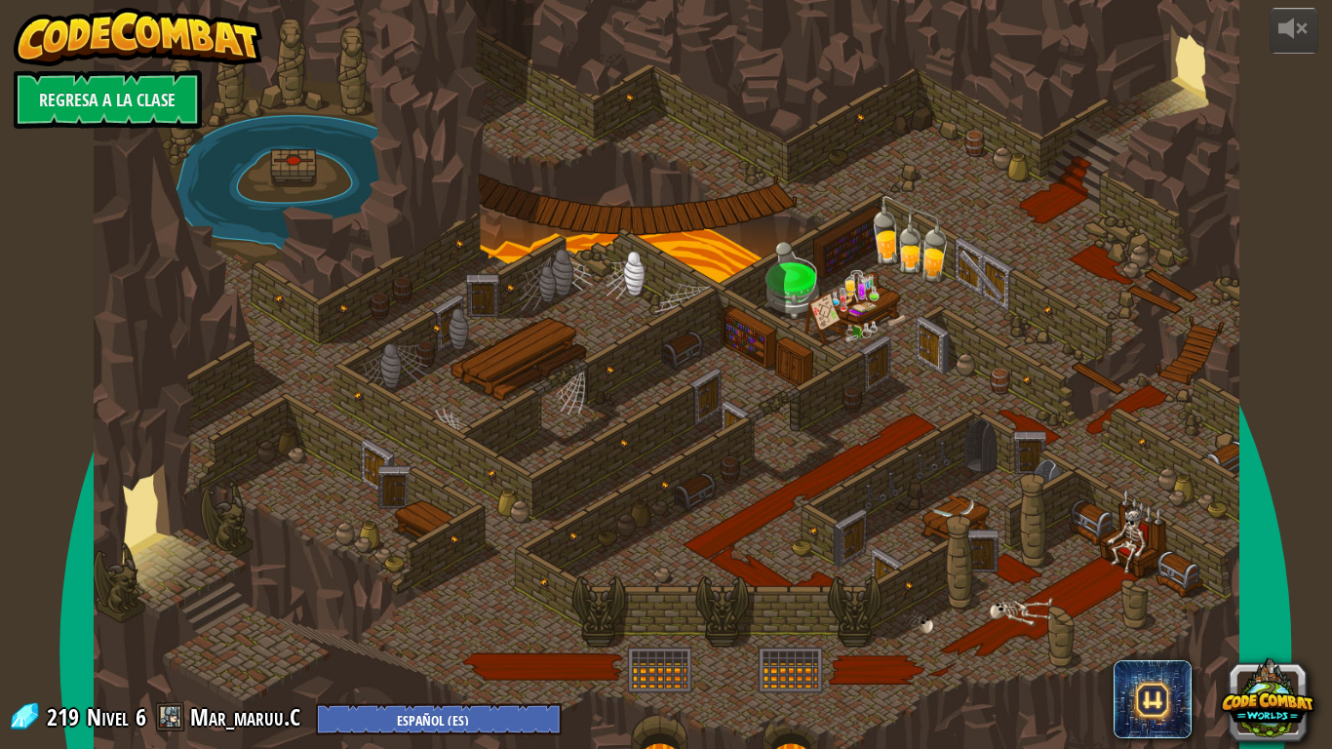
select select "es-ES"
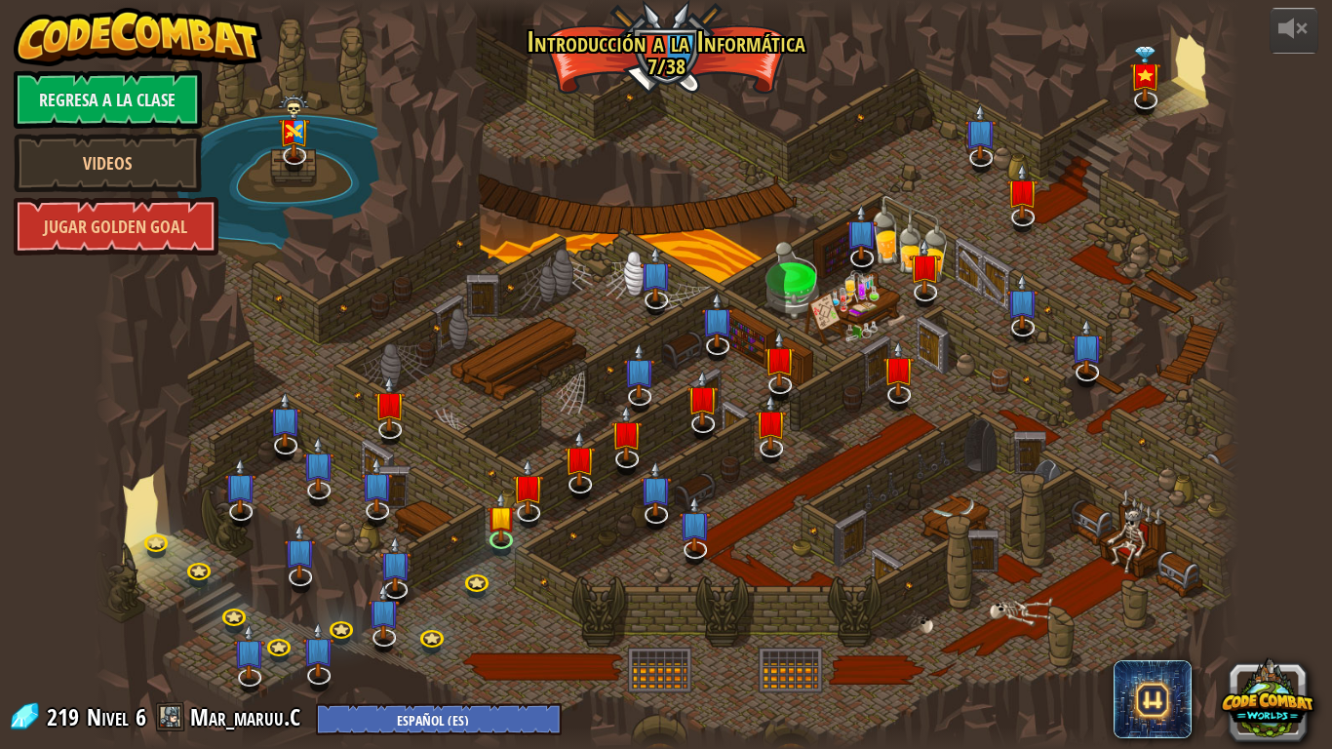
select select "es-ES"
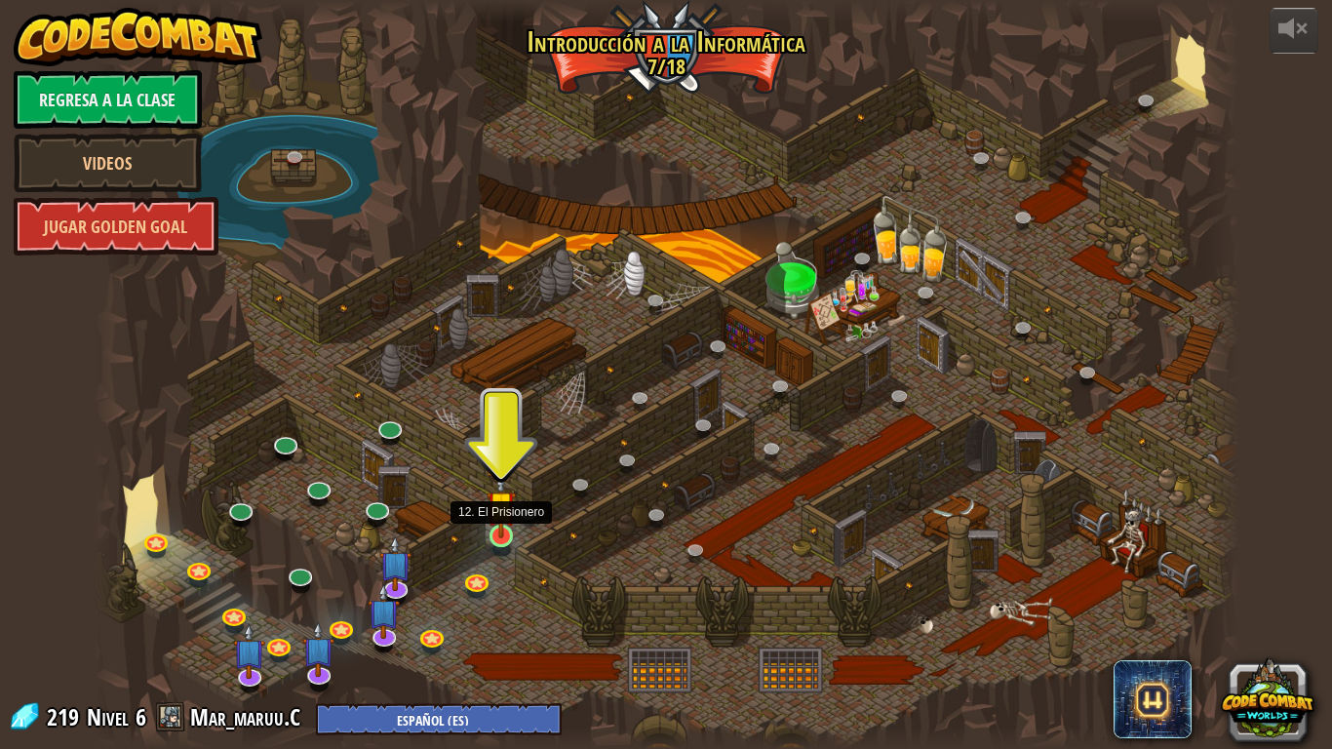
click at [502, 533] on img at bounding box center [500, 505] width 29 height 66
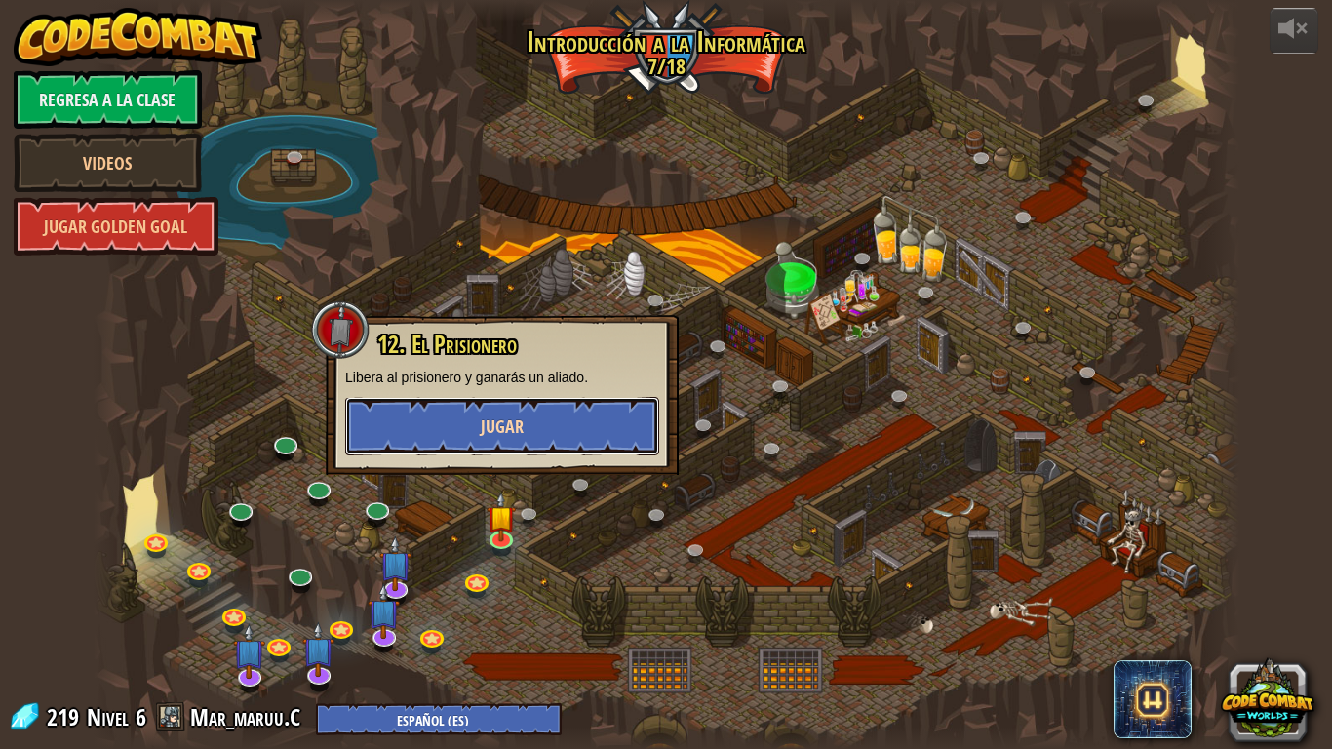
click at [506, 451] on button "Jugar" at bounding box center [502, 426] width 314 height 58
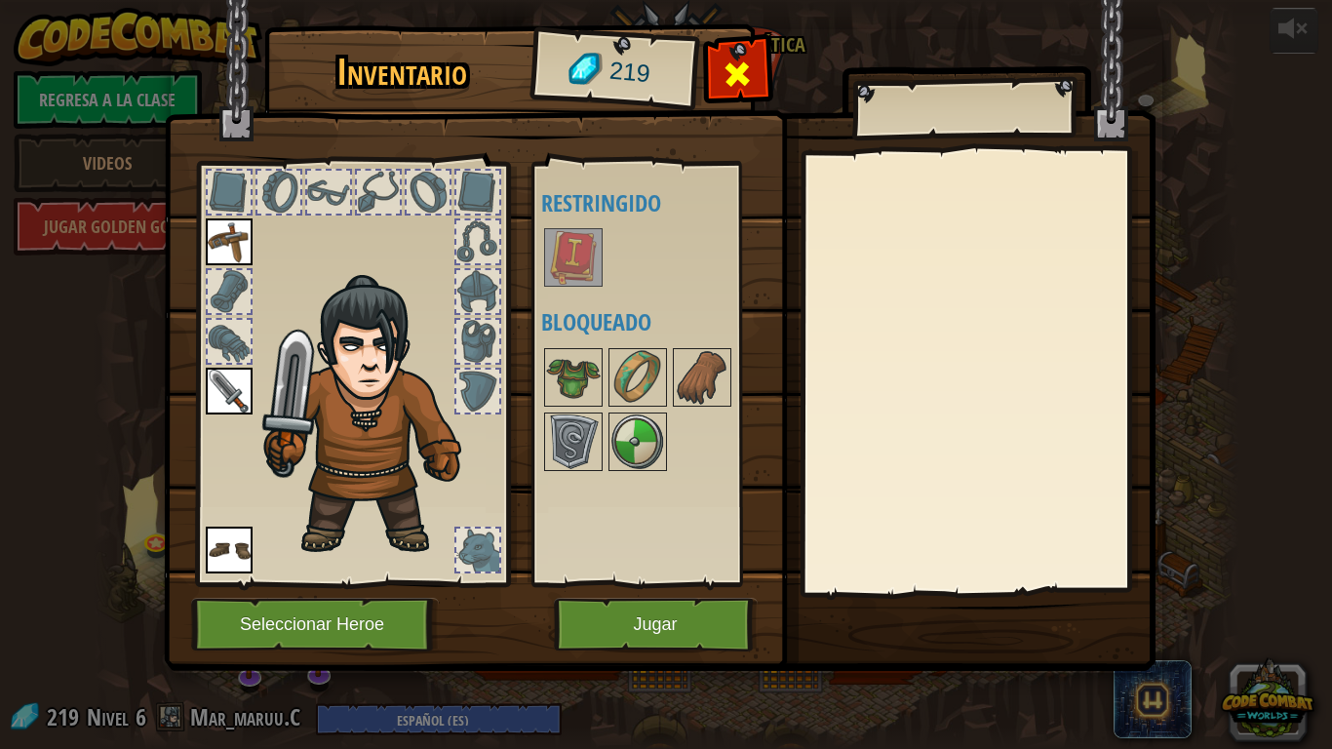
click at [744, 65] on span at bounding box center [736, 73] width 31 height 31
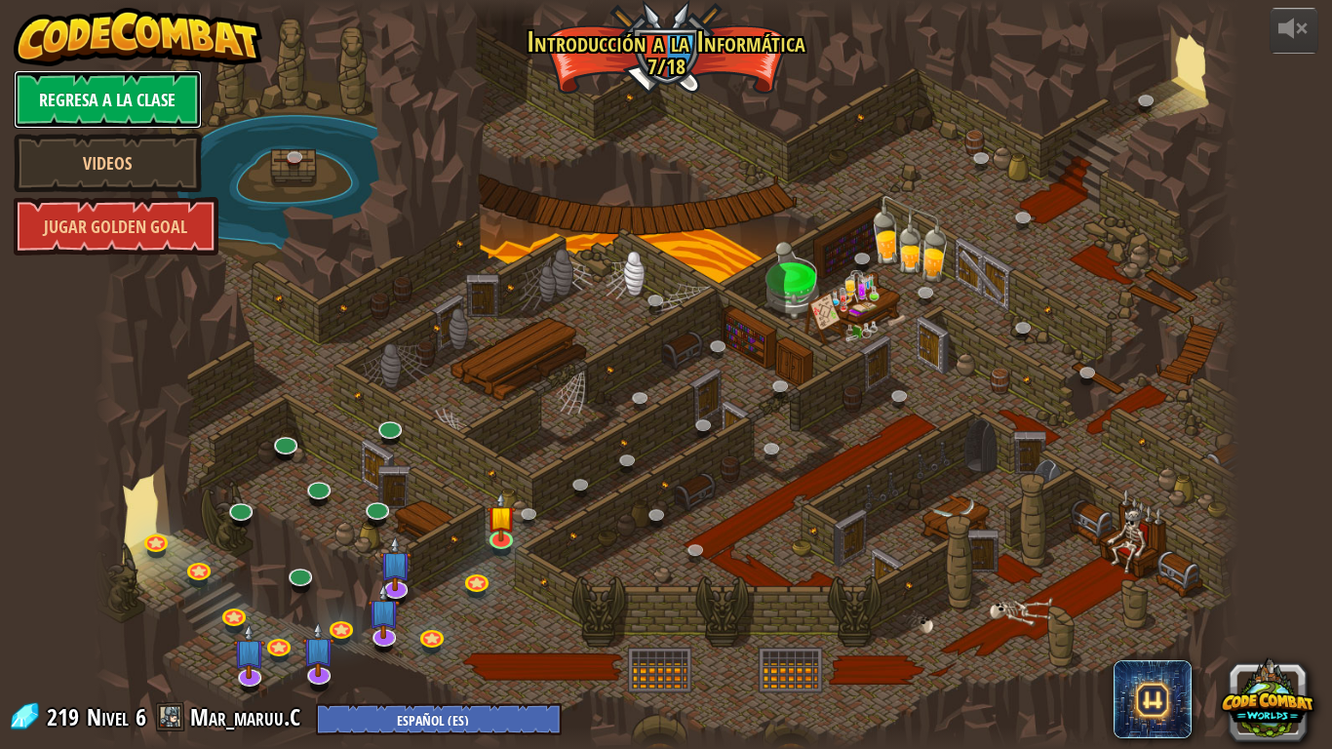
click at [133, 106] on link "Regresa a la clase" at bounding box center [108, 99] width 188 height 58
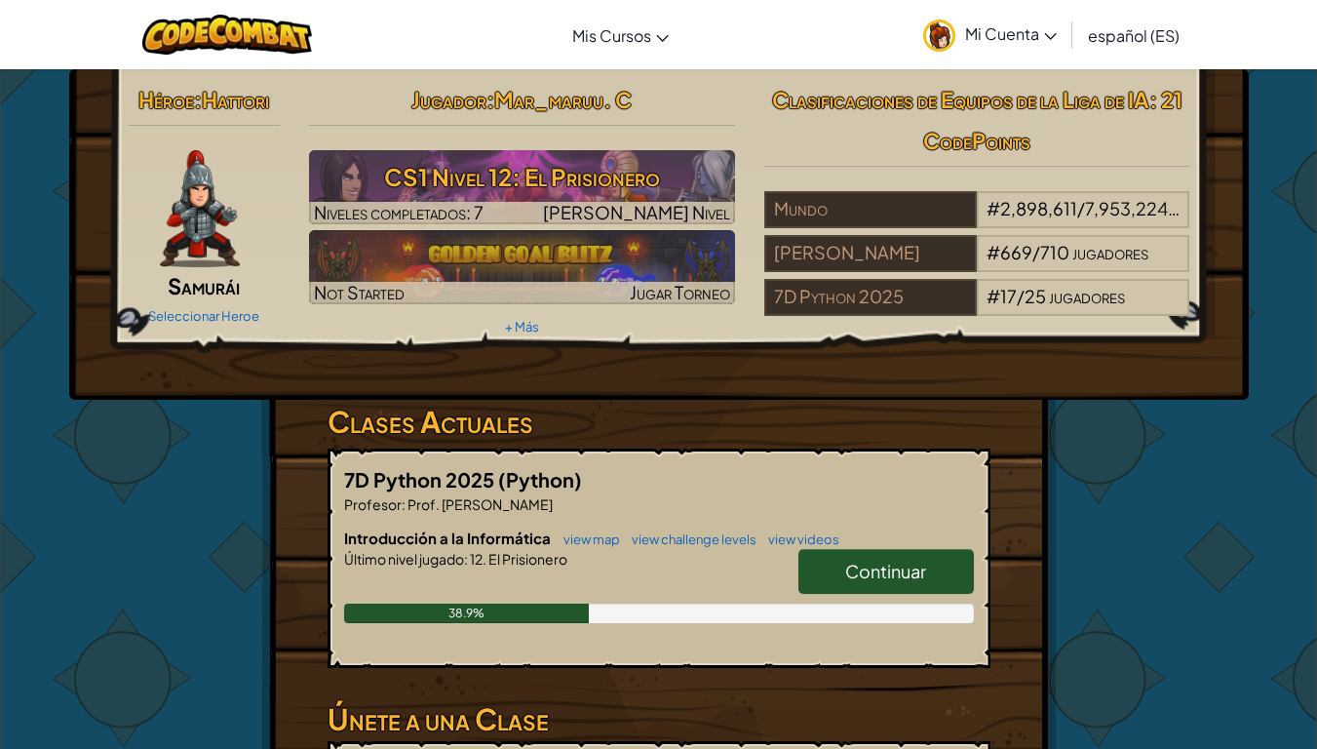
click at [885, 551] on link "Continuar" at bounding box center [885, 571] width 175 height 45
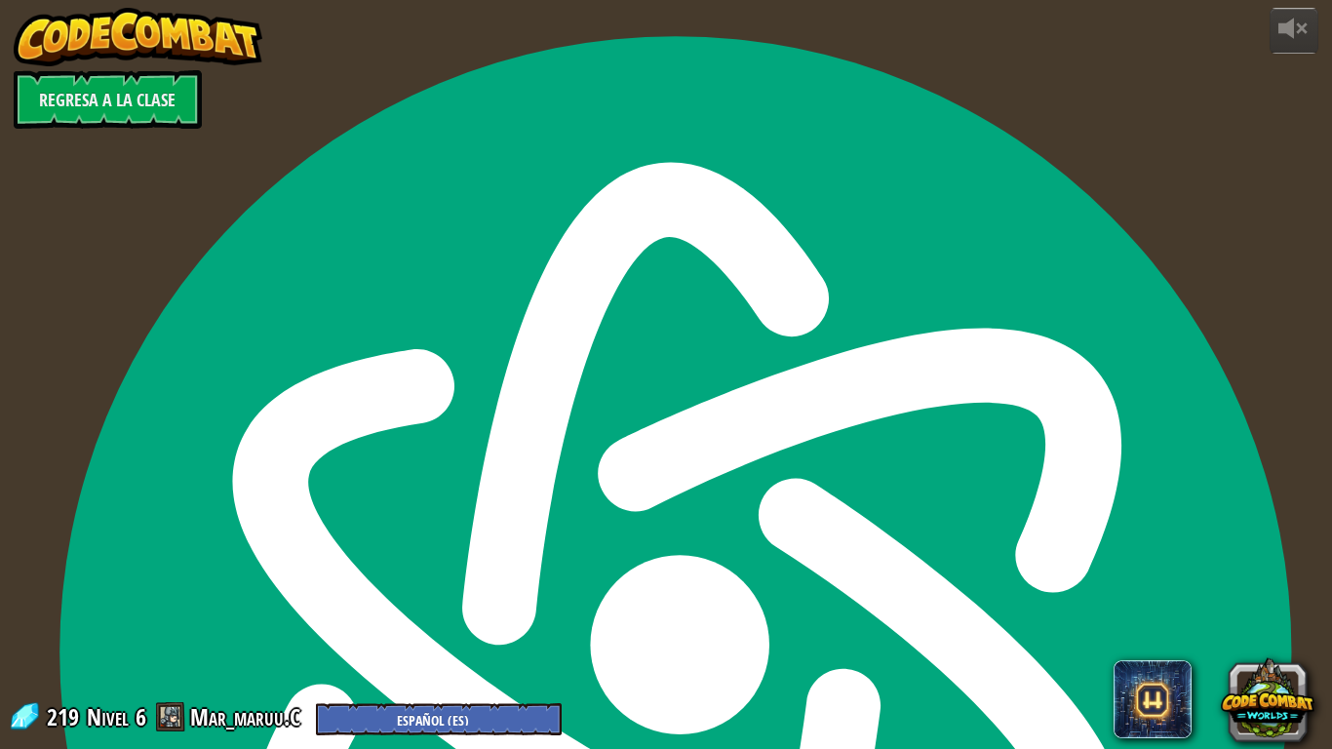
select select "es-ES"
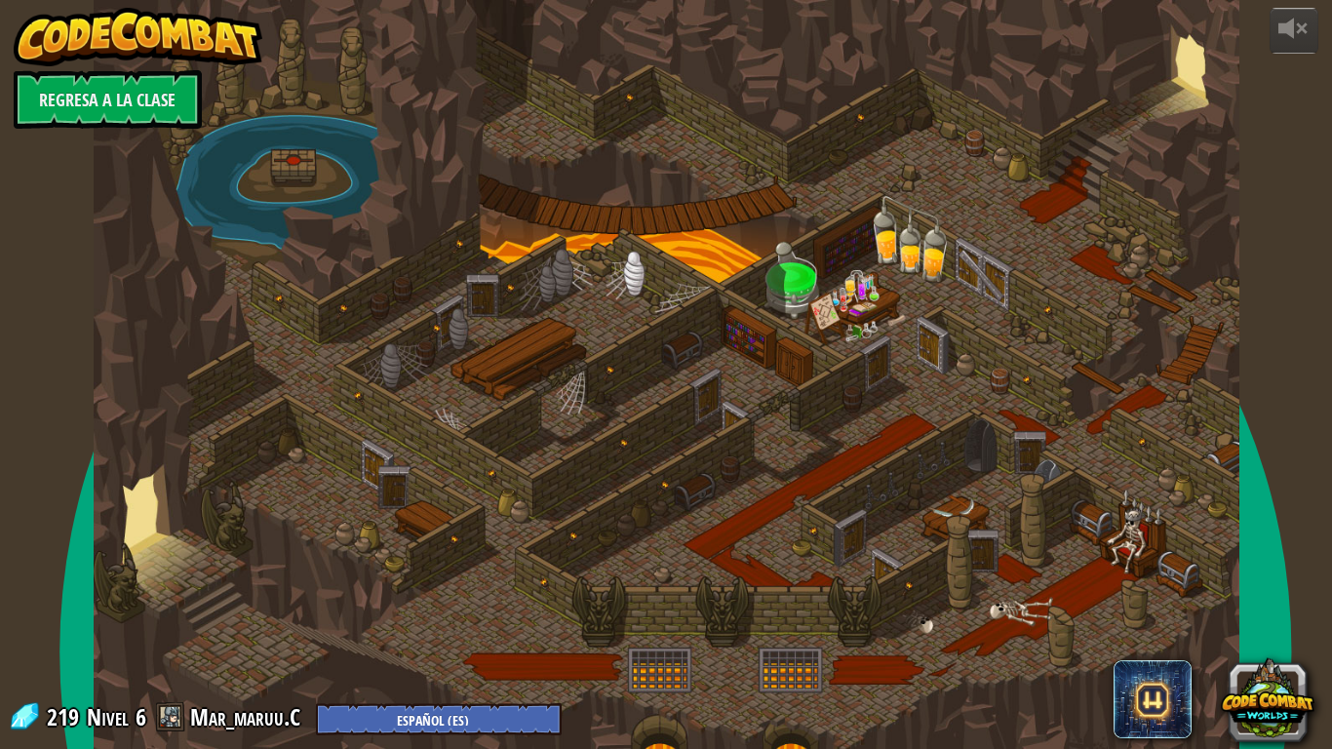
select select "es-ES"
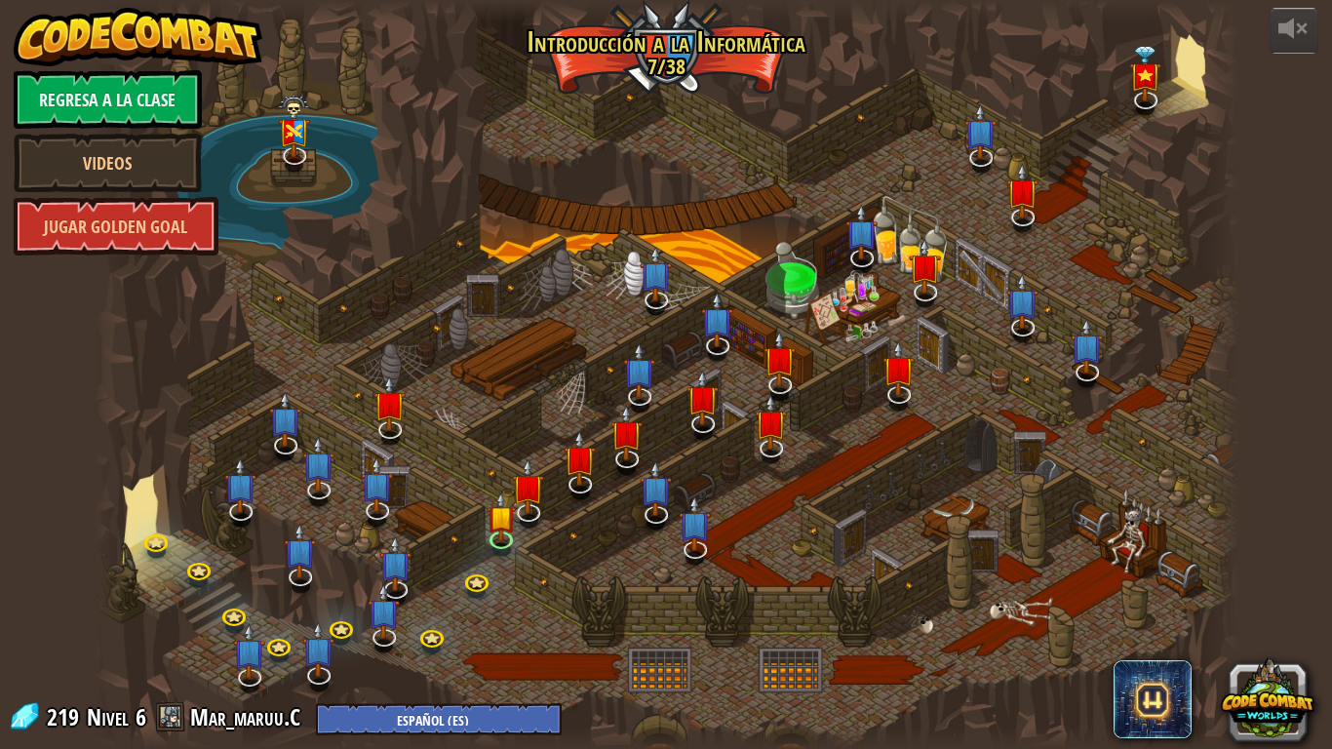
select select "es-ES"
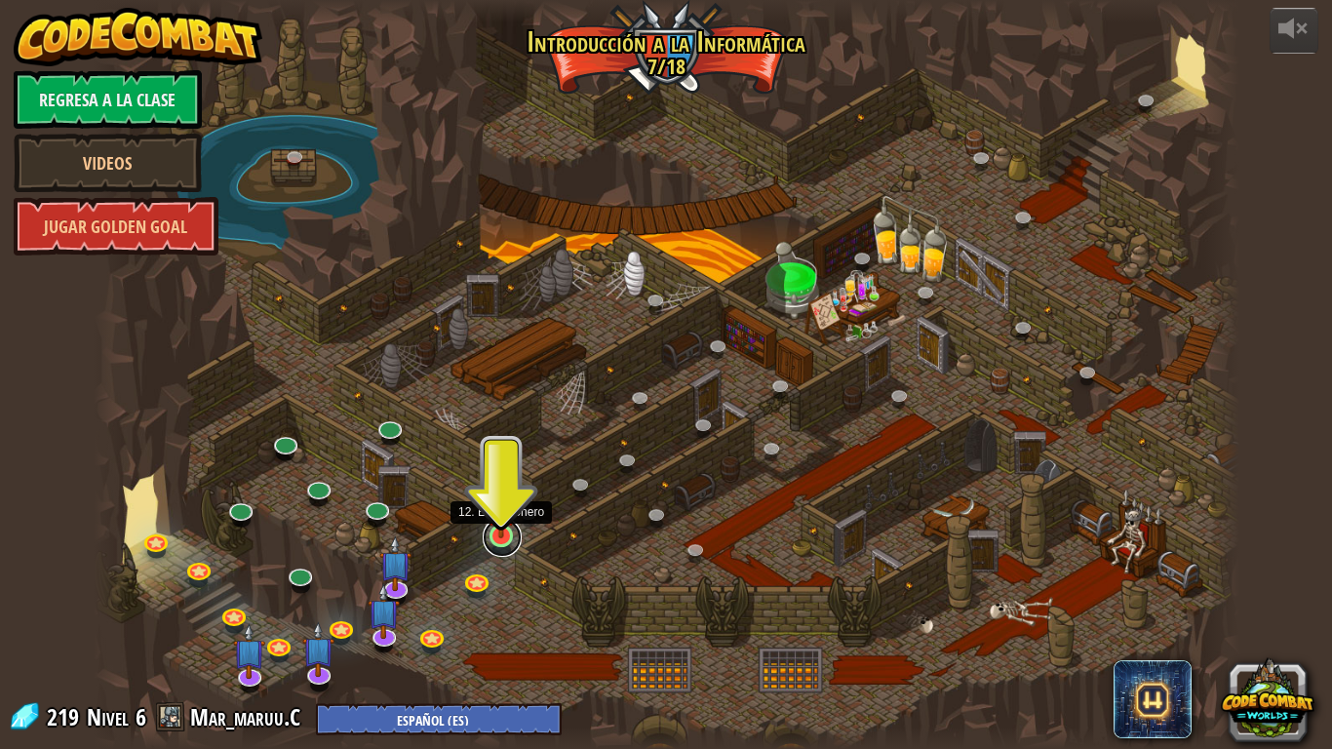
click at [503, 538] on link at bounding box center [502, 537] width 39 height 39
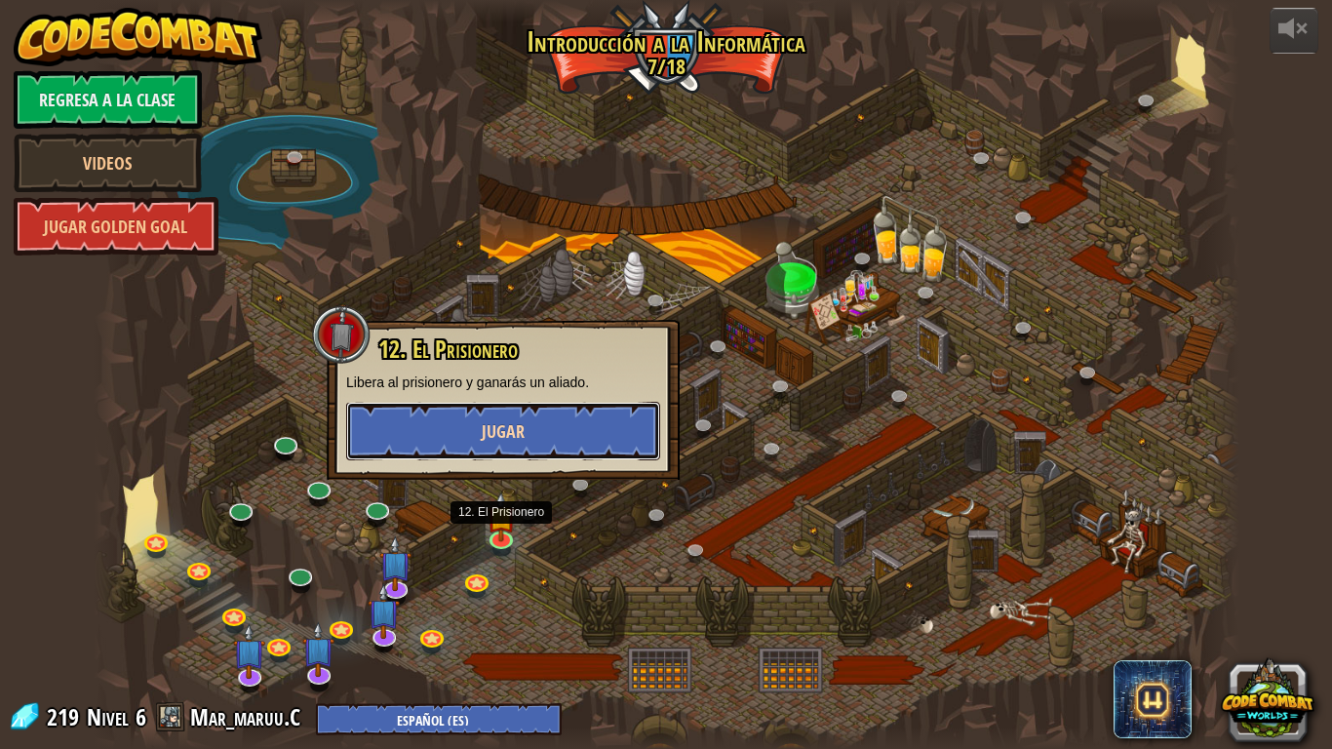
click at [477, 437] on button "Jugar" at bounding box center [503, 431] width 314 height 58
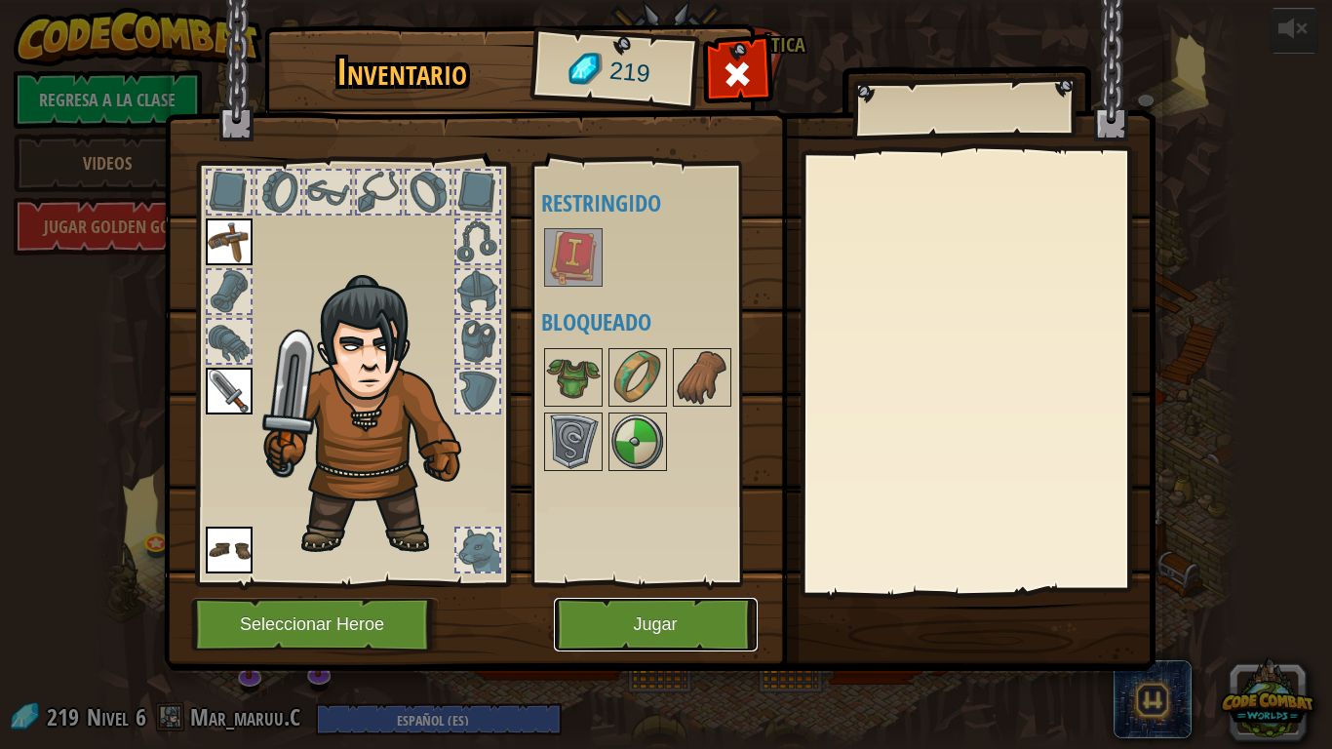
click at [630, 583] on button "Jugar" at bounding box center [656, 625] width 204 height 54
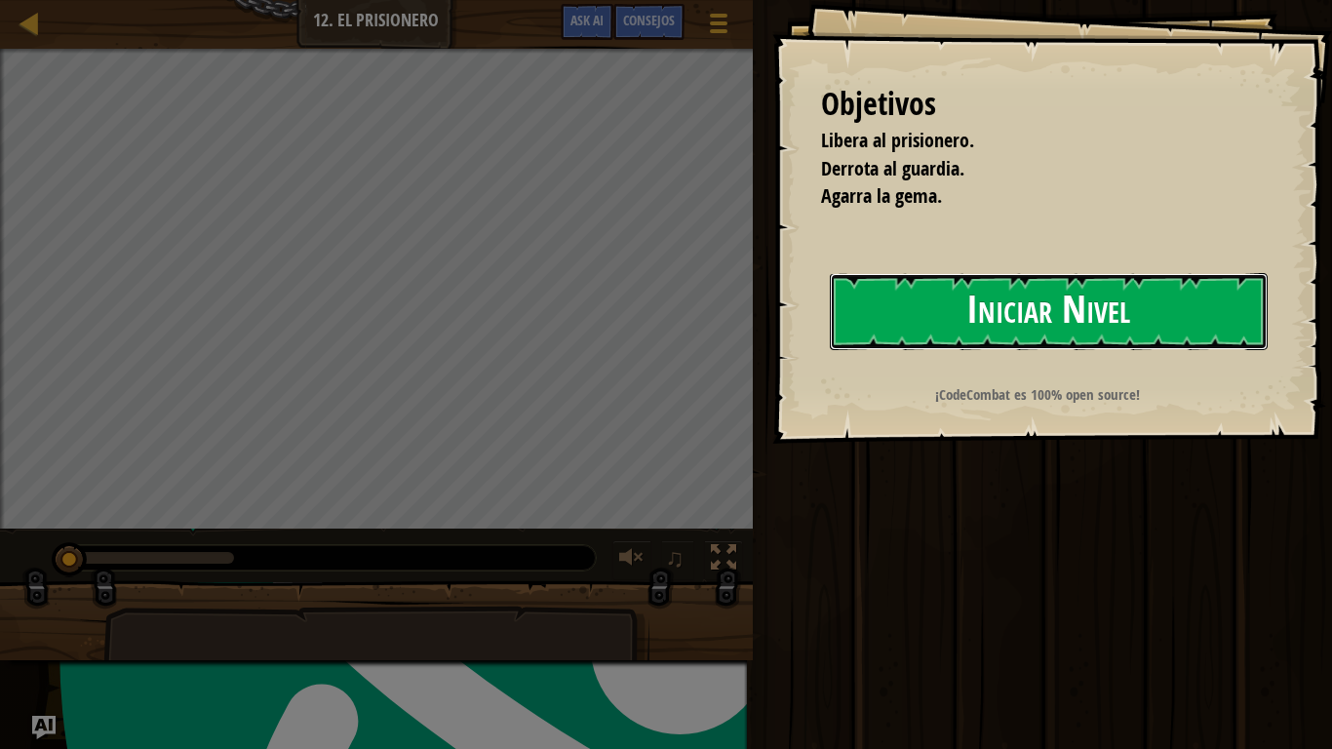
click at [1013, 314] on button "Iniciar Nivel" at bounding box center [1049, 311] width 438 height 77
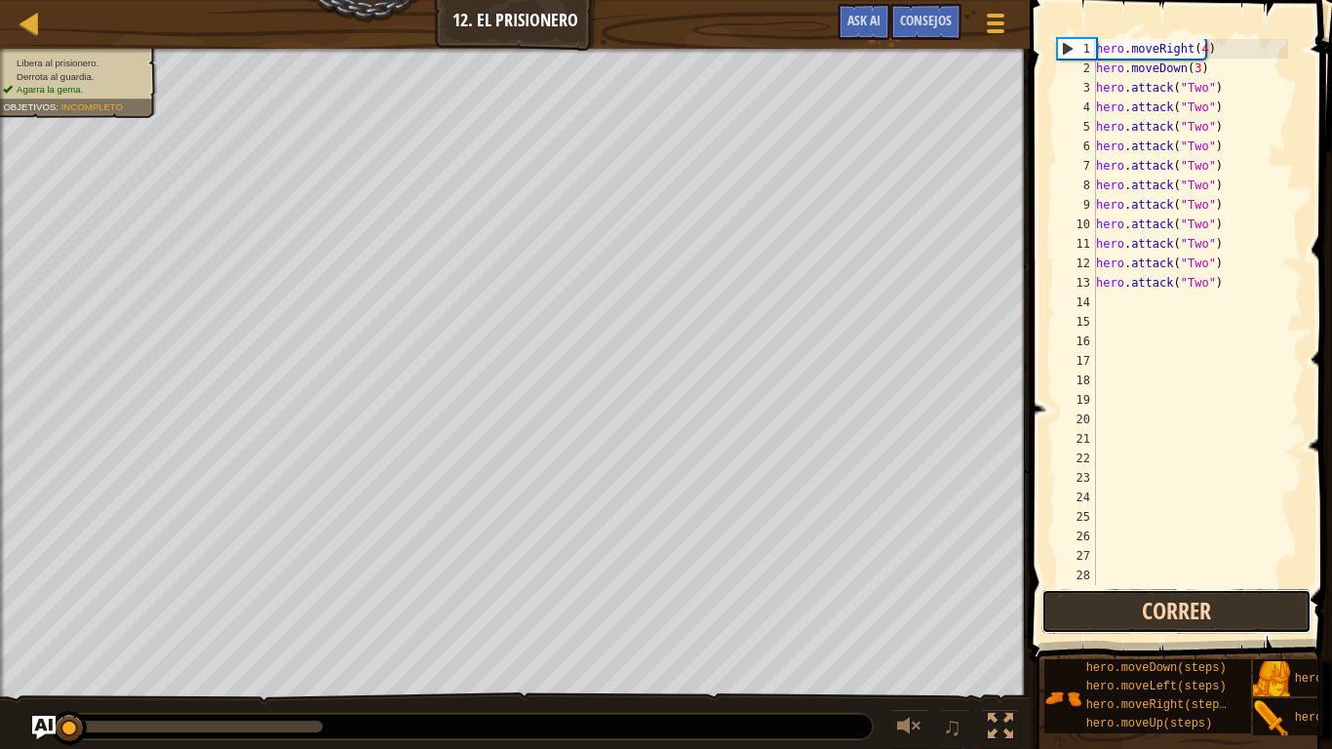
click at [1112, 583] on button "Correr" at bounding box center [1176, 611] width 270 height 45
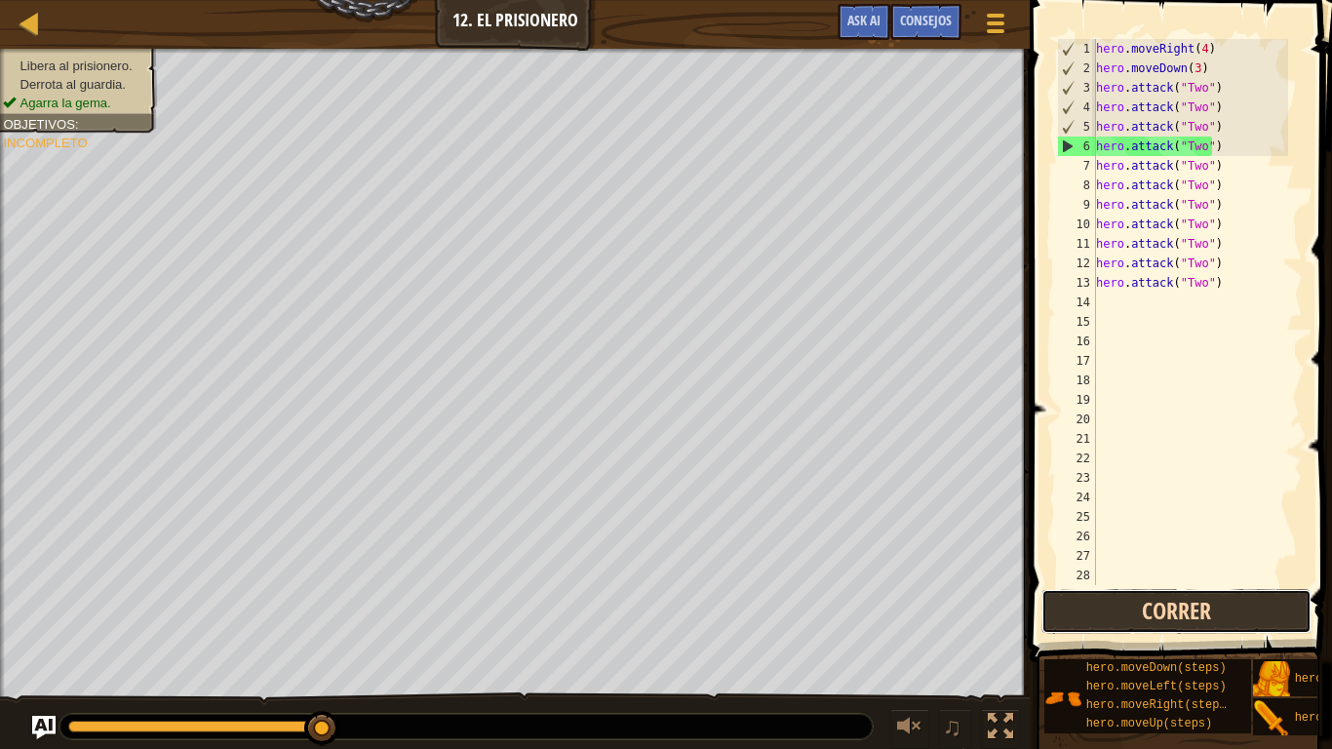
click at [1101, 583] on button "Correr" at bounding box center [1176, 611] width 270 height 45
click at [1165, 317] on div "hero . moveRight ( 4 ) hero . moveDown ( 3 ) hero . attack ( "Two" ) hero . att…" at bounding box center [1190, 331] width 196 height 585
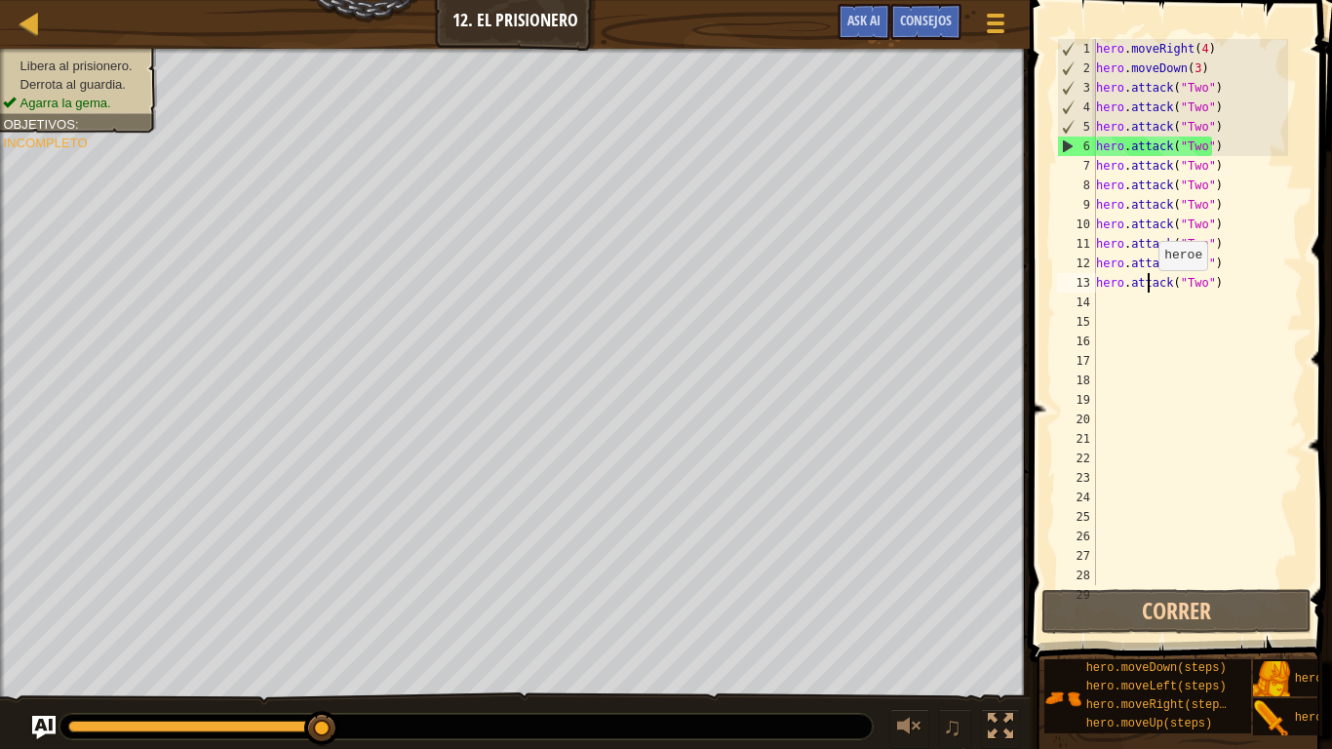
click at [1148, 290] on div "hero . moveRight ( 4 ) hero . moveDown ( 3 ) hero . attack ( "Two" ) hero . att…" at bounding box center [1190, 331] width 196 height 585
type textarea "hero.attack("Two")"
click at [1145, 311] on div "hero . moveRight ( 4 ) hero . moveDown ( 3 ) hero . attack ( "Two" ) hero . att…" at bounding box center [1190, 331] width 196 height 585
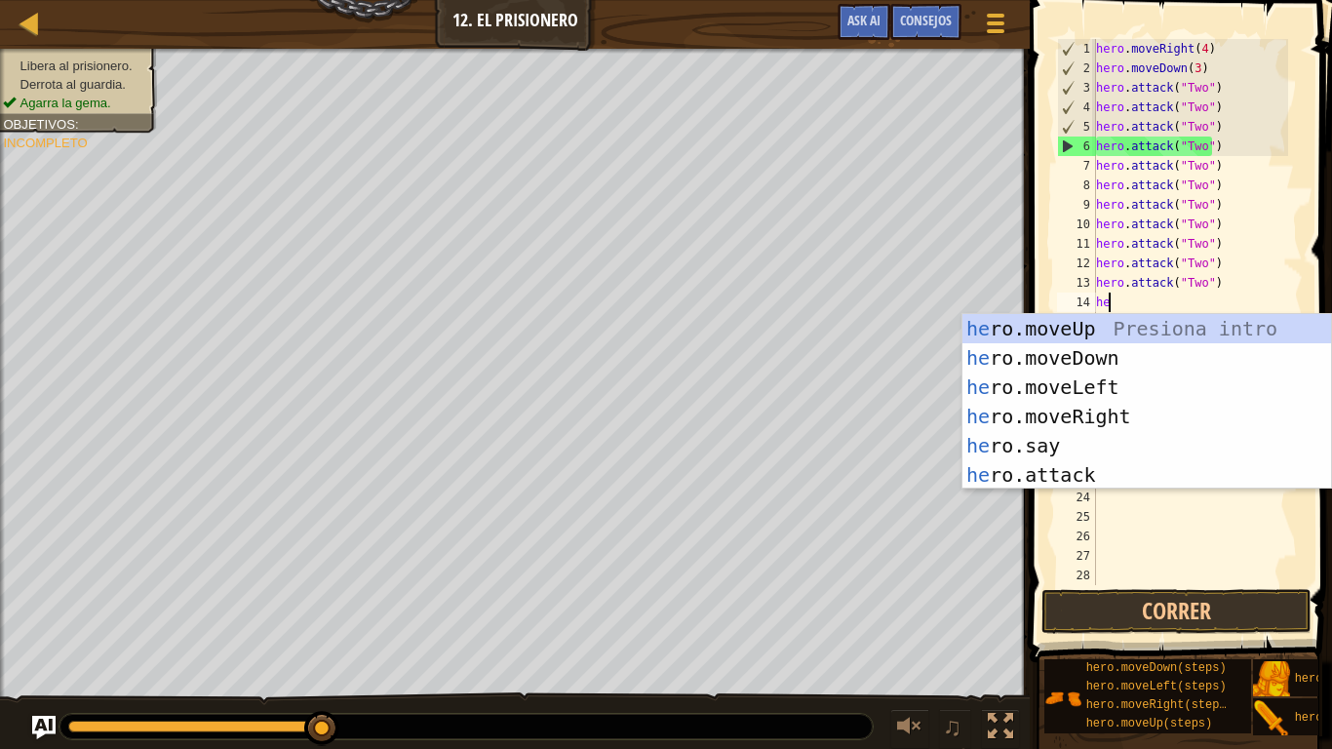
type textarea "her"
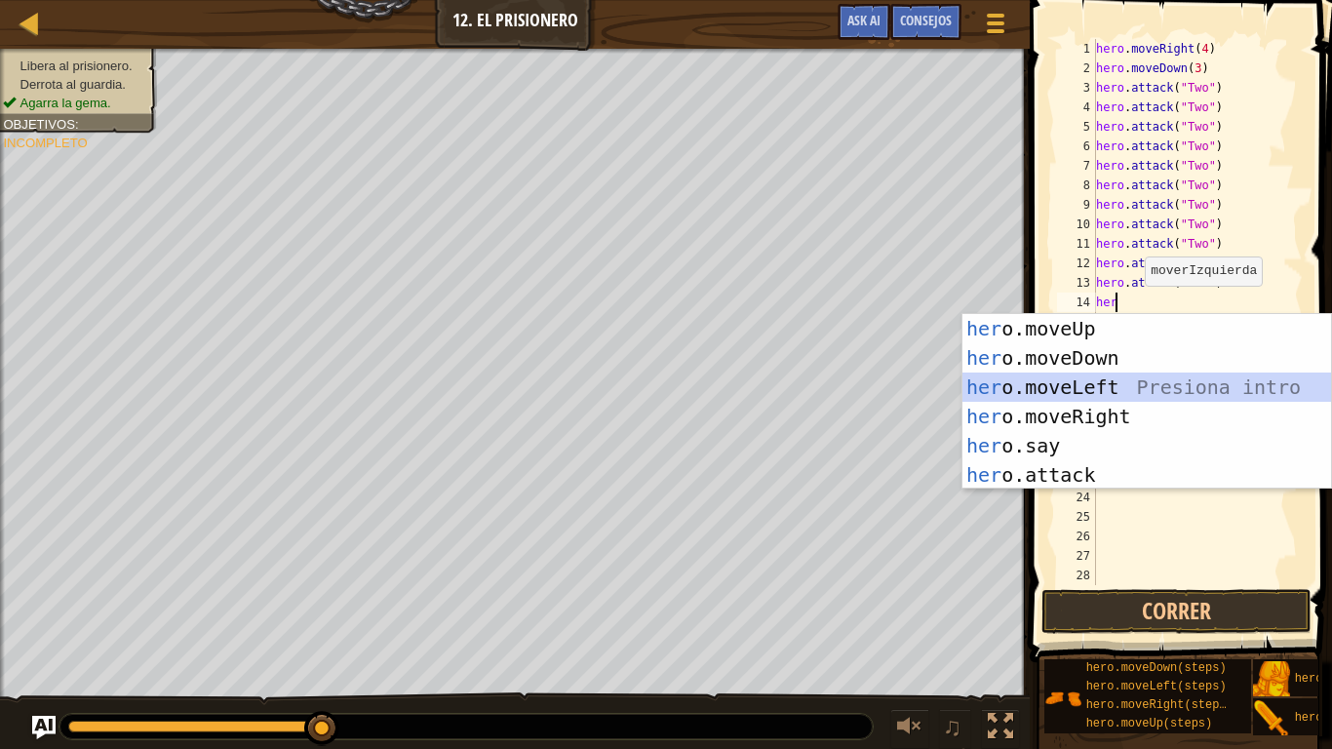
click at [1059, 381] on div "her o.moveUp Presiona intro her o.moveDown Presiona intro her o.moveLeft Presio…" at bounding box center [1146, 431] width 368 height 234
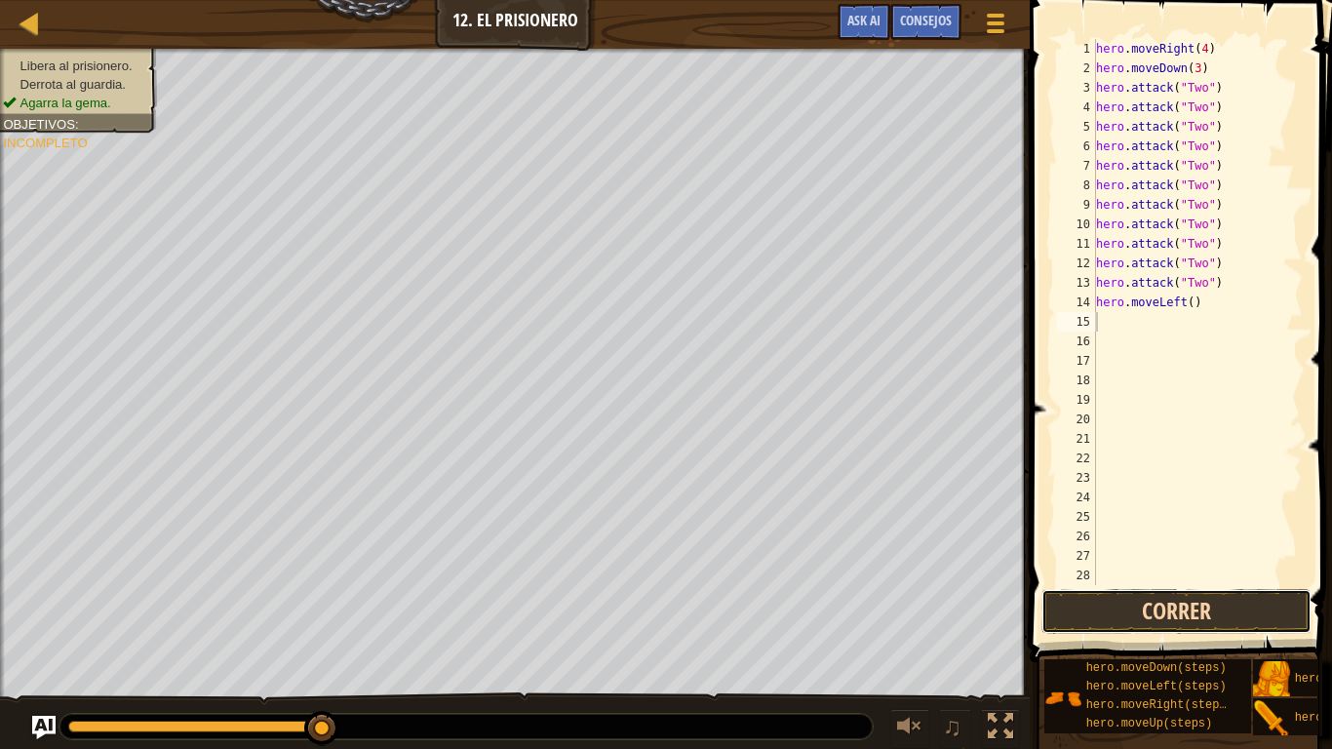
click at [1164, 583] on button "Correr" at bounding box center [1176, 611] width 270 height 45
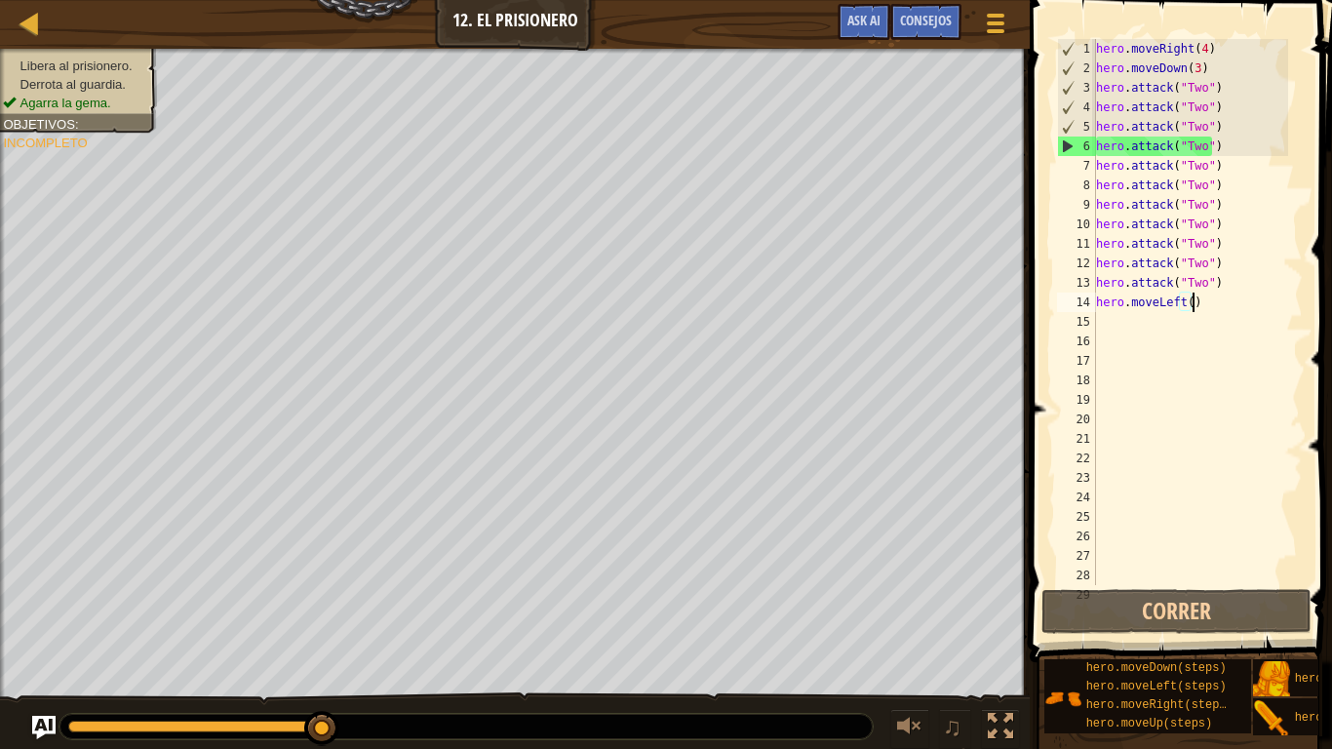
click at [1227, 306] on div "hero . moveRight ( 4 ) hero . moveDown ( 3 ) hero . attack ( "Two" ) hero . att…" at bounding box center [1190, 331] width 196 height 585
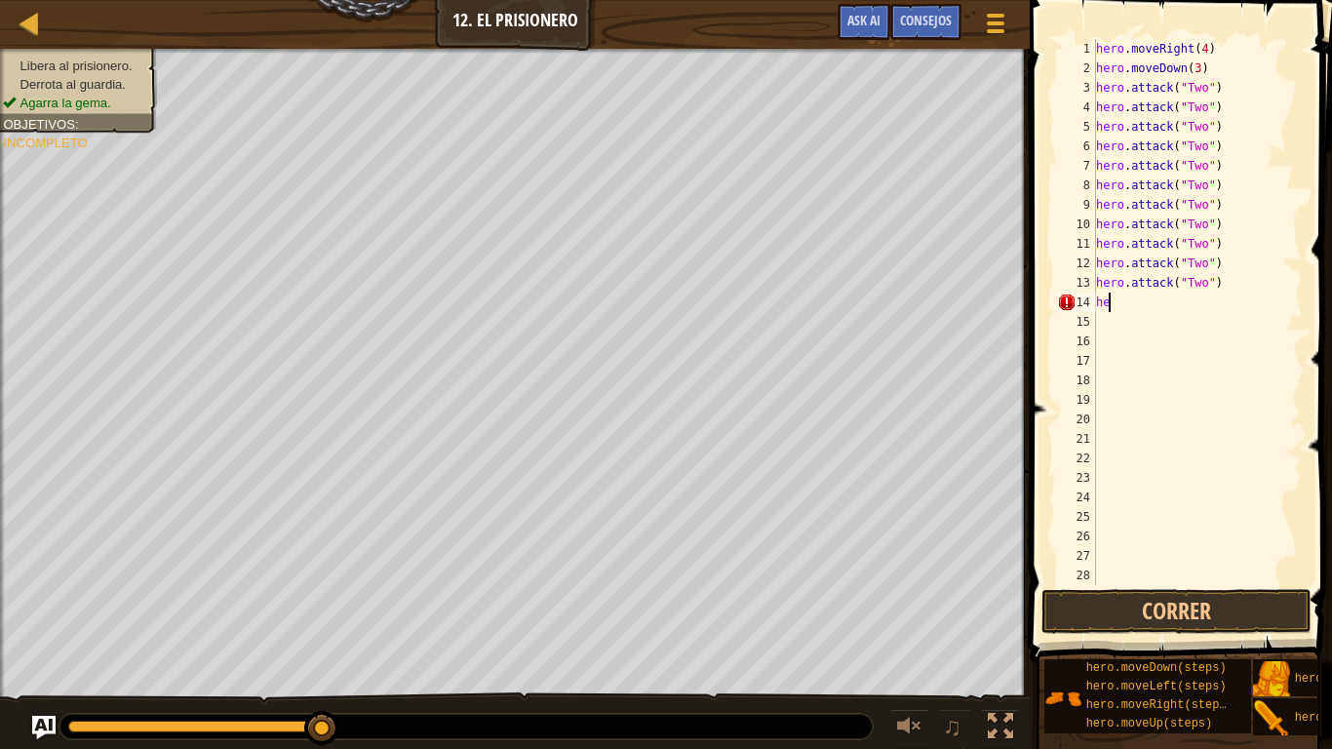
type textarea "h"
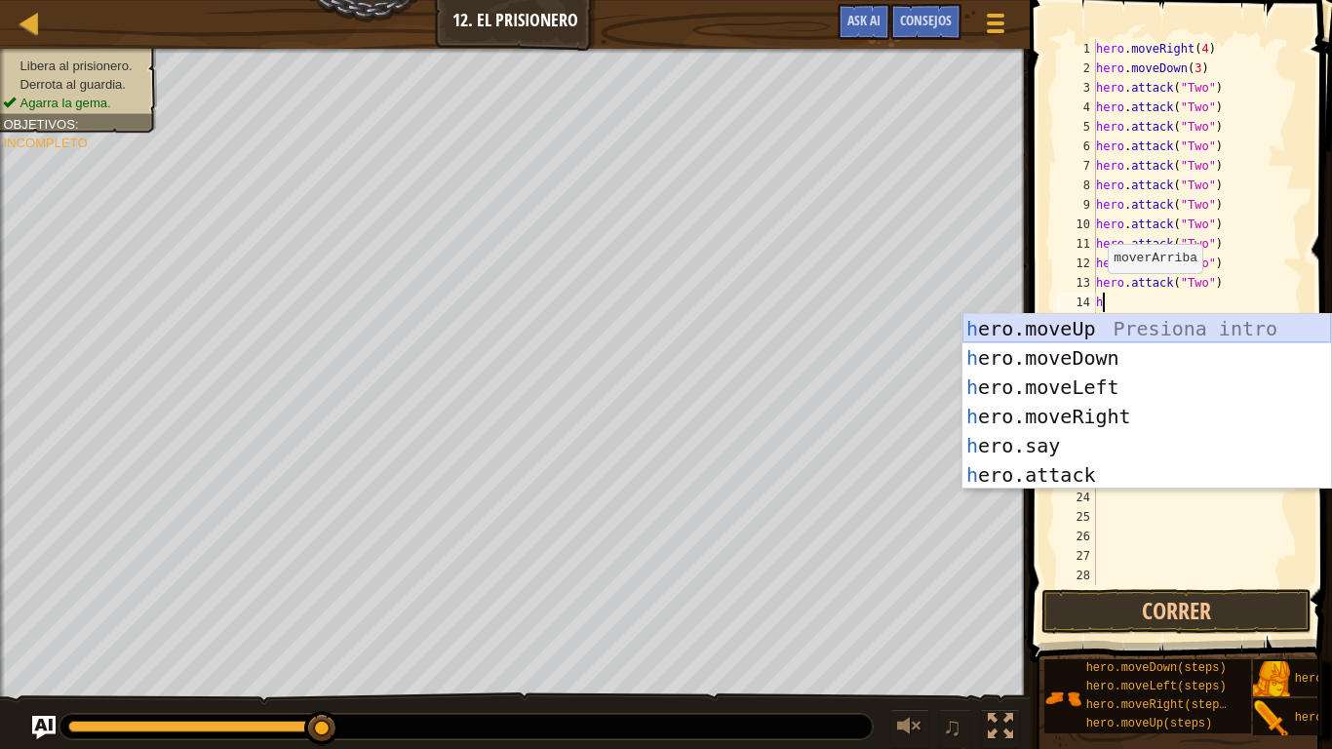
click at [1059, 320] on div "h ero.moveUp Presiona intro h ero.moveDown Presiona intro h ero.moveLeft Presio…" at bounding box center [1146, 431] width 368 height 234
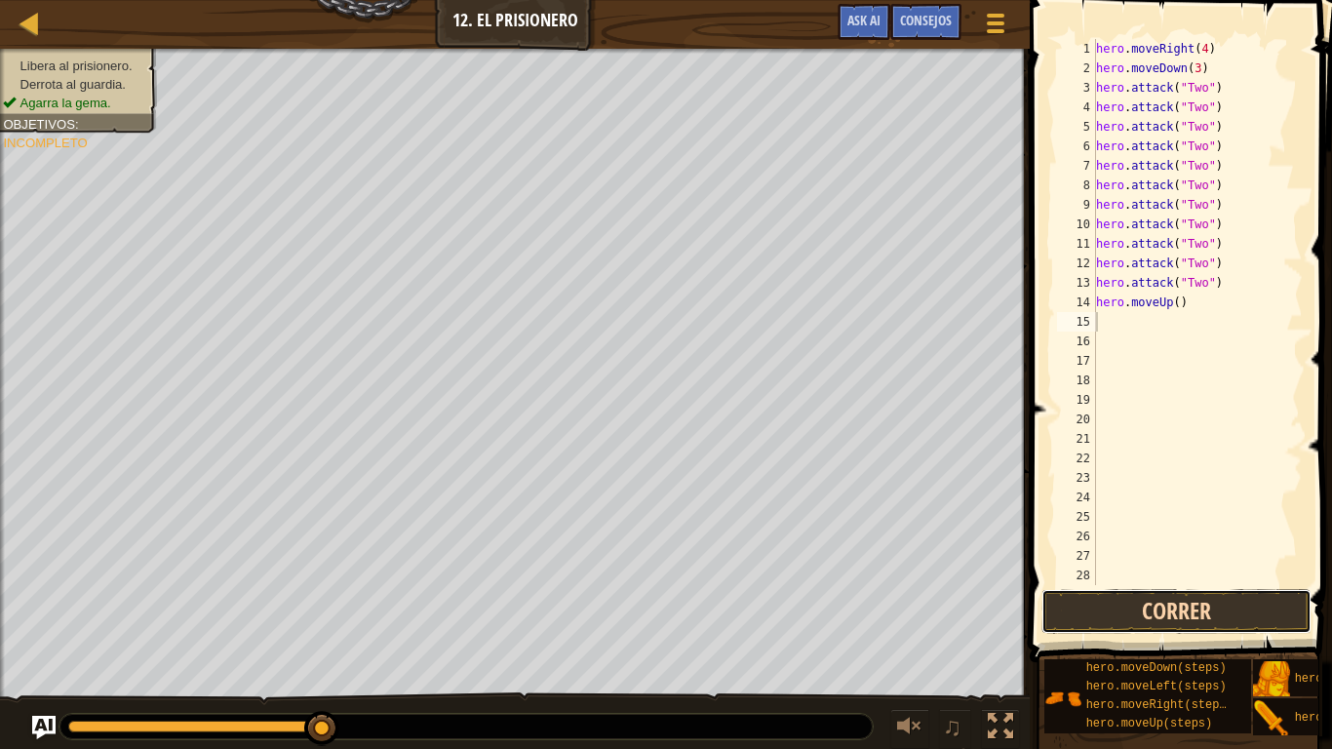
click at [1117, 583] on button "Correr" at bounding box center [1176, 611] width 270 height 45
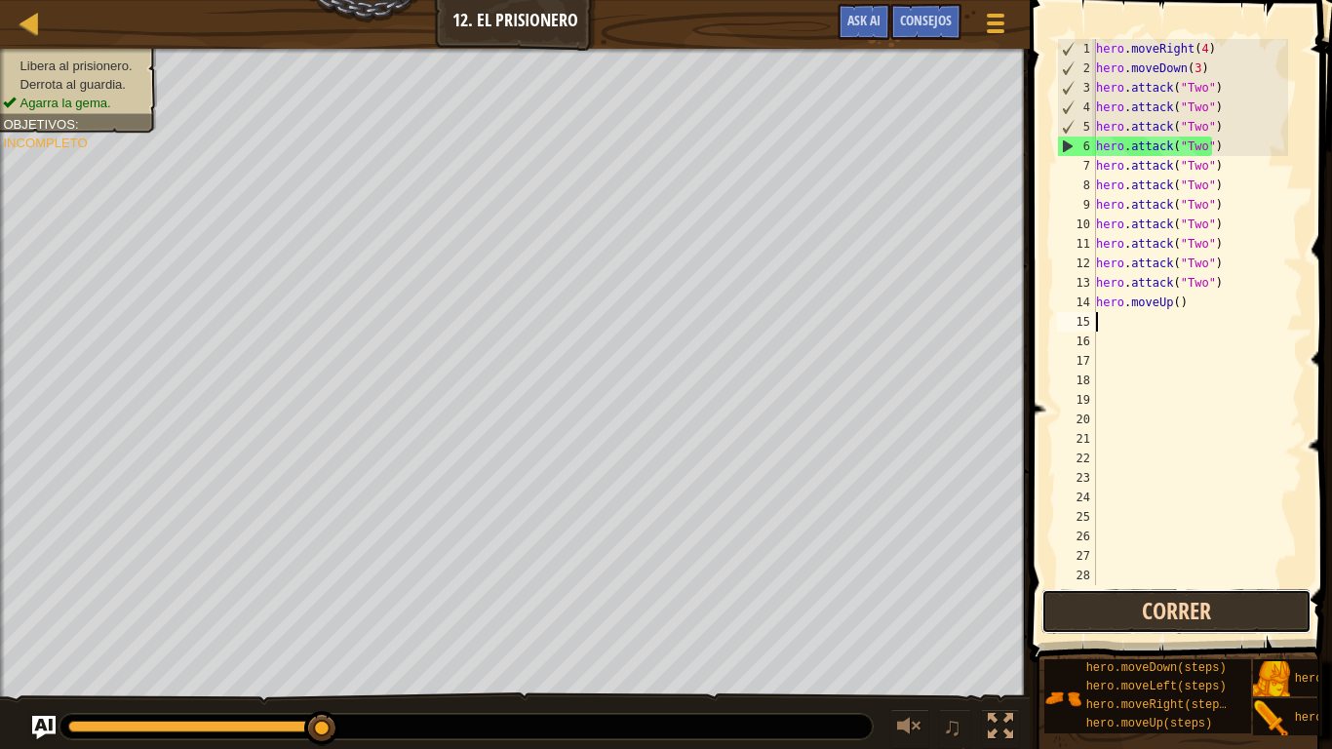
click at [1227, 583] on button "Correr" at bounding box center [1176, 611] width 270 height 45
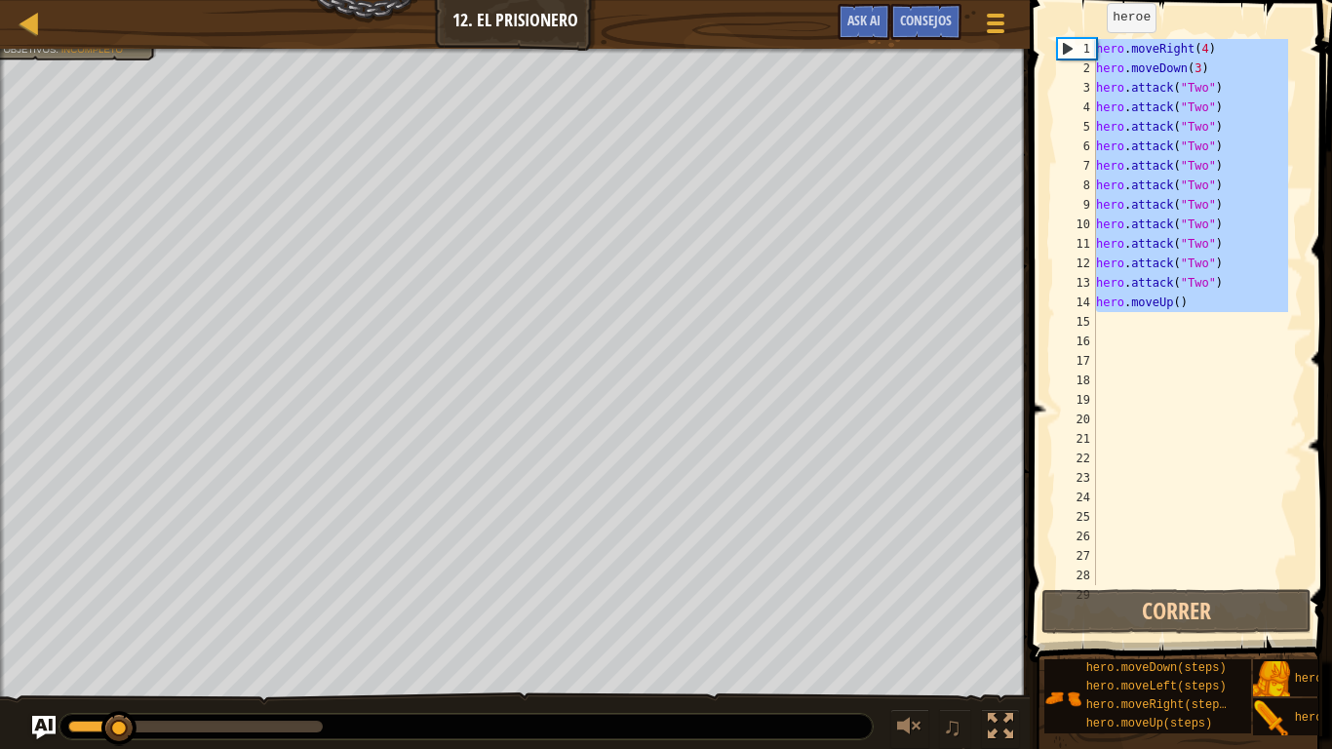
drag, startPoint x: 1230, startPoint y: 315, endPoint x: 1057, endPoint y: 18, distance: 344.2
click at [1057, 18] on div "1 2 3 4 5 6 7 8 9 10 11 12 13 14 15 16 17 18 19 20 21 22 23 24 25 26 27 28 29 h…" at bounding box center [1178, 369] width 308 height 719
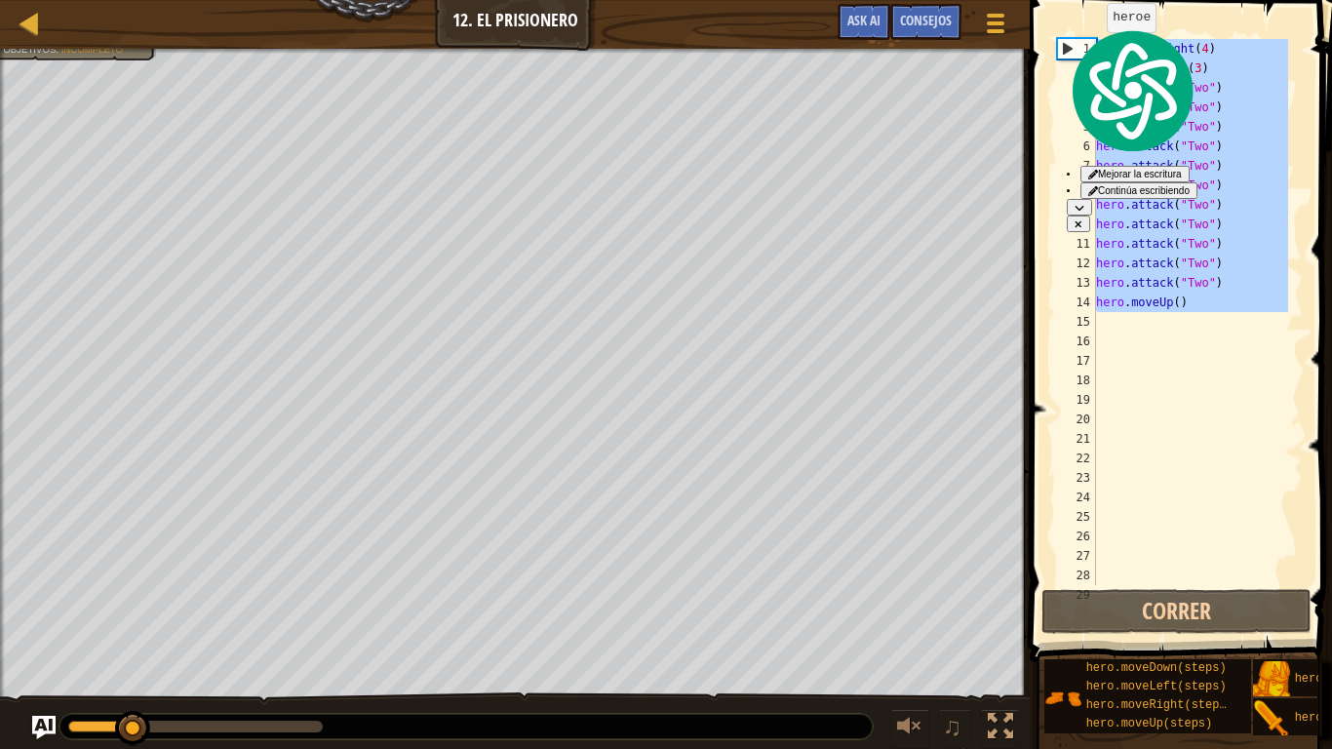
type textarea "hero.moveRight(4) hero.moveDown(3)"
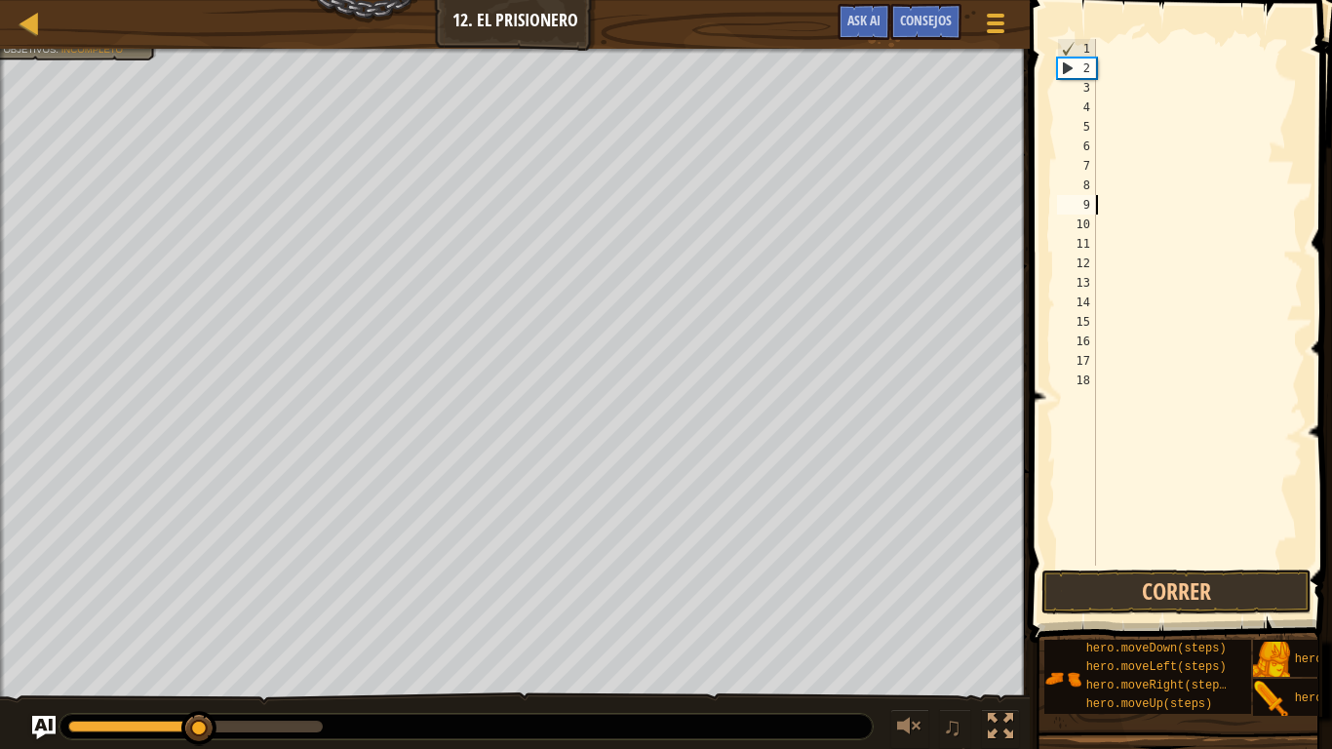
click at [1177, 201] on div at bounding box center [1197, 321] width 211 height 565
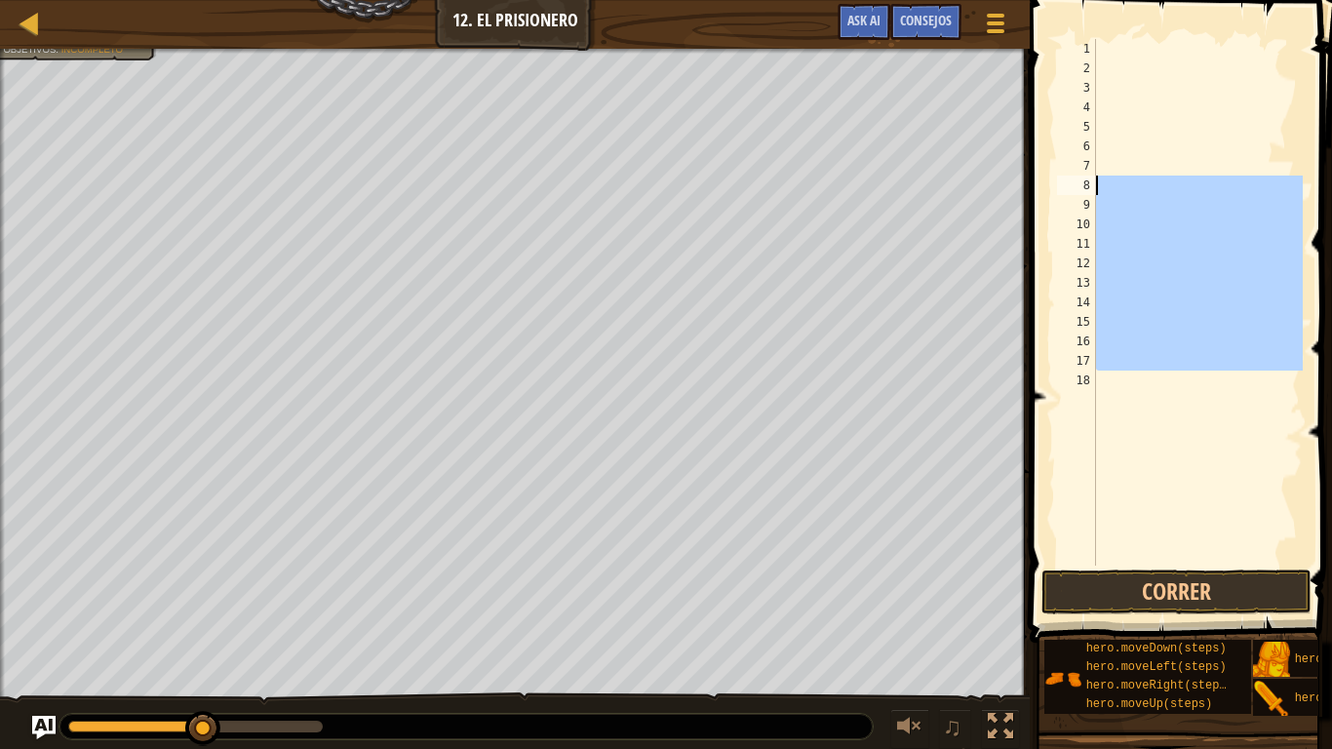
drag, startPoint x: 1111, startPoint y: 384, endPoint x: 1028, endPoint y: 193, distance: 208.2
click at [1028, 193] on div "1 2 3 4 5 6 7 8 9 10 11 12 13 14 15 16 17 18 הההההההההההההההההההההההההההההההההה…" at bounding box center [1178, 360] width 308 height 700
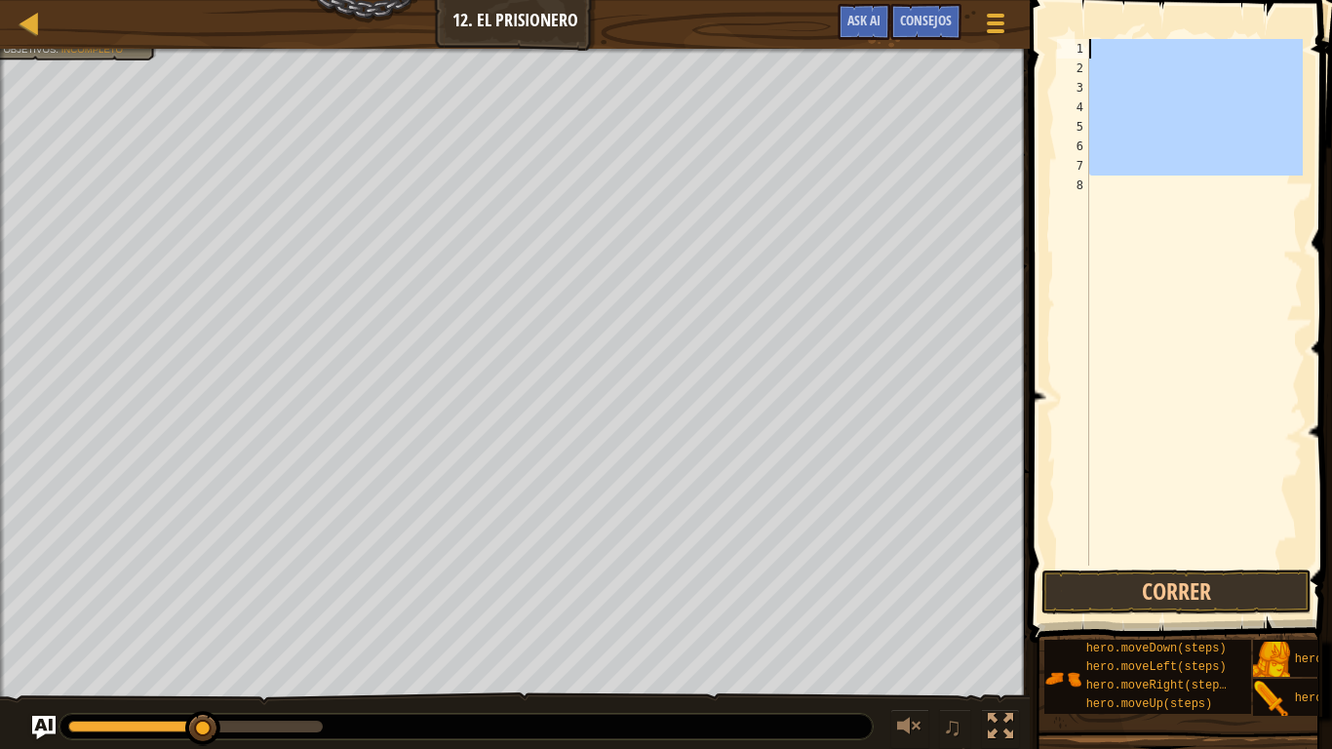
drag, startPoint x: 1122, startPoint y: 180, endPoint x: 954, endPoint y: 0, distance: 246.2
click at [954, 0] on div "Mapa Introducción a la Informática 12. El Prisionero Menú del Juego Hecho Conse…" at bounding box center [666, 374] width 1332 height 749
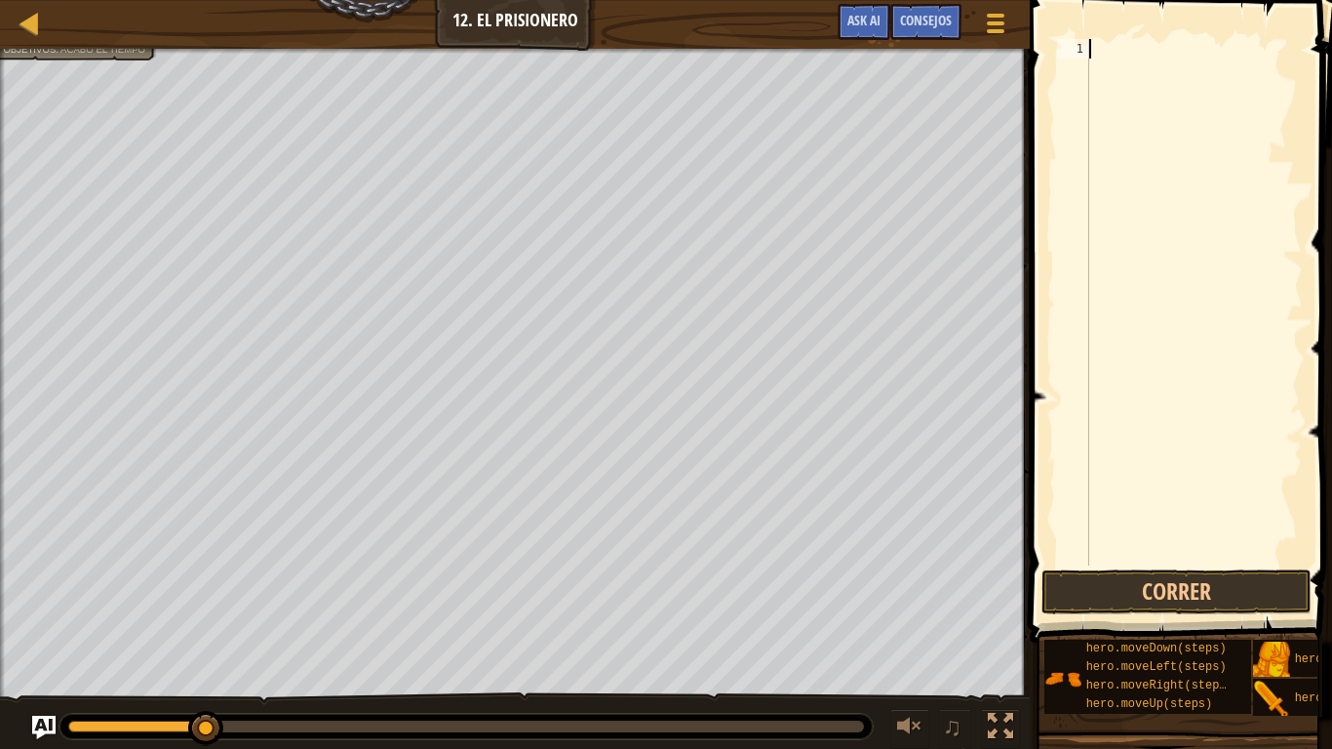
type textarea "h"
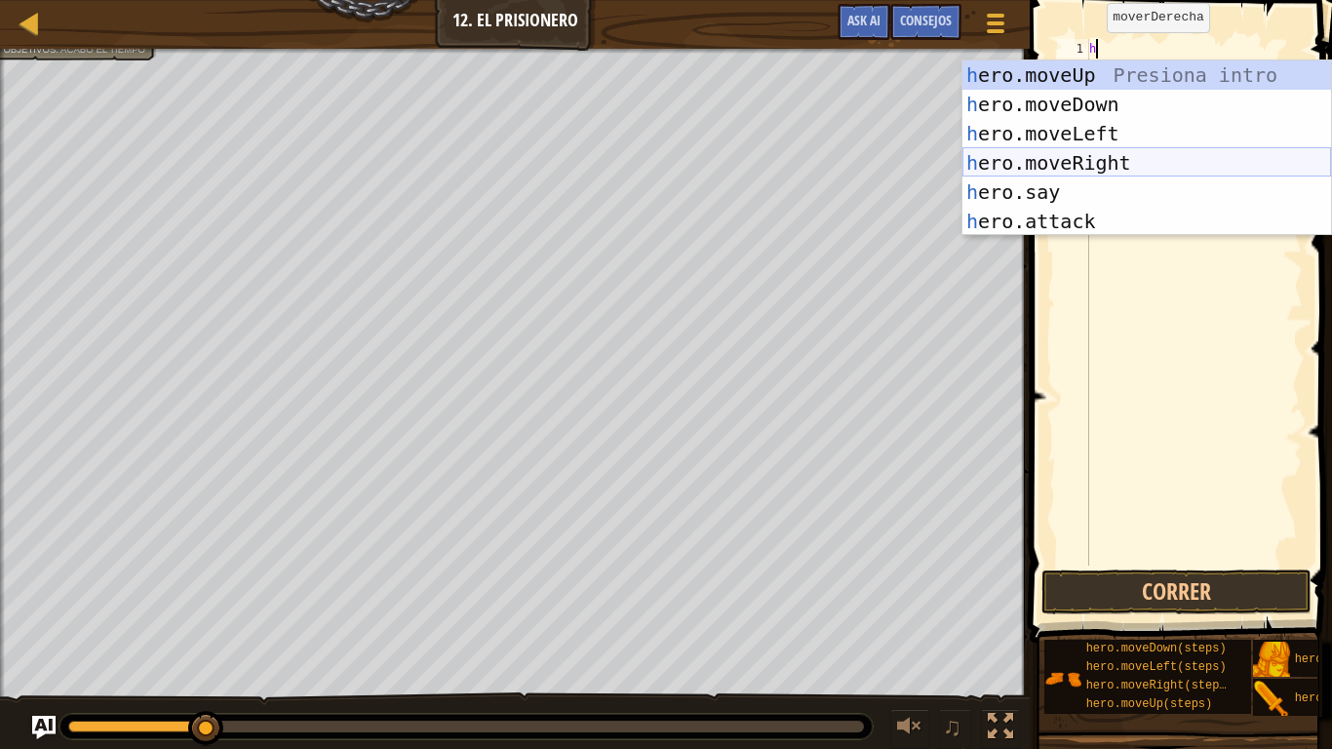
click at [1069, 160] on div "h ero.moveUp Presiona intro h ero.moveDown Presiona intro h ero.moveLeft Presio…" at bounding box center [1146, 177] width 368 height 234
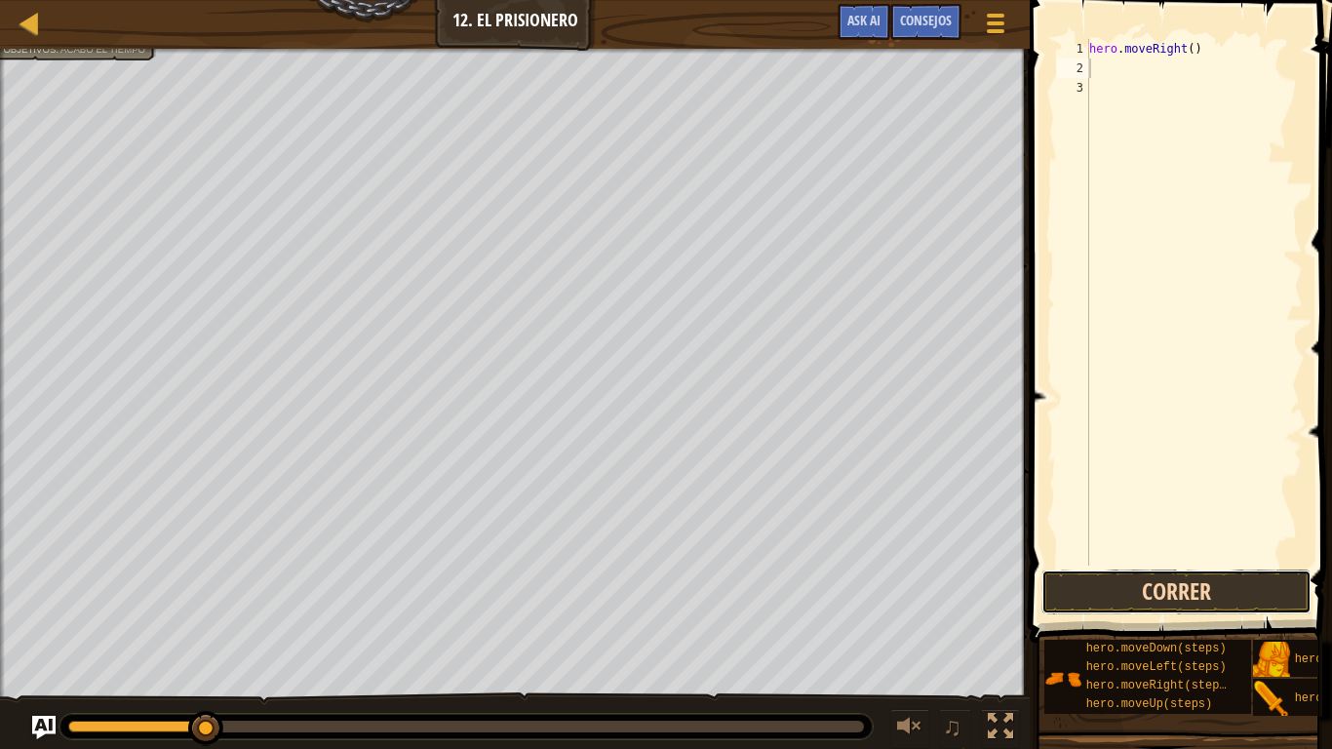
click at [1120, 579] on button "Correr" at bounding box center [1176, 591] width 270 height 45
click at [1108, 583] on button "Correr" at bounding box center [1176, 591] width 270 height 45
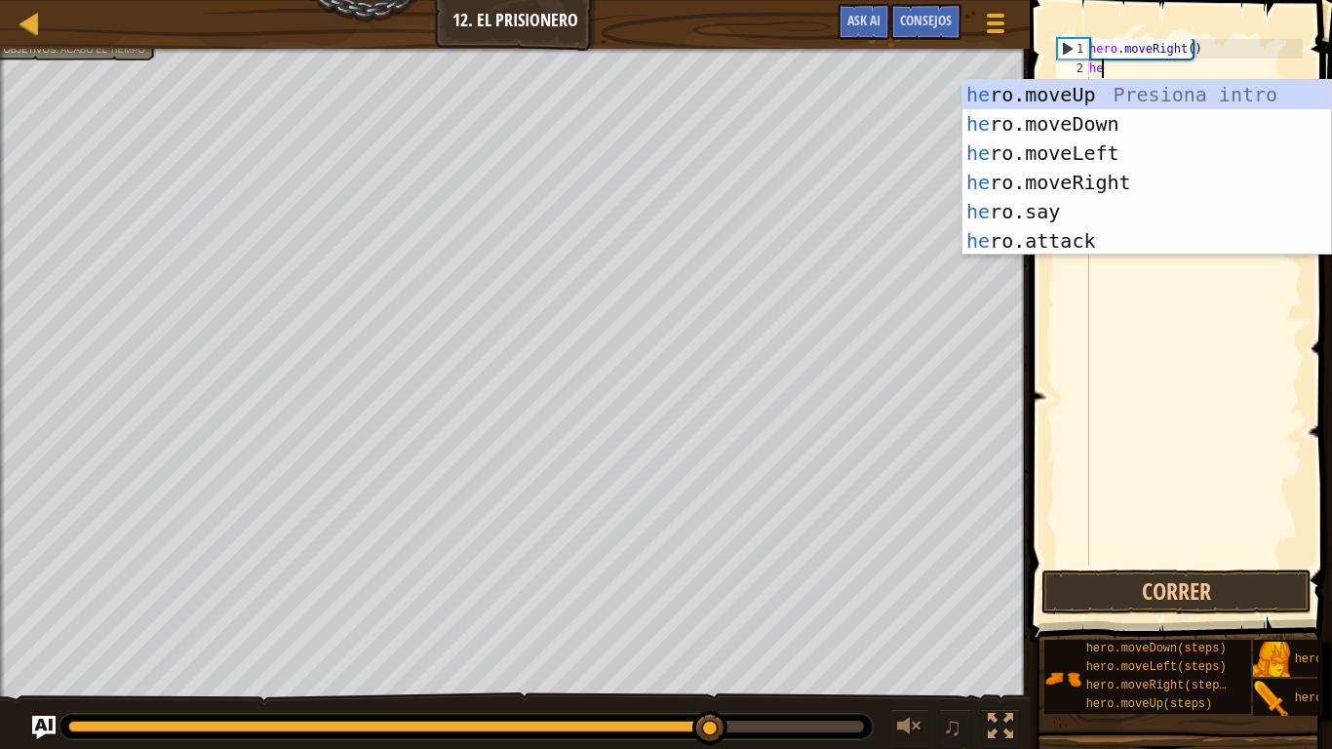
type textarea "he"
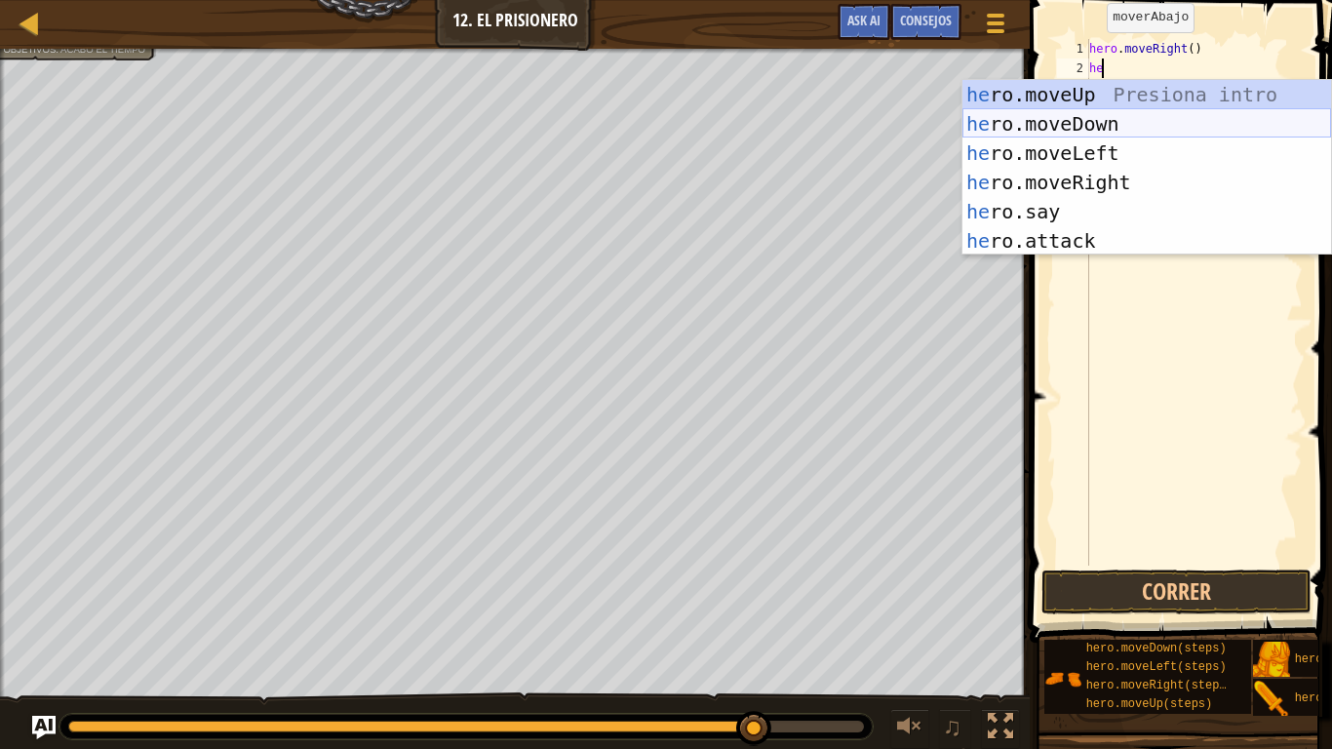
click at [1066, 113] on div "he ro.moveUp Presiona intro he ro.moveDown Presiona intro he ro.moveLeft Presio…" at bounding box center [1146, 197] width 368 height 234
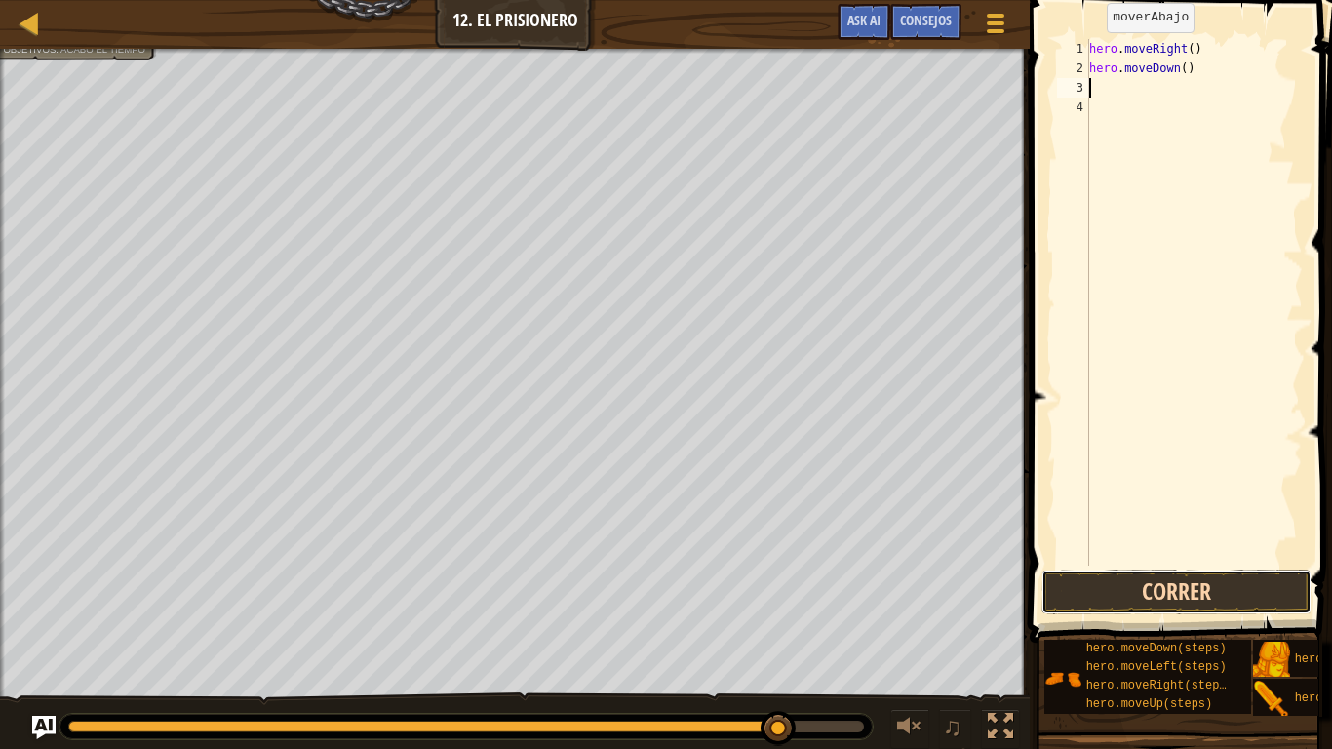
click at [1144, 583] on button "Correr" at bounding box center [1176, 591] width 270 height 45
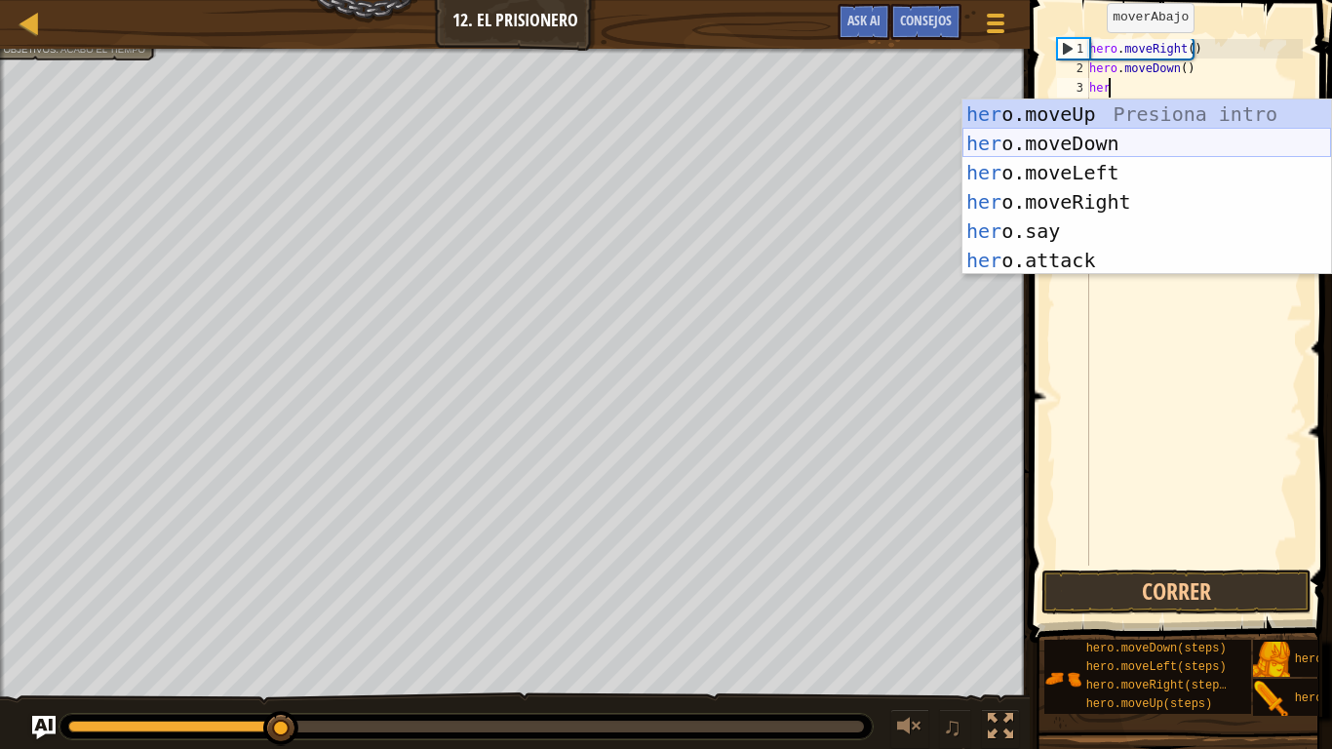
scroll to position [9, 1]
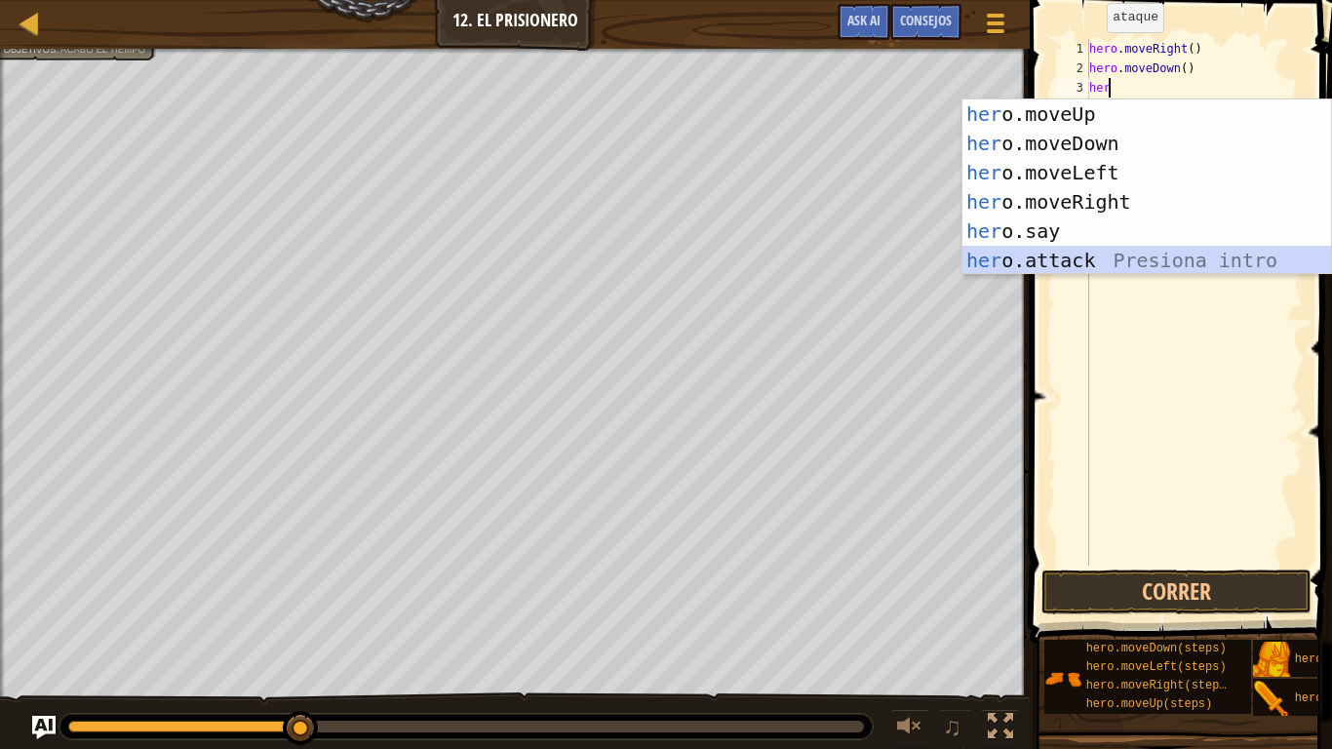
click at [1090, 255] on div "her o.moveUp Presiona intro her o.moveDown Presiona intro her o.moveLeft Presio…" at bounding box center [1146, 216] width 368 height 234
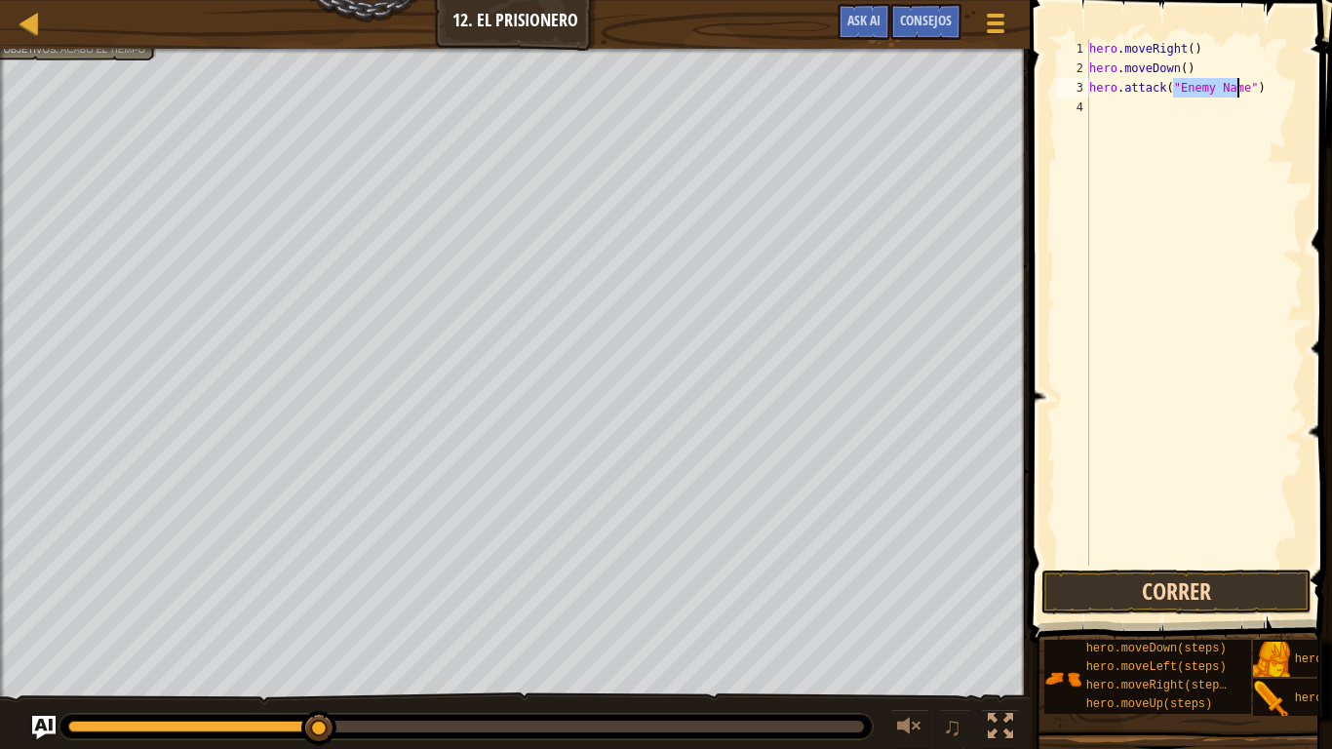
type textarea "hero.attack("Enemy Name")"
click at [1143, 583] on button "Correr" at bounding box center [1176, 591] width 270 height 45
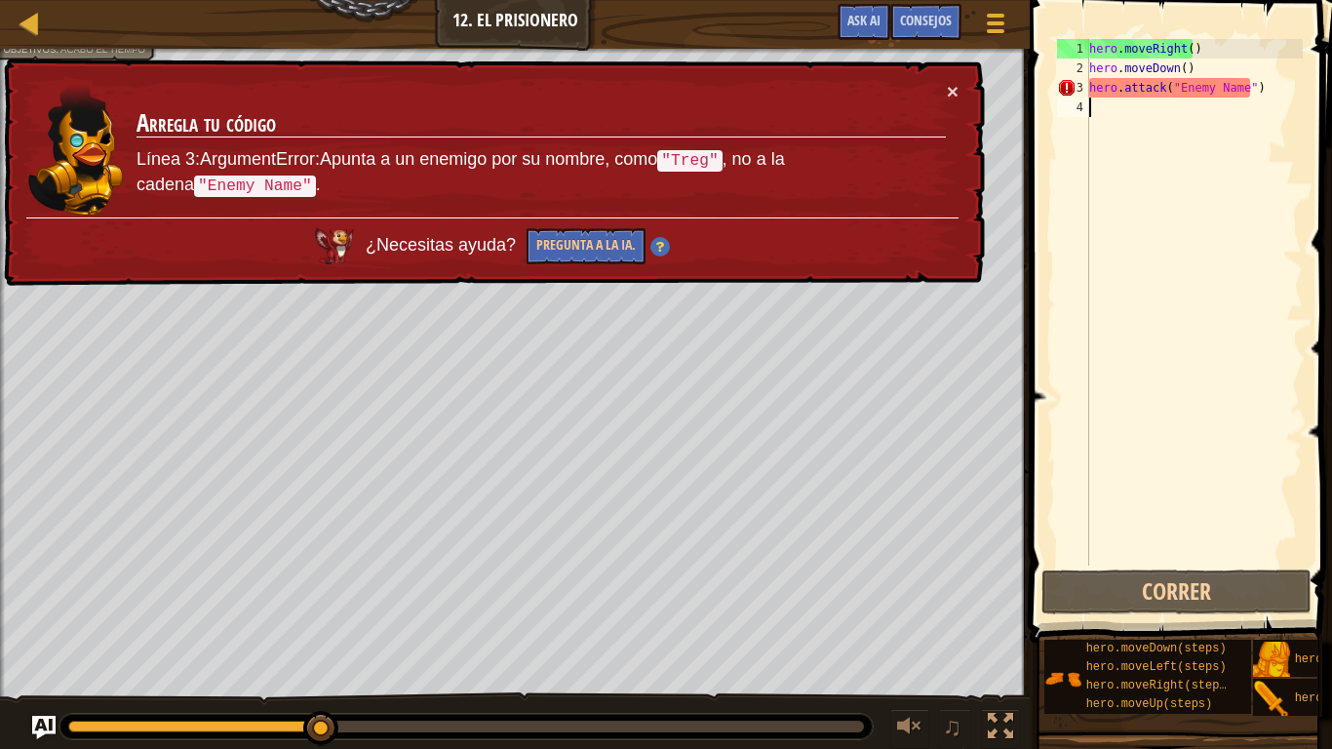
click at [1241, 101] on div "hero . moveRight ( ) hero . moveDown ( ) hero . attack ( "Enemy Name" )" at bounding box center [1193, 321] width 217 height 565
click at [1237, 90] on div "hero . moveRight ( ) hero . moveDown ( ) hero . attack ( "Enemy Name" )" at bounding box center [1193, 321] width 217 height 565
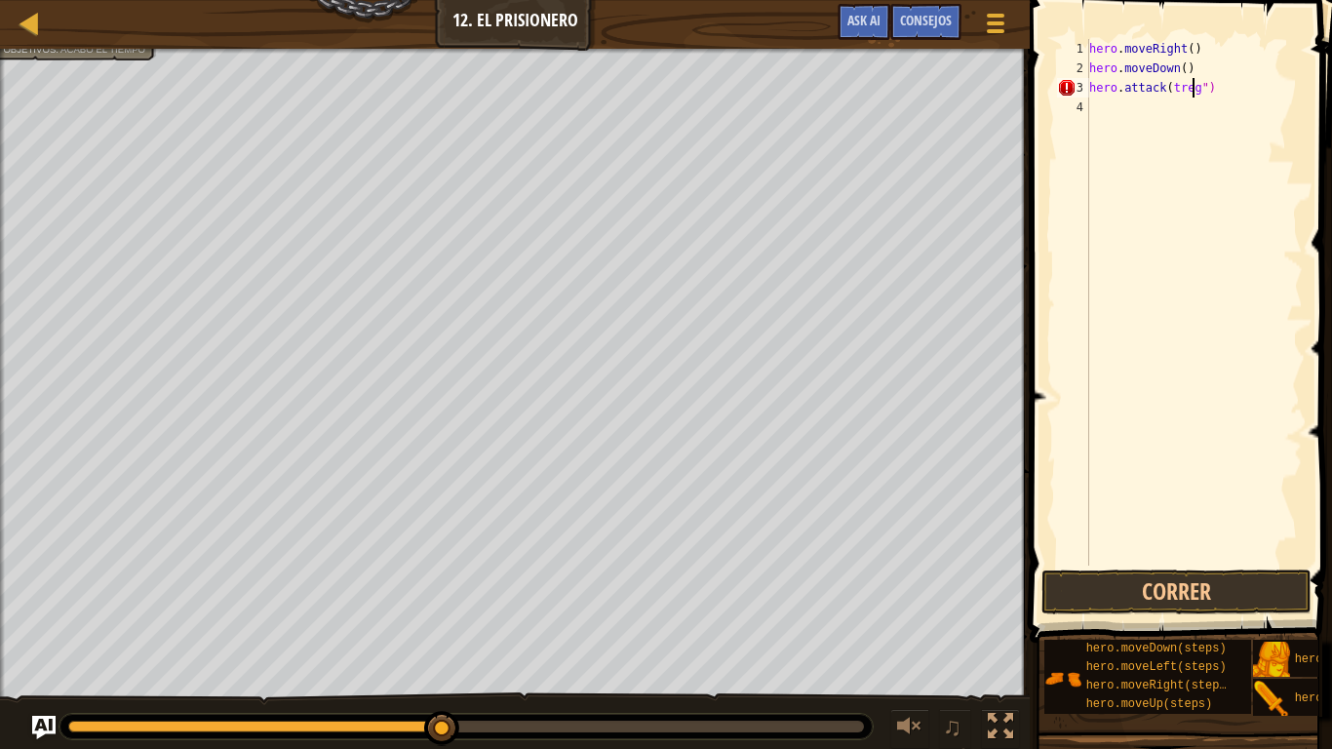
scroll to position [9, 9]
type textarea "hero.attack(treg")"
click at [1226, 583] on button "Correr" at bounding box center [1176, 591] width 270 height 45
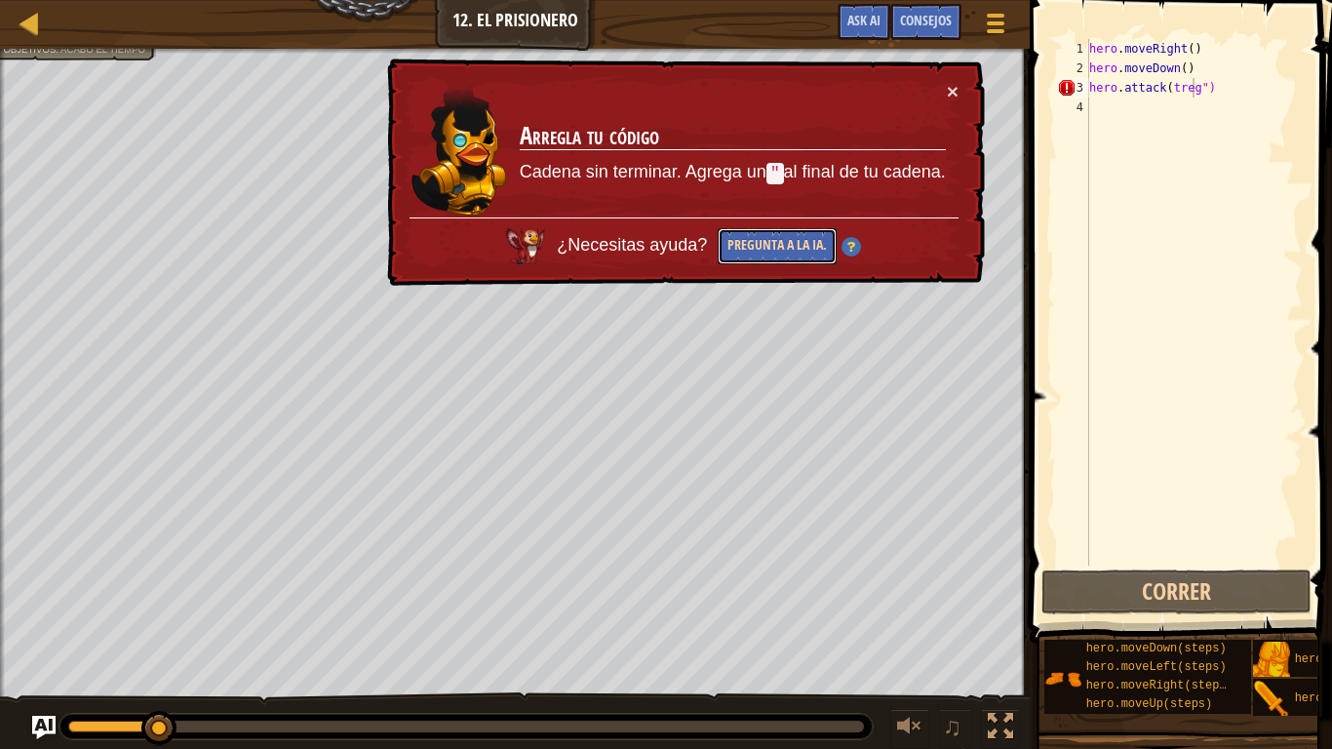
click at [759, 239] on button "Pregunta a la IA." at bounding box center [776, 246] width 119 height 36
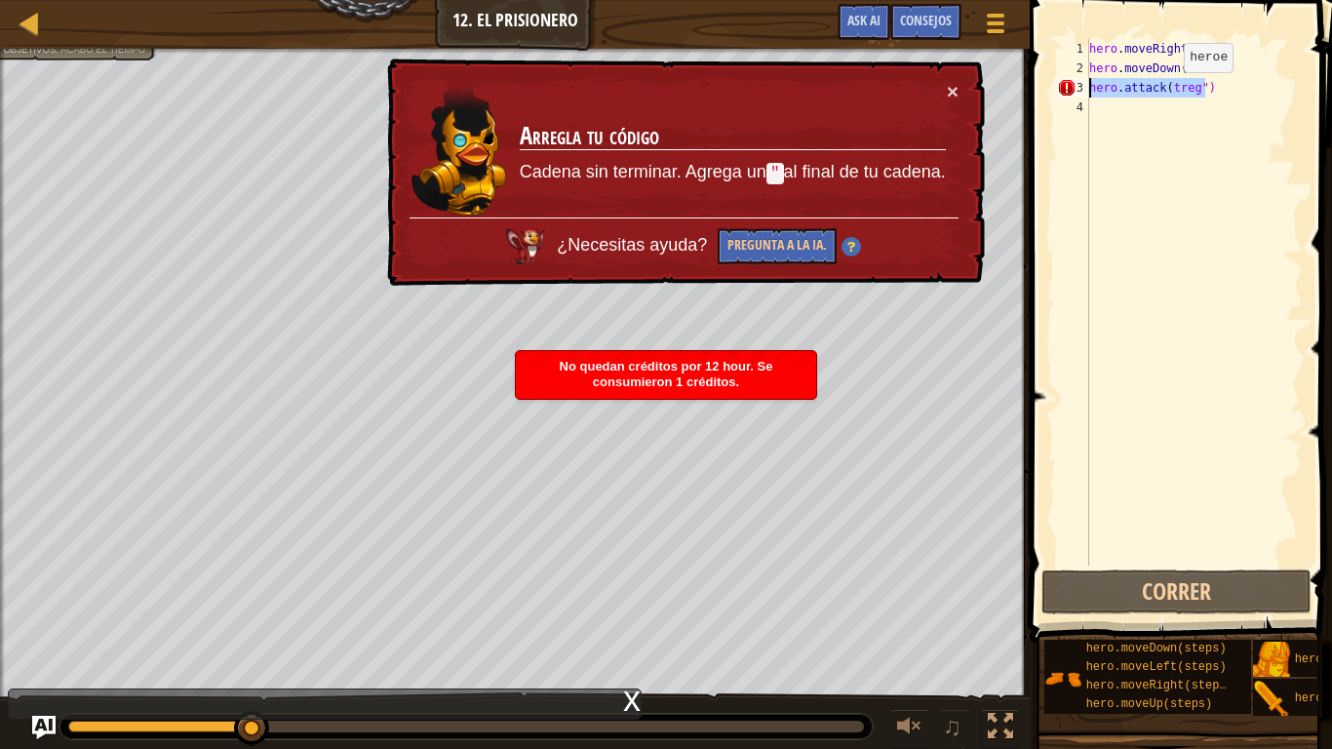
click at [1001, 92] on div "Mapa Introducción a la Informática 12. El Prisionero Menú del Juego Hecho Conse…" at bounding box center [666, 374] width 1332 height 749
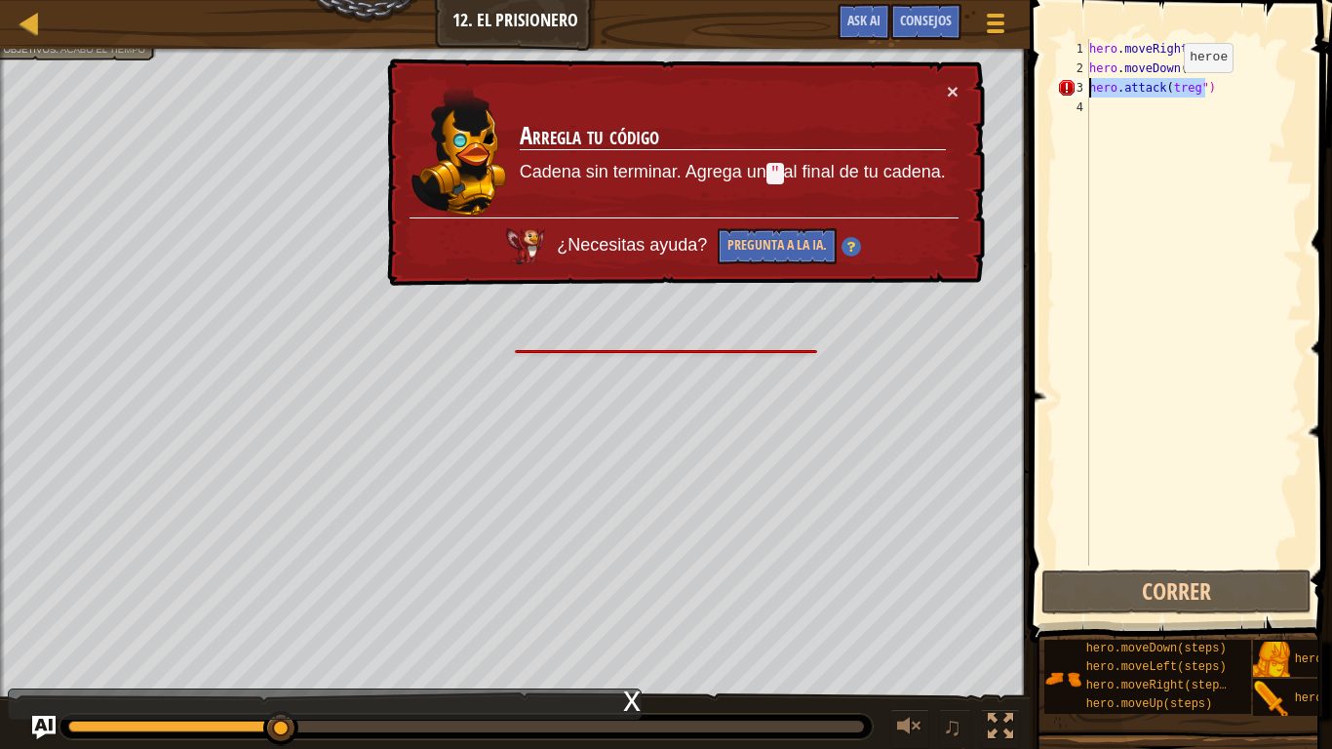
scroll to position [9, 0]
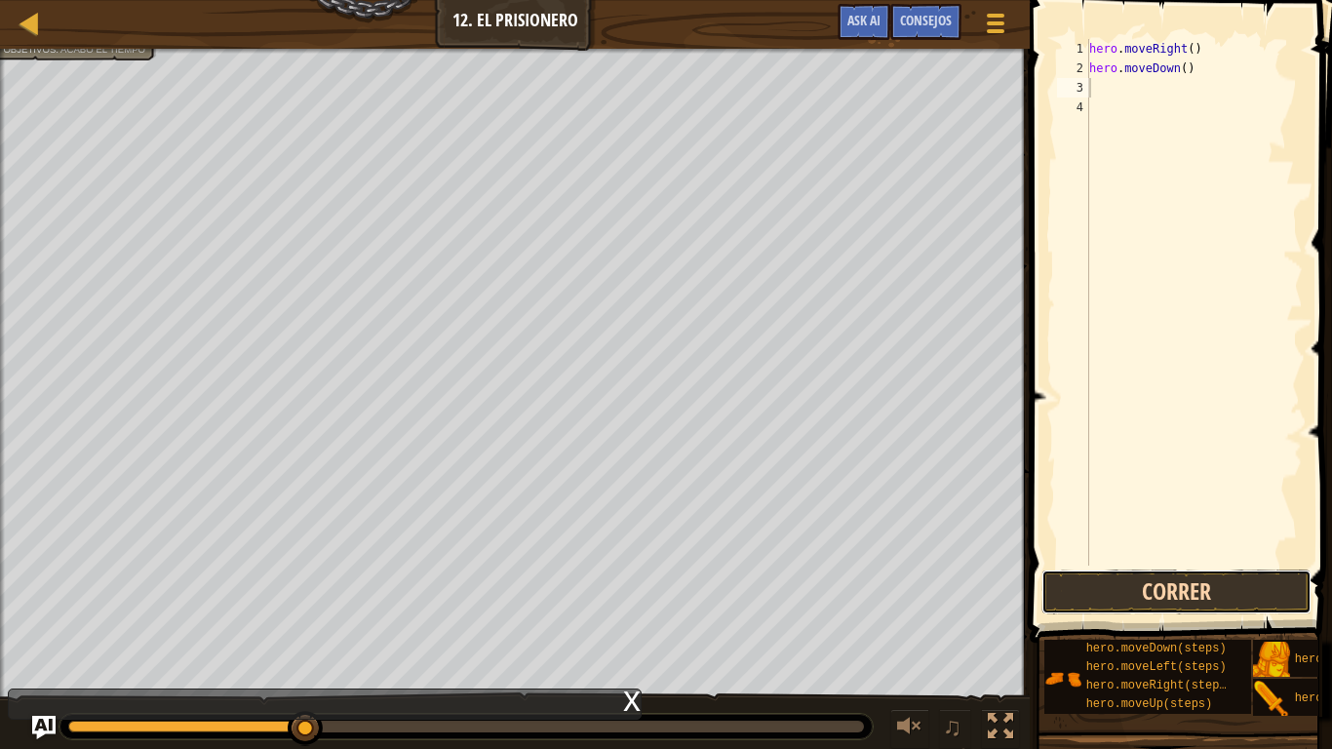
click at [1121, 583] on button "Correr" at bounding box center [1176, 591] width 270 height 45
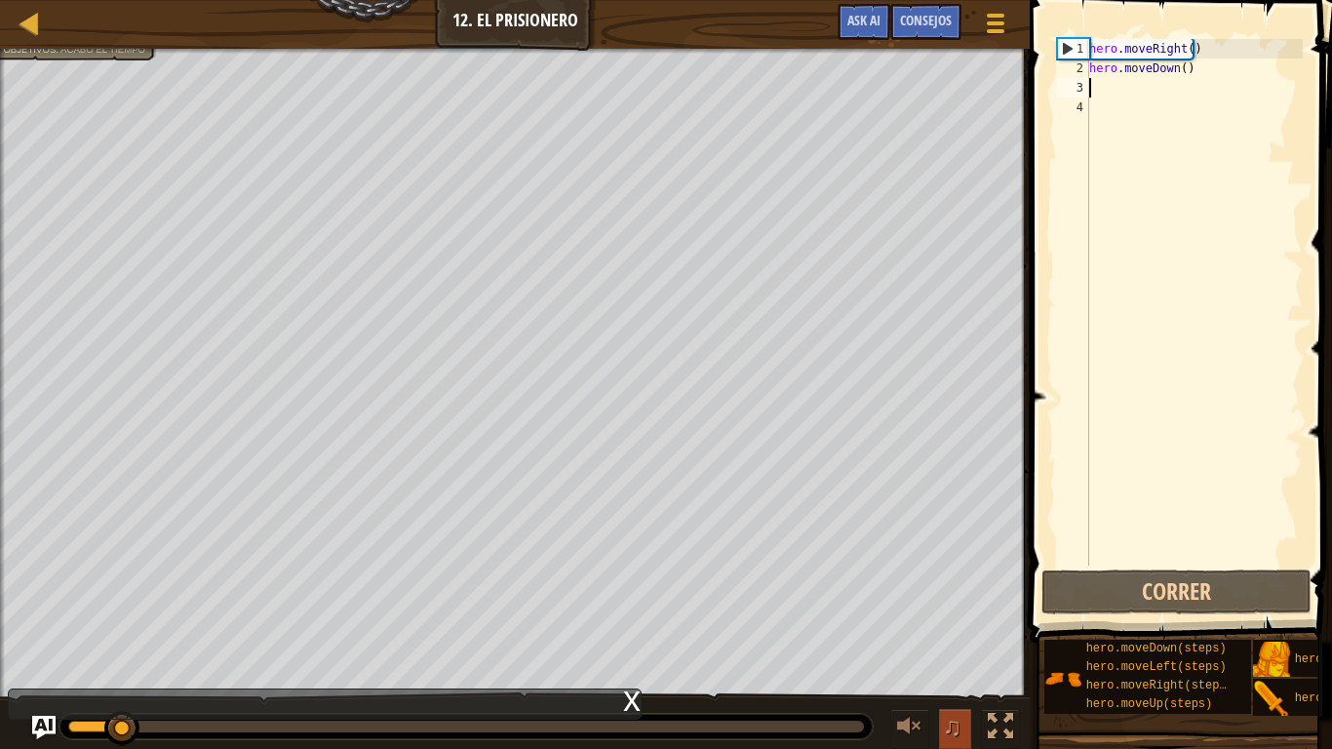
click at [953, 583] on span "♫" at bounding box center [952, 726] width 19 height 29
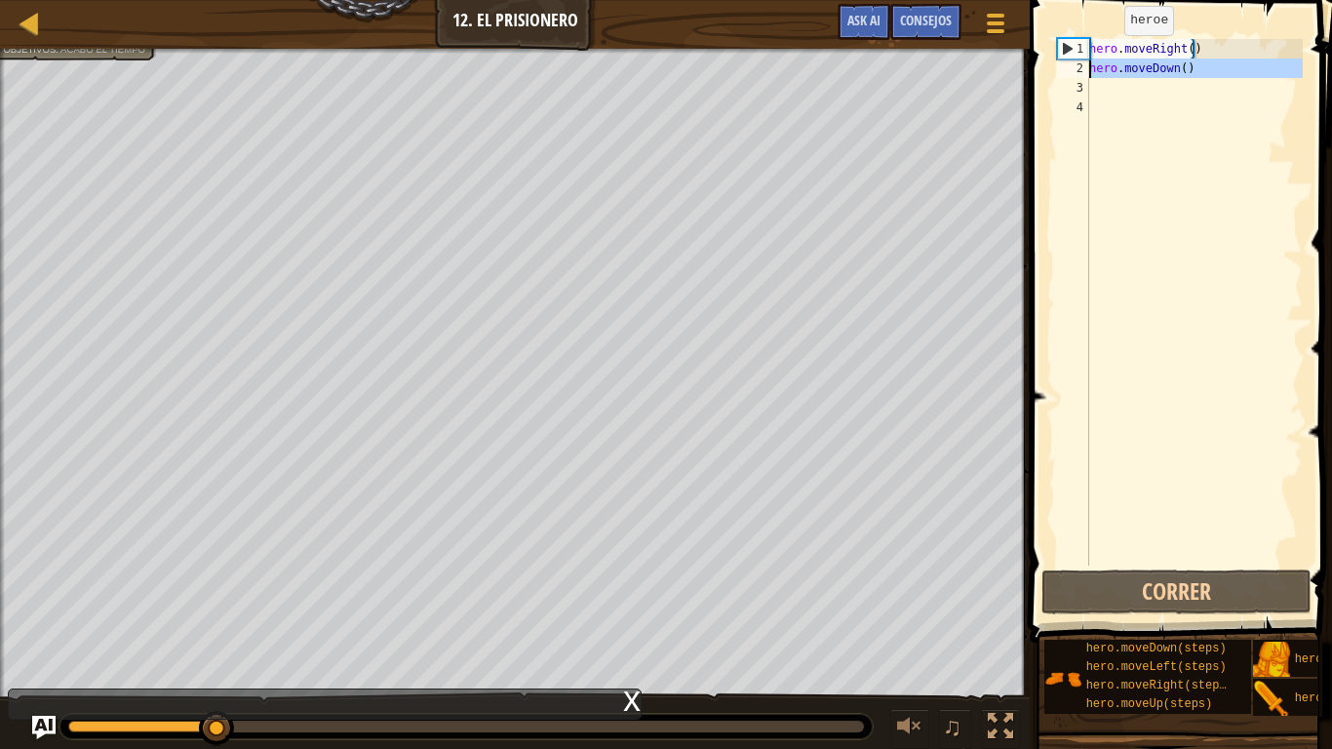
click at [1020, 80] on div "Mapa Introducción a la Informática 12. El Prisionero Menú del Juego Hecho Conse…" at bounding box center [666, 374] width 1332 height 749
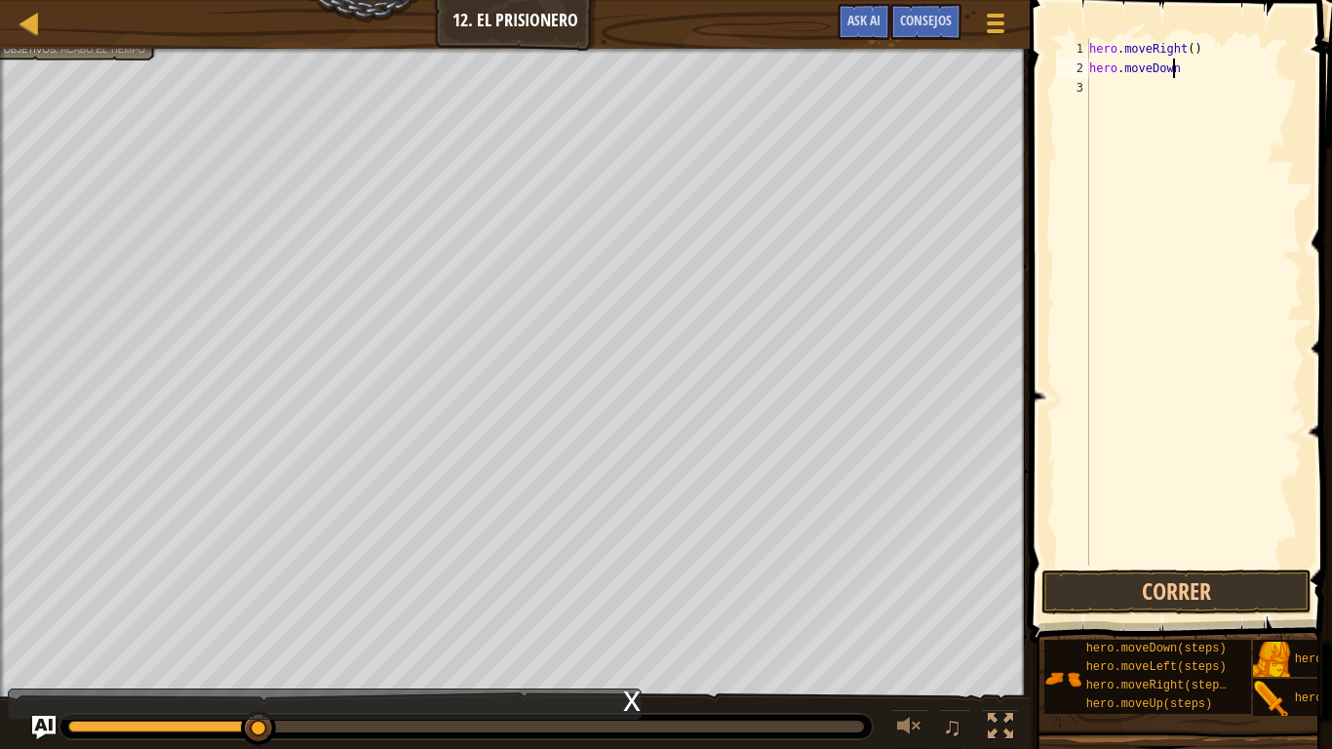
type textarea "h"
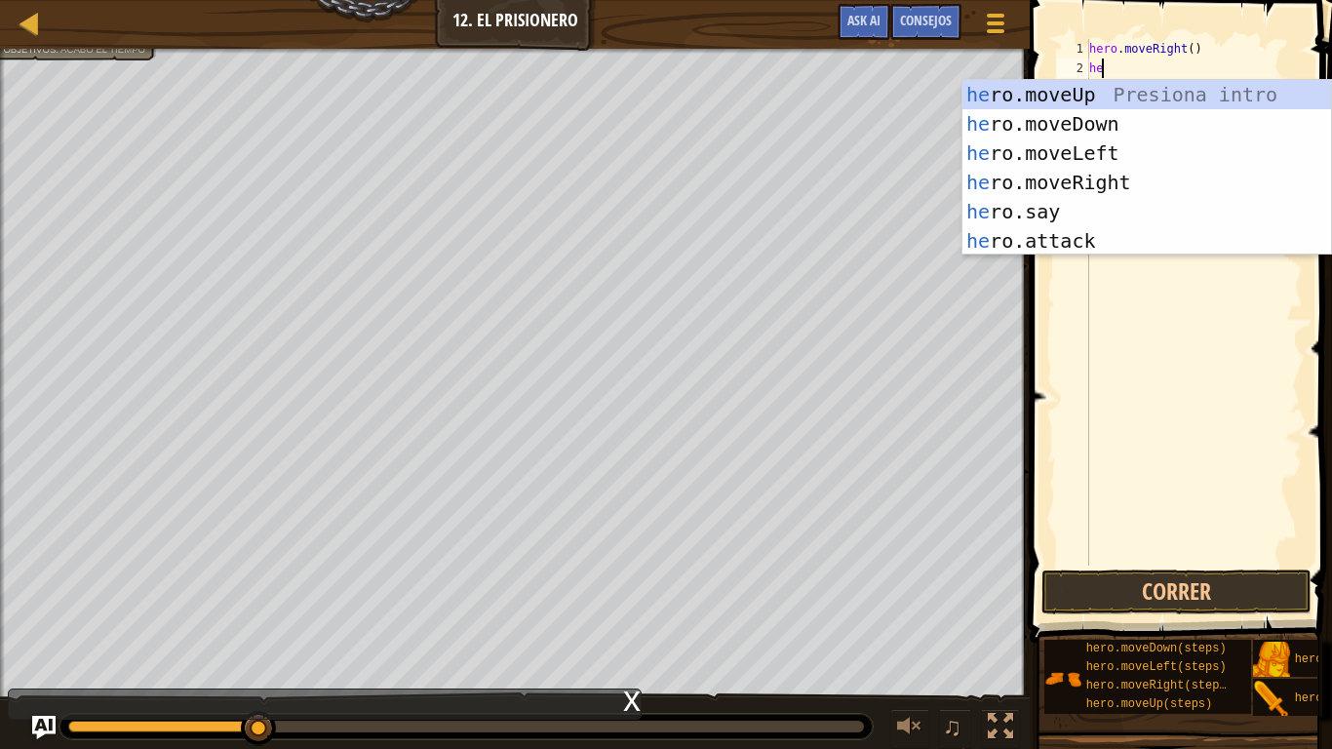
click at [1192, 56] on div "hero . moveRight ( ) he" at bounding box center [1193, 321] width 217 height 565
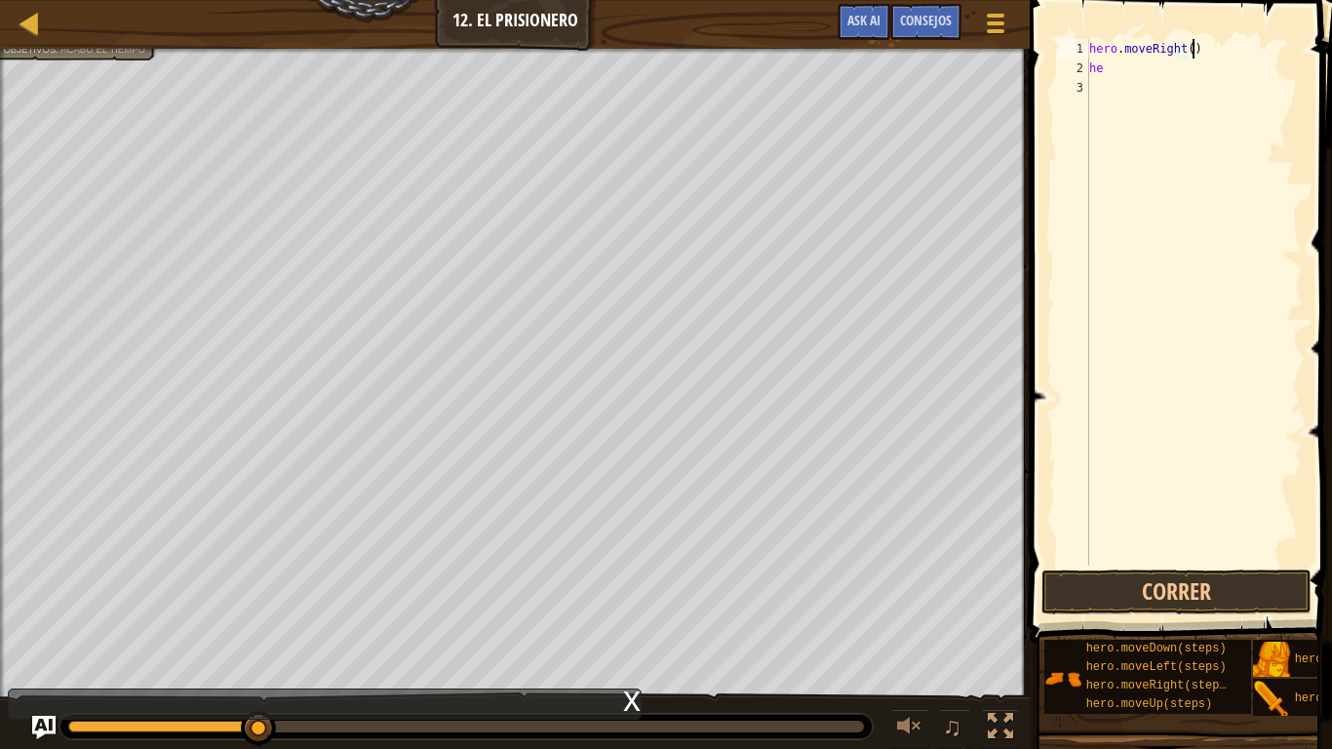
click at [1168, 66] on div "hero . moveRight ( ) he" at bounding box center [1193, 321] width 217 height 565
type textarea "h"
click at [1182, 47] on div "hero . moveRight ( )" at bounding box center [1193, 321] width 217 height 565
click at [1121, 583] on button "Correr" at bounding box center [1176, 591] width 270 height 45
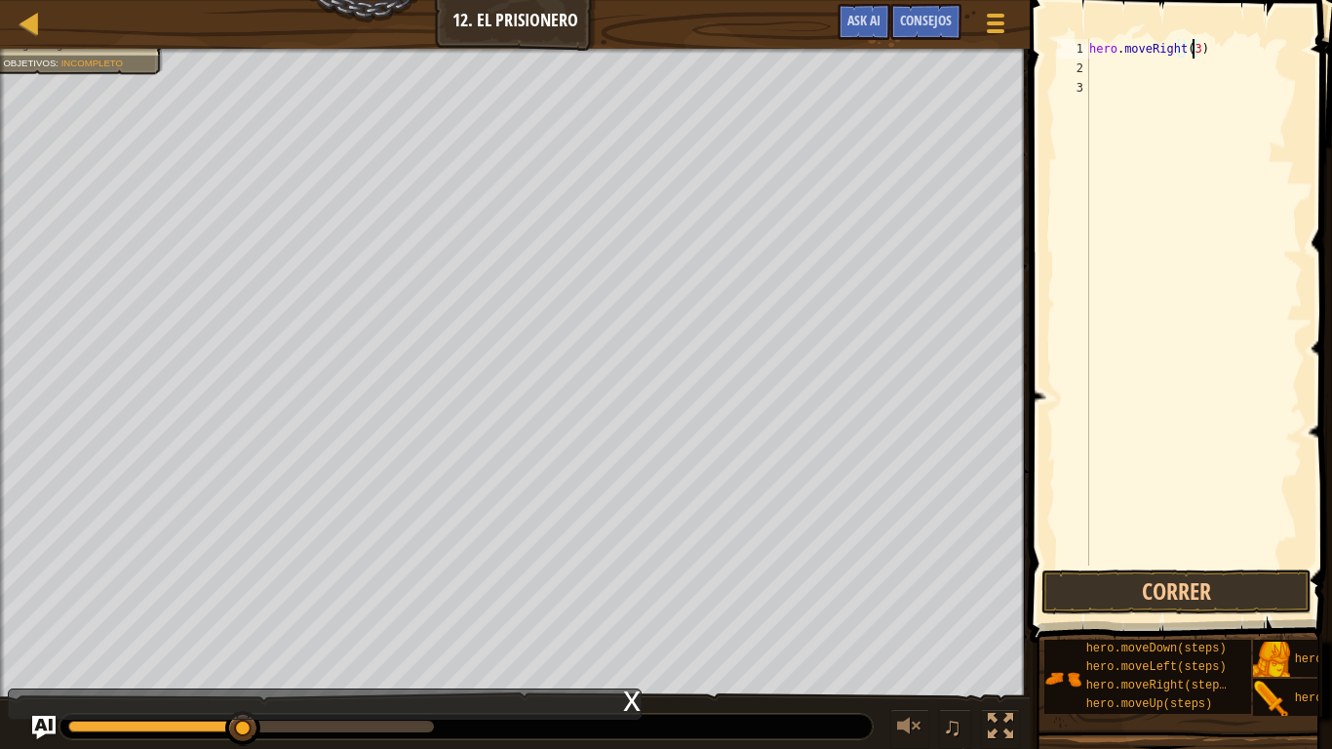
type textarea "hero.moveRight(3)"
click at [1110, 565] on span at bounding box center [1183, 293] width 318 height 700
click at [1107, 578] on button "Correr" at bounding box center [1176, 591] width 270 height 45
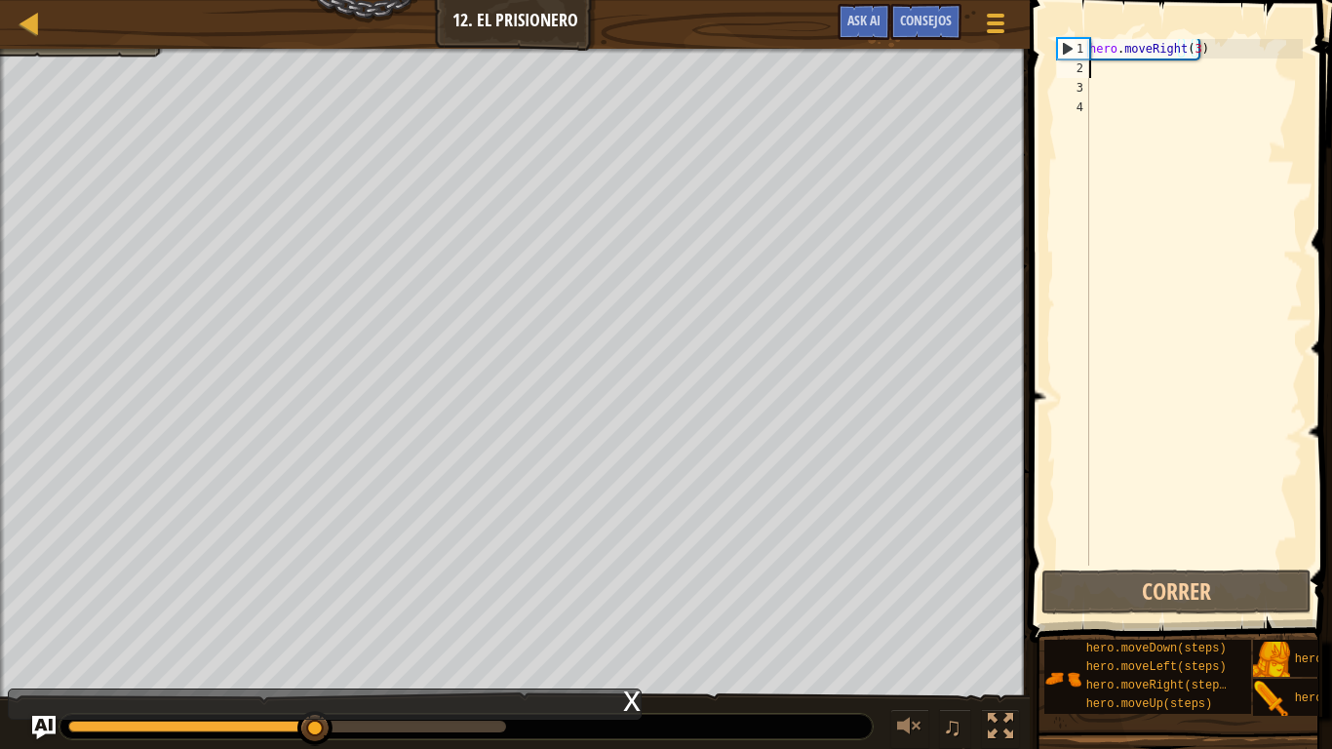
scroll to position [9, 0]
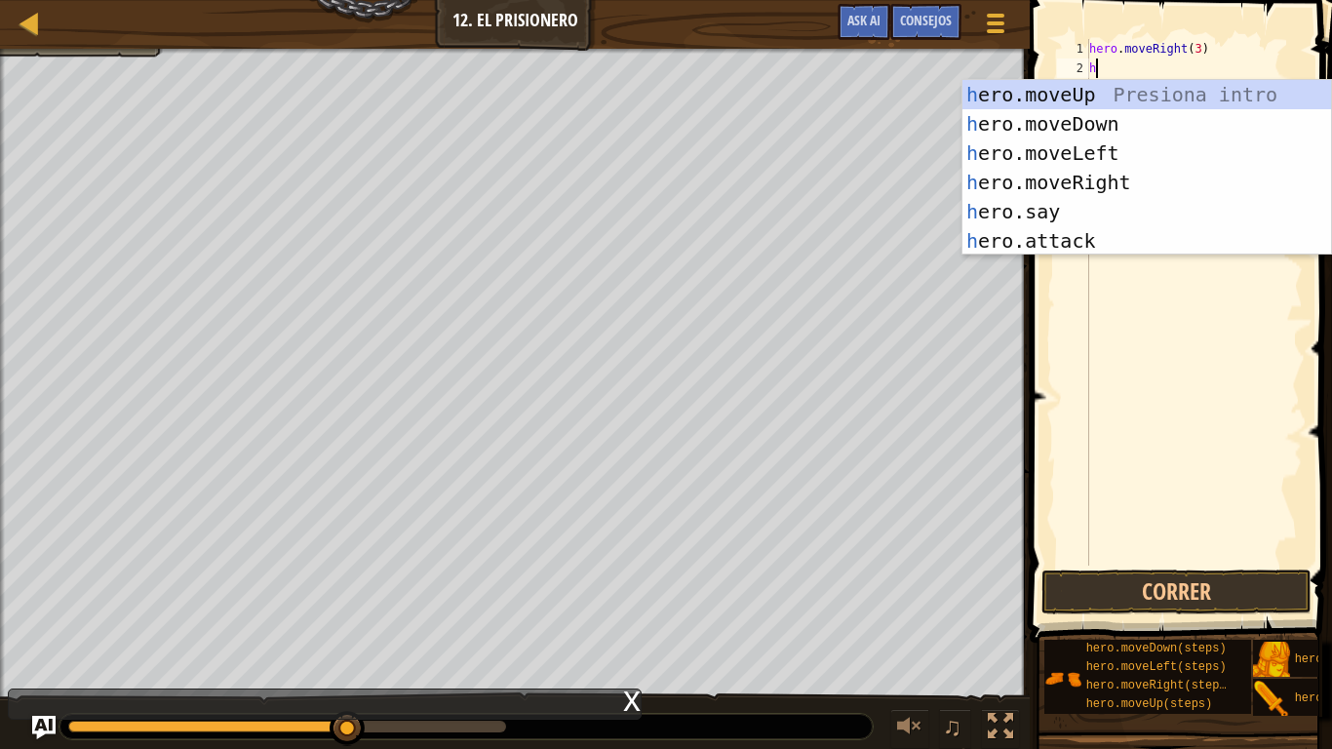
type textarea "hr"
click at [1111, 124] on div "h e r o.moveUp Presiona intro h e r o.moveDown Presiona intro h e r o.moveLeft …" at bounding box center [1146, 197] width 368 height 234
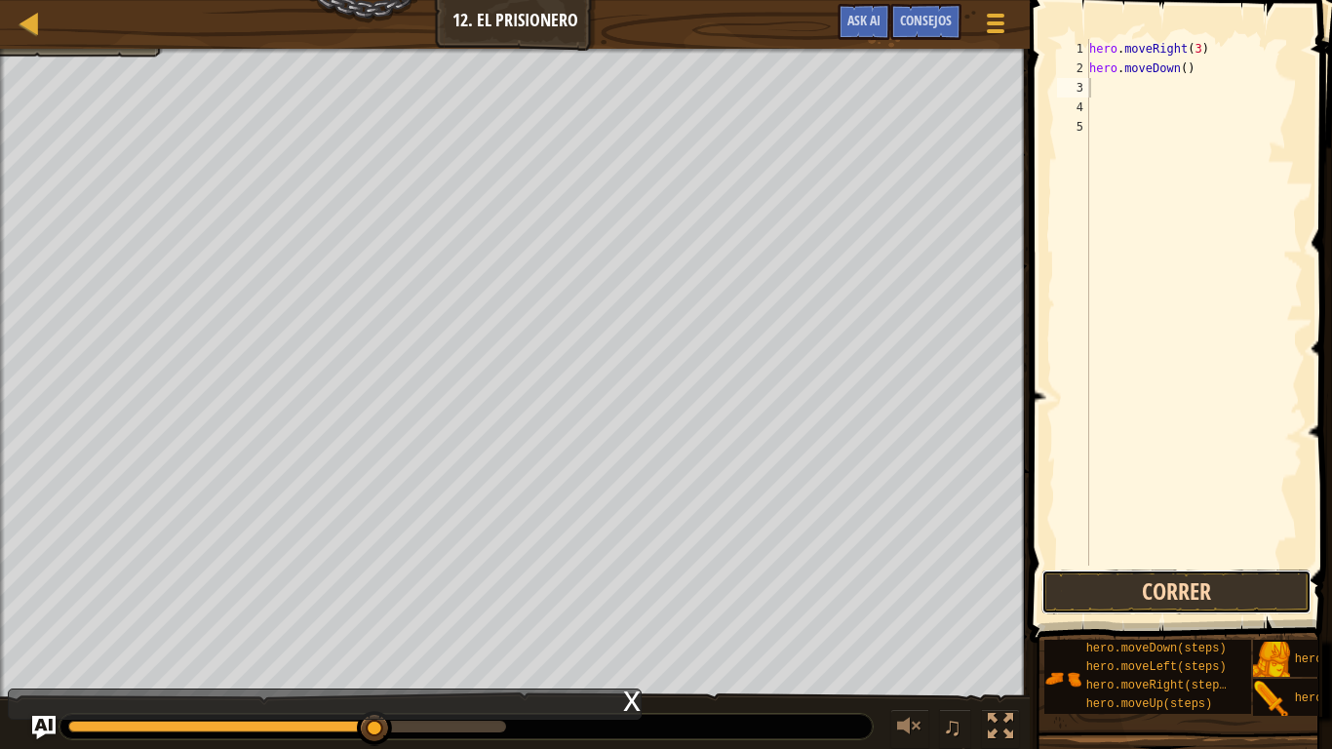
click at [1086, 583] on button "Correr" at bounding box center [1176, 591] width 270 height 45
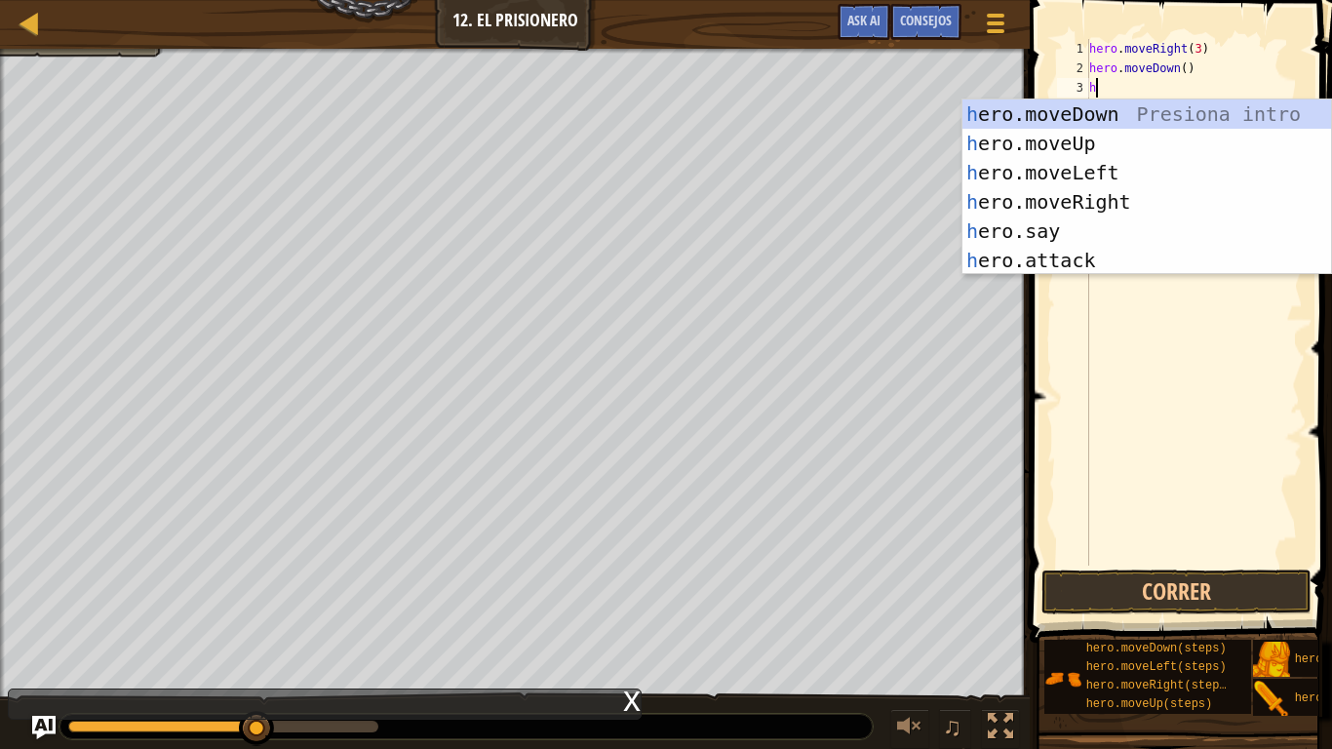
type textarea "he"
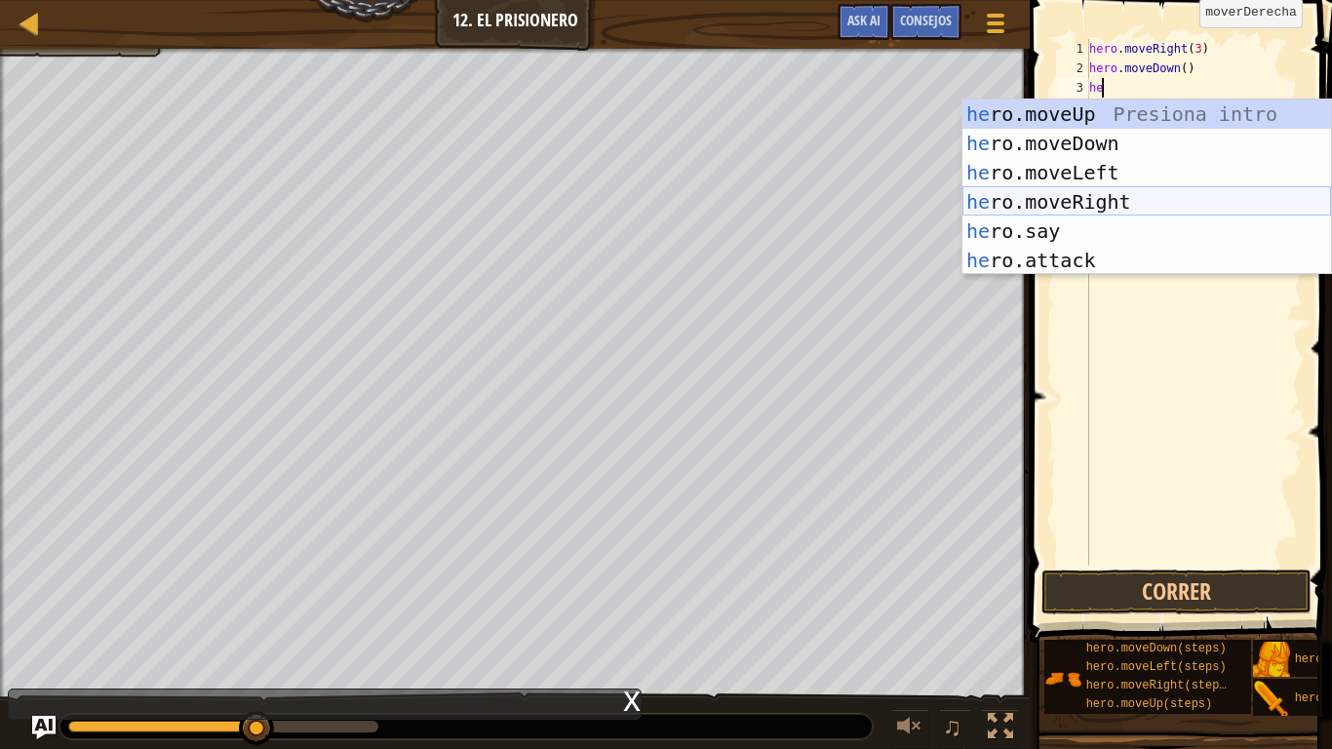
click at [1106, 202] on div "he ro.moveUp Presiona intro he ro.moveDown Presiona intro he ro.moveLeft Presio…" at bounding box center [1146, 216] width 368 height 234
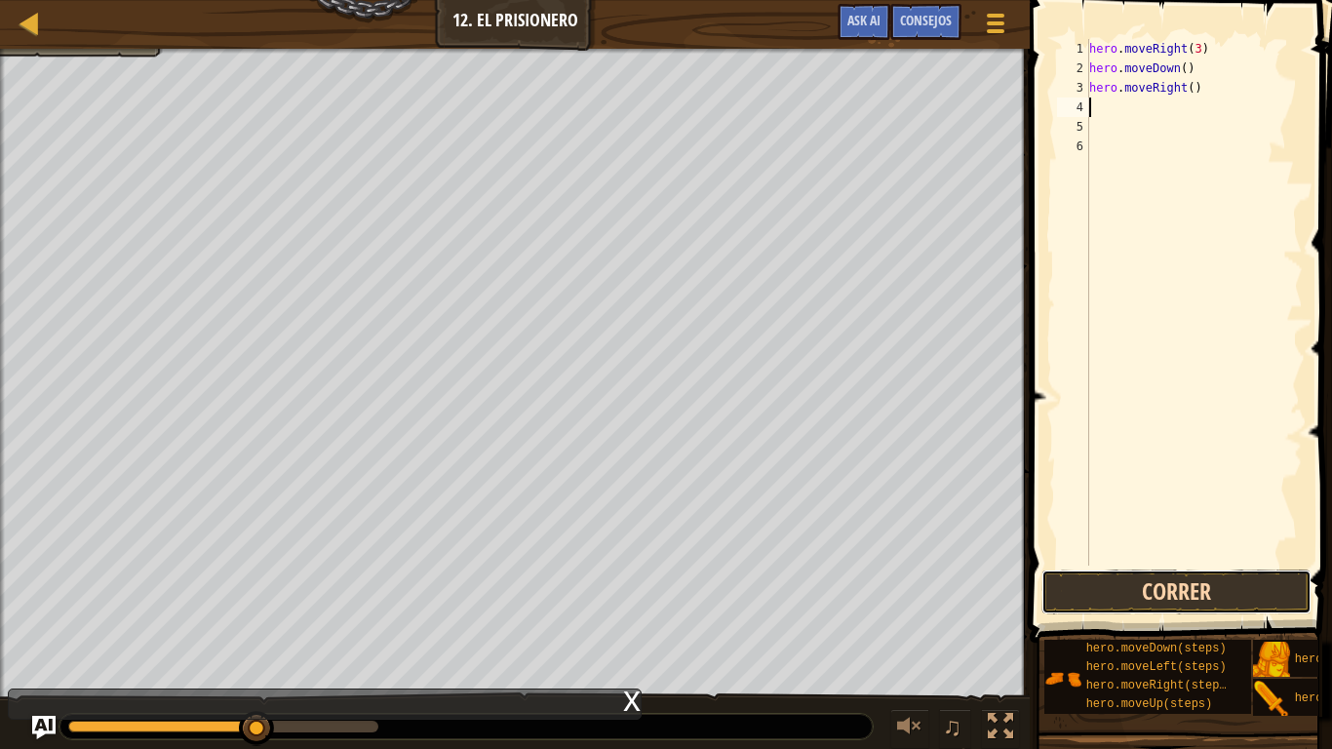
click at [1161, 583] on button "Correr" at bounding box center [1176, 591] width 270 height 45
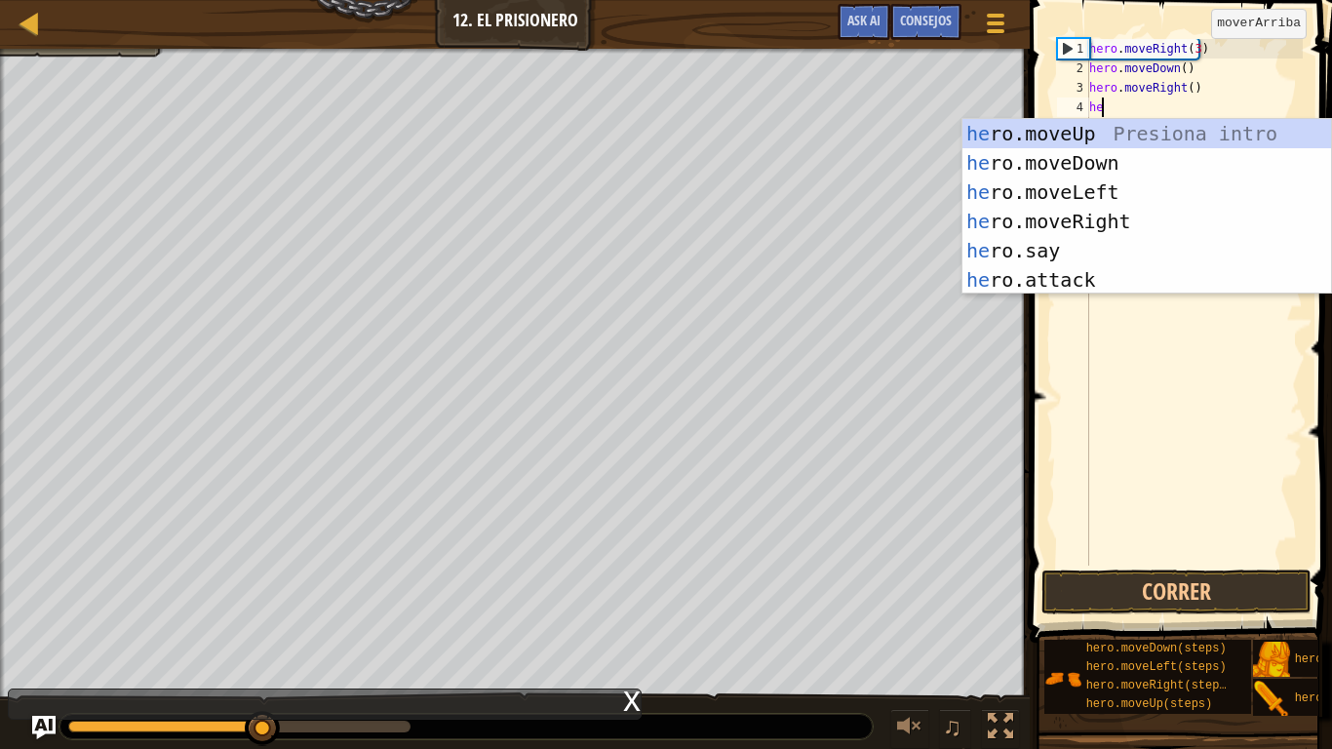
type textarea "he"
click at [1134, 151] on div "he ro.moveUp Presiona intro he ro.moveDown Presiona intro he ro.moveLeft Presio…" at bounding box center [1146, 236] width 368 height 234
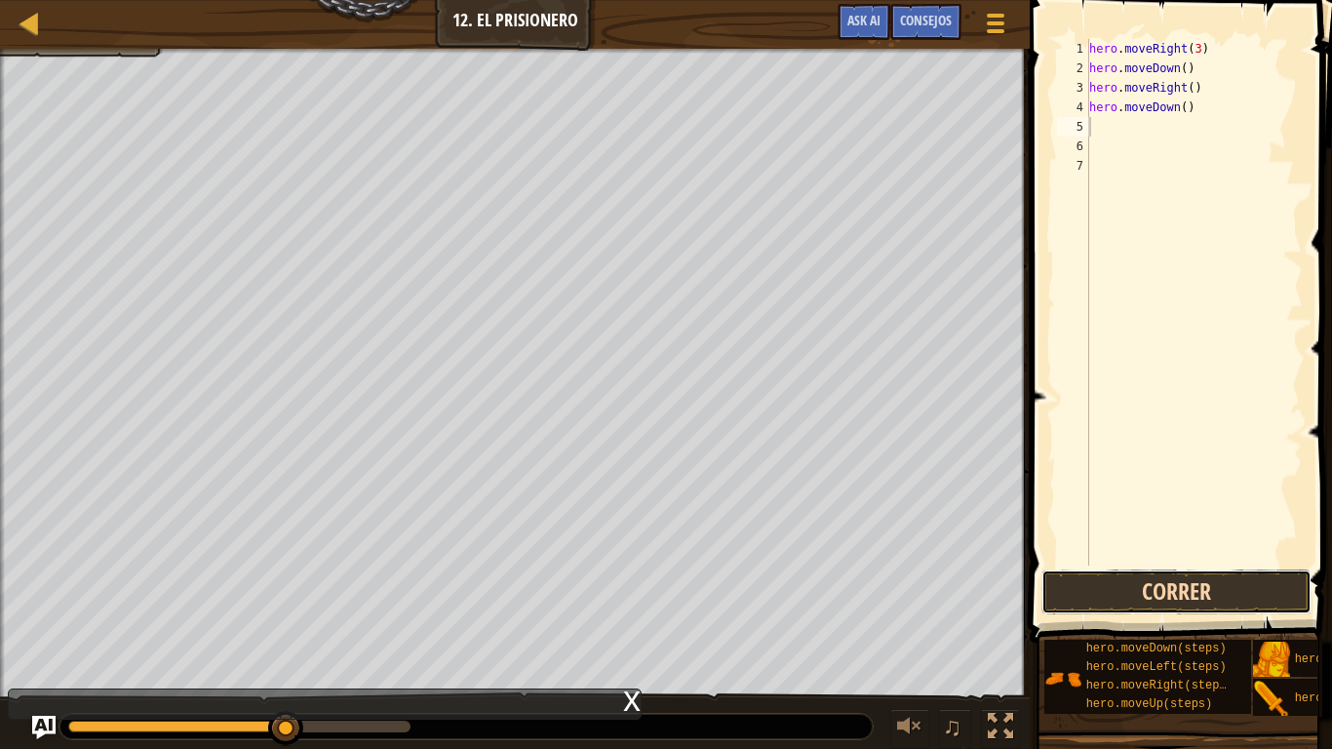
click at [1076, 583] on button "Correr" at bounding box center [1176, 591] width 270 height 45
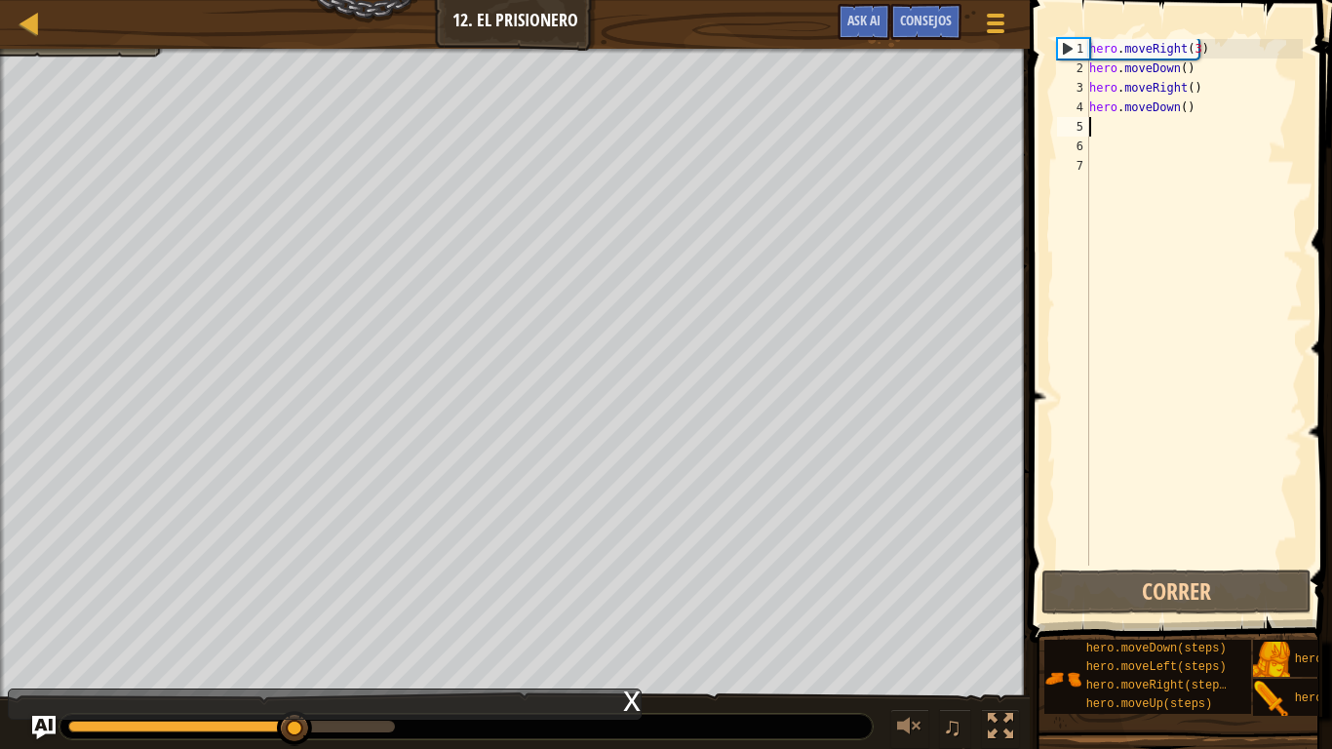
type textarea "h"
click at [1179, 103] on div "hero . moveRight ( 3 ) hero . moveDown ( ) hero . moveRight ( ) hero . moveDown…" at bounding box center [1193, 321] width 217 height 565
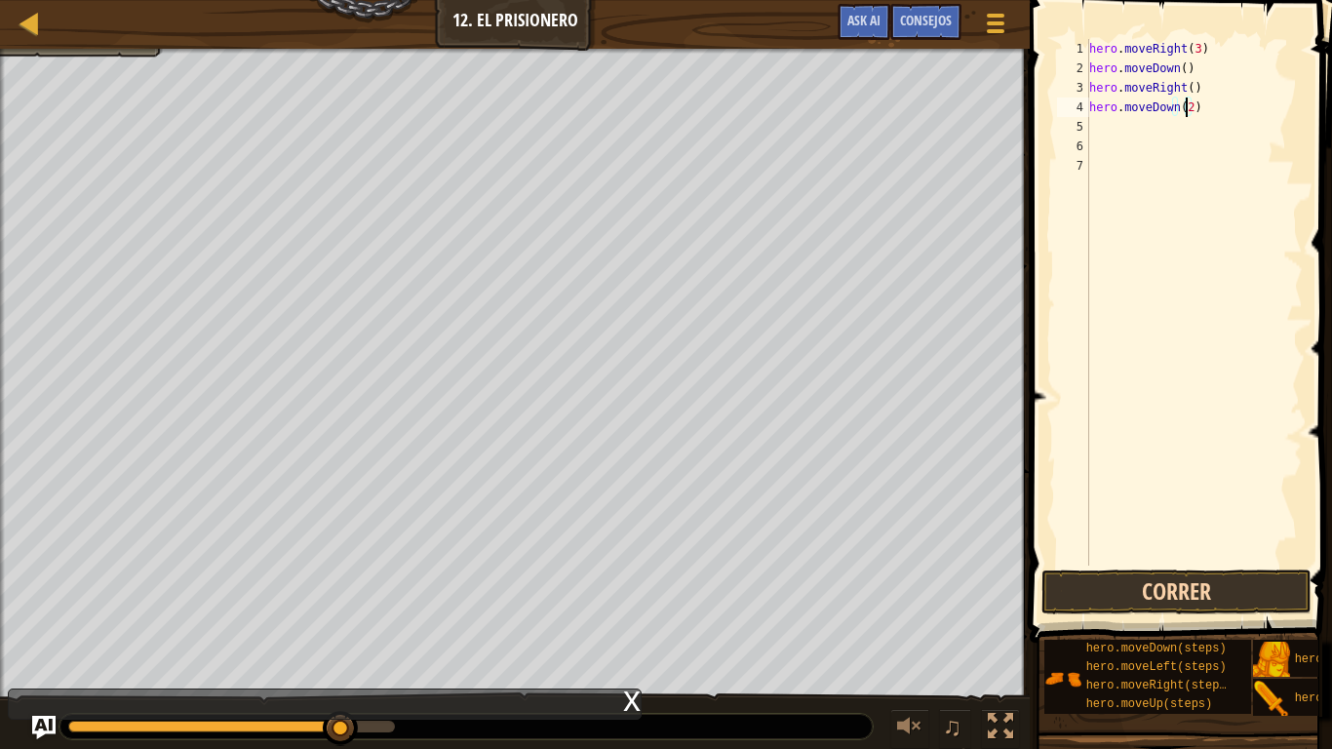
type textarea "hero.moveDown(2)"
click at [1062, 583] on button "Correr" at bounding box center [1176, 591] width 270 height 45
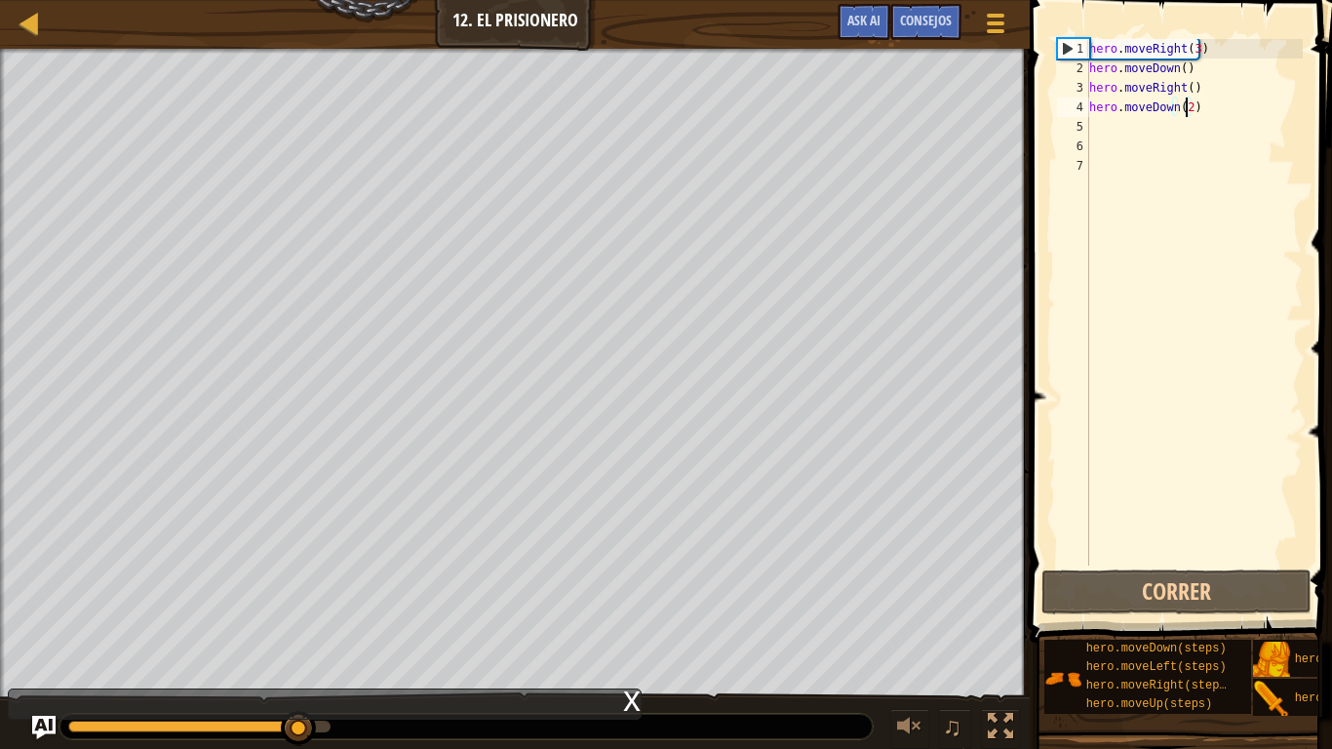
click at [1236, 109] on div "hero . moveRight ( 3 ) hero . moveDown ( ) hero . moveRight ( ) hero . moveDown…" at bounding box center [1193, 321] width 217 height 565
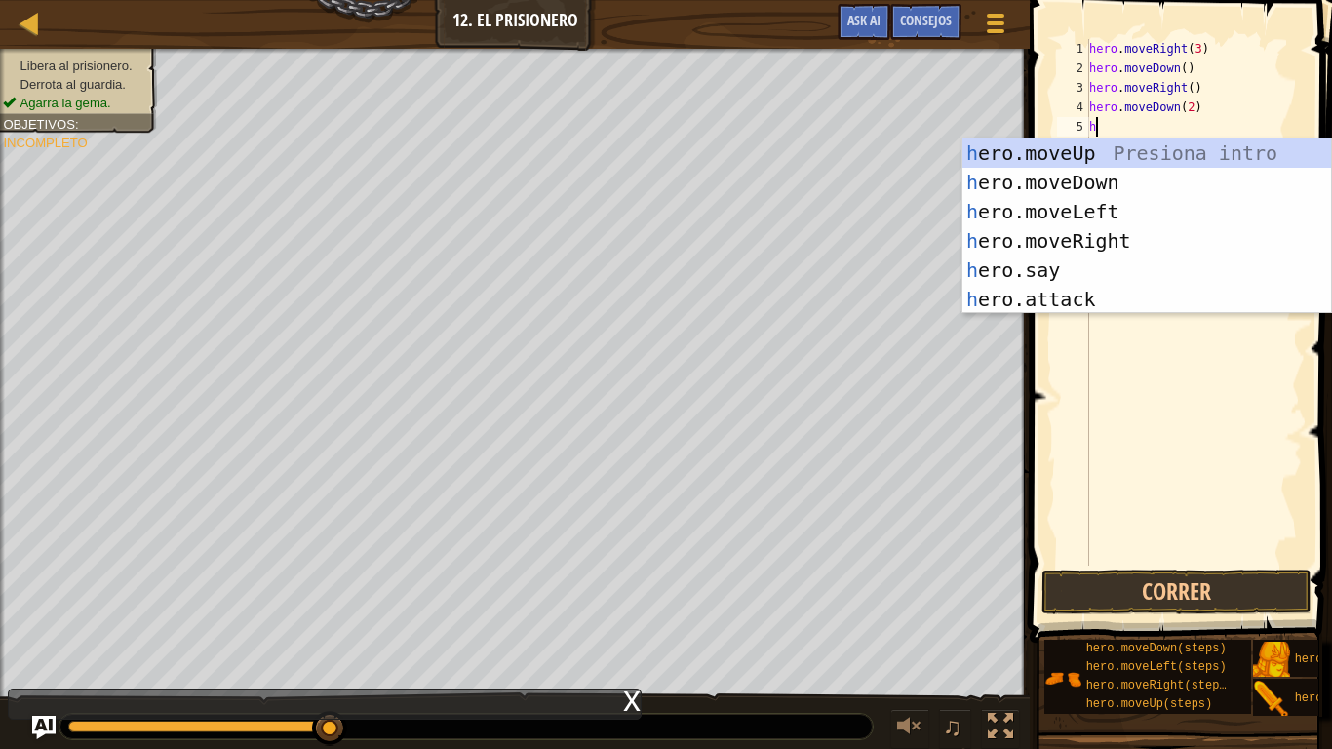
type textarea "he"
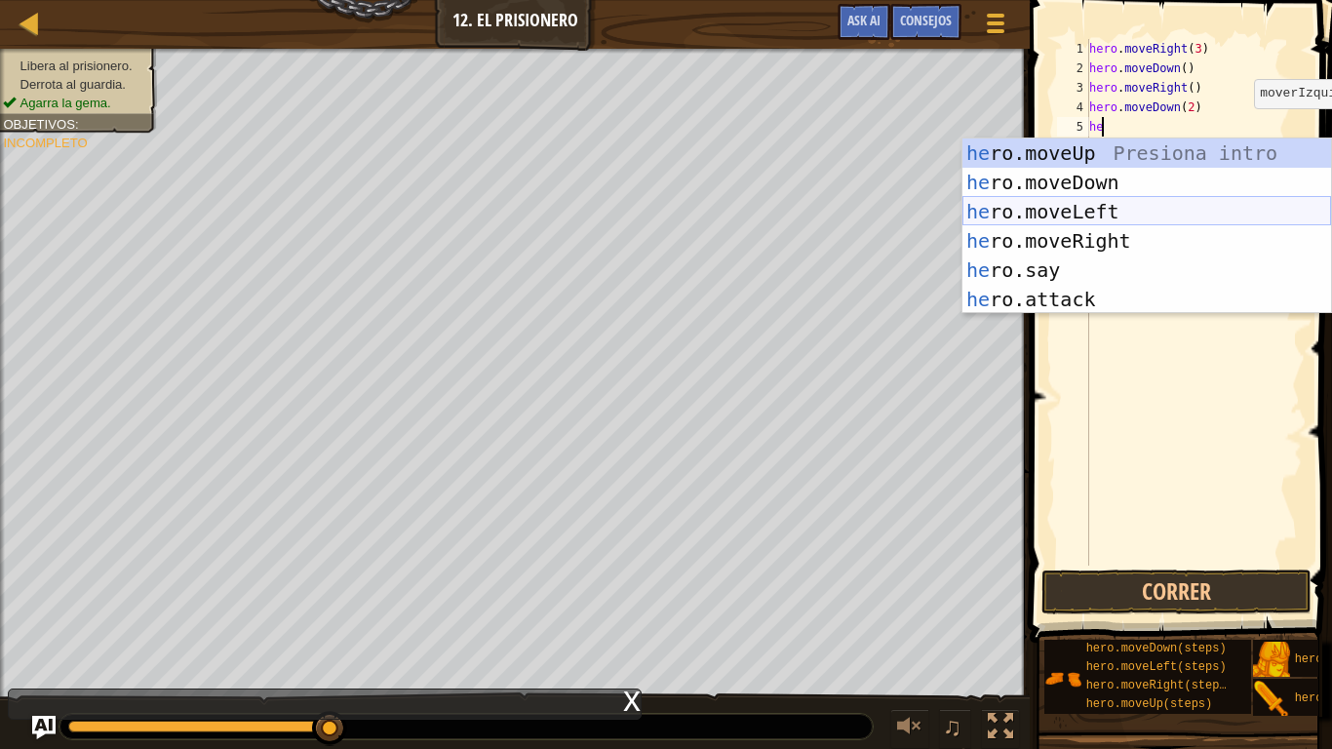
click at [1146, 204] on div "he ro.moveUp Presiona intro he ro.moveDown Presiona intro he ro.moveLeft Presio…" at bounding box center [1146, 255] width 368 height 234
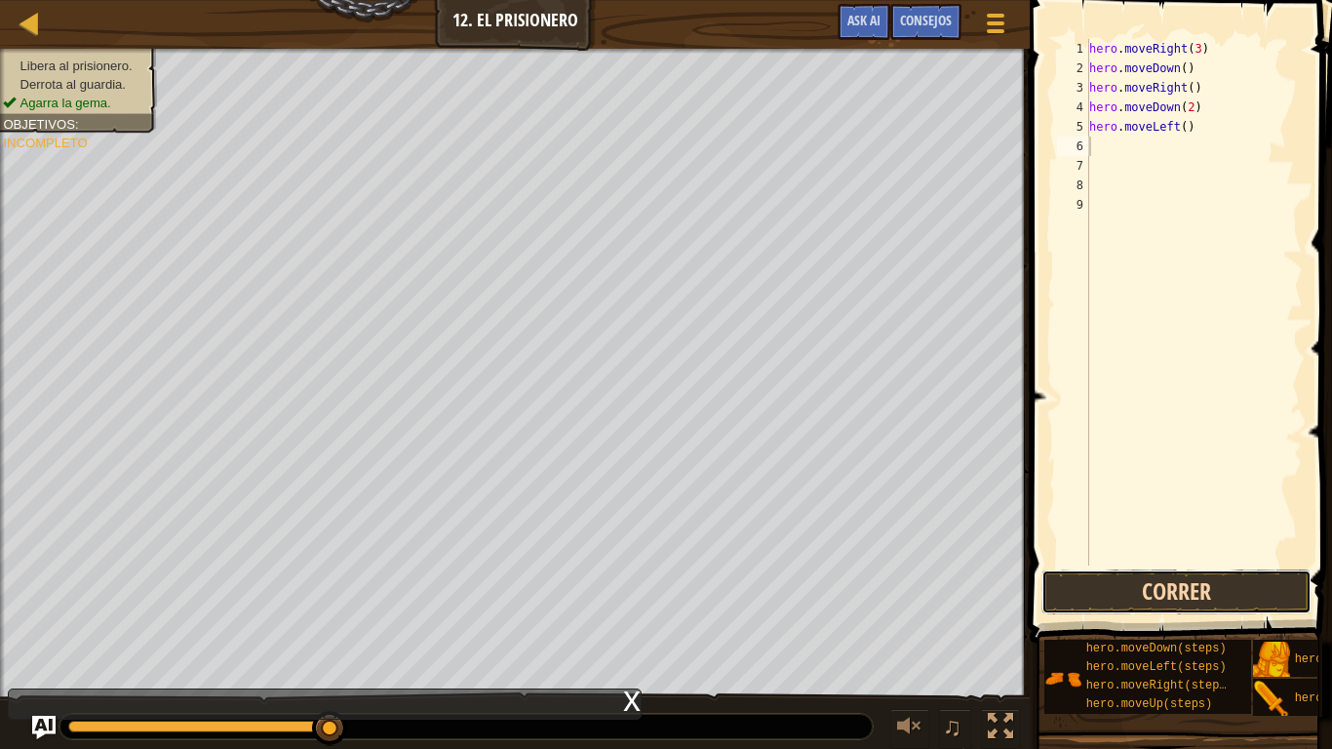
click at [1097, 583] on button "Correr" at bounding box center [1176, 591] width 270 height 45
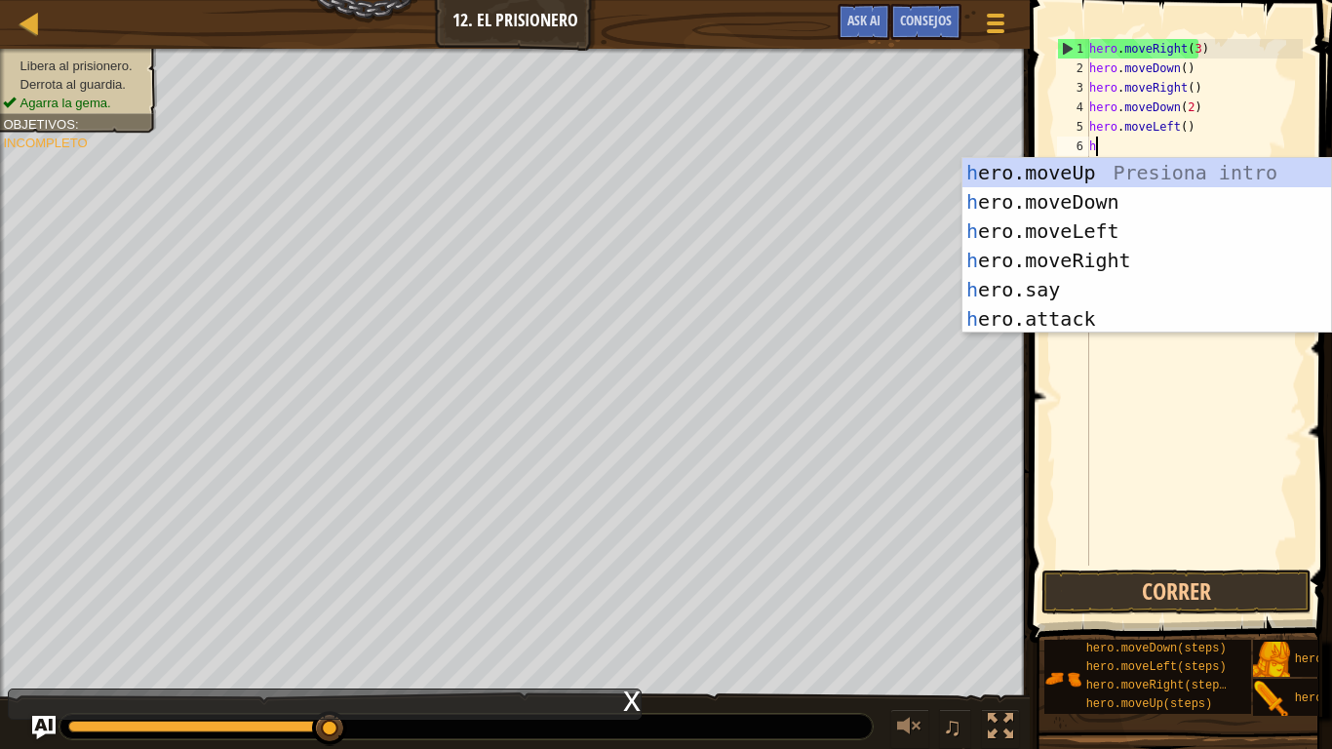
type textarea "he"
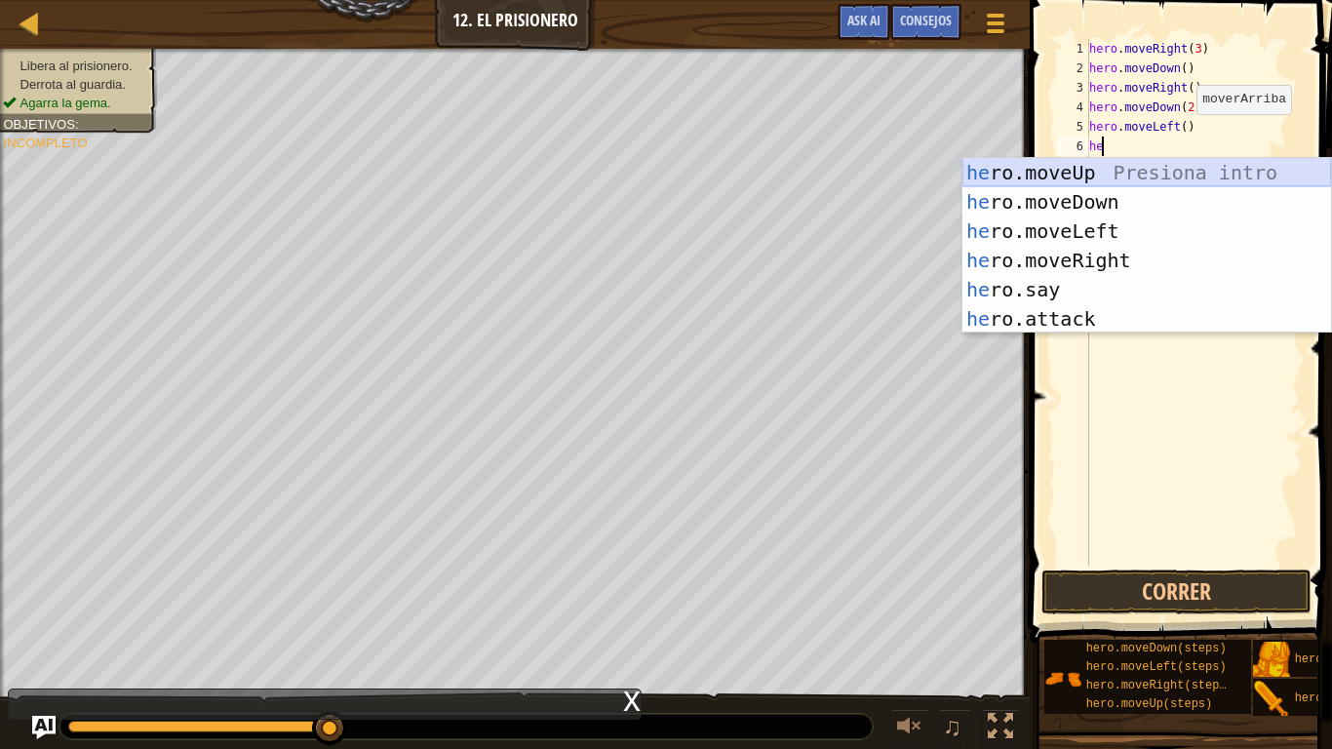
click at [1066, 172] on div "he ro.moveUp Presiona intro he ro.moveDown Presiona intro he ro.moveLeft Presio…" at bounding box center [1146, 275] width 368 height 234
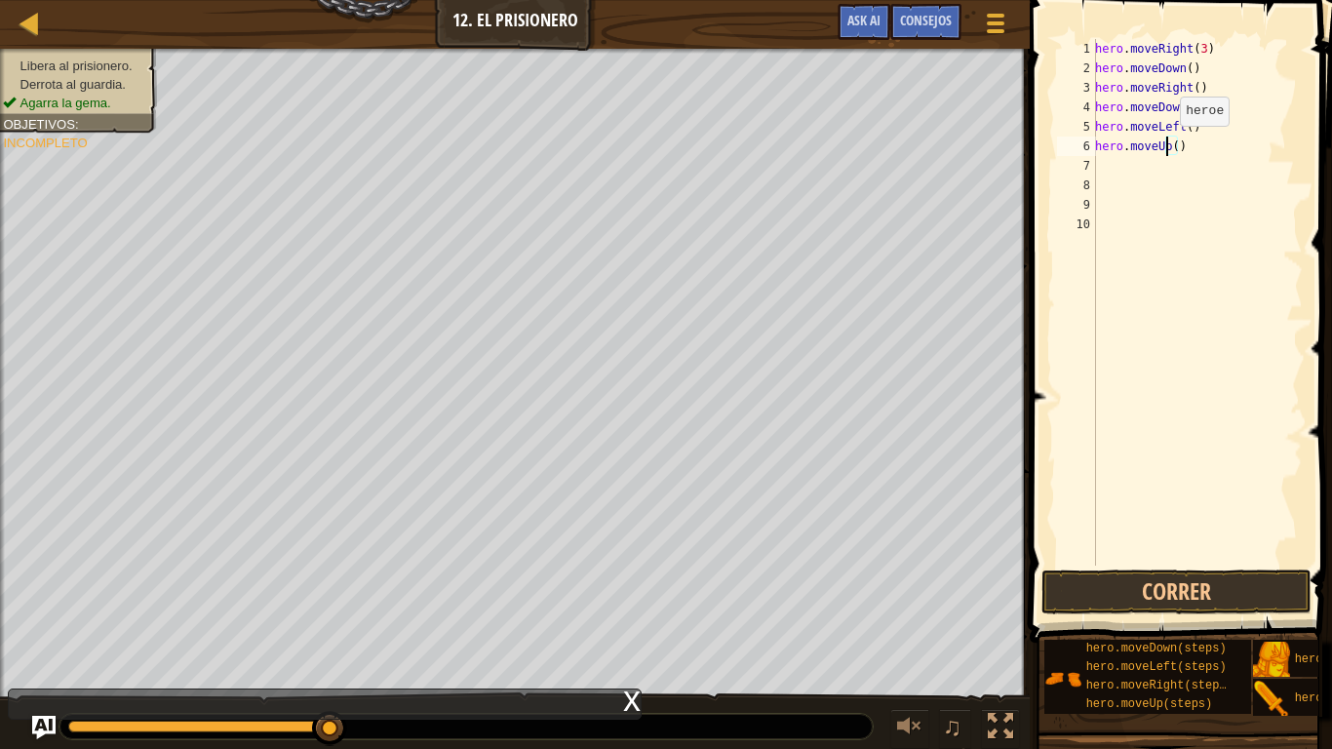
click at [1169, 145] on div "hero . moveRight ( 3 ) hero . moveDown ( ) hero . moveRight ( ) hero . moveDown…" at bounding box center [1197, 321] width 212 height 565
click at [1170, 146] on div "hero . moveRight ( 3 ) hero . moveDown ( ) hero . moveRight ( ) hero . moveDown…" at bounding box center [1197, 321] width 212 height 565
type textarea "hero.moveUp(3)"
click at [1202, 583] on button "Correr" at bounding box center [1176, 591] width 270 height 45
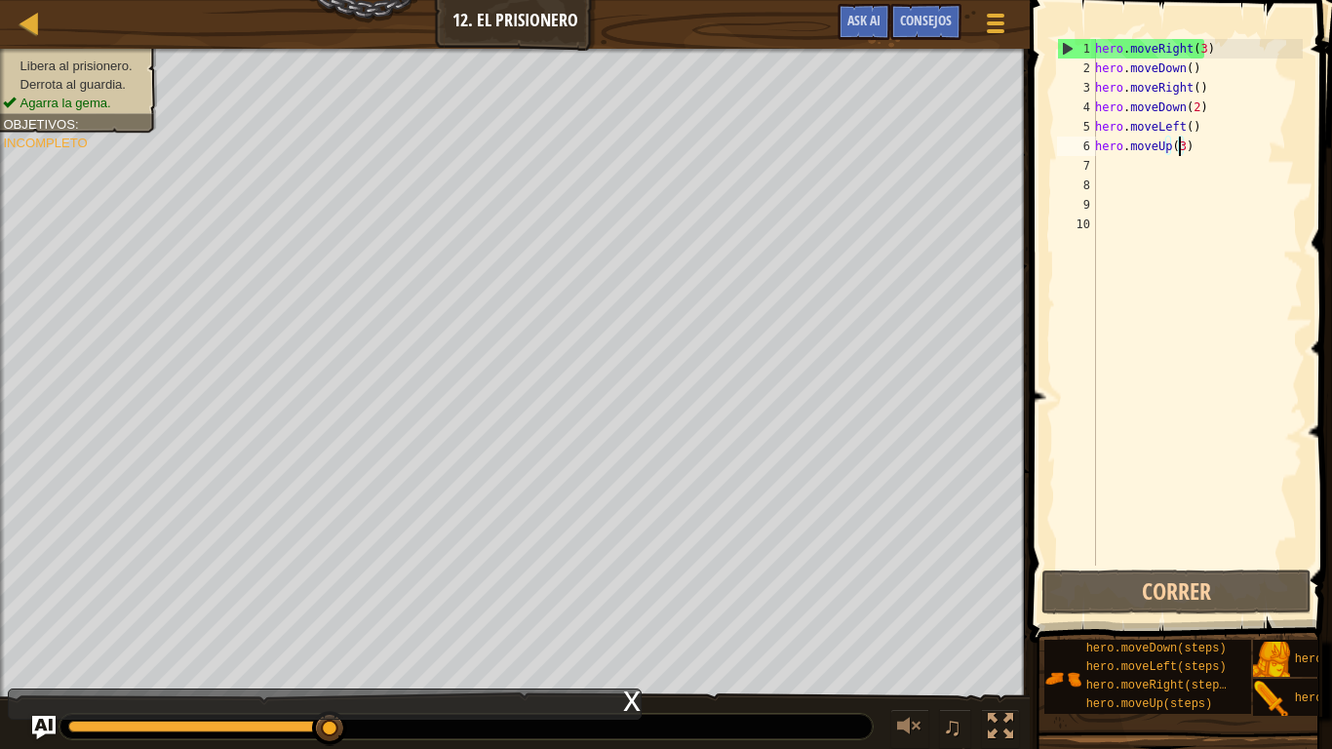
click at [1218, 156] on div "hero . moveRight ( 3 ) hero . moveDown ( ) hero . moveRight ( ) hero . moveDown…" at bounding box center [1197, 321] width 212 height 565
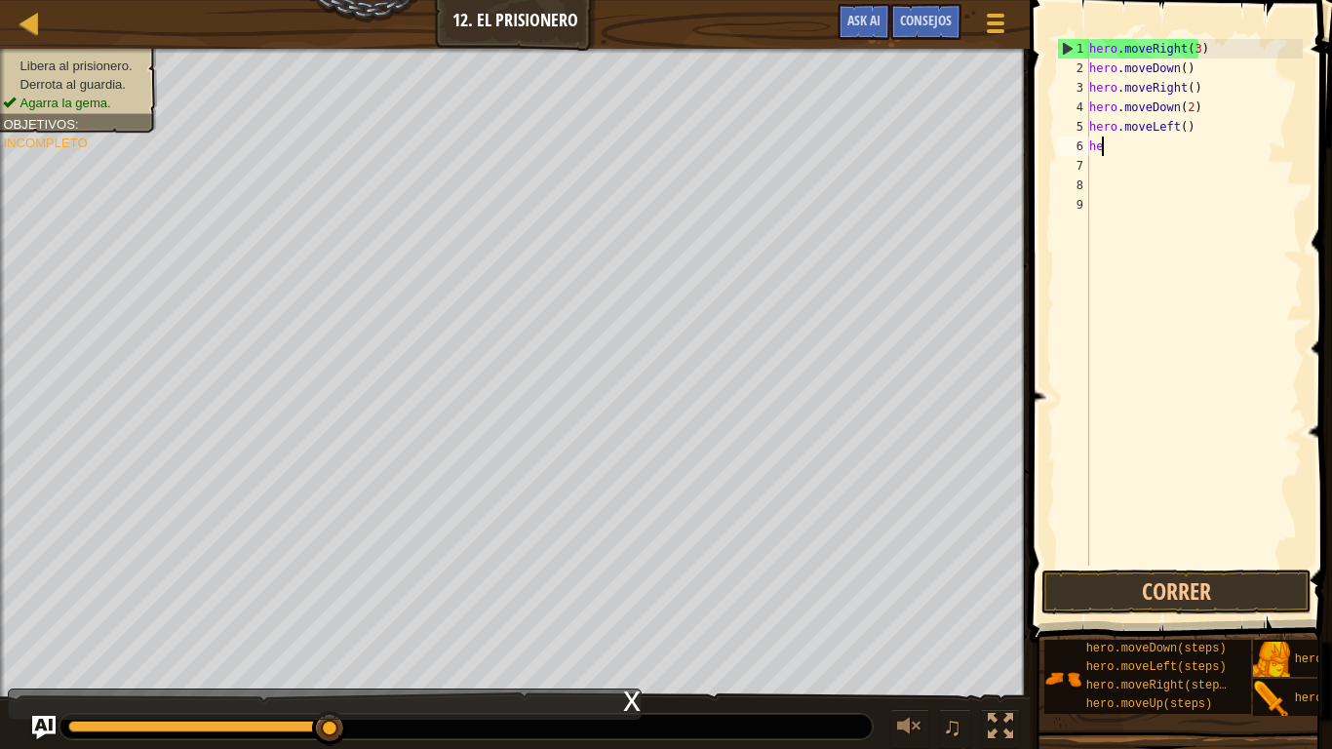
type textarea "h"
click at [1179, 129] on div "hero . moveRight ( 3 ) hero . moveDown ( ) hero . moveRight ( ) hero . moveDown…" at bounding box center [1193, 321] width 217 height 565
type textarea "hero.moveLeft(2)"
click at [1127, 572] on button "Correr" at bounding box center [1176, 591] width 270 height 45
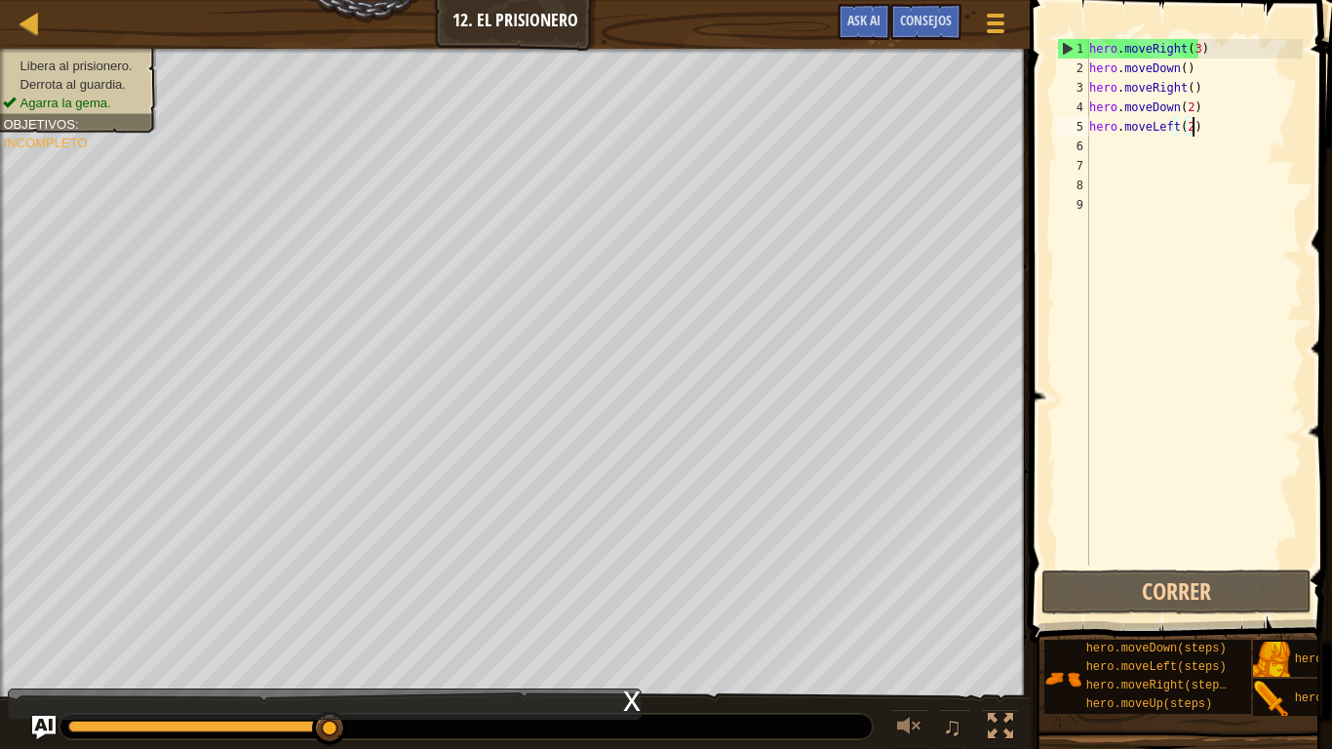
click at [1202, 134] on div "hero . moveRight ( 3 ) hero . moveDown ( ) hero . moveRight ( ) hero . moveDown…" at bounding box center [1193, 321] width 217 height 565
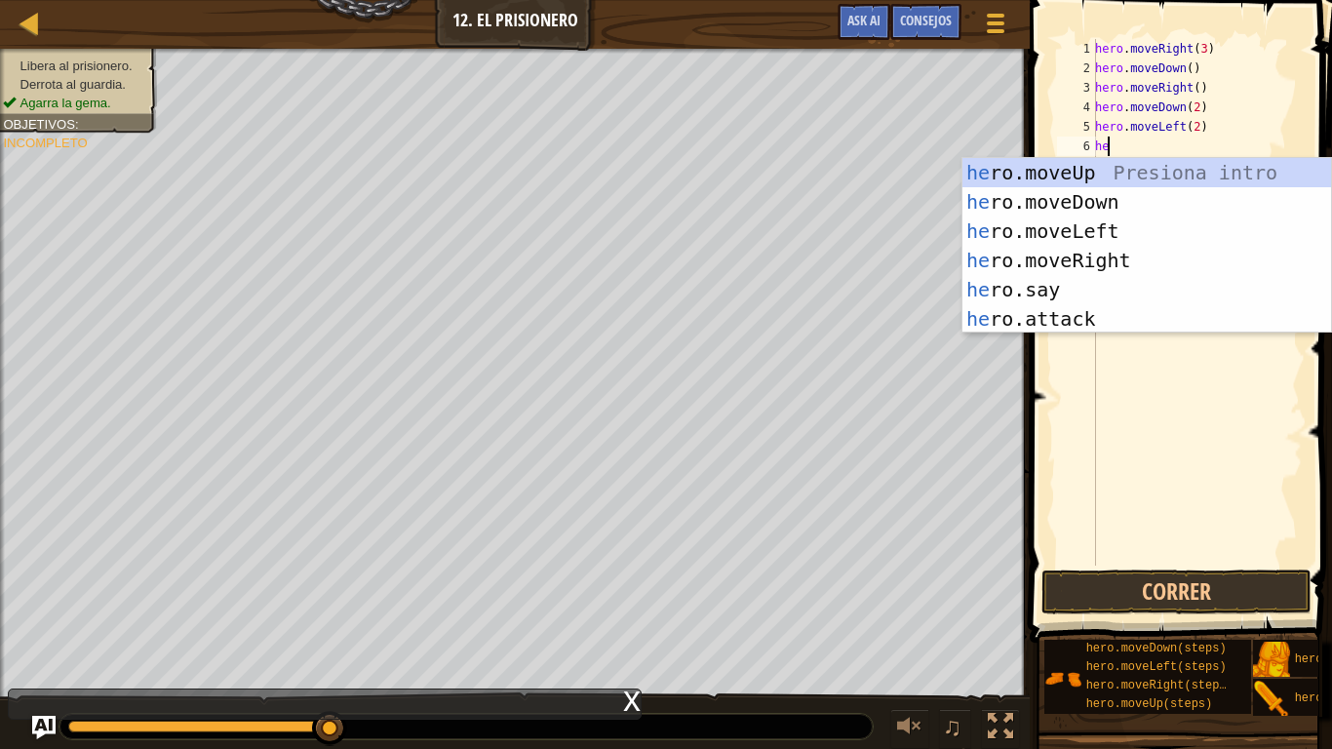
type textarea "her"
click at [1046, 170] on div "her o.moveUp Presiona intro her o.moveDown Presiona intro her o.moveLeft Presio…" at bounding box center [1146, 275] width 368 height 234
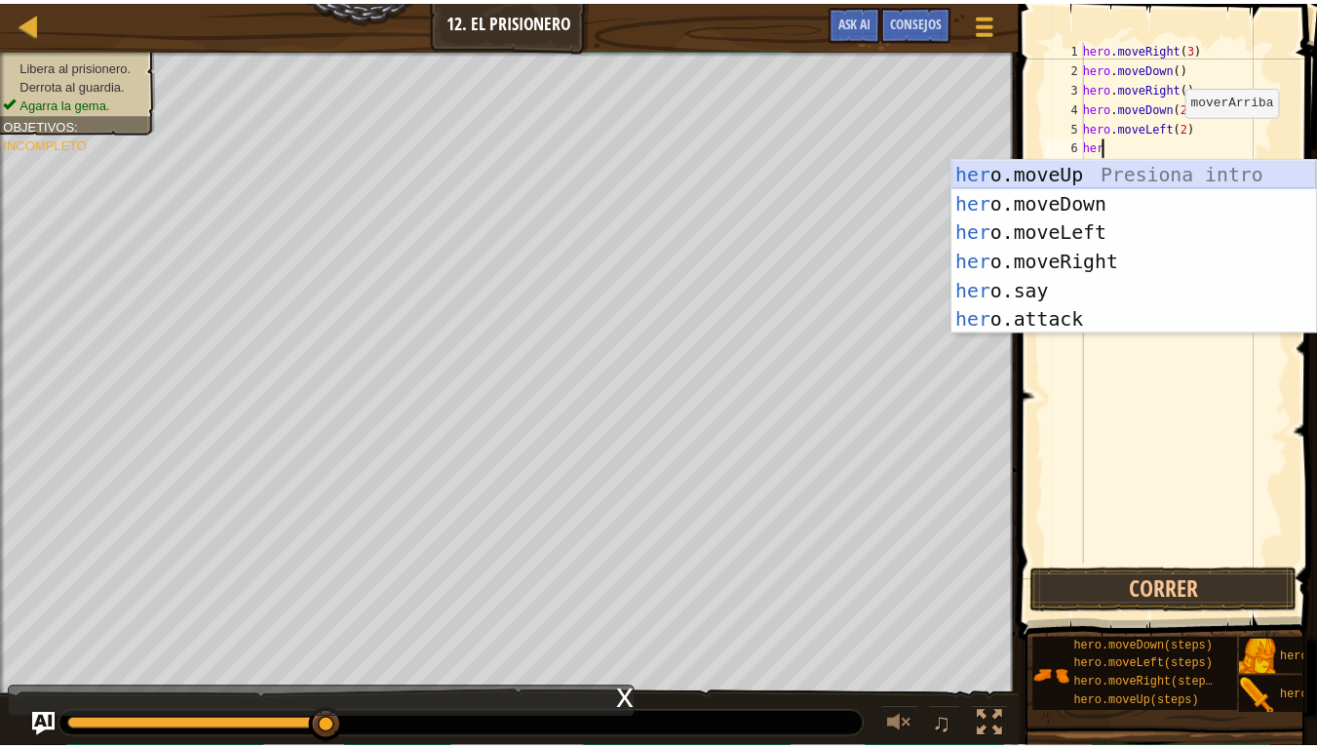
scroll to position [9, 0]
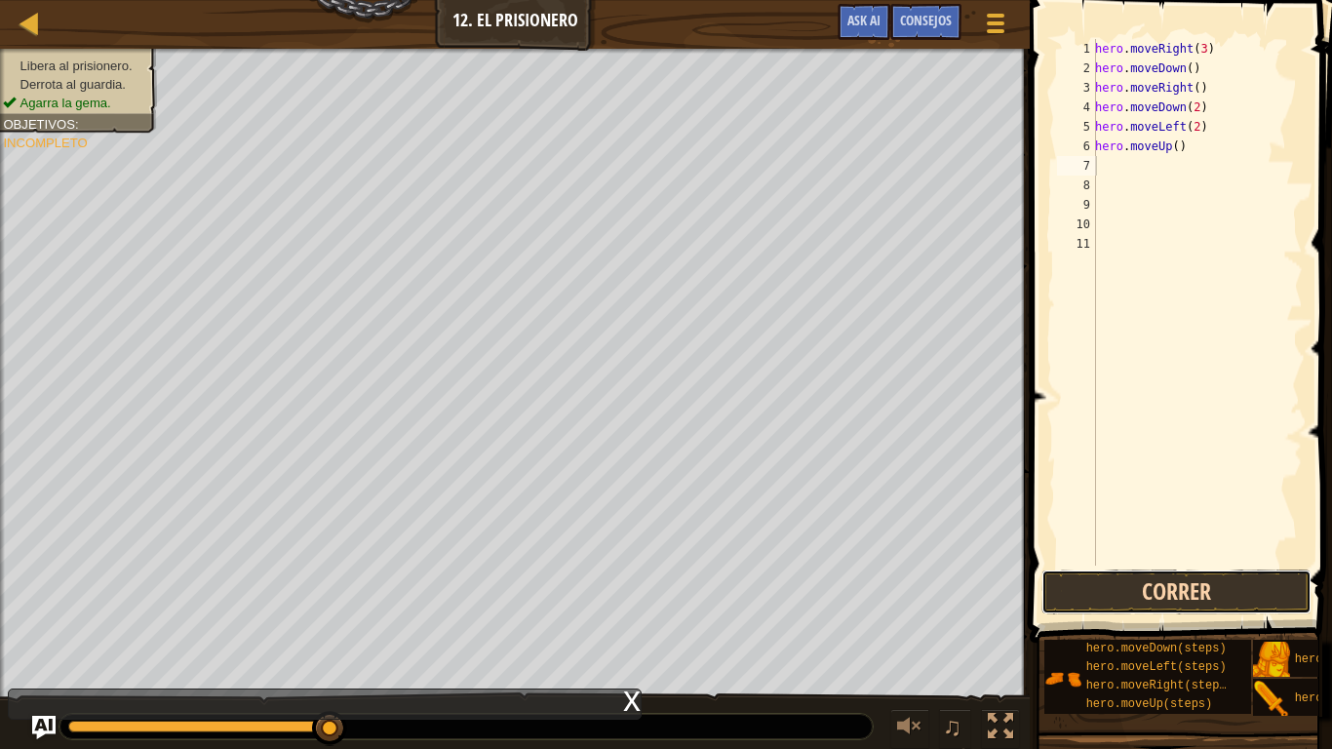
click at [1143, 571] on button "Correr" at bounding box center [1176, 591] width 270 height 45
type textarea "hero.moveUp()"
type textarea "h"
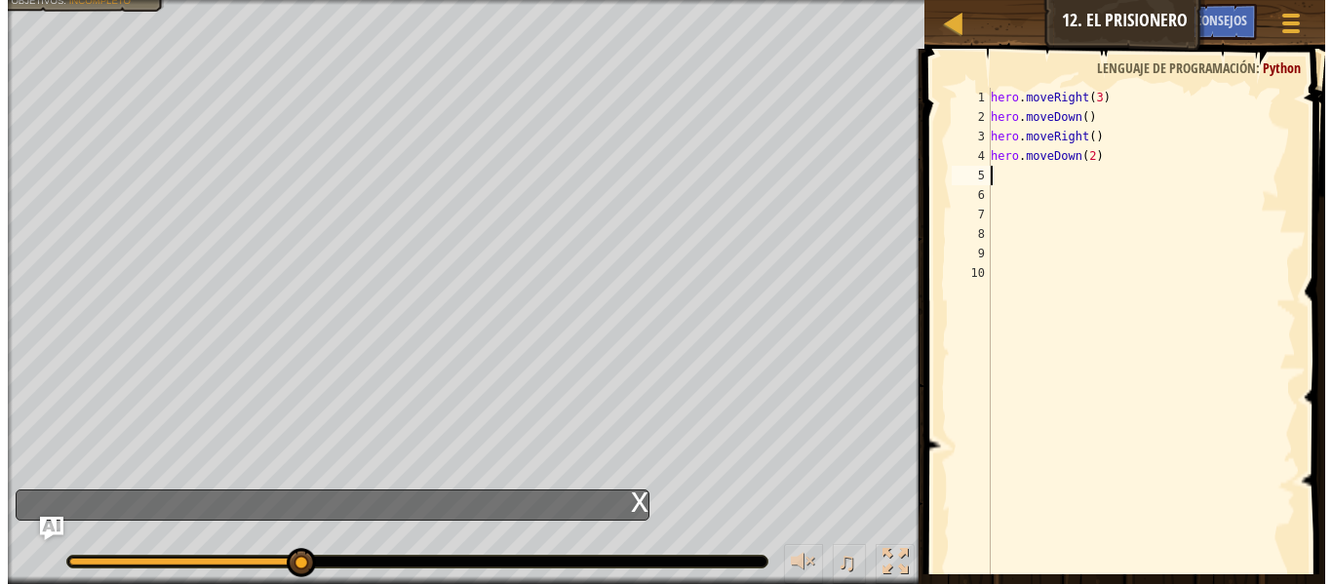
scroll to position [1193, 0]
